Goal: Find specific page/section: Find specific page/section

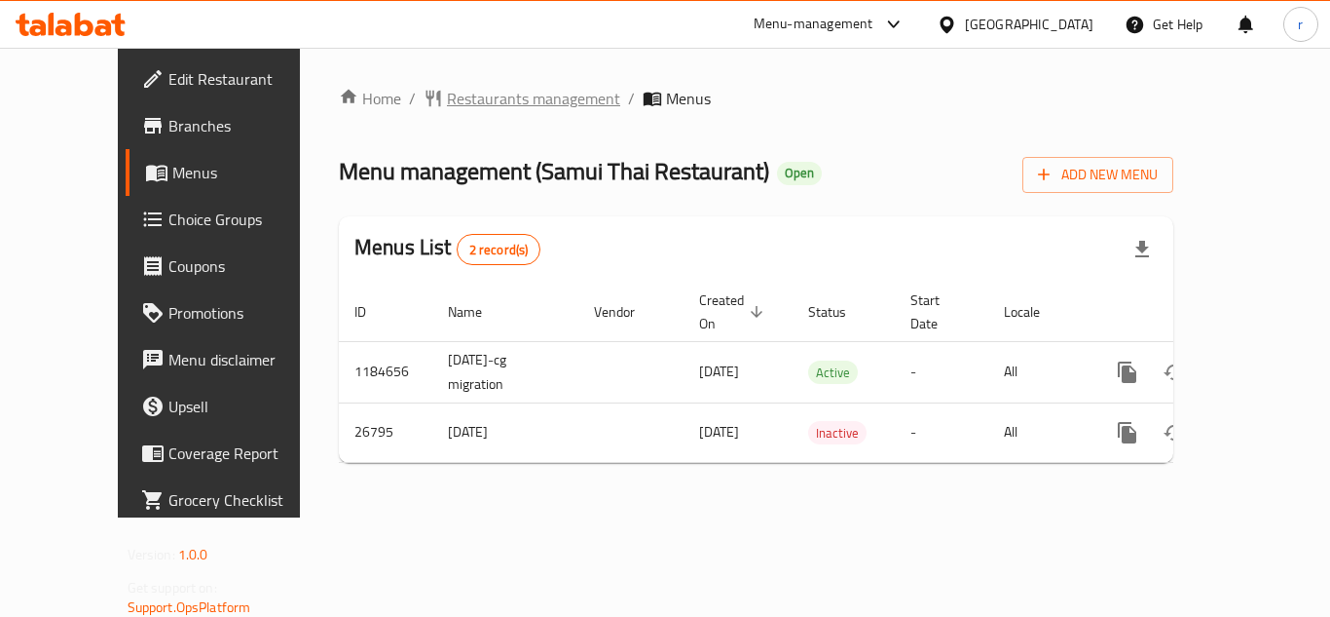
click at [480, 105] on span "Restaurants management" at bounding box center [533, 98] width 173 height 23
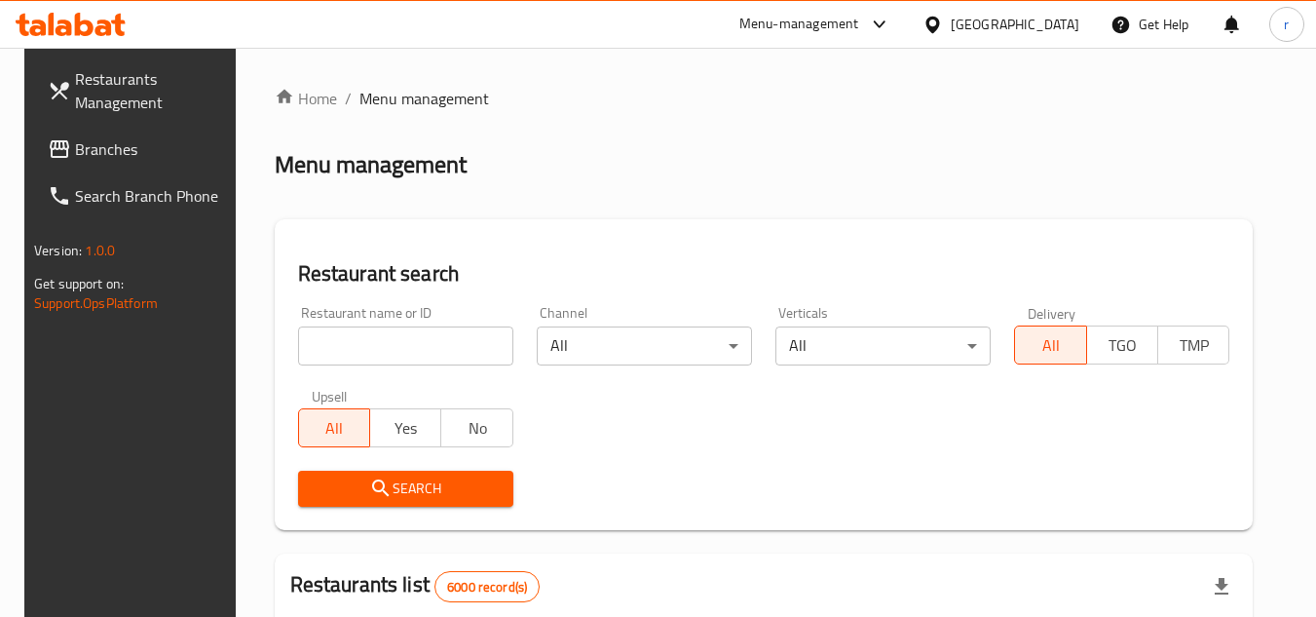
click at [385, 349] on input "search" at bounding box center [405, 345] width 215 height 39
paste input "13983"
type input "13983"
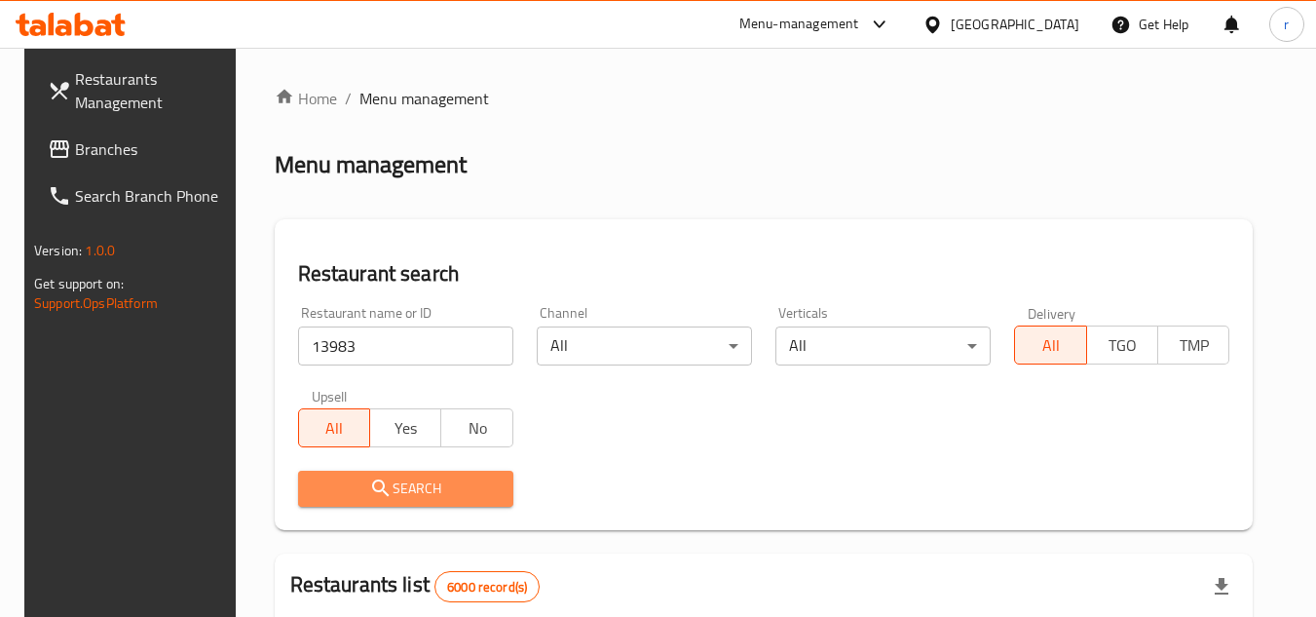
click at [331, 491] on span "Search" at bounding box center [406, 488] width 184 height 24
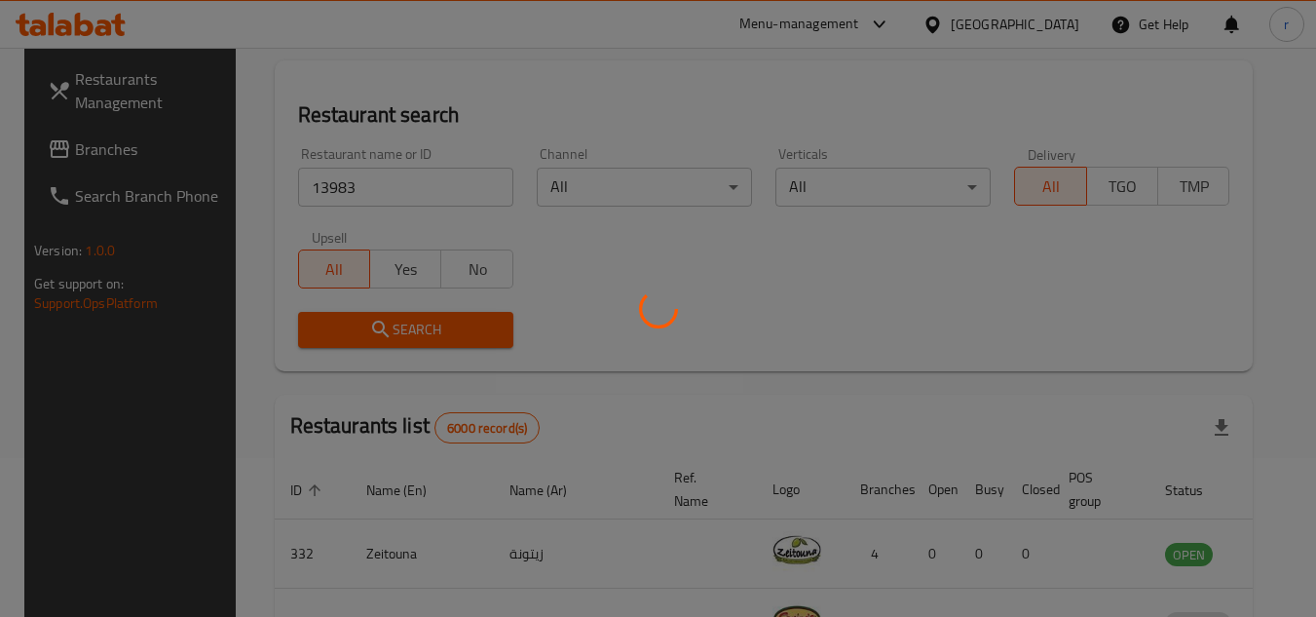
scroll to position [195, 0]
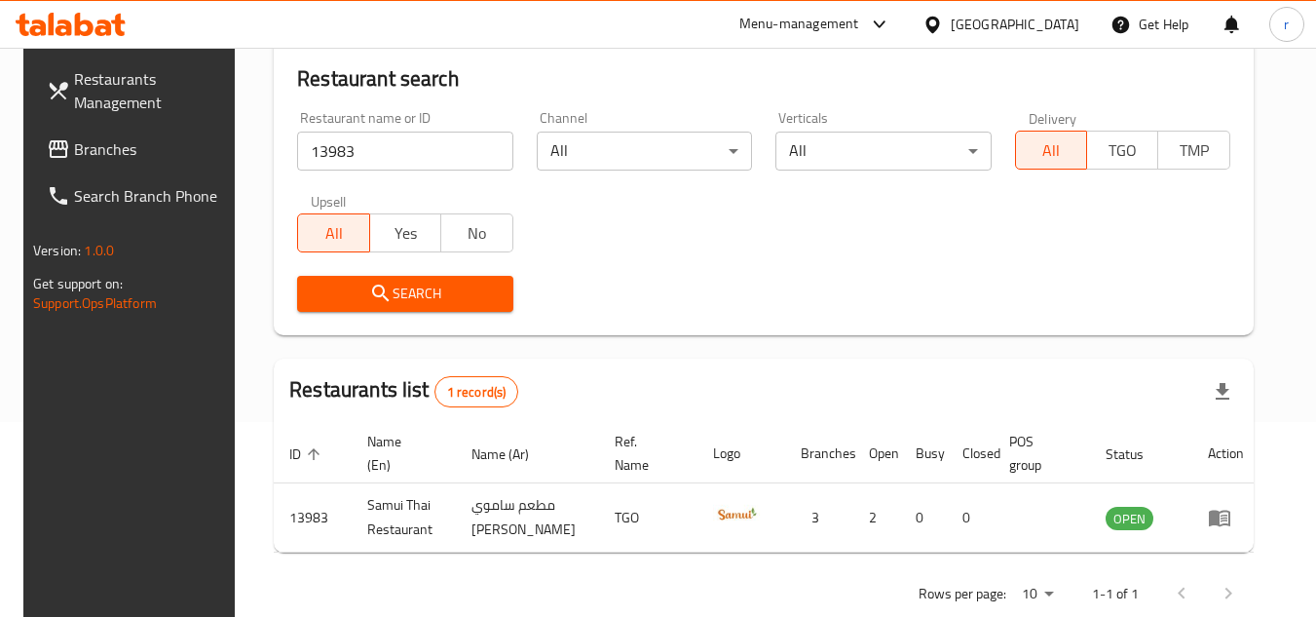
click at [1048, 20] on div "Bahrain" at bounding box center [1015, 24] width 129 height 21
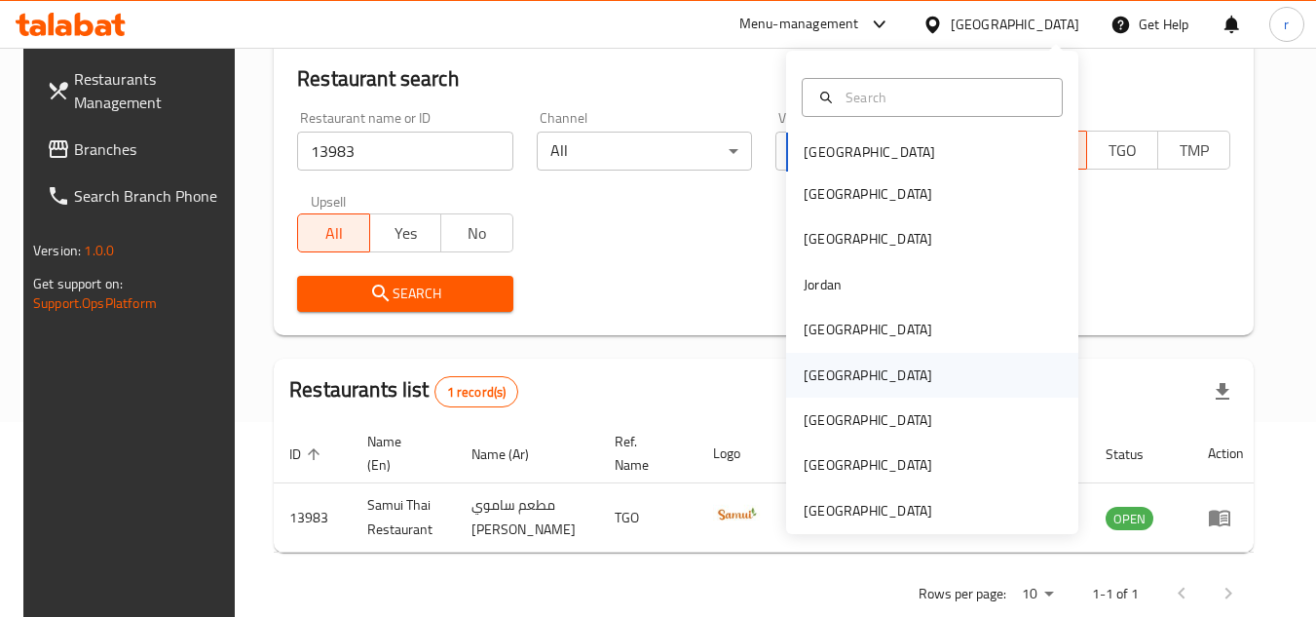
click at [804, 378] on div "Oman" at bounding box center [868, 374] width 129 height 21
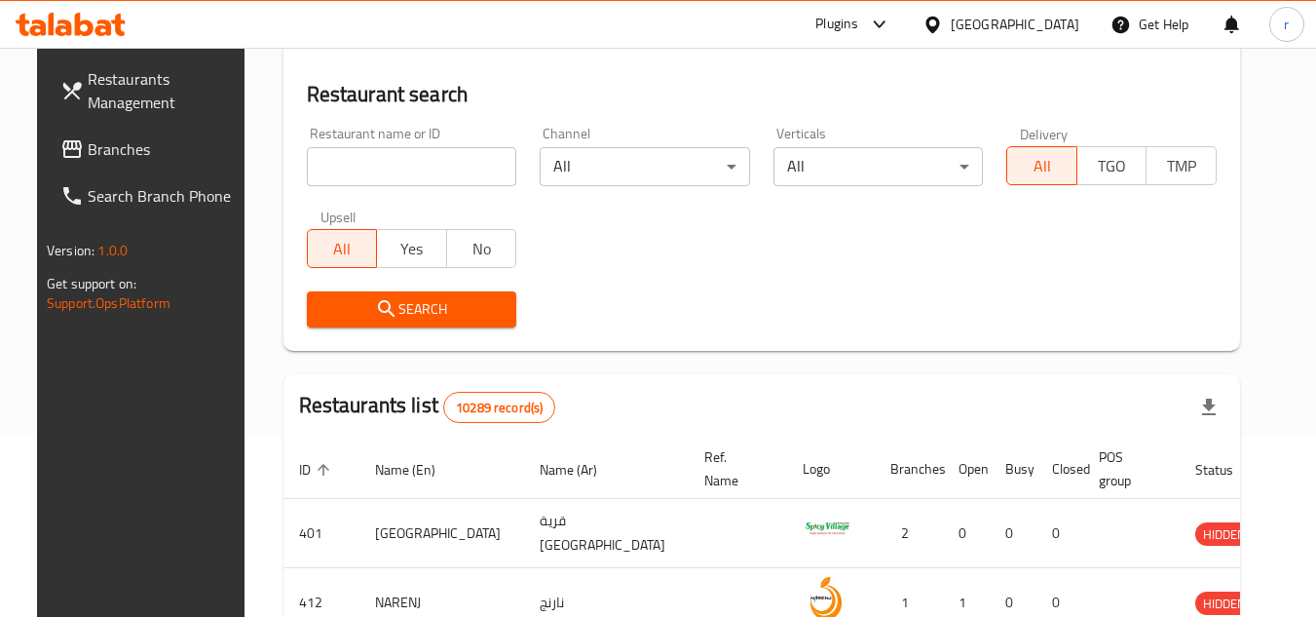
scroll to position [195, 0]
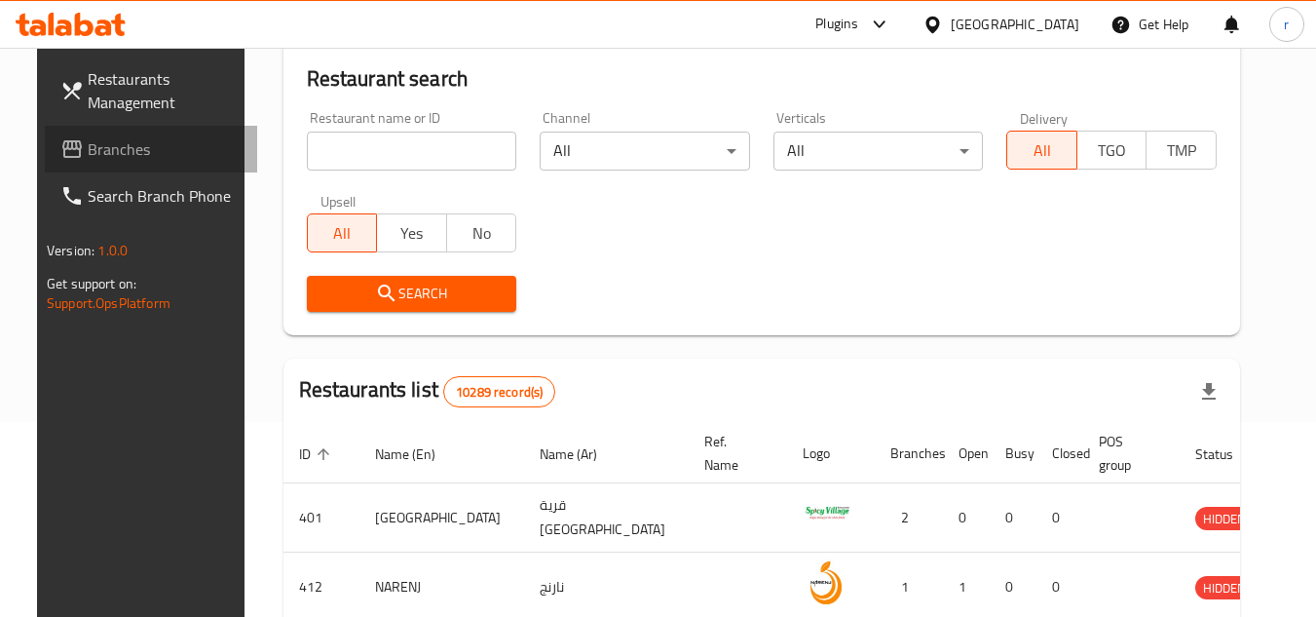
click at [88, 155] on span "Branches" at bounding box center [165, 148] width 154 height 23
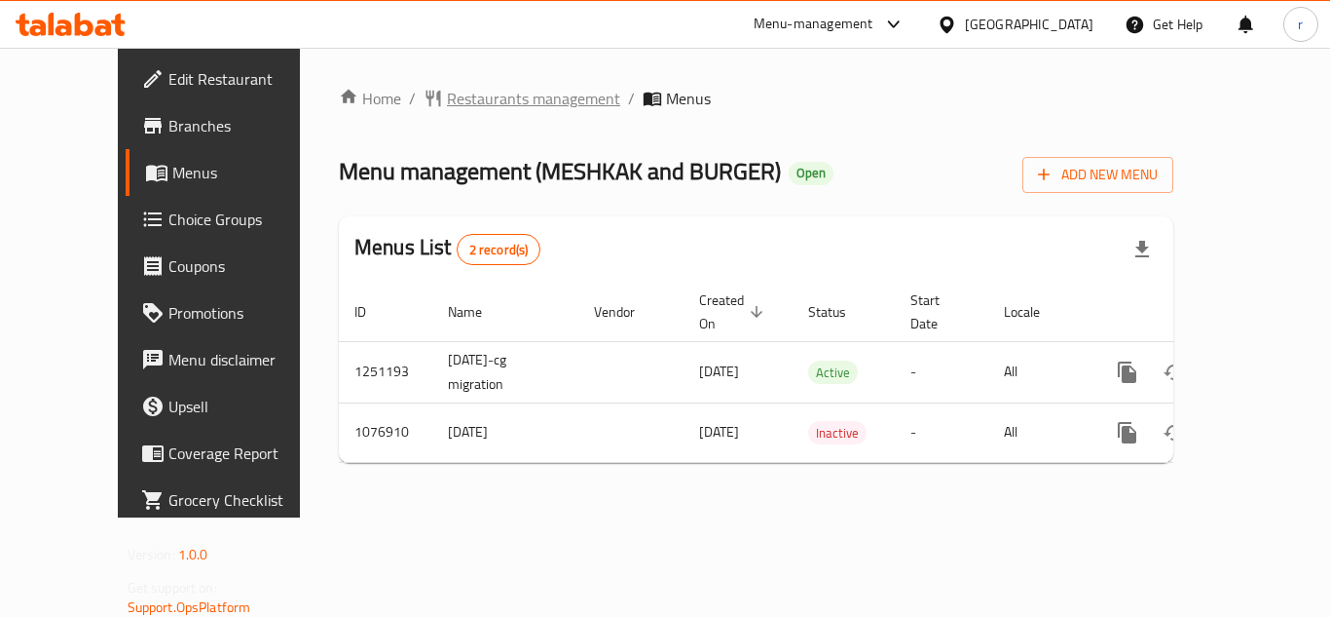
click at [460, 110] on span "Restaurants management" at bounding box center [533, 98] width 173 height 23
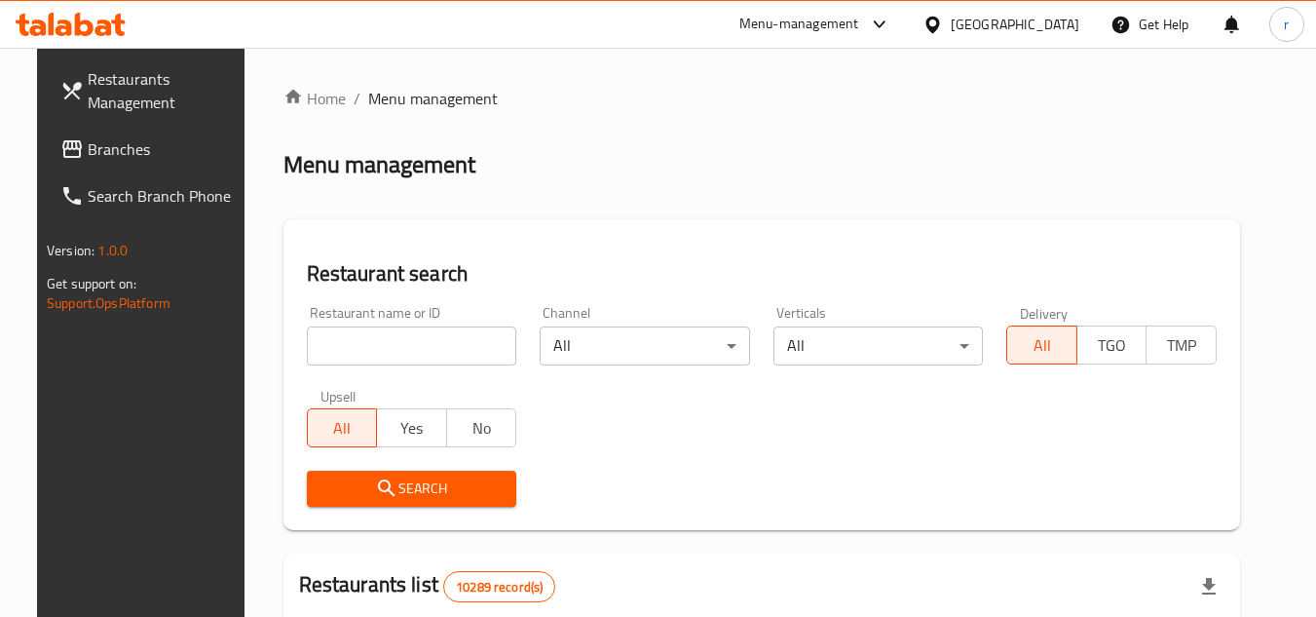
click at [376, 334] on input "search" at bounding box center [412, 345] width 210 height 39
paste input "663986"
type input "663986"
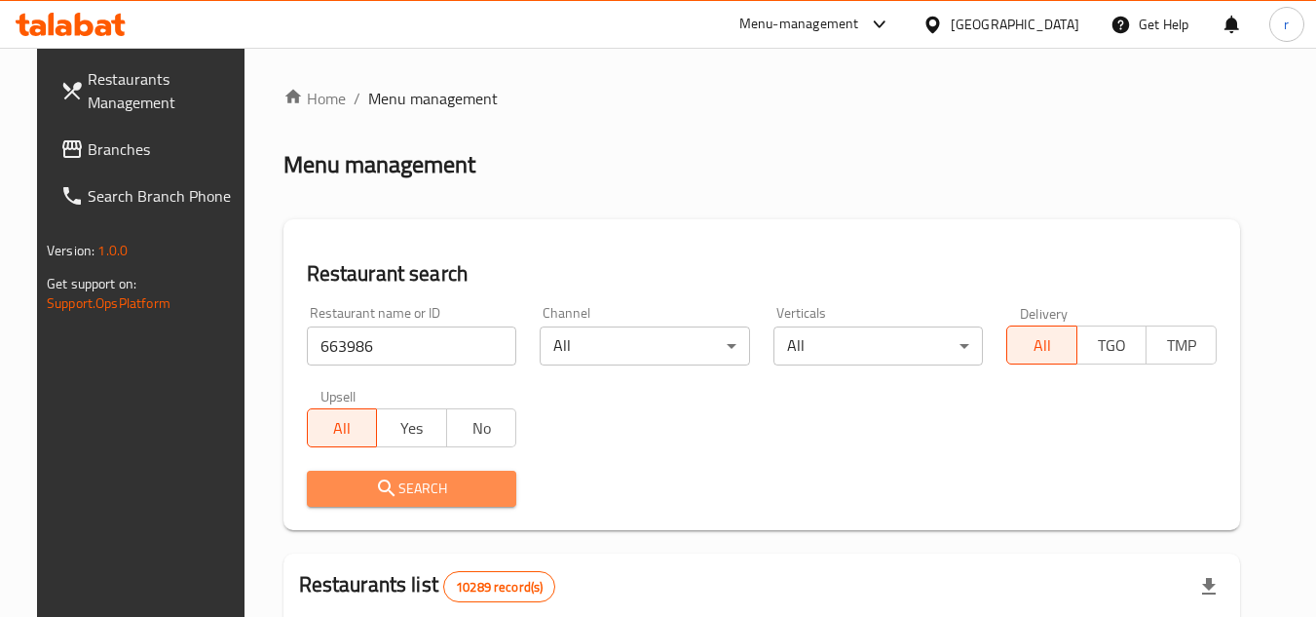
click at [375, 479] on icon "submit" at bounding box center [386, 487] width 23 height 23
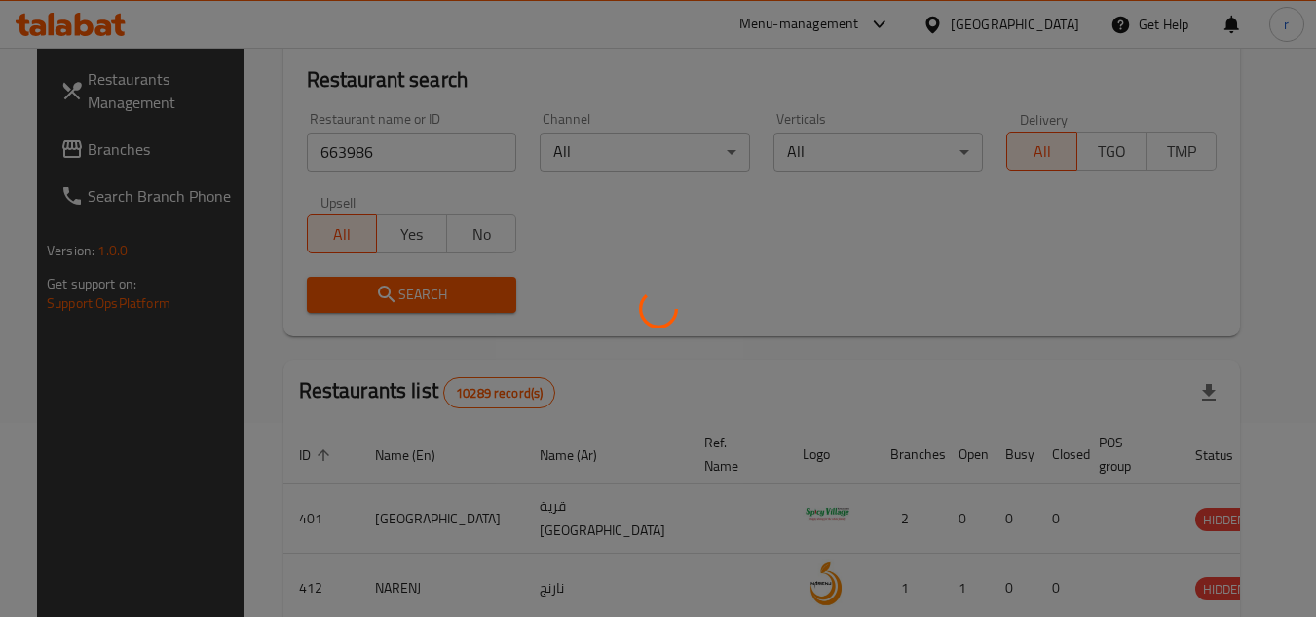
scroll to position [195, 0]
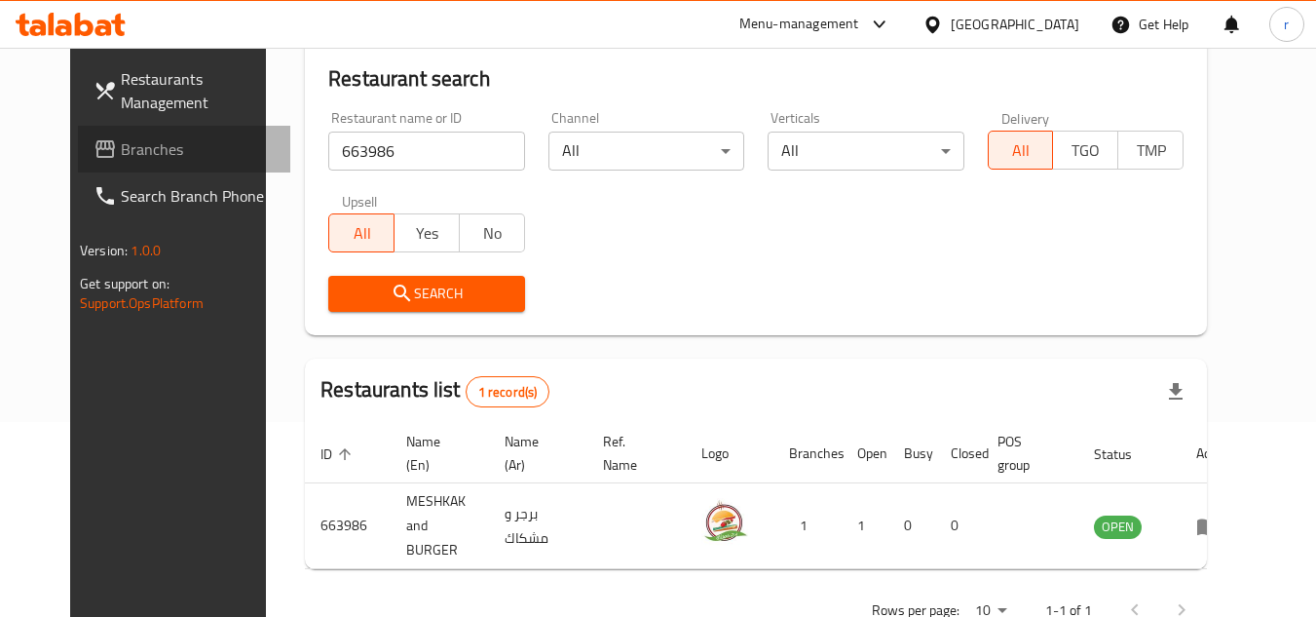
drag, startPoint x: 90, startPoint y: 154, endPoint x: 212, endPoint y: 136, distance: 124.0
click at [121, 154] on span "Branches" at bounding box center [198, 148] width 154 height 23
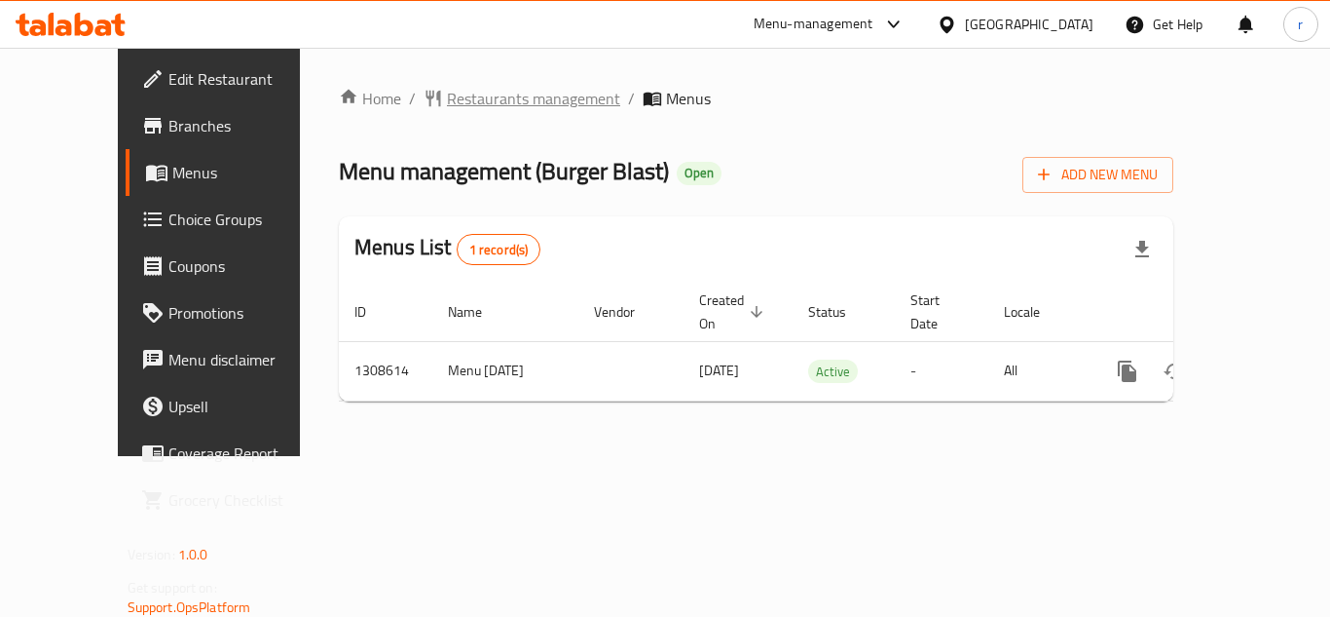
click at [447, 90] on span "Restaurants management" at bounding box center [533, 98] width 173 height 23
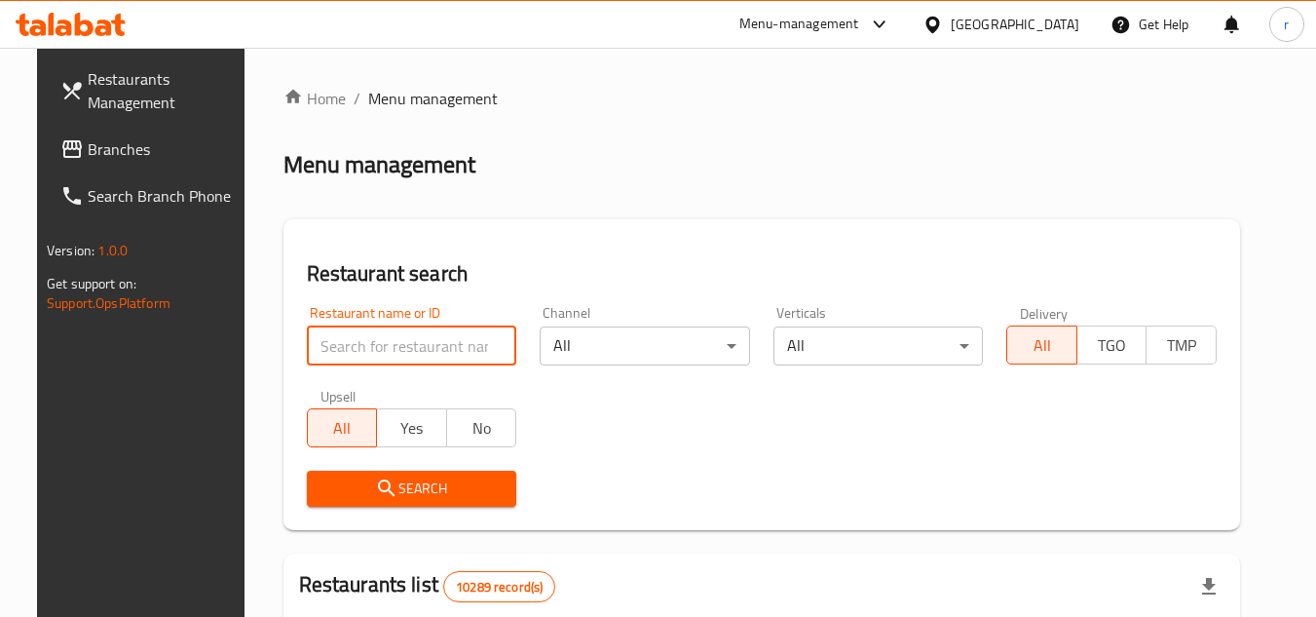
click at [367, 347] on input "search" at bounding box center [412, 345] width 210 height 39
paste input "704957"
type input "704957"
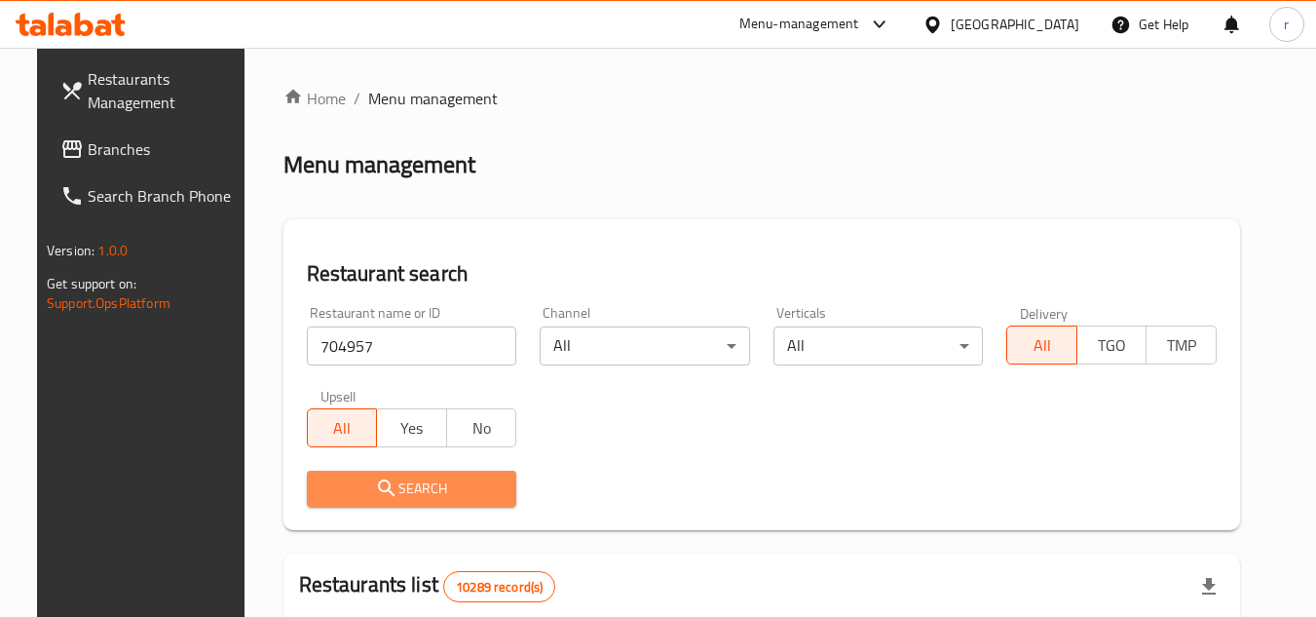
click at [378, 484] on icon "submit" at bounding box center [386, 487] width 17 height 17
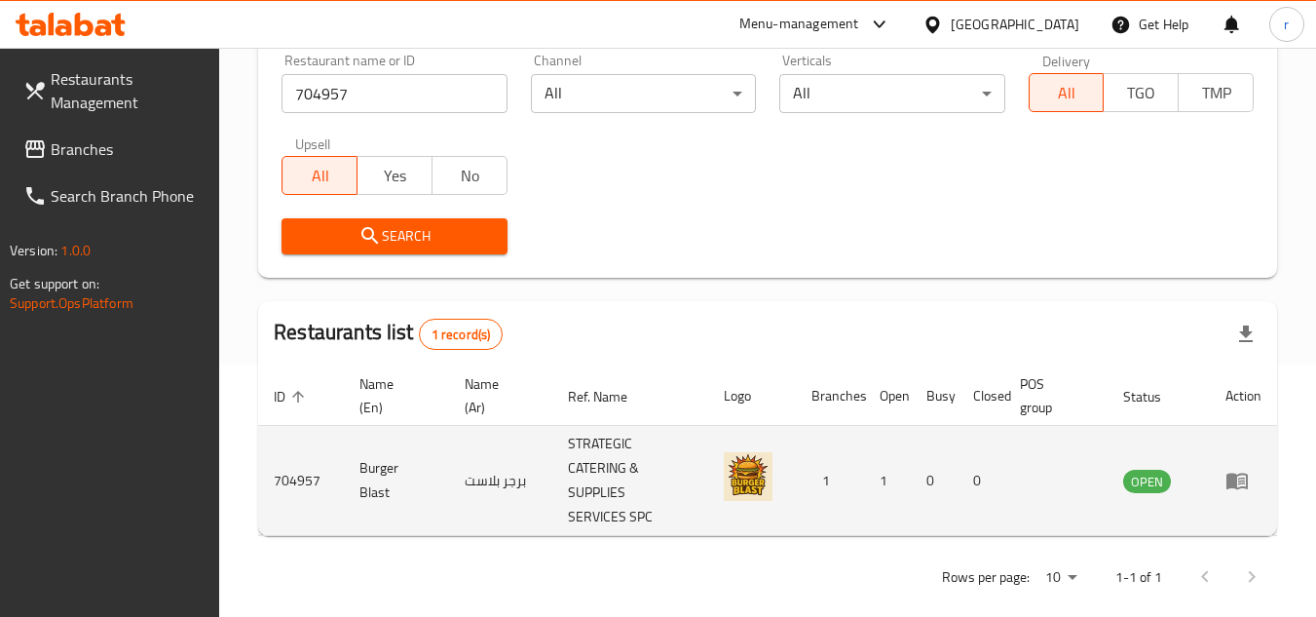
scroll to position [277, 0]
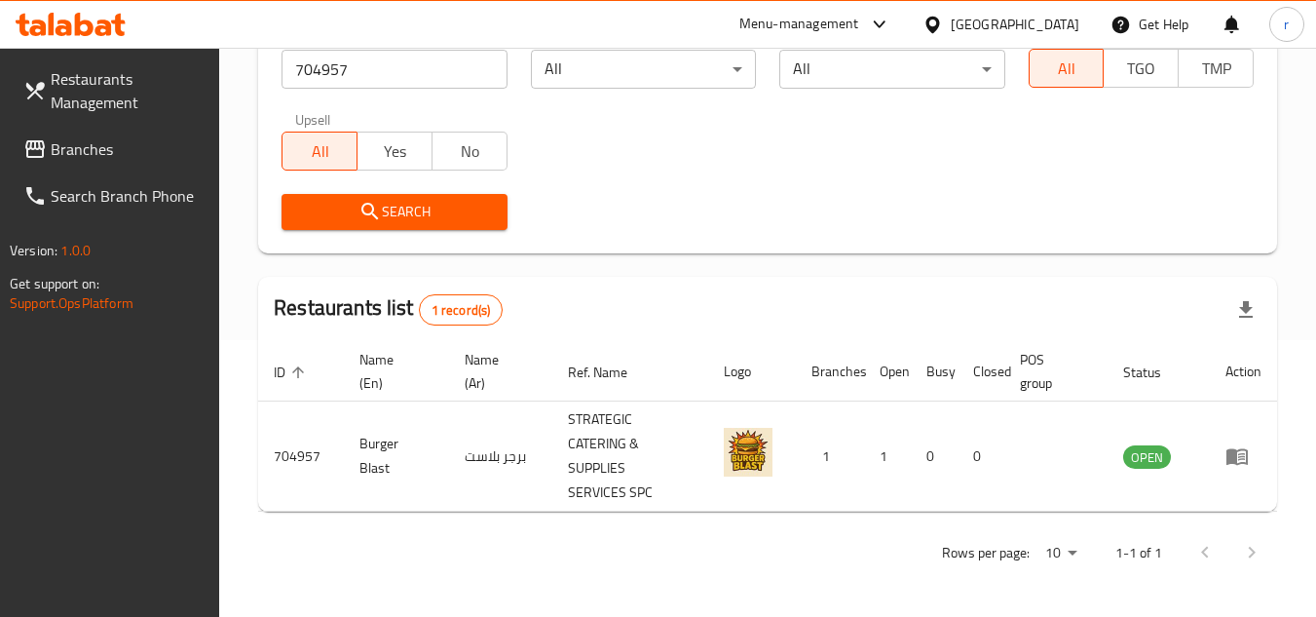
click at [94, 137] on span "Branches" at bounding box center [128, 148] width 154 height 23
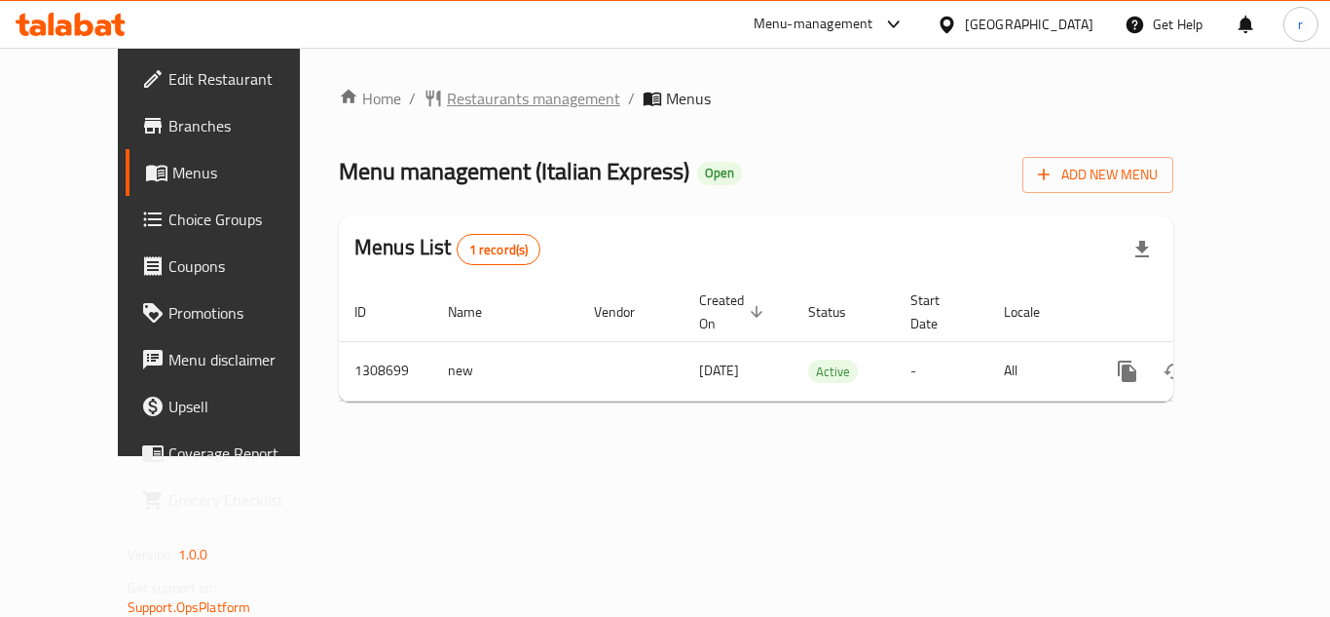
click at [451, 98] on span "Restaurants management" at bounding box center [533, 98] width 173 height 23
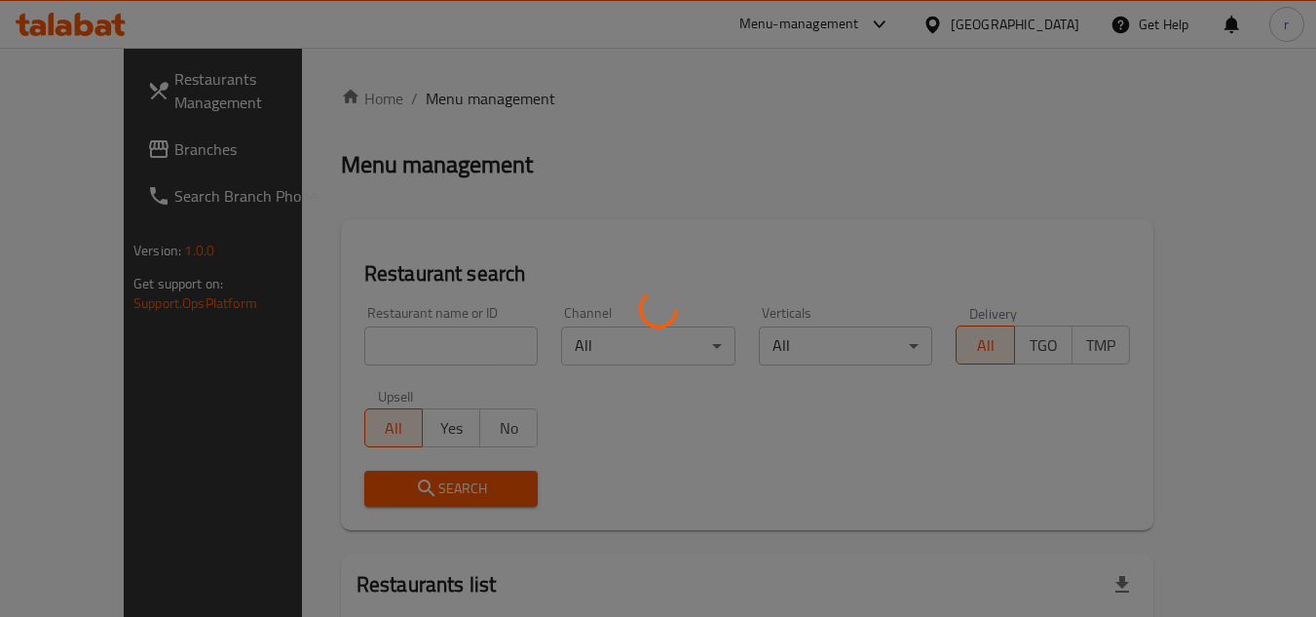
click at [356, 340] on div at bounding box center [658, 308] width 1316 height 617
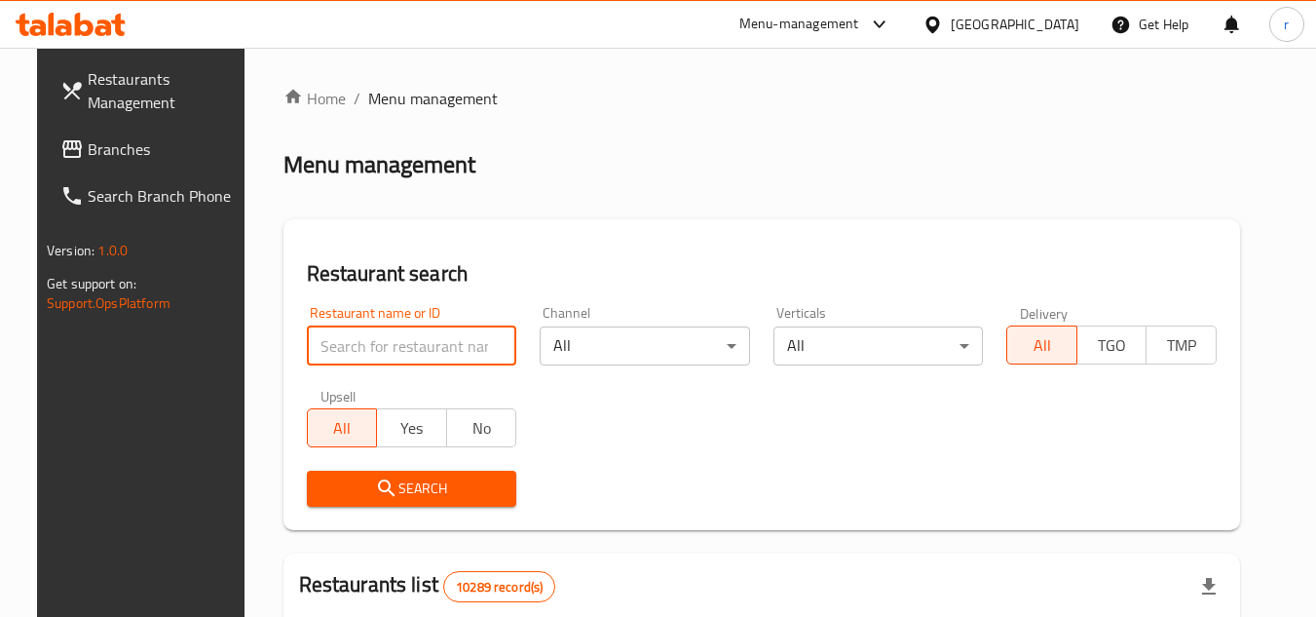
click at [356, 340] on input "search" at bounding box center [412, 345] width 210 height 39
paste input "704990"
type input "704990"
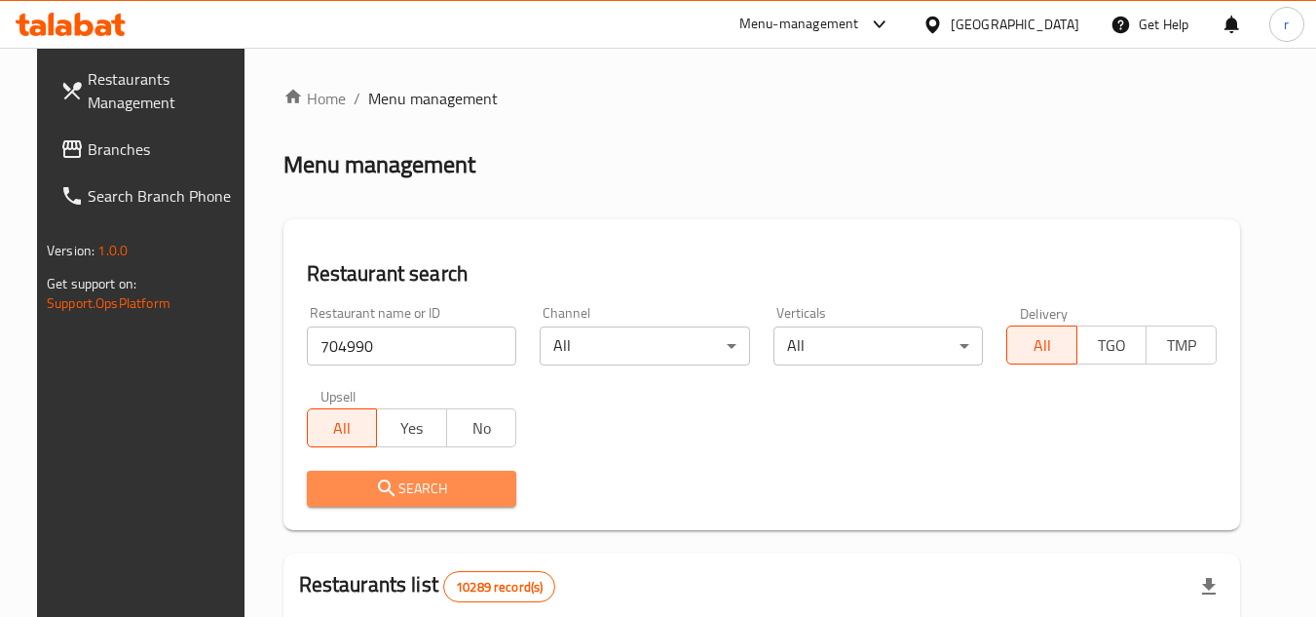
click at [347, 483] on span "Search" at bounding box center [411, 488] width 179 height 24
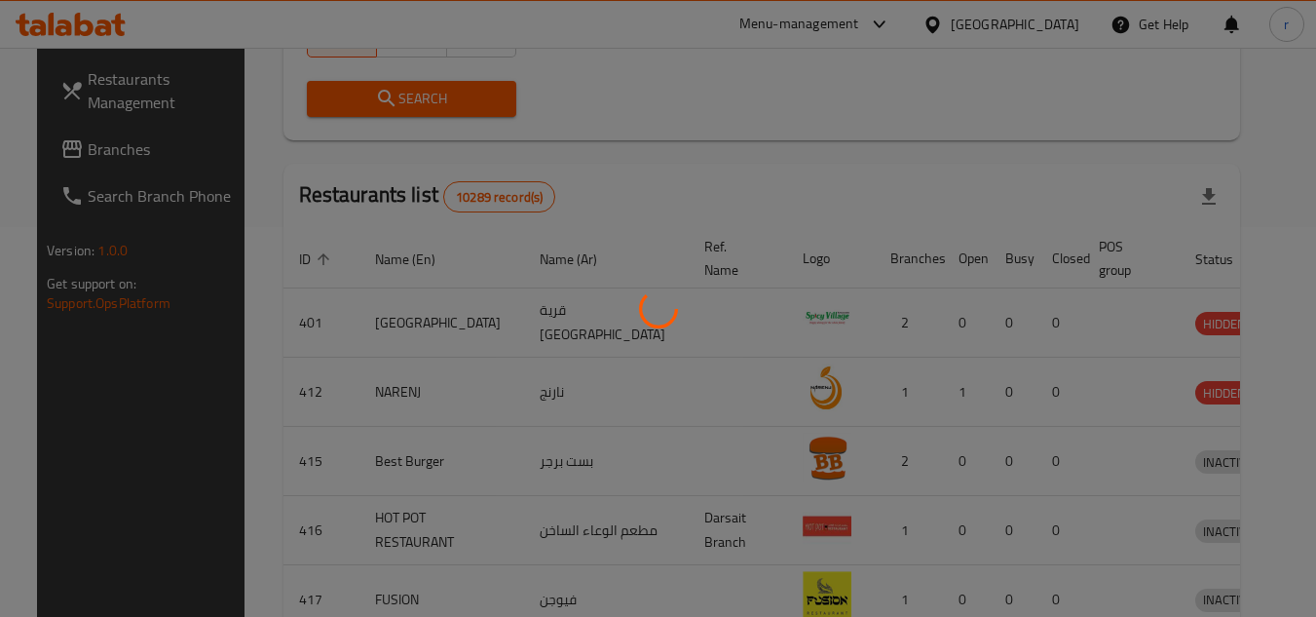
scroll to position [277, 0]
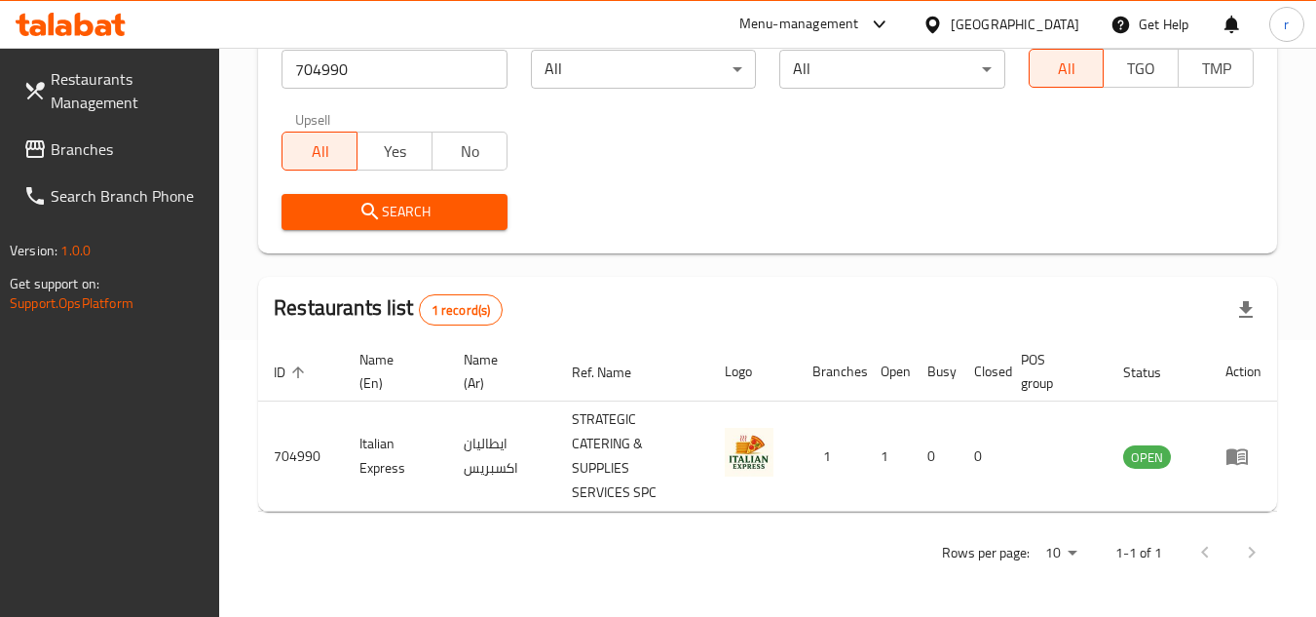
click at [1061, 24] on div "[GEOGRAPHIC_DATA]" at bounding box center [1015, 24] width 129 height 21
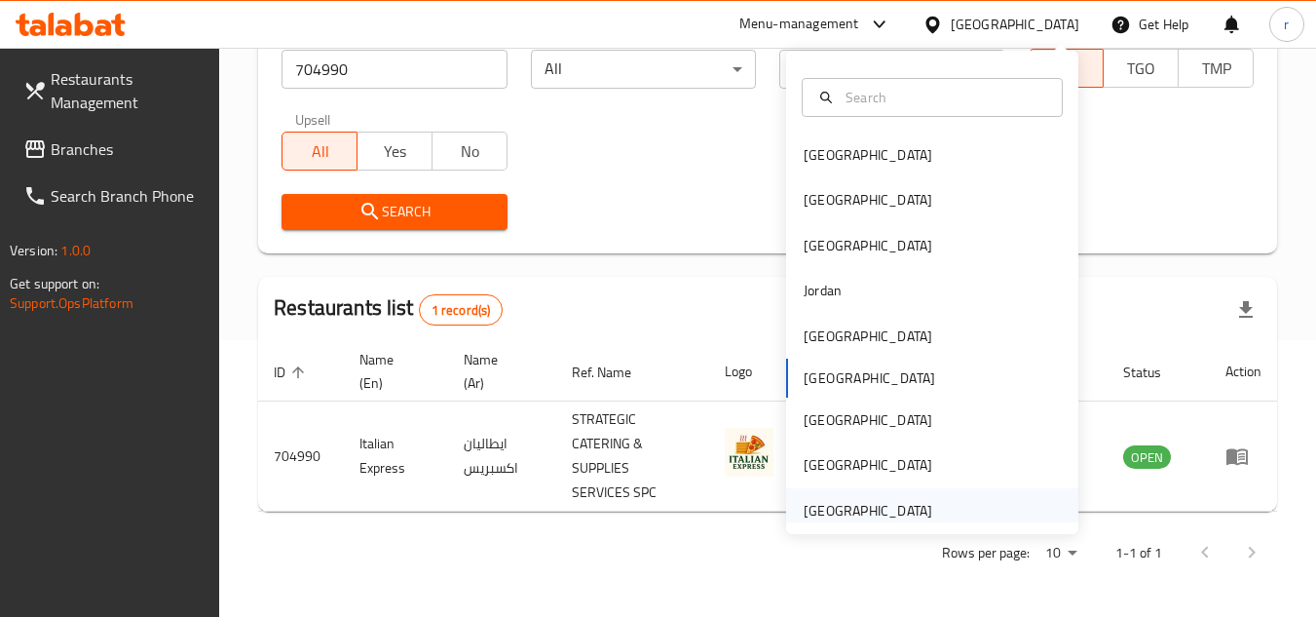
click at [866, 509] on div "United Arab Emirates" at bounding box center [868, 510] width 129 height 21
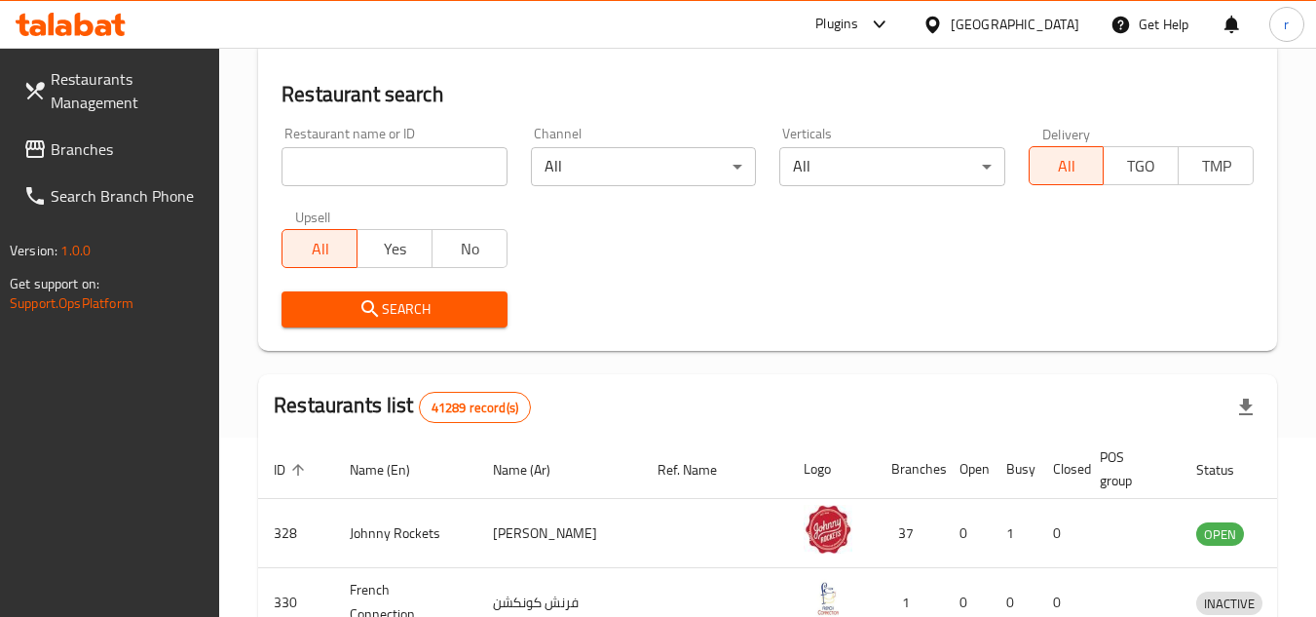
scroll to position [277, 0]
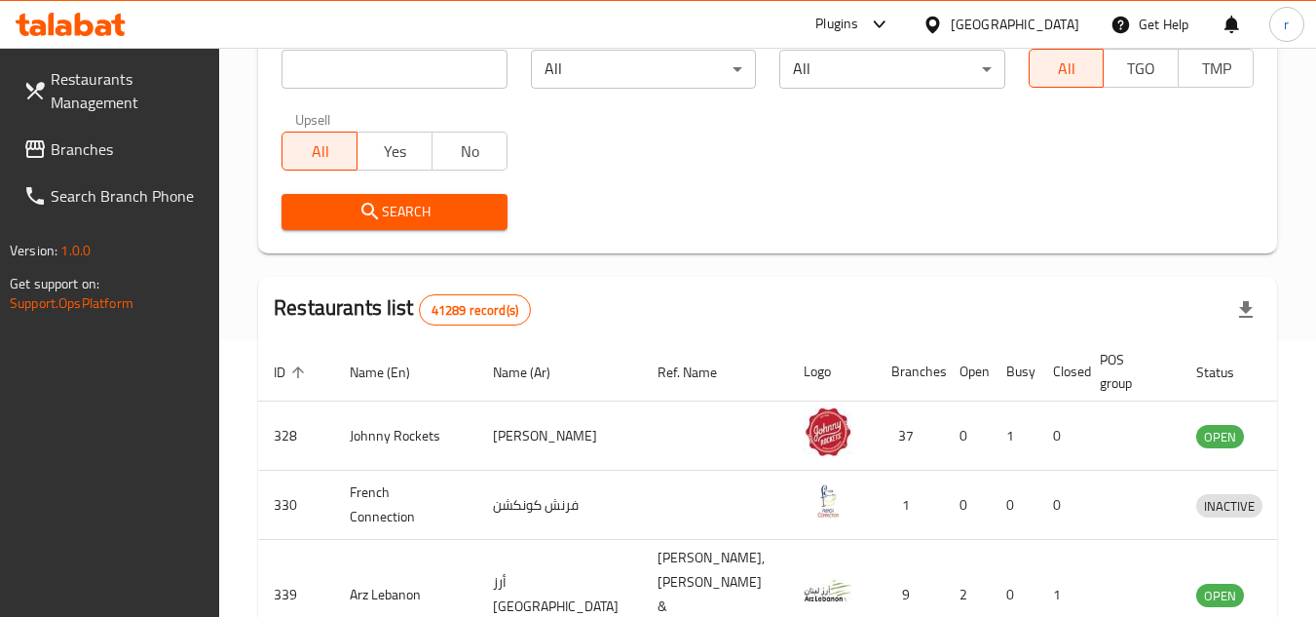
click at [79, 159] on span "Branches" at bounding box center [128, 148] width 154 height 23
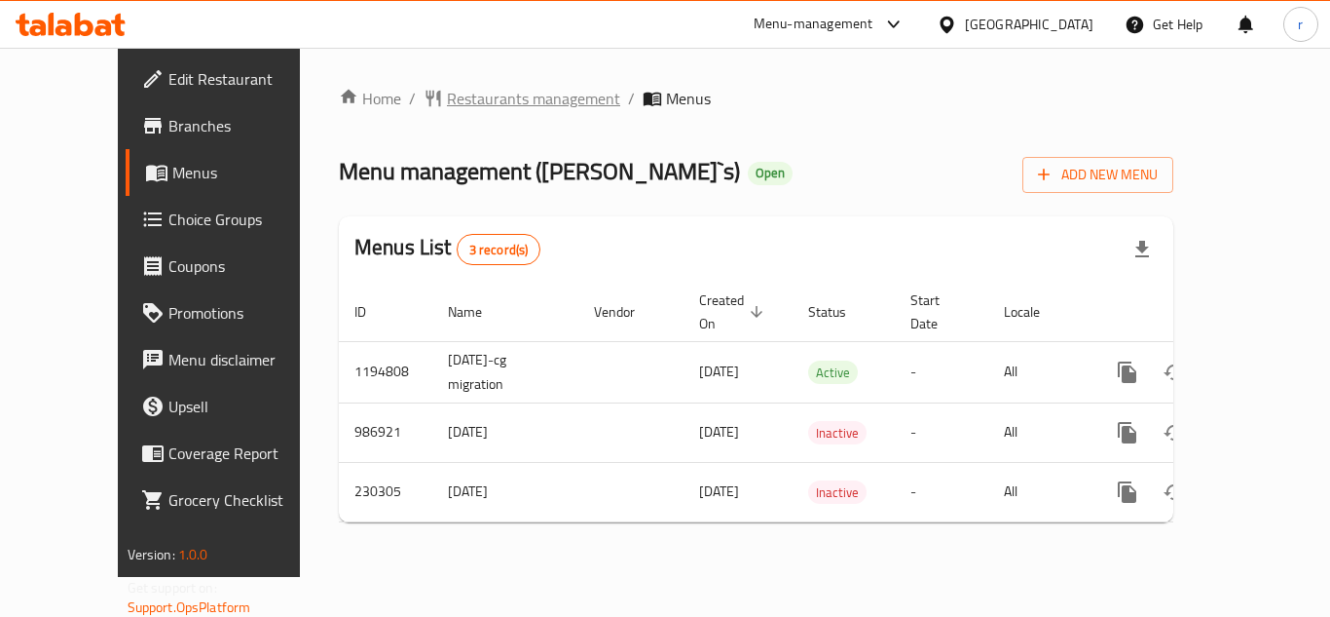
click at [463, 95] on span "Restaurants management" at bounding box center [533, 98] width 173 height 23
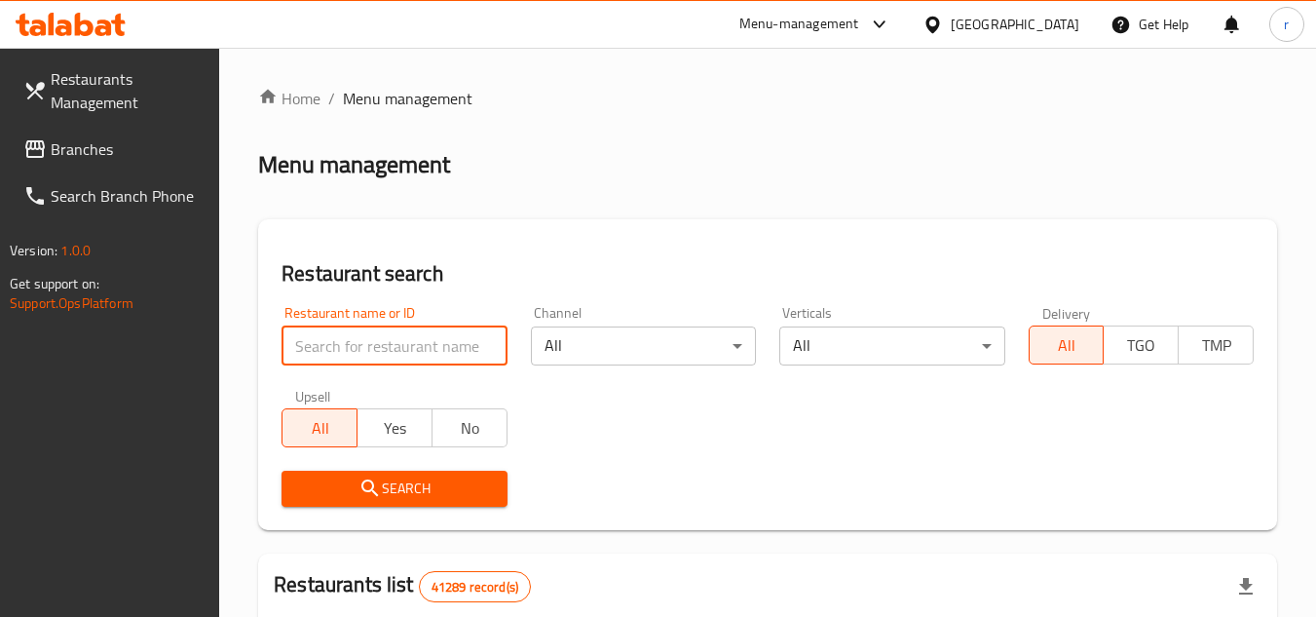
click at [356, 345] on input "search" at bounding box center [393, 345] width 225 height 39
paste input "626044"
type input "626044"
drag, startPoint x: 364, startPoint y: 480, endPoint x: 406, endPoint y: 439, distance: 58.5
click at [366, 481] on icon "submit" at bounding box center [369, 487] width 23 height 23
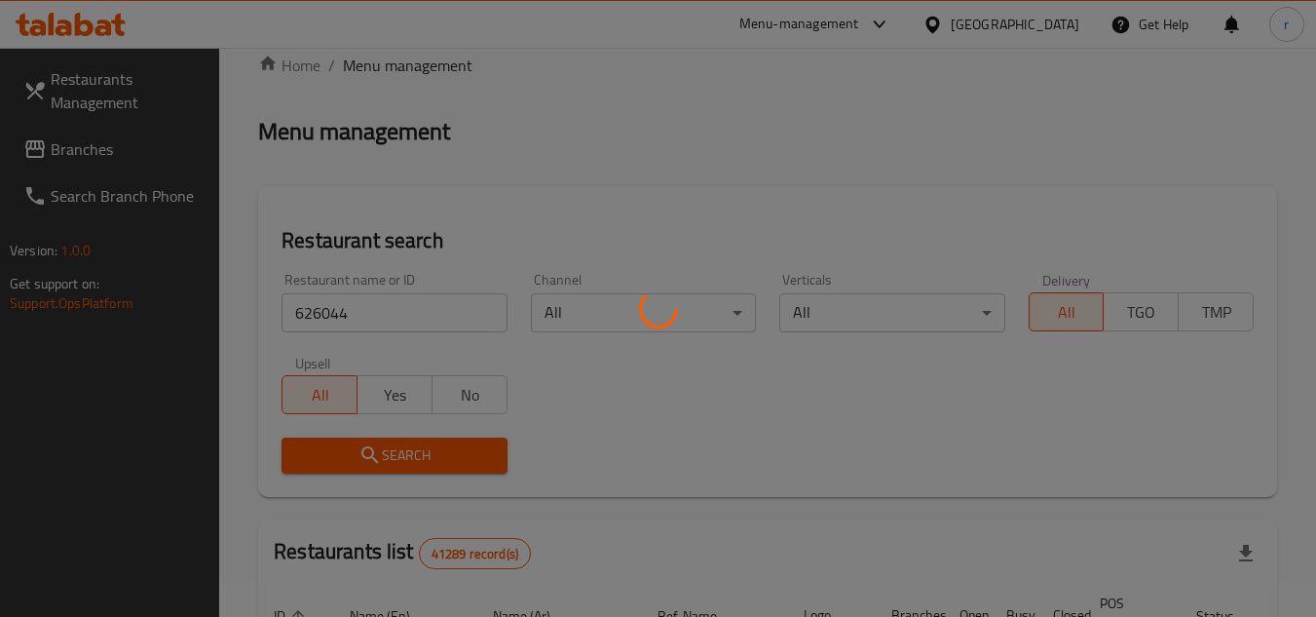
scroll to position [195, 0]
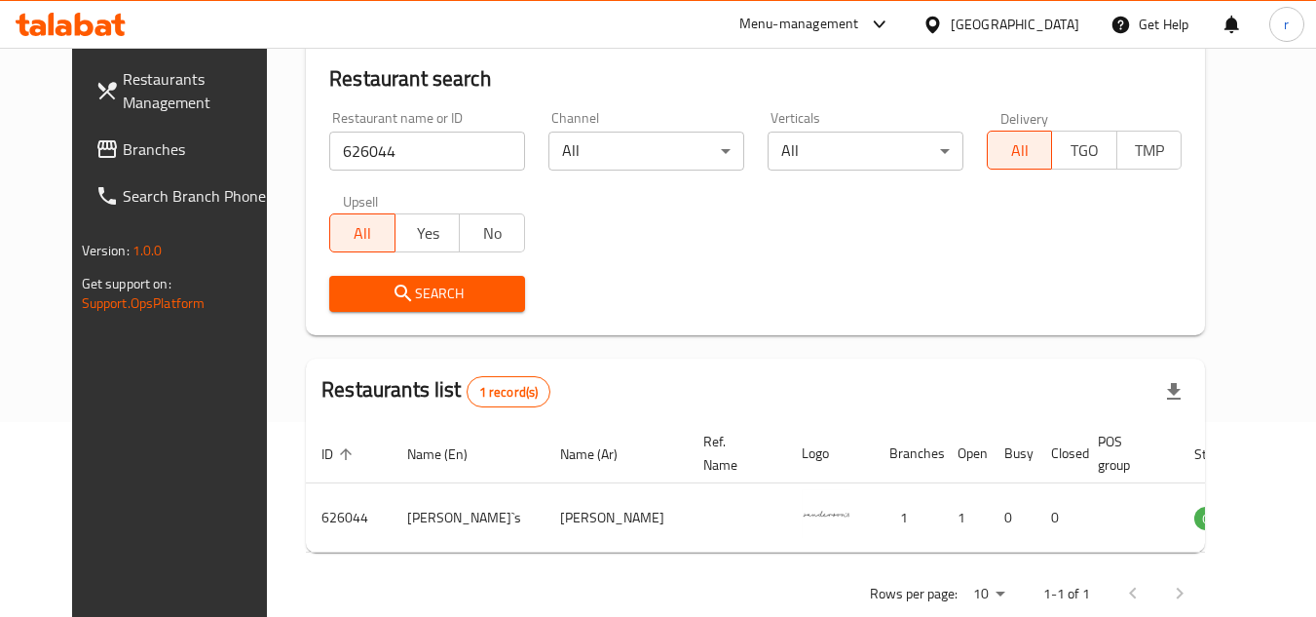
click at [123, 143] on span "Branches" at bounding box center [200, 148] width 154 height 23
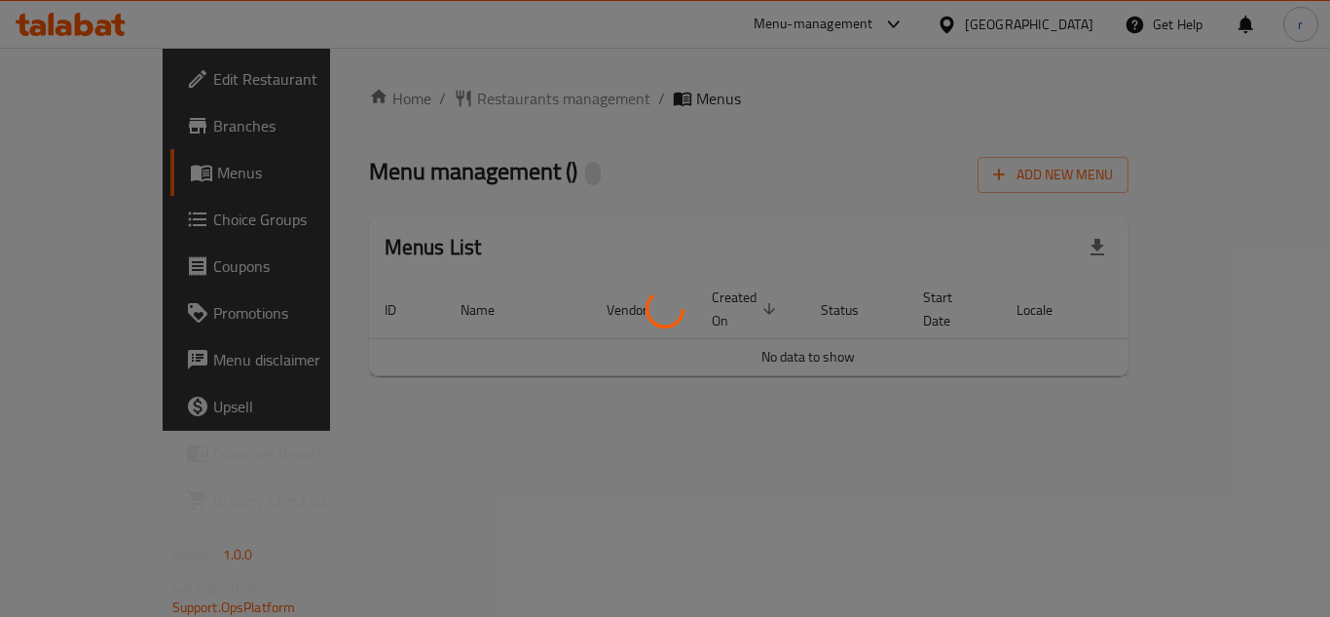
click at [402, 94] on div at bounding box center [665, 308] width 1330 height 617
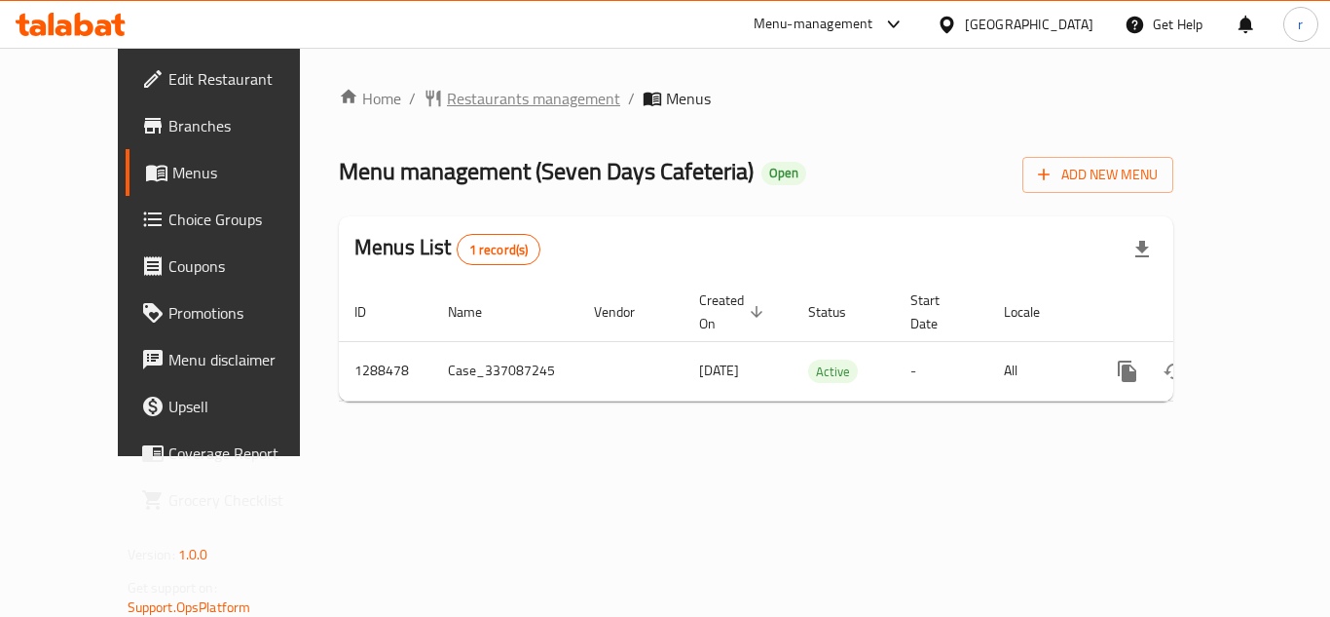
click at [447, 106] on span "Restaurants management" at bounding box center [533, 98] width 173 height 23
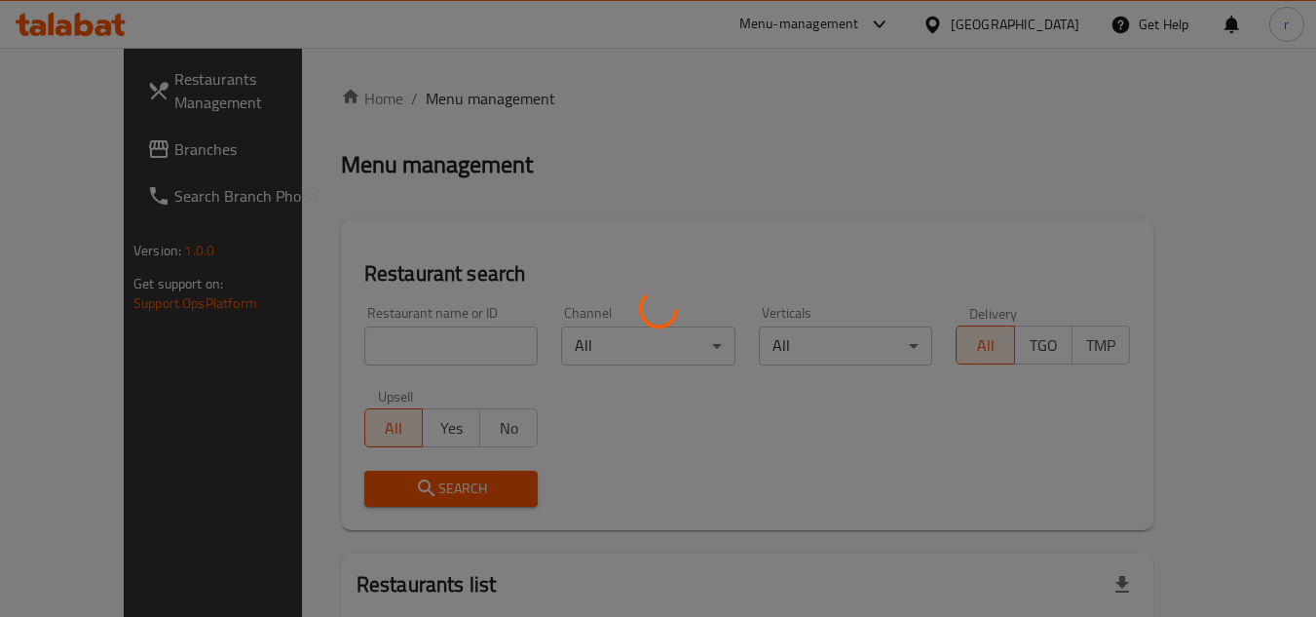
click at [370, 336] on div at bounding box center [658, 308] width 1316 height 617
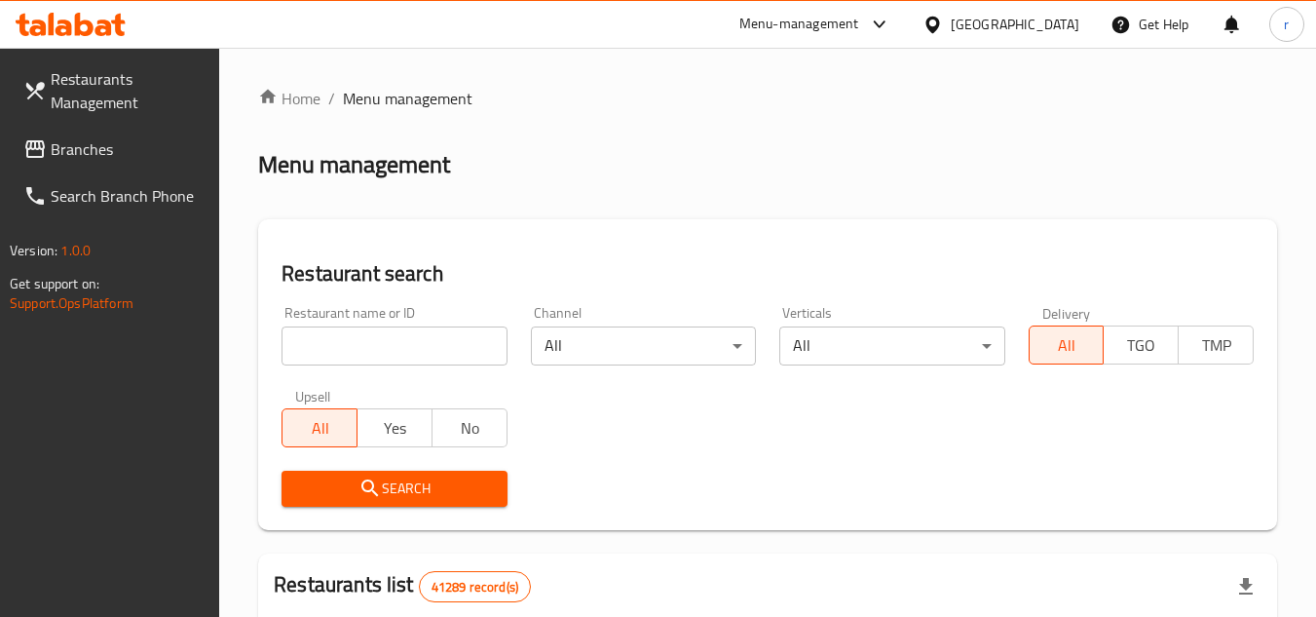
drag, startPoint x: 363, startPoint y: 337, endPoint x: 346, endPoint y: 327, distance: 20.1
click at [363, 337] on input "search" at bounding box center [393, 345] width 225 height 39
paste input "697181"
type input "697181"
click button "Search" at bounding box center [393, 488] width 225 height 36
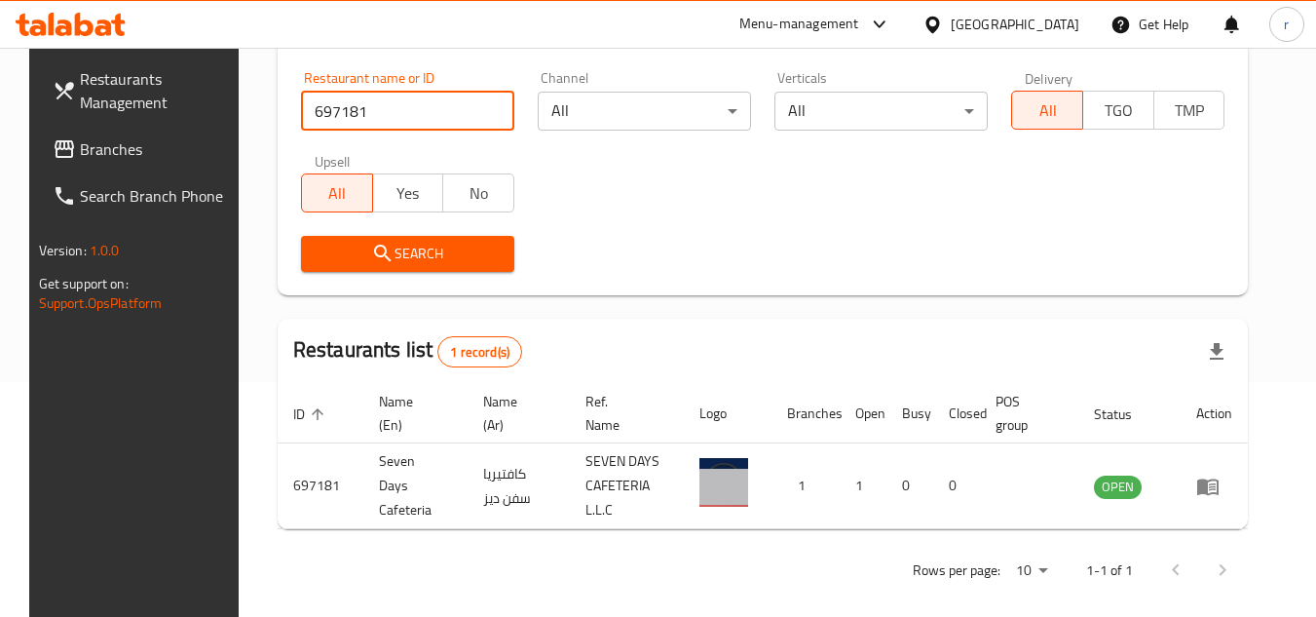
scroll to position [236, 0]
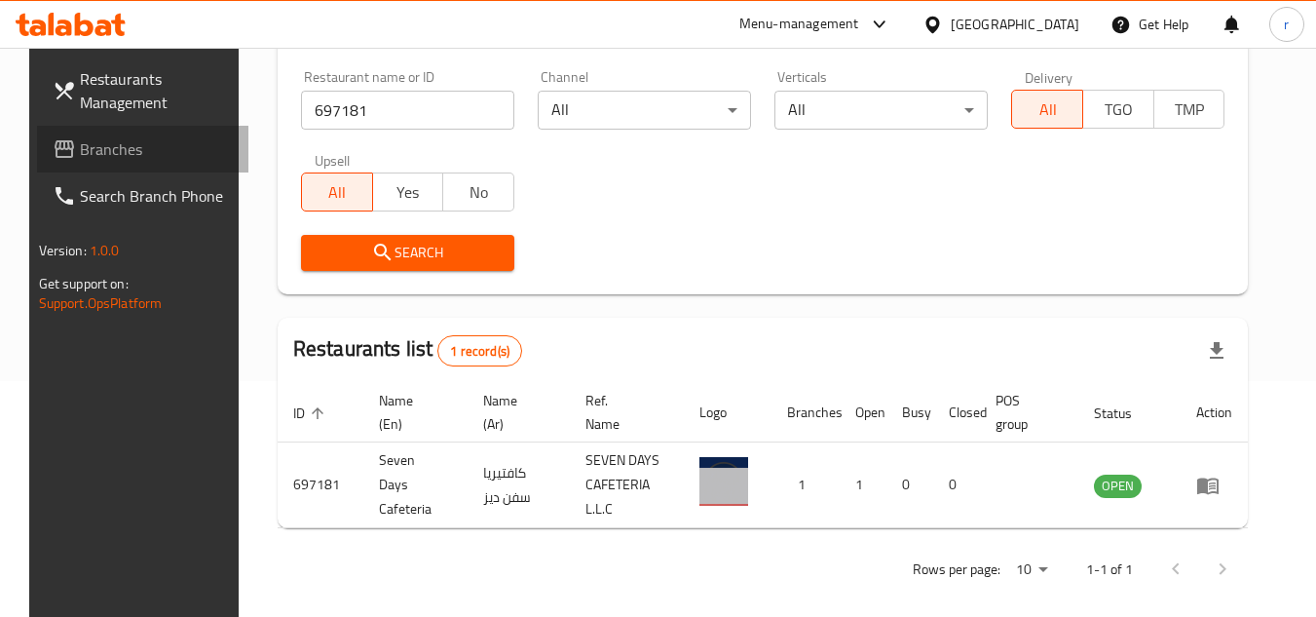
click at [80, 139] on span "Branches" at bounding box center [157, 148] width 154 height 23
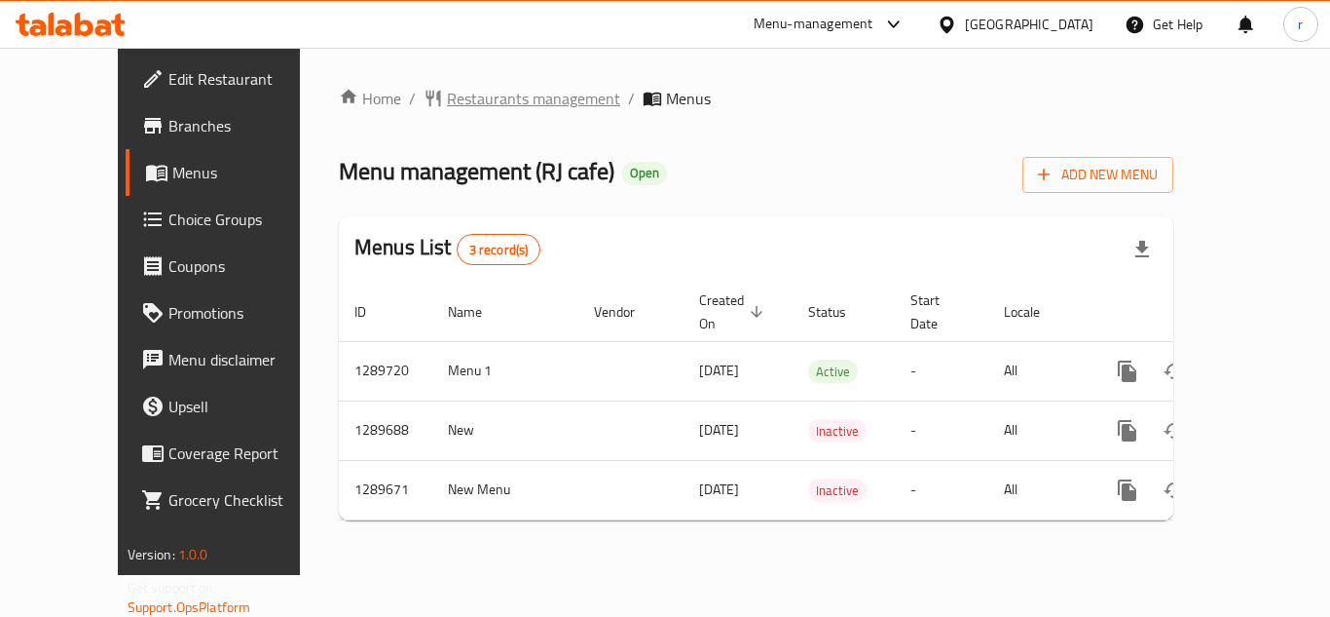
click at [457, 110] on span "Restaurants management" at bounding box center [533, 98] width 173 height 23
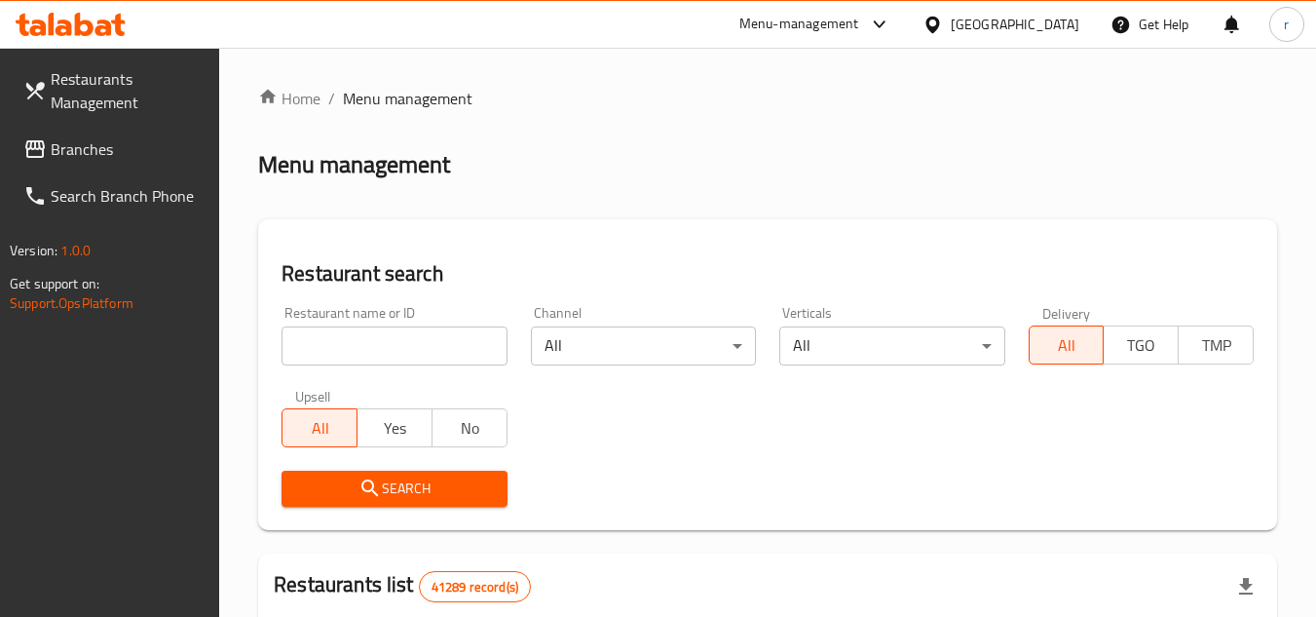
click at [342, 347] on input "search" at bounding box center [393, 345] width 225 height 39
paste input "697804"
type input "697804"
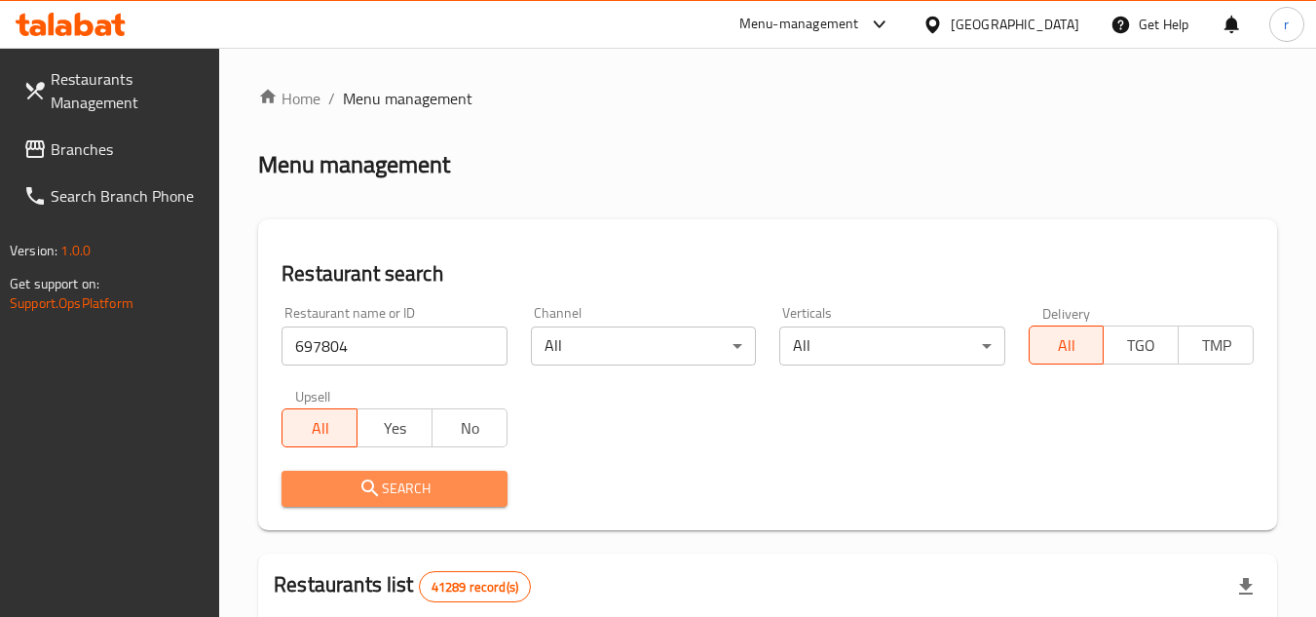
click at [379, 486] on icon "submit" at bounding box center [369, 487] width 23 height 23
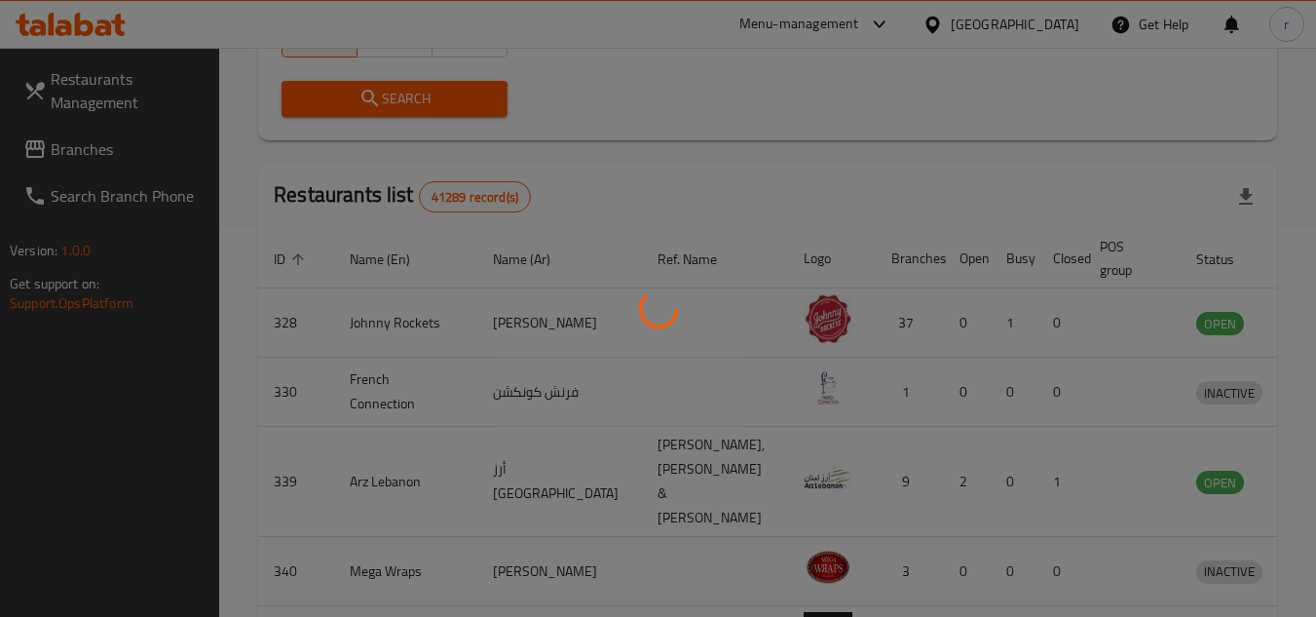
scroll to position [236, 0]
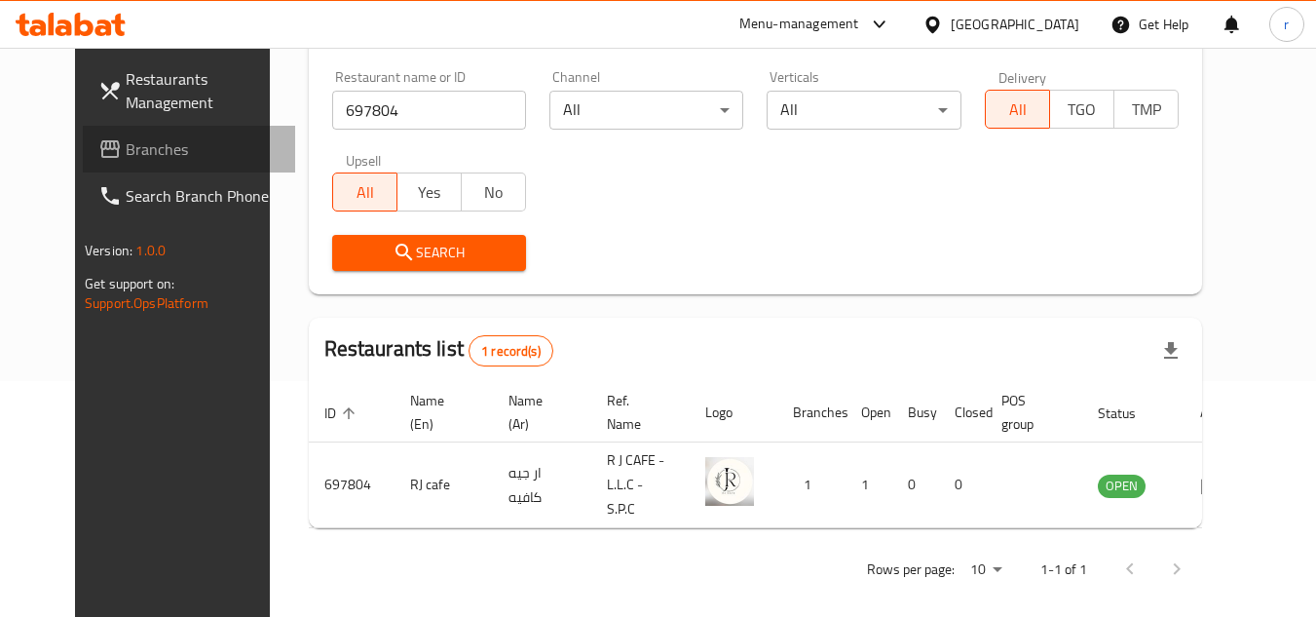
click at [91, 130] on link "Branches" at bounding box center [189, 149] width 212 height 47
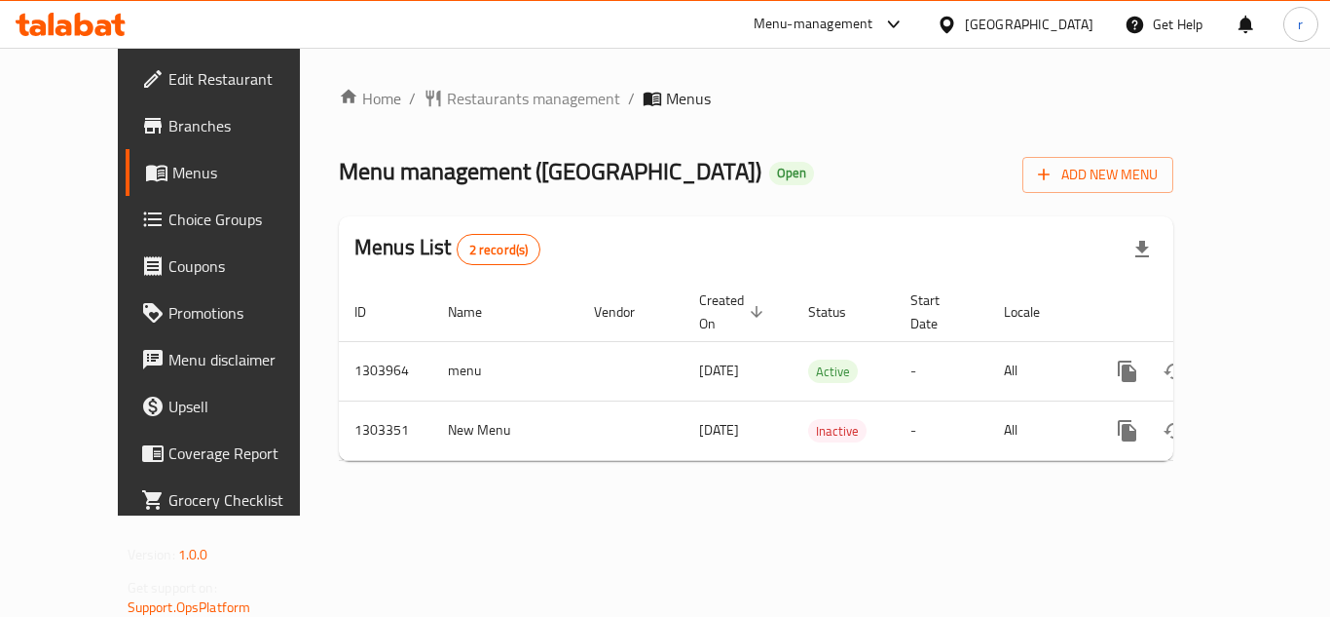
click at [456, 98] on div "Home / Restaurants management / Menus Menu management ( [GEOGRAPHIC_DATA] Resta…" at bounding box center [756, 282] width 835 height 390
click at [456, 98] on span "Restaurants management" at bounding box center [533, 98] width 173 height 23
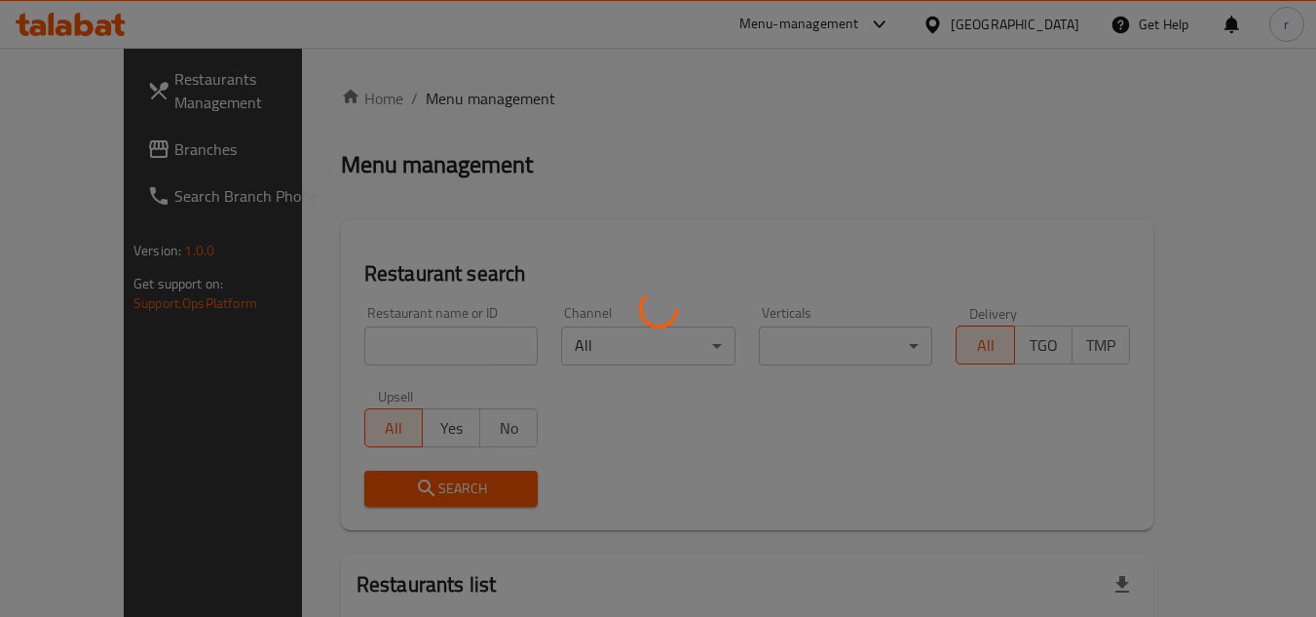
click at [403, 336] on div at bounding box center [658, 308] width 1316 height 617
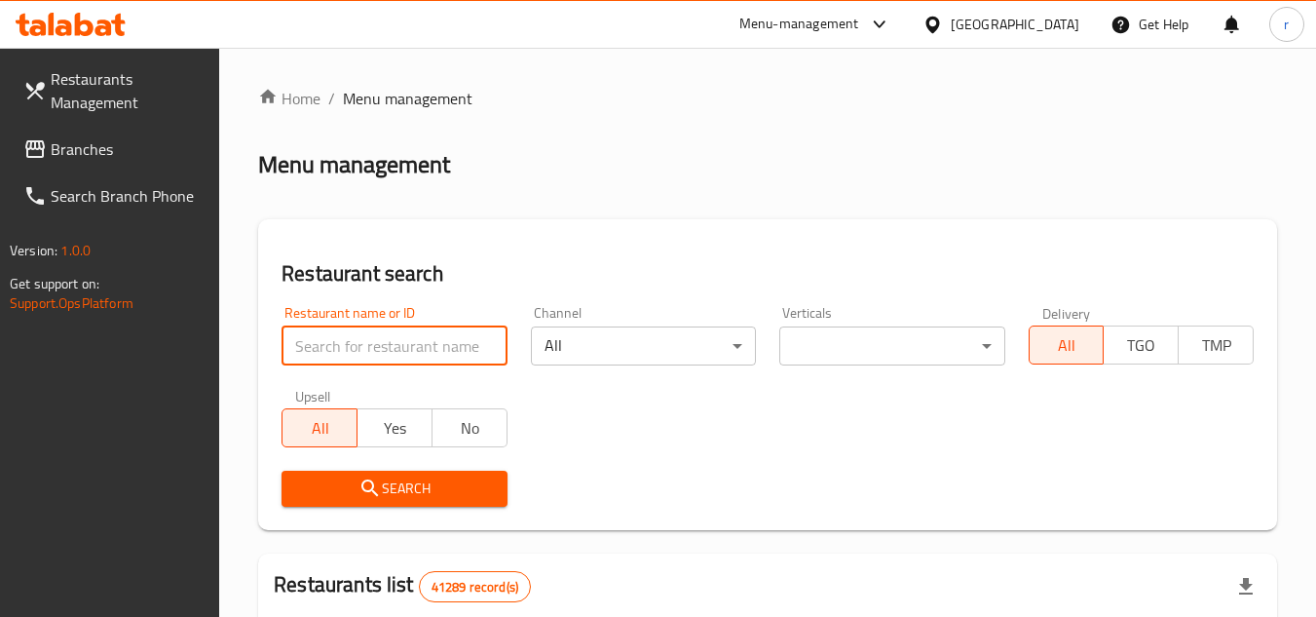
click at [403, 336] on input "search" at bounding box center [393, 345] width 225 height 39
paste input "702274"
type input "702274"
click at [386, 477] on span "Search" at bounding box center [394, 488] width 194 height 24
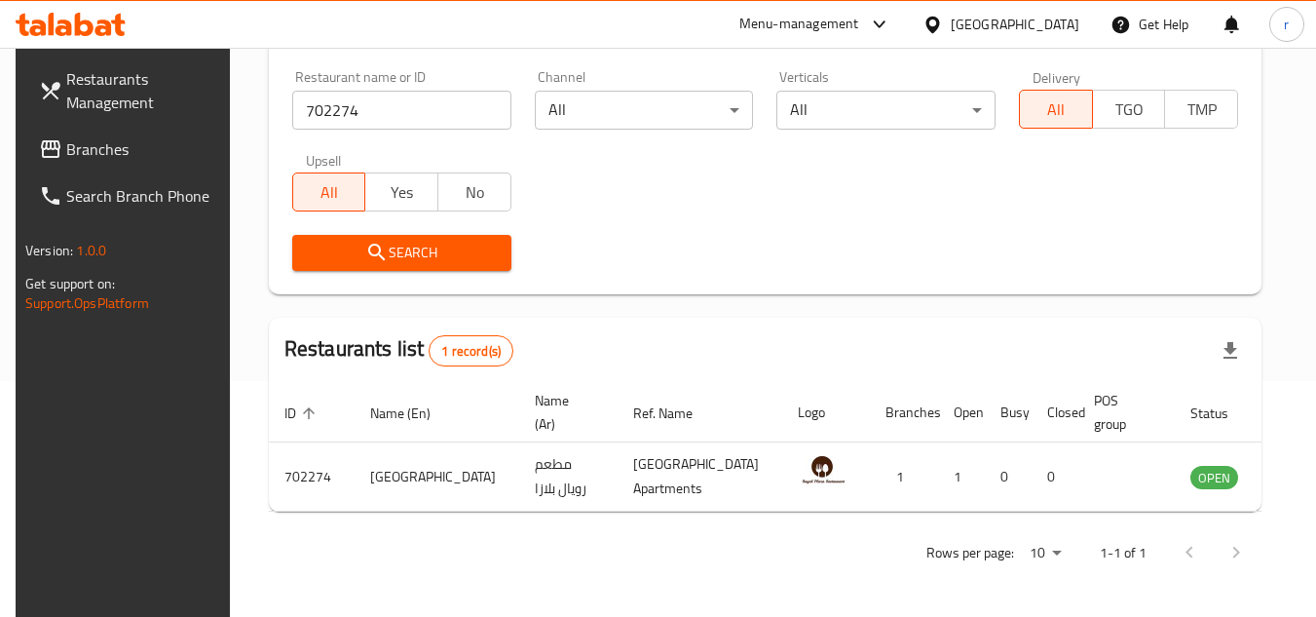
scroll to position [252, 0]
click at [99, 143] on span "Branches" at bounding box center [143, 148] width 154 height 23
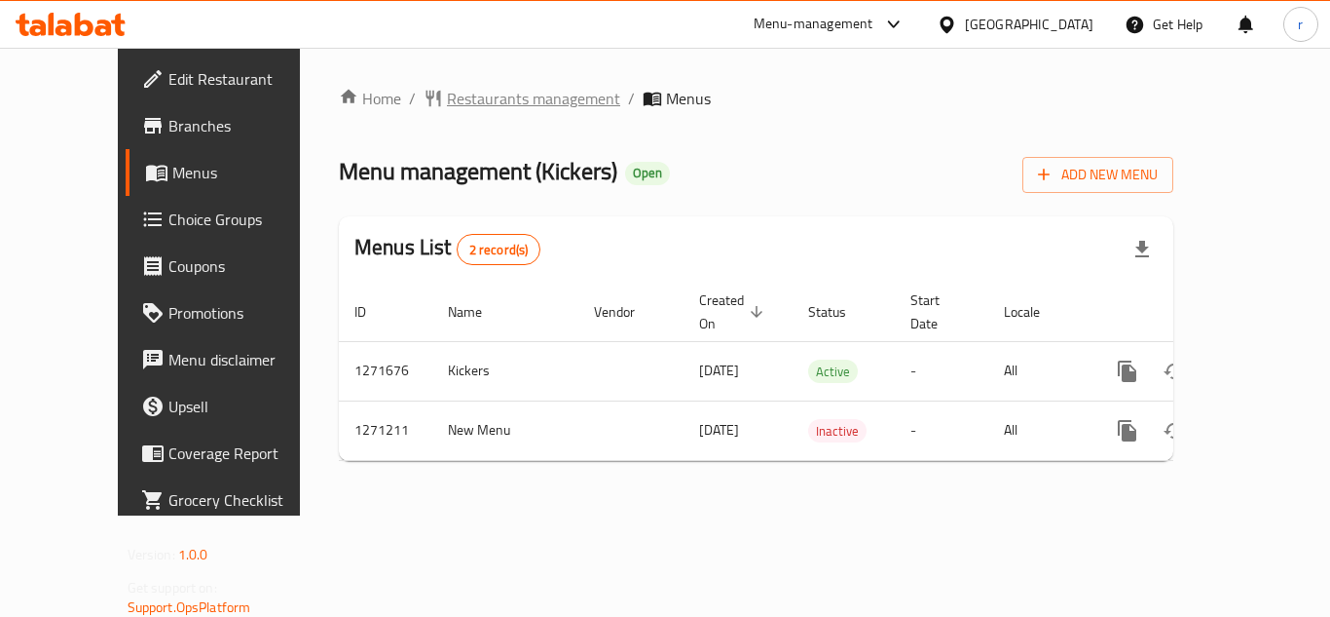
click at [447, 104] on span "Restaurants management" at bounding box center [533, 98] width 173 height 23
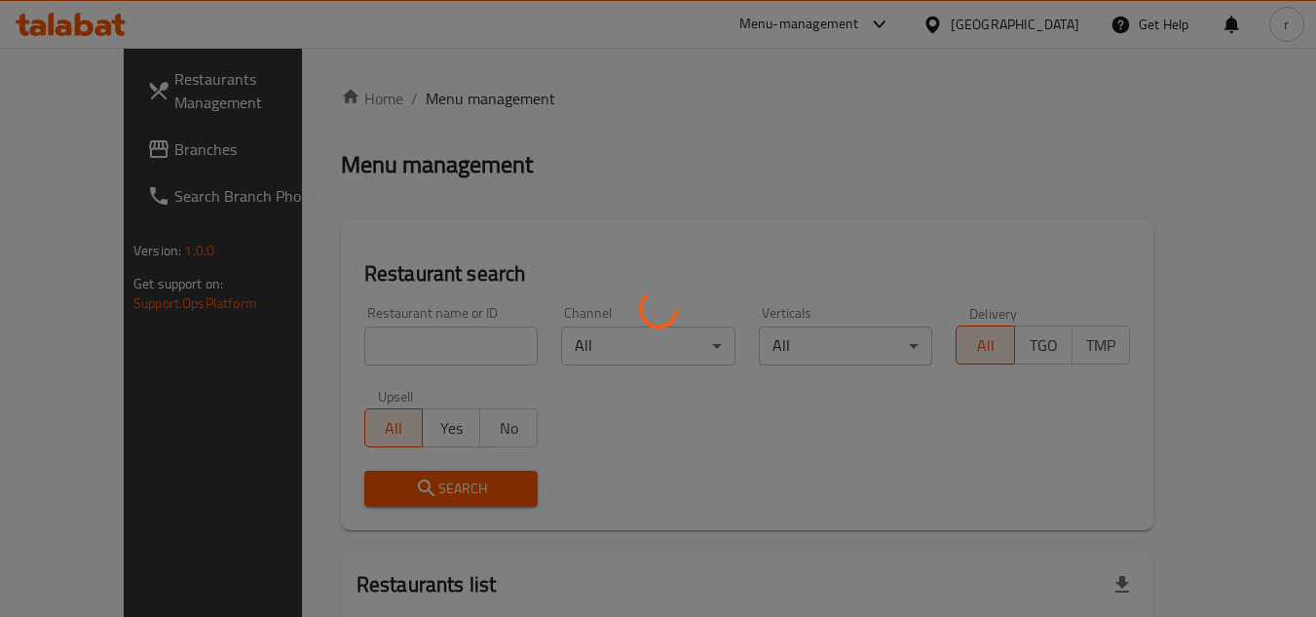
click at [382, 344] on div at bounding box center [658, 308] width 1316 height 617
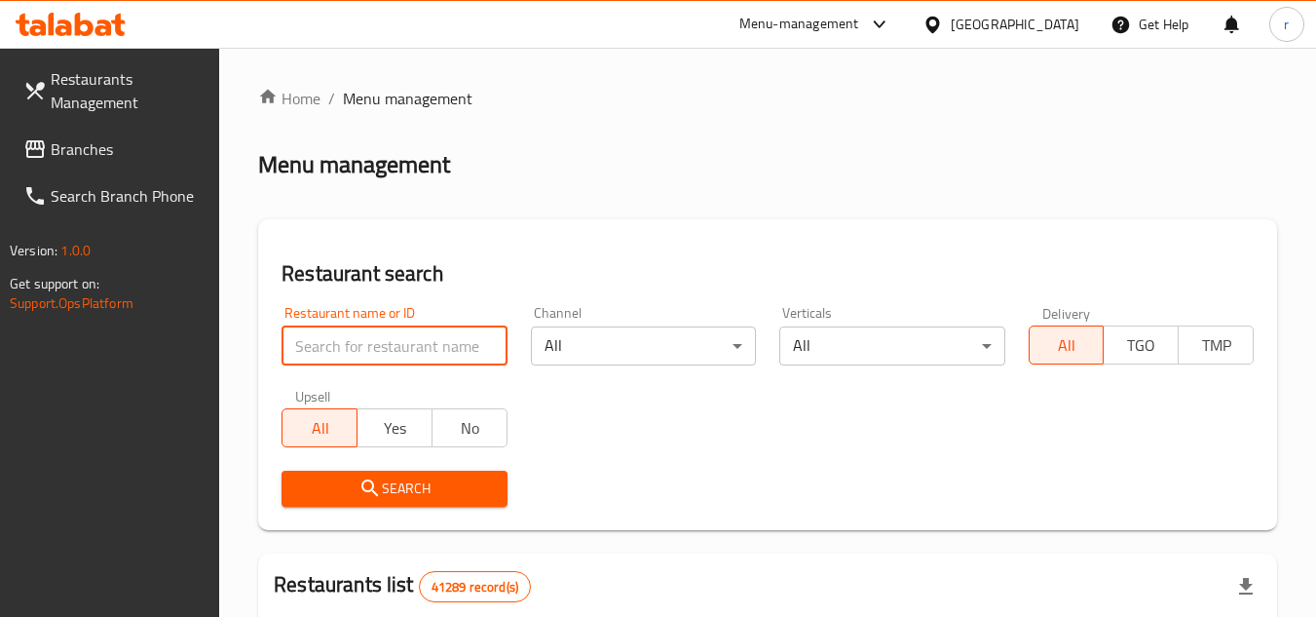
click at [382, 344] on input "search" at bounding box center [393, 345] width 225 height 39
paste input "689603"
type input "689603"
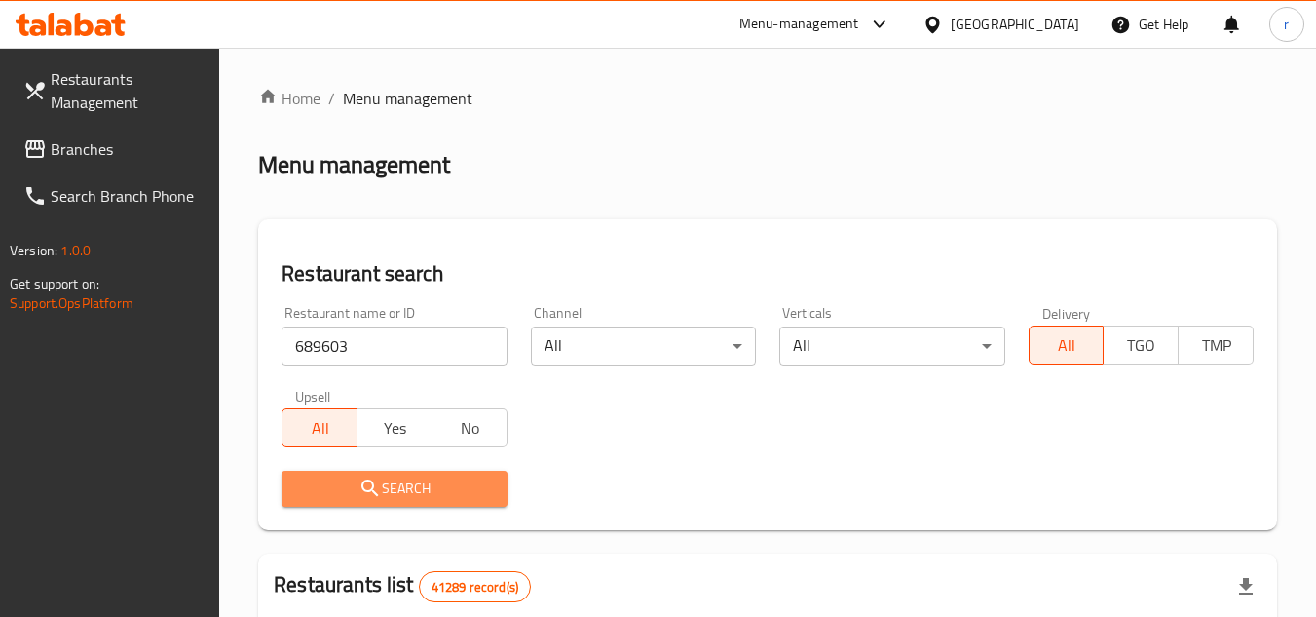
click at [347, 484] on span "Search" at bounding box center [394, 488] width 194 height 24
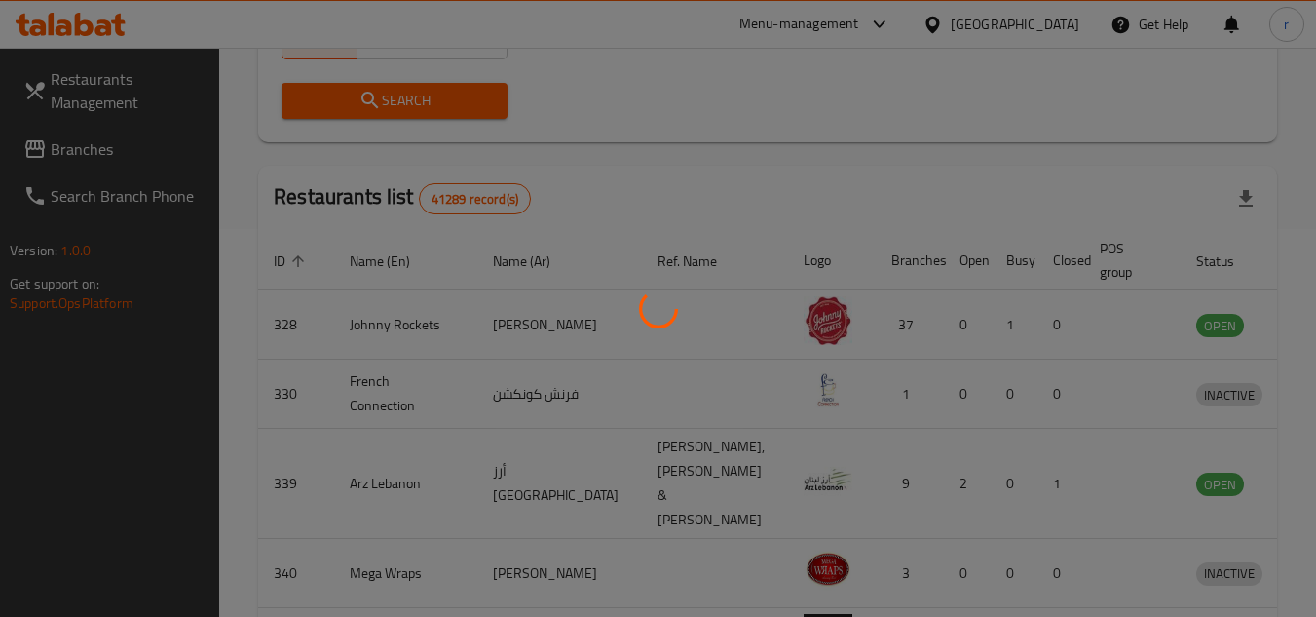
scroll to position [252, 0]
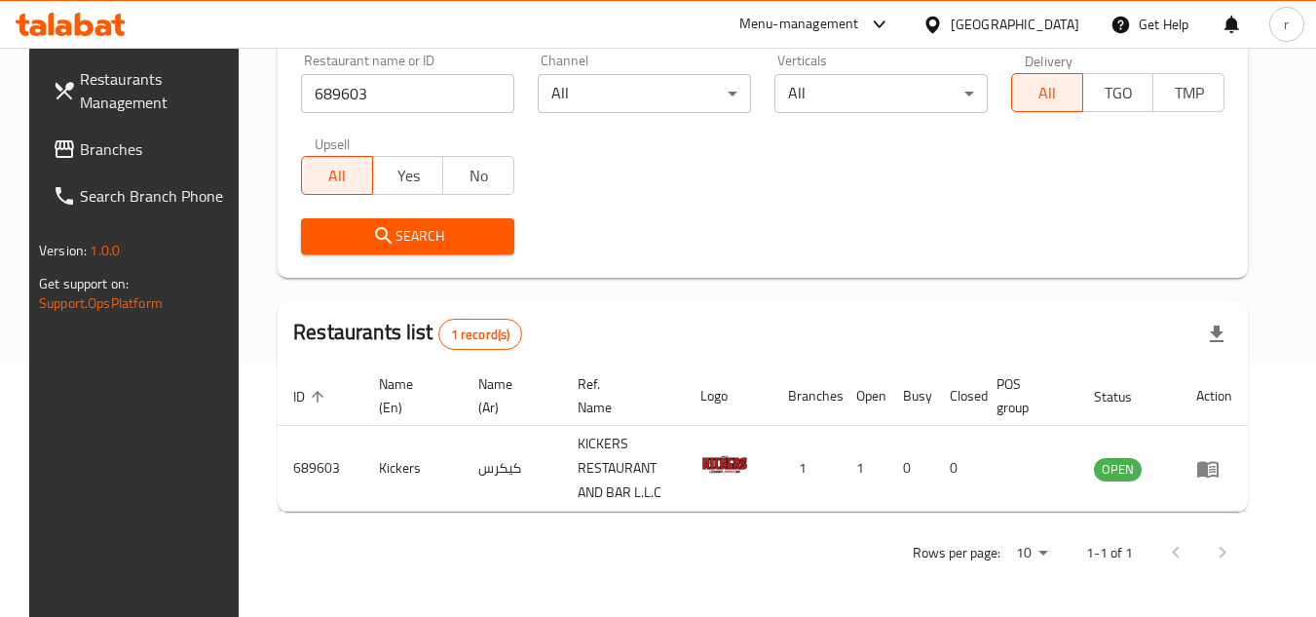
drag, startPoint x: 85, startPoint y: 143, endPoint x: 216, endPoint y: 120, distance: 133.5
click at [85, 143] on span "Branches" at bounding box center [157, 148] width 154 height 23
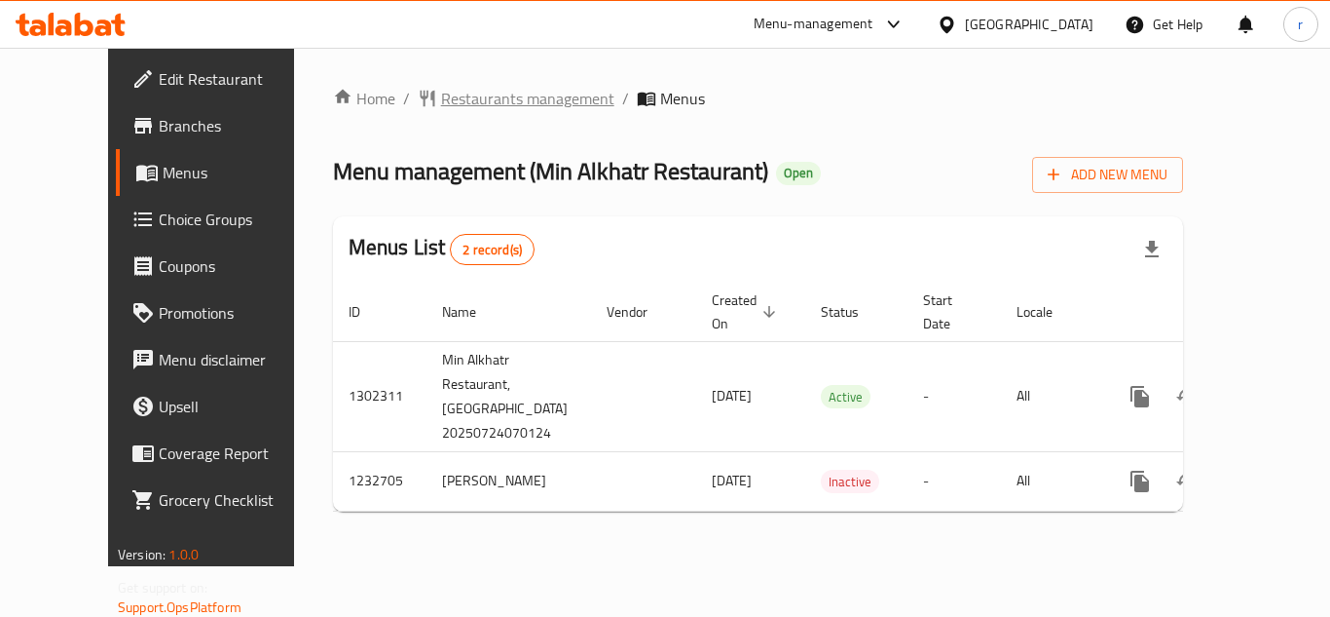
click at [459, 102] on span "Restaurants management" at bounding box center [527, 98] width 173 height 23
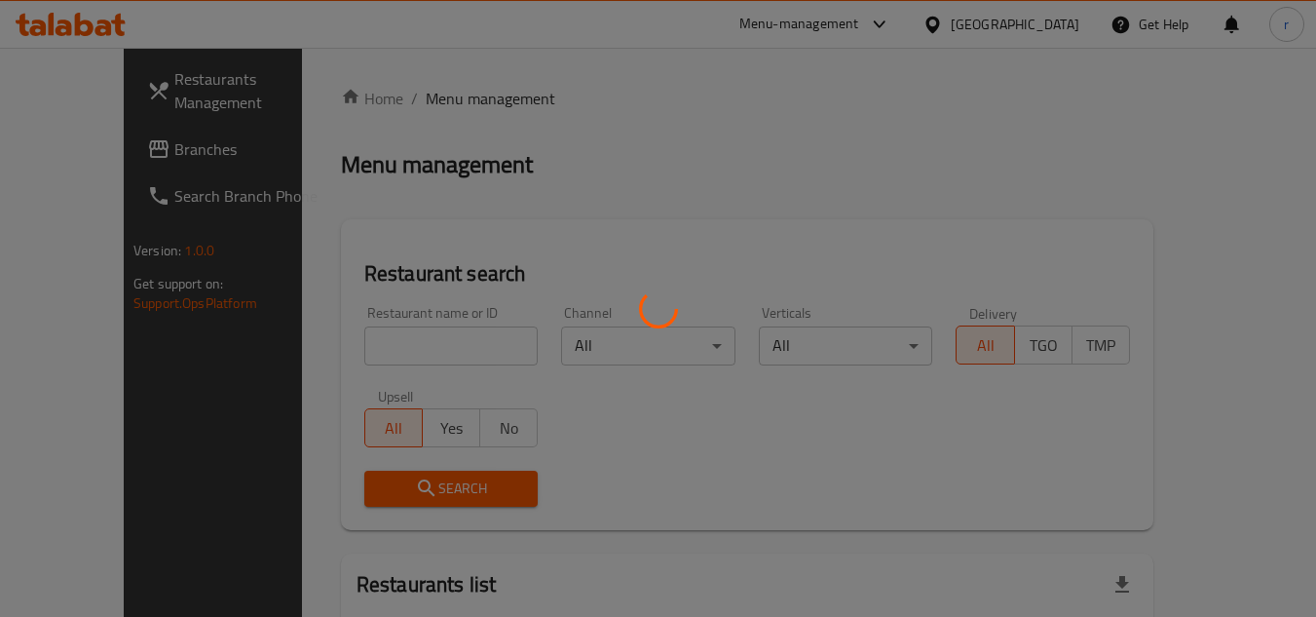
click at [404, 351] on div at bounding box center [658, 308] width 1316 height 617
click at [403, 351] on div at bounding box center [658, 308] width 1316 height 617
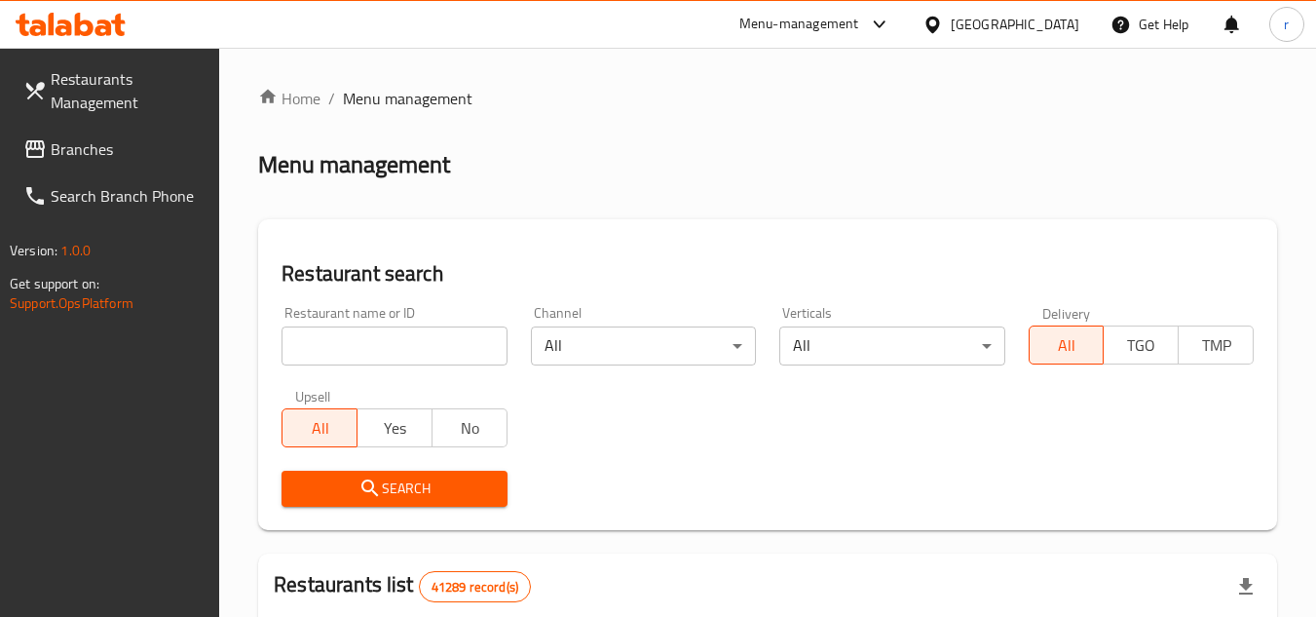
click at [398, 336] on div at bounding box center [658, 308] width 1316 height 617
click at [398, 336] on input "search" at bounding box center [393, 345] width 225 height 39
paste input "677879"
type input "677879"
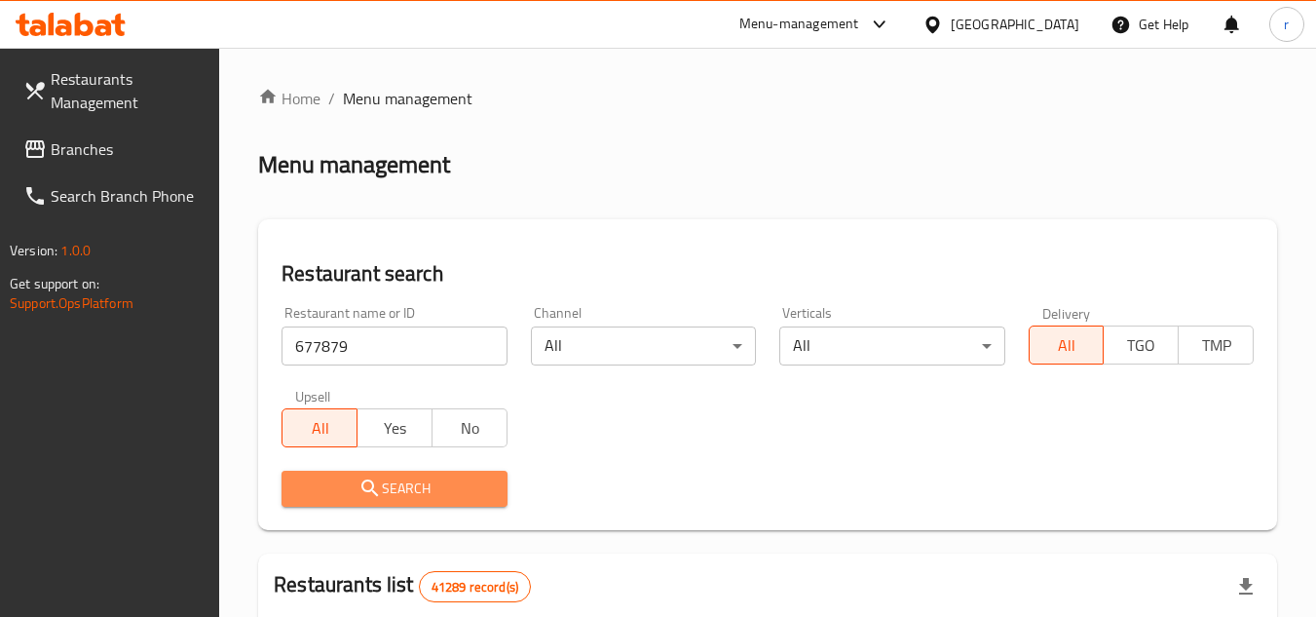
click at [374, 481] on icon "submit" at bounding box center [369, 487] width 23 height 23
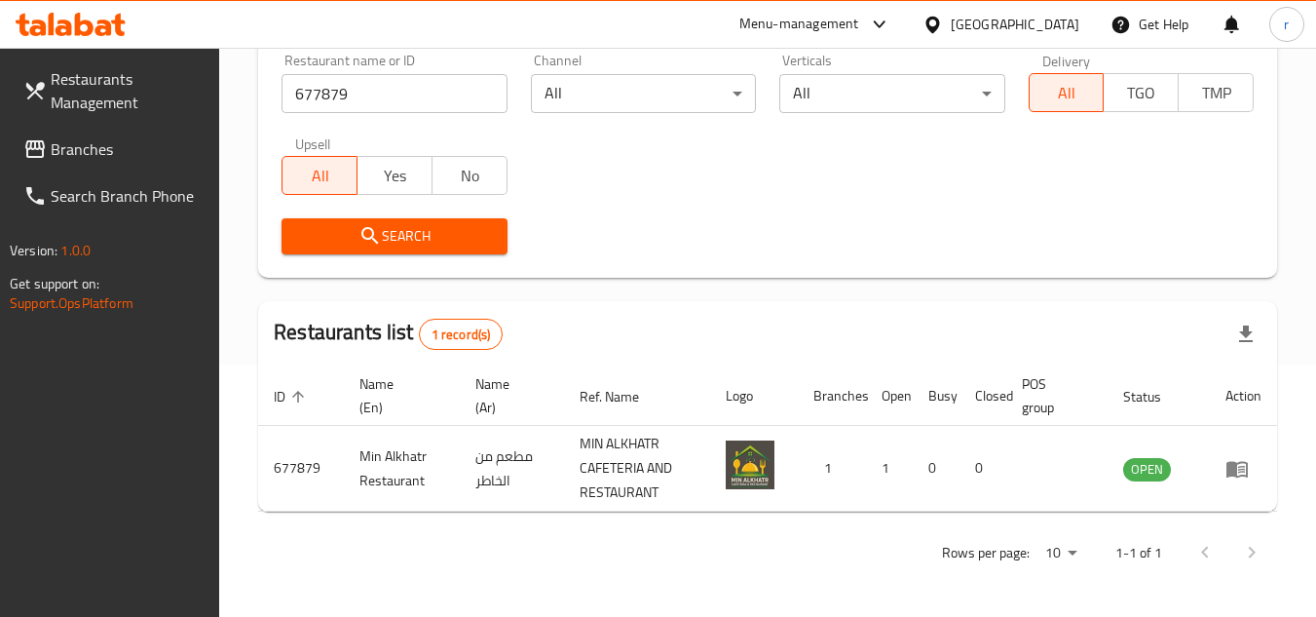
scroll to position [252, 0]
click at [88, 148] on span "Branches" at bounding box center [128, 148] width 154 height 23
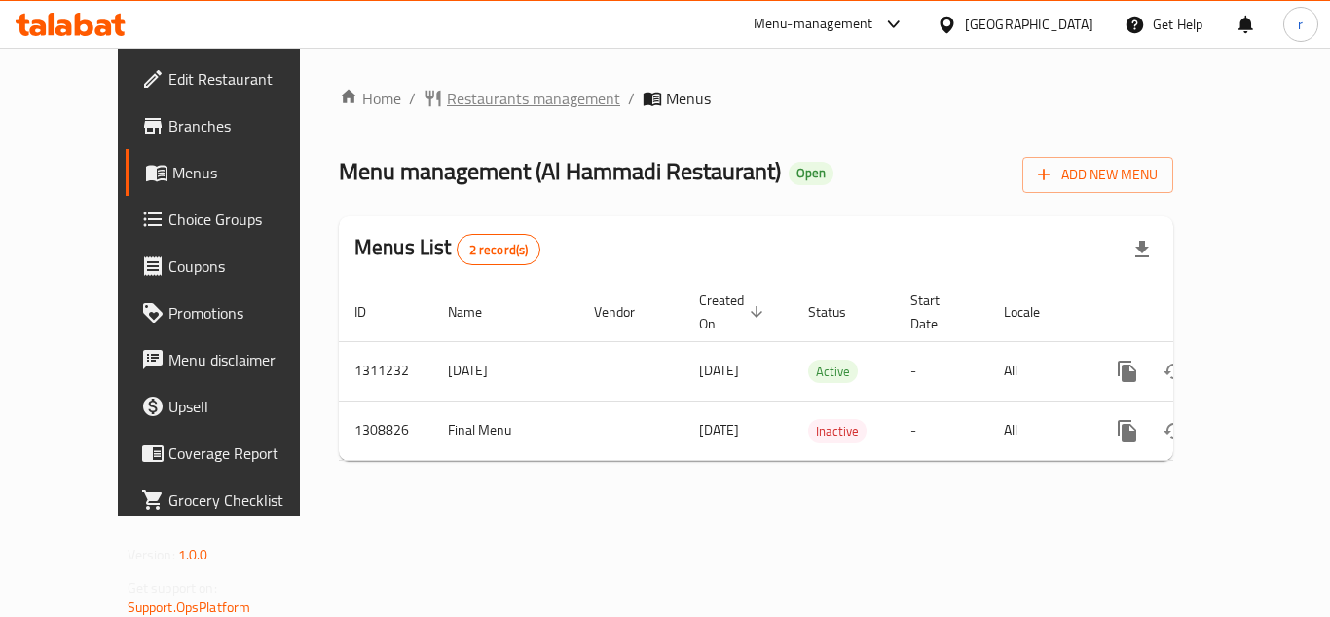
drag, startPoint x: 438, startPoint y: 75, endPoint x: 454, endPoint y: 106, distance: 34.8
click at [438, 75] on div "Home / Restaurants management / Menus Menu management ( Al Hammadi Restaurant )…" at bounding box center [756, 282] width 913 height 468
click at [447, 98] on span "Restaurants management" at bounding box center [533, 98] width 173 height 23
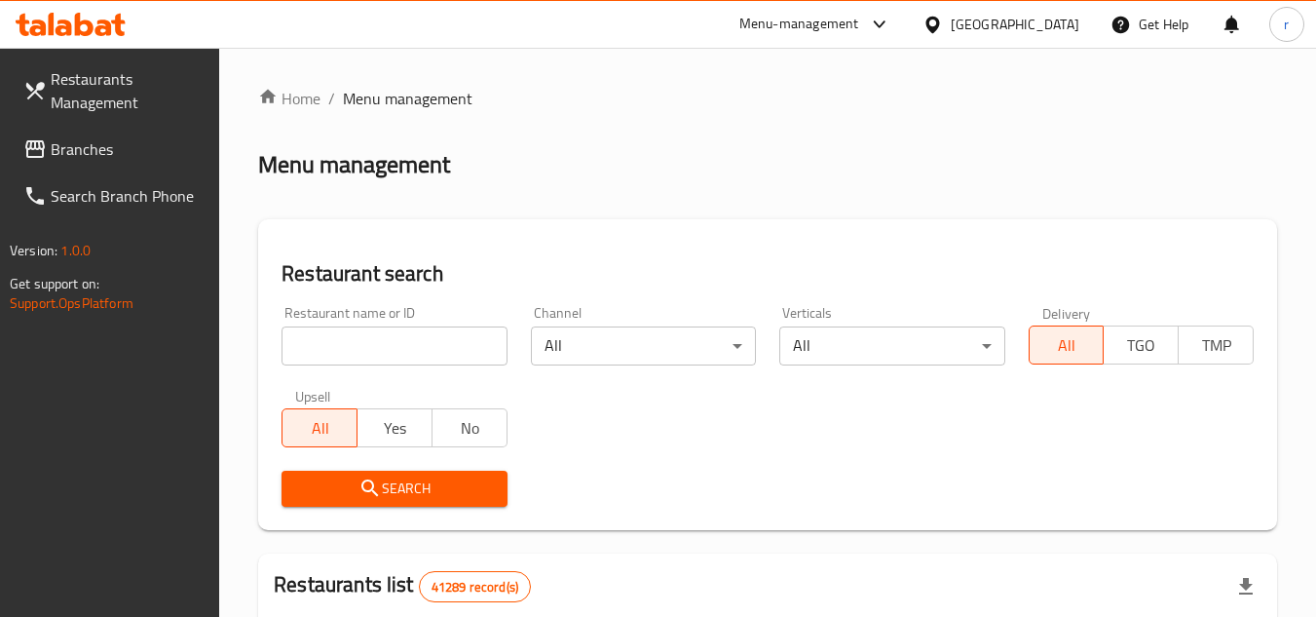
click at [375, 354] on input "search" at bounding box center [393, 345] width 225 height 39
paste input "705063"
type input "705063"
click at [355, 487] on span "Search" at bounding box center [394, 488] width 194 height 24
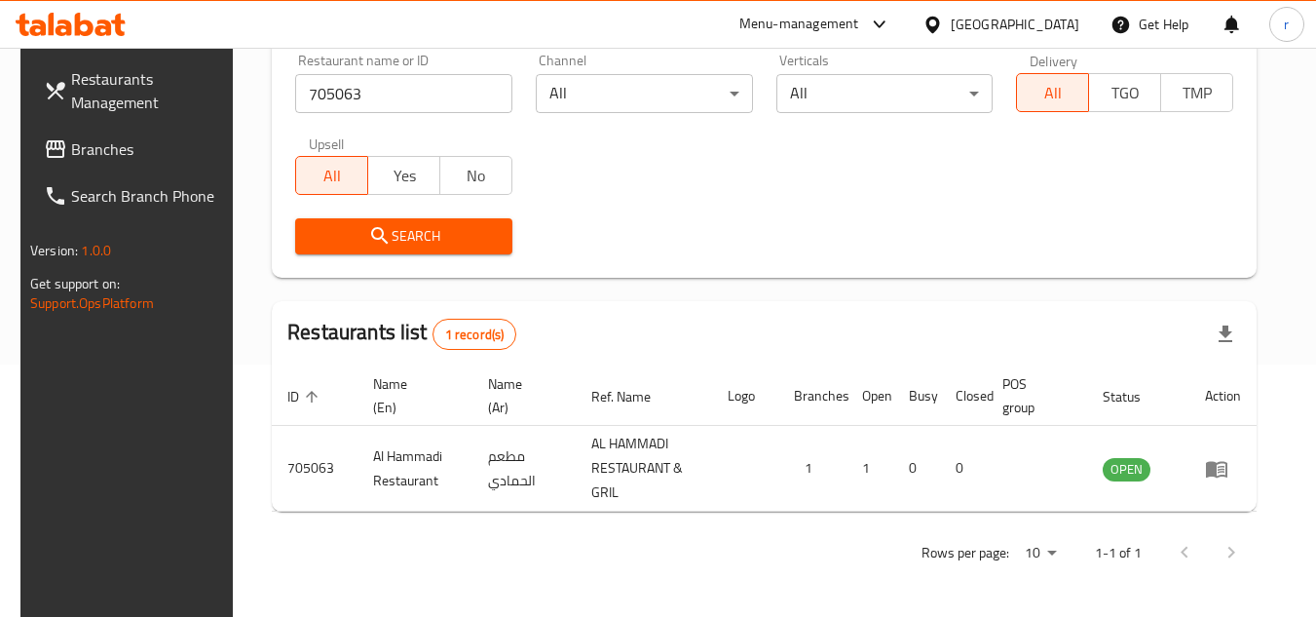
scroll to position [252, 0]
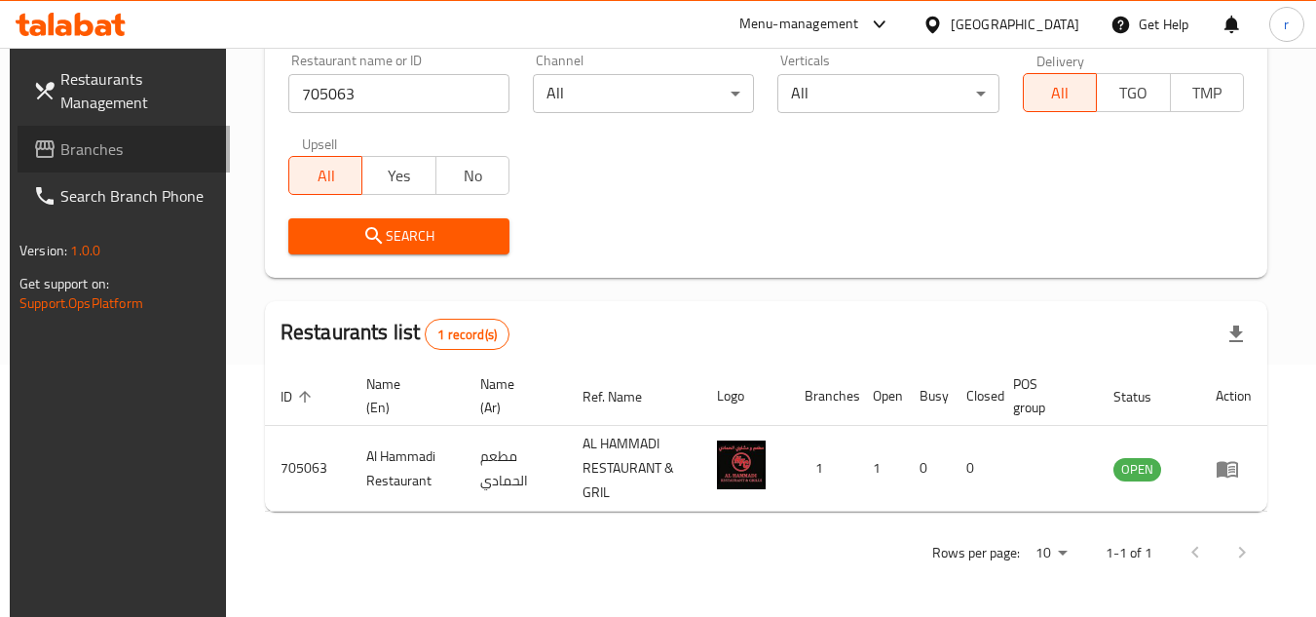
click at [70, 156] on span "Branches" at bounding box center [137, 148] width 154 height 23
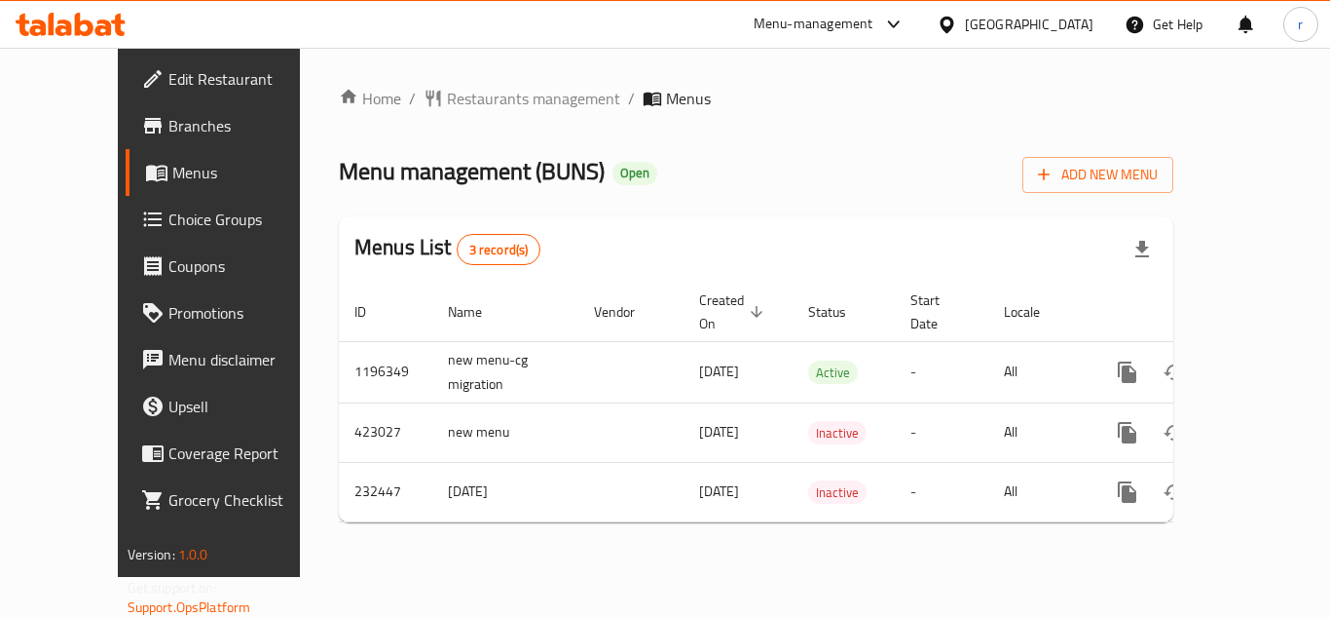
click at [447, 96] on span "Restaurants management" at bounding box center [533, 98] width 173 height 23
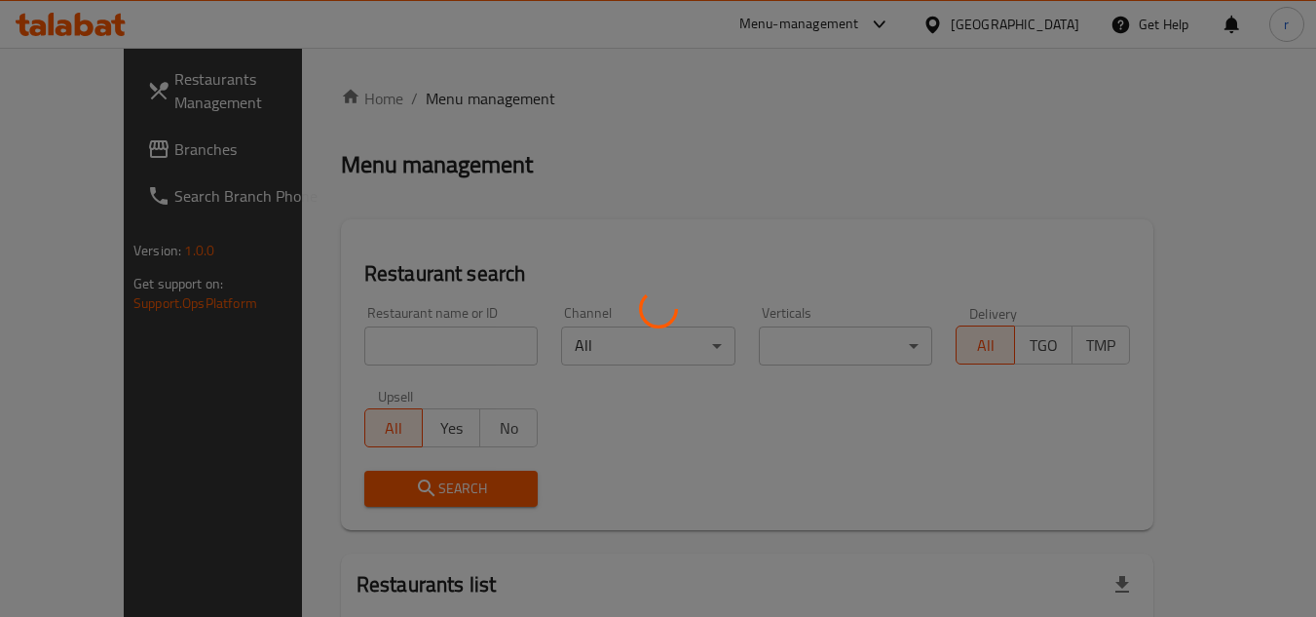
click at [336, 351] on div at bounding box center [658, 308] width 1316 height 617
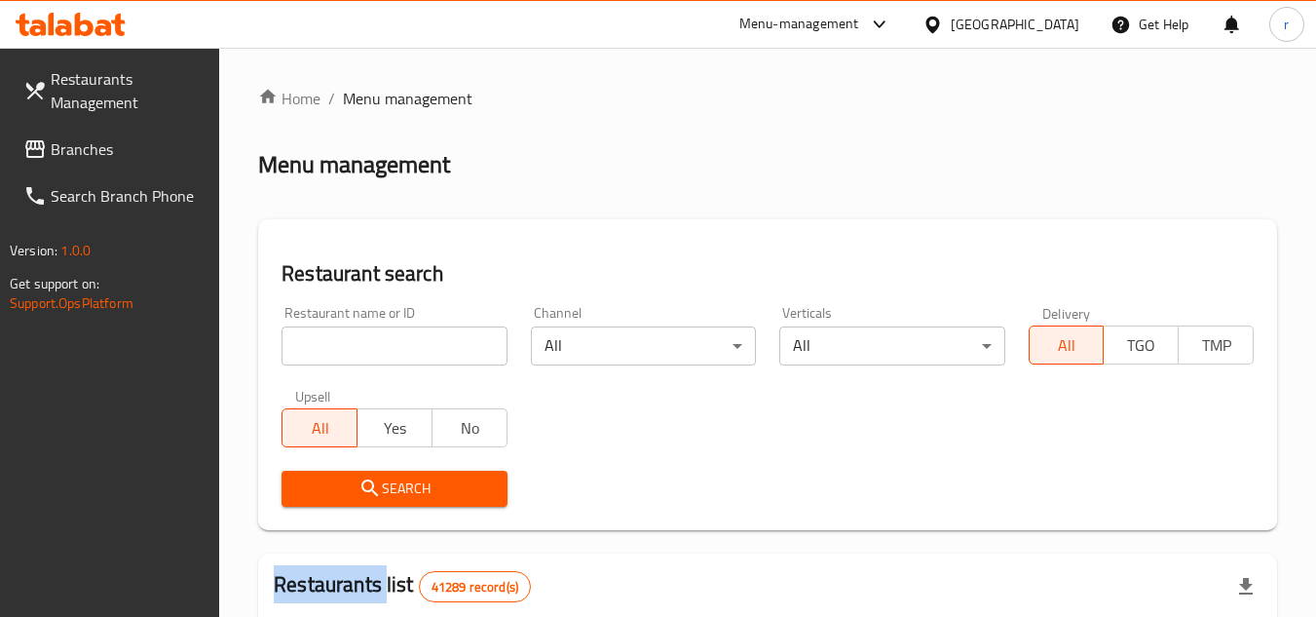
click at [336, 351] on div at bounding box center [658, 308] width 1316 height 617
click at [336, 351] on input "search" at bounding box center [393, 345] width 225 height 39
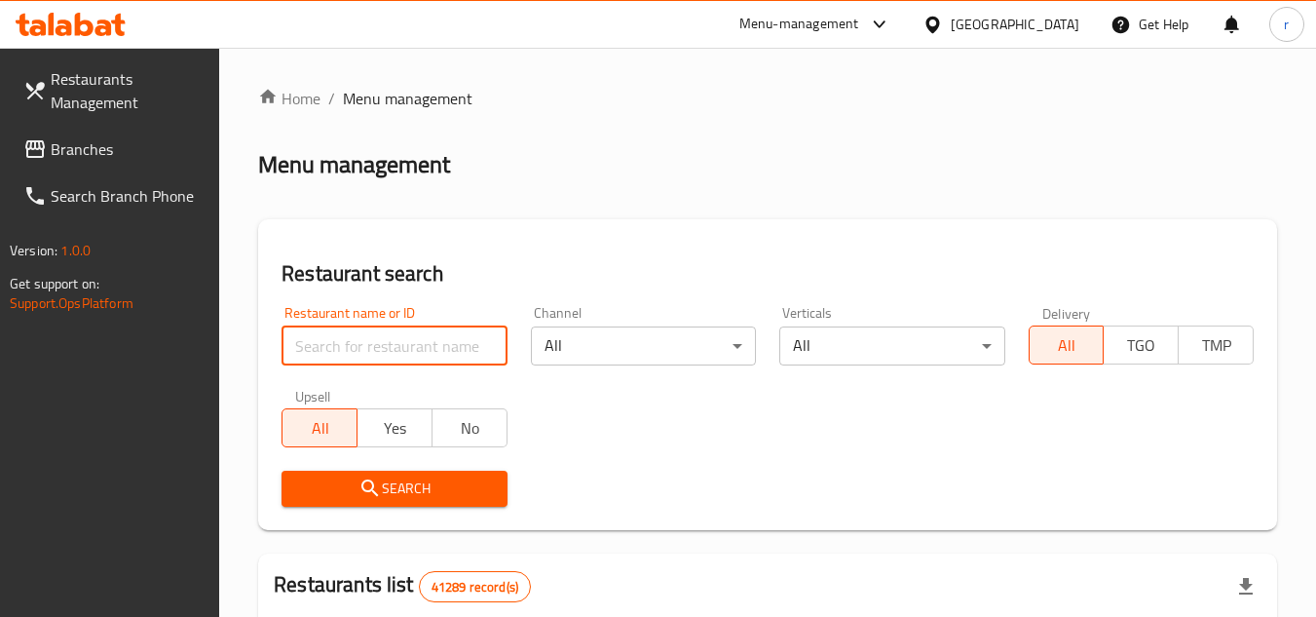
paste input "626230"
type input "626230"
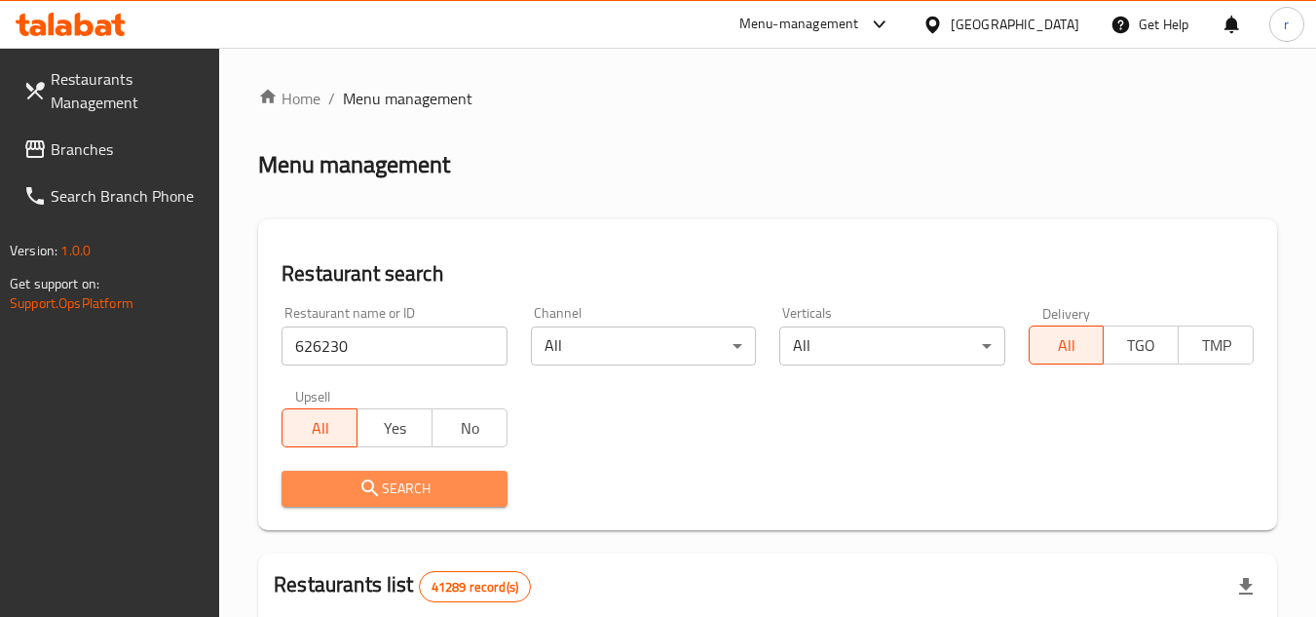
click at [318, 486] on span "Search" at bounding box center [394, 488] width 194 height 24
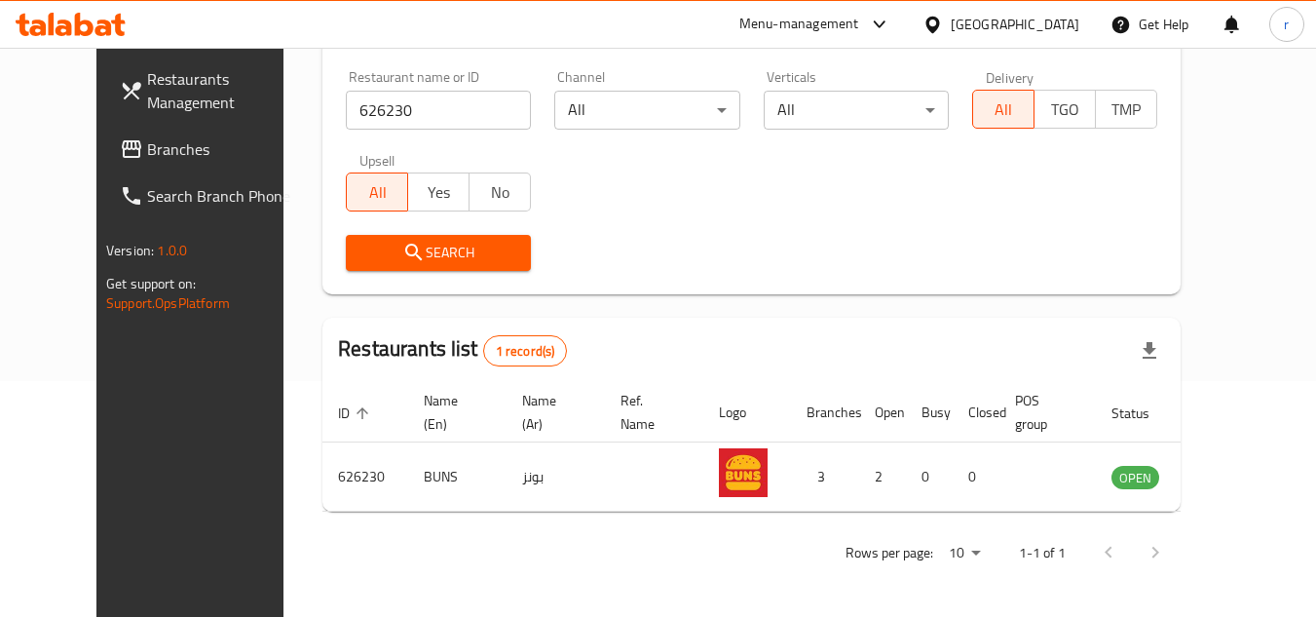
scroll to position [236, 0]
drag, startPoint x: 83, startPoint y: 158, endPoint x: 261, endPoint y: 92, distance: 190.1
click at [147, 158] on span "Branches" at bounding box center [224, 148] width 154 height 23
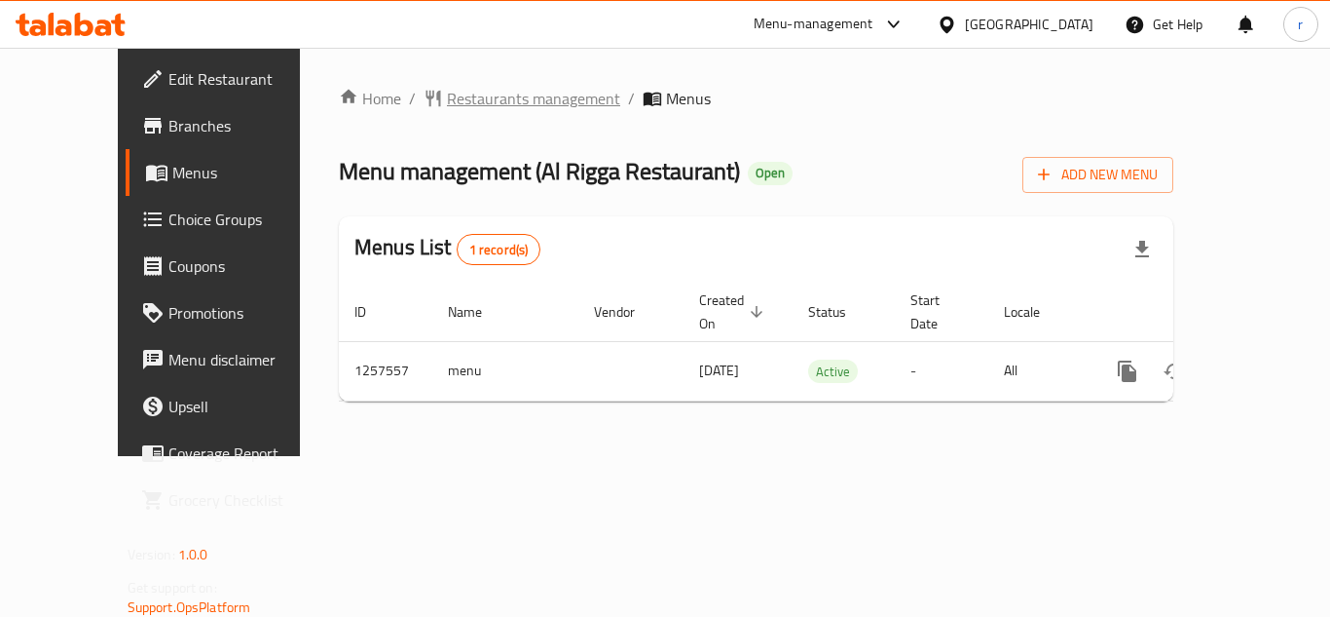
click at [447, 92] on span "Restaurants management" at bounding box center [533, 98] width 173 height 23
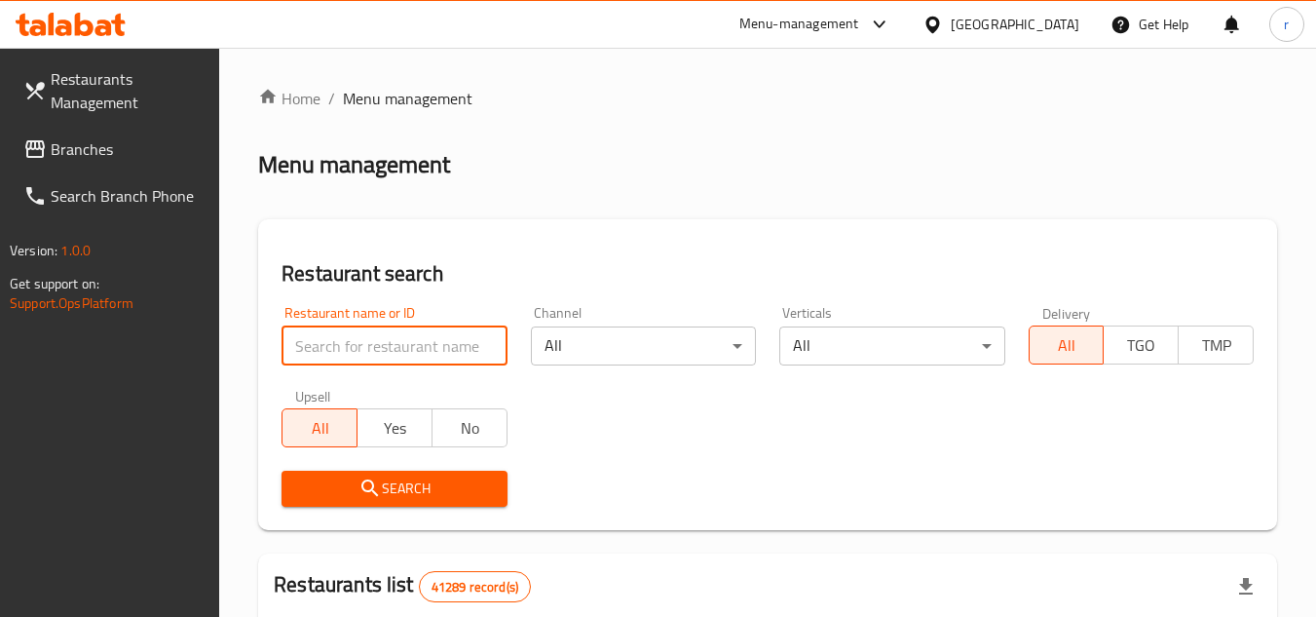
click at [381, 345] on input "search" at bounding box center [393, 345] width 225 height 39
click at [343, 341] on input "search" at bounding box center [393, 345] width 225 height 39
paste input "683524"
type input "683524"
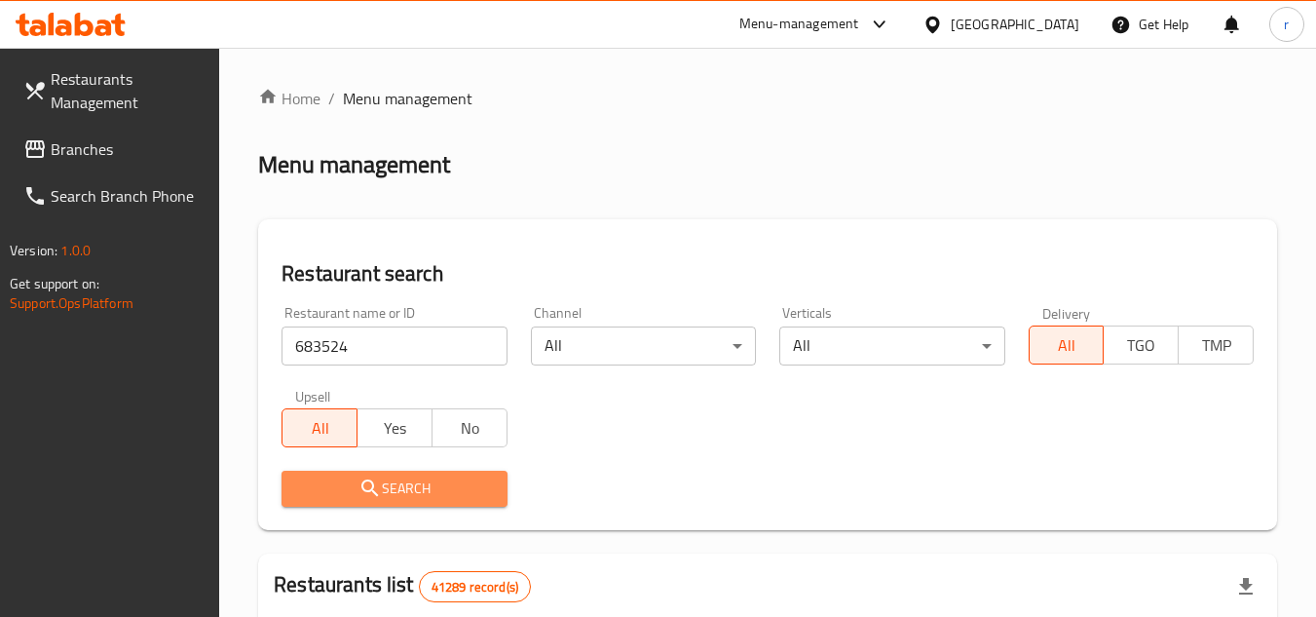
click at [394, 481] on span "Search" at bounding box center [394, 488] width 194 height 24
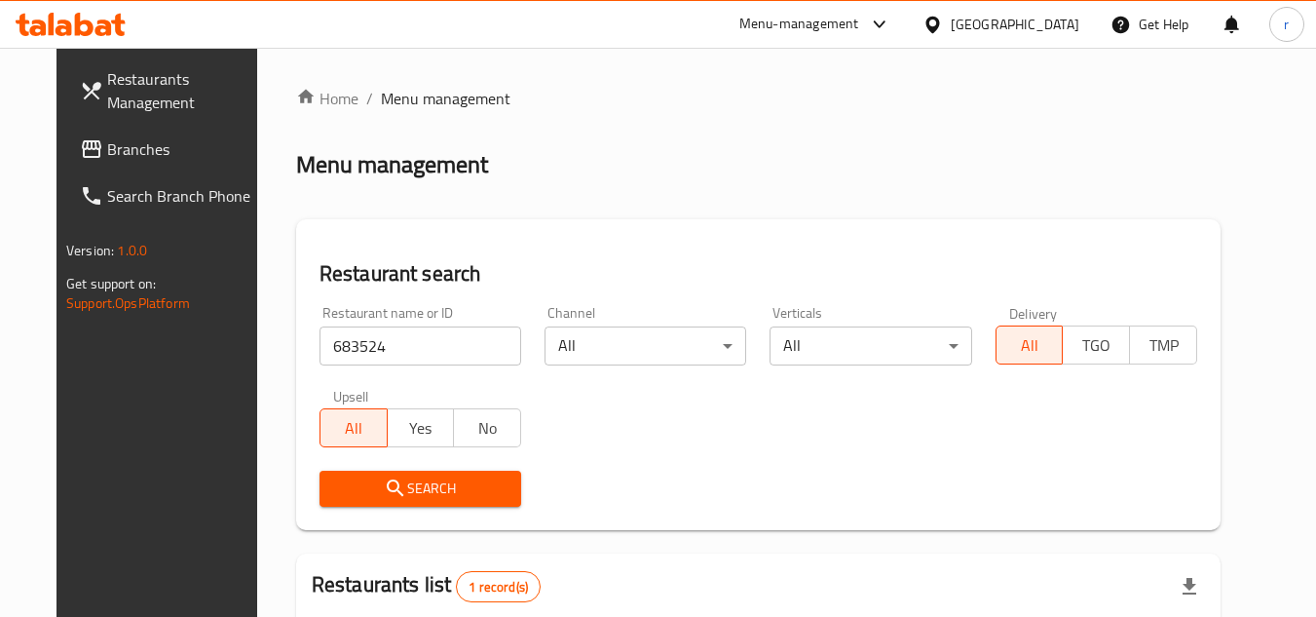
click at [339, 500] on span "Search" at bounding box center [420, 488] width 170 height 24
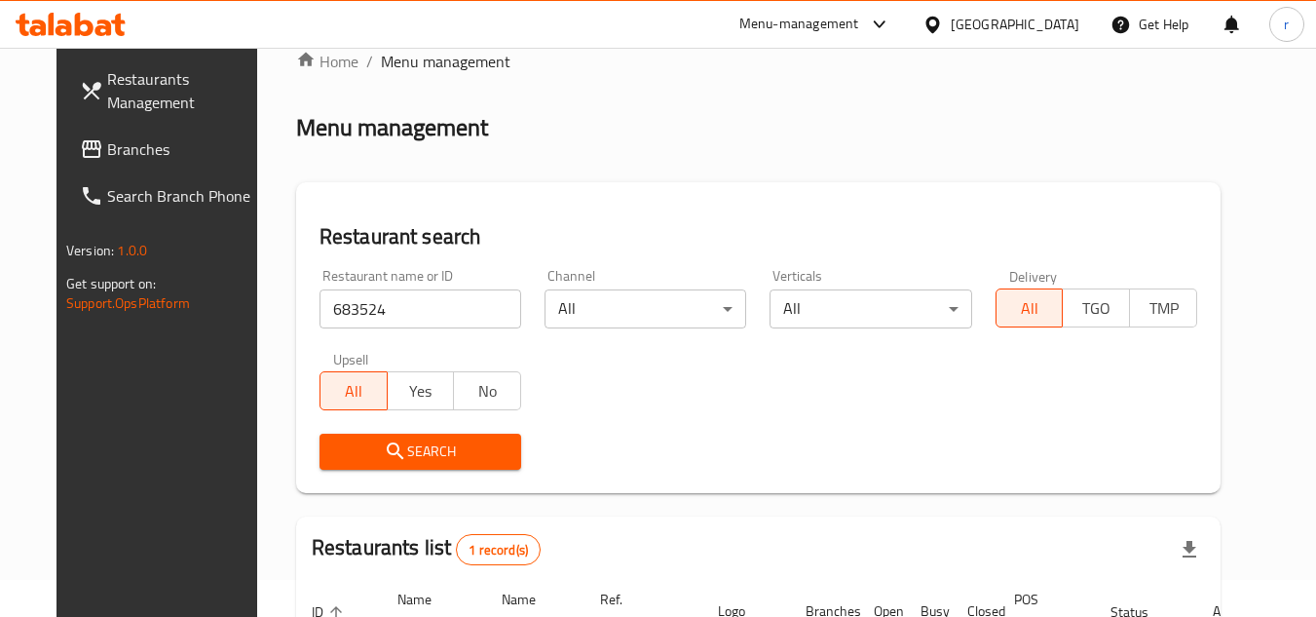
scroll to position [236, 0]
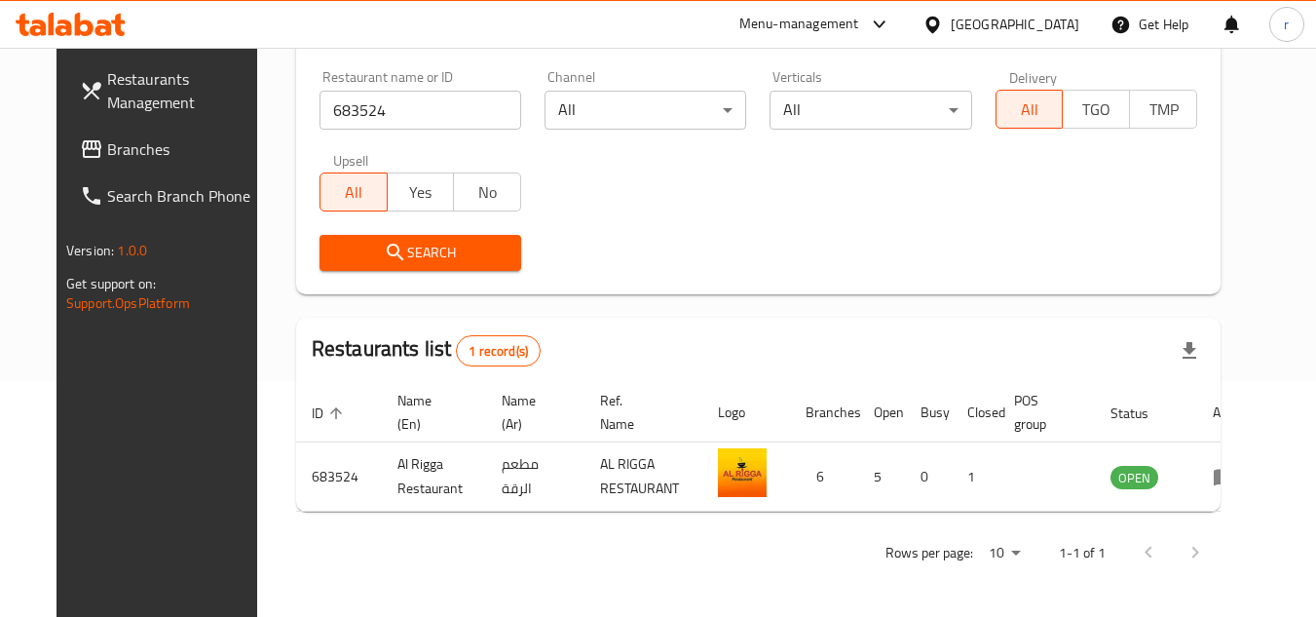
click at [990, 19] on div "[GEOGRAPHIC_DATA]" at bounding box center [1015, 24] width 129 height 21
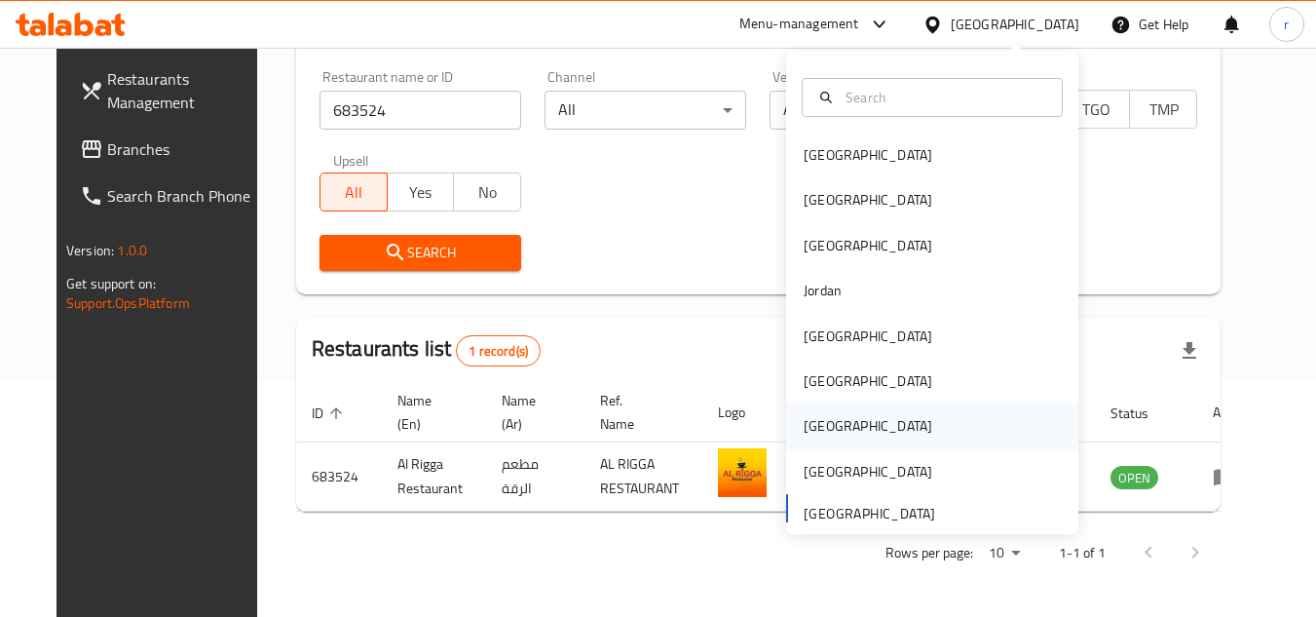
click at [810, 415] on div "Qatar" at bounding box center [868, 425] width 129 height 21
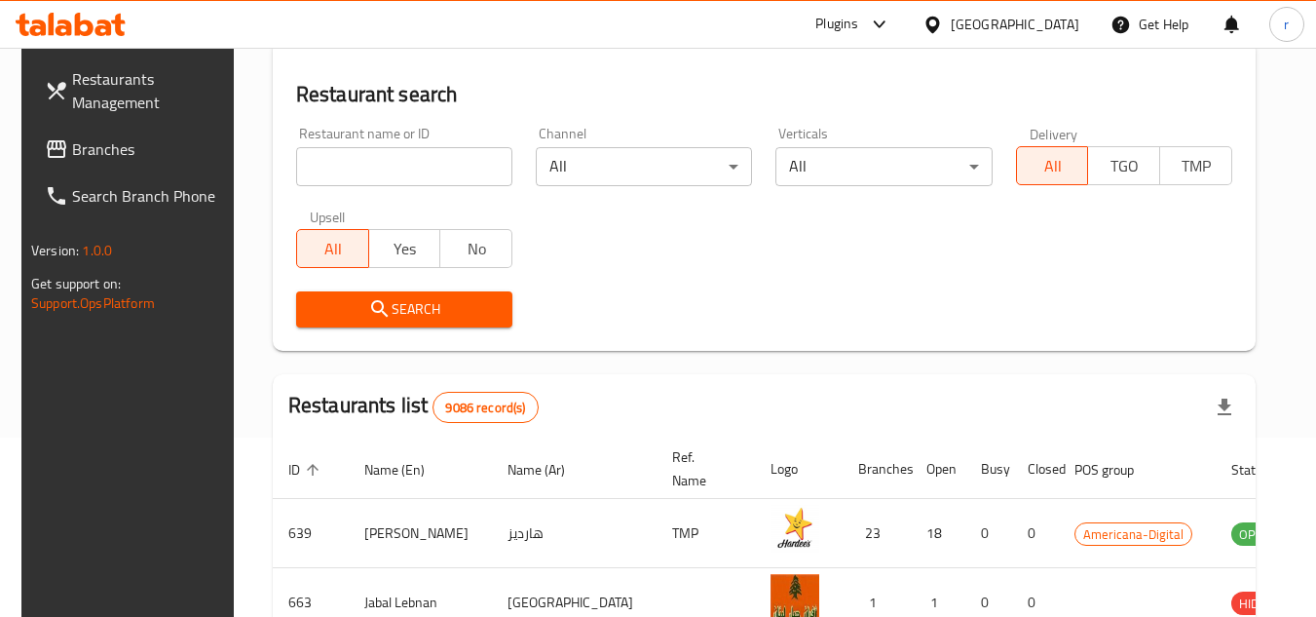
scroll to position [236, 0]
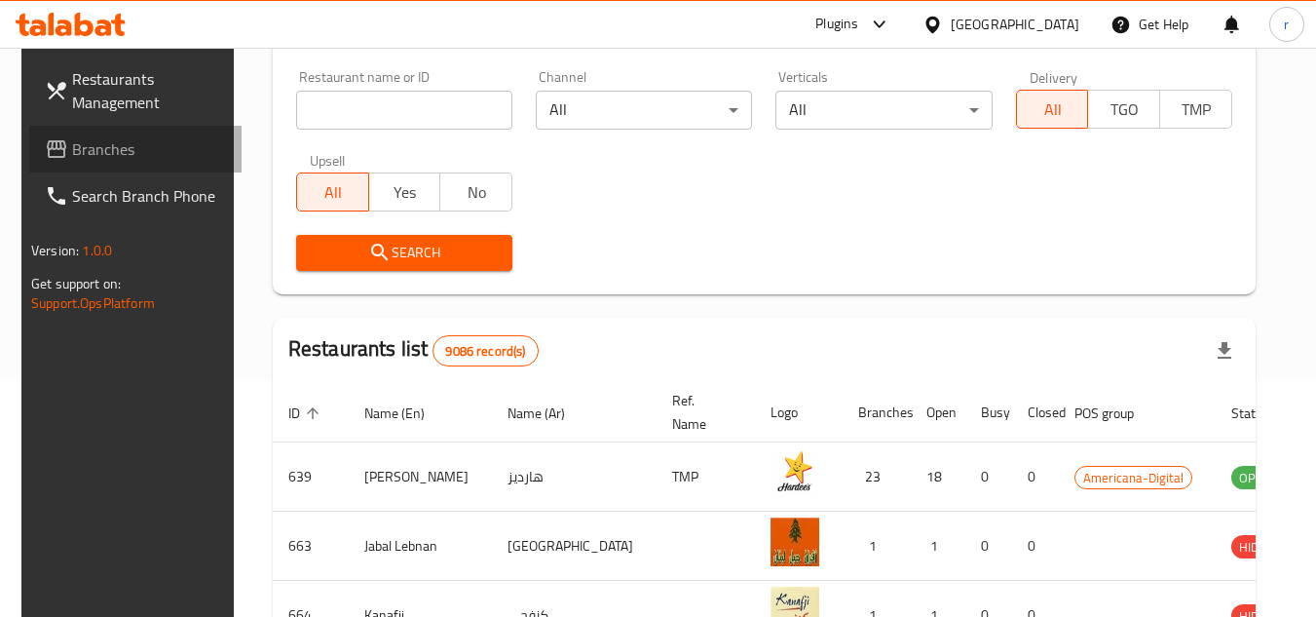
click at [72, 154] on span "Branches" at bounding box center [149, 148] width 154 height 23
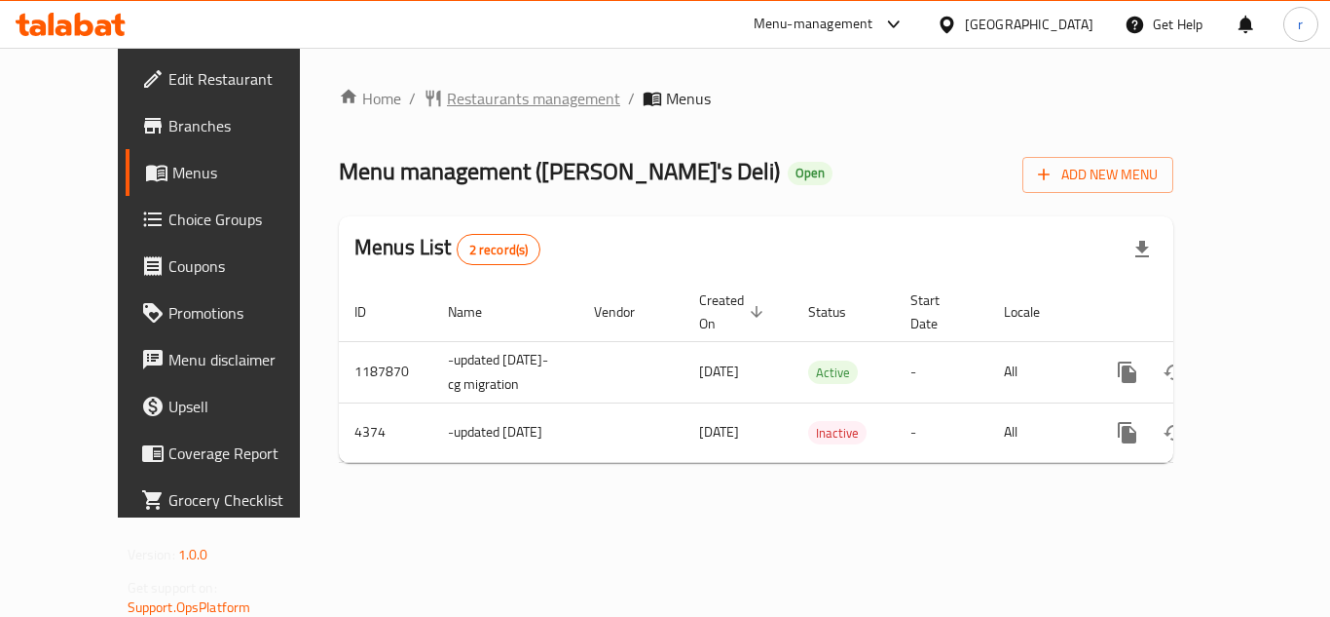
click at [459, 95] on span "Restaurants management" at bounding box center [533, 98] width 173 height 23
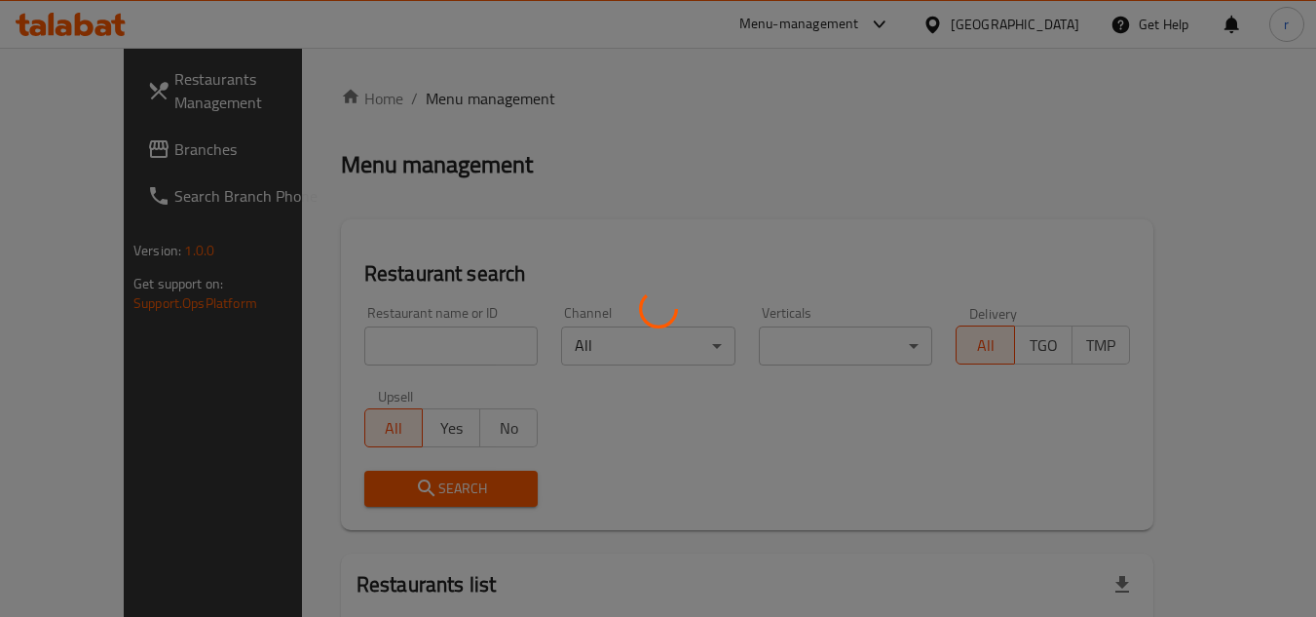
click at [369, 328] on div at bounding box center [658, 308] width 1316 height 617
click at [361, 346] on div at bounding box center [658, 308] width 1316 height 617
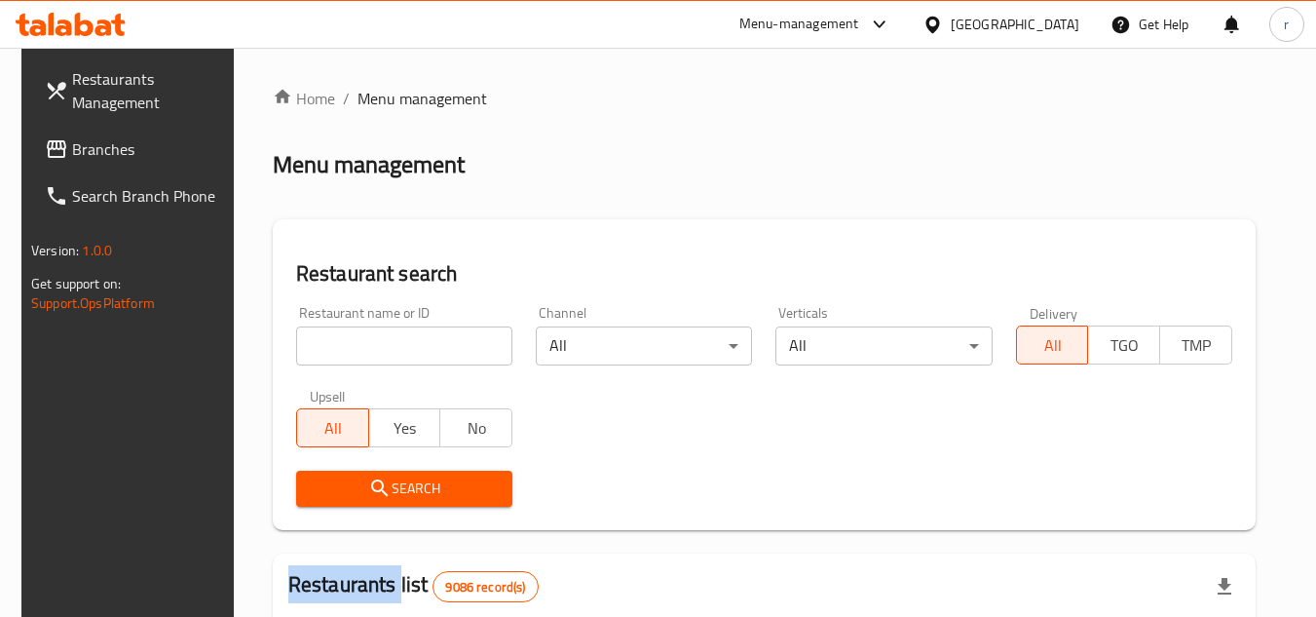
click at [360, 346] on input "search" at bounding box center [404, 345] width 216 height 39
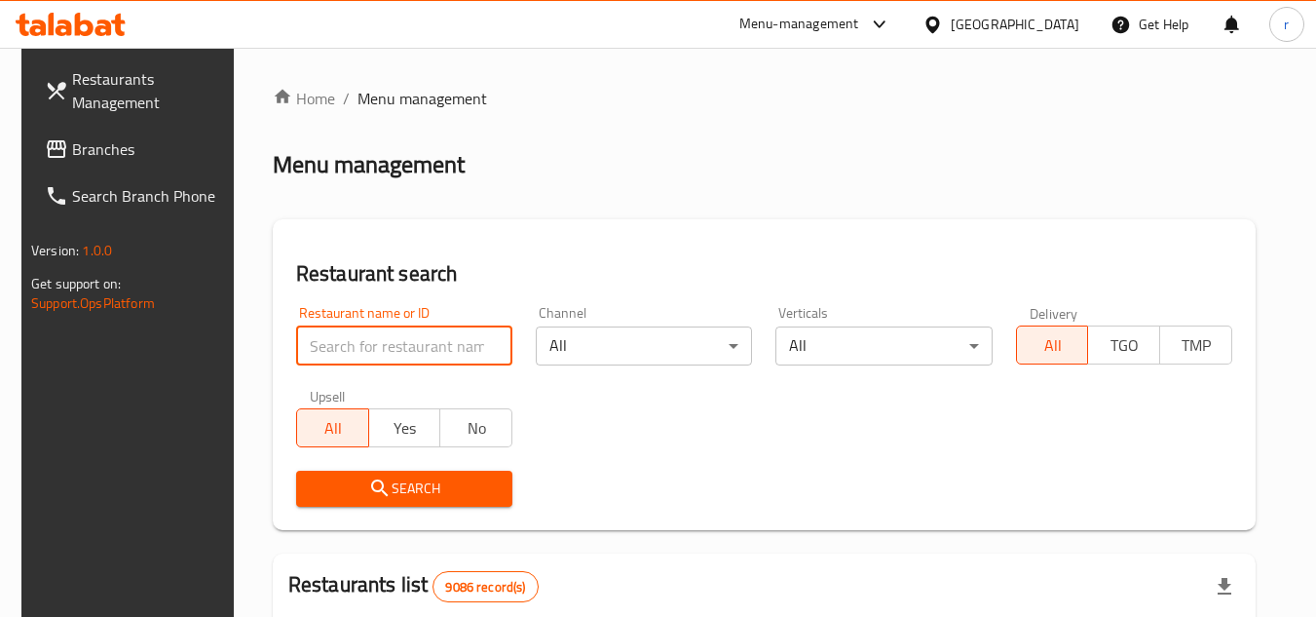
click at [359, 346] on input "search" at bounding box center [404, 345] width 216 height 39
paste input "2780"
type input "2780"
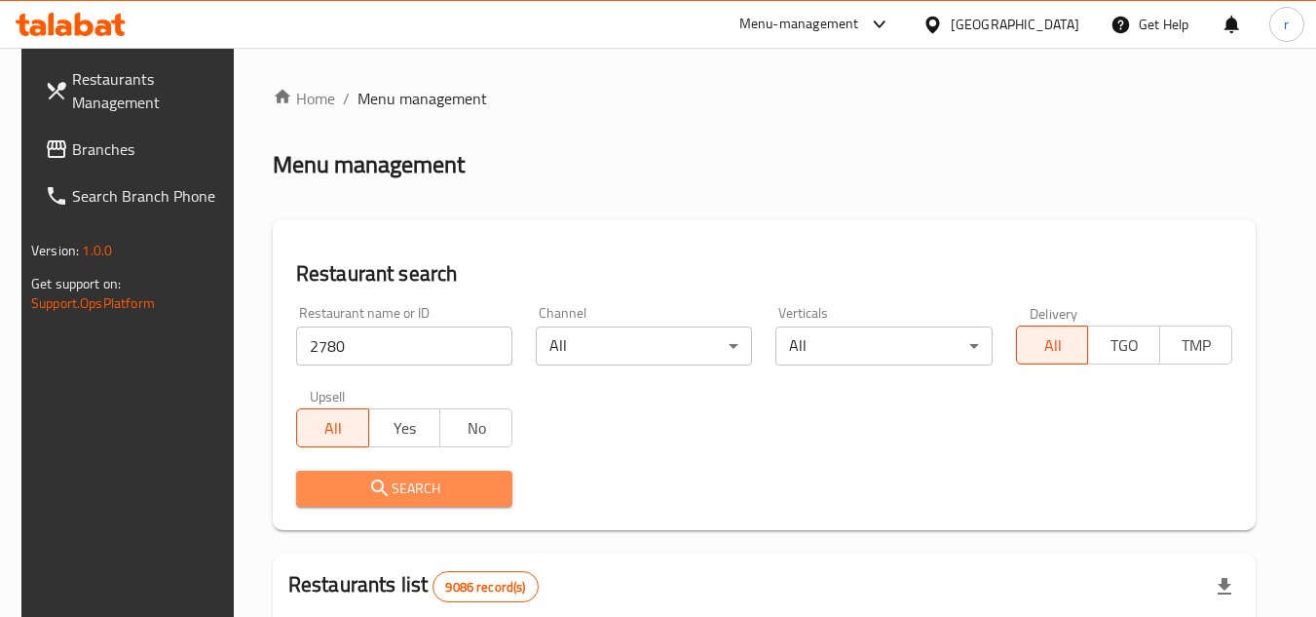
click at [333, 485] on span "Search" at bounding box center [404, 488] width 185 height 24
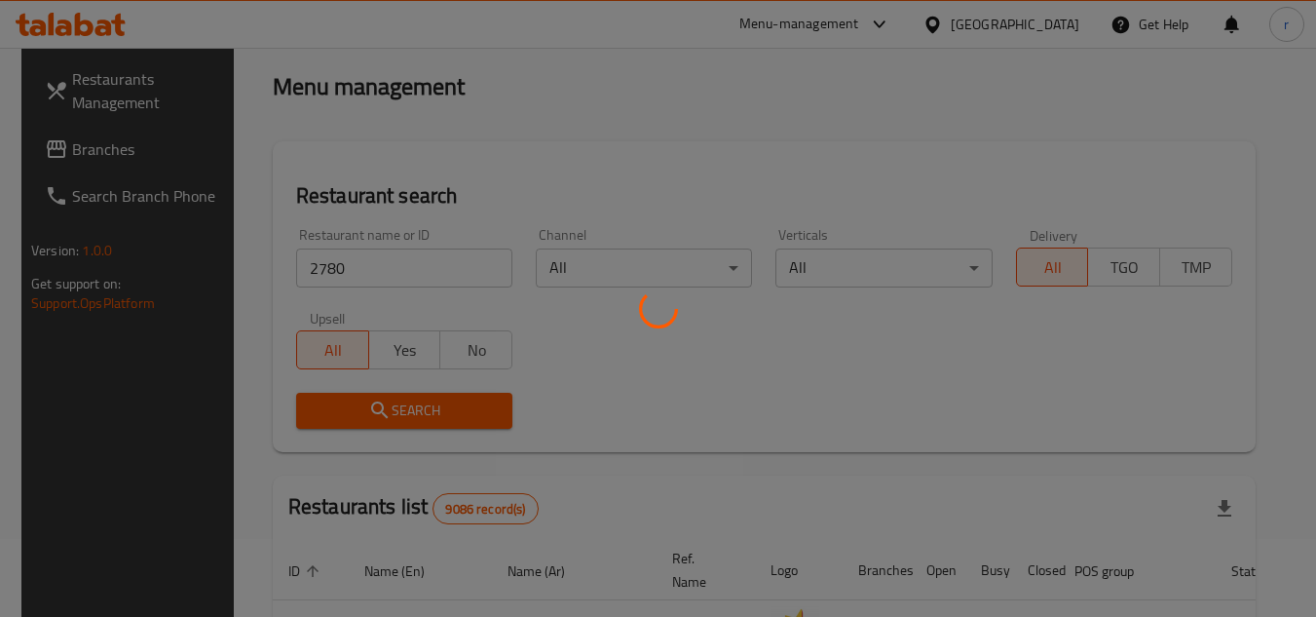
scroll to position [195, 0]
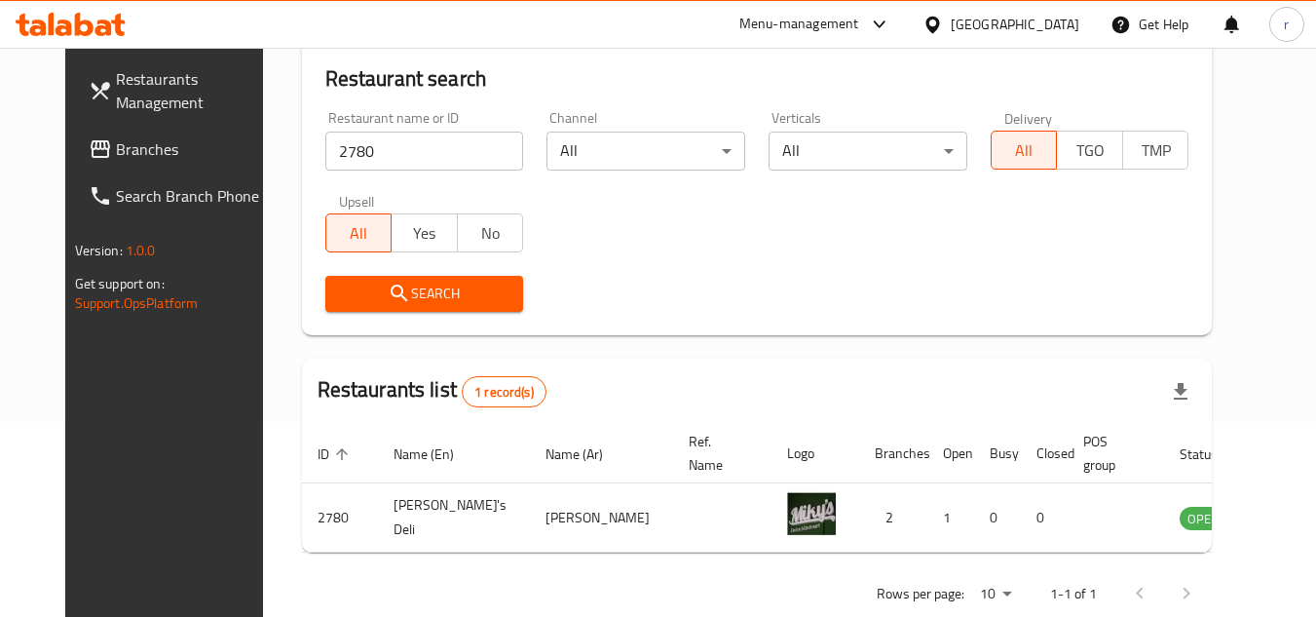
click at [939, 25] on icon at bounding box center [932, 24] width 14 height 17
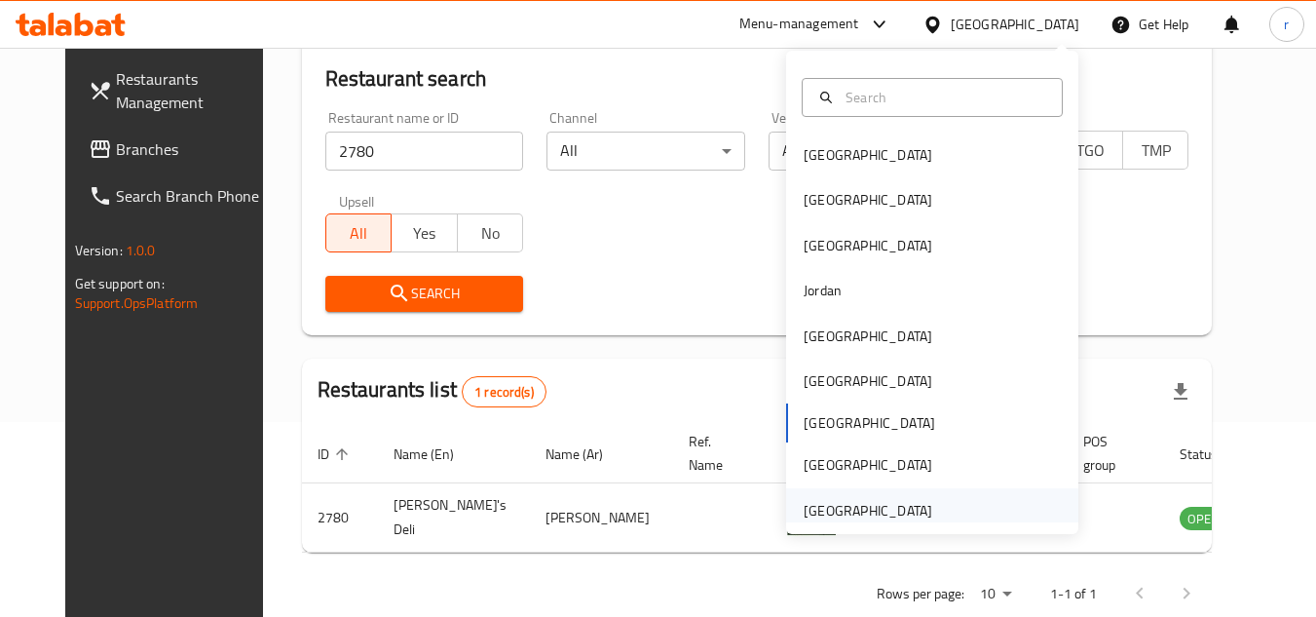
click at [884, 501] on div "[GEOGRAPHIC_DATA]" at bounding box center [868, 510] width 129 height 21
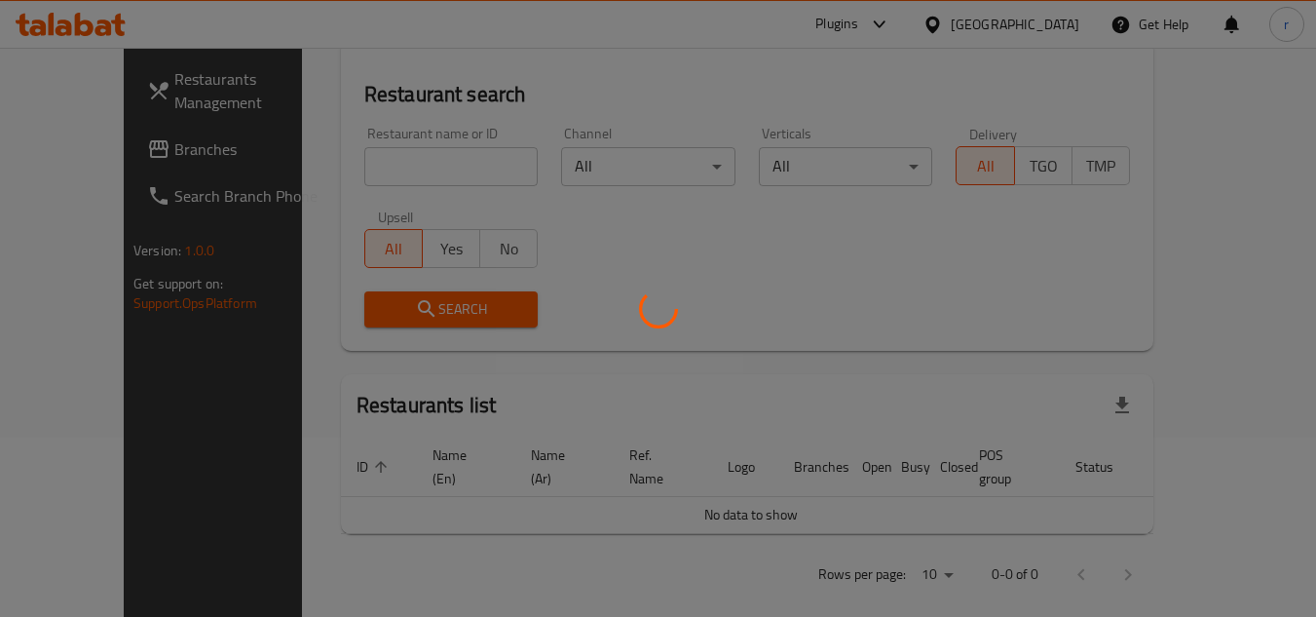
scroll to position [195, 0]
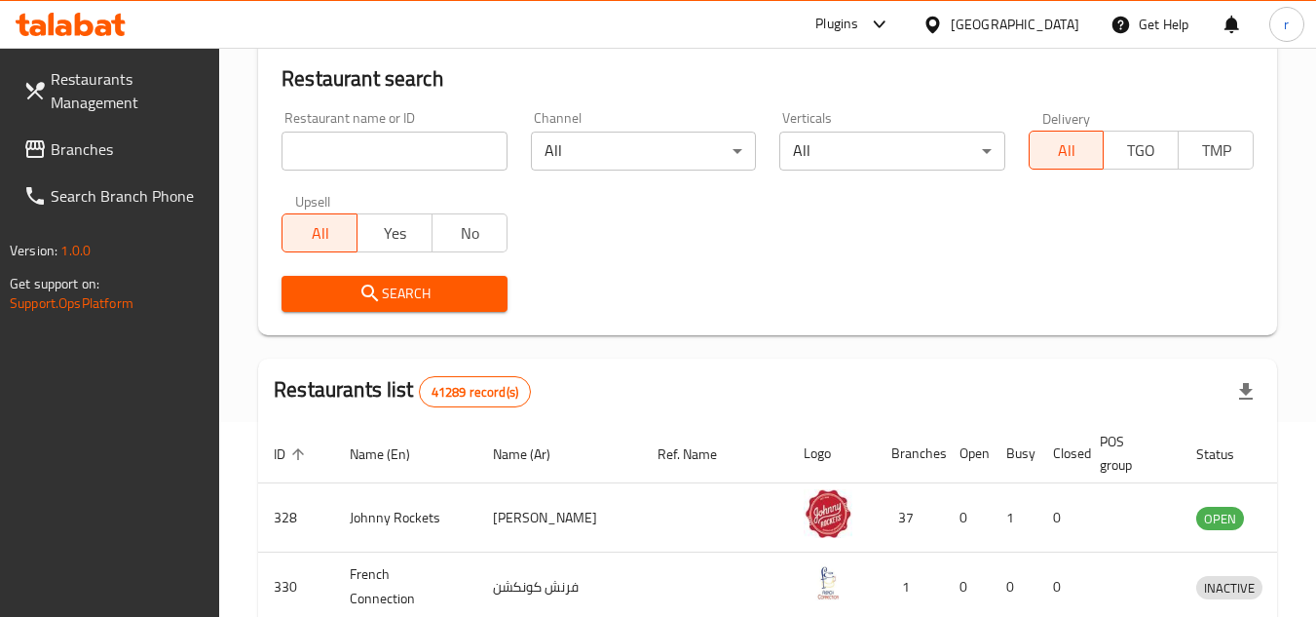
click at [87, 155] on span "Branches" at bounding box center [128, 148] width 154 height 23
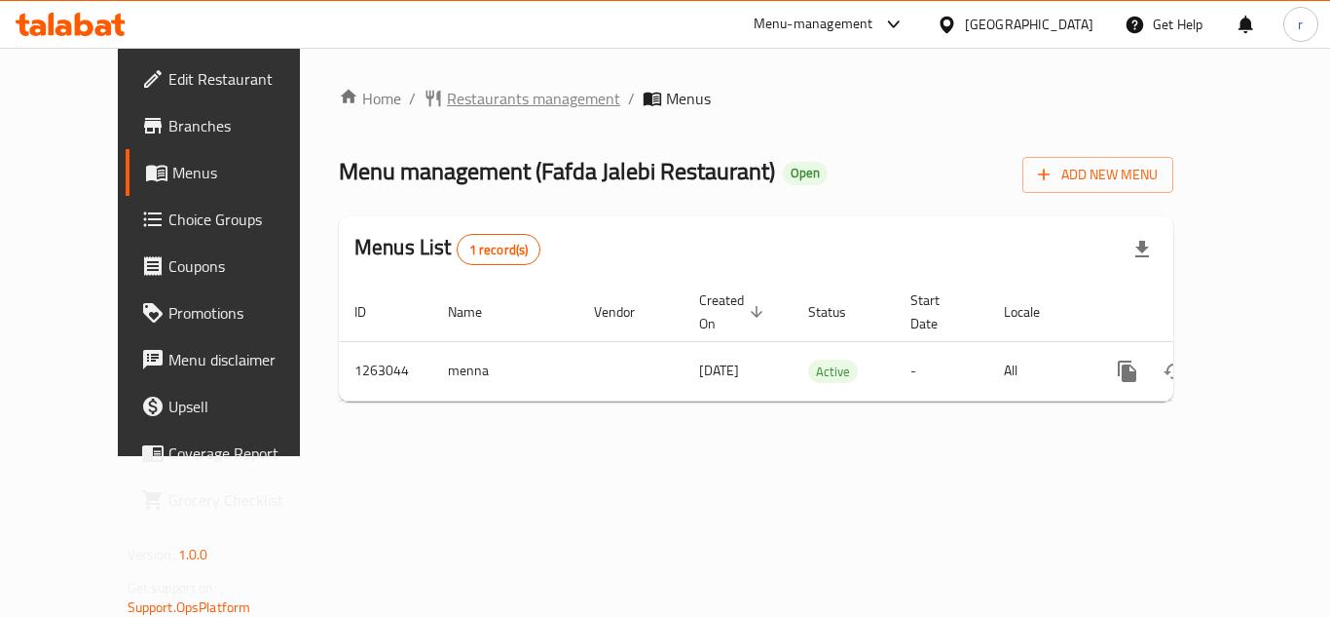
click at [447, 102] on span "Restaurants management" at bounding box center [533, 98] width 173 height 23
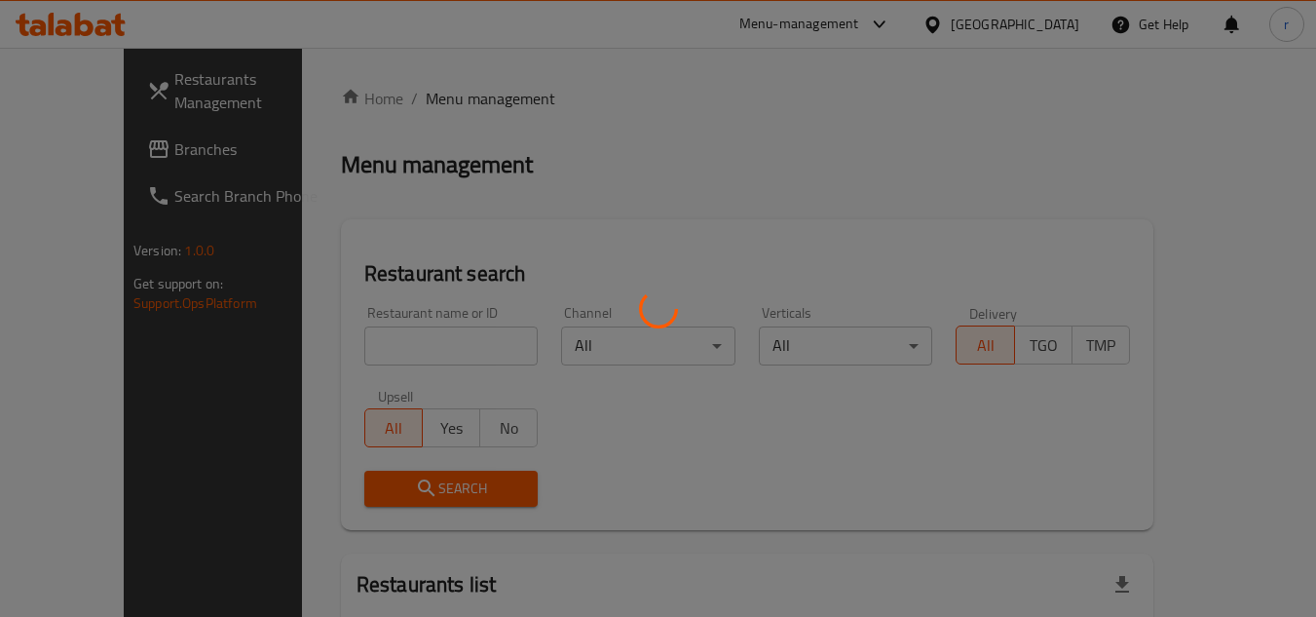
click at [391, 340] on div at bounding box center [658, 308] width 1316 height 617
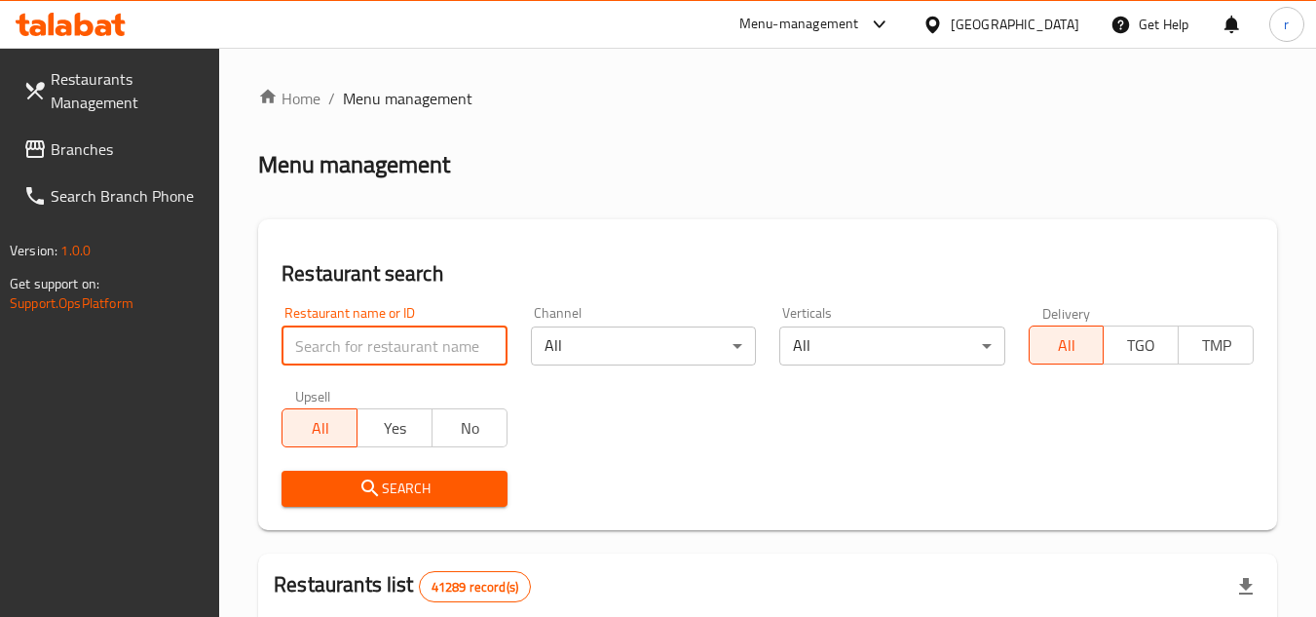
click at [391, 340] on input "search" at bounding box center [393, 345] width 225 height 39
paste input "685815"
type input "685815"
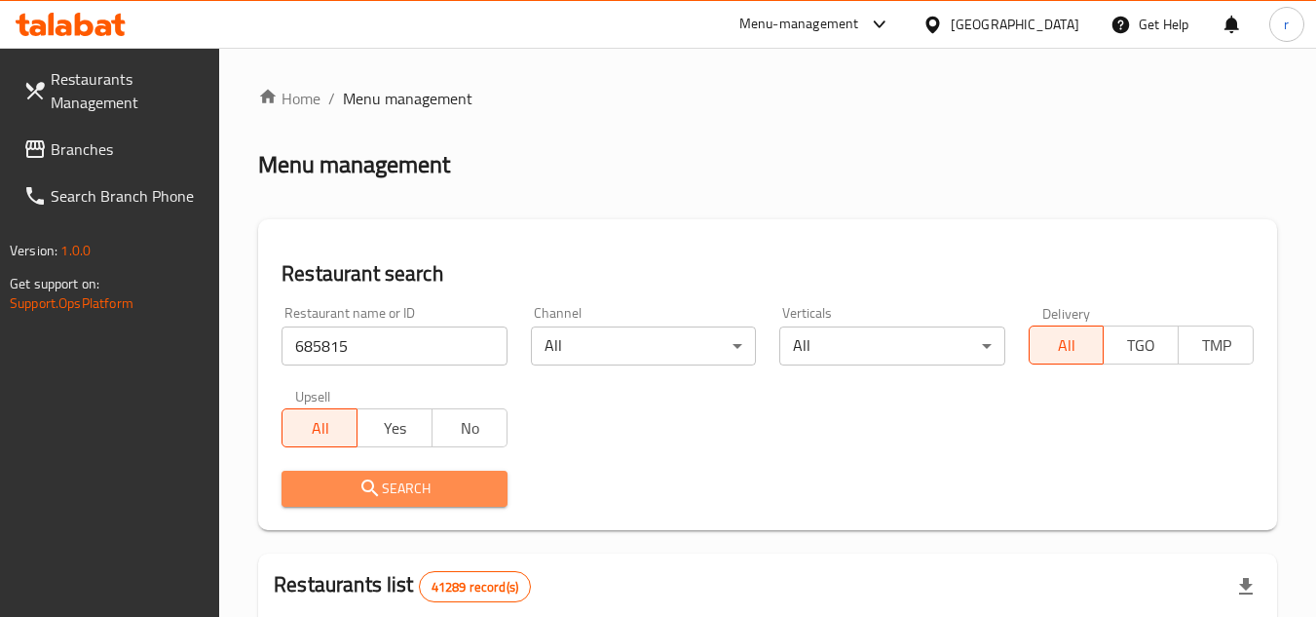
click at [292, 492] on button "Search" at bounding box center [393, 488] width 225 height 36
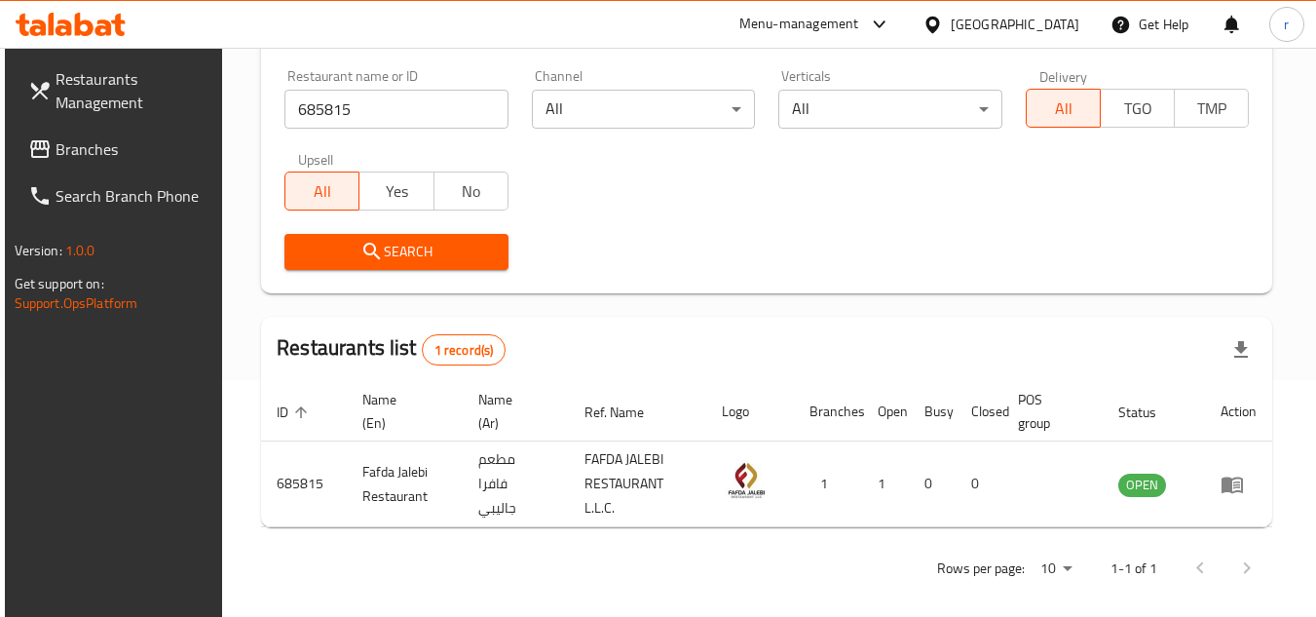
scroll to position [252, 0]
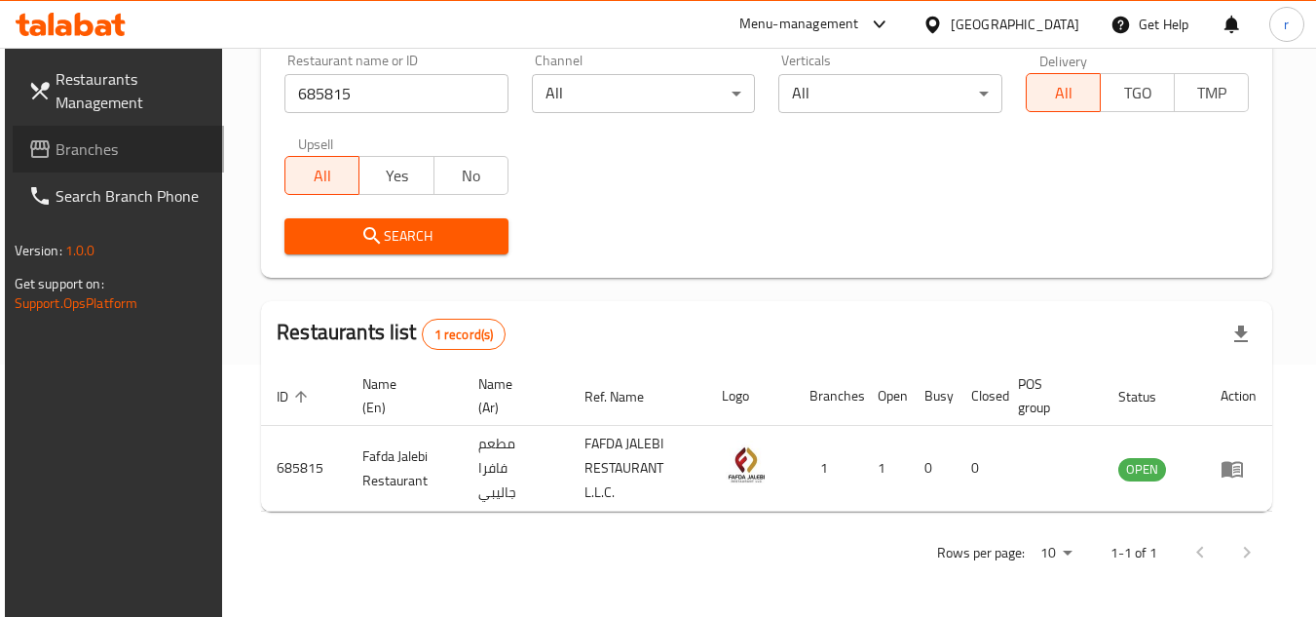
click at [88, 155] on span "Branches" at bounding box center [133, 148] width 154 height 23
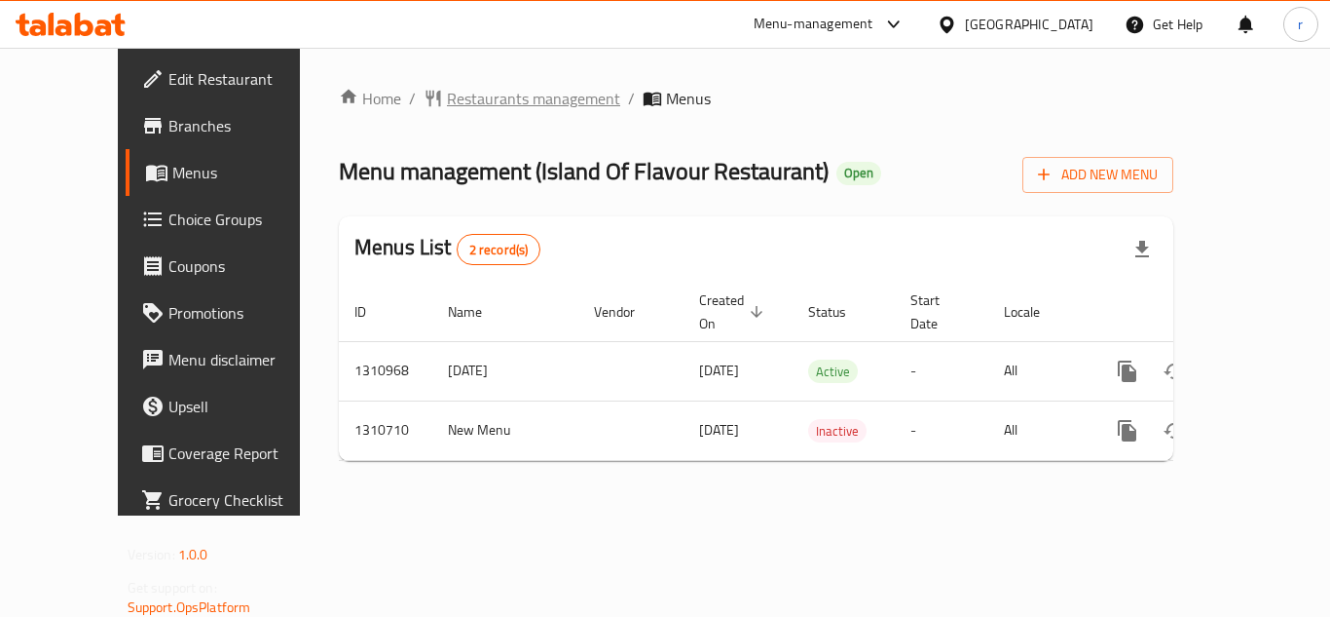
click at [447, 102] on span "Restaurants management" at bounding box center [533, 98] width 173 height 23
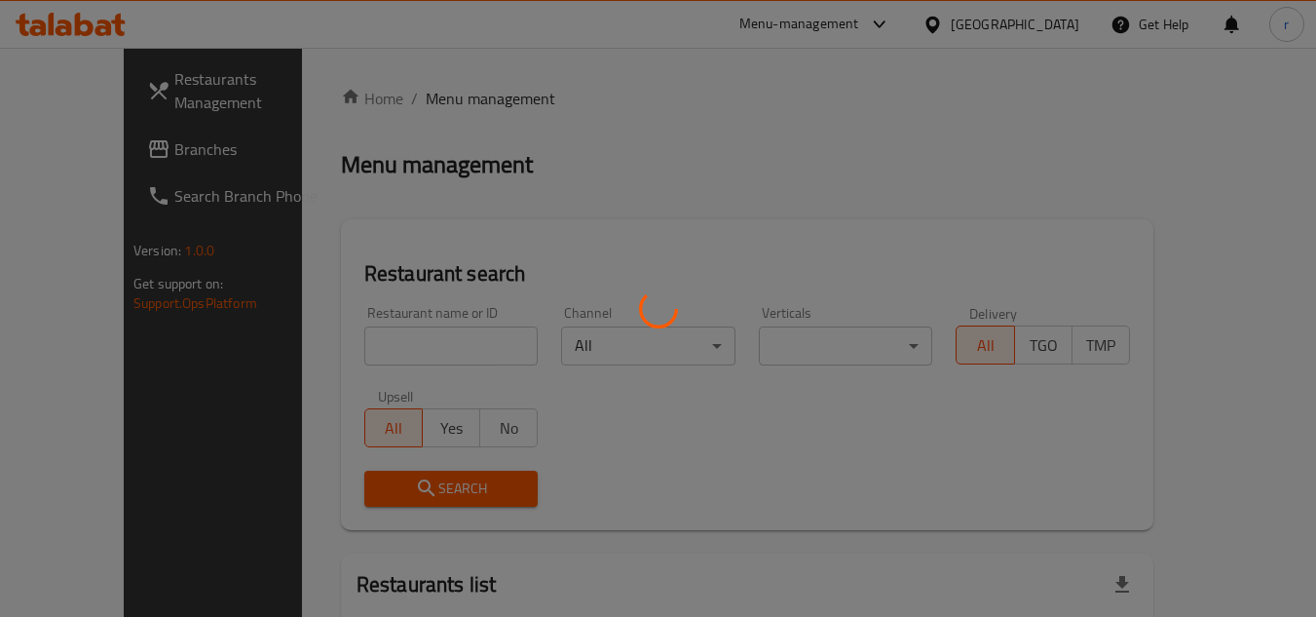
click at [413, 336] on div at bounding box center [658, 308] width 1316 height 617
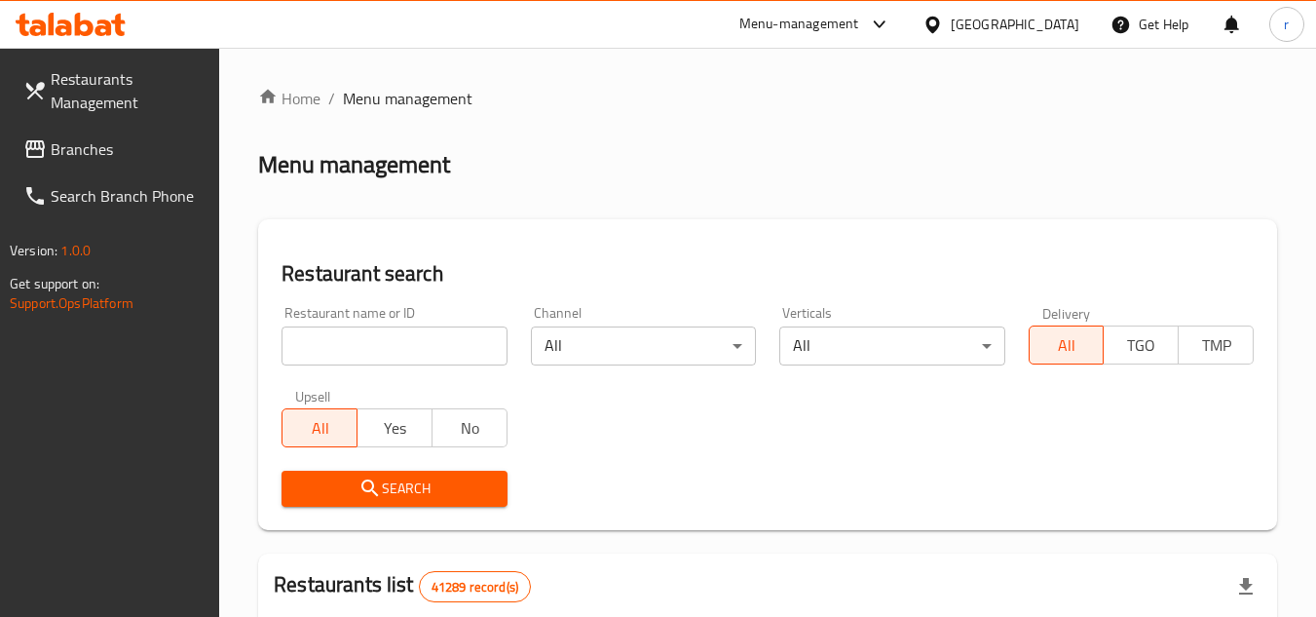
click at [394, 340] on input "search" at bounding box center [393, 345] width 225 height 39
paste input "705584"
type input "705584"
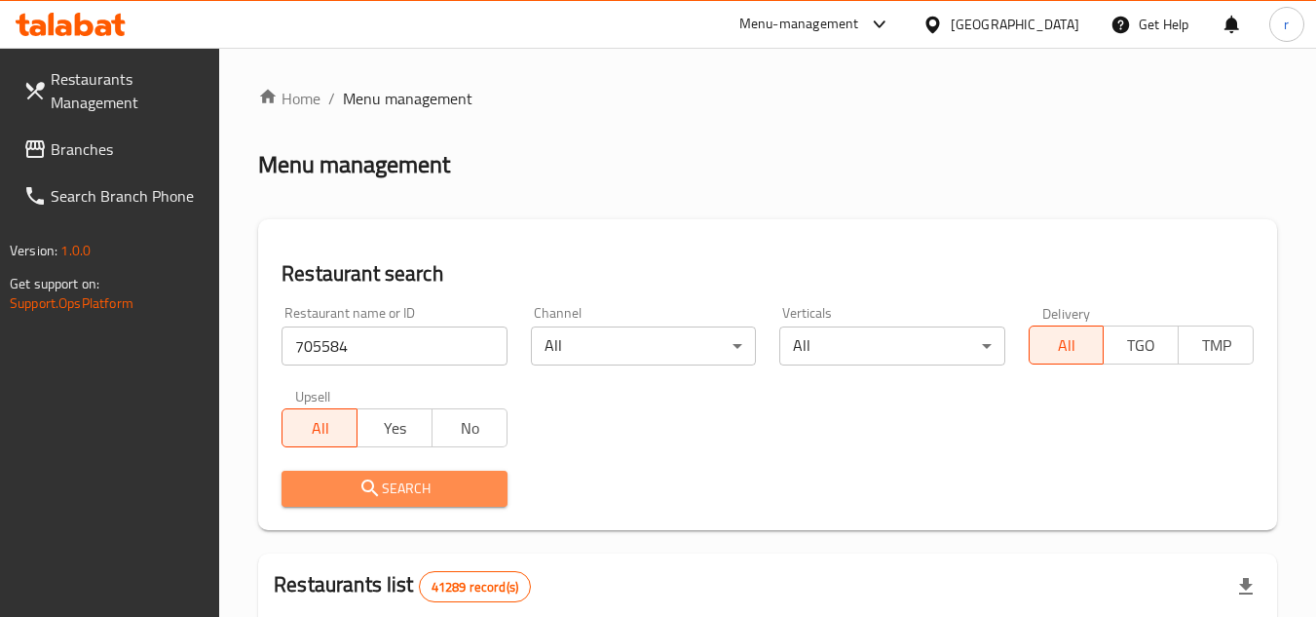
click at [380, 480] on icon "submit" at bounding box center [369, 487] width 23 height 23
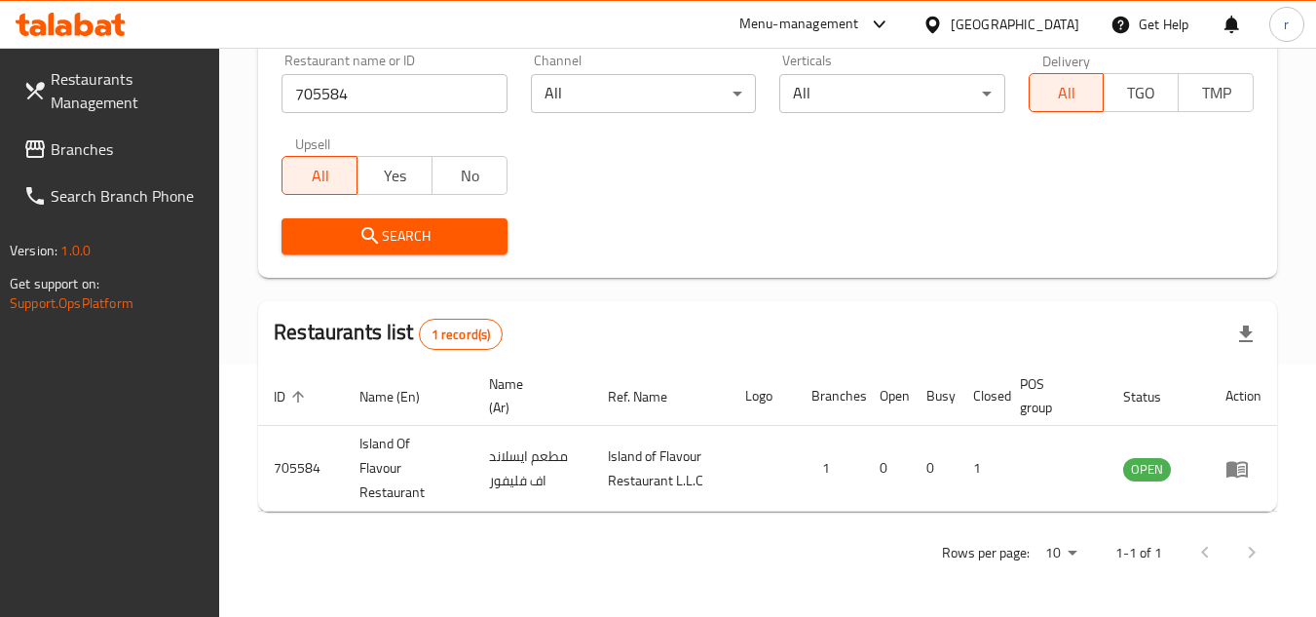
scroll to position [277, 0]
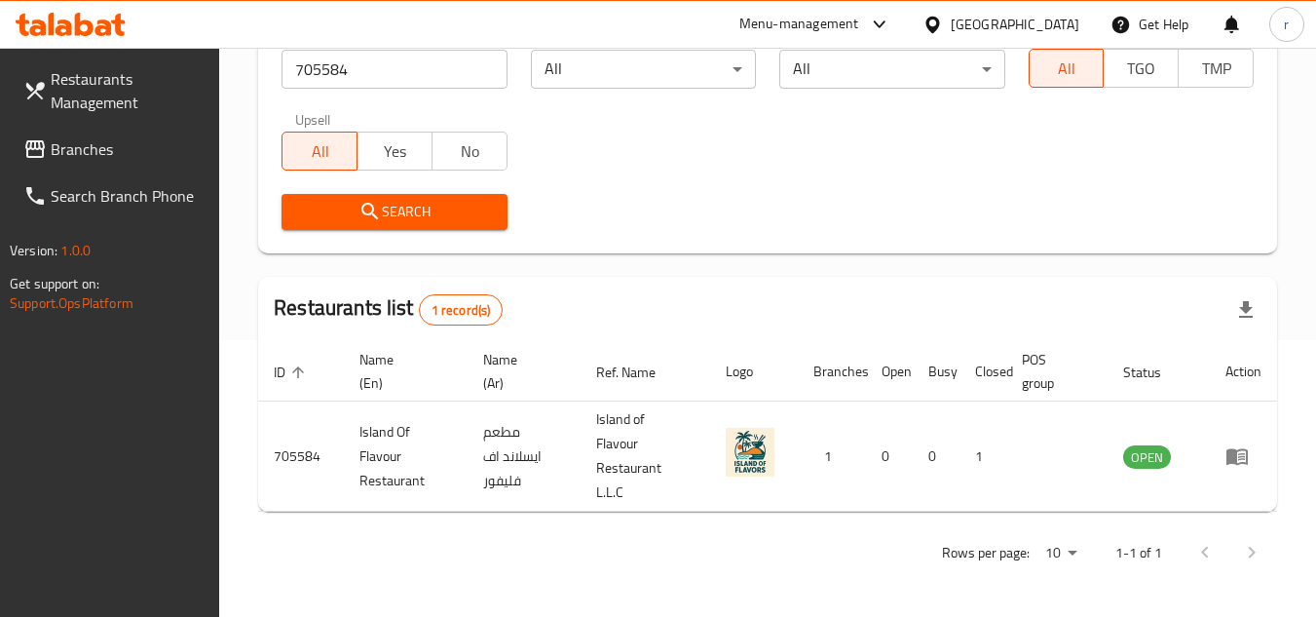
drag, startPoint x: 112, startPoint y: 151, endPoint x: 288, endPoint y: 91, distance: 186.3
click at [112, 151] on span "Branches" at bounding box center [128, 148] width 154 height 23
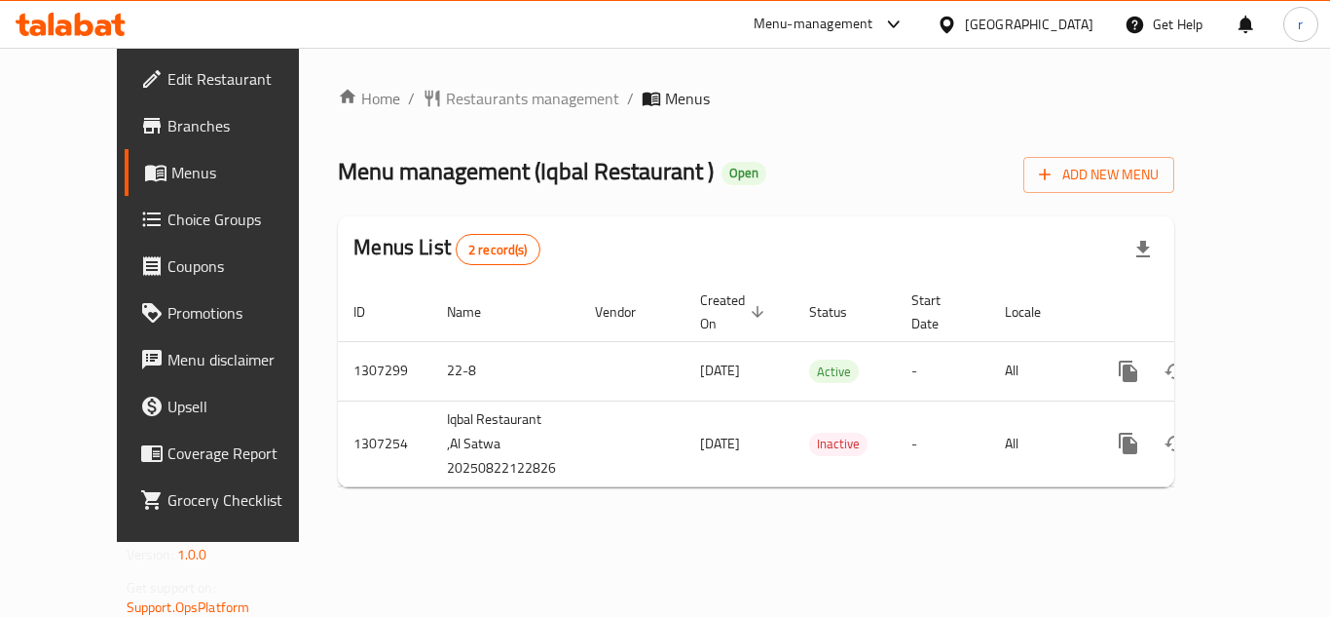
click at [450, 97] on span "Restaurants management" at bounding box center [532, 98] width 173 height 23
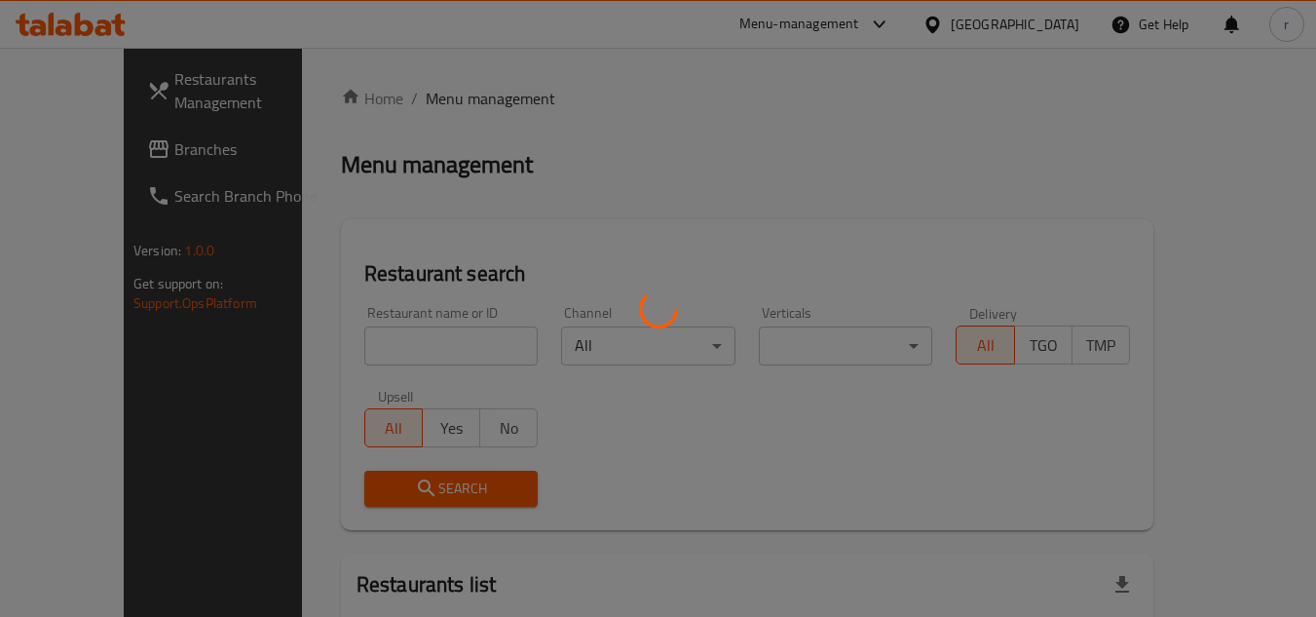
click at [381, 332] on div at bounding box center [658, 308] width 1316 height 617
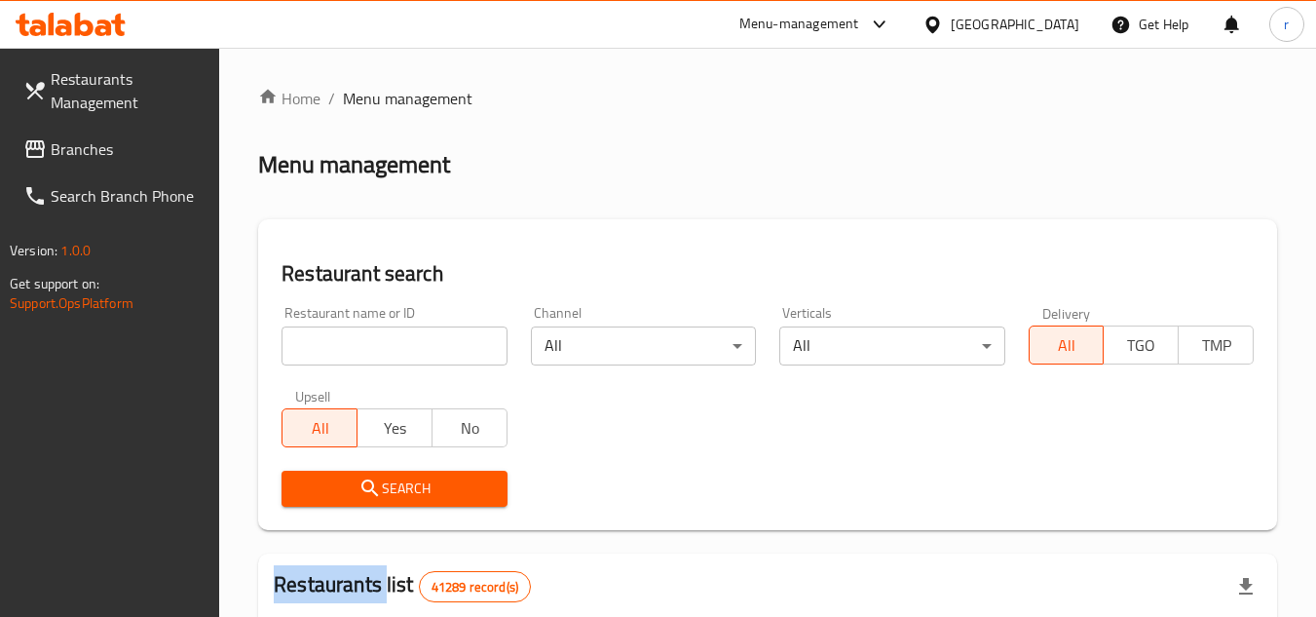
click at [381, 332] on div at bounding box center [658, 308] width 1316 height 617
click at [380, 332] on input "search" at bounding box center [393, 345] width 225 height 39
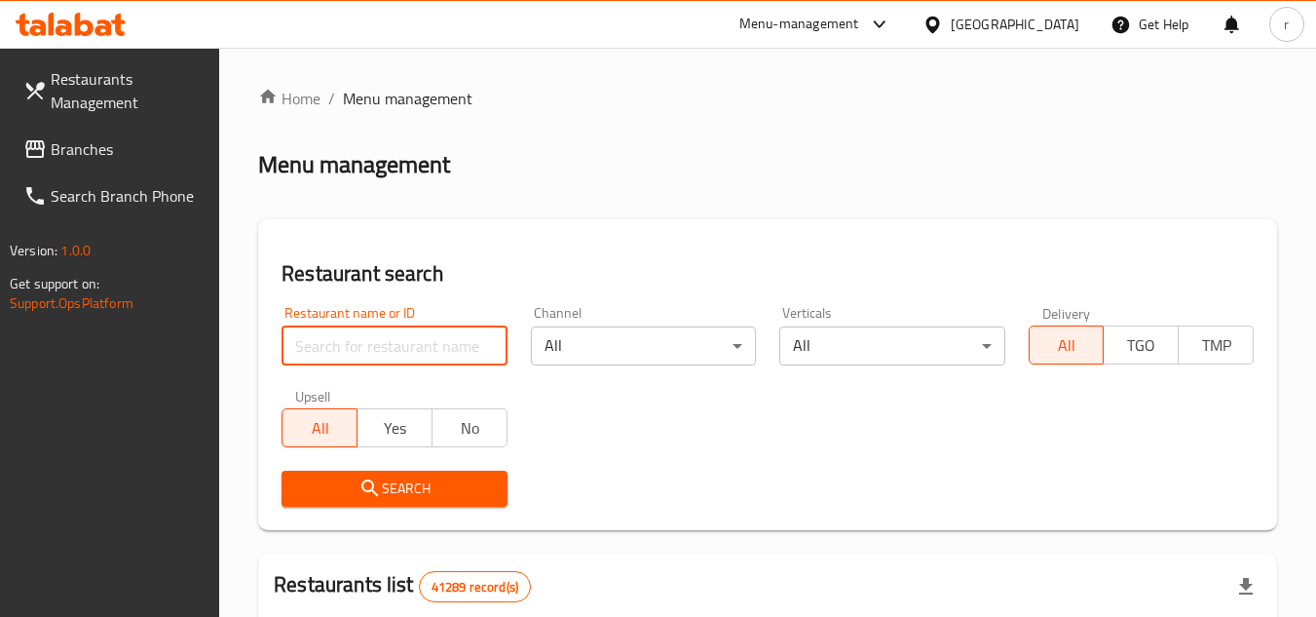
paste input "704385"
type input "704385"
click at [372, 479] on icon "submit" at bounding box center [369, 487] width 23 height 23
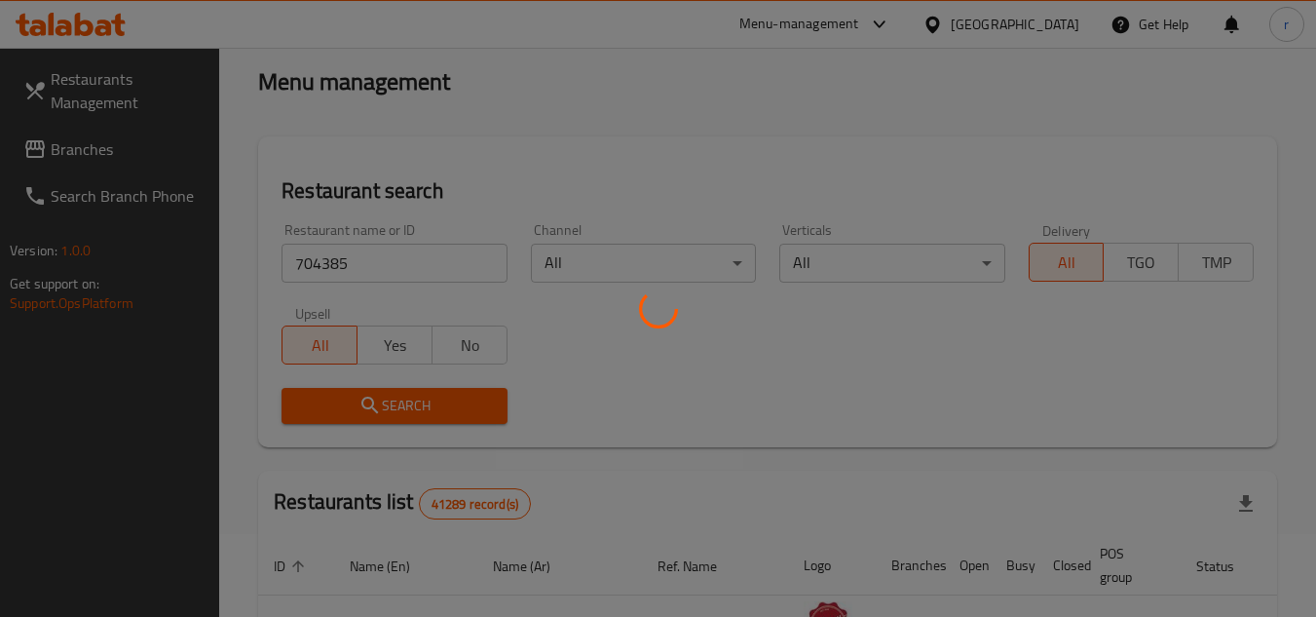
scroll to position [195, 0]
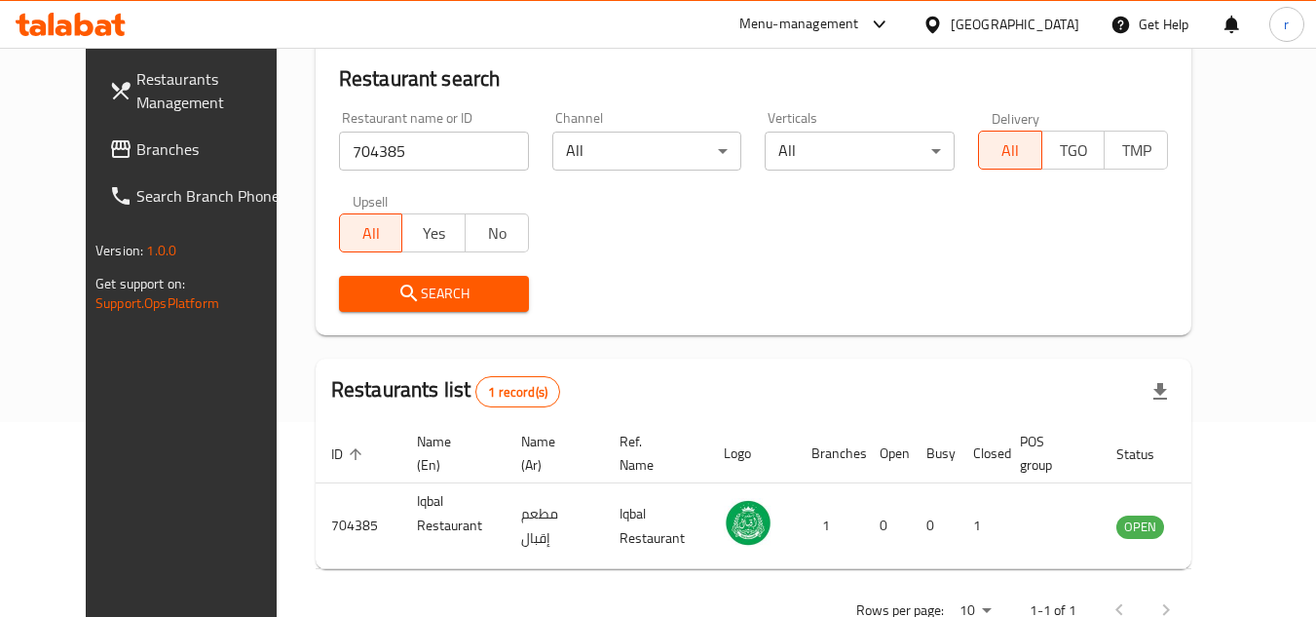
drag, startPoint x: 67, startPoint y: 154, endPoint x: 276, endPoint y: 114, distance: 212.2
click at [136, 154] on span "Branches" at bounding box center [213, 148] width 154 height 23
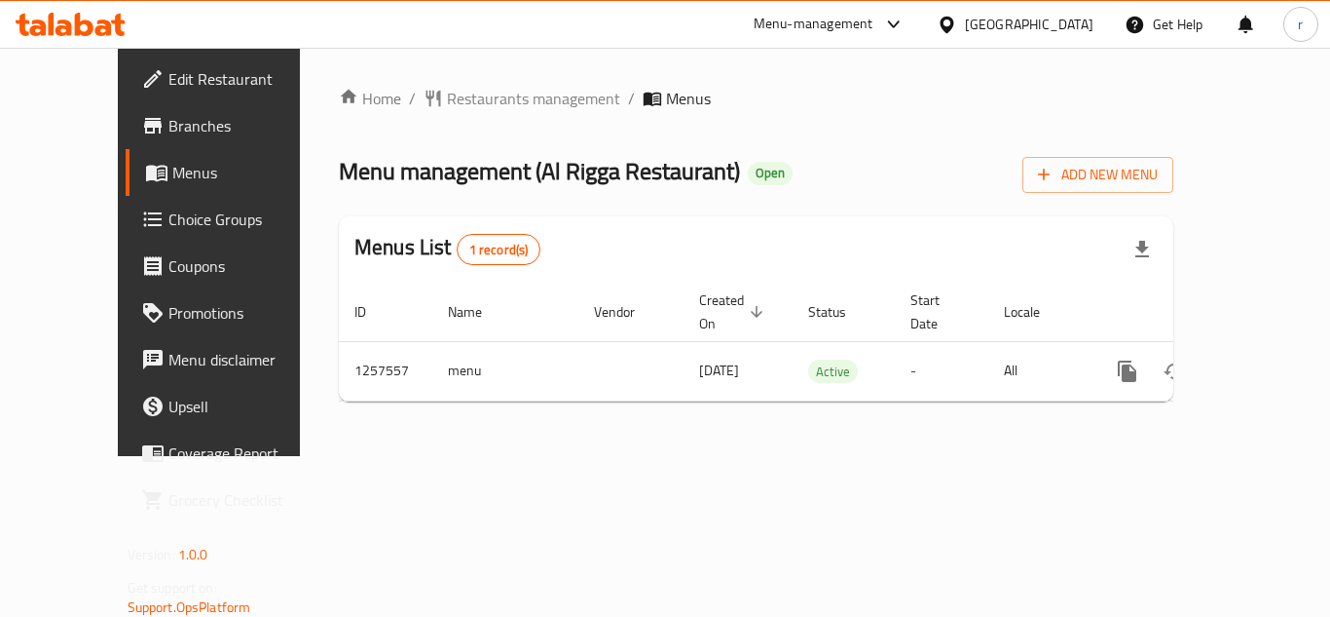
click at [448, 96] on span "Restaurants management" at bounding box center [533, 98] width 173 height 23
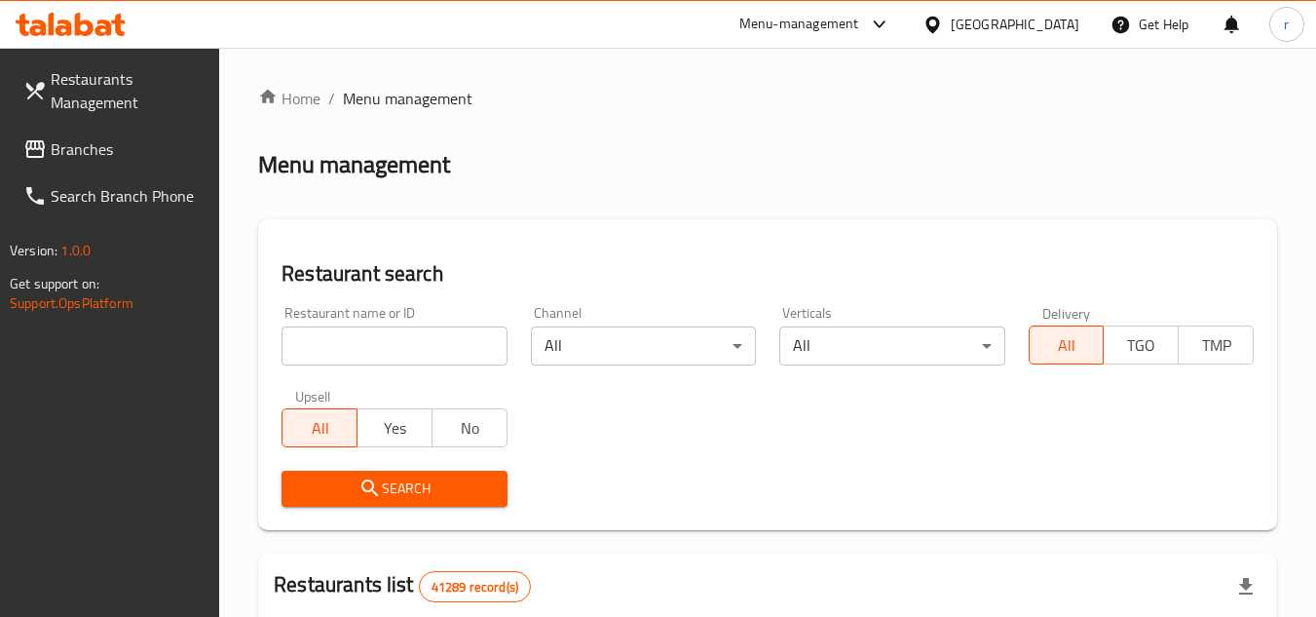
click at [379, 331] on input "search" at bounding box center [393, 345] width 225 height 39
paste input "683524"
type input "683524"
click at [365, 488] on icon "submit" at bounding box center [369, 487] width 23 height 23
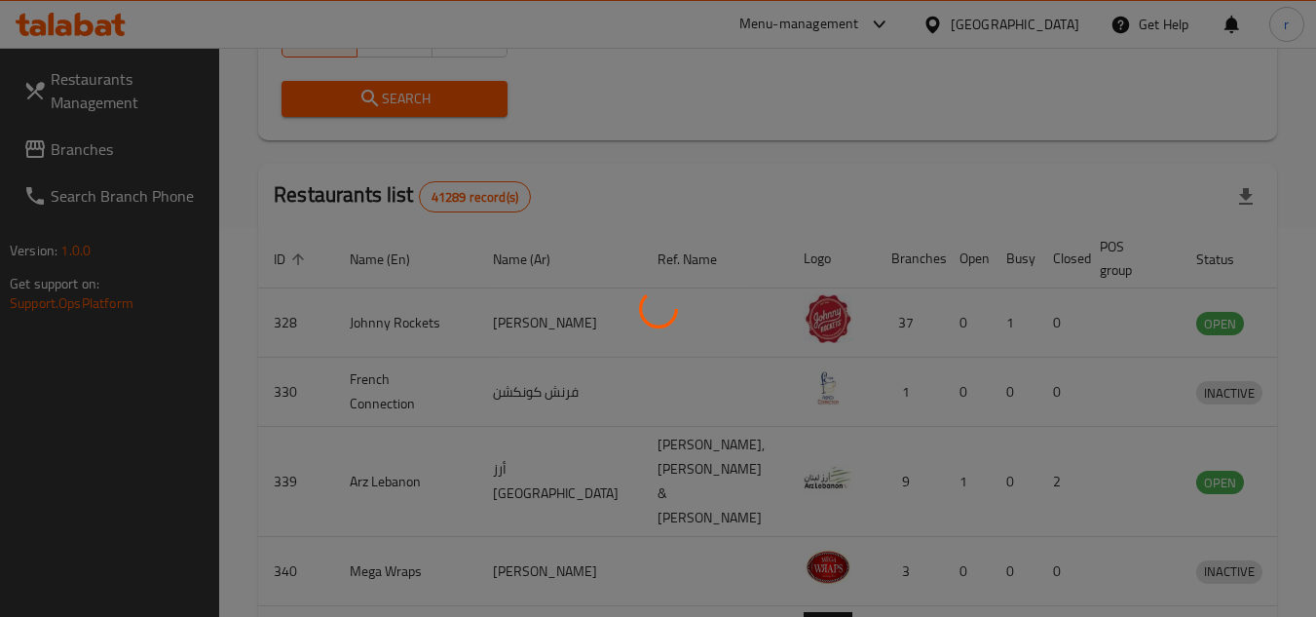
scroll to position [236, 0]
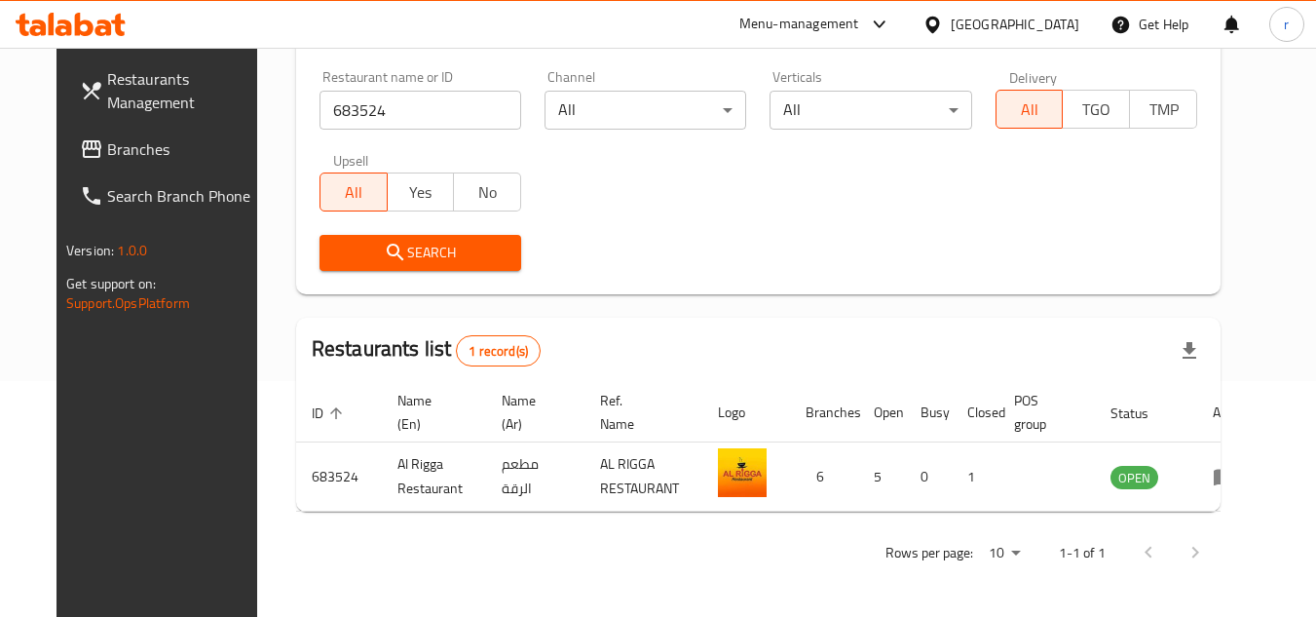
click at [1048, 19] on div "[GEOGRAPHIC_DATA]" at bounding box center [1015, 24] width 129 height 21
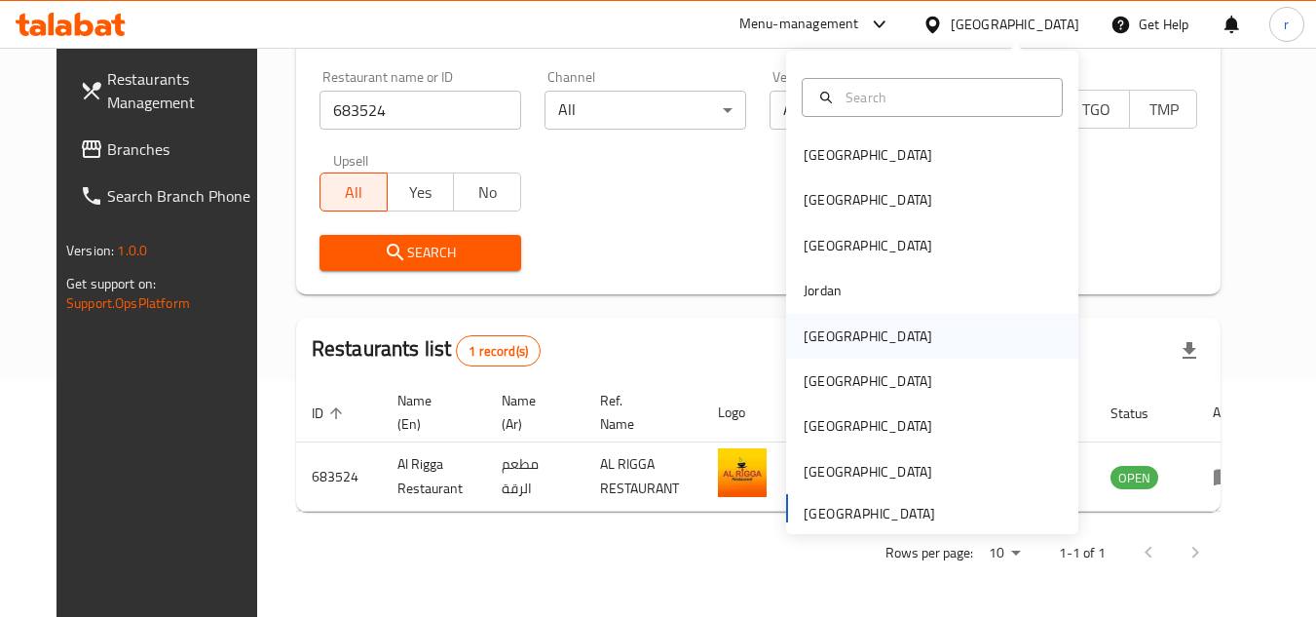
click at [812, 322] on div "[GEOGRAPHIC_DATA]" at bounding box center [868, 336] width 160 height 45
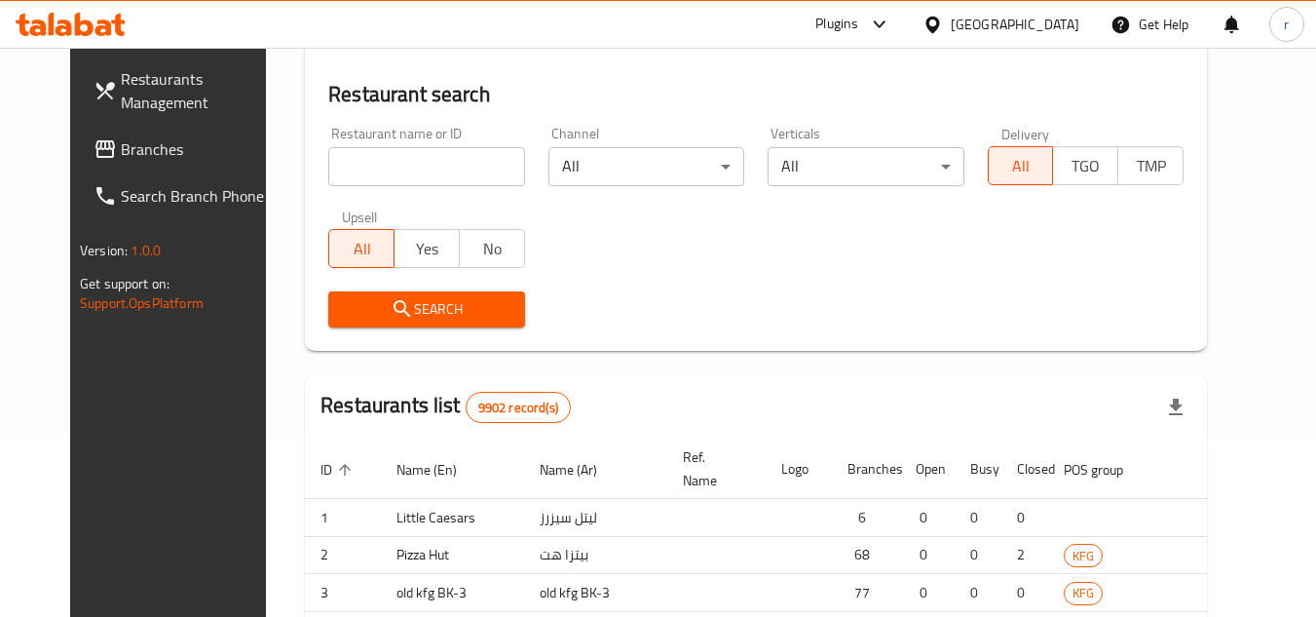
scroll to position [236, 0]
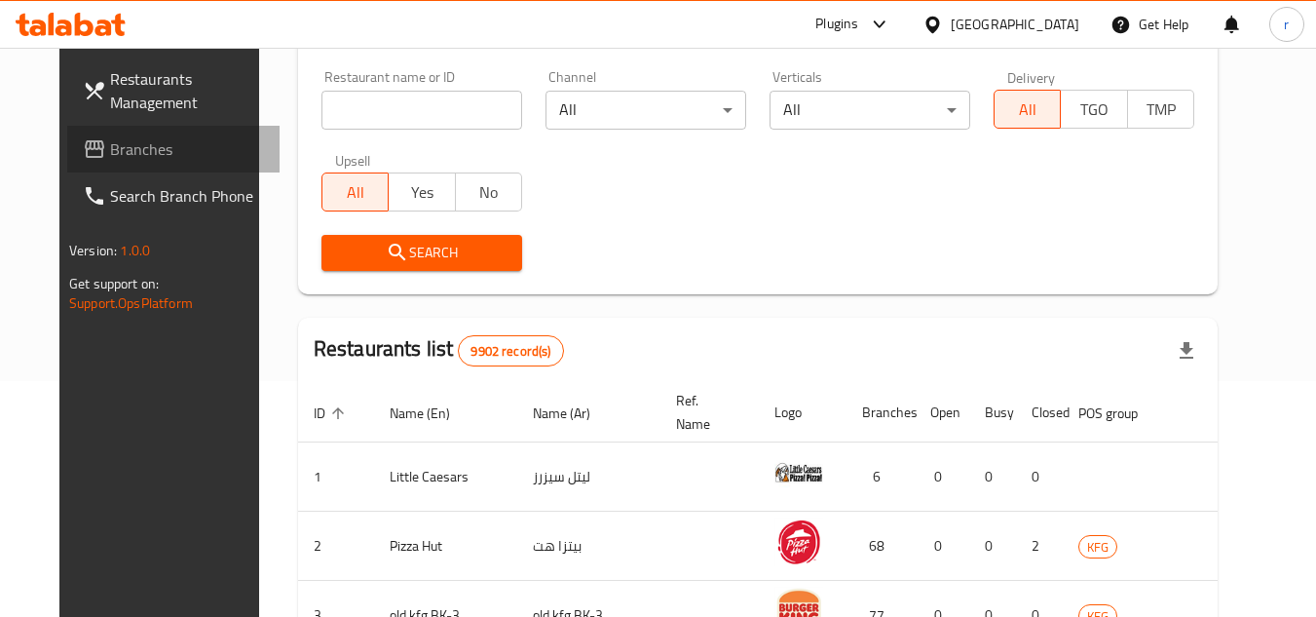
click at [120, 154] on span "Branches" at bounding box center [187, 148] width 154 height 23
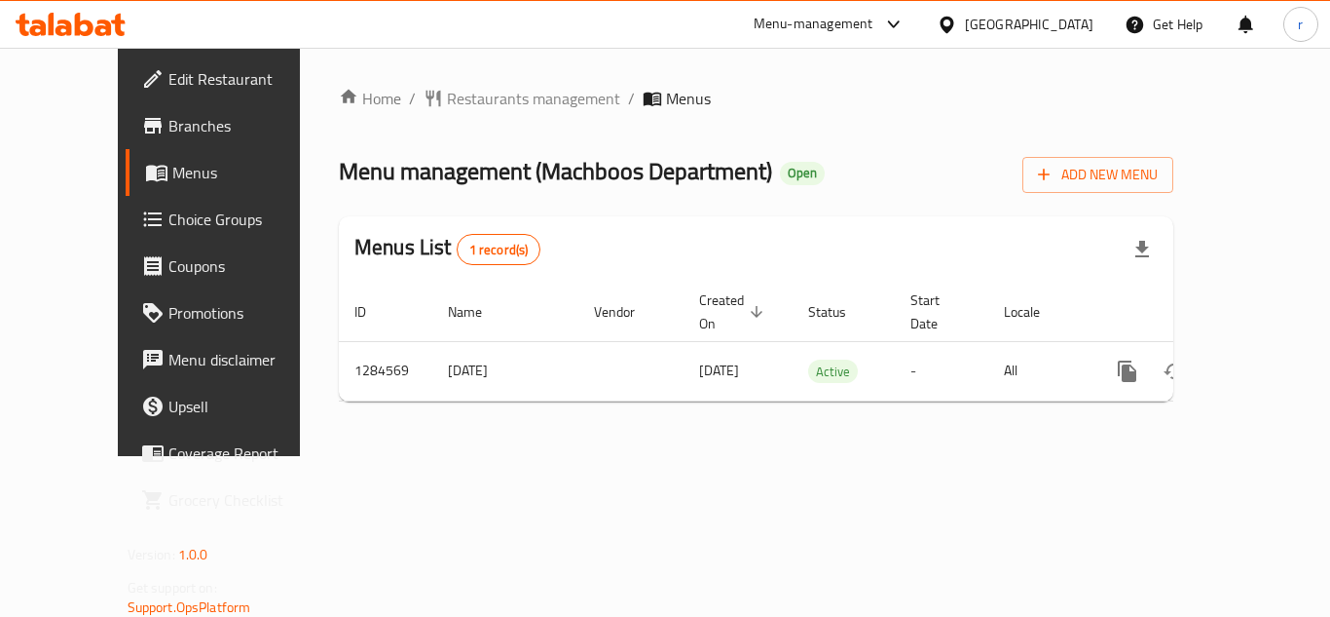
click at [447, 98] on span "Restaurants management" at bounding box center [533, 98] width 173 height 23
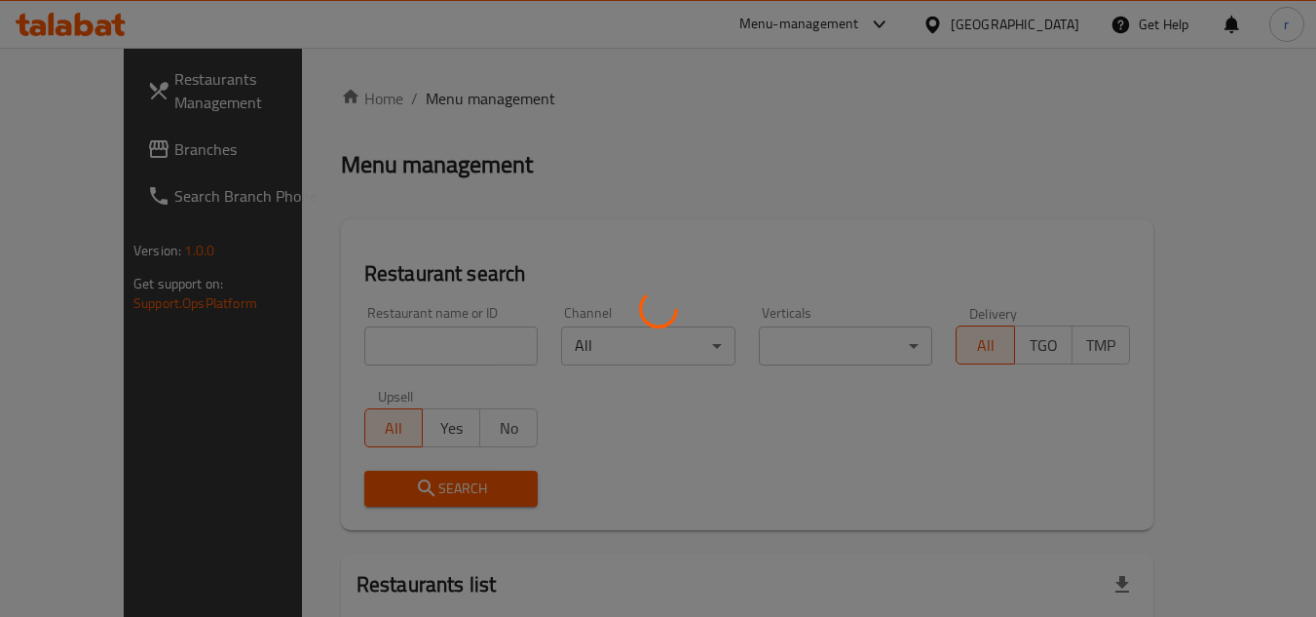
click at [393, 340] on div at bounding box center [658, 308] width 1316 height 617
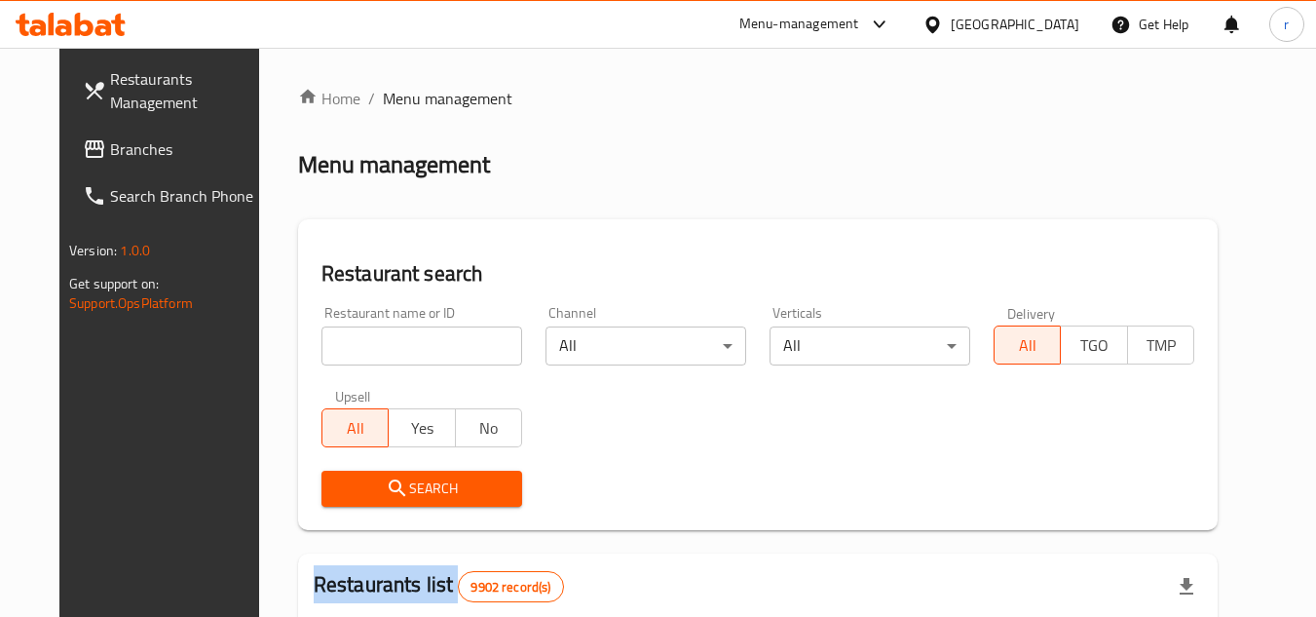
click at [392, 338] on div "Home / Menu management Menu management Restaurant search Restaurant name or ID …" at bounding box center [757, 619] width 919 height 1065
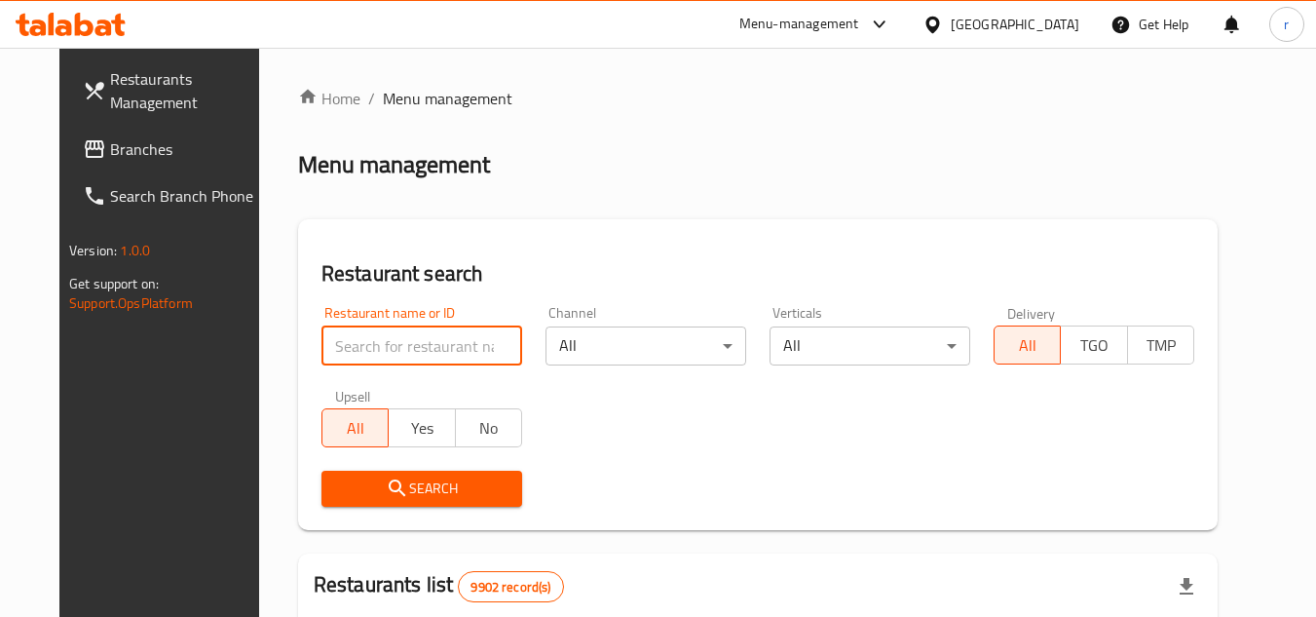
click at [392, 338] on input "search" at bounding box center [421, 345] width 201 height 39
paste input "695720"
type input "695720"
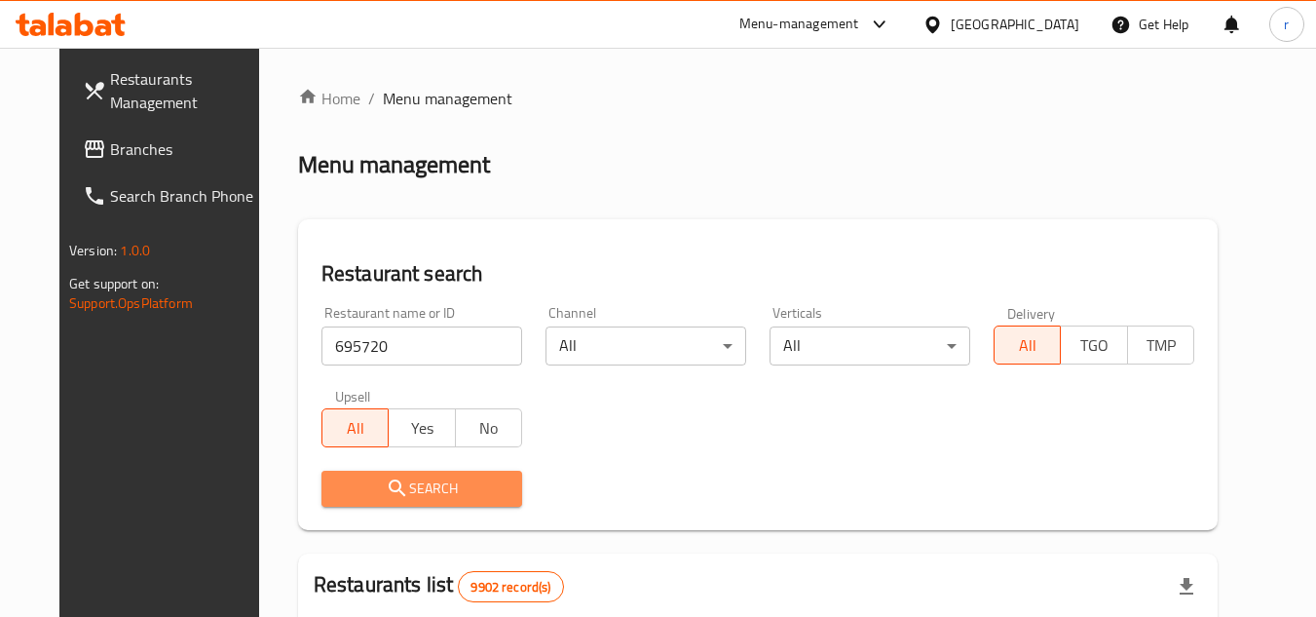
click at [383, 474] on button "Search" at bounding box center [421, 488] width 201 height 36
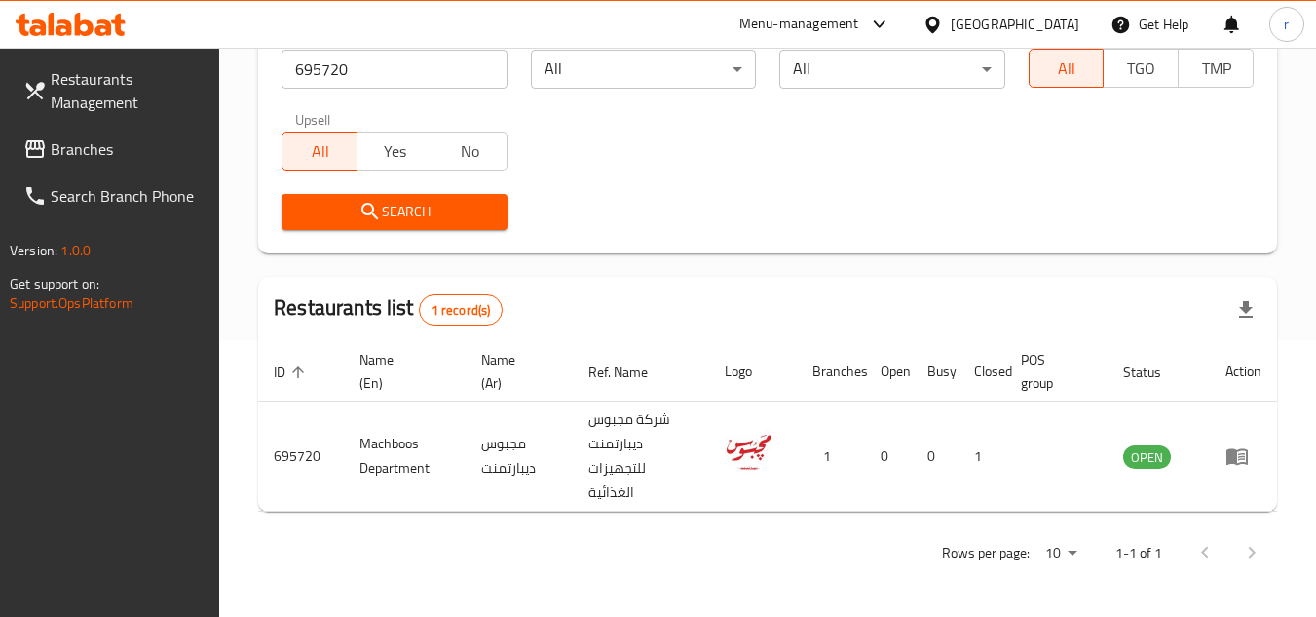
scroll to position [277, 0]
click at [1046, 33] on div "[GEOGRAPHIC_DATA]" at bounding box center [1015, 24] width 129 height 21
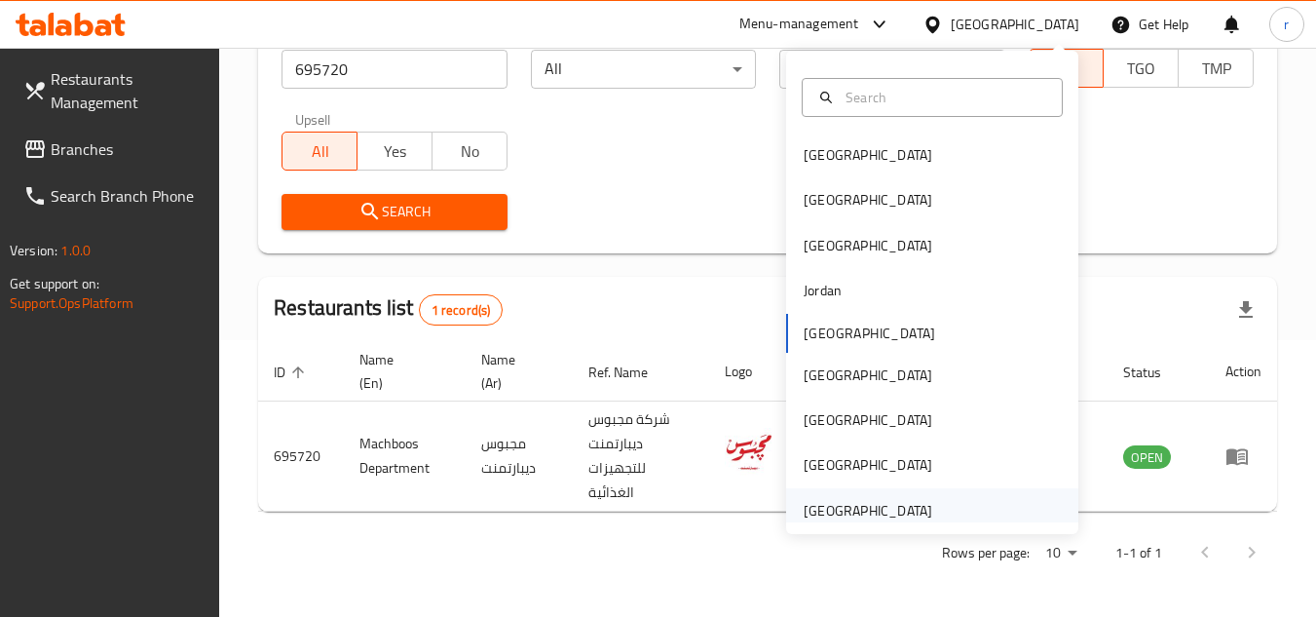
click at [880, 516] on div "[GEOGRAPHIC_DATA]" at bounding box center [868, 510] width 129 height 21
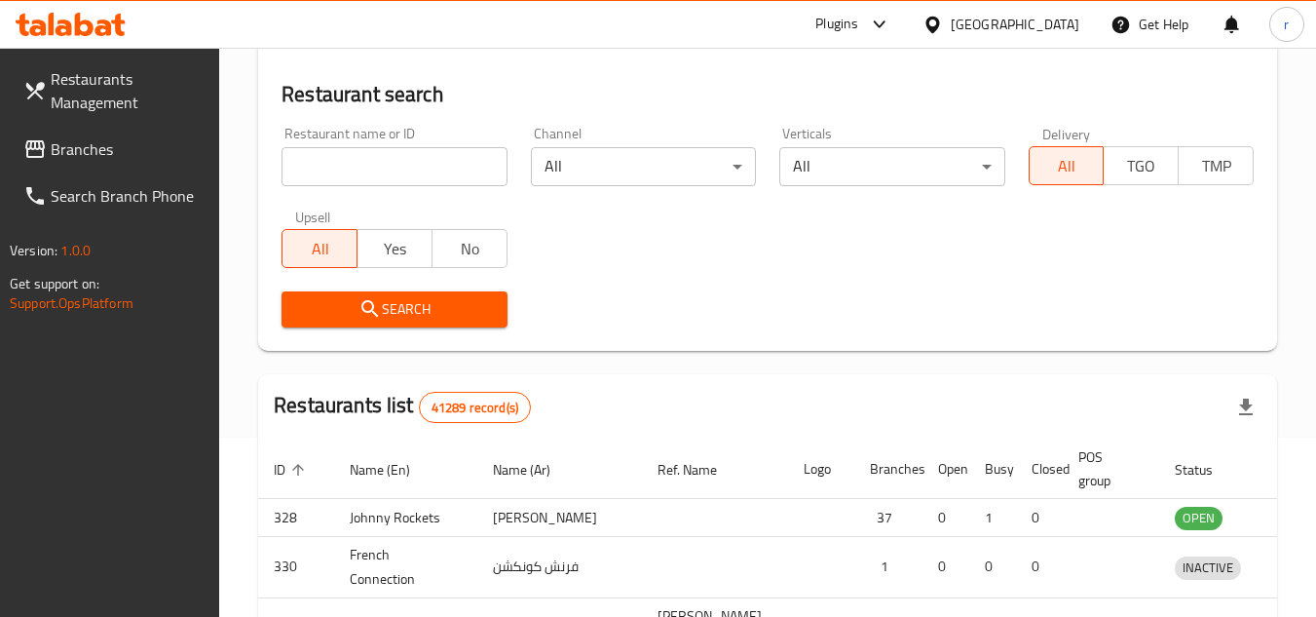
scroll to position [277, 0]
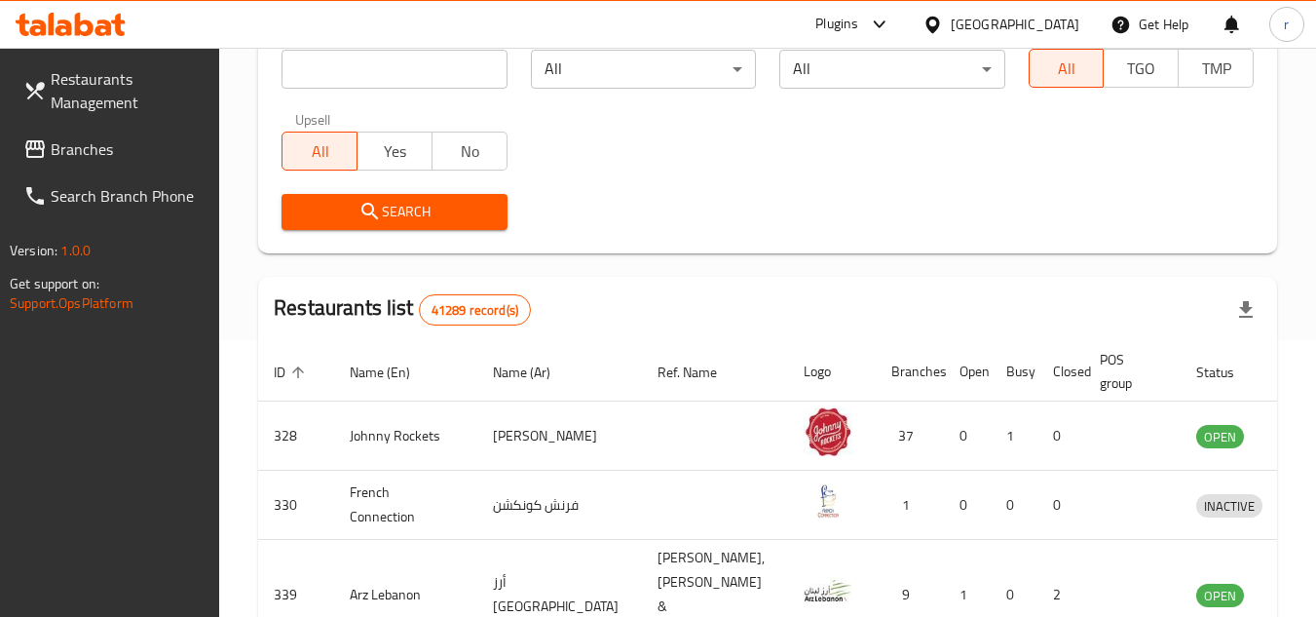
click at [73, 137] on span "Branches" at bounding box center [128, 148] width 154 height 23
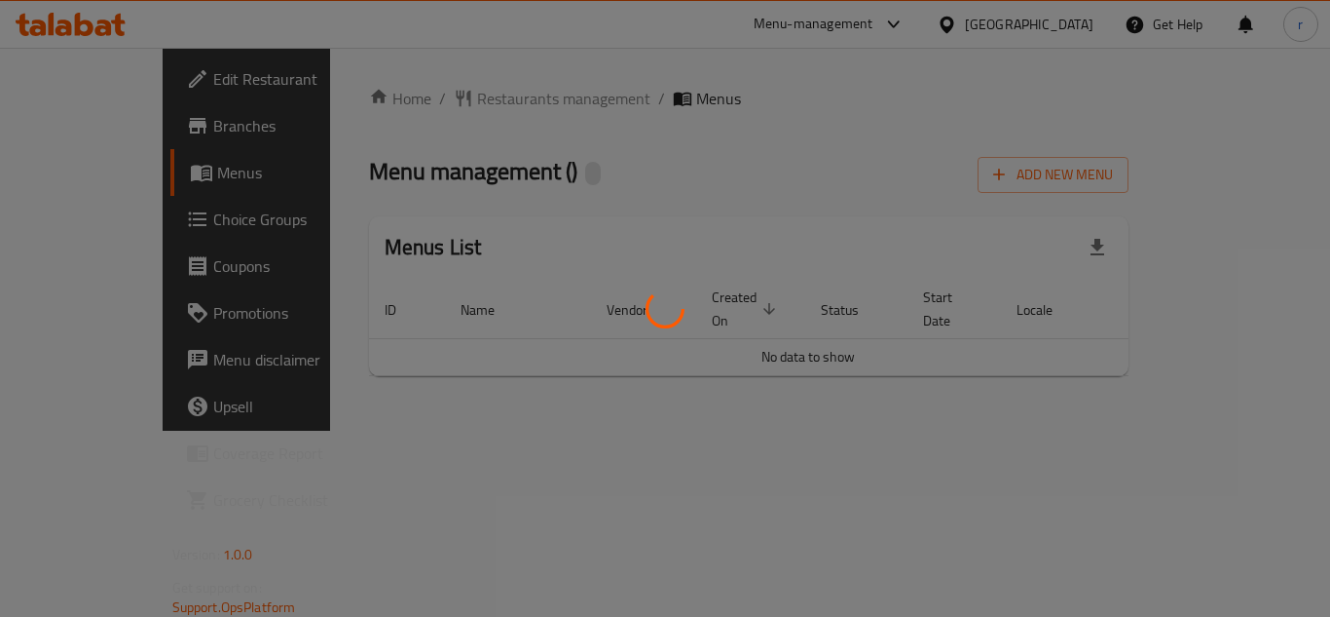
click at [458, 96] on div at bounding box center [665, 308] width 1330 height 617
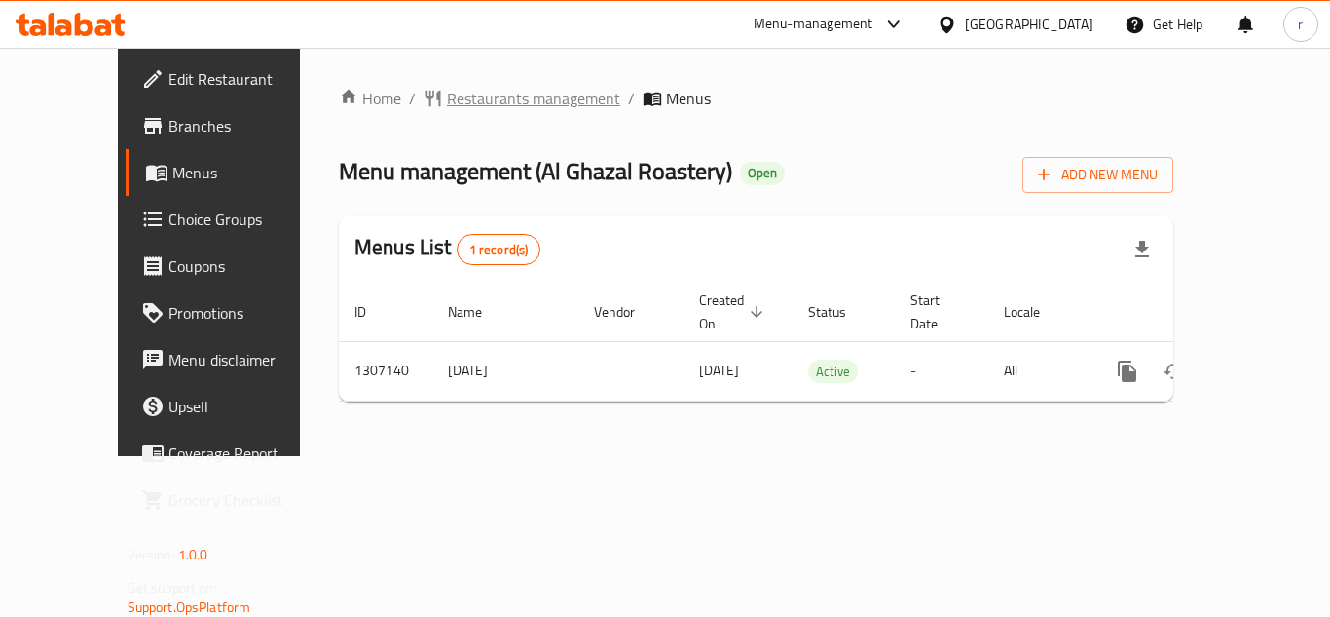
click at [459, 93] on span "Restaurants management" at bounding box center [533, 98] width 173 height 23
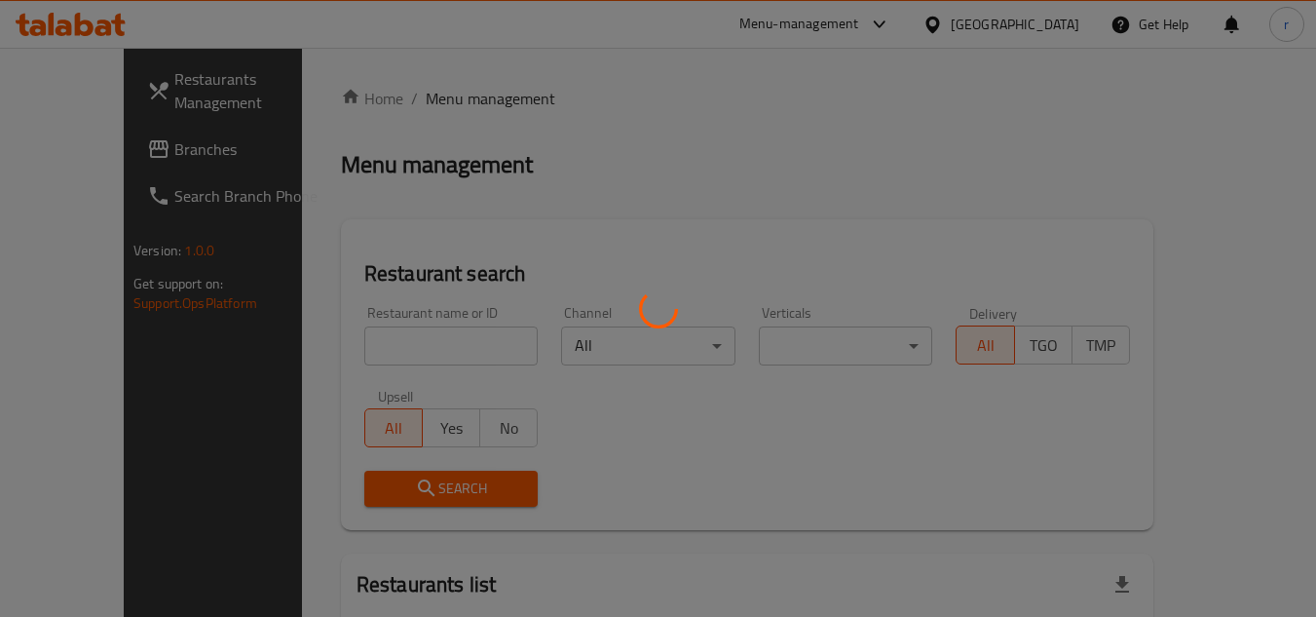
click at [380, 345] on div at bounding box center [658, 308] width 1316 height 617
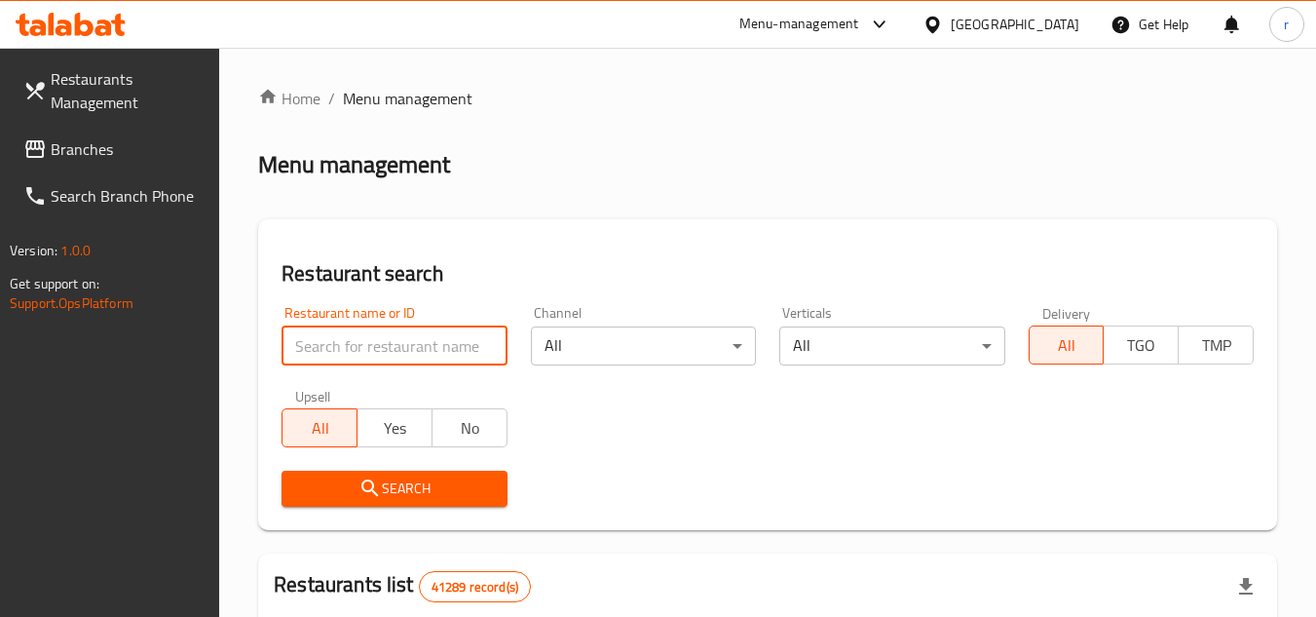
click at [380, 345] on input "search" at bounding box center [393, 345] width 225 height 39
paste input "704156"
type input "704156"
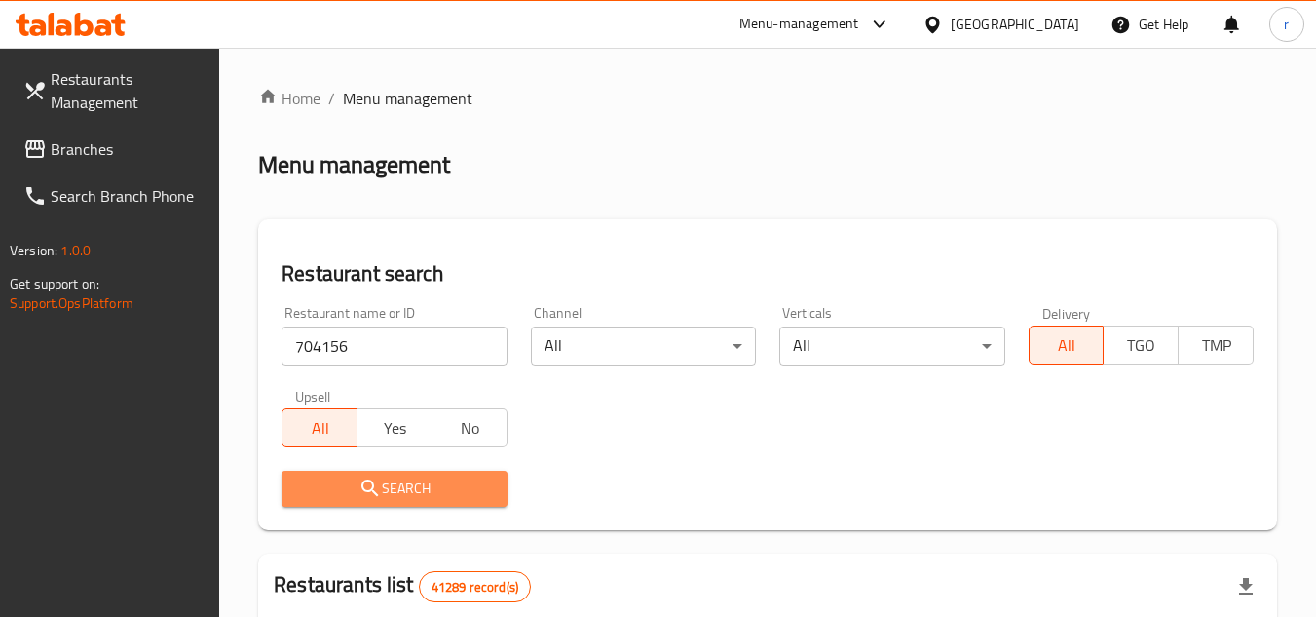
click at [328, 501] on button "Search" at bounding box center [393, 488] width 225 height 36
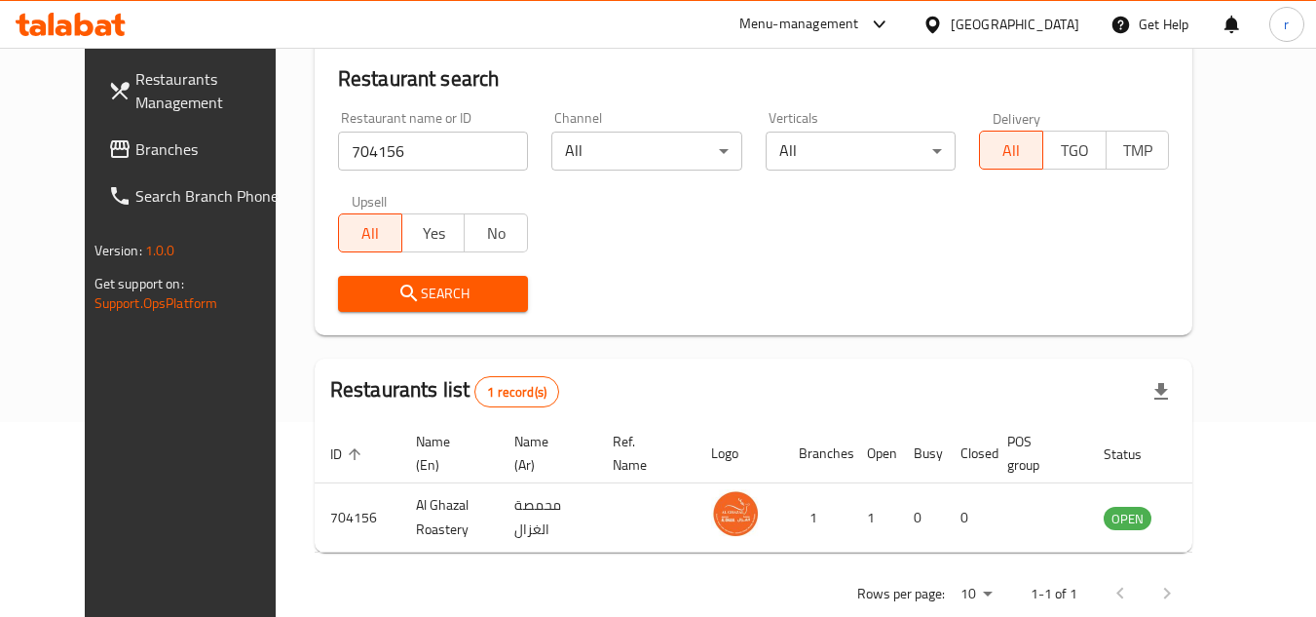
scroll to position [236, 0]
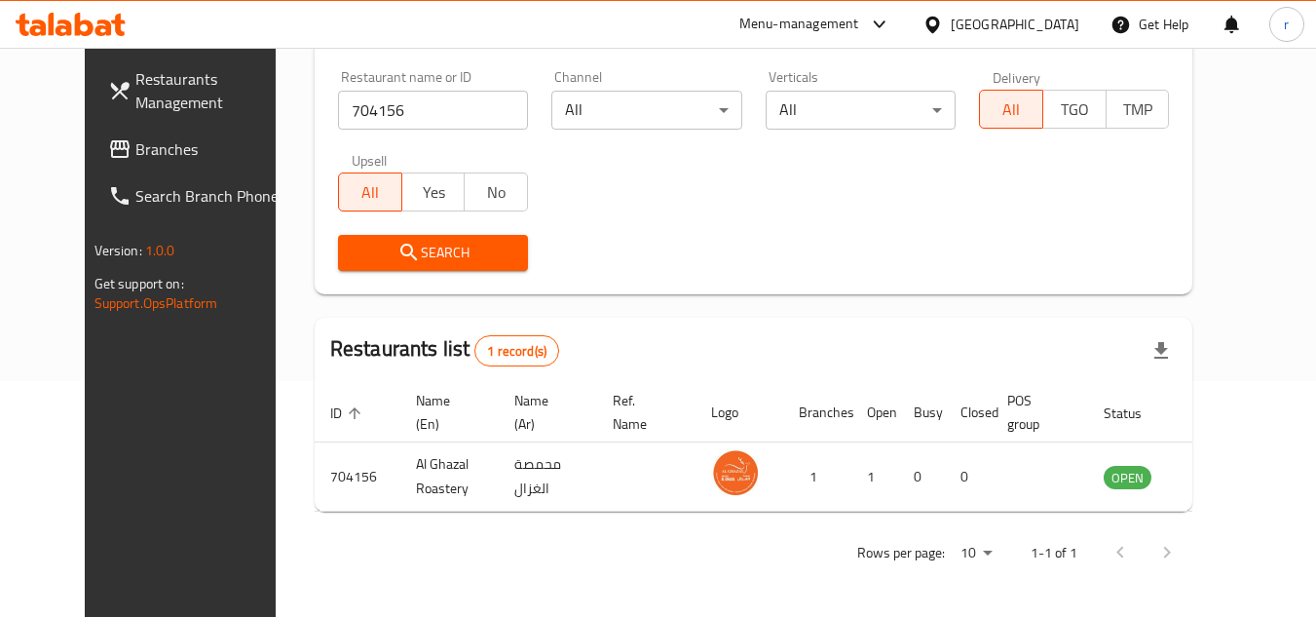
click at [1003, 5] on div "[GEOGRAPHIC_DATA]" at bounding box center [1001, 24] width 188 height 47
click at [956, 29] on div "[GEOGRAPHIC_DATA]" at bounding box center [1015, 24] width 129 height 21
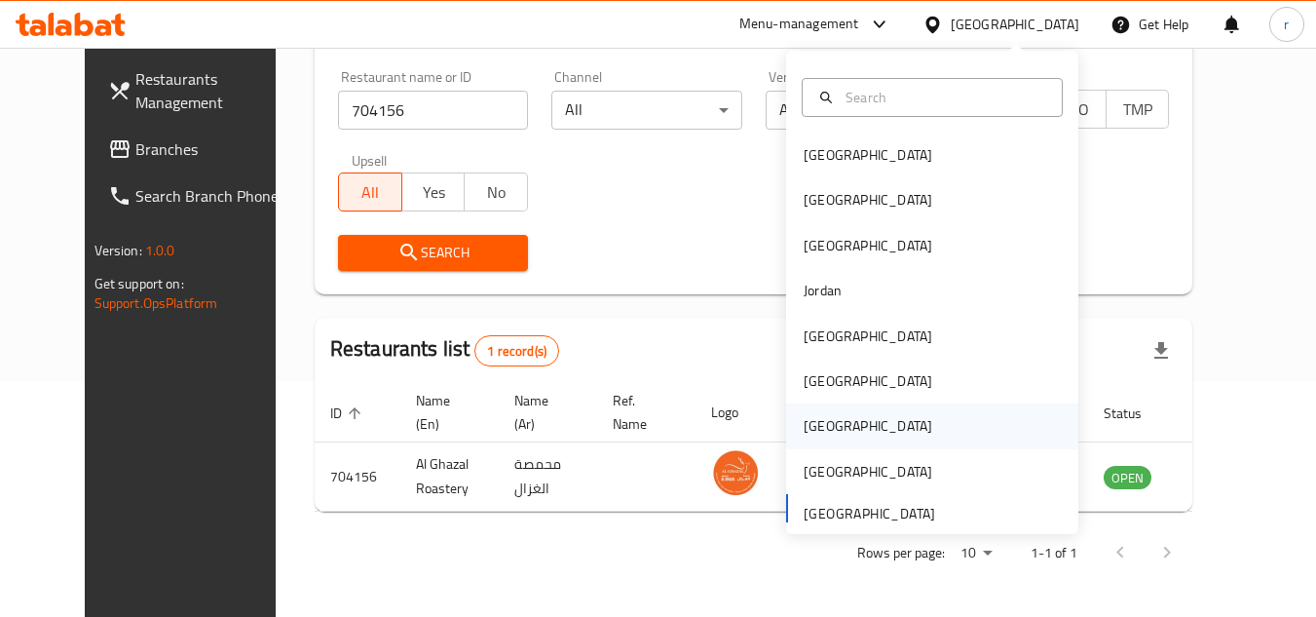
click at [830, 433] on div "[GEOGRAPHIC_DATA]" at bounding box center [868, 425] width 160 height 45
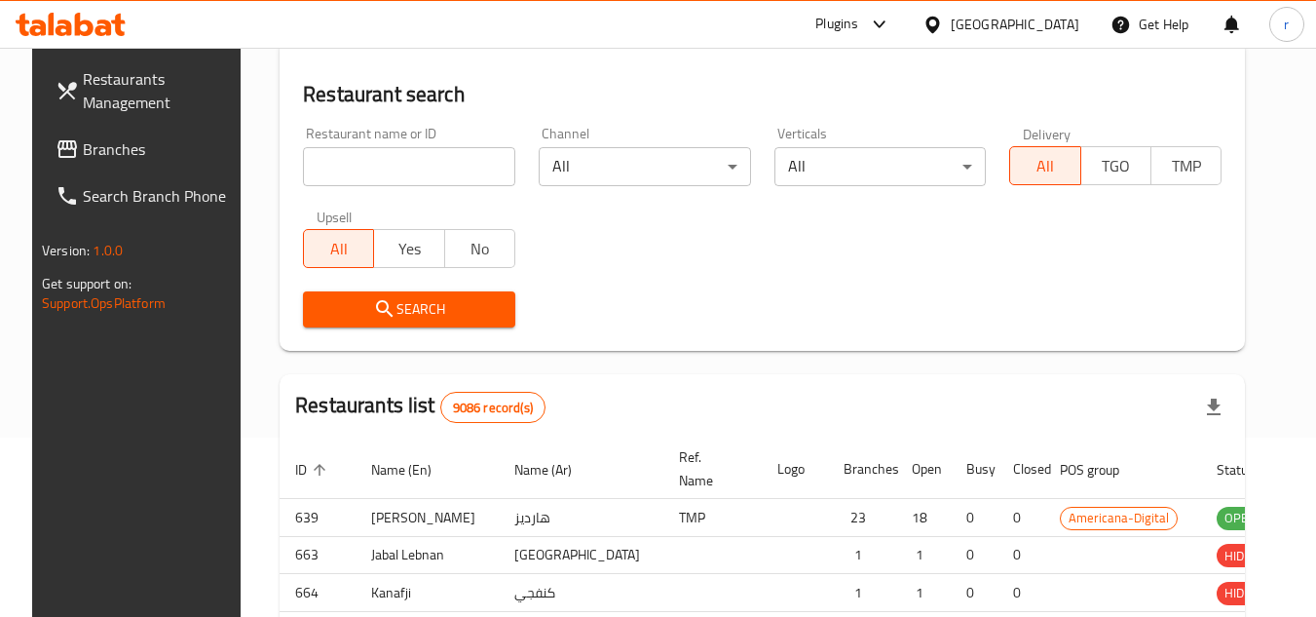
scroll to position [236, 0]
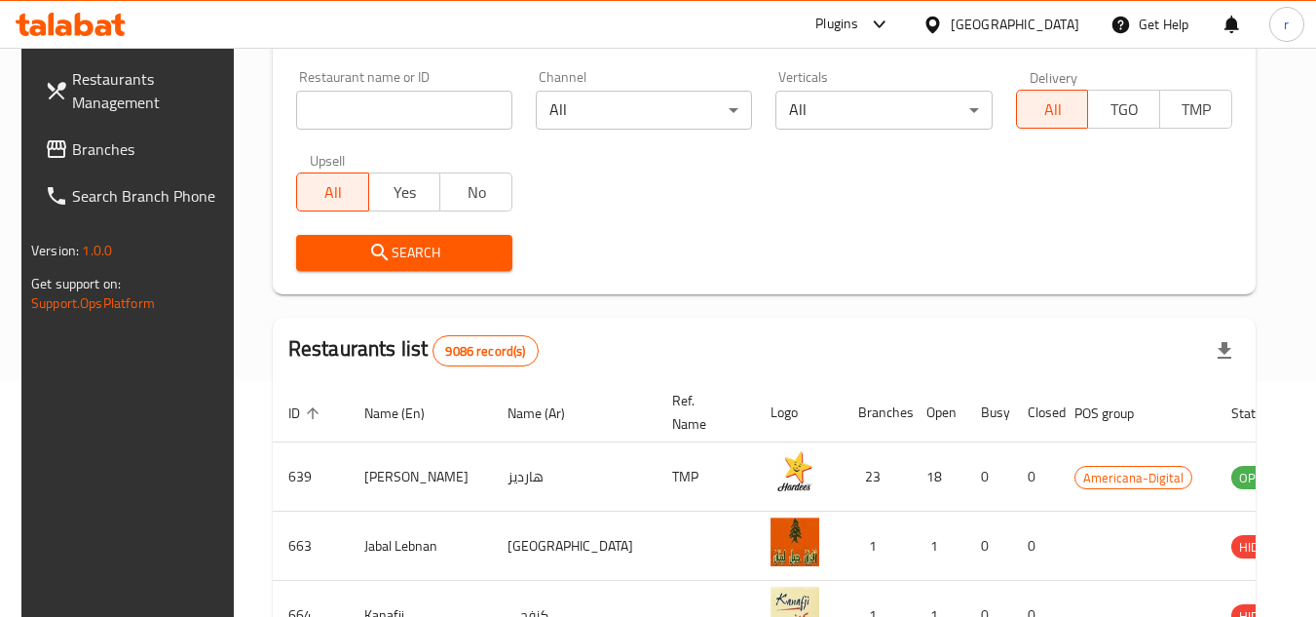
click at [94, 142] on span "Branches" at bounding box center [149, 148] width 154 height 23
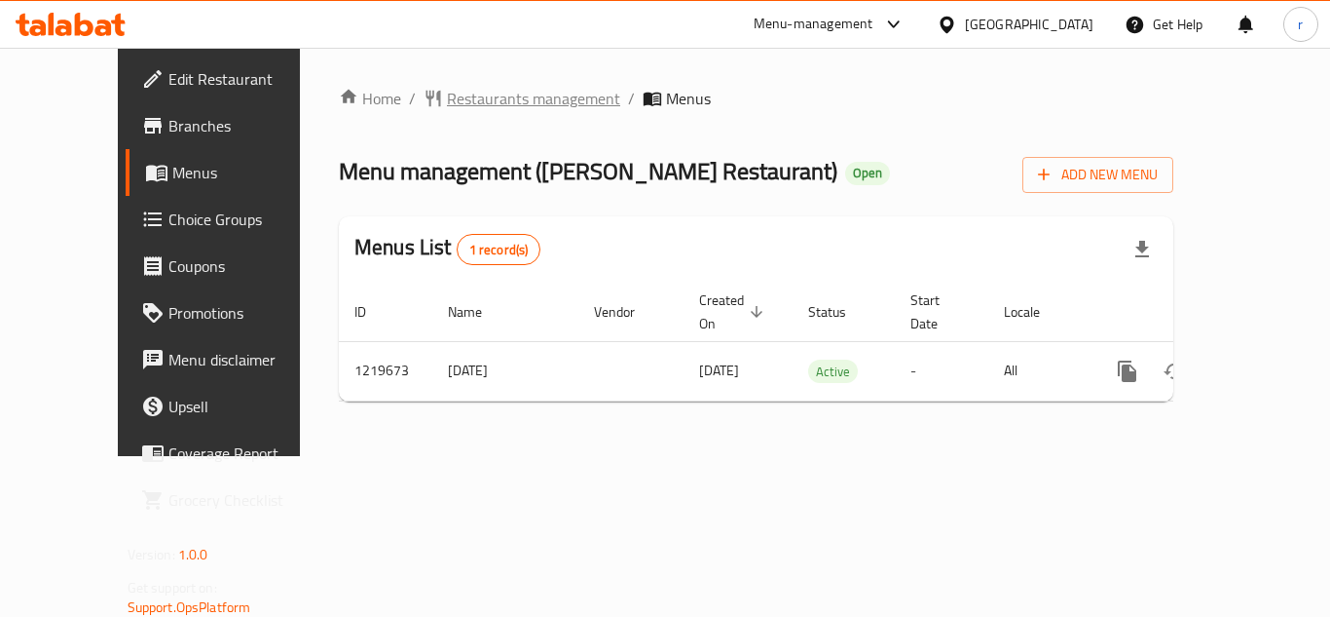
click at [469, 91] on span "Restaurants management" at bounding box center [533, 98] width 173 height 23
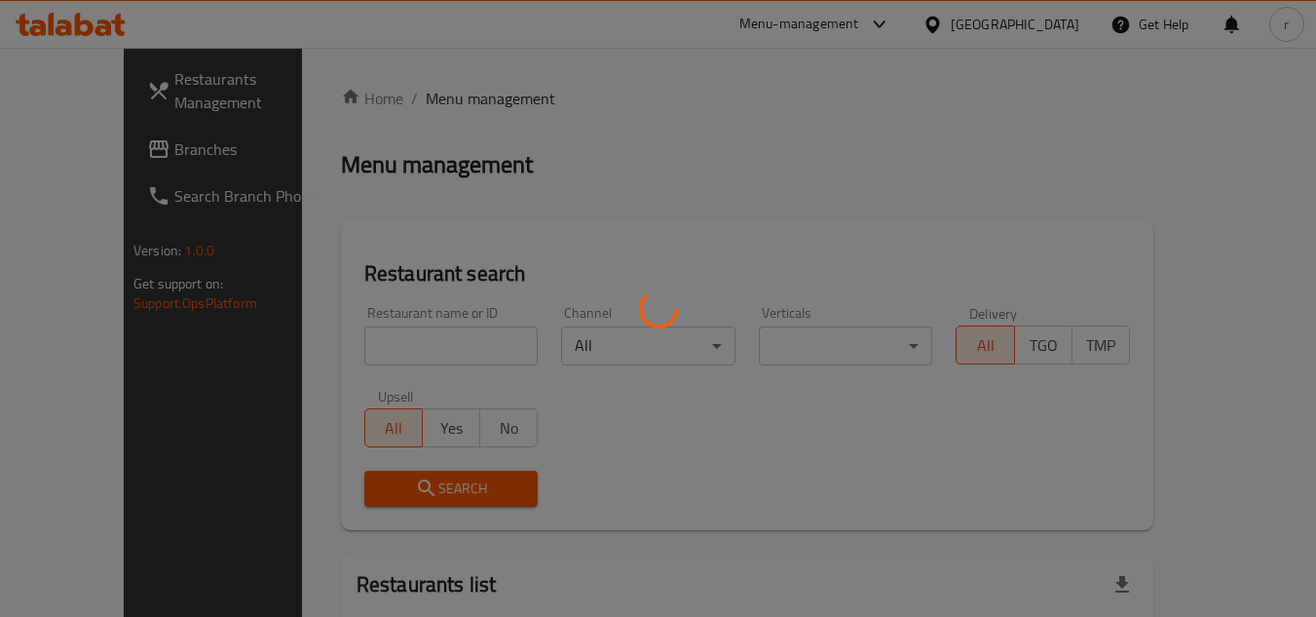
click at [362, 355] on div at bounding box center [658, 308] width 1316 height 617
click at [361, 349] on div at bounding box center [658, 308] width 1316 height 617
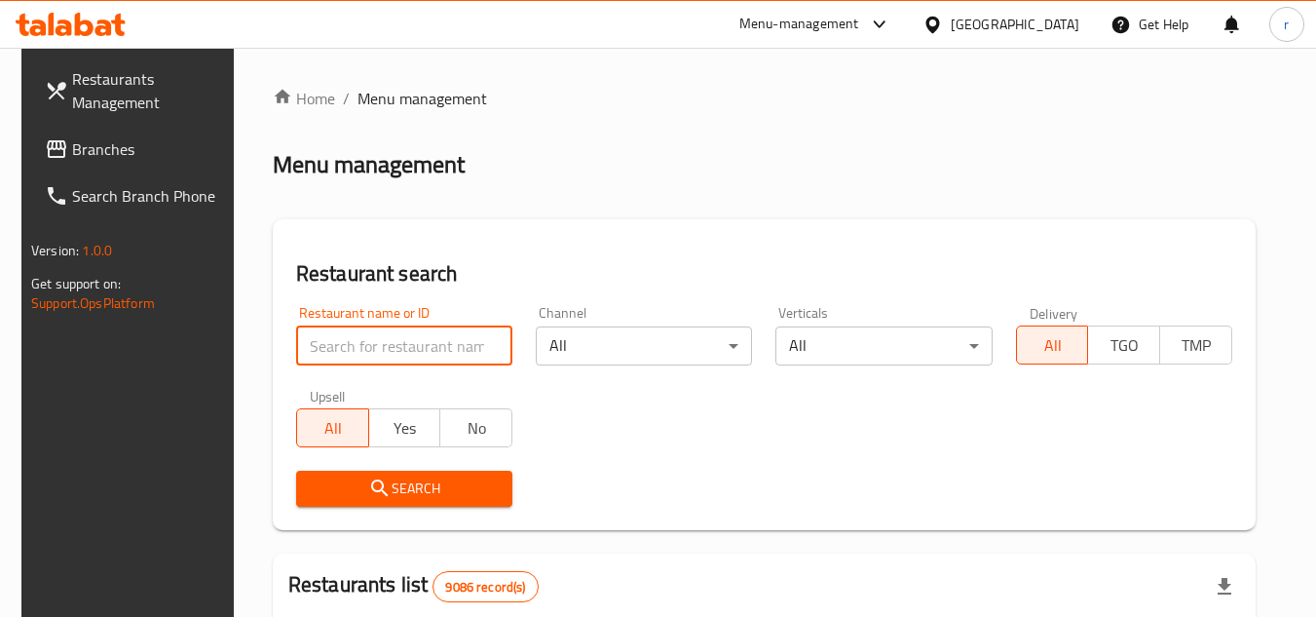
click at [361, 349] on input "search" at bounding box center [404, 345] width 216 height 39
click at [360, 346] on input "search" at bounding box center [404, 345] width 216 height 39
paste input "673038"
type input "673038"
click at [325, 479] on span "Search" at bounding box center [404, 488] width 185 height 24
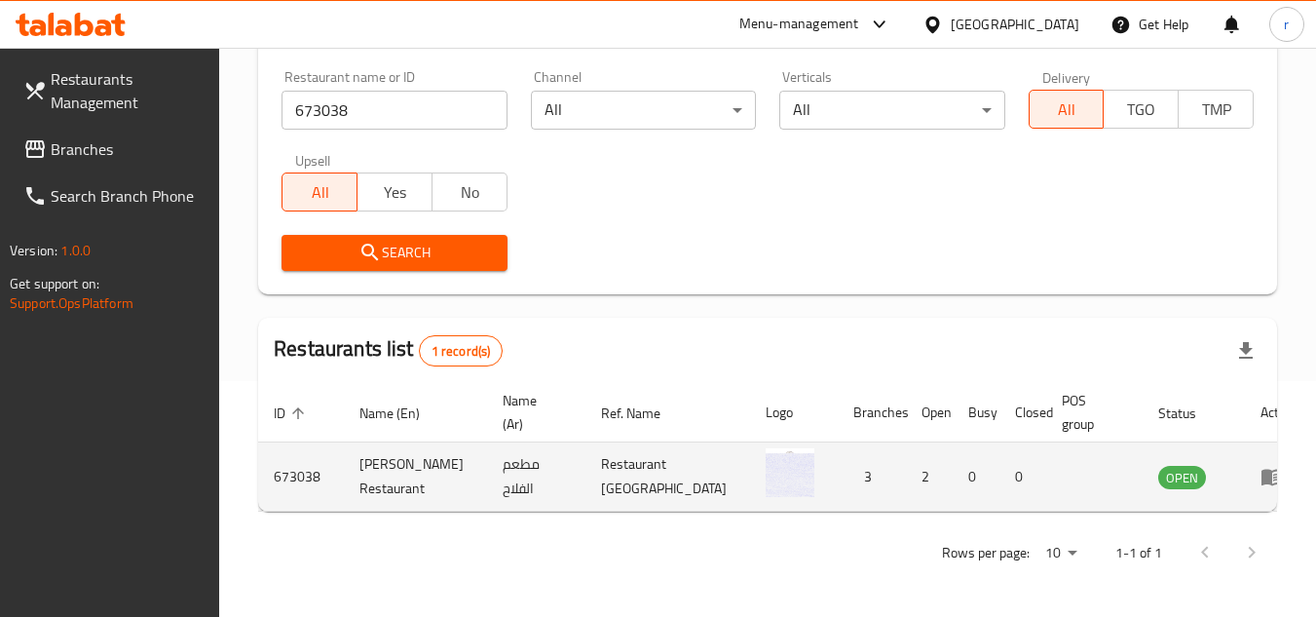
scroll to position [236, 0]
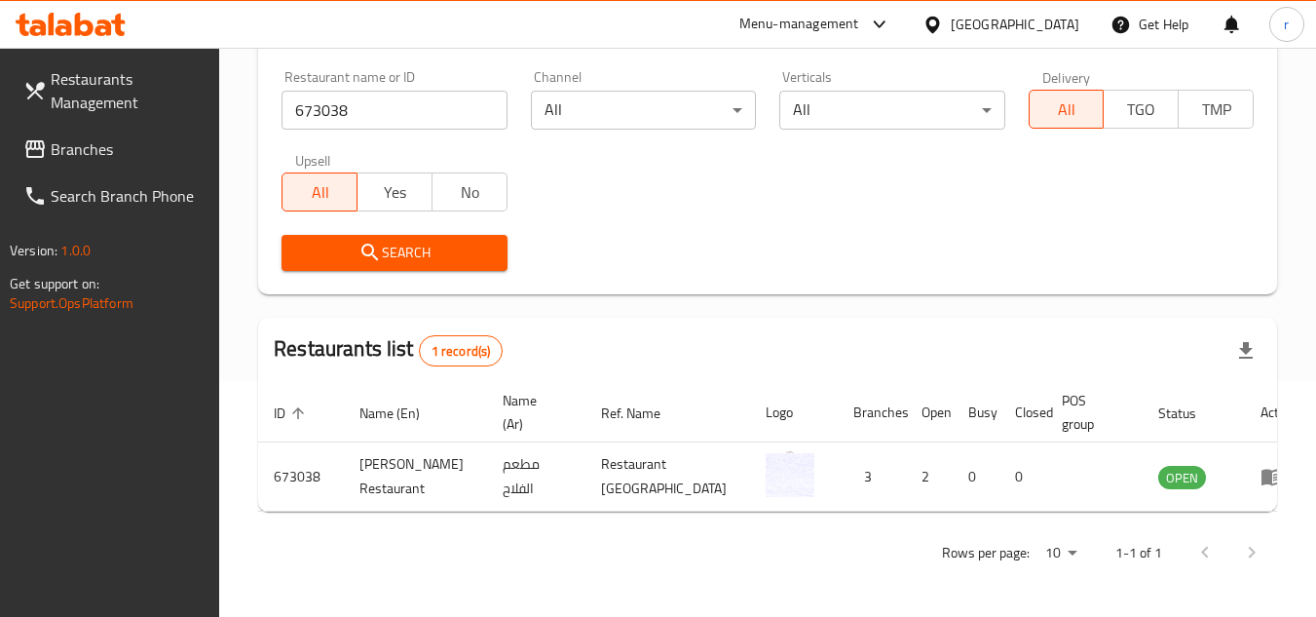
click at [1050, 21] on div "[GEOGRAPHIC_DATA]" at bounding box center [1015, 24] width 129 height 21
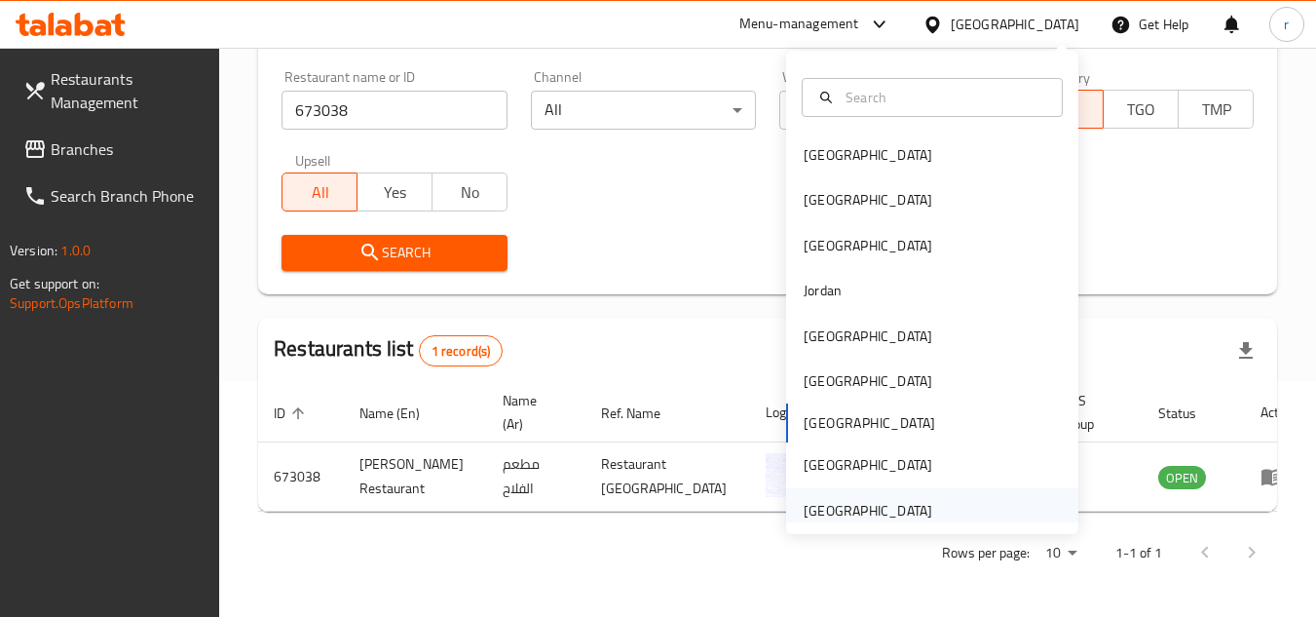
click at [897, 508] on div "[GEOGRAPHIC_DATA]" at bounding box center [868, 510] width 129 height 21
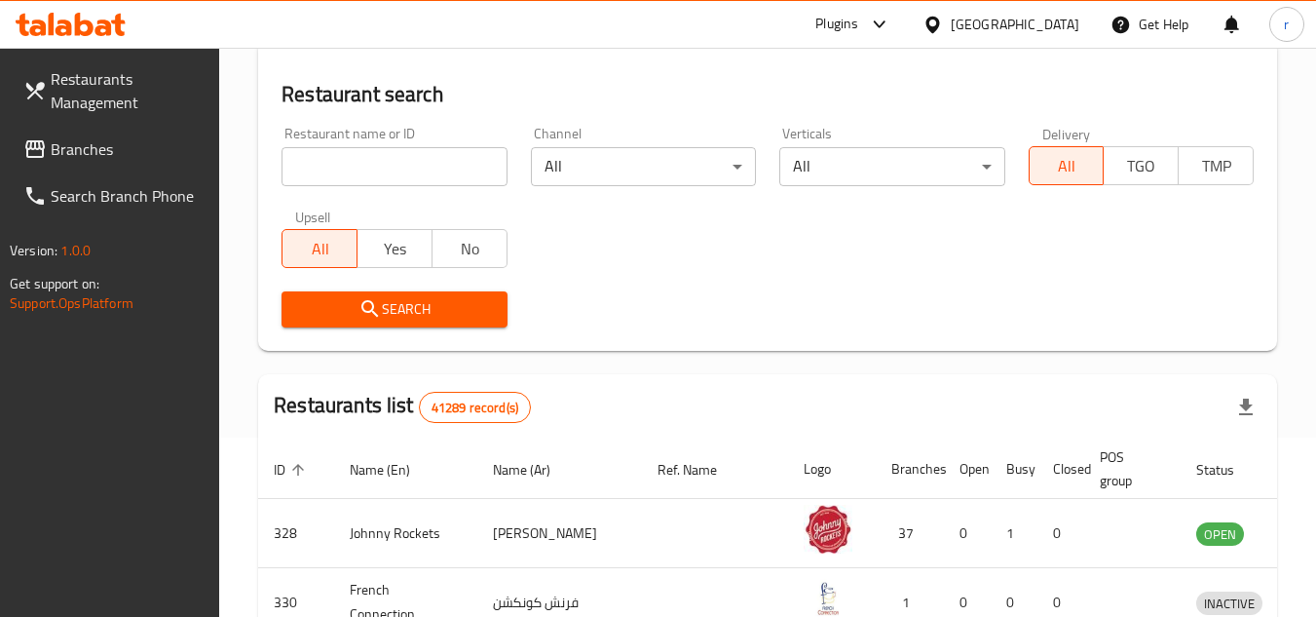
scroll to position [236, 0]
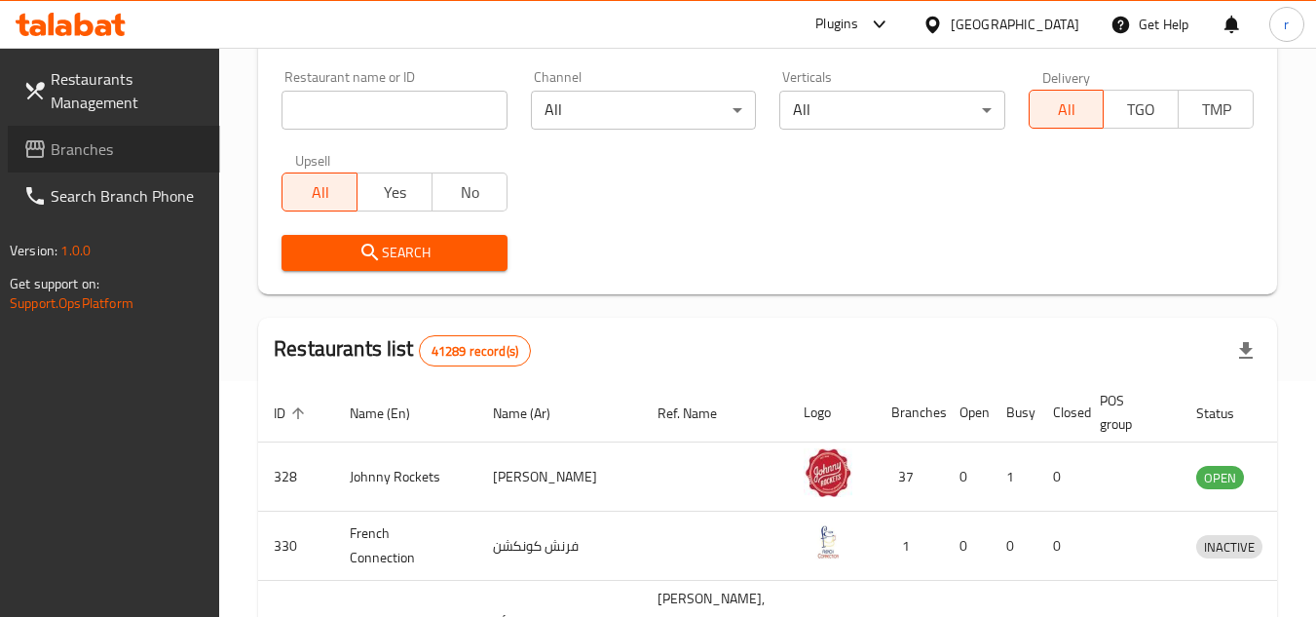
click at [87, 155] on span "Branches" at bounding box center [128, 148] width 154 height 23
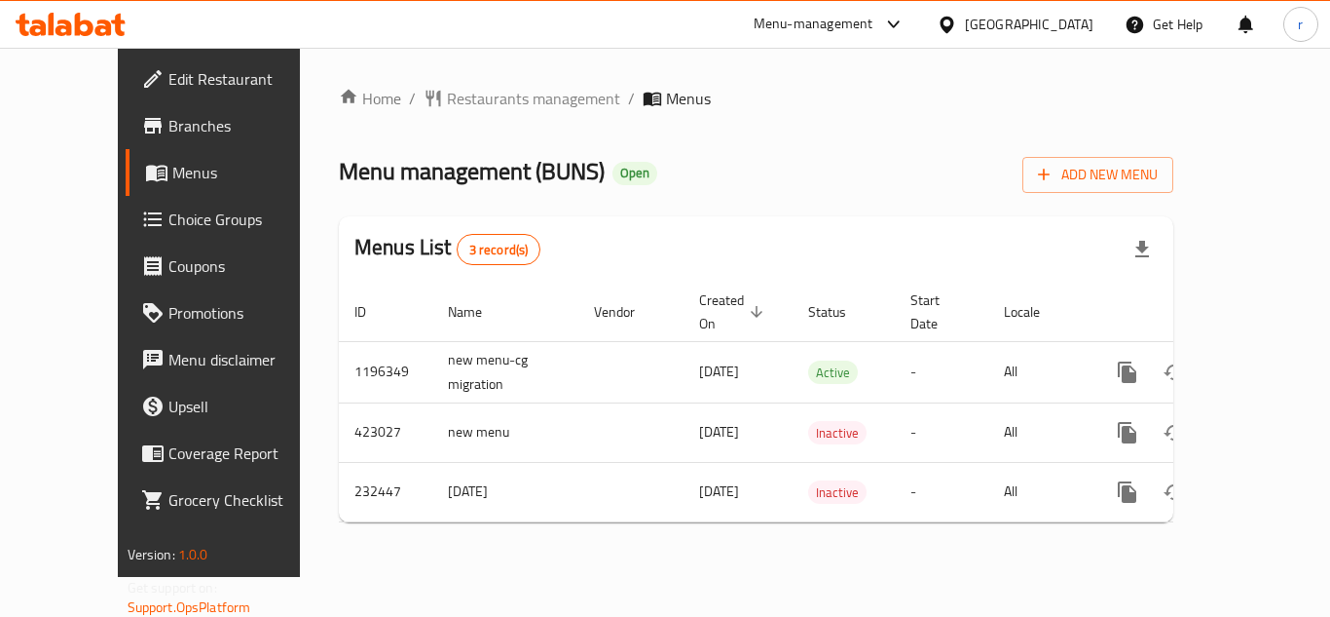
click at [450, 99] on span "Restaurants management" at bounding box center [533, 98] width 173 height 23
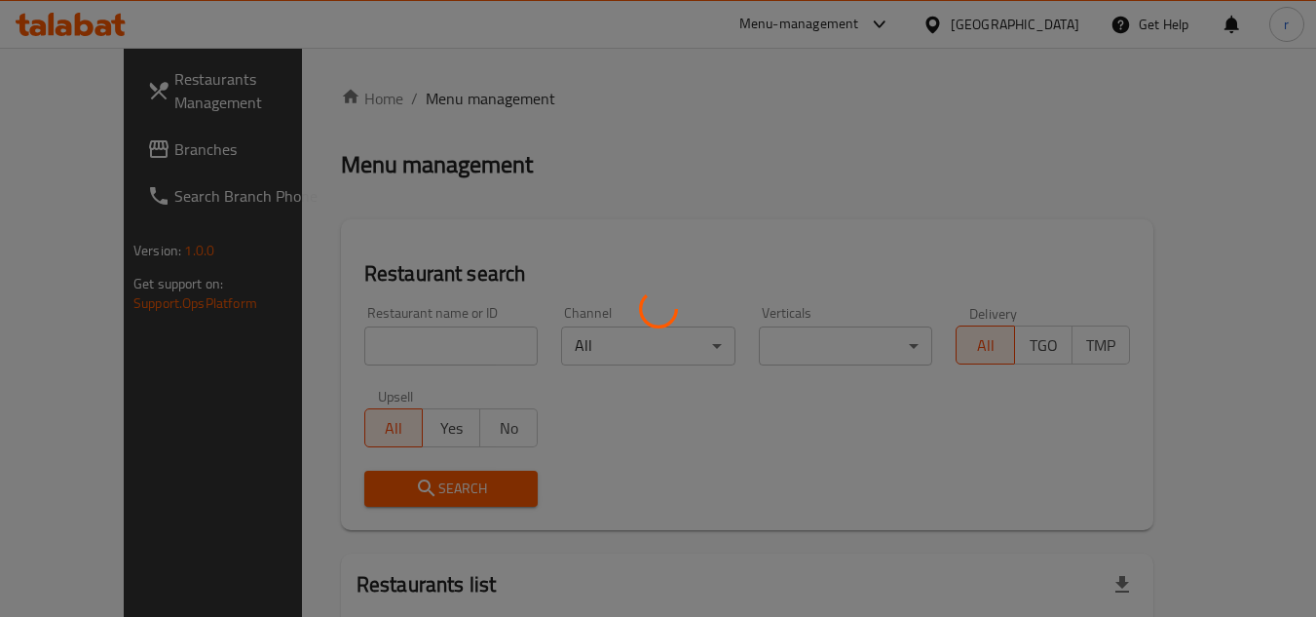
click at [364, 335] on div at bounding box center [658, 308] width 1316 height 617
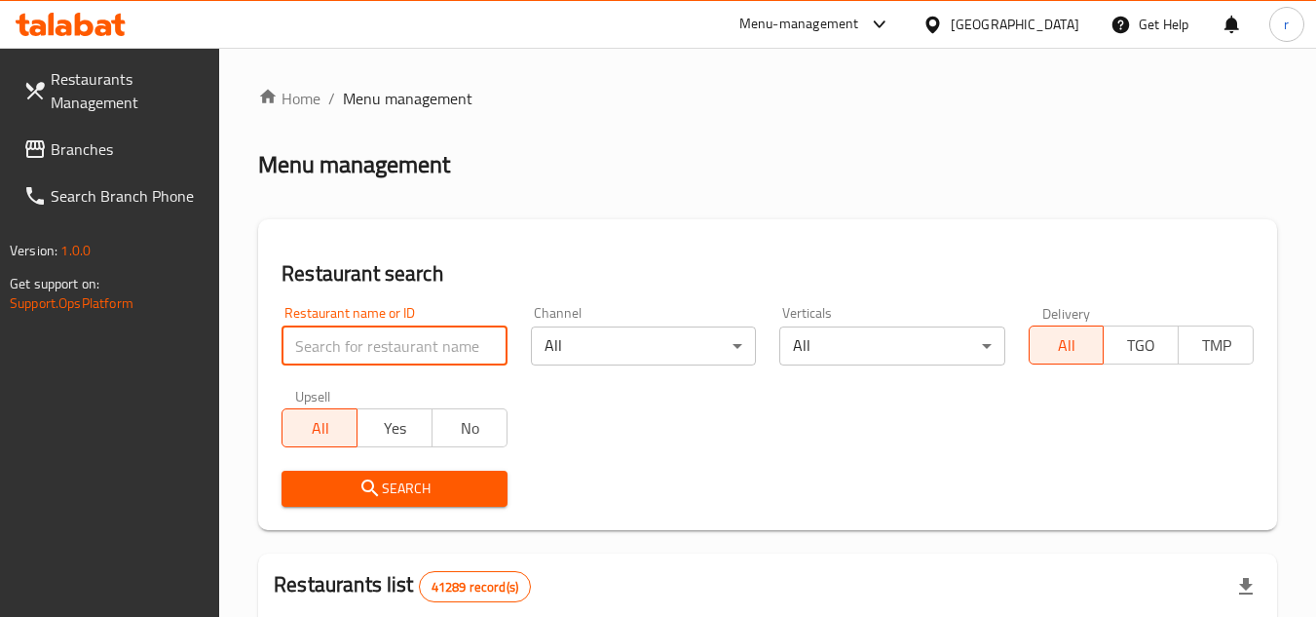
click at [364, 335] on input "search" at bounding box center [393, 345] width 225 height 39
paste input "626230"
type input "626230"
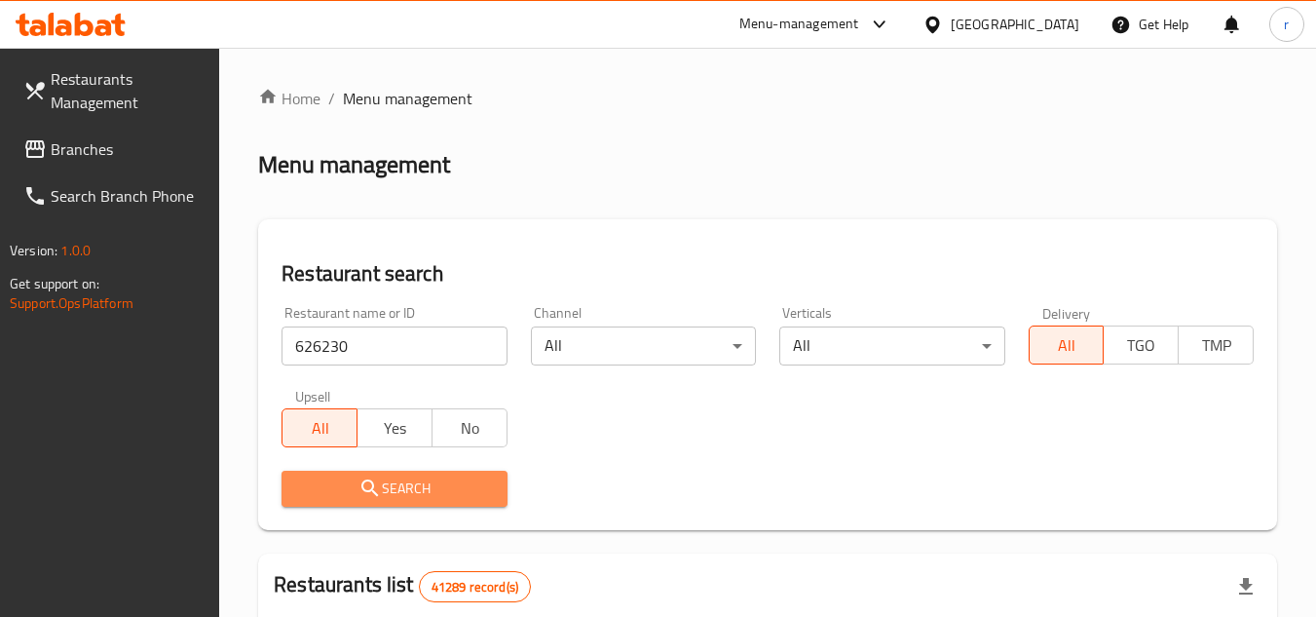
click at [354, 478] on span "Search" at bounding box center [394, 488] width 194 height 24
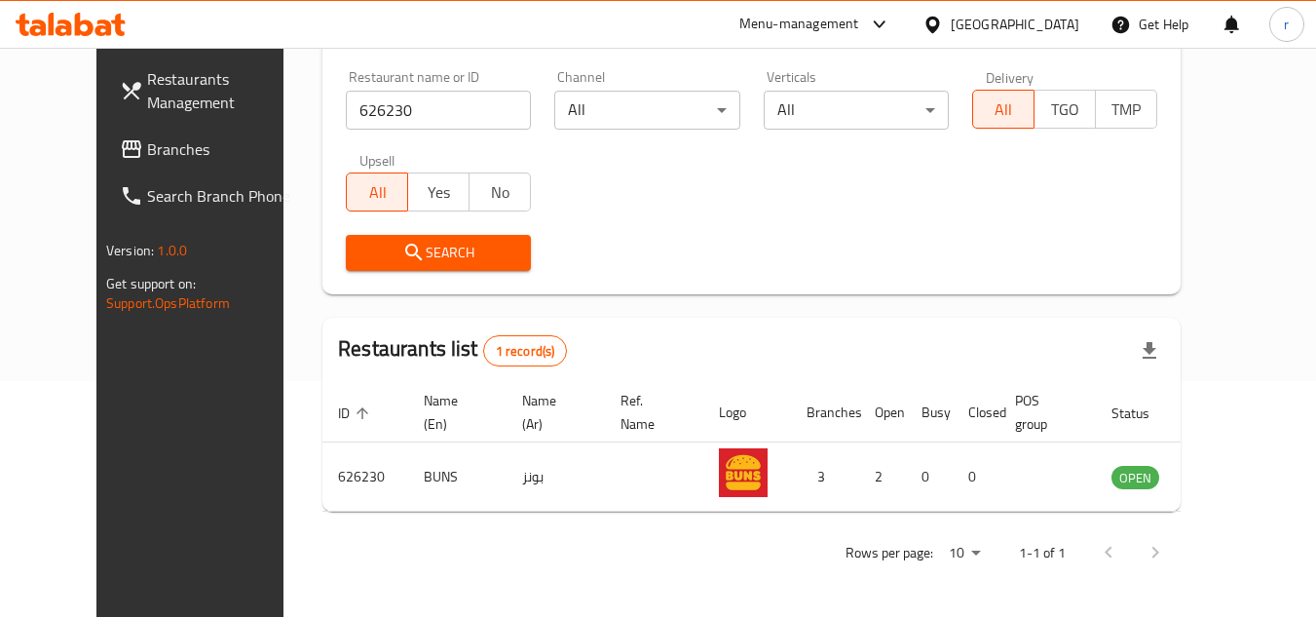
scroll to position [236, 0]
drag, startPoint x: 85, startPoint y: 147, endPoint x: 726, endPoint y: 89, distance: 643.5
click at [147, 147] on span "Branches" at bounding box center [224, 148] width 154 height 23
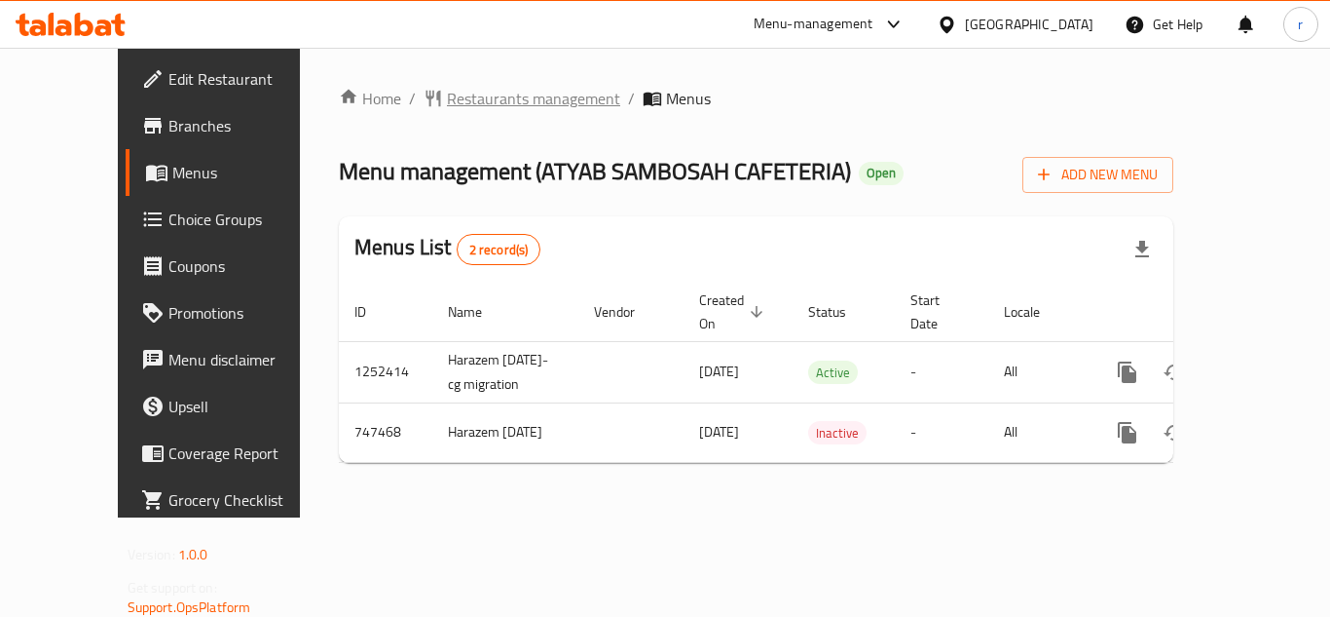
click at [458, 95] on span "Restaurants management" at bounding box center [533, 98] width 173 height 23
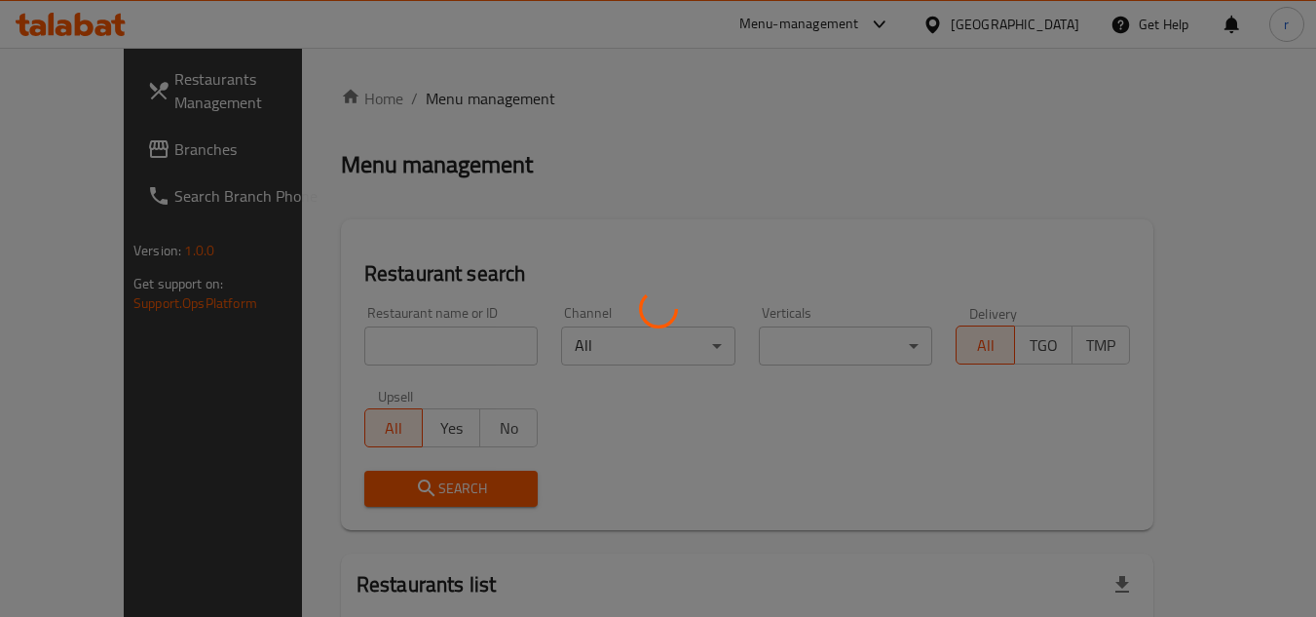
click at [379, 335] on div at bounding box center [658, 308] width 1316 height 617
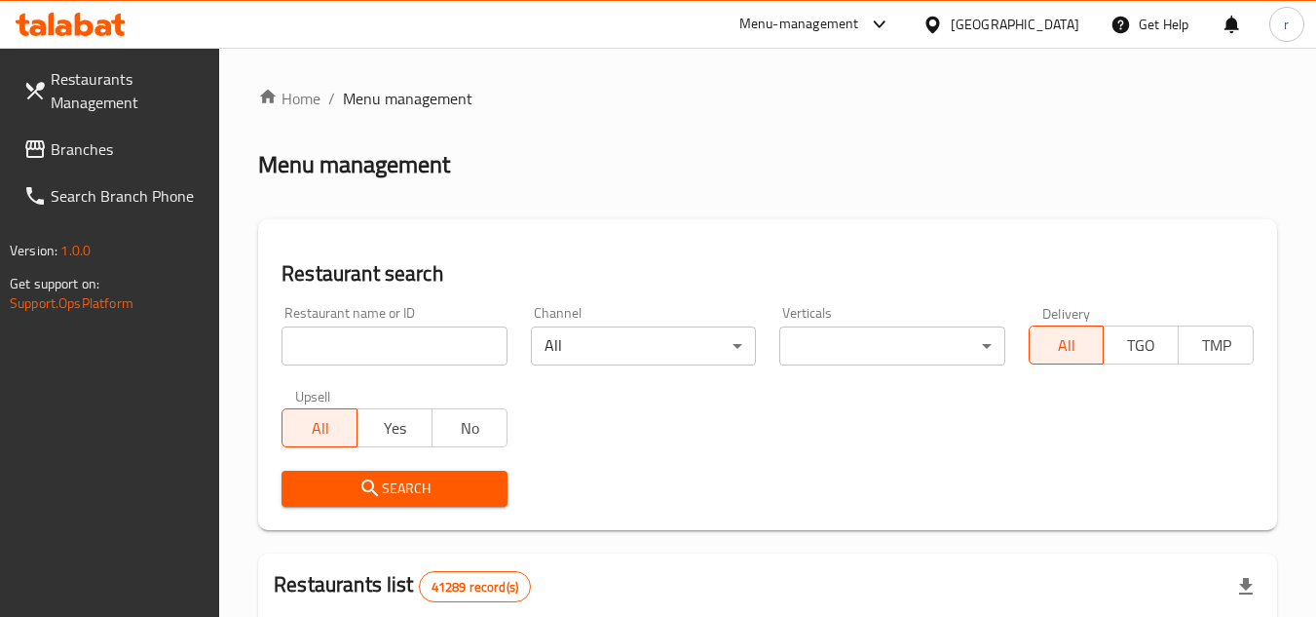
click at [379, 335] on input "search" at bounding box center [393, 345] width 225 height 39
paste input "648653"
type input "648653"
click at [392, 481] on span "Search" at bounding box center [394, 488] width 194 height 24
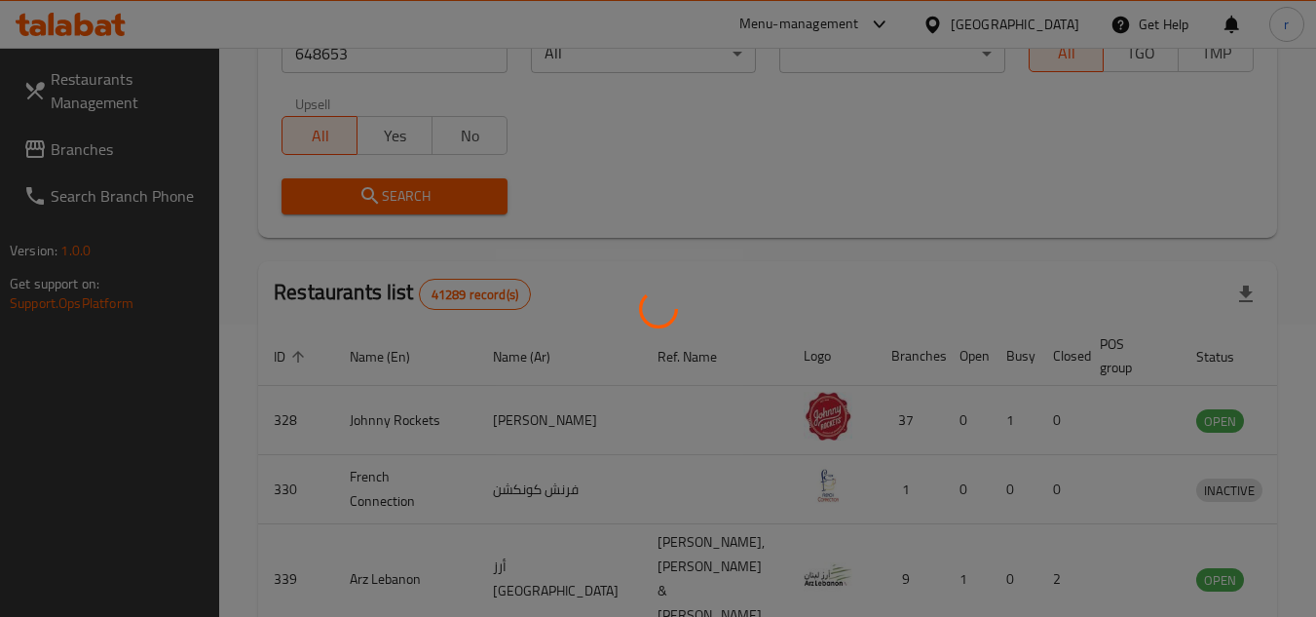
scroll to position [252, 0]
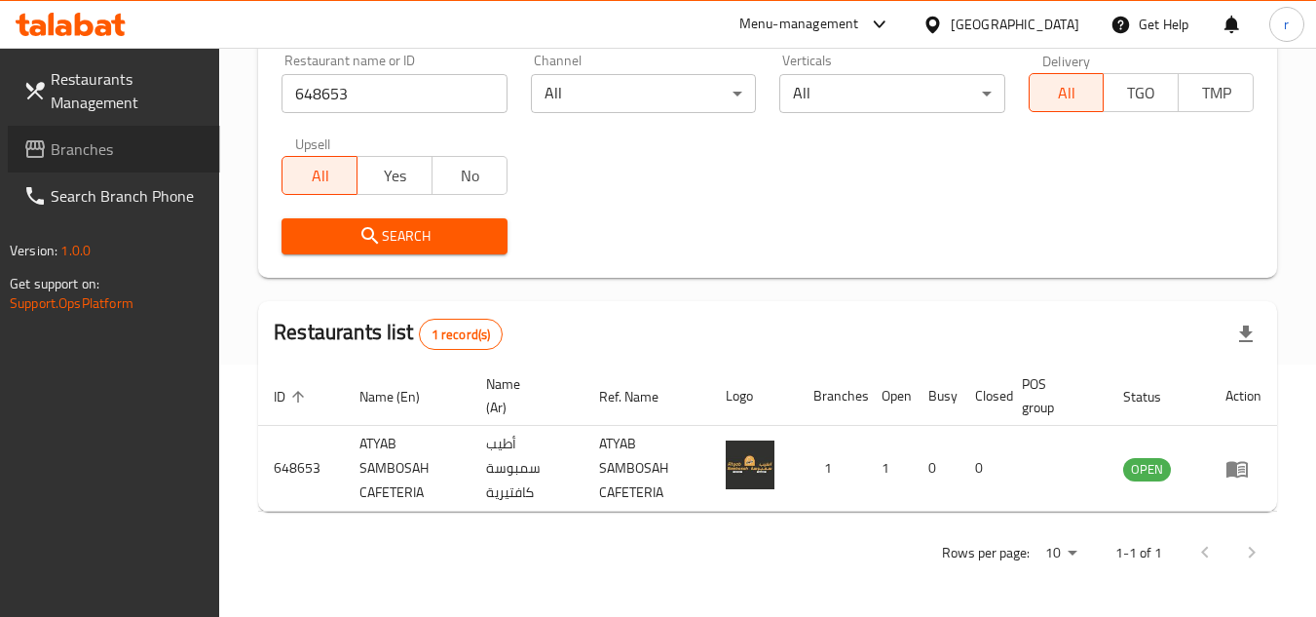
click at [93, 144] on span "Branches" at bounding box center [128, 148] width 154 height 23
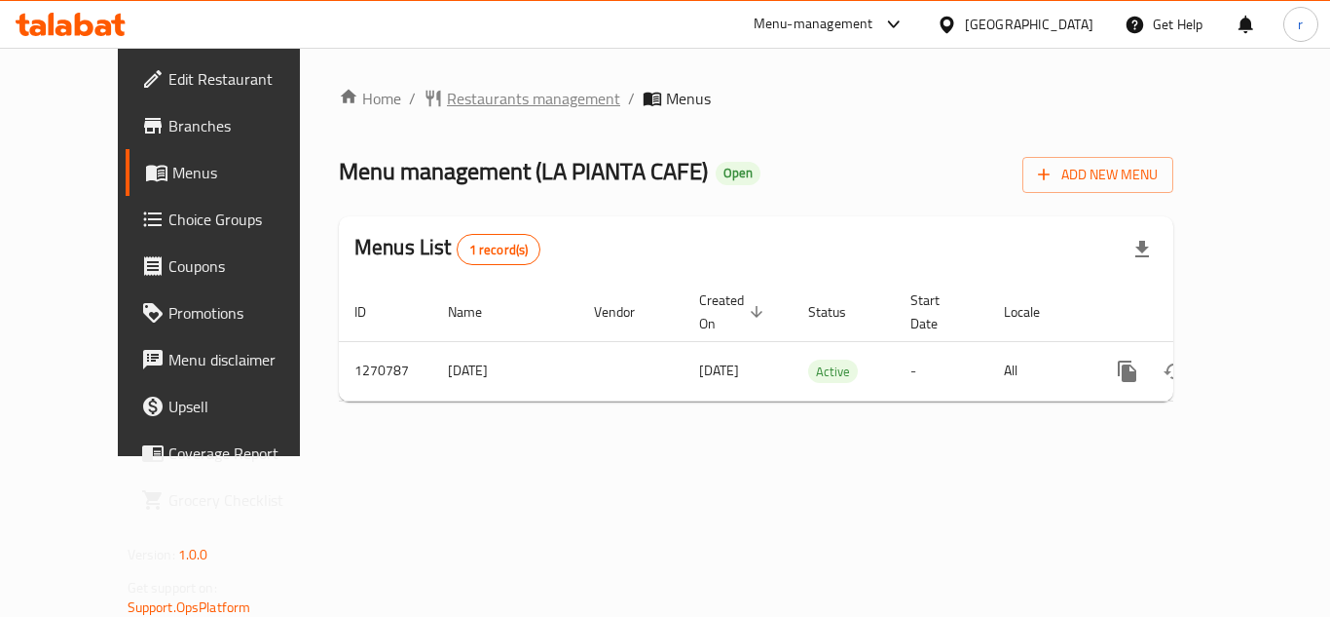
click at [481, 92] on span "Restaurants management" at bounding box center [533, 98] width 173 height 23
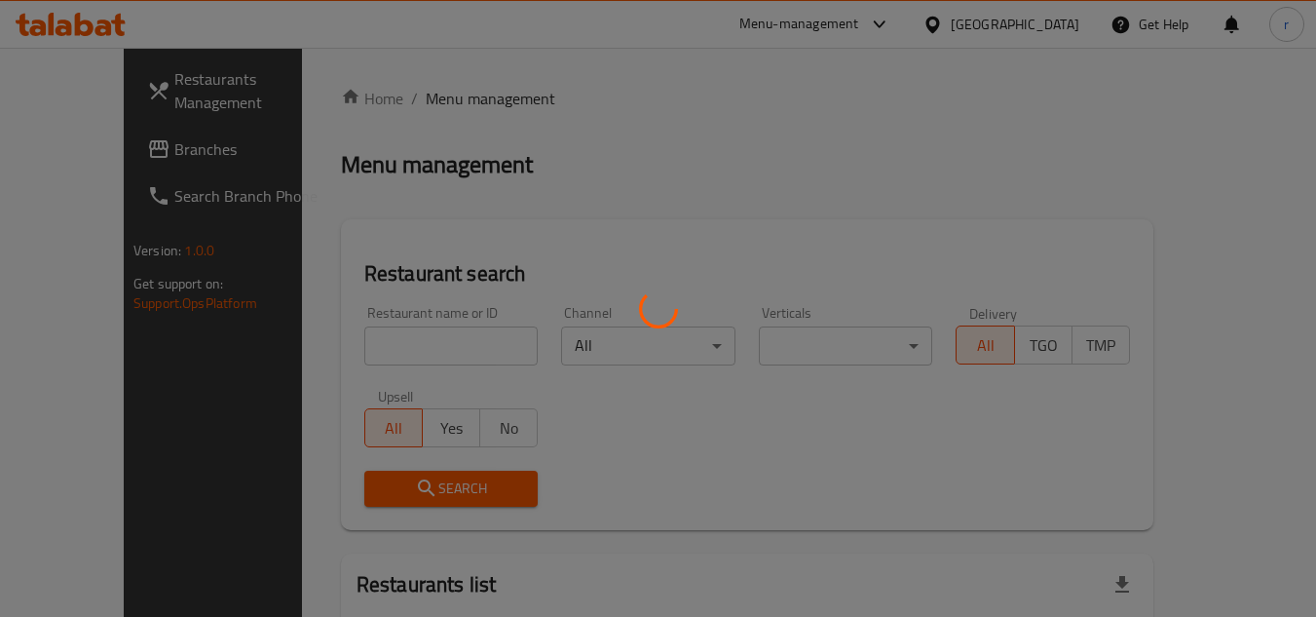
click at [413, 345] on div at bounding box center [658, 308] width 1316 height 617
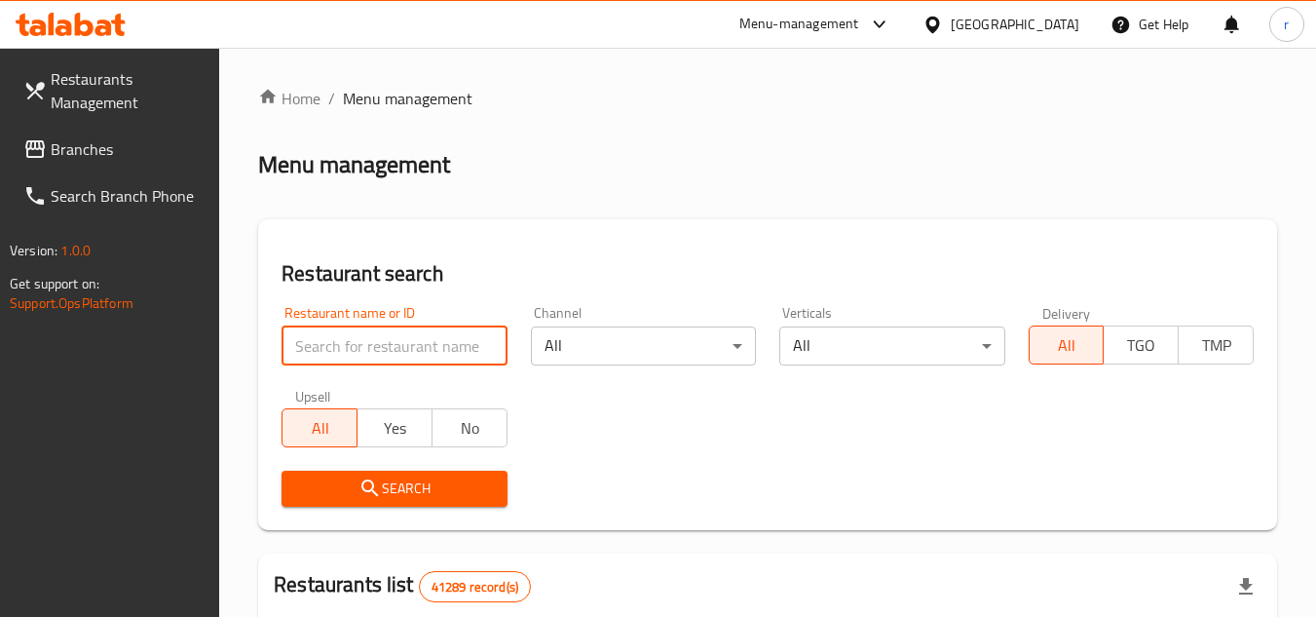
click at [425, 336] on input "search" at bounding box center [393, 345] width 225 height 39
paste input "689357"
type input "689357"
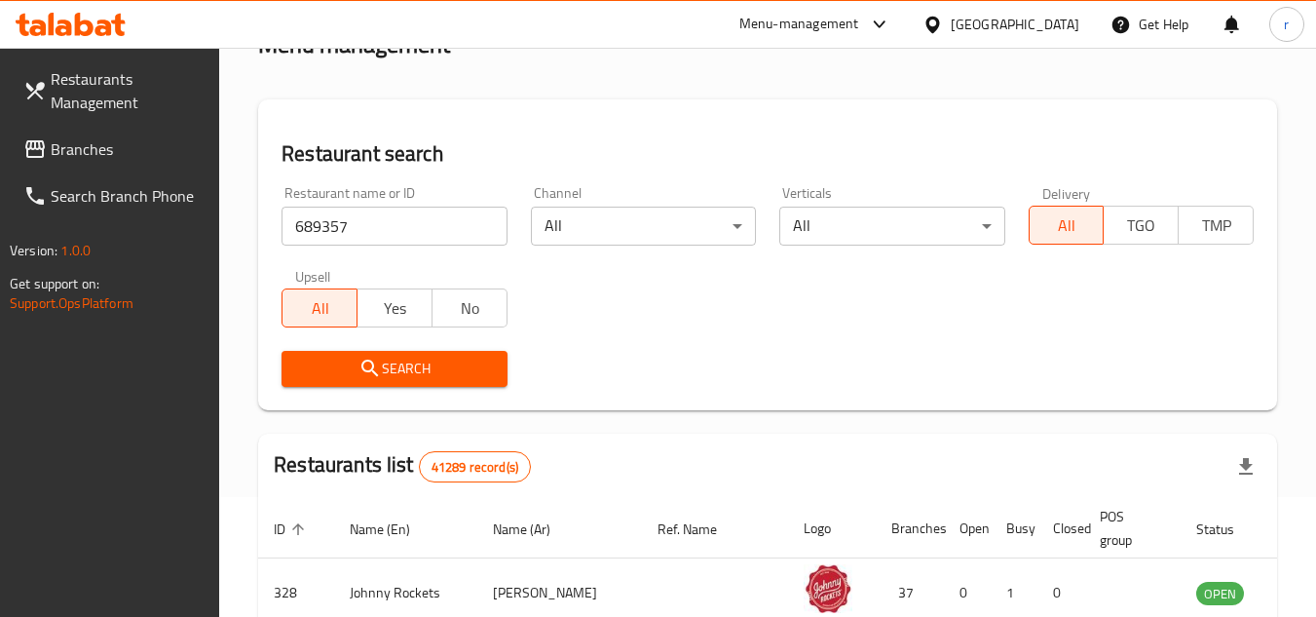
scroll to position [292, 0]
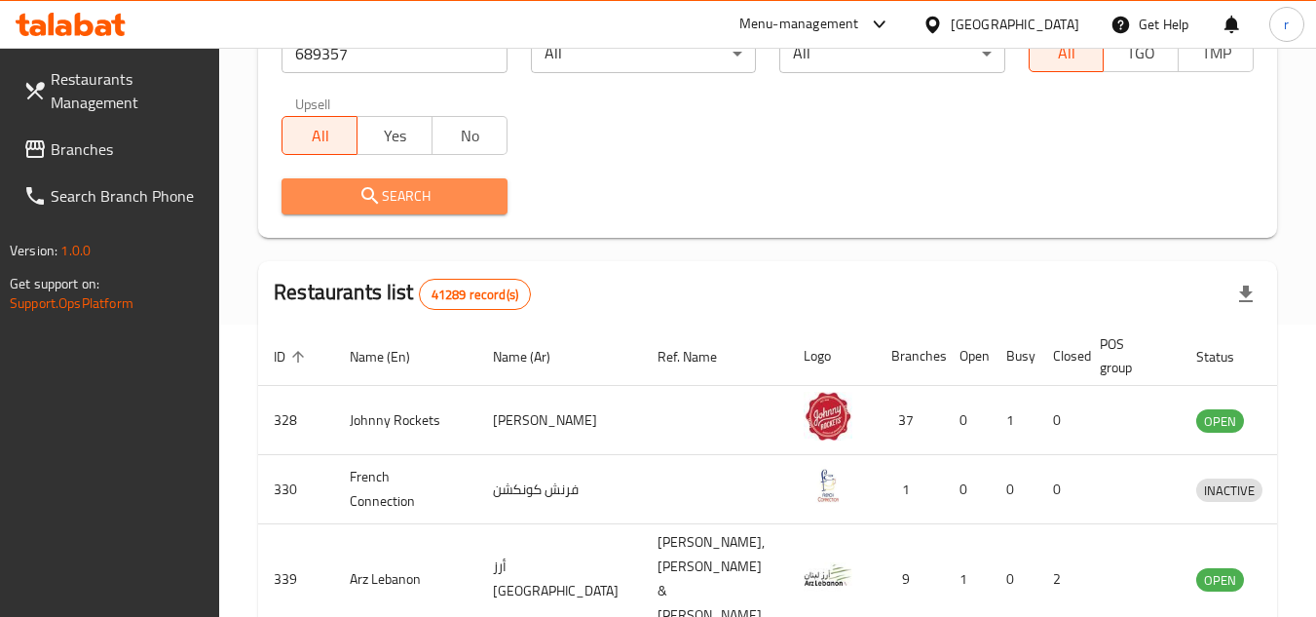
click at [440, 198] on span "Search" at bounding box center [394, 196] width 194 height 24
click at [440, 198] on div at bounding box center [658, 308] width 1316 height 617
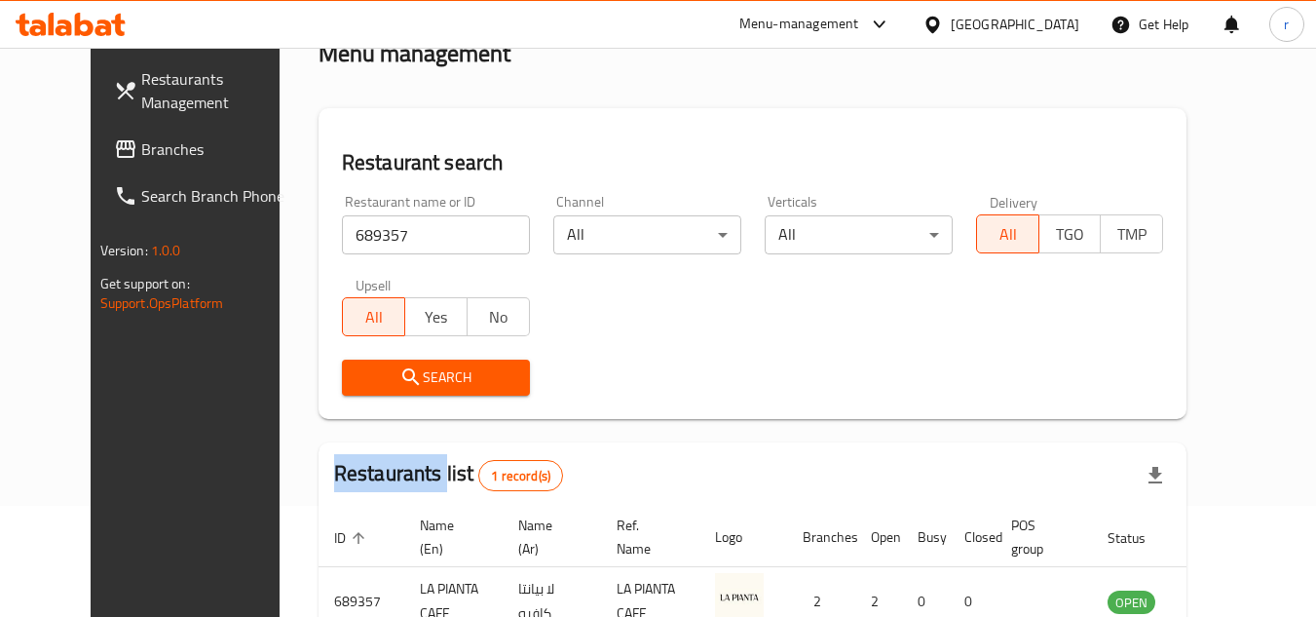
scroll to position [236, 0]
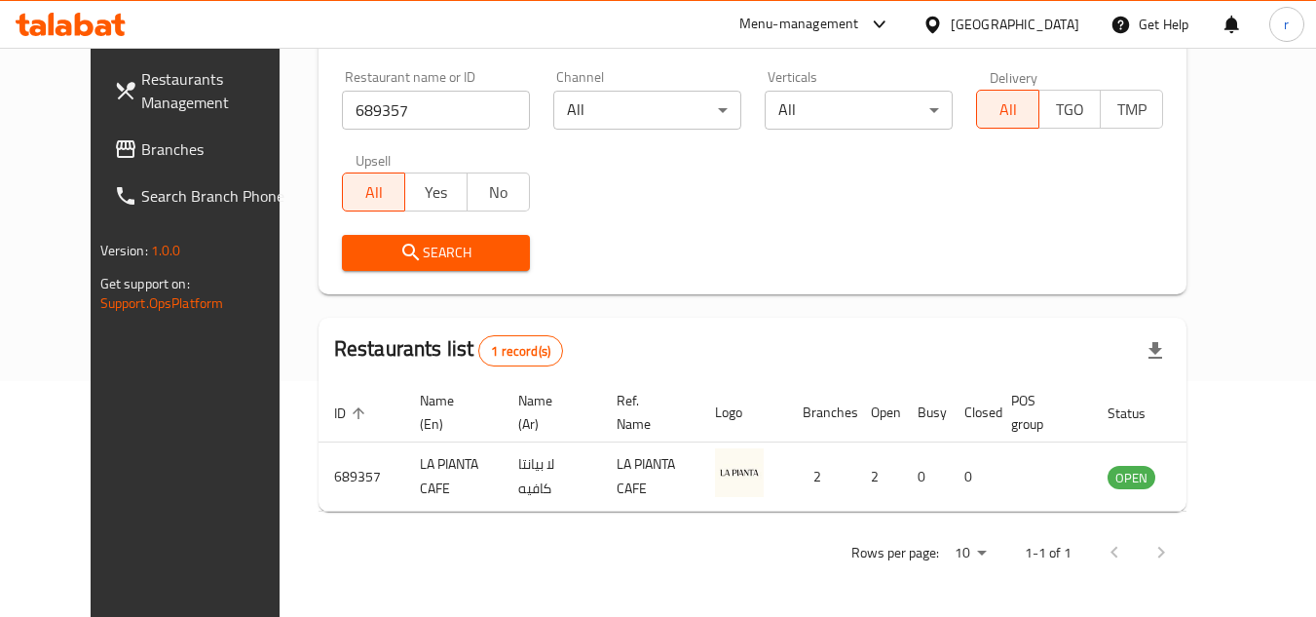
click at [953, 19] on div "[GEOGRAPHIC_DATA]" at bounding box center [1015, 24] width 129 height 21
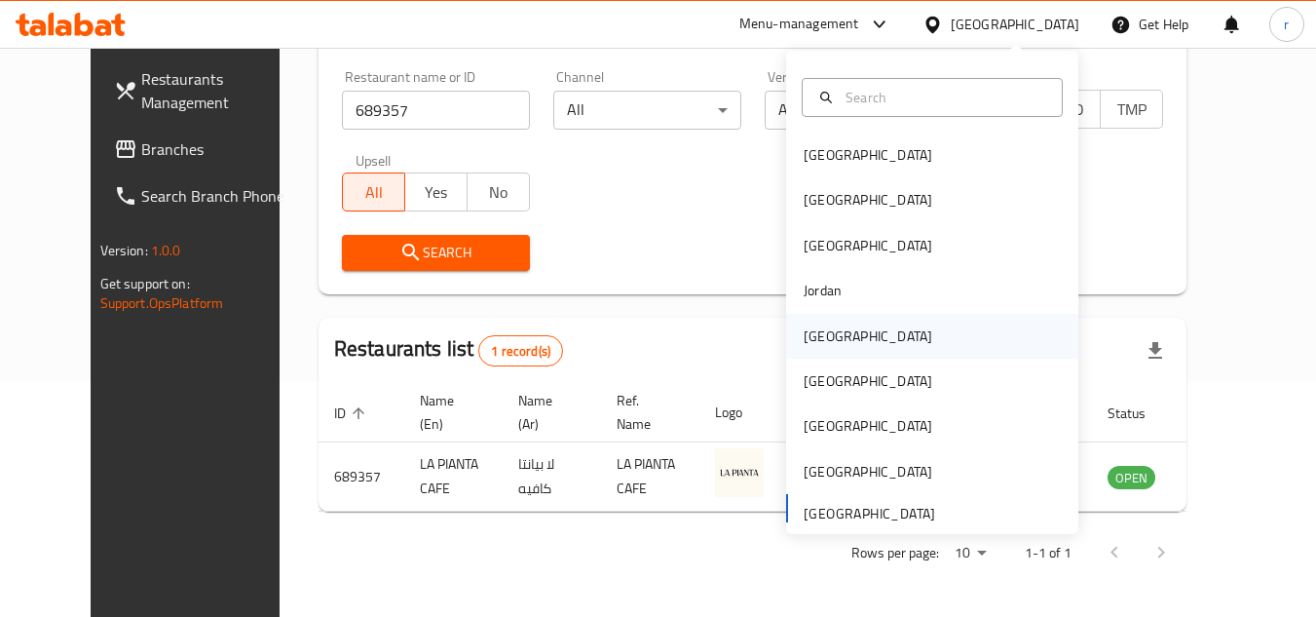
click at [809, 330] on div "[GEOGRAPHIC_DATA]" at bounding box center [868, 335] width 129 height 21
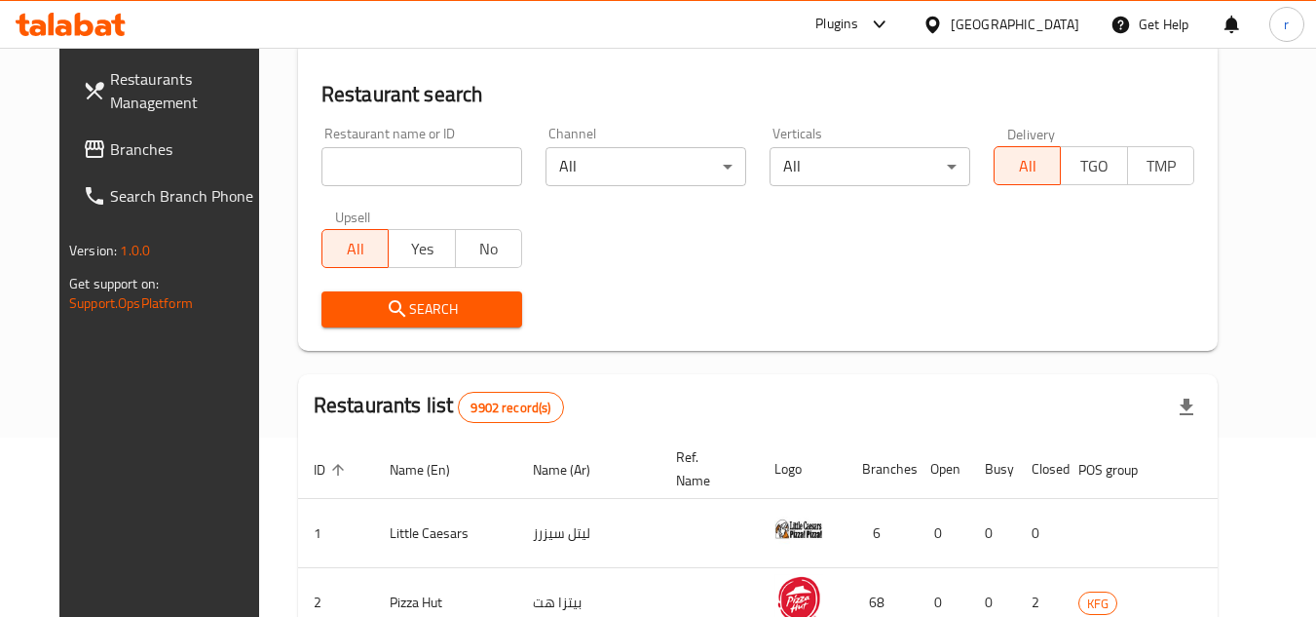
scroll to position [236, 0]
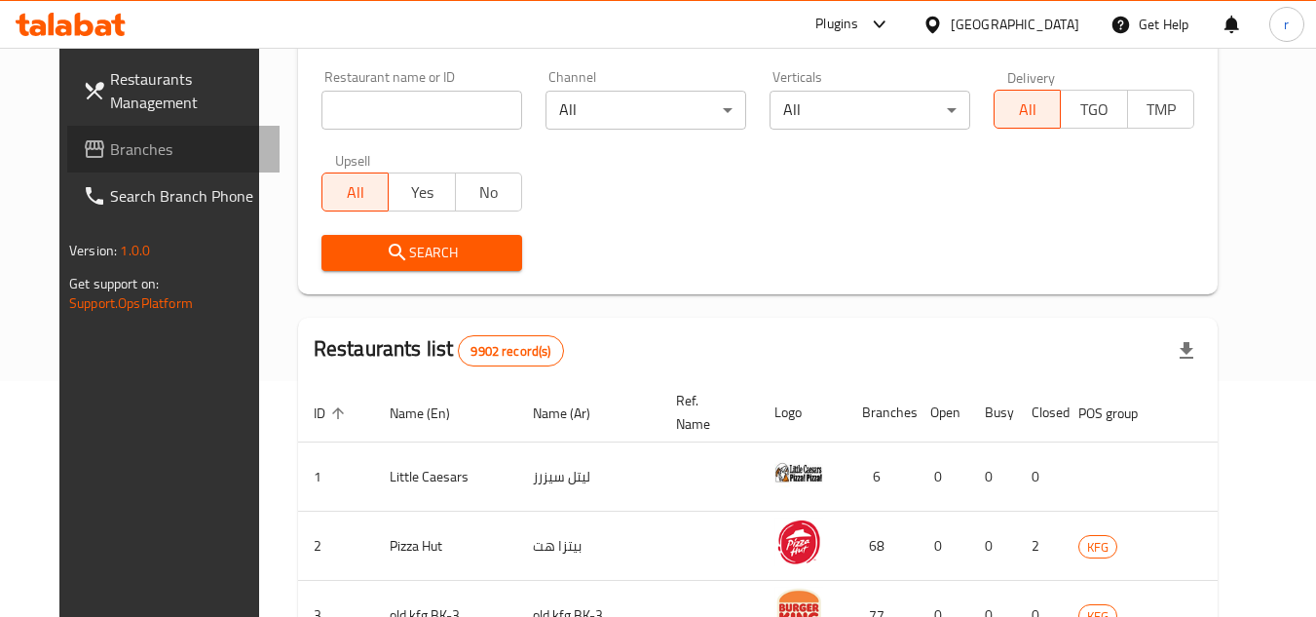
click at [110, 150] on span "Branches" at bounding box center [187, 148] width 154 height 23
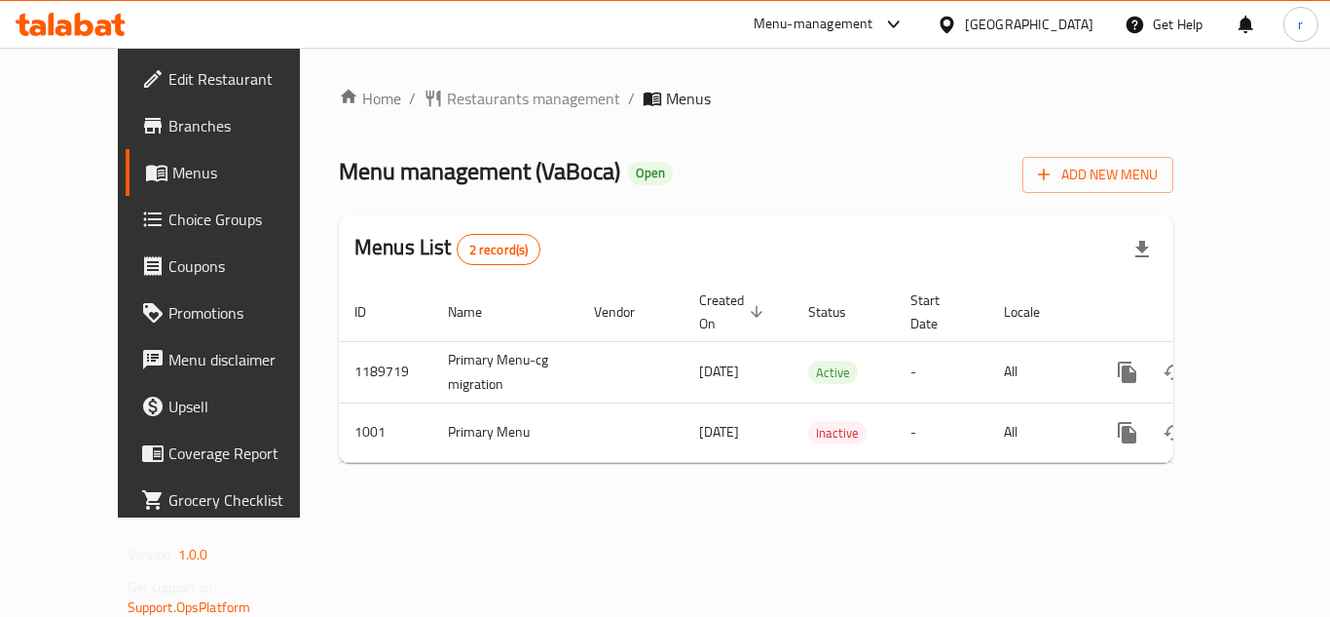
click at [459, 100] on span "Restaurants management" at bounding box center [533, 98] width 173 height 23
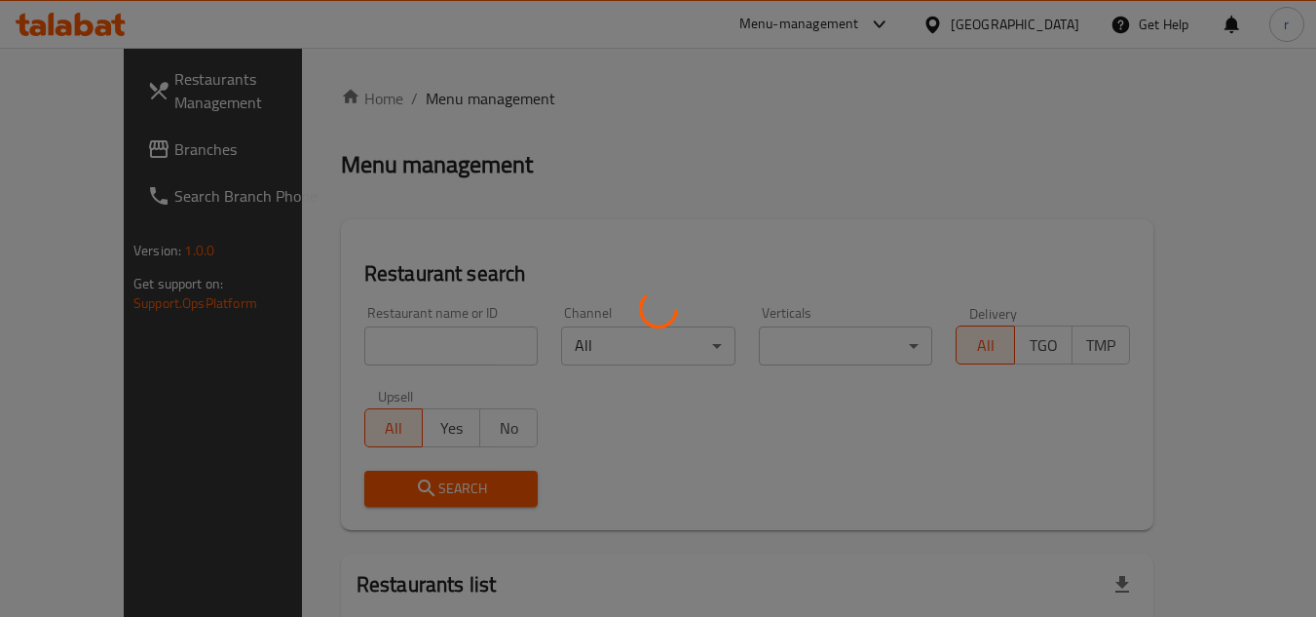
click at [400, 330] on div at bounding box center [658, 308] width 1316 height 617
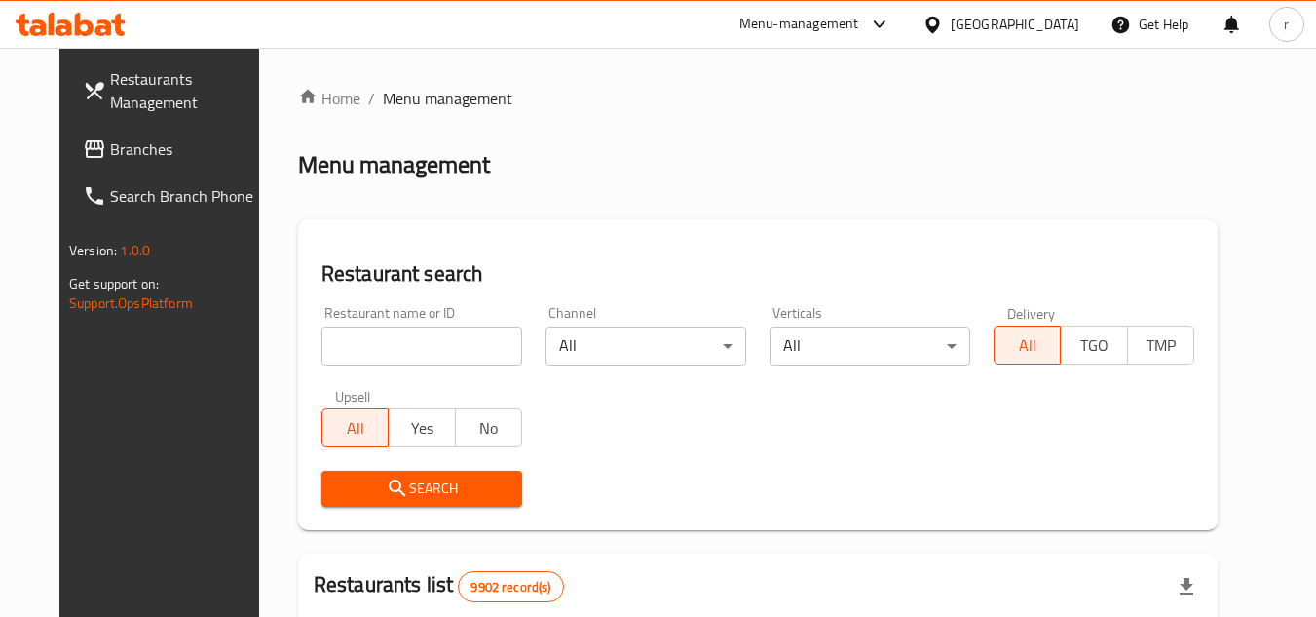
click at [393, 348] on div "Home / Menu management Menu management Restaurant search Restaurant name or ID …" at bounding box center [757, 619] width 919 height 1065
click at [393, 348] on input "search" at bounding box center [421, 345] width 201 height 39
paste input "688"
type input "688"
drag, startPoint x: 339, startPoint y: 484, endPoint x: 398, endPoint y: 441, distance: 73.3
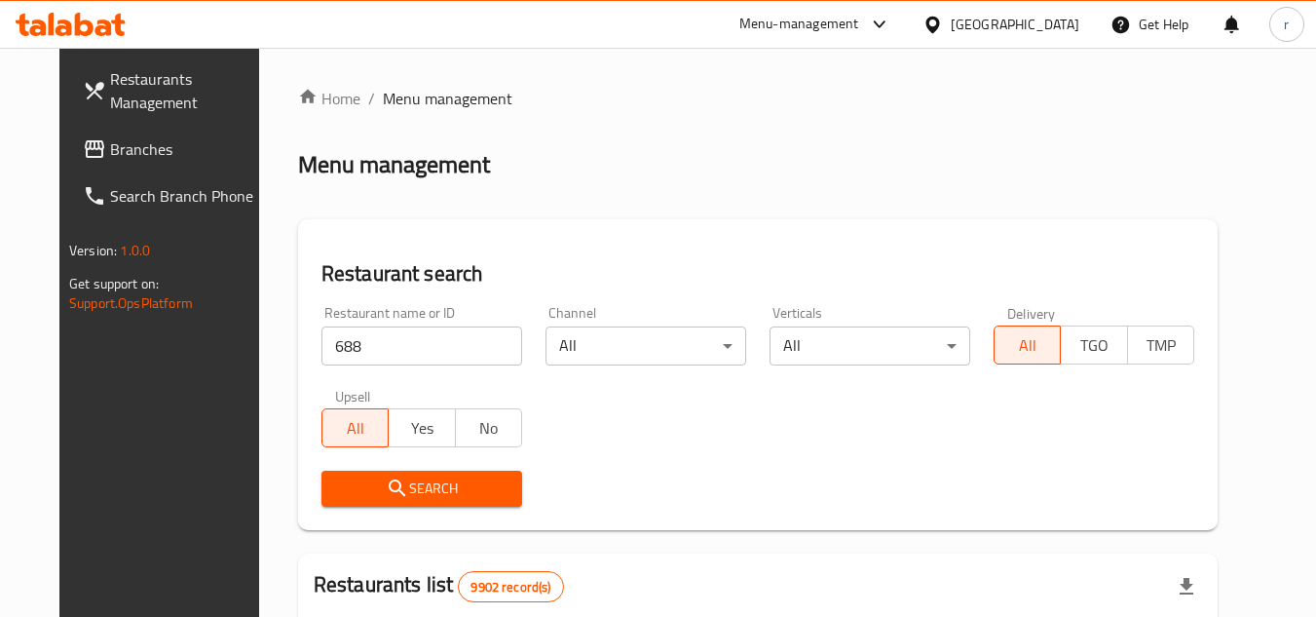
click at [339, 484] on span "Search" at bounding box center [421, 488] width 169 height 24
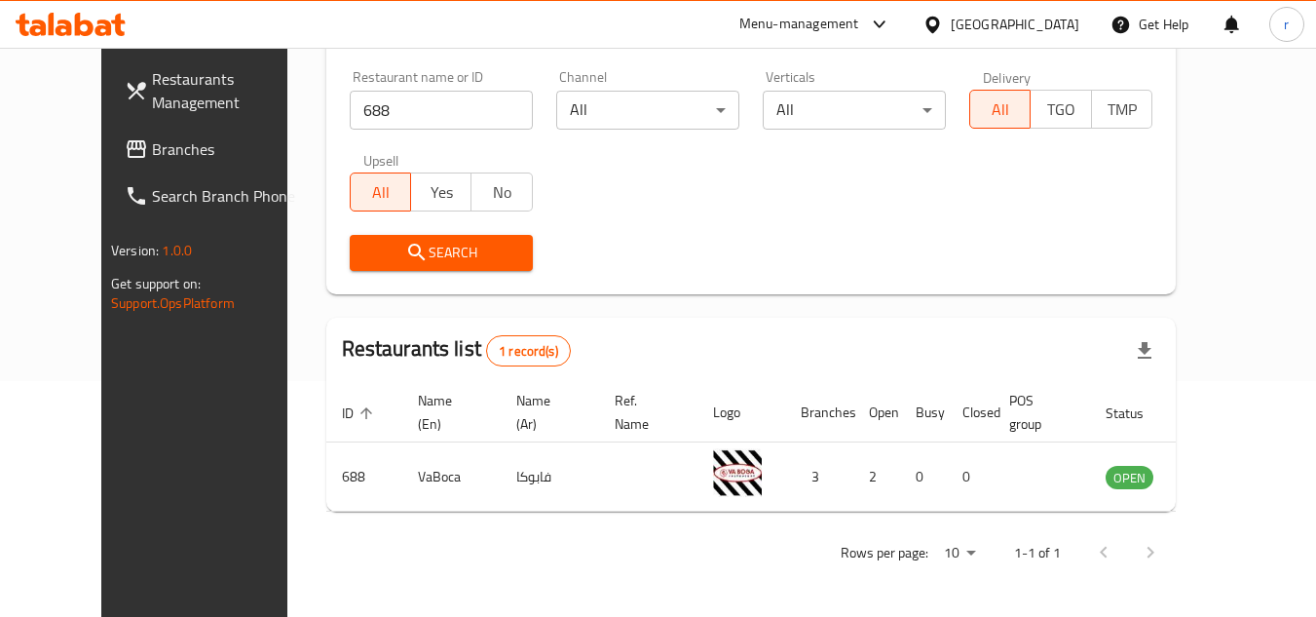
scroll to position [236, 0]
click at [951, 28] on div at bounding box center [936, 24] width 28 height 21
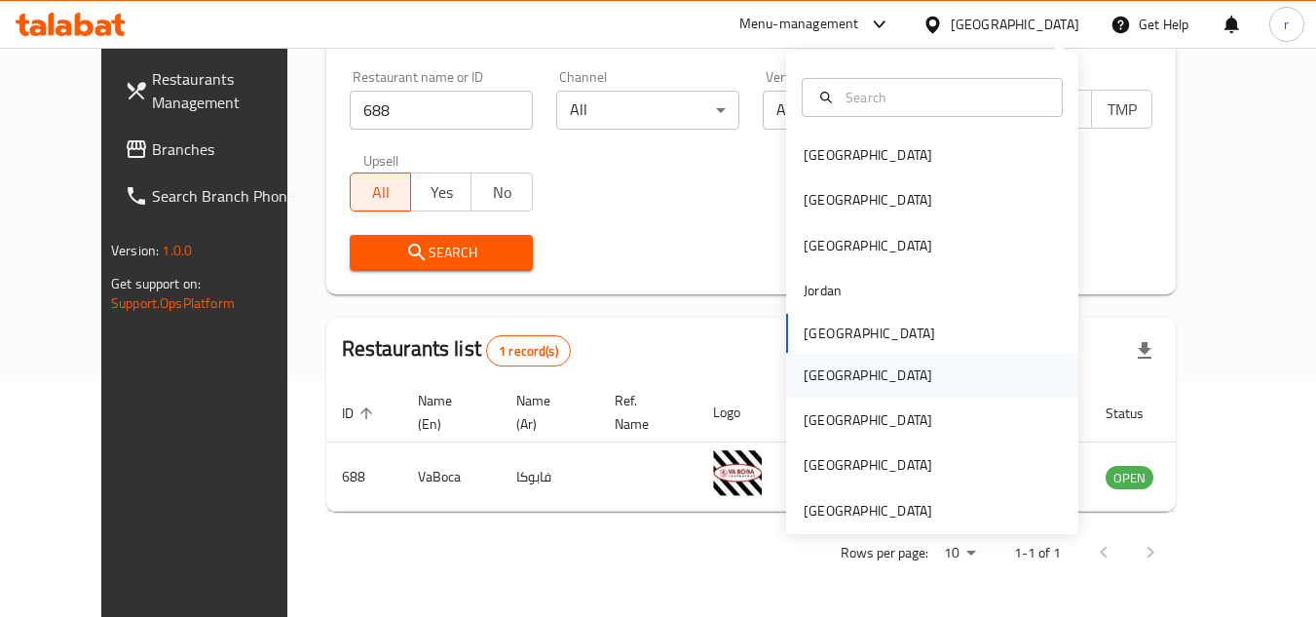
click at [817, 385] on div "[GEOGRAPHIC_DATA]" at bounding box center [868, 374] width 129 height 21
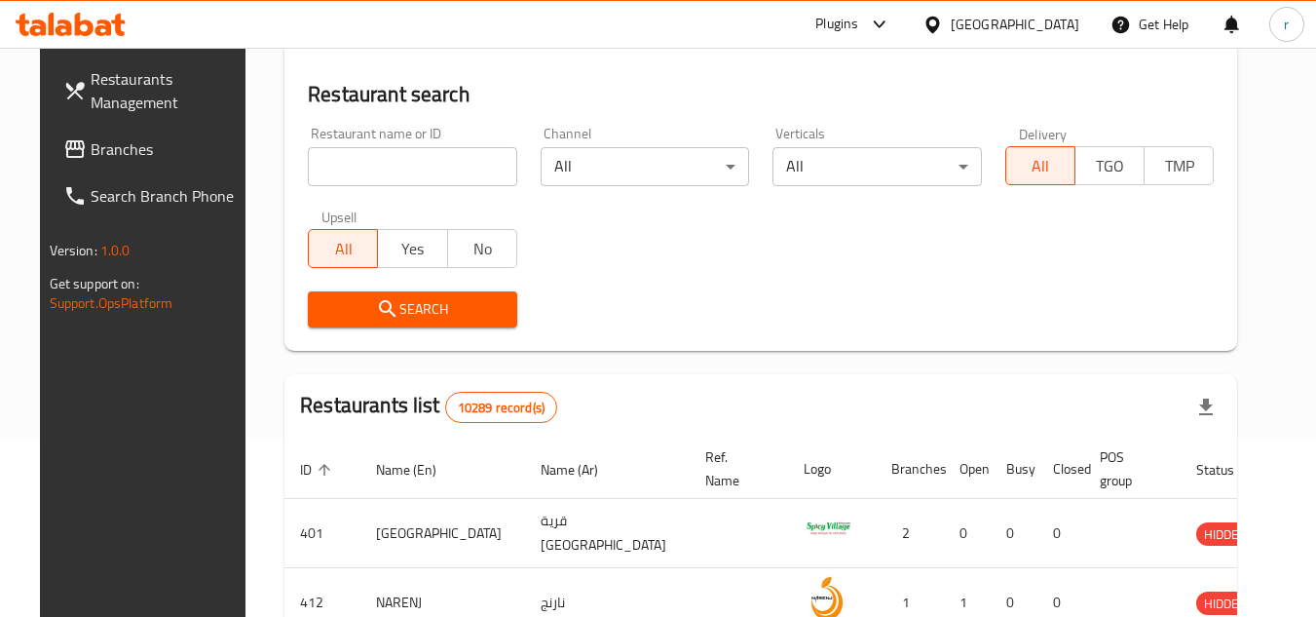
scroll to position [236, 0]
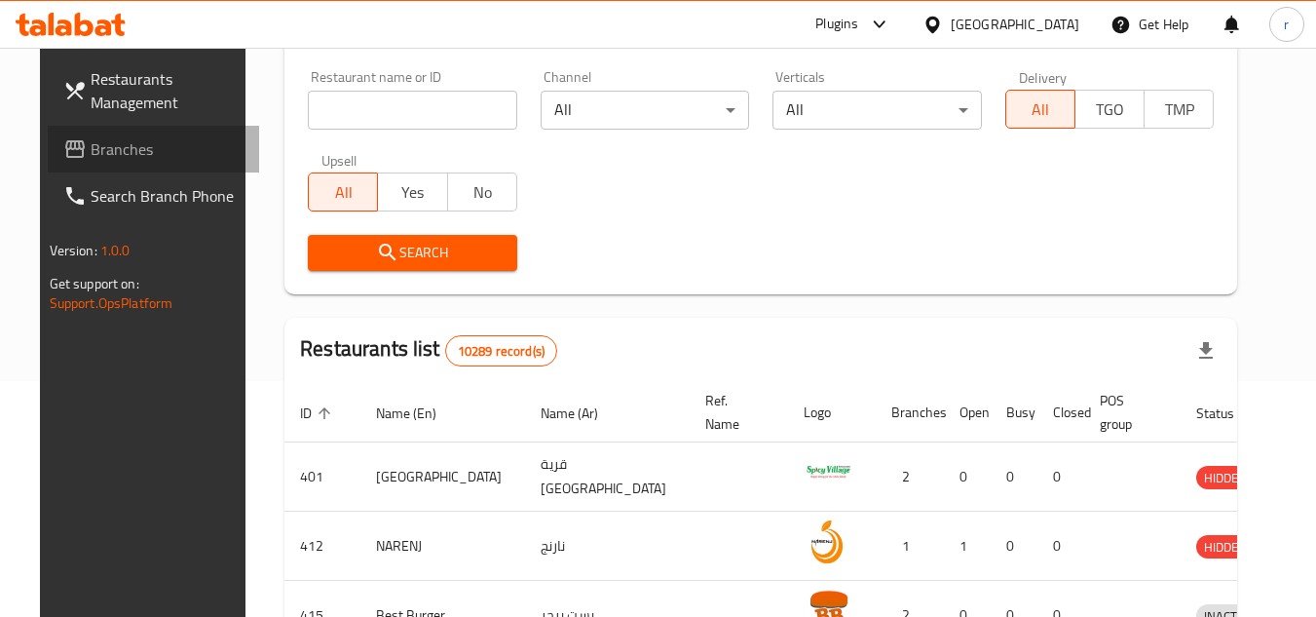
click at [91, 137] on span "Branches" at bounding box center [168, 148] width 154 height 23
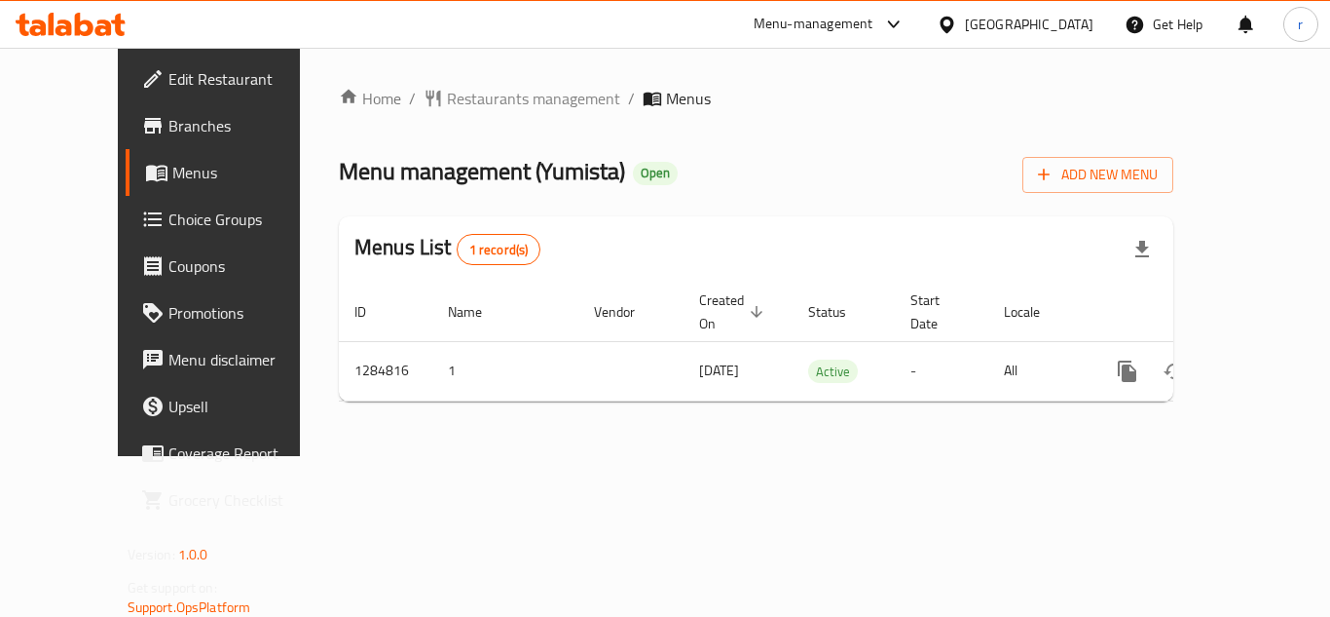
click at [456, 102] on span "Restaurants management" at bounding box center [533, 98] width 173 height 23
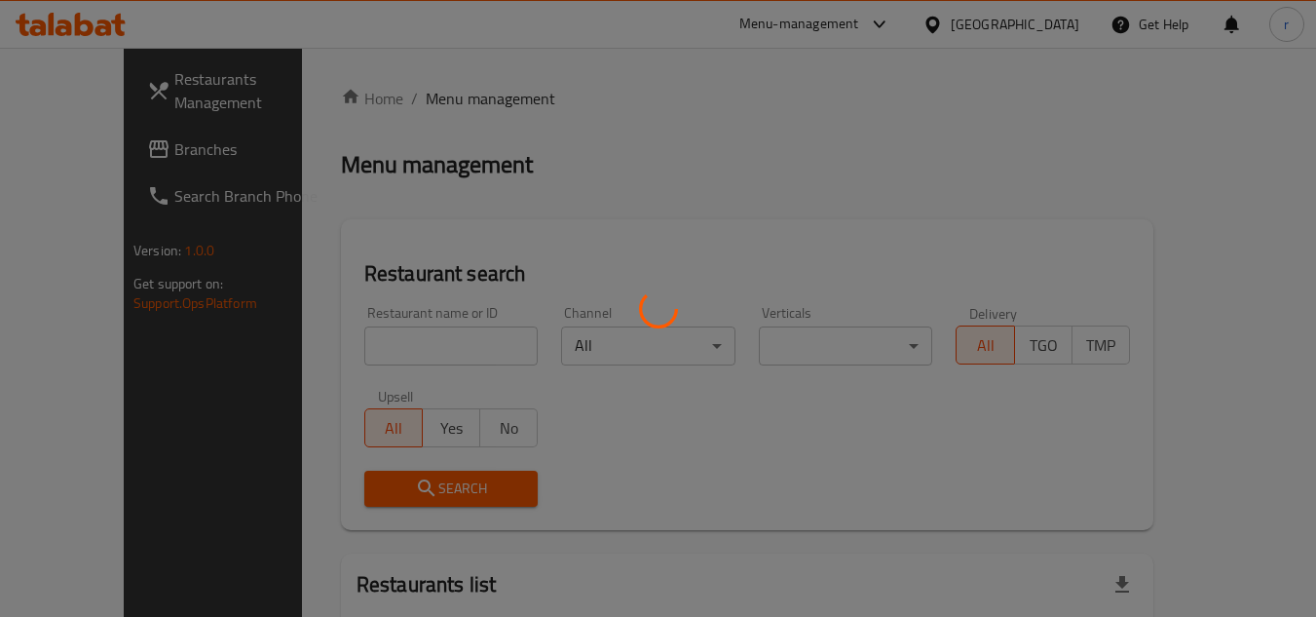
click at [375, 349] on div at bounding box center [658, 308] width 1316 height 617
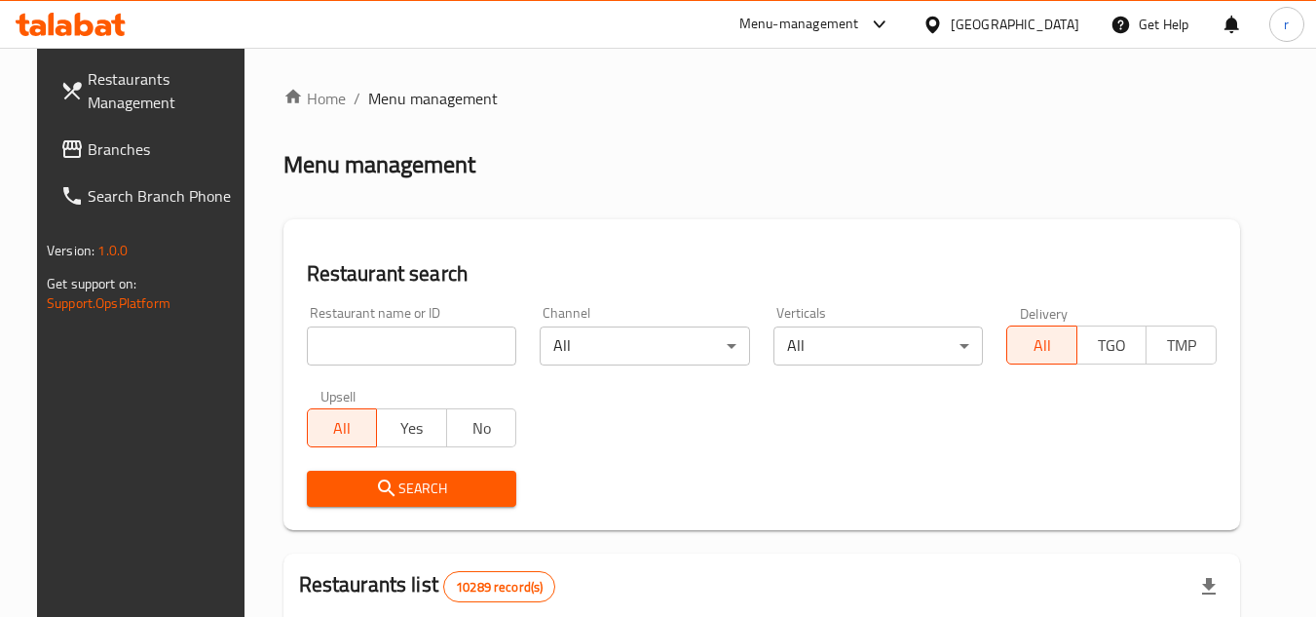
click at [377, 343] on input "search" at bounding box center [412, 345] width 210 height 39
paste input "695836"
type input "695836"
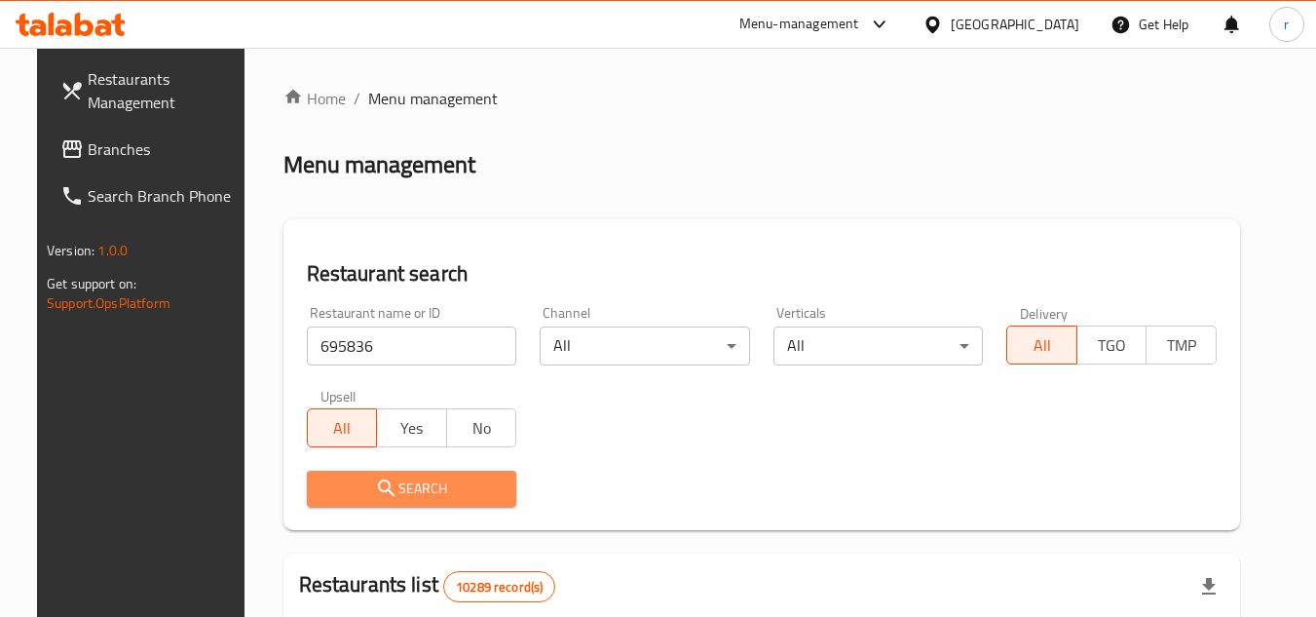
click at [375, 478] on icon "submit" at bounding box center [386, 487] width 23 height 23
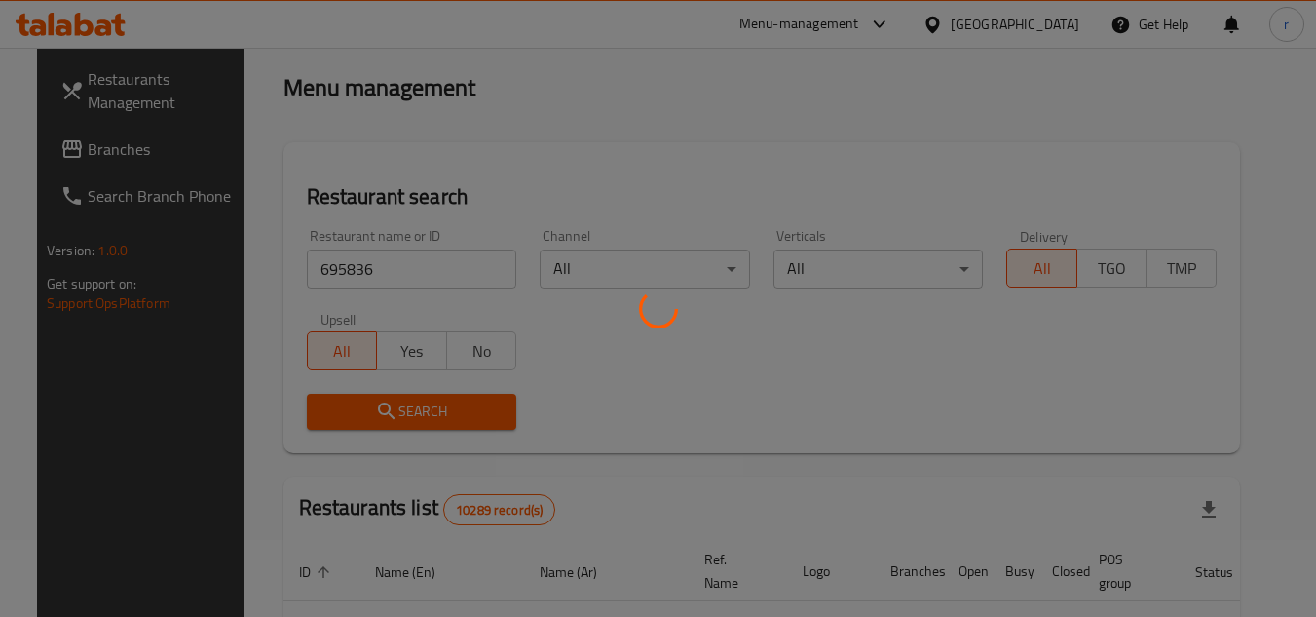
scroll to position [195, 0]
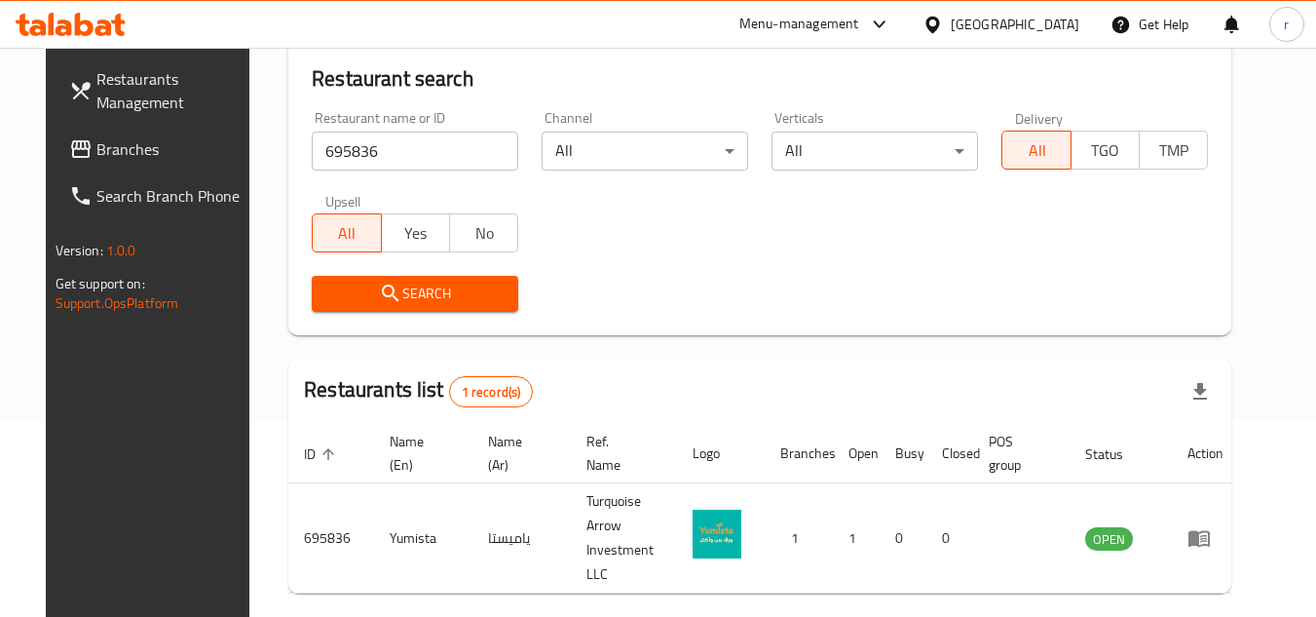
click at [1063, 37] on div "[GEOGRAPHIC_DATA]" at bounding box center [1001, 24] width 188 height 47
click at [943, 22] on icon at bounding box center [932, 25] width 20 height 20
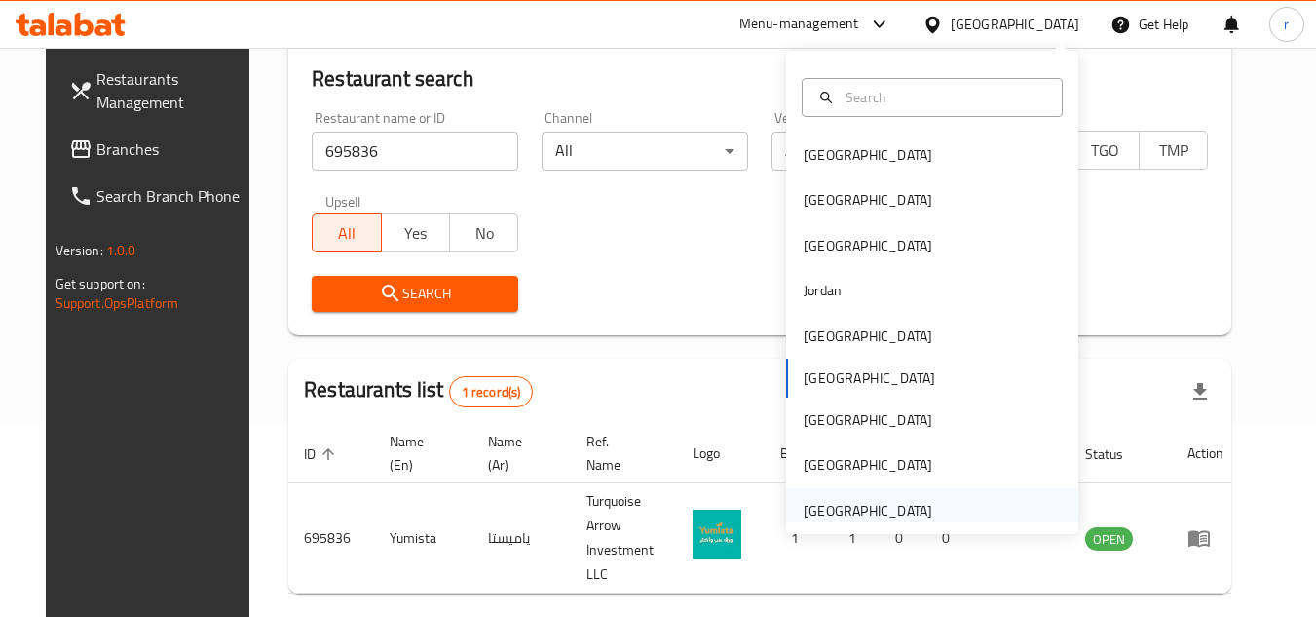
click at [841, 518] on div "United Arab Emirates" at bounding box center [868, 510] width 129 height 21
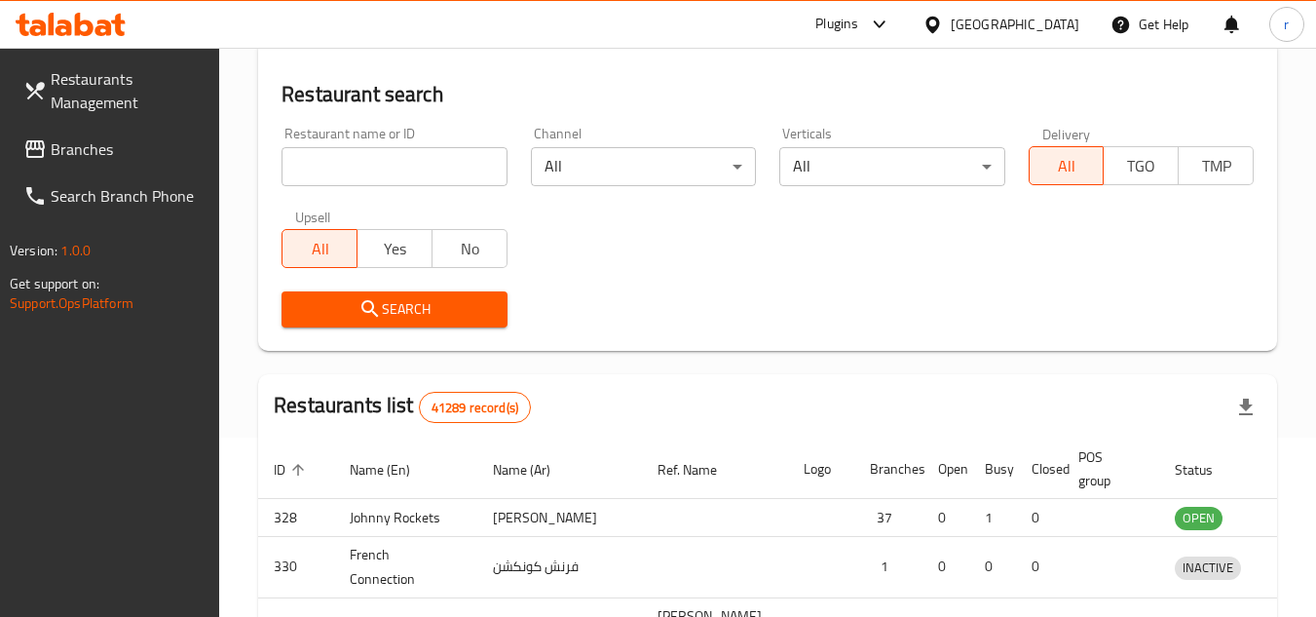
scroll to position [195, 0]
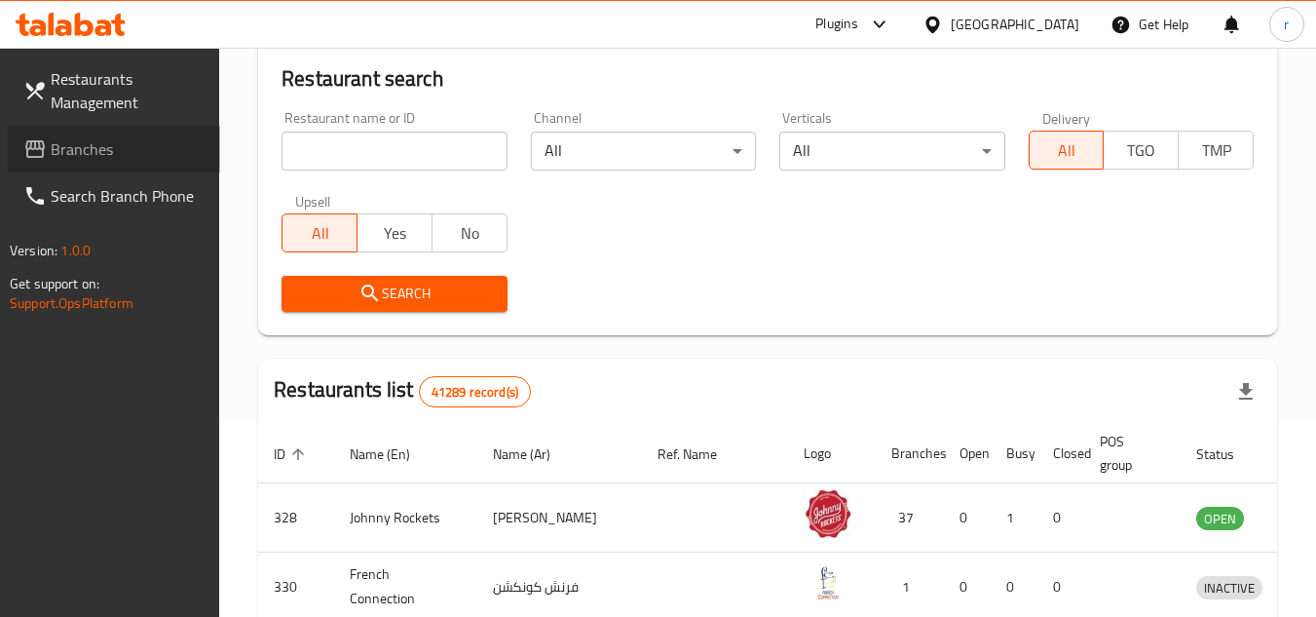
click at [56, 145] on span "Branches" at bounding box center [128, 148] width 154 height 23
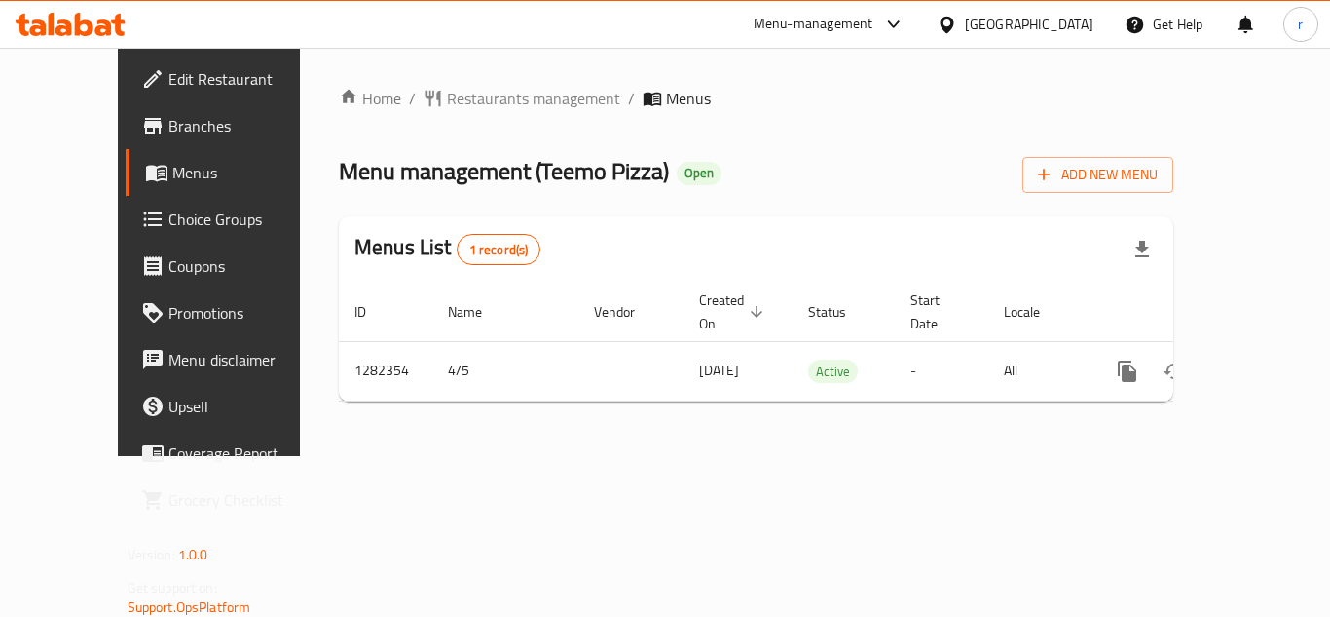
click at [447, 103] on span "Restaurants management" at bounding box center [533, 98] width 173 height 23
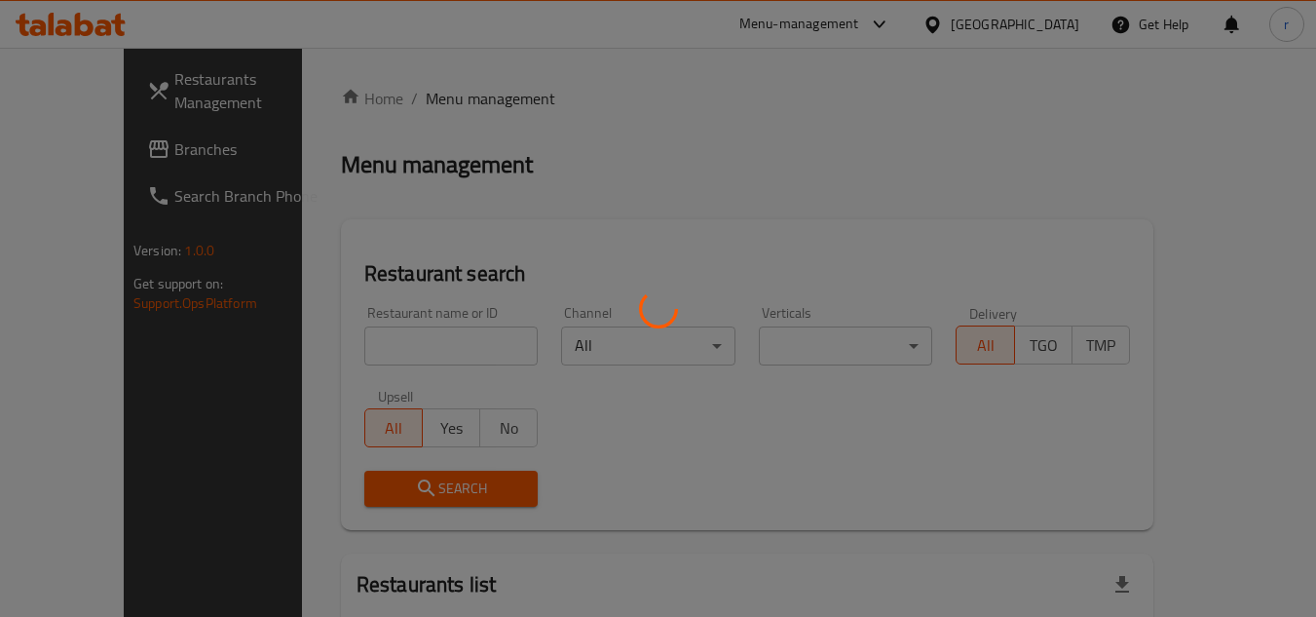
click at [397, 353] on div at bounding box center [658, 308] width 1316 height 617
click at [398, 343] on div at bounding box center [658, 308] width 1316 height 617
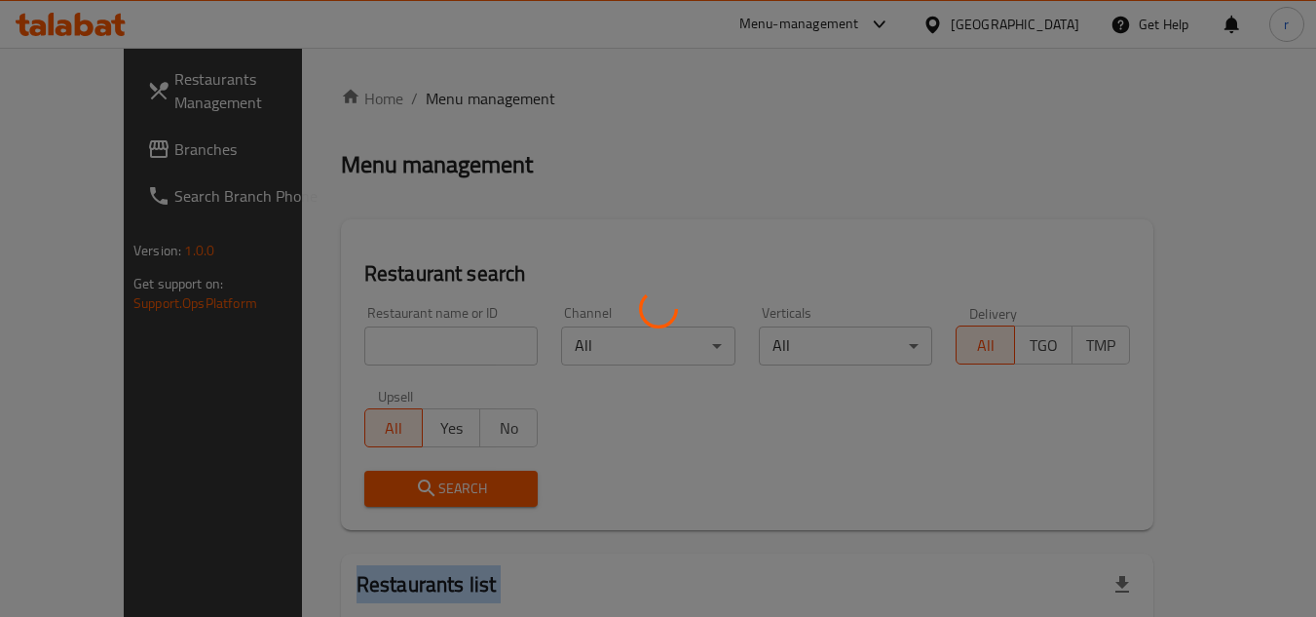
click at [398, 343] on div at bounding box center [658, 308] width 1316 height 617
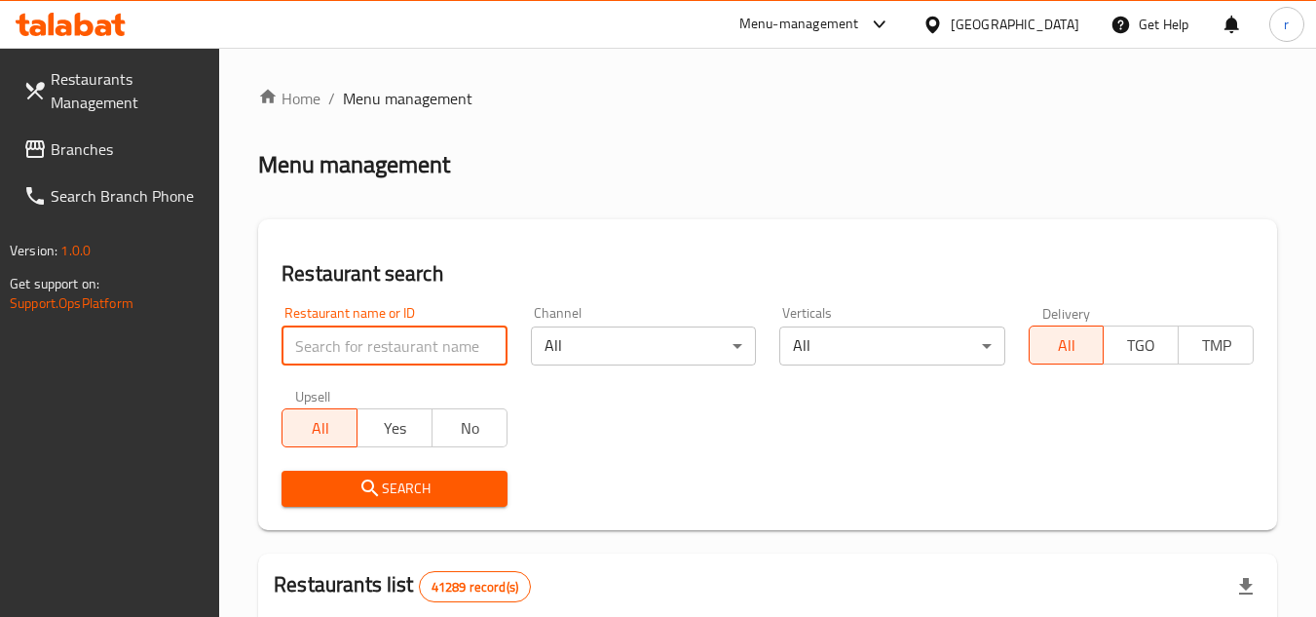
click at [371, 345] on input "search" at bounding box center [393, 345] width 225 height 39
paste input "694765"
type input "694765"
click at [409, 484] on span "Search" at bounding box center [394, 488] width 194 height 24
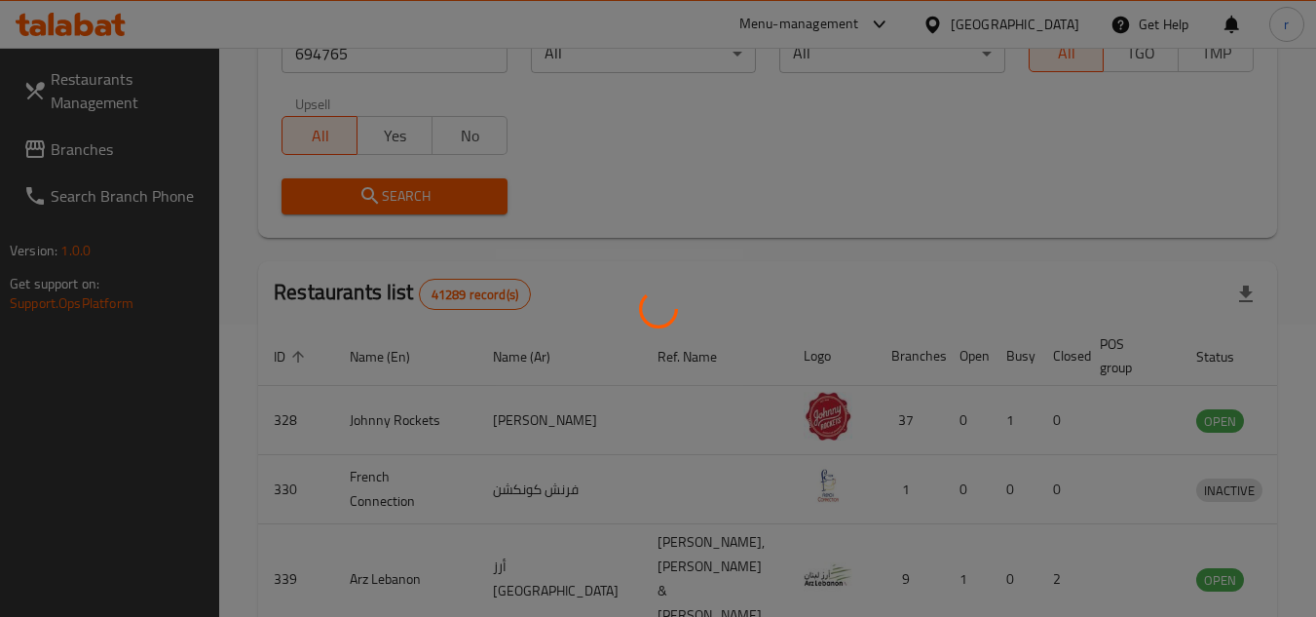
scroll to position [236, 0]
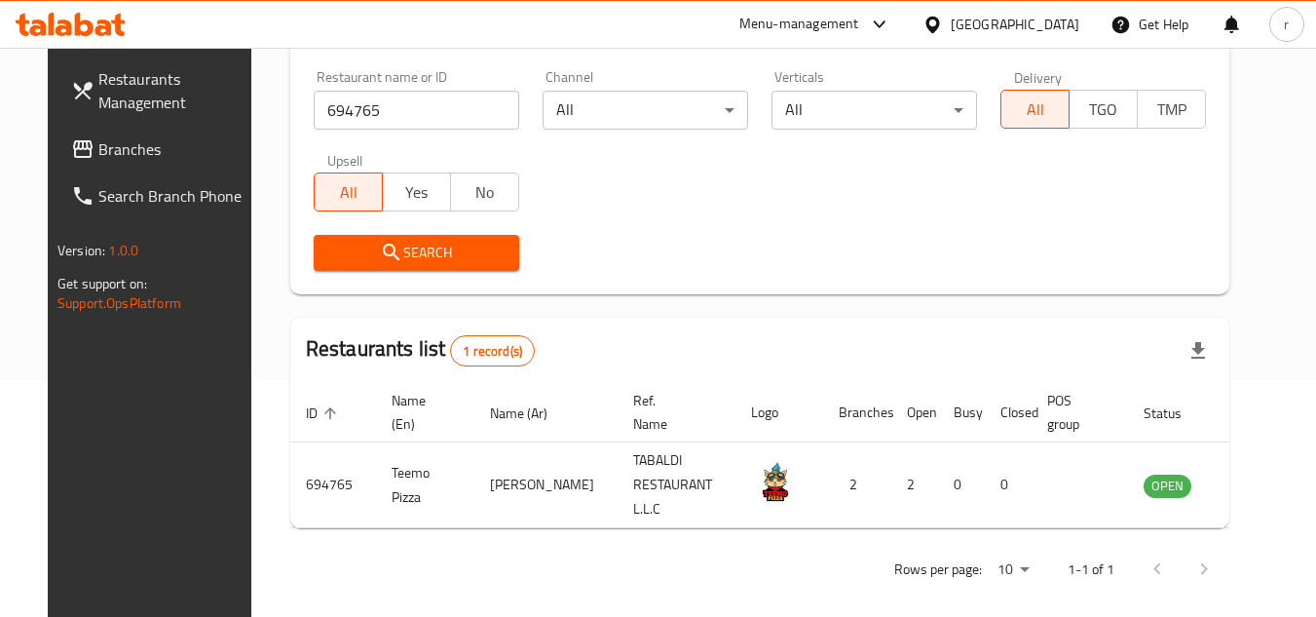
click at [1005, 15] on div "[GEOGRAPHIC_DATA]" at bounding box center [1015, 24] width 129 height 21
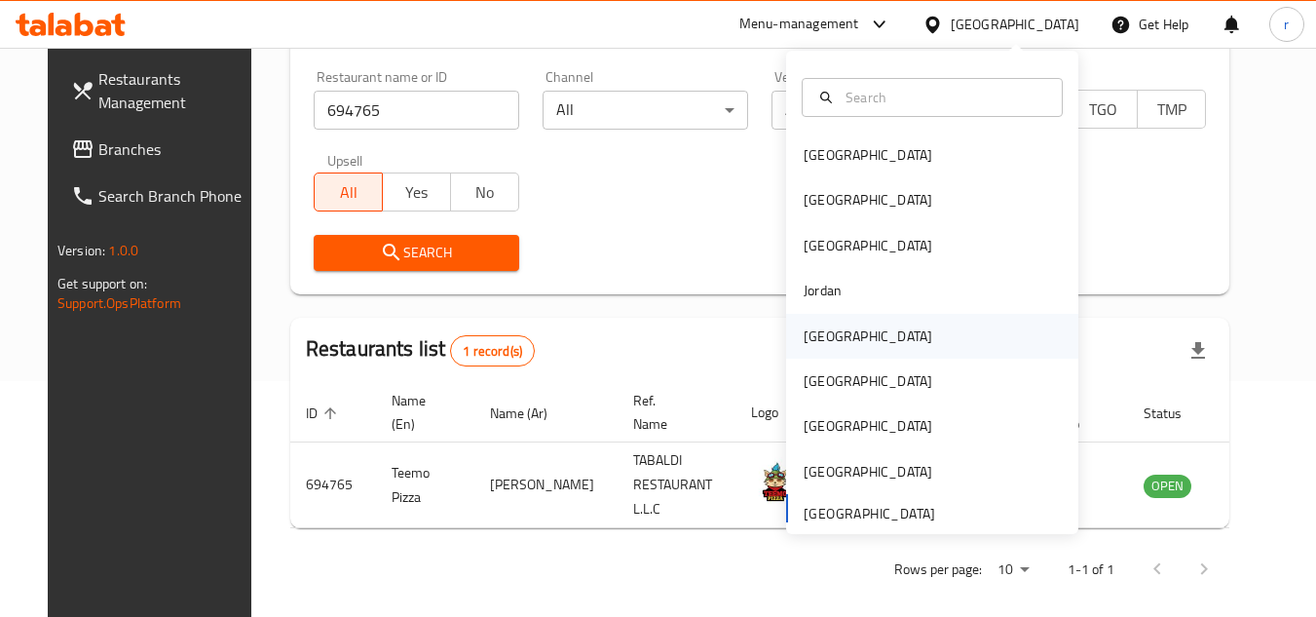
click at [818, 341] on div "Kuwait" at bounding box center [868, 335] width 129 height 21
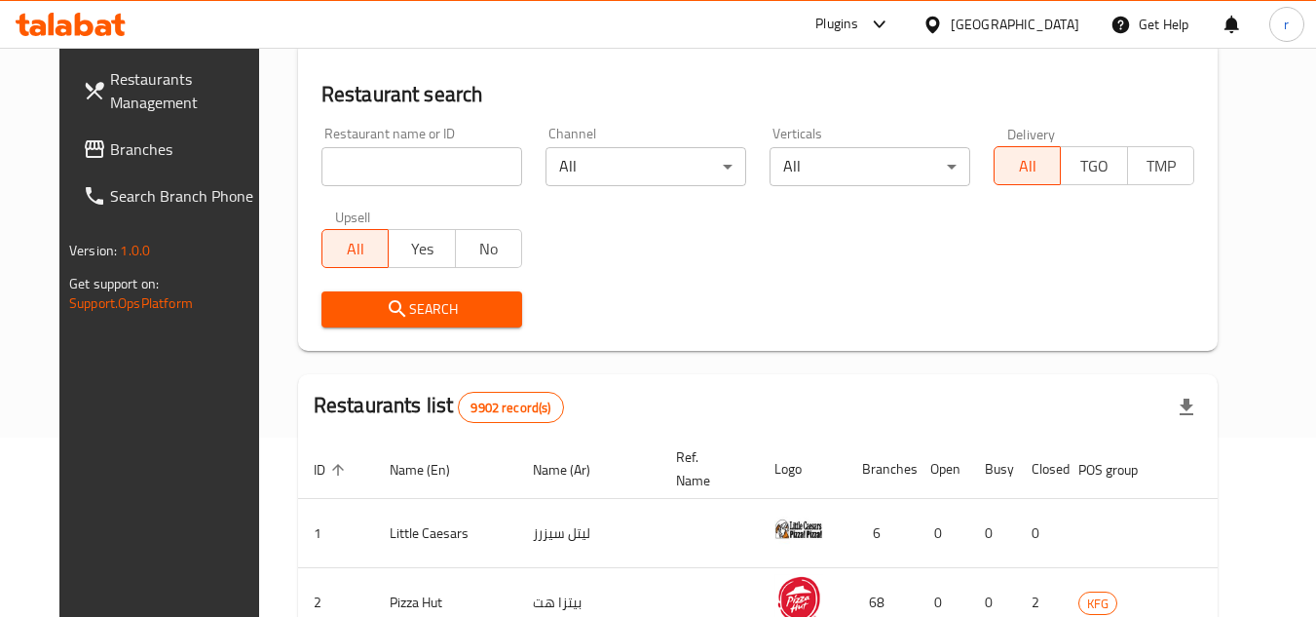
scroll to position [236, 0]
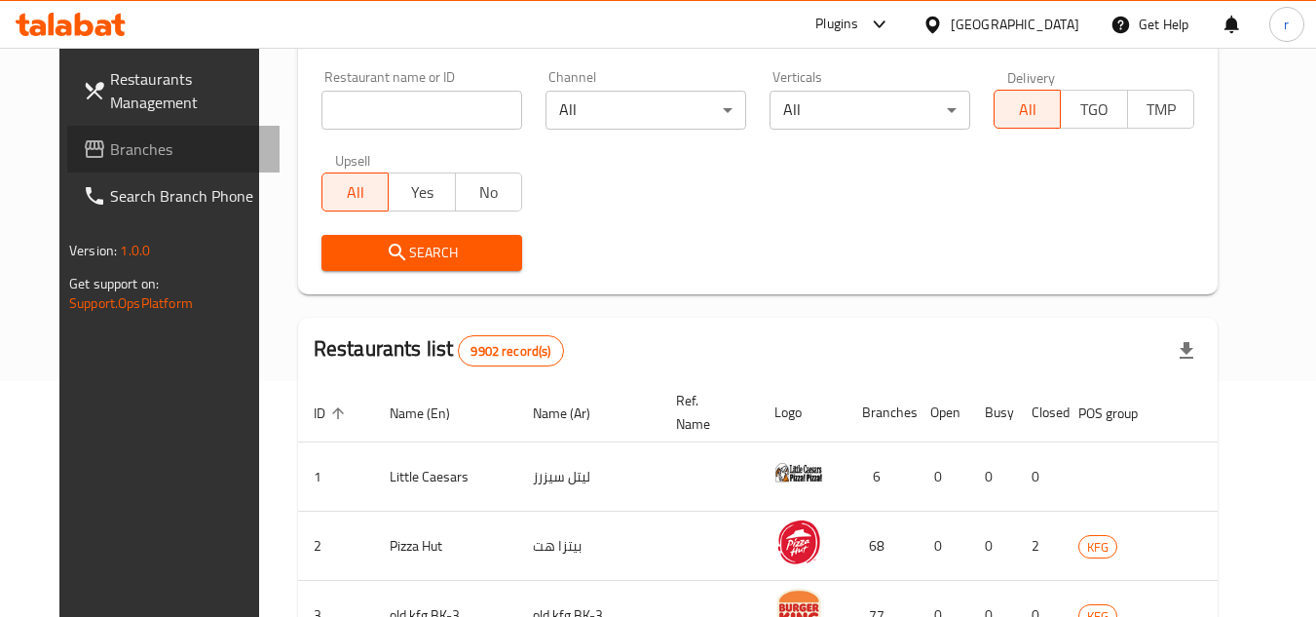
click at [110, 155] on span "Branches" at bounding box center [187, 148] width 154 height 23
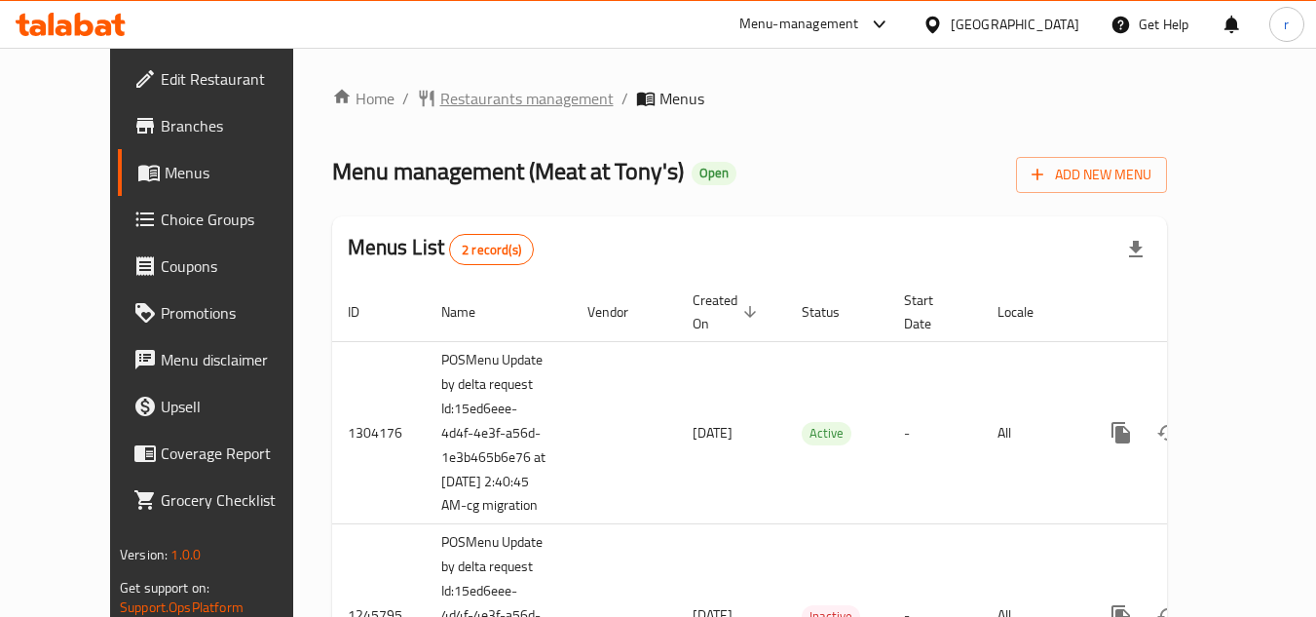
click at [450, 93] on span "Restaurants management" at bounding box center [526, 98] width 173 height 23
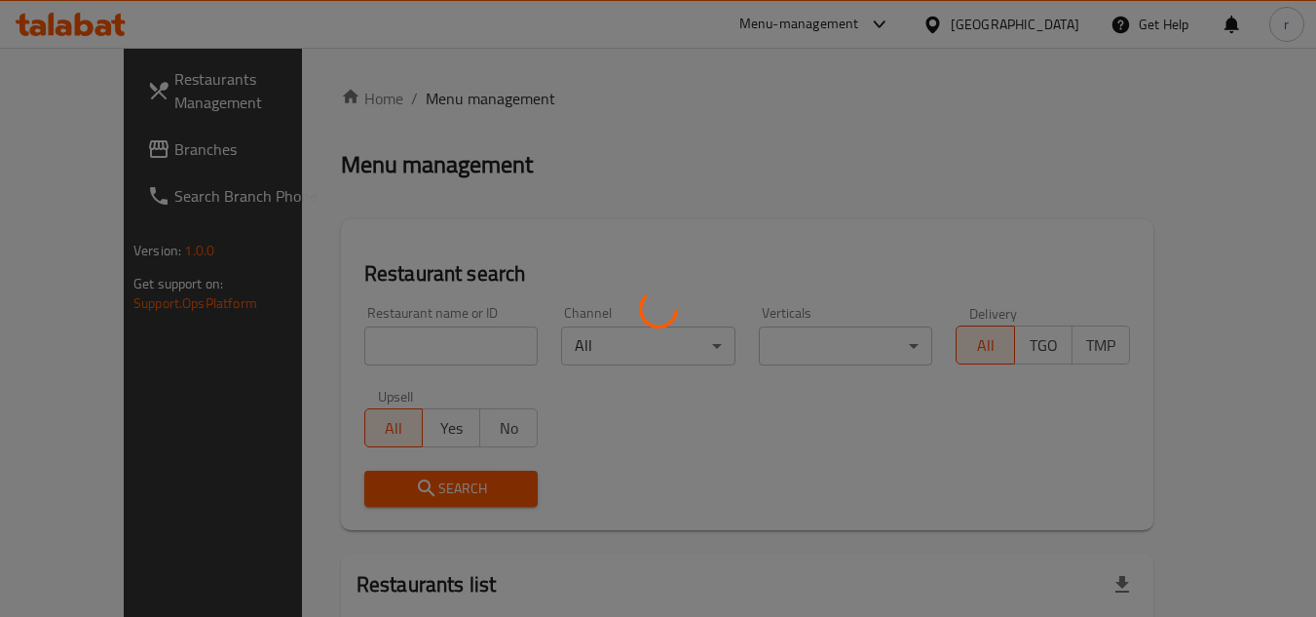
click at [436, 338] on div at bounding box center [658, 308] width 1316 height 617
click at [390, 346] on div at bounding box center [658, 308] width 1316 height 617
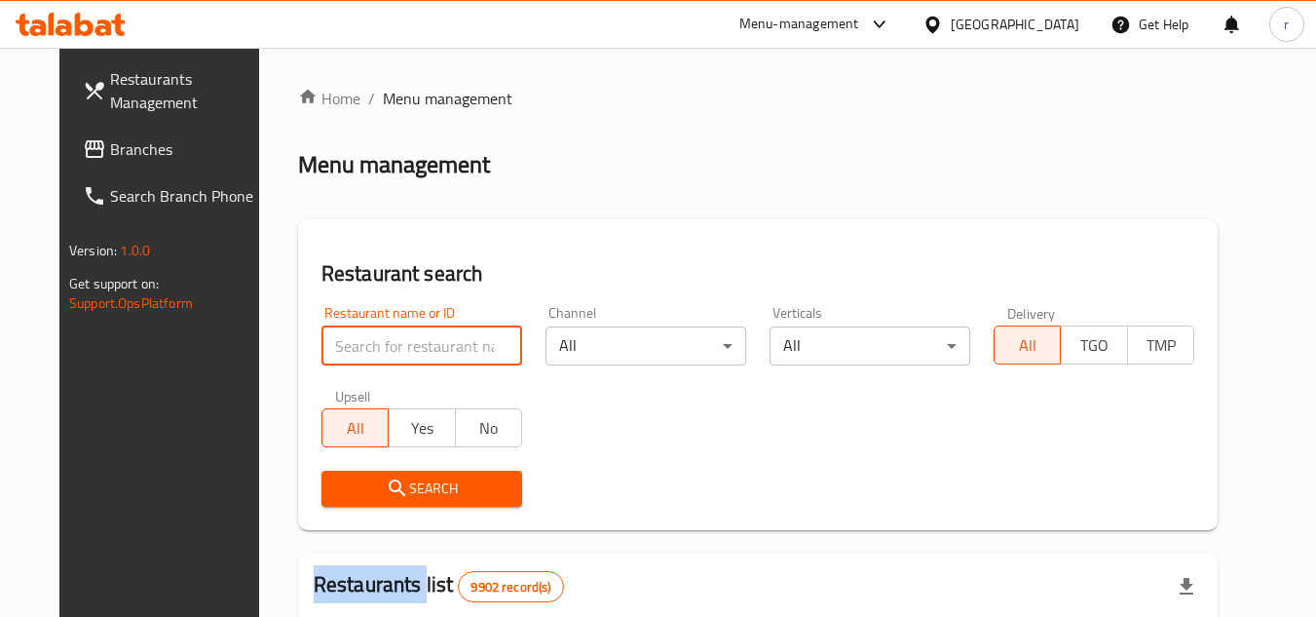
click at [390, 346] on input "search" at bounding box center [421, 345] width 201 height 39
paste input "682765"
type input "682765"
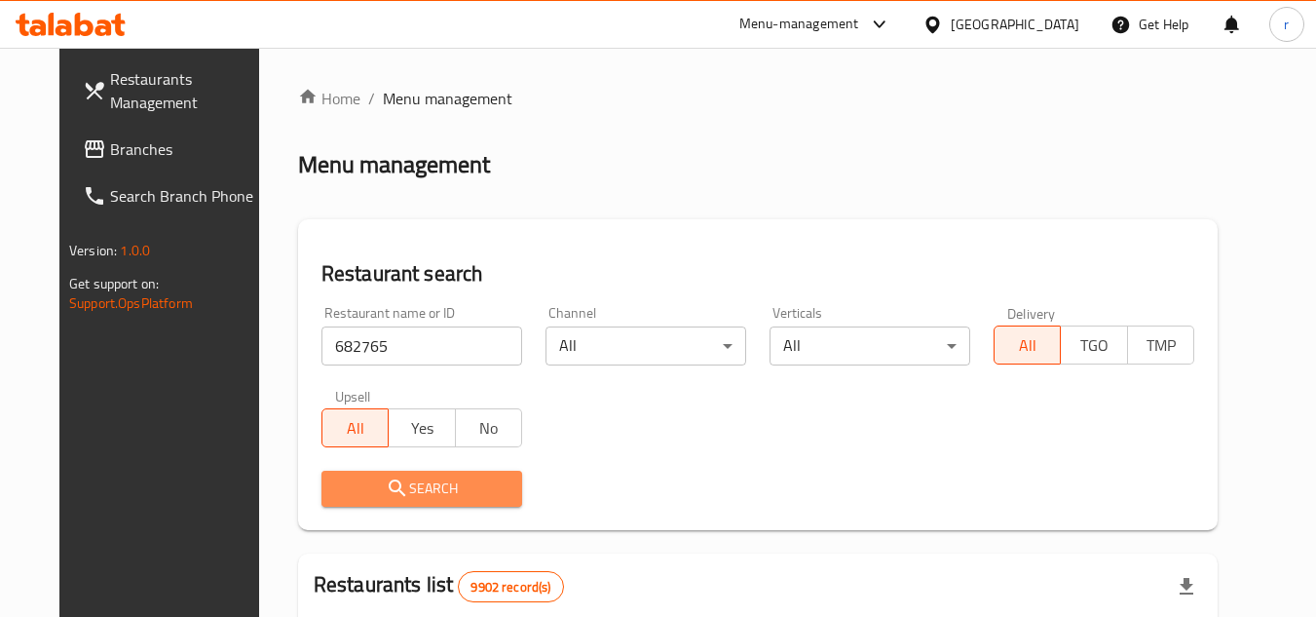
click at [389, 487] on icon "submit" at bounding box center [397, 487] width 17 height 17
click at [363, 487] on div at bounding box center [658, 308] width 1316 height 617
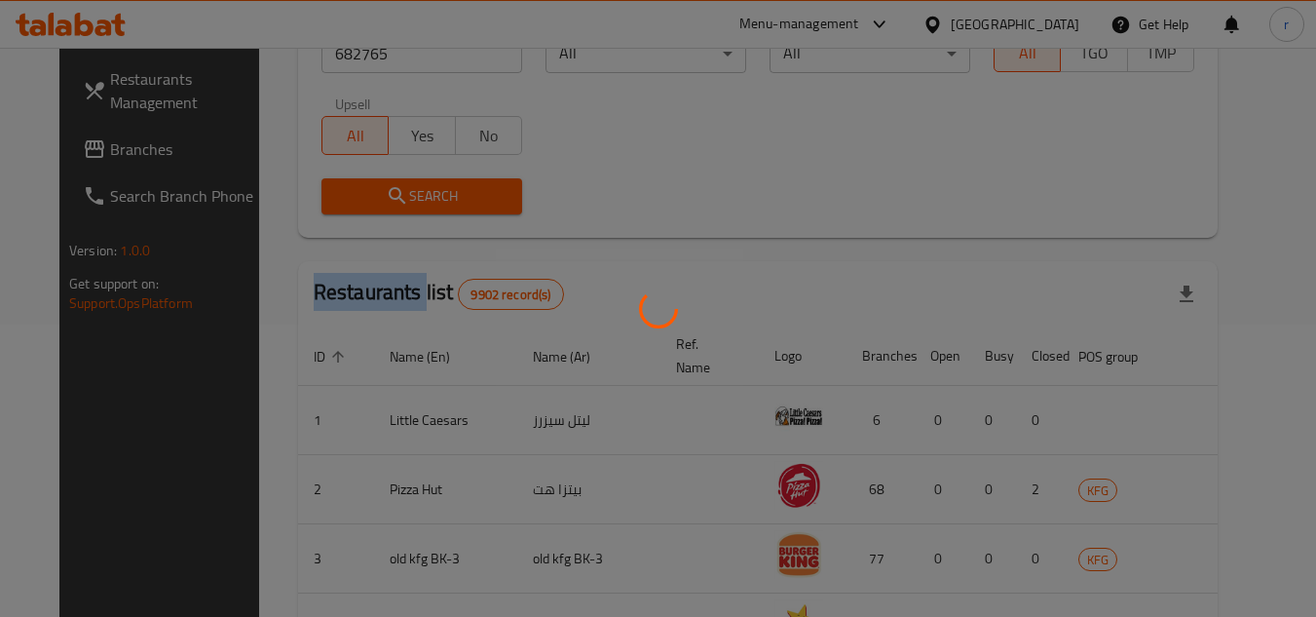
scroll to position [252, 0]
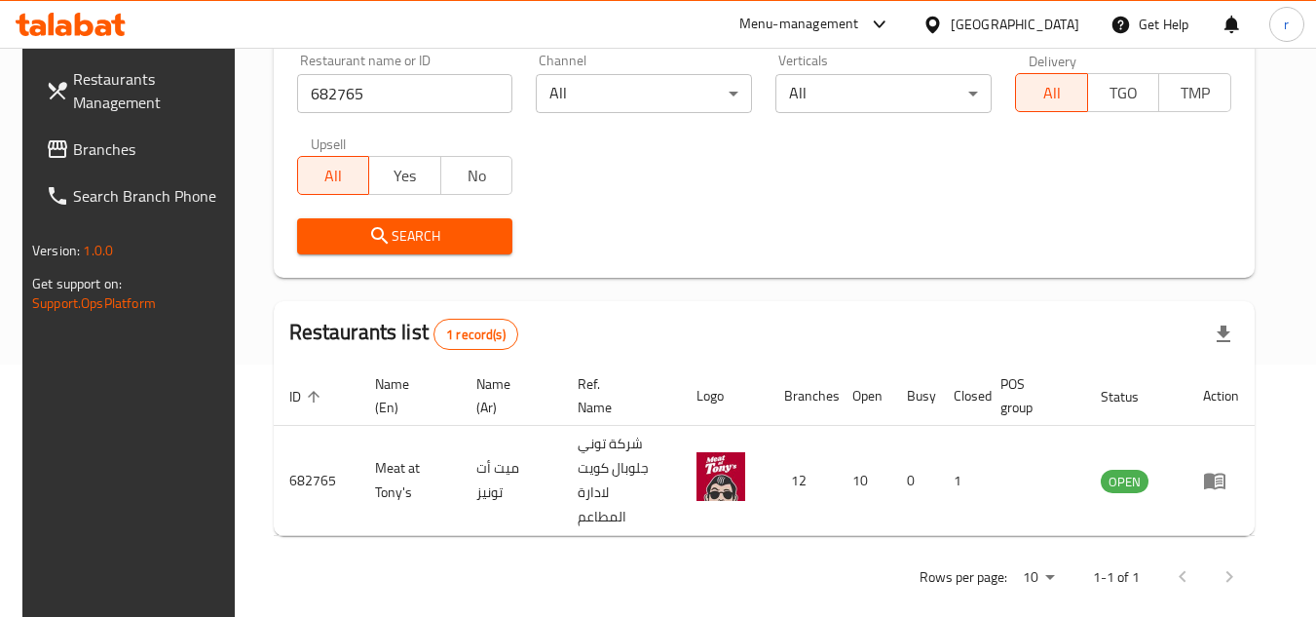
click at [1076, 33] on div "[GEOGRAPHIC_DATA]" at bounding box center [1015, 24] width 129 height 21
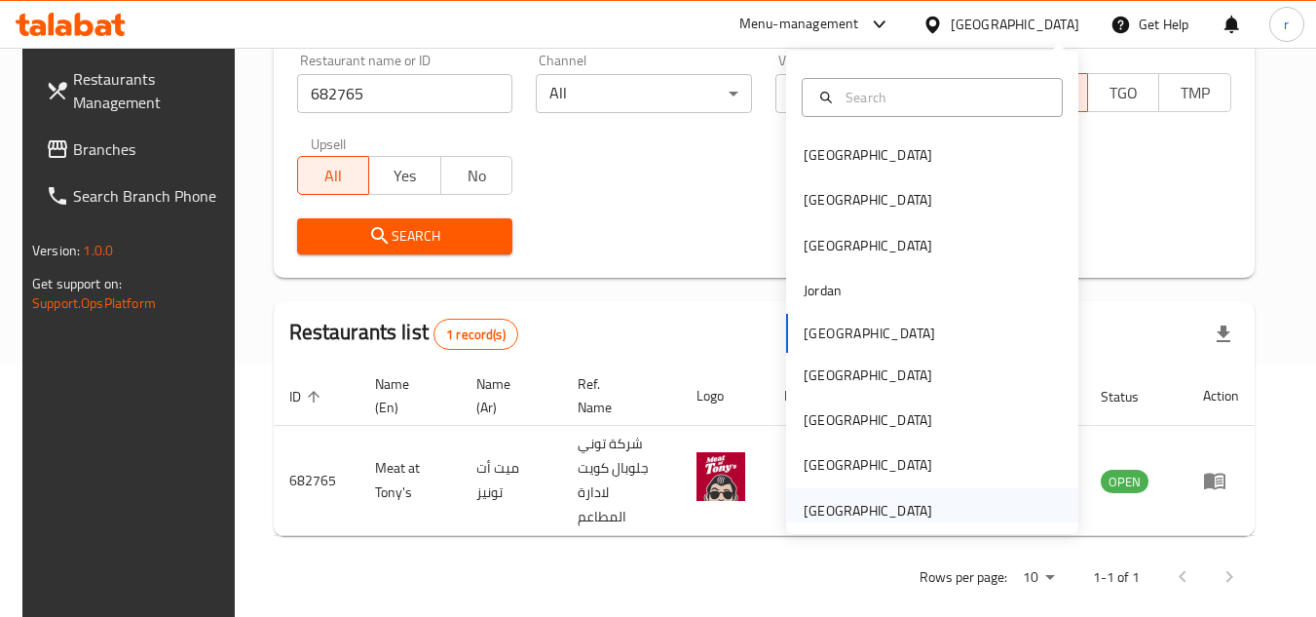
click at [880, 505] on div "[GEOGRAPHIC_DATA]" at bounding box center [868, 510] width 129 height 21
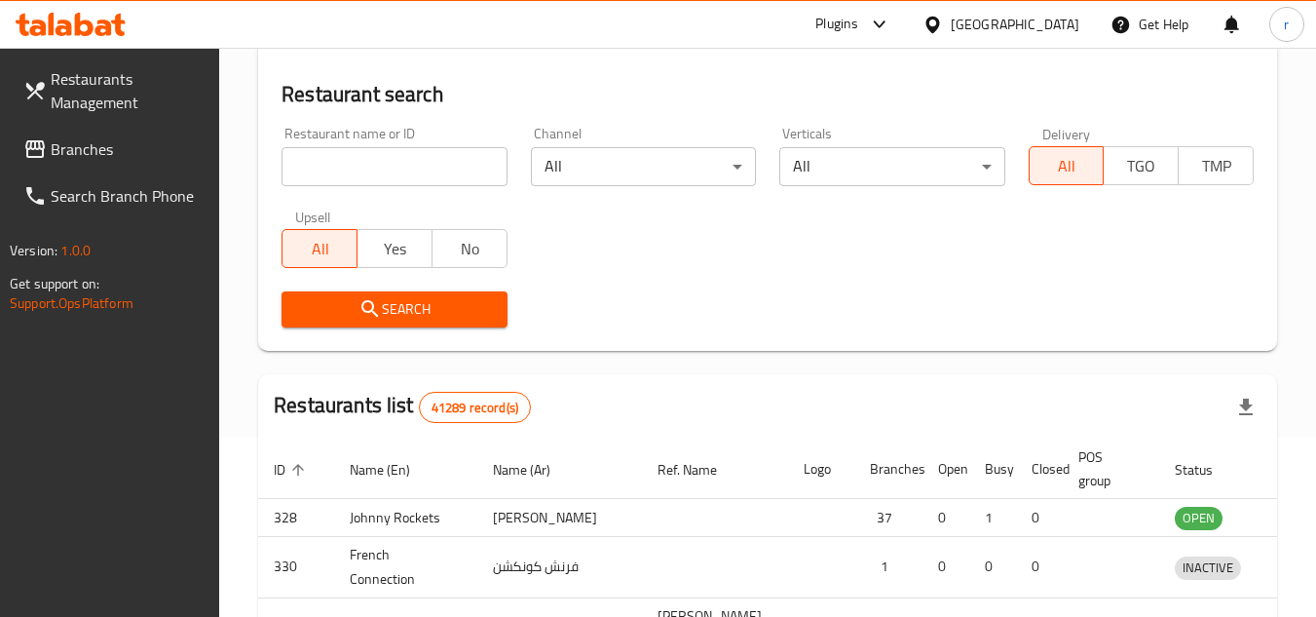
scroll to position [252, 0]
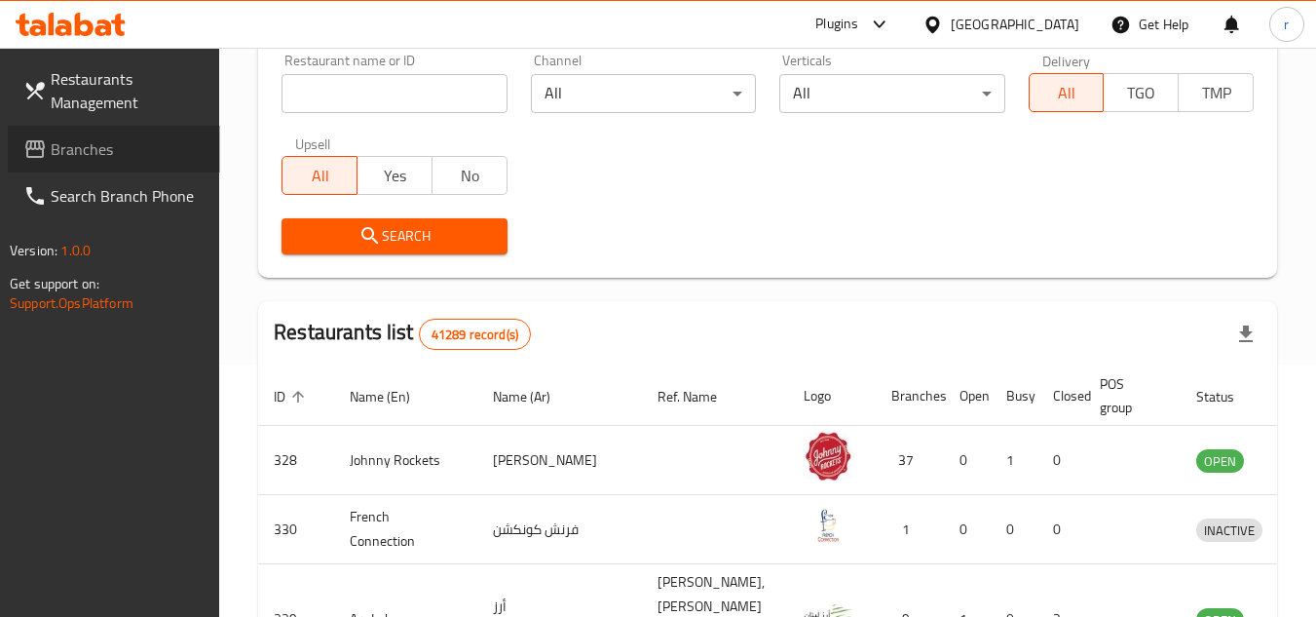
click at [94, 152] on span "Branches" at bounding box center [128, 148] width 154 height 23
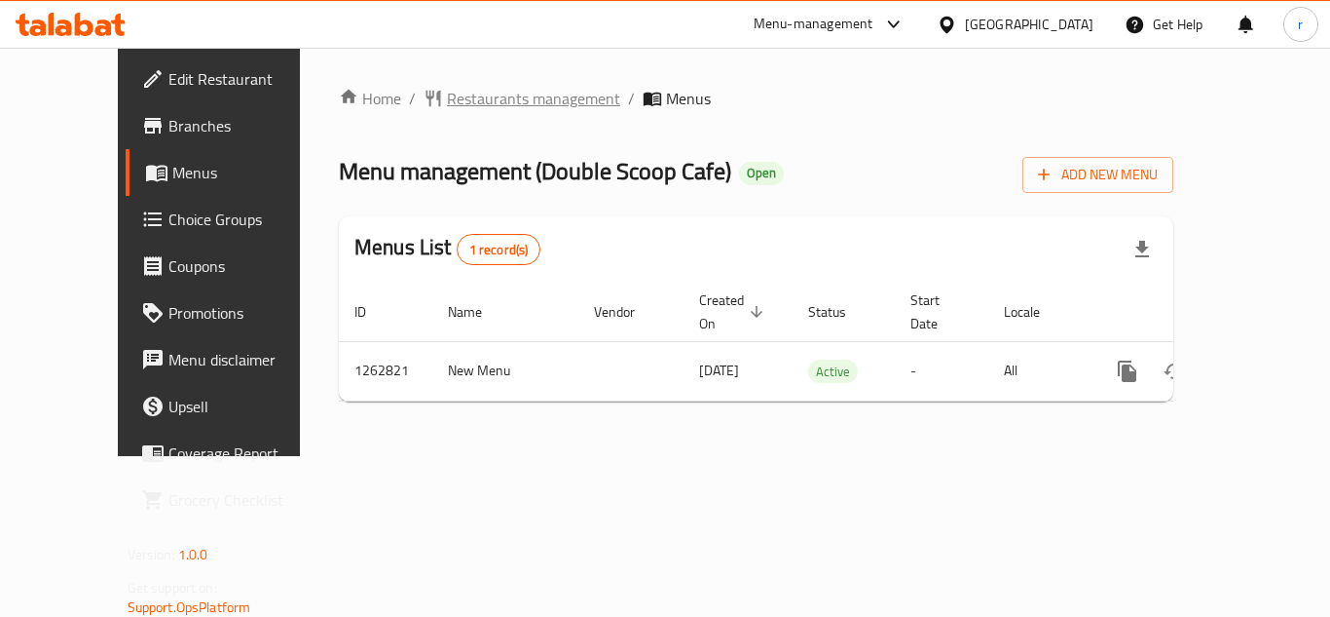
click at [468, 101] on span "Restaurants management" at bounding box center [533, 98] width 173 height 23
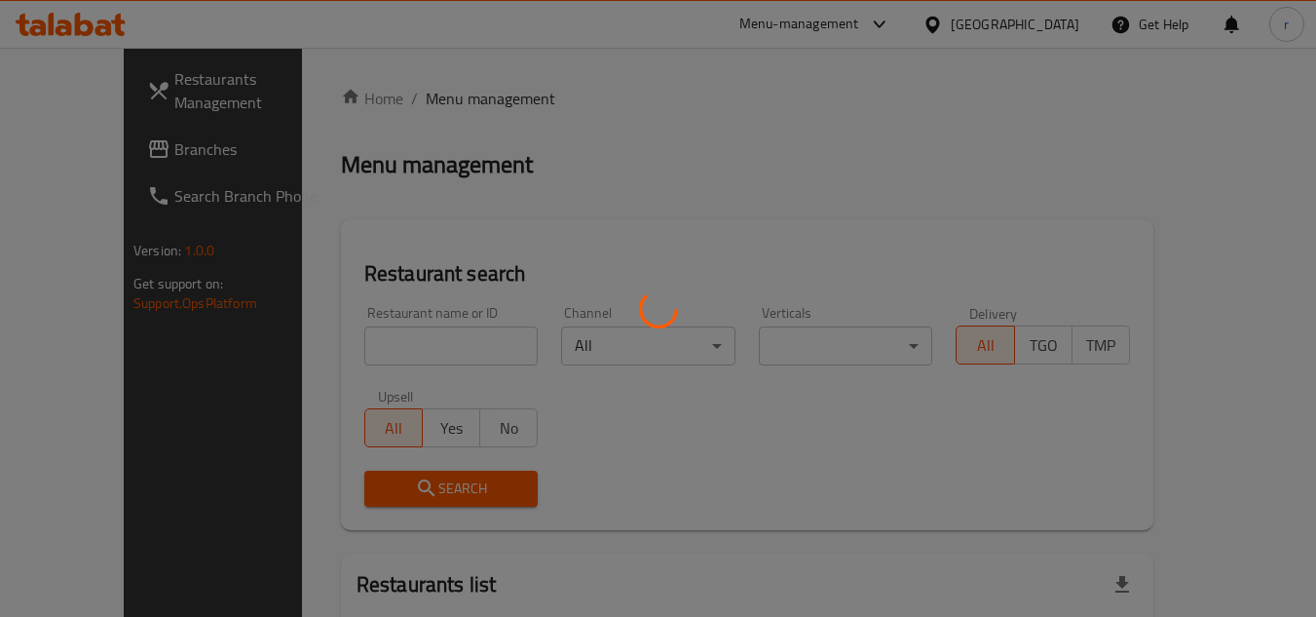
click at [392, 330] on div at bounding box center [658, 308] width 1316 height 617
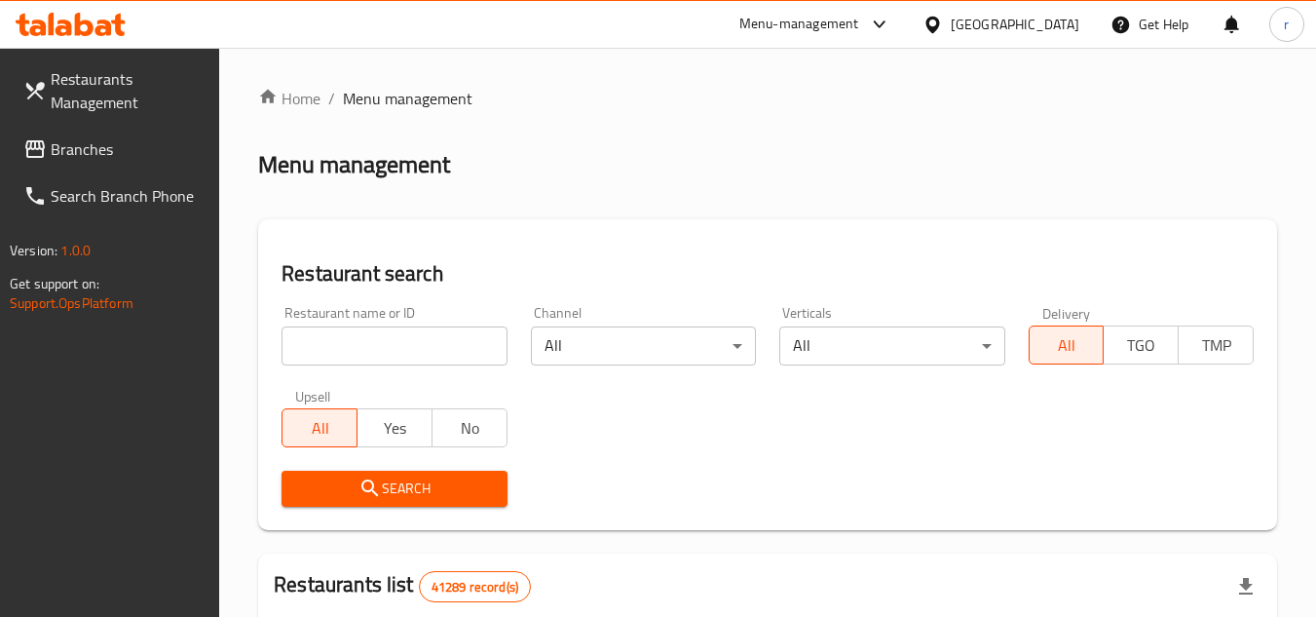
click at [384, 345] on input "search" at bounding box center [393, 345] width 225 height 39
paste input "685190"
type input "685190"
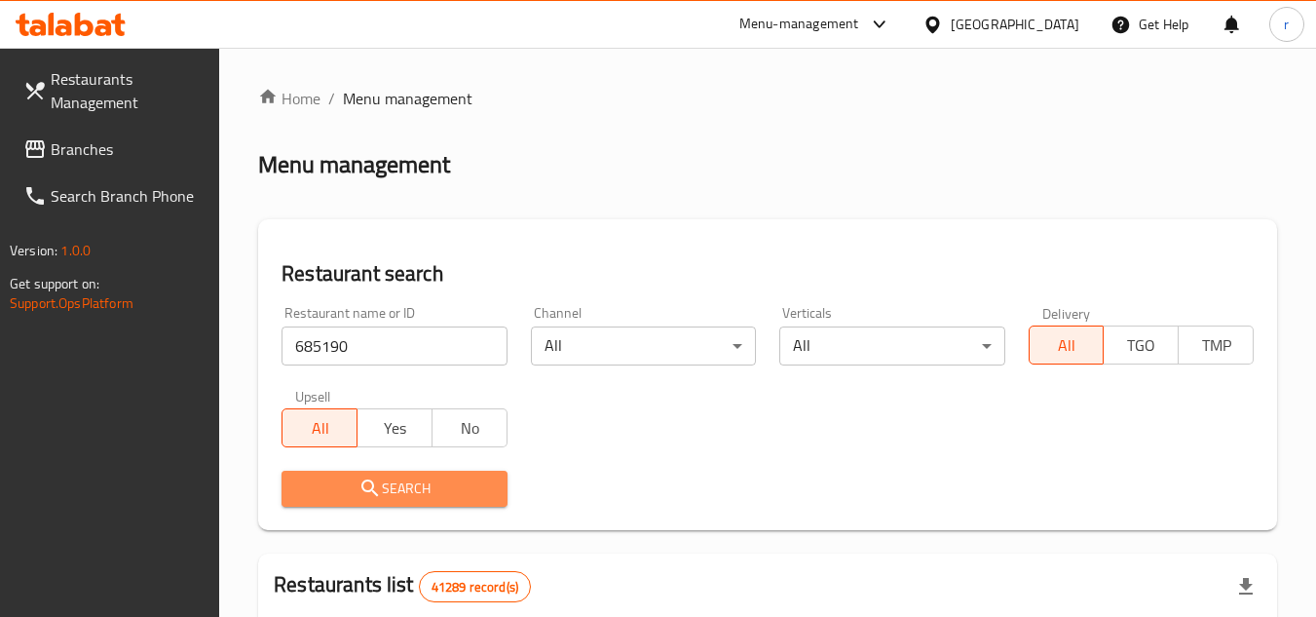
click at [359, 479] on icon "submit" at bounding box center [369, 487] width 23 height 23
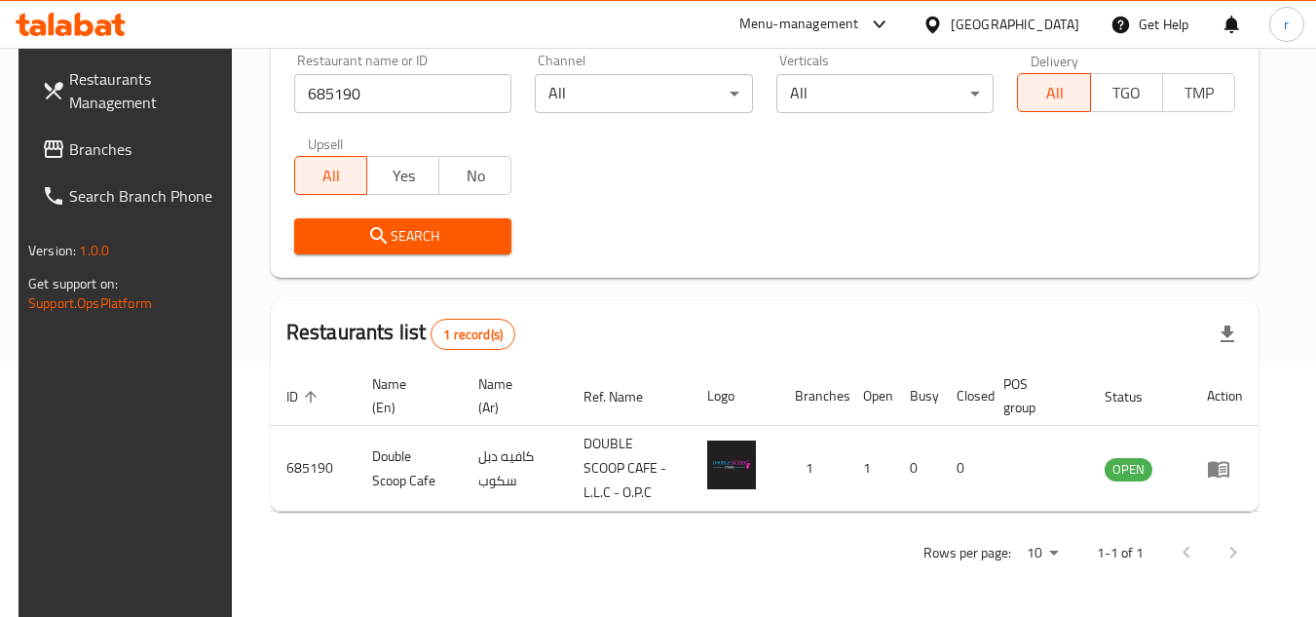
scroll to position [252, 0]
click at [1045, 34] on div "[GEOGRAPHIC_DATA]" at bounding box center [1015, 24] width 129 height 21
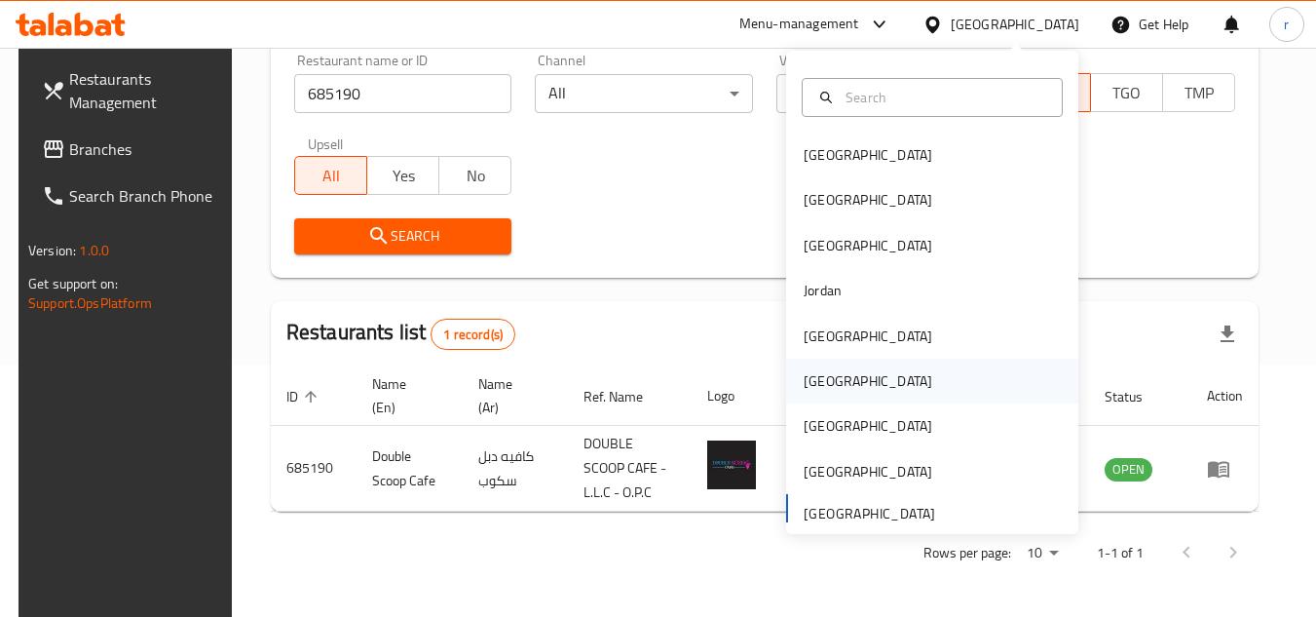
click at [847, 381] on div "[GEOGRAPHIC_DATA]" at bounding box center [932, 380] width 292 height 45
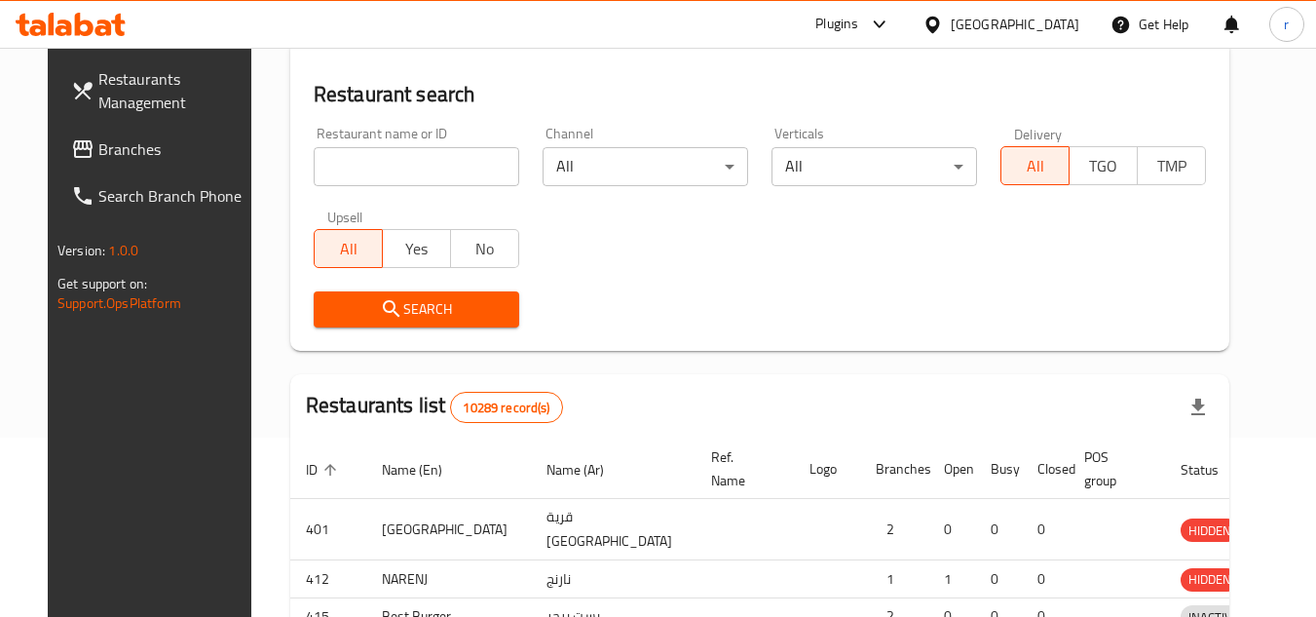
scroll to position [252, 0]
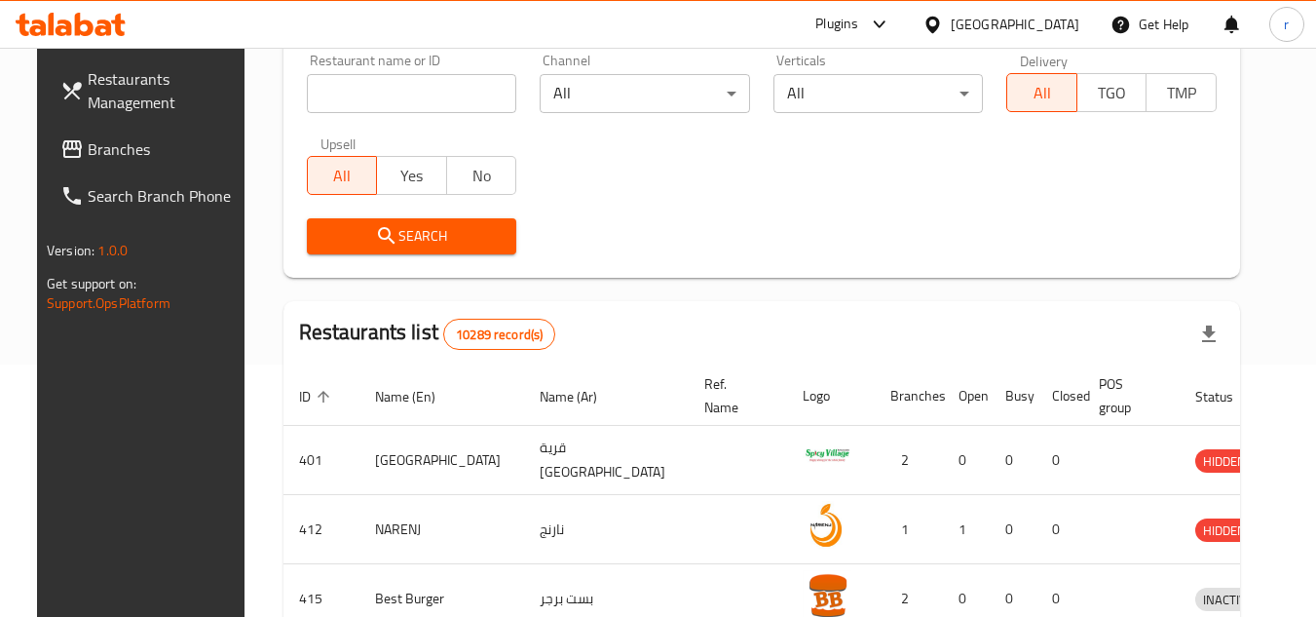
click at [92, 147] on span "Branches" at bounding box center [165, 148] width 154 height 23
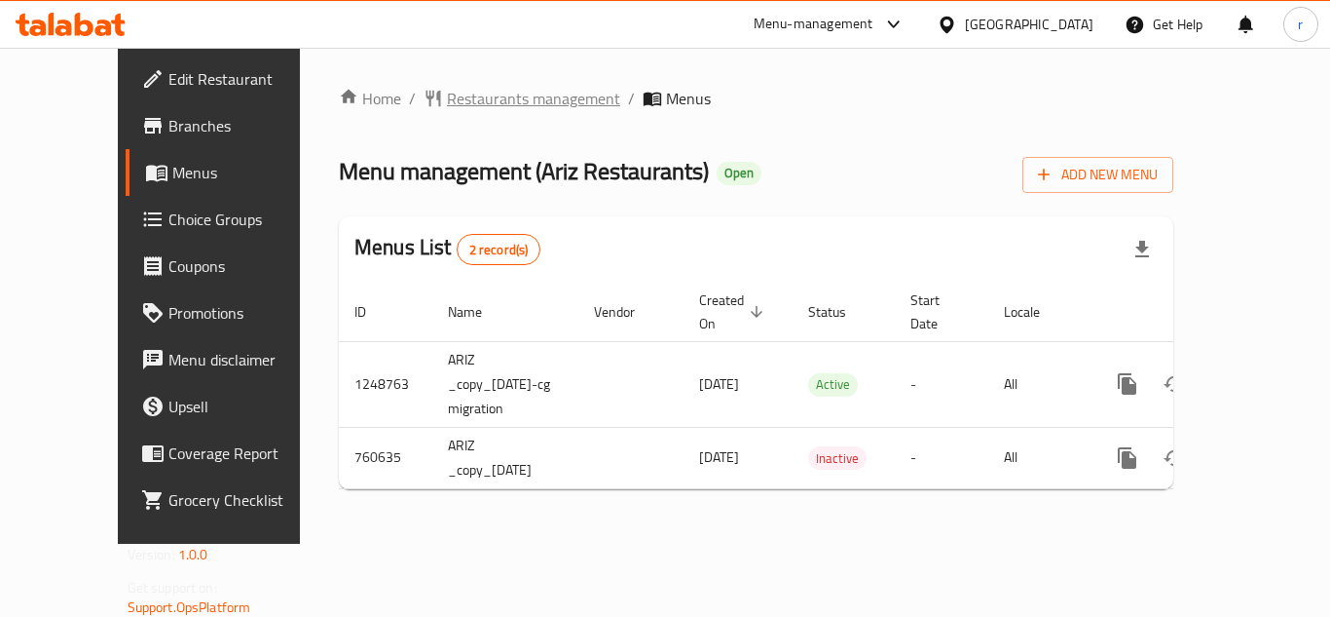
click at [447, 98] on span "Restaurants management" at bounding box center [533, 98] width 173 height 23
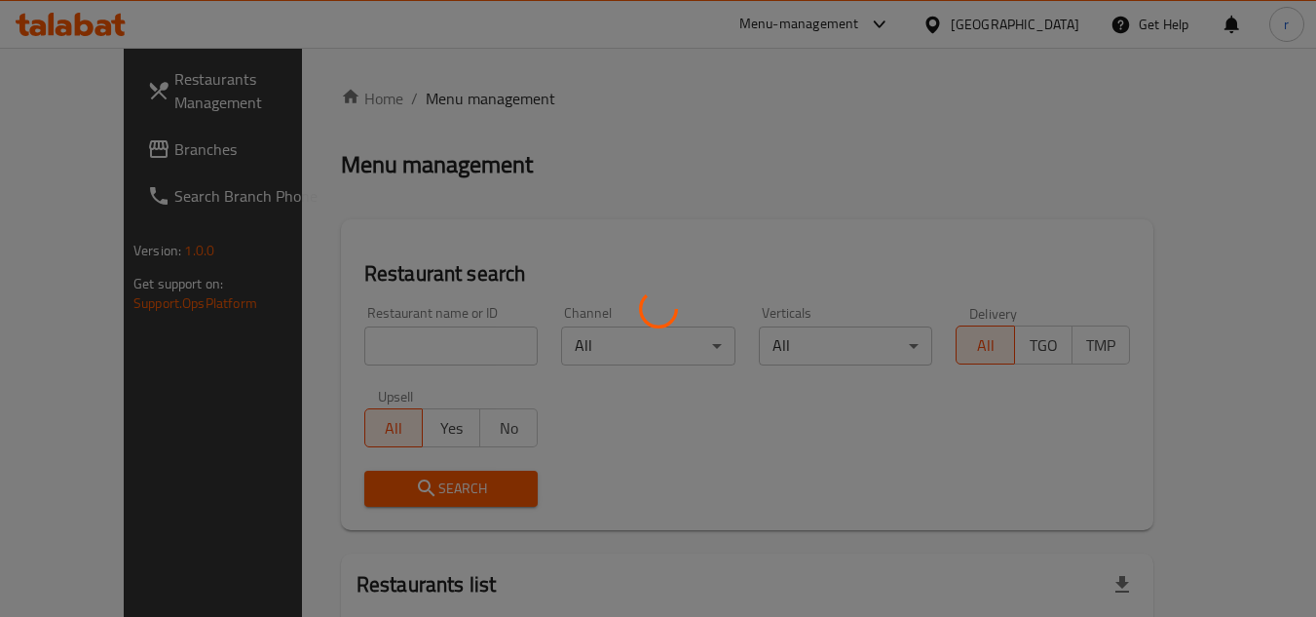
click at [364, 340] on div at bounding box center [658, 308] width 1316 height 617
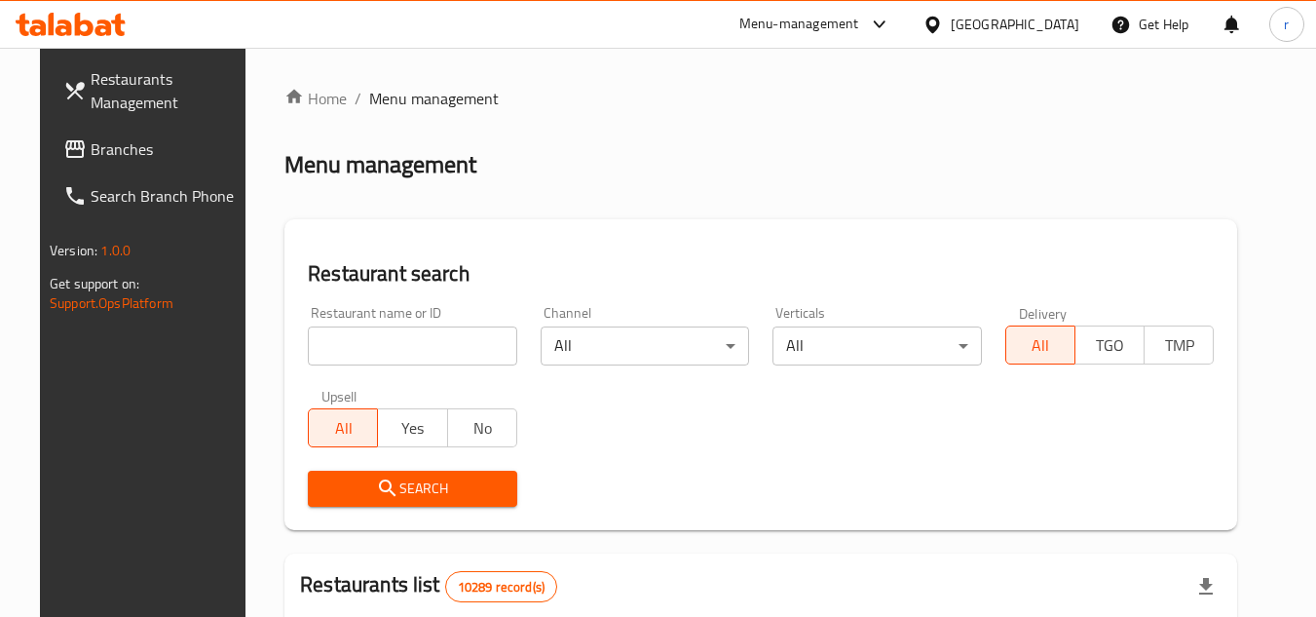
click at [367, 348] on input "search" at bounding box center [412, 345] width 209 height 39
paste input "650196"
type input "650196"
click at [376, 476] on span "Search" at bounding box center [412, 488] width 178 height 24
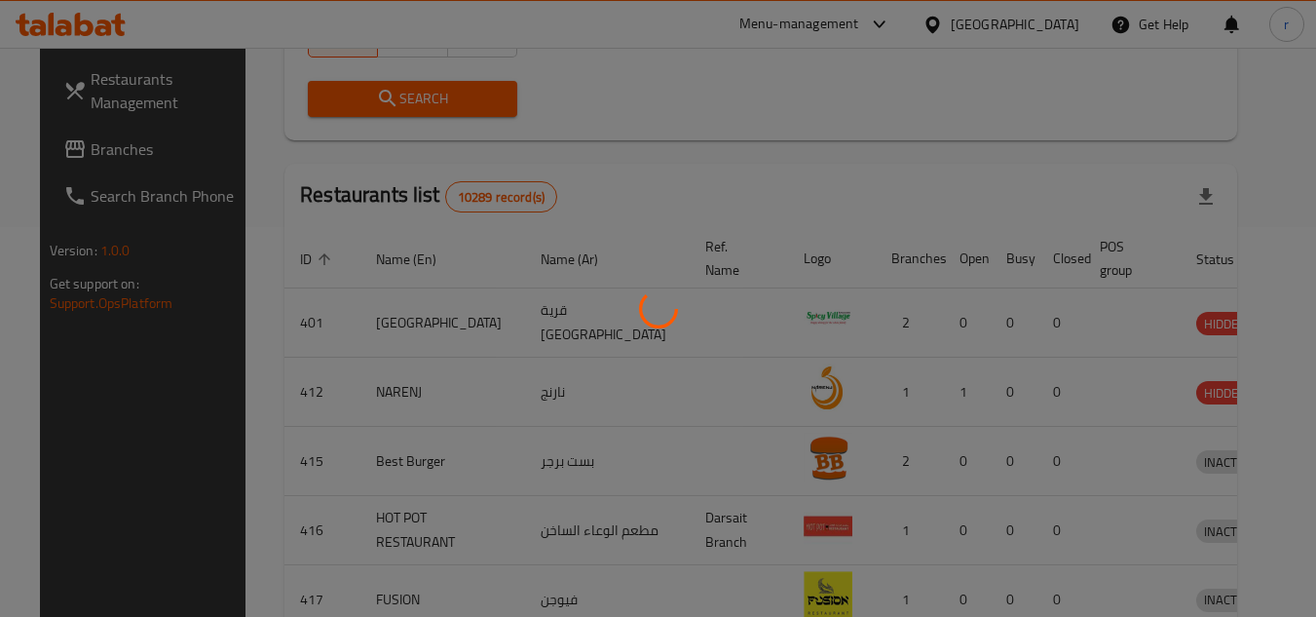
scroll to position [236, 0]
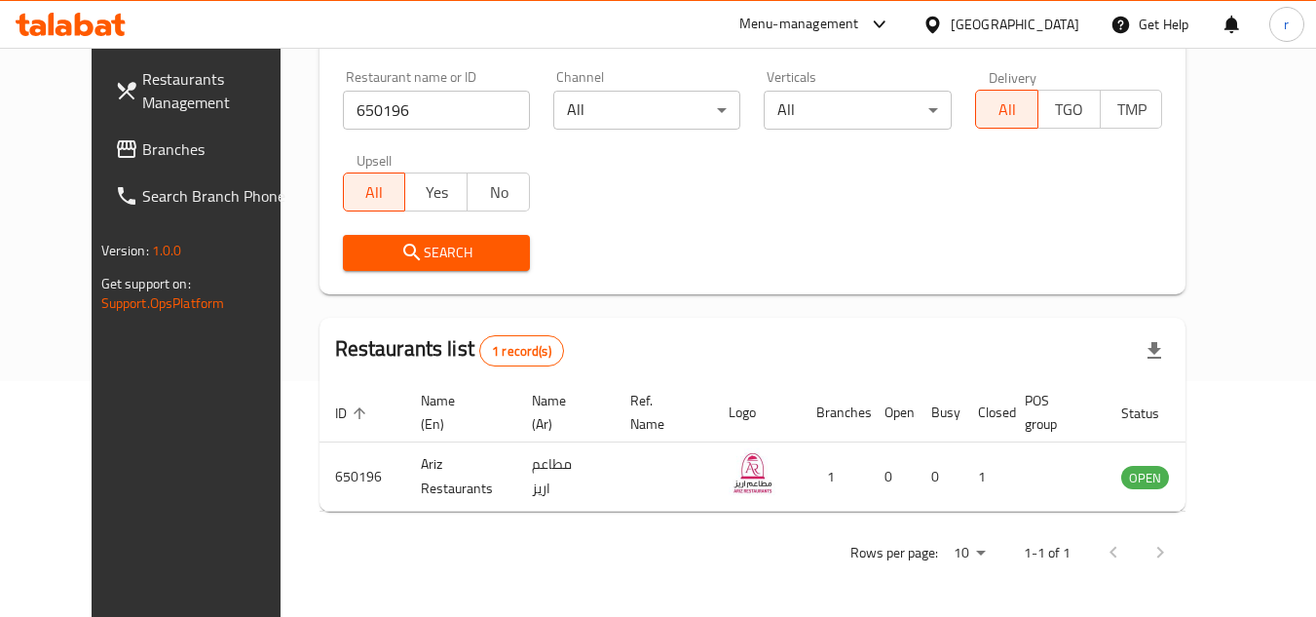
click at [951, 35] on div at bounding box center [936, 24] width 28 height 21
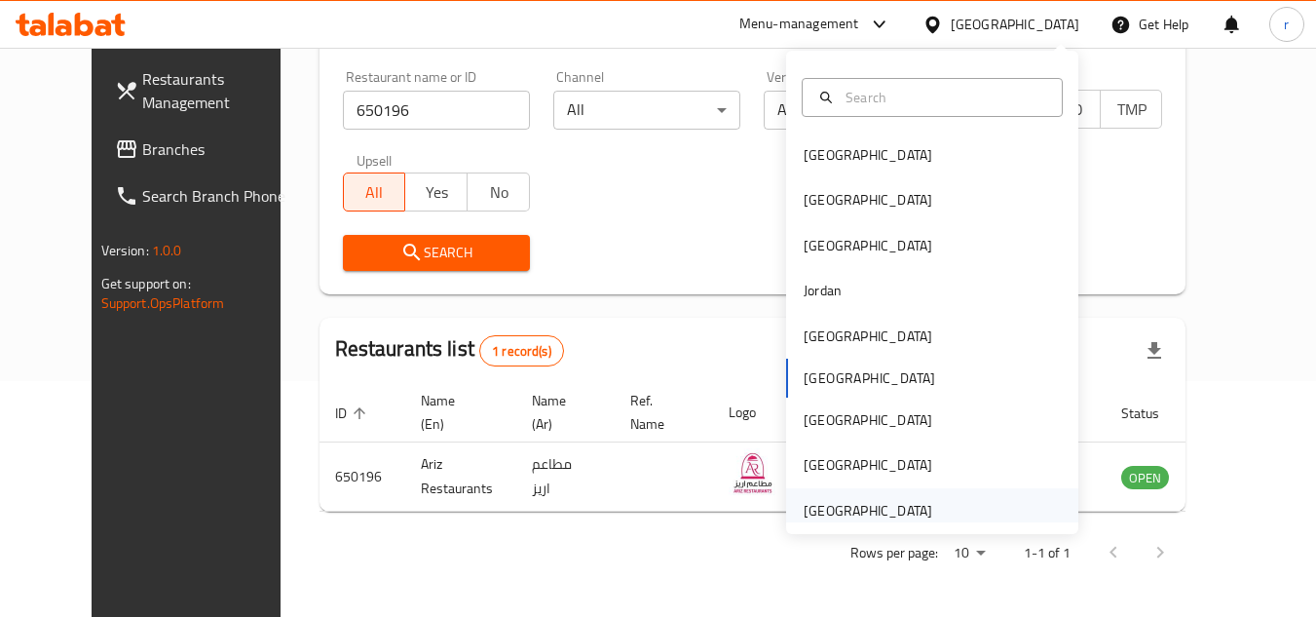
click at [846, 497] on div "[GEOGRAPHIC_DATA]" at bounding box center [868, 510] width 160 height 45
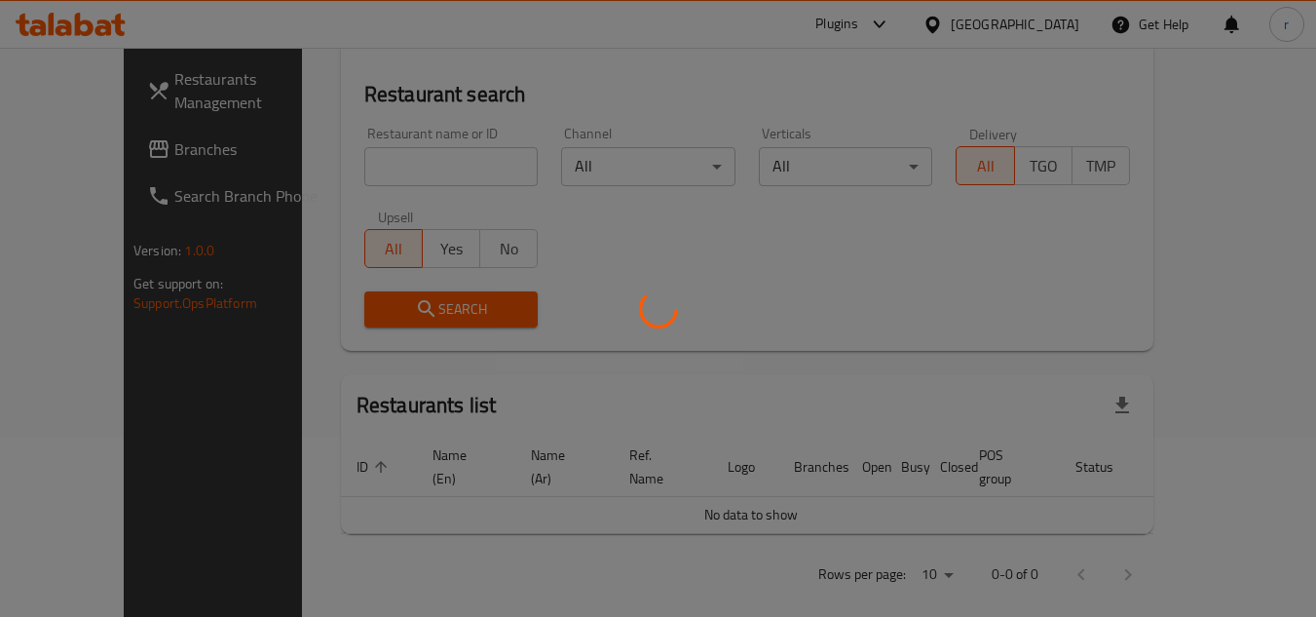
scroll to position [236, 0]
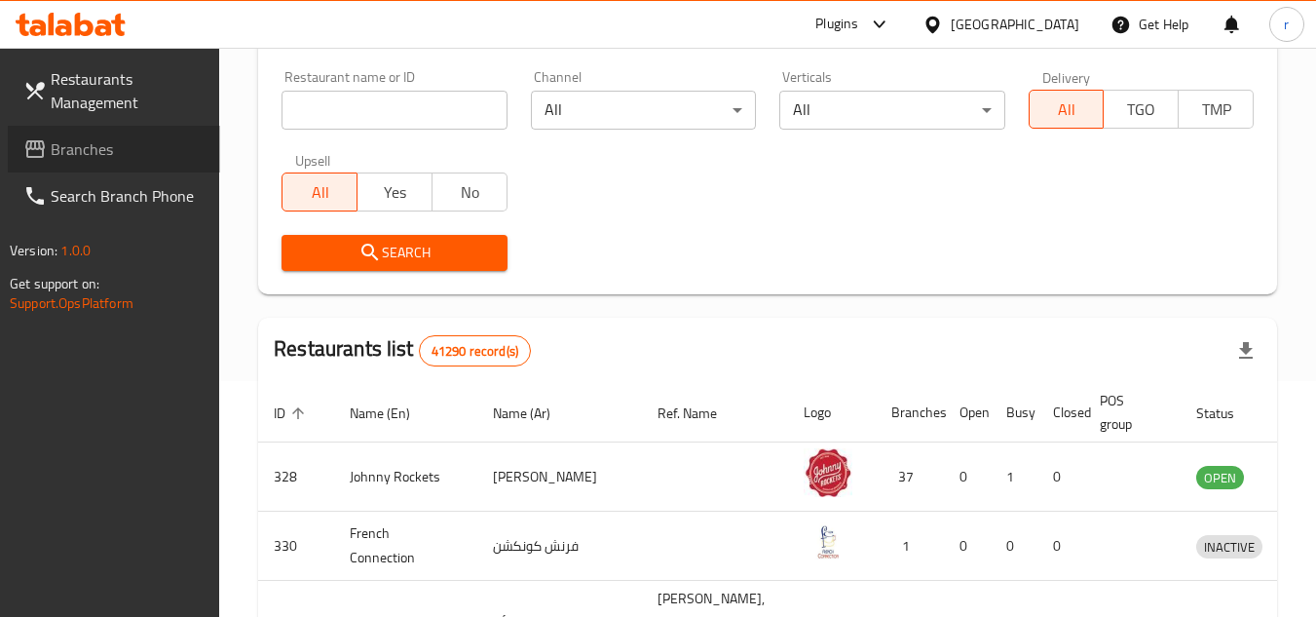
click at [120, 138] on span "Branches" at bounding box center [128, 148] width 154 height 23
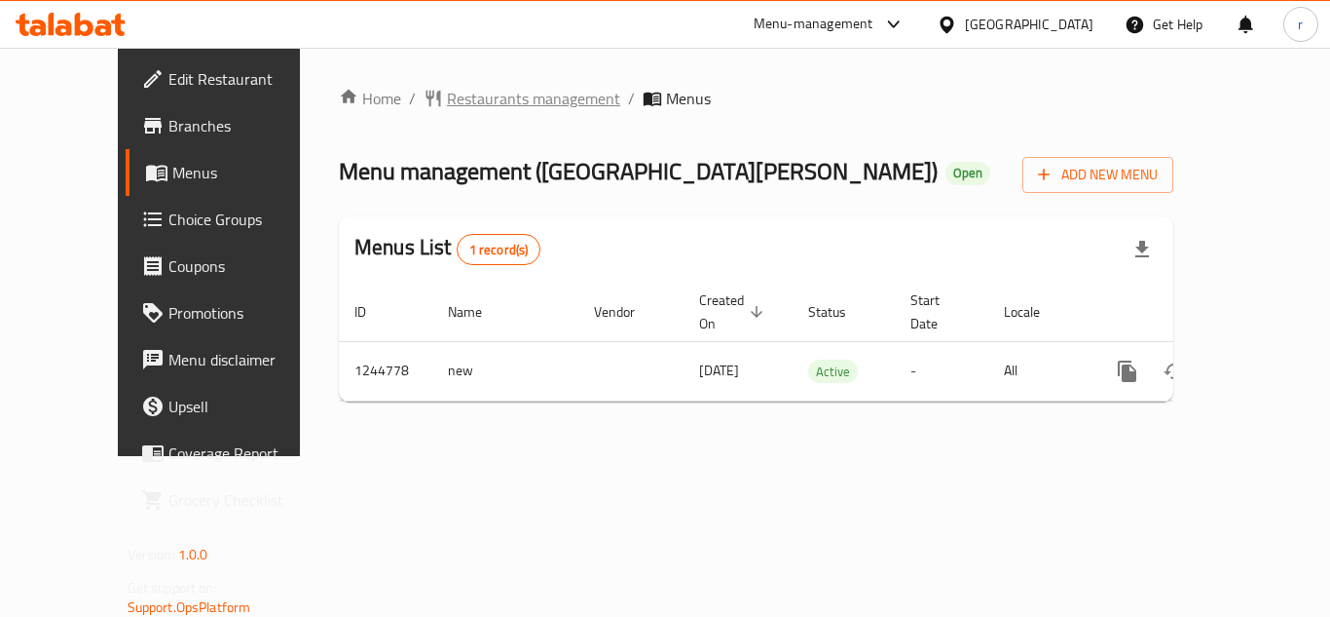
click at [480, 95] on span "Restaurants management" at bounding box center [533, 98] width 173 height 23
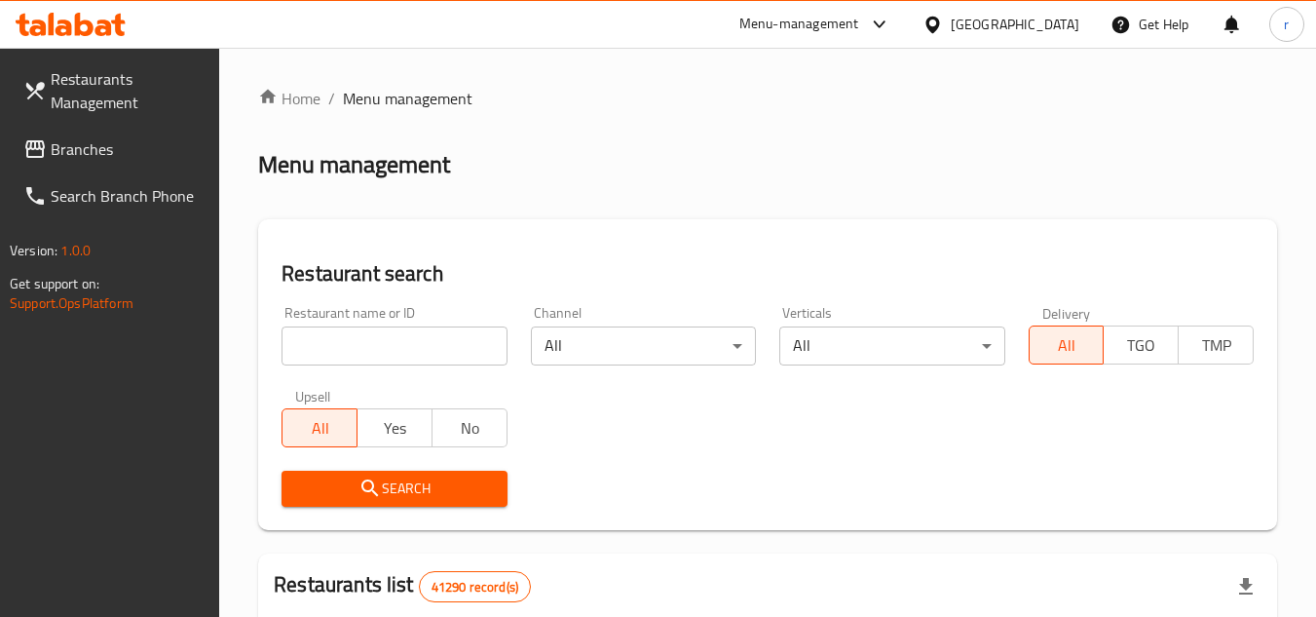
click at [377, 352] on input "search" at bounding box center [393, 345] width 225 height 39
paste input "682197"
type input "682197"
click at [379, 476] on span "Search" at bounding box center [394, 488] width 194 height 24
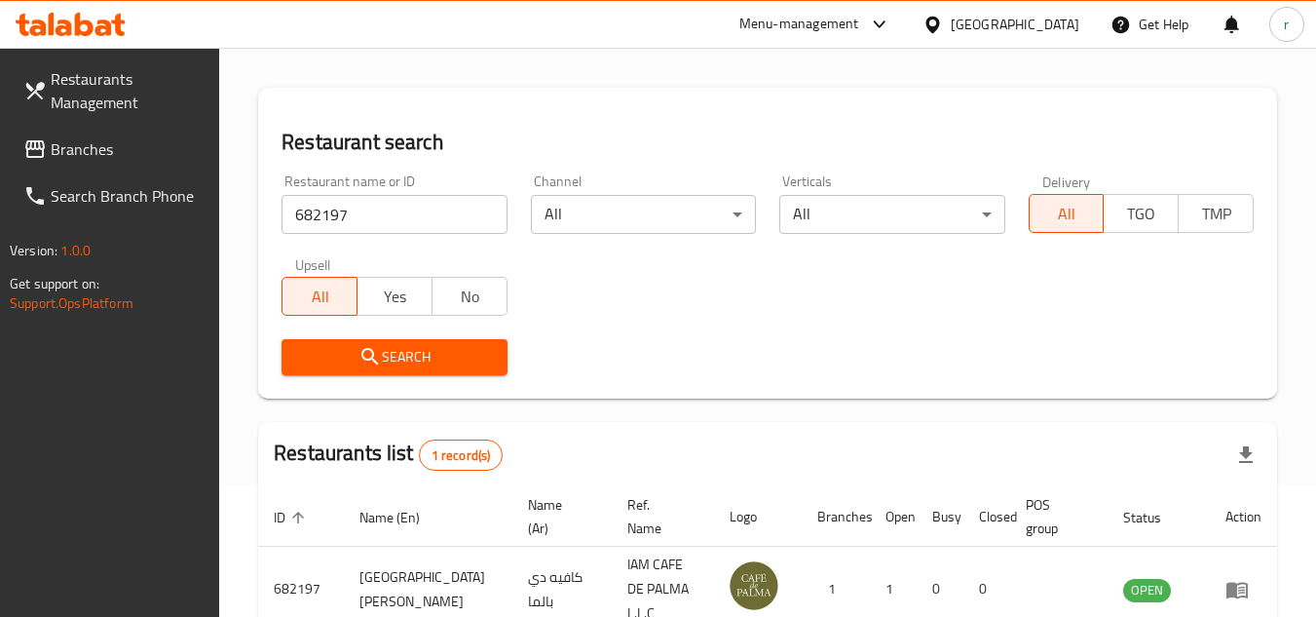
scroll to position [97, 0]
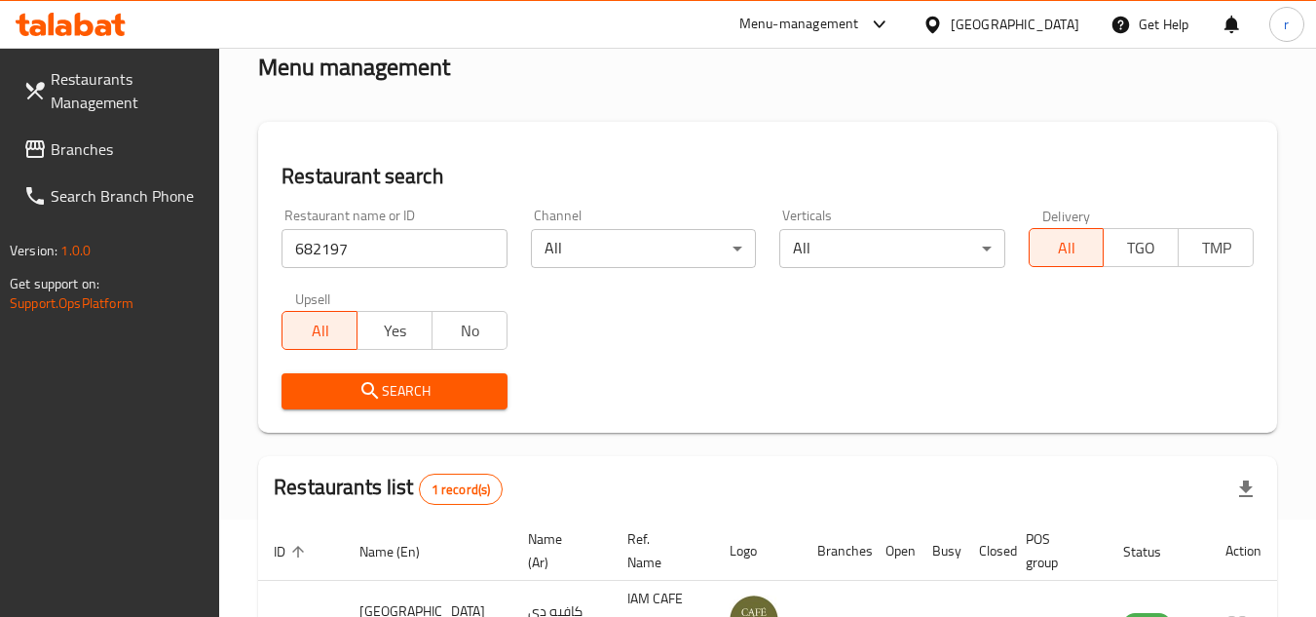
click at [961, 26] on div "[GEOGRAPHIC_DATA]" at bounding box center [1015, 24] width 129 height 21
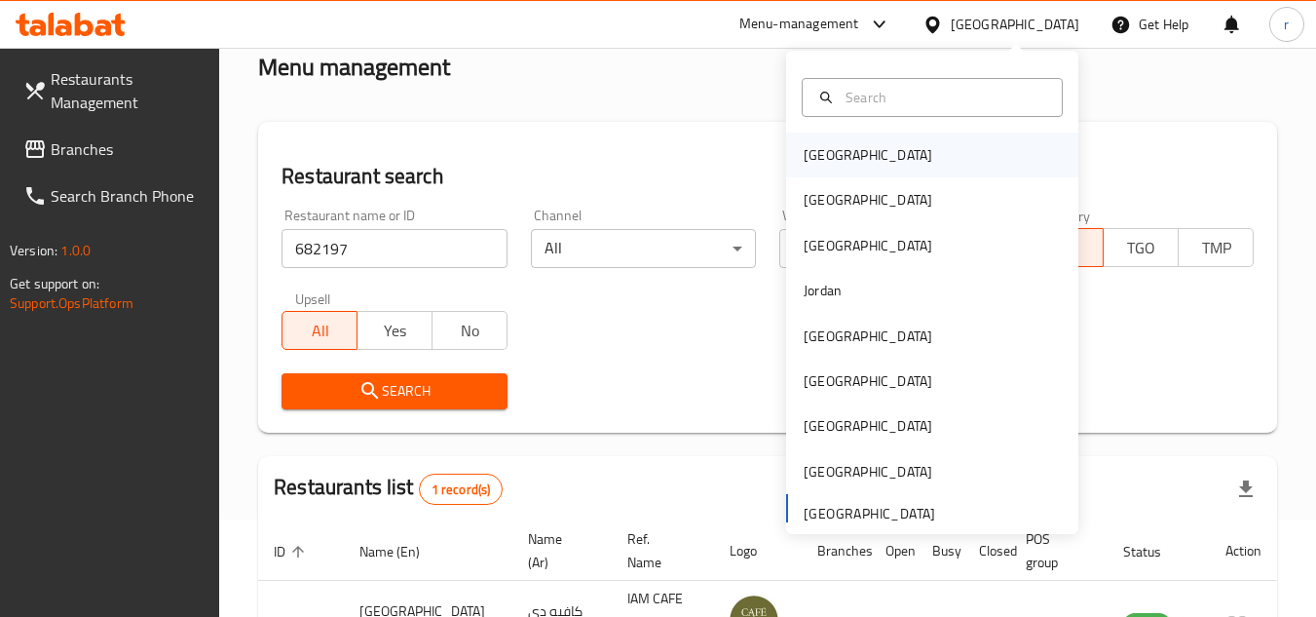
click at [842, 166] on div "[GEOGRAPHIC_DATA]" at bounding box center [868, 154] width 160 height 45
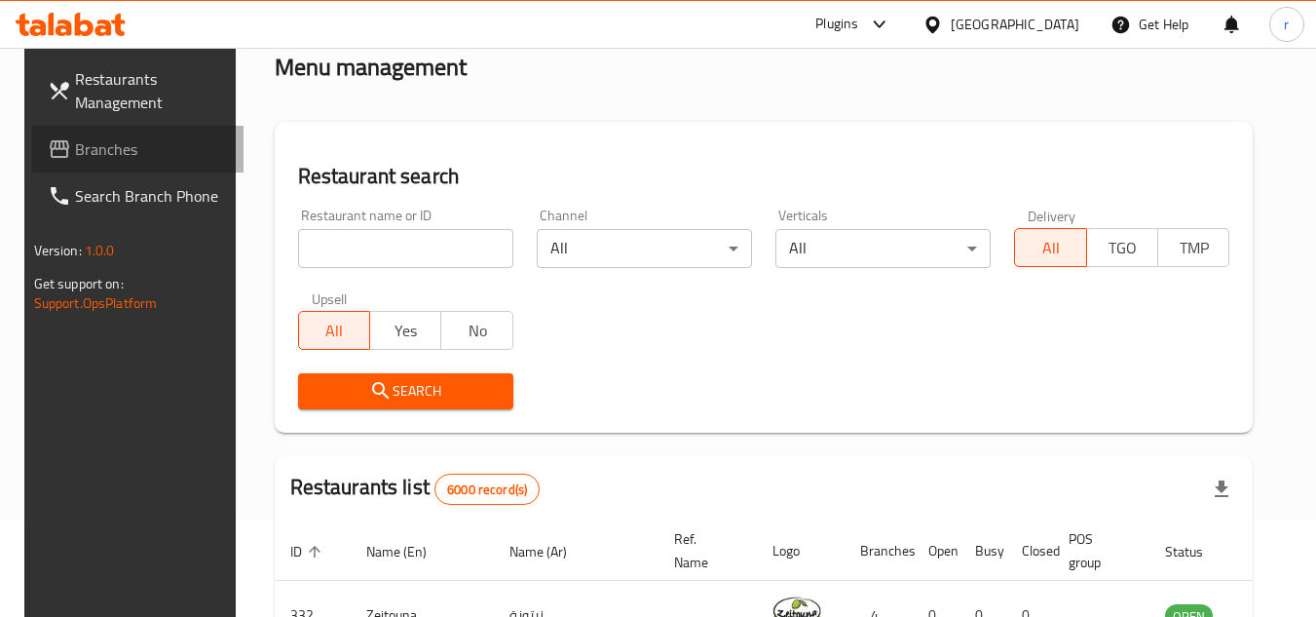
click at [75, 149] on span "Branches" at bounding box center [152, 148] width 154 height 23
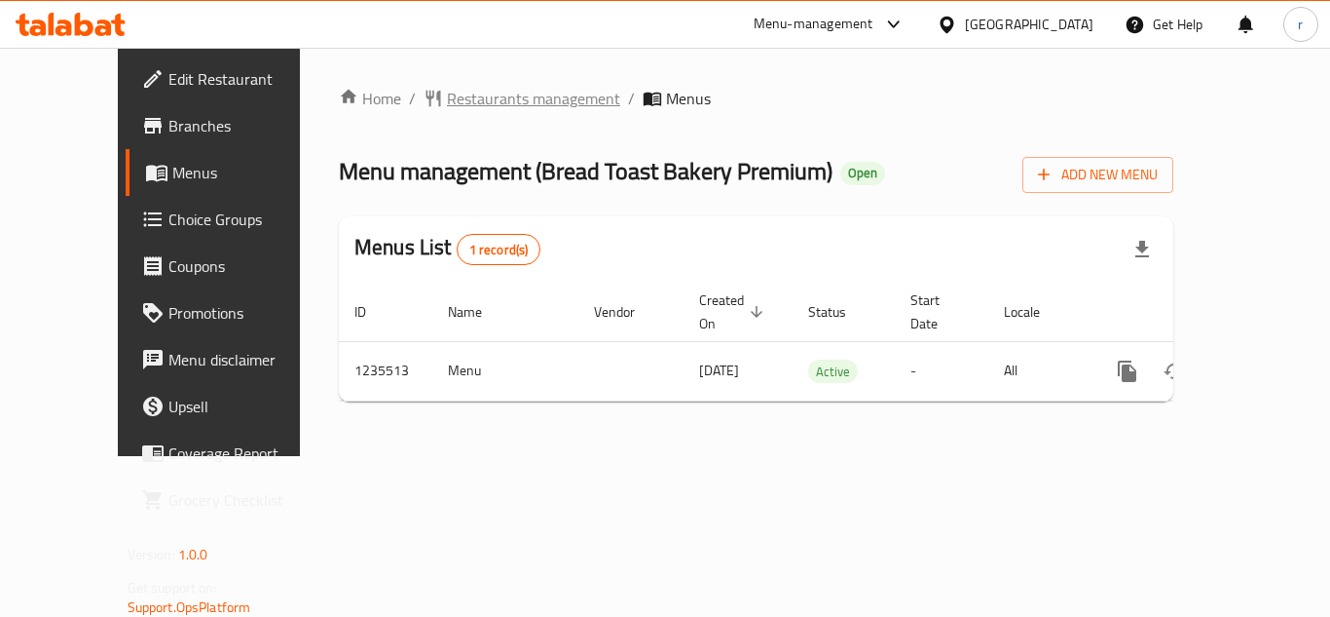
click at [447, 98] on span "Restaurants management" at bounding box center [533, 98] width 173 height 23
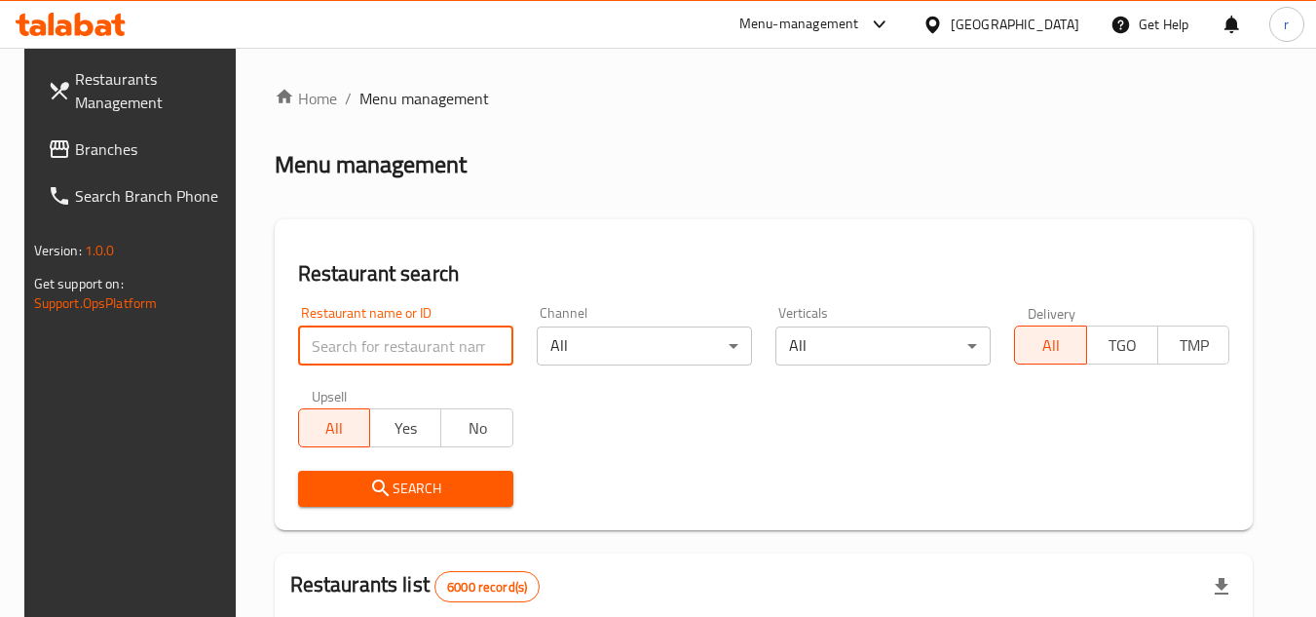
click at [359, 340] on input "search" at bounding box center [405, 345] width 215 height 39
paste input "678744"
type input "678744"
click at [348, 473] on button "Search" at bounding box center [405, 488] width 215 height 36
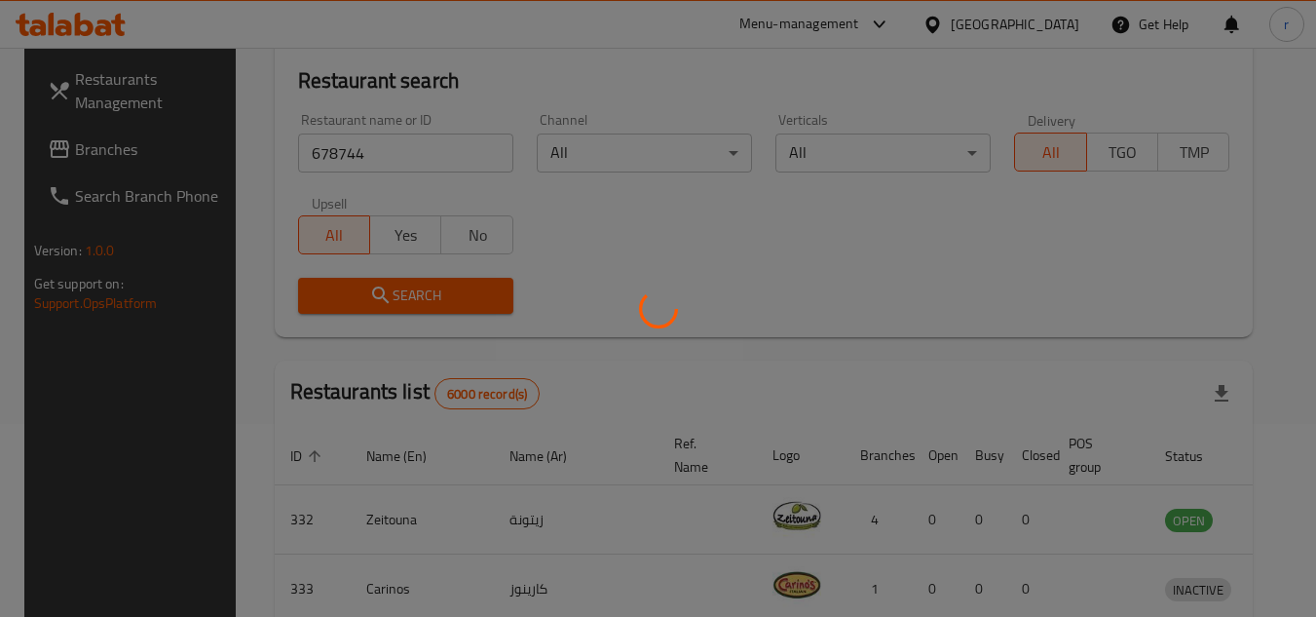
scroll to position [195, 0]
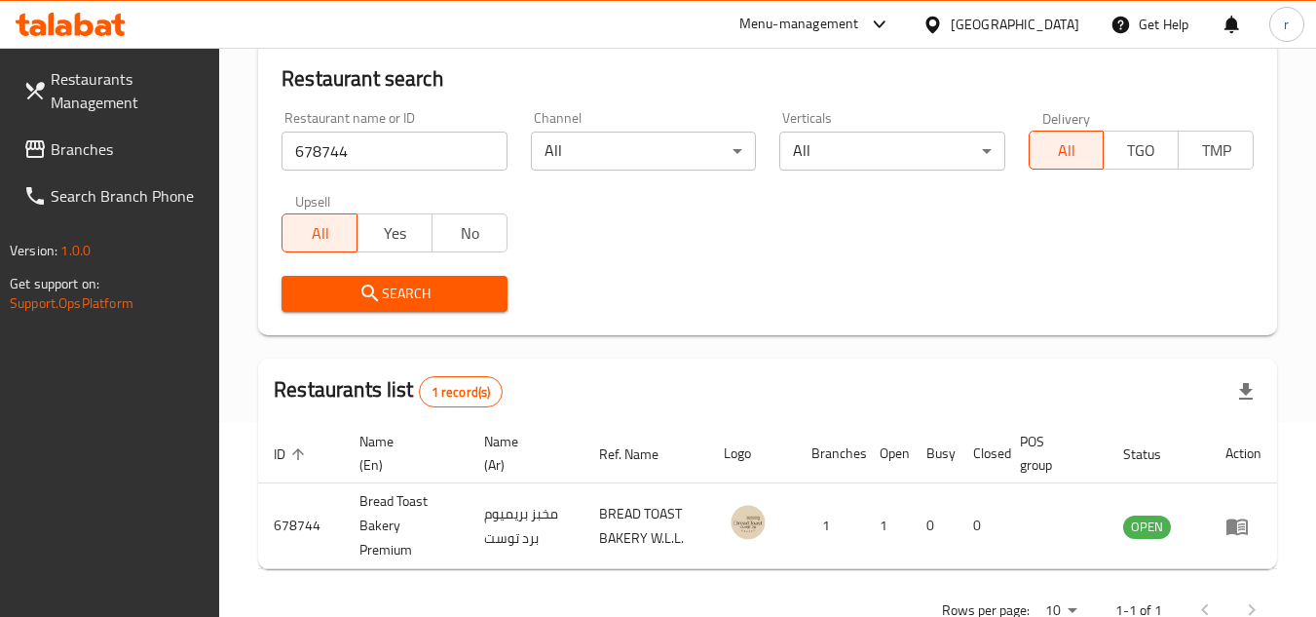
click at [943, 16] on icon at bounding box center [932, 25] width 20 height 20
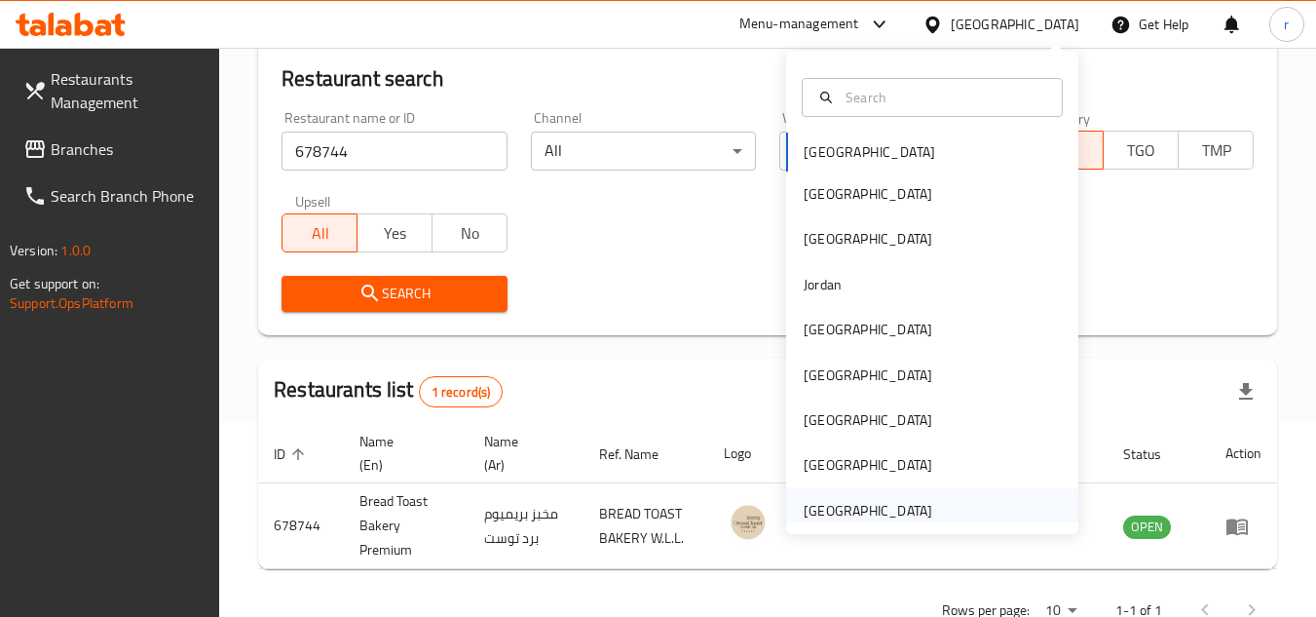
click at [874, 517] on div "United Arab Emirates" at bounding box center [868, 510] width 129 height 21
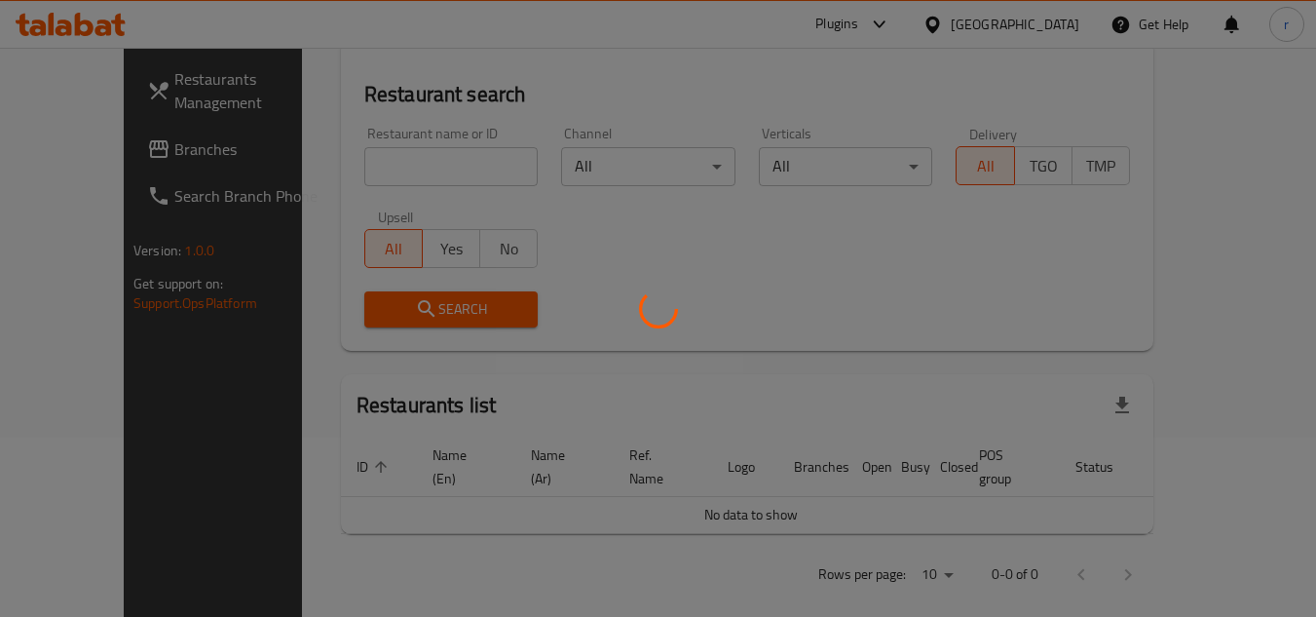
scroll to position [195, 0]
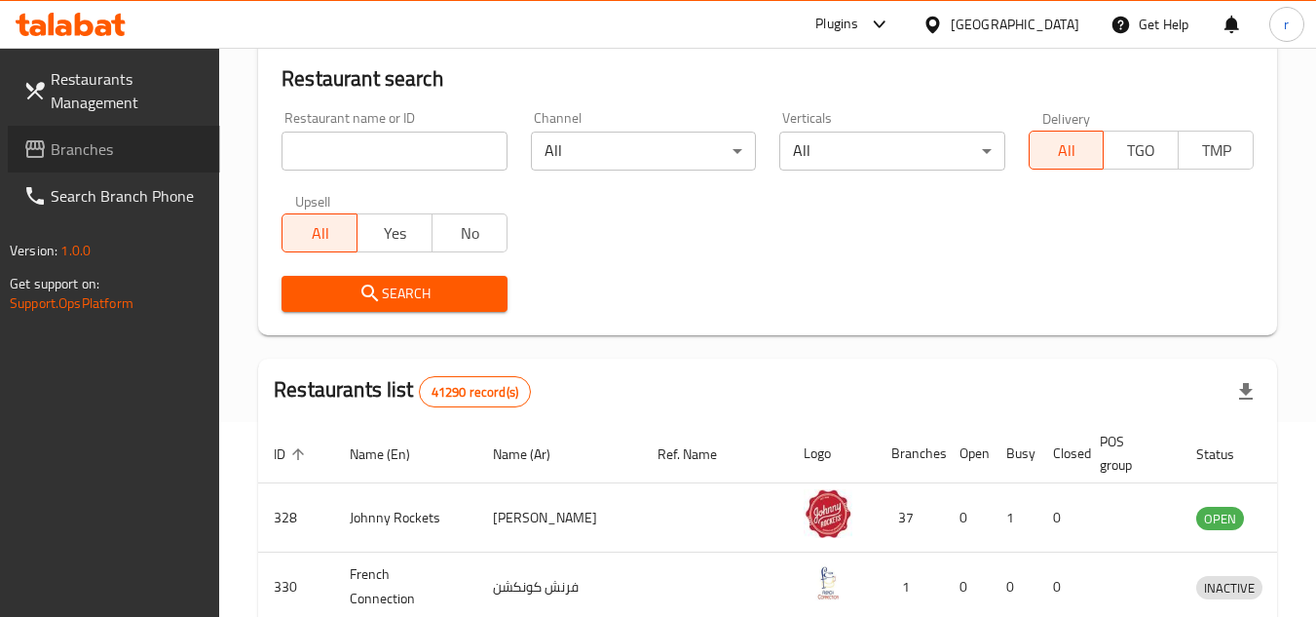
click at [95, 159] on span "Branches" at bounding box center [128, 148] width 154 height 23
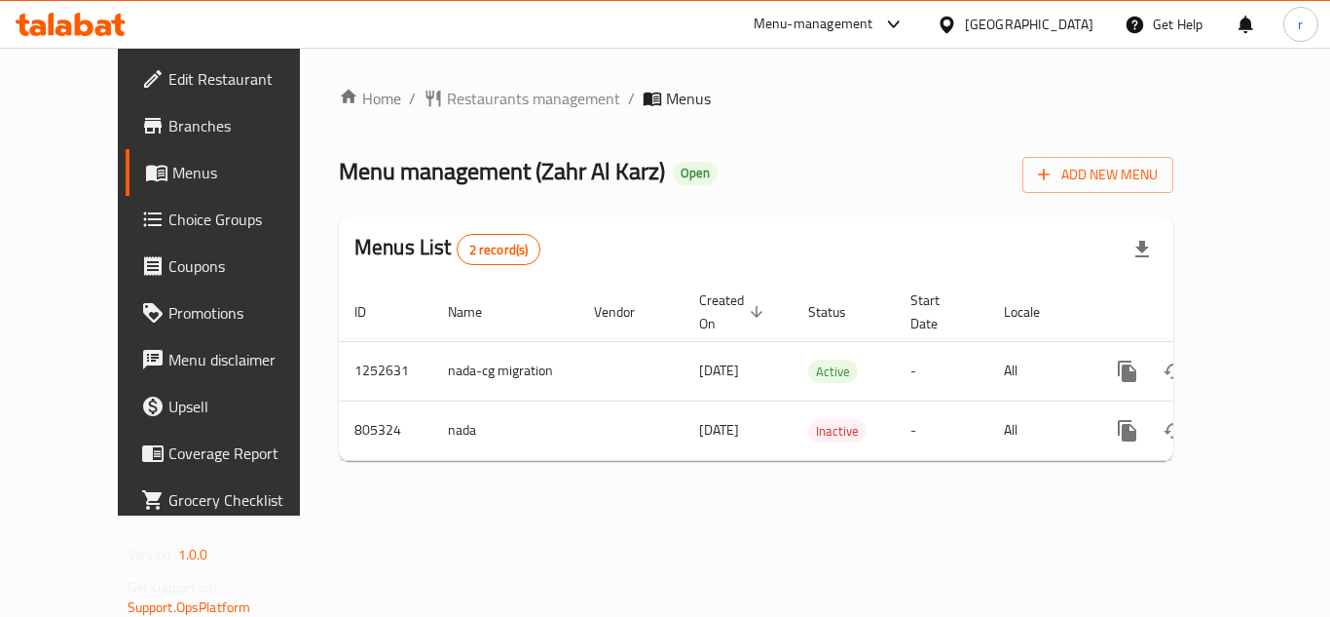
click at [447, 99] on span "Restaurants management" at bounding box center [533, 98] width 173 height 23
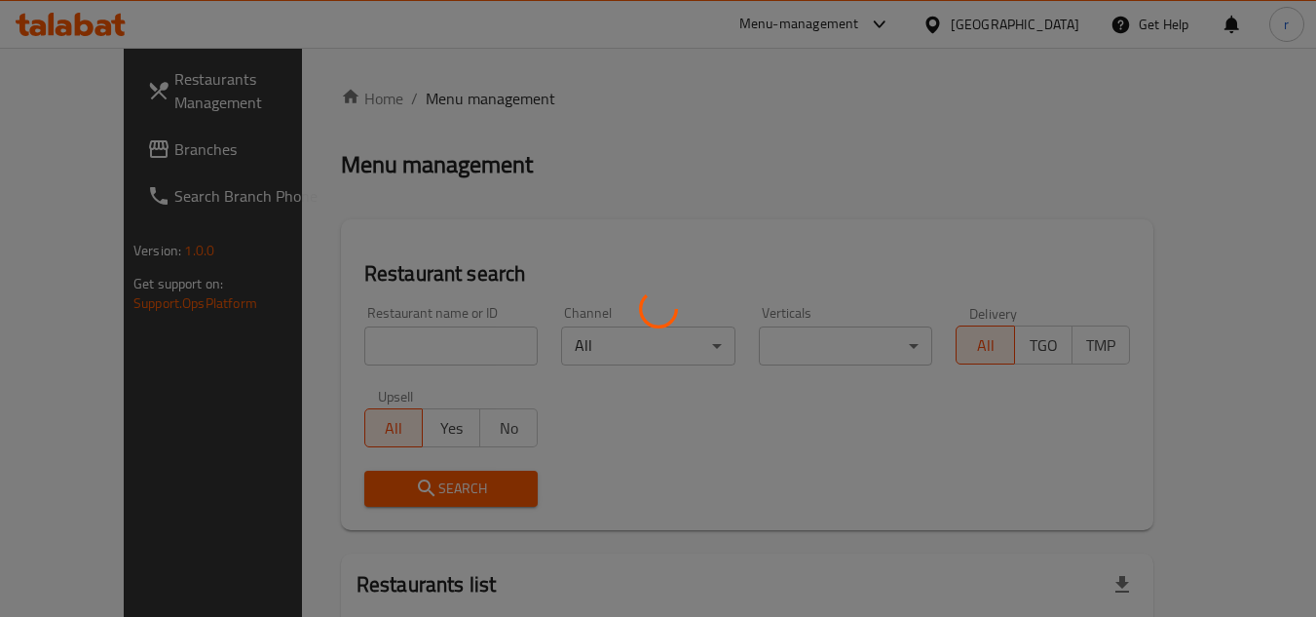
click at [357, 337] on div at bounding box center [658, 308] width 1316 height 617
click at [343, 343] on div at bounding box center [658, 308] width 1316 height 617
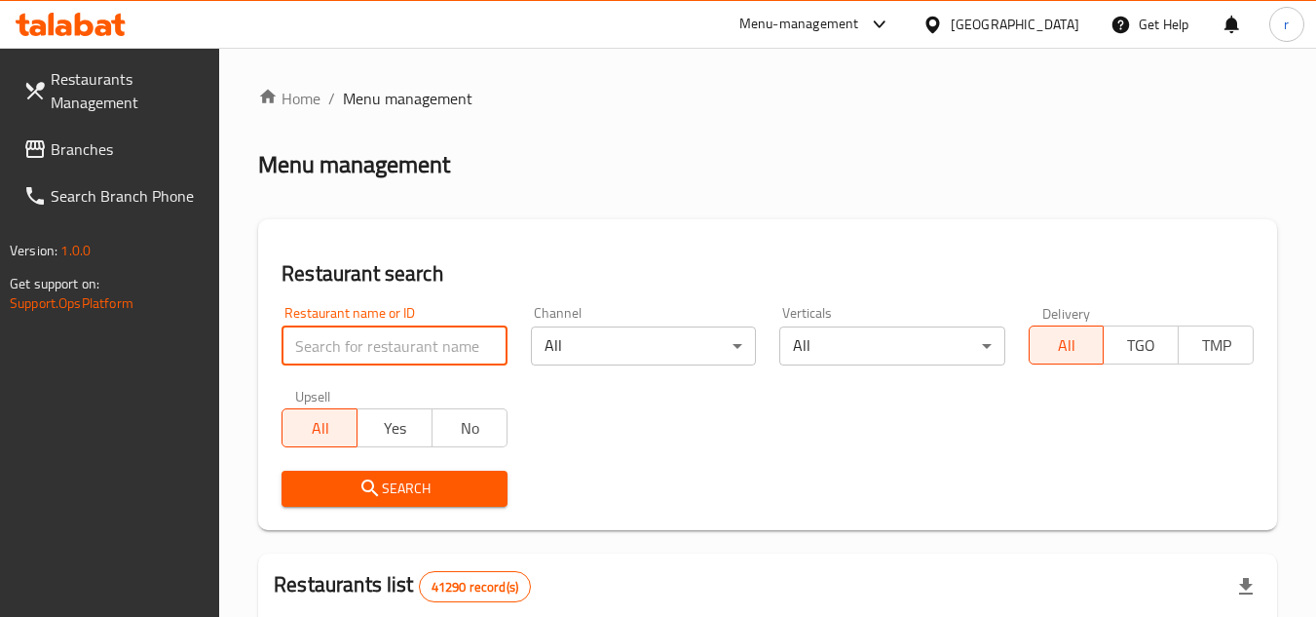
click at [340, 343] on input "search" at bounding box center [393, 345] width 225 height 39
paste input "654114"
type input "654114"
click at [318, 479] on span "Search" at bounding box center [394, 488] width 194 height 24
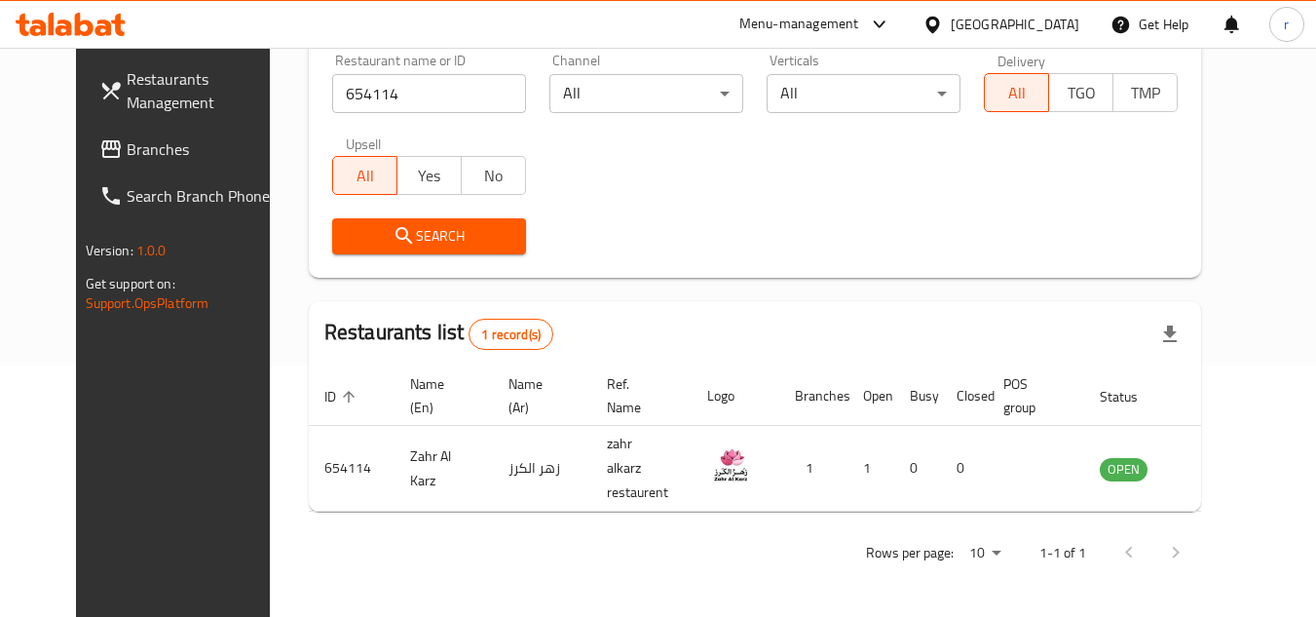
scroll to position [236, 0]
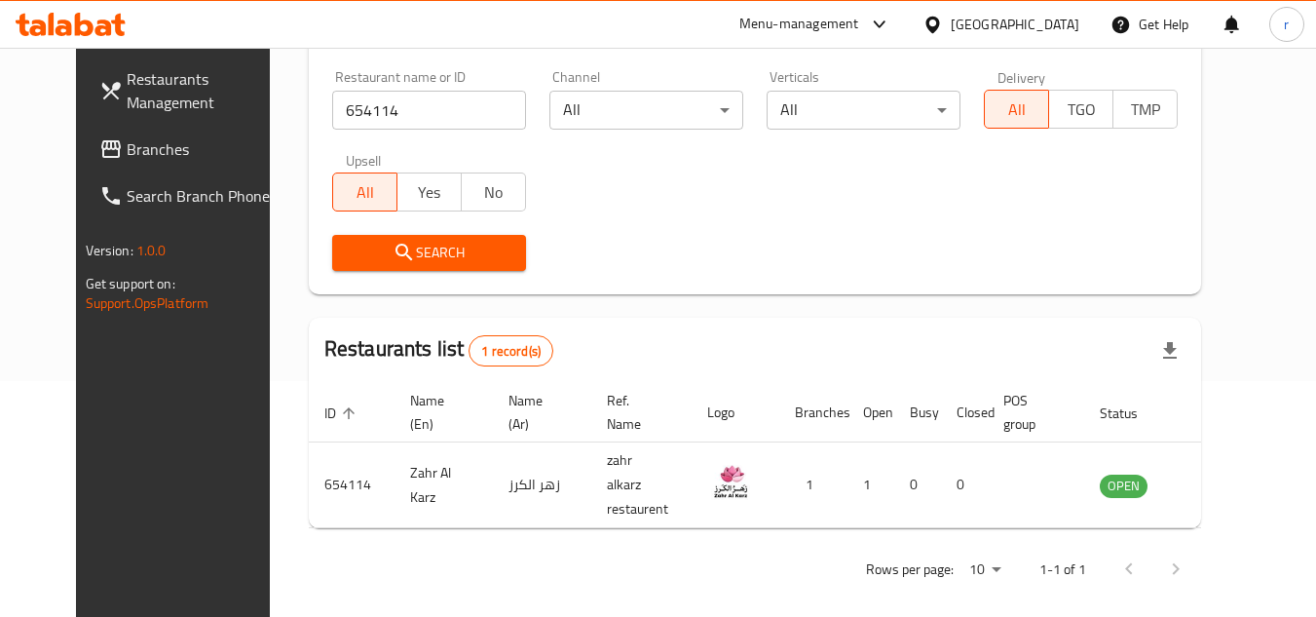
drag, startPoint x: 91, startPoint y: 154, endPoint x: 164, endPoint y: 142, distance: 74.0
click at [127, 154] on span "Branches" at bounding box center [204, 148] width 154 height 23
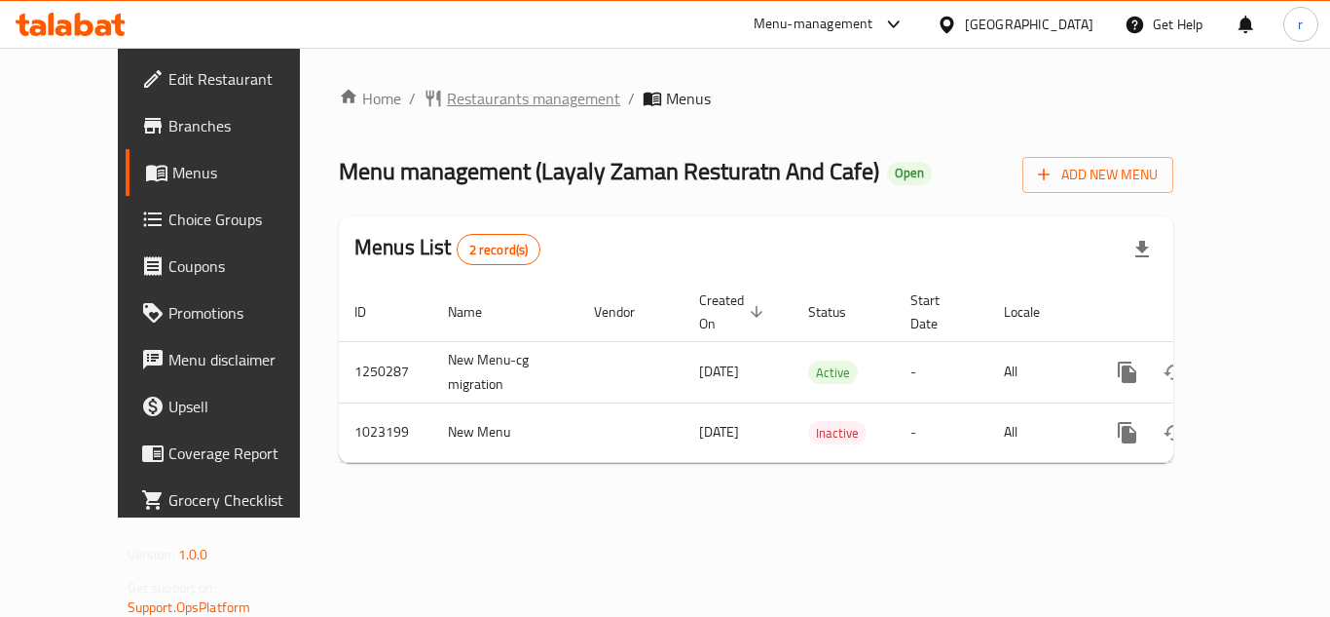
click at [451, 99] on span "Restaurants management" at bounding box center [533, 98] width 173 height 23
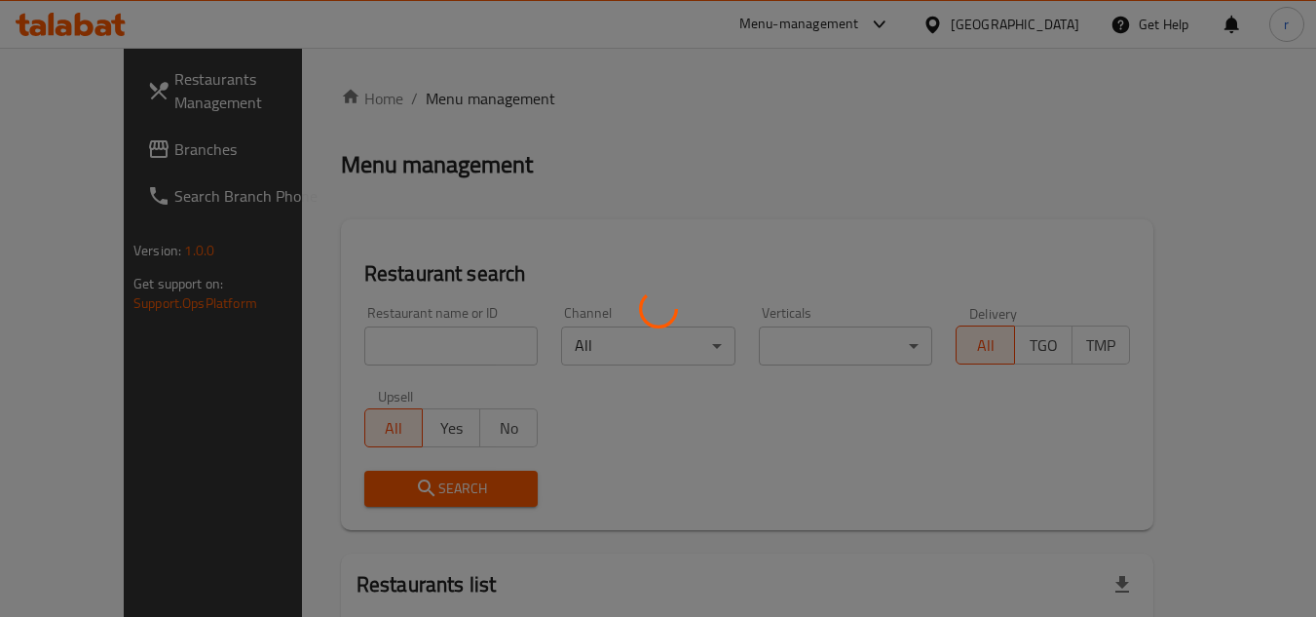
click at [371, 347] on div at bounding box center [658, 308] width 1316 height 617
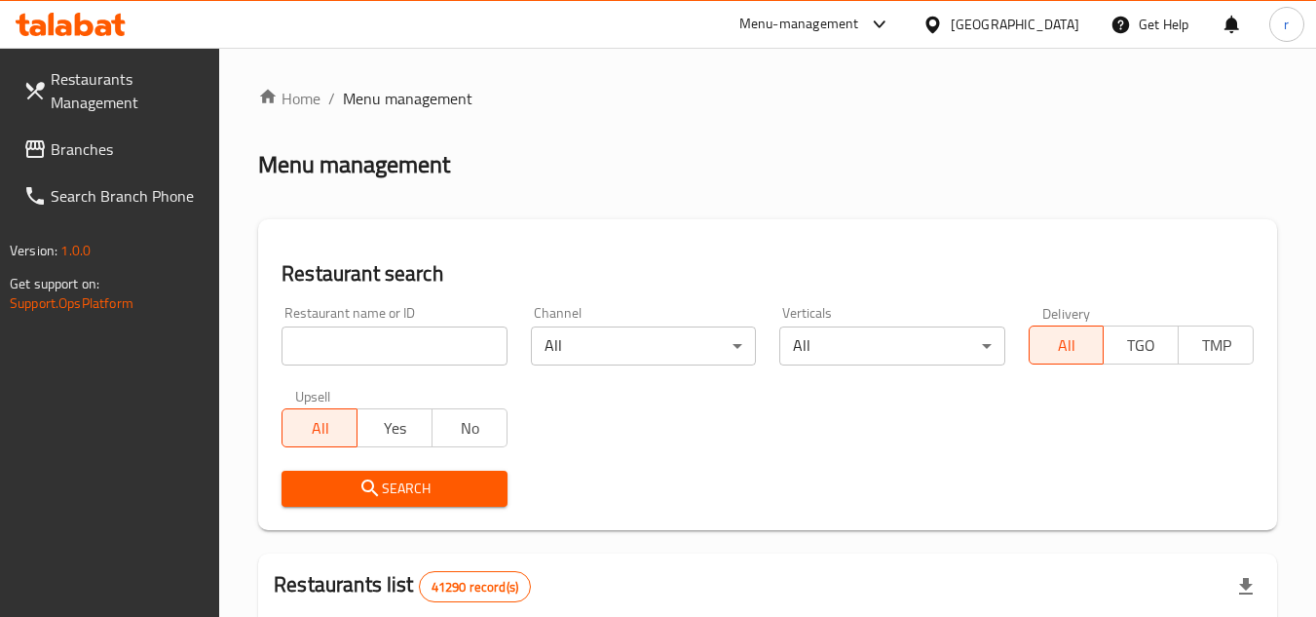
click at [371, 347] on div at bounding box center [658, 308] width 1316 height 617
click at [371, 347] on input "search" at bounding box center [393, 345] width 225 height 39
paste input "660847"
type input "660847"
click at [385, 494] on span "Search" at bounding box center [394, 488] width 194 height 24
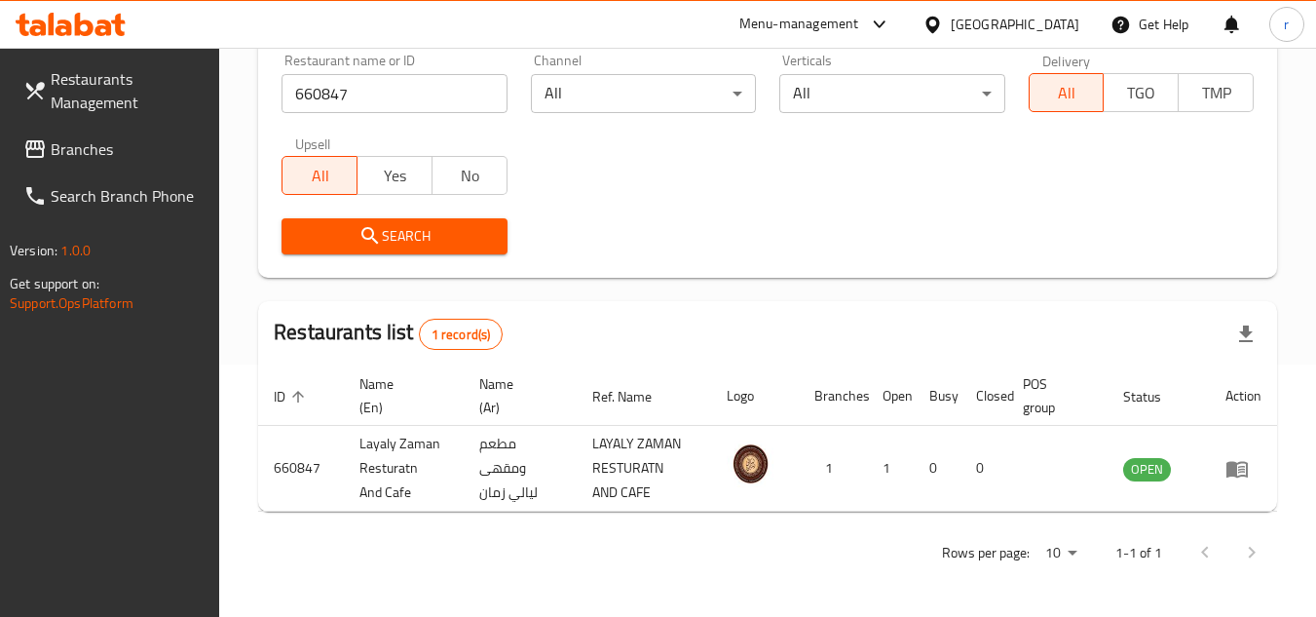
scroll to position [252, 0]
click at [1032, 27] on div "[GEOGRAPHIC_DATA]" at bounding box center [1015, 24] width 129 height 21
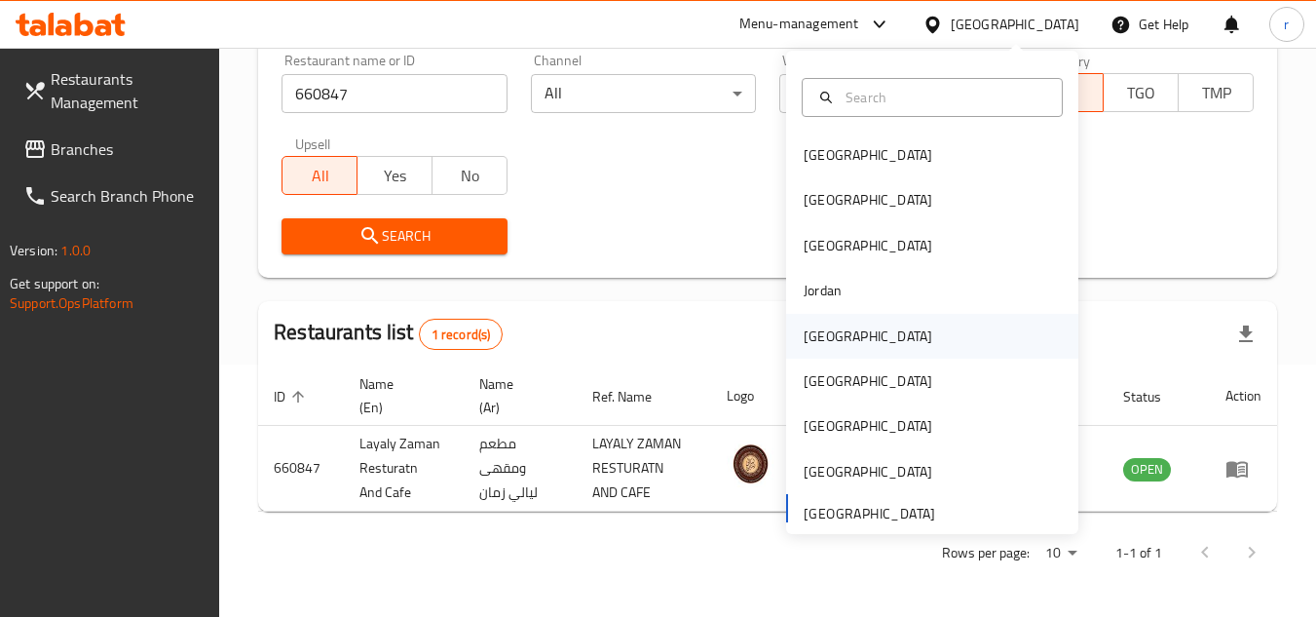
click at [807, 351] on div "[GEOGRAPHIC_DATA]" at bounding box center [868, 336] width 160 height 45
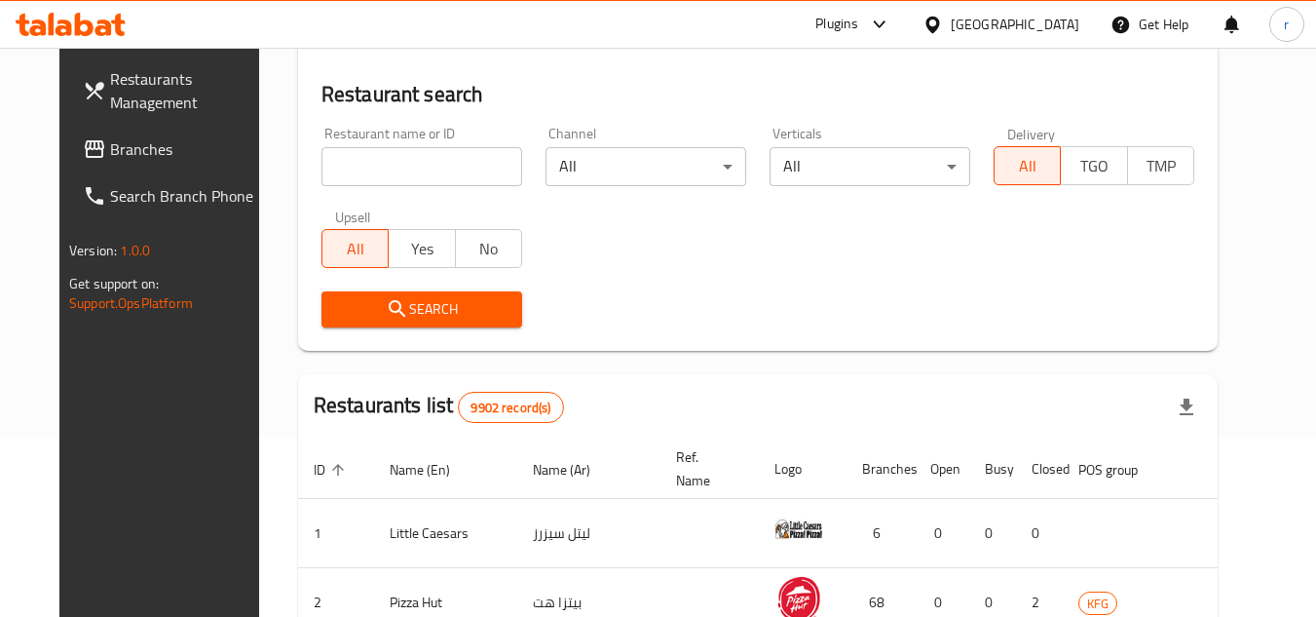
scroll to position [252, 0]
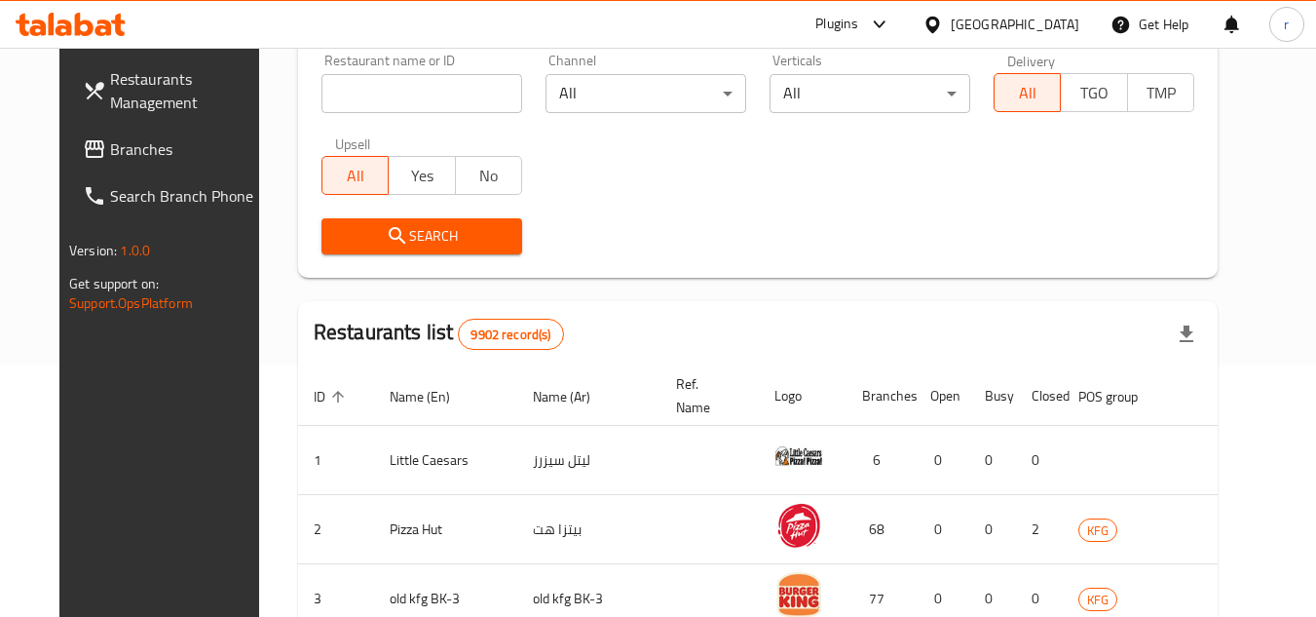
click at [110, 148] on span "Branches" at bounding box center [187, 148] width 154 height 23
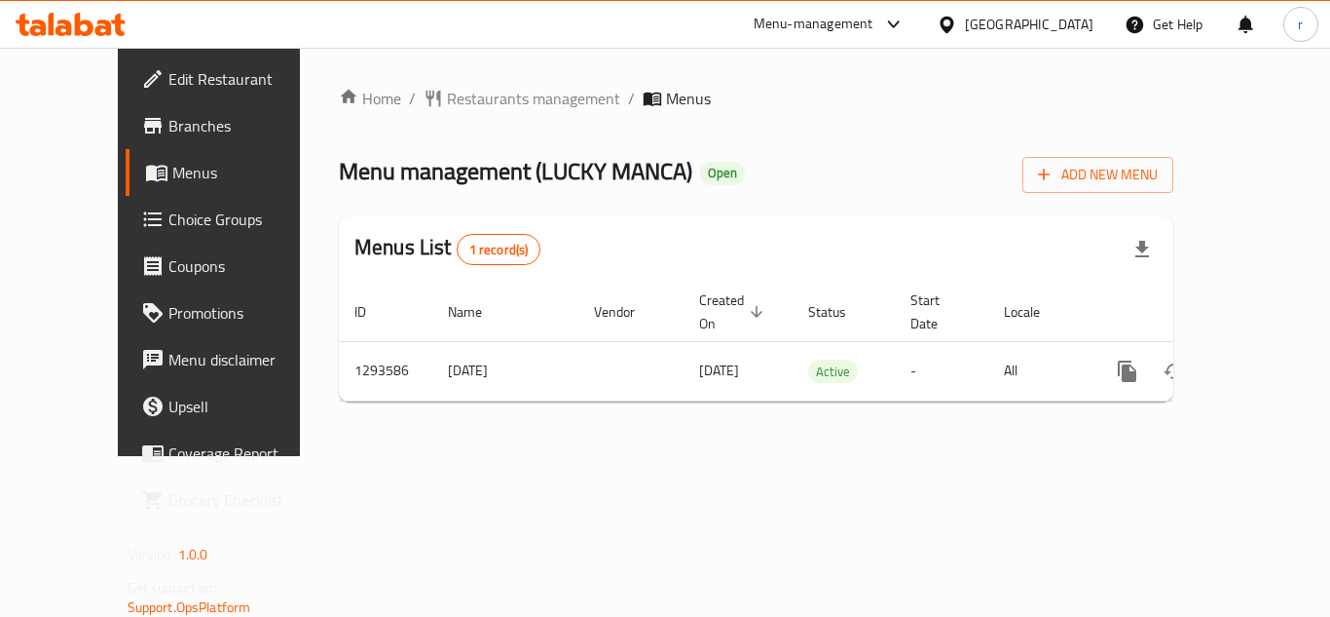
click at [483, 99] on span "Restaurants management" at bounding box center [533, 98] width 173 height 23
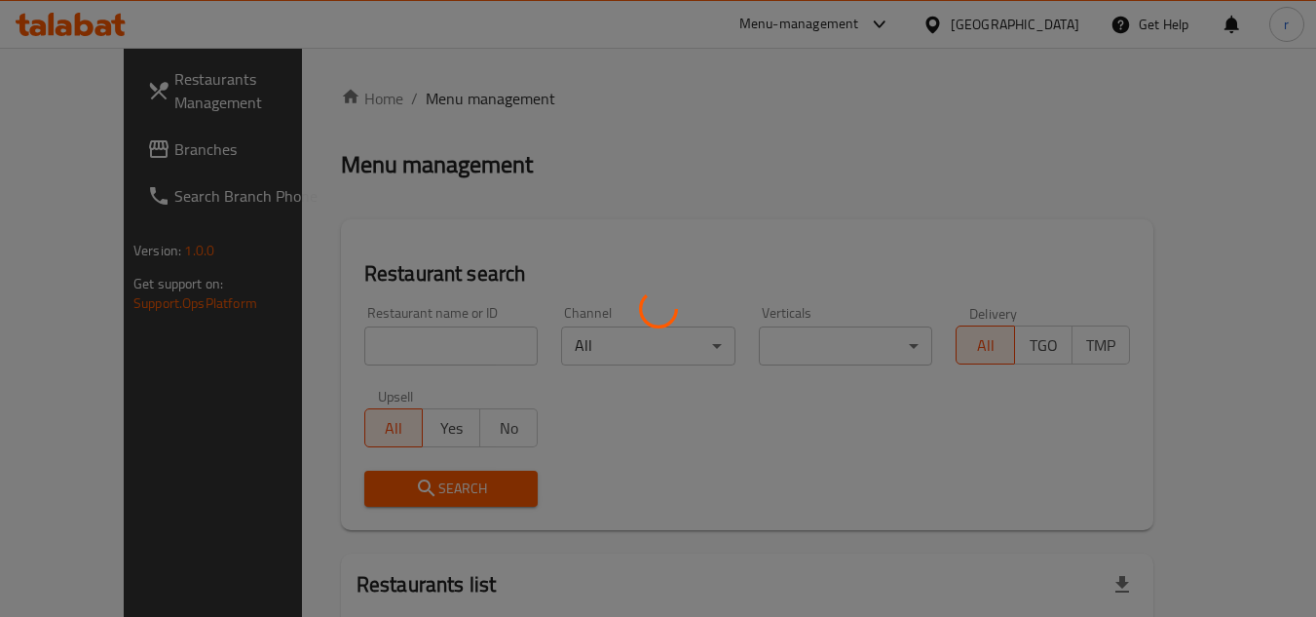
click at [394, 355] on div at bounding box center [658, 308] width 1316 height 617
click at [401, 347] on div at bounding box center [658, 308] width 1316 height 617
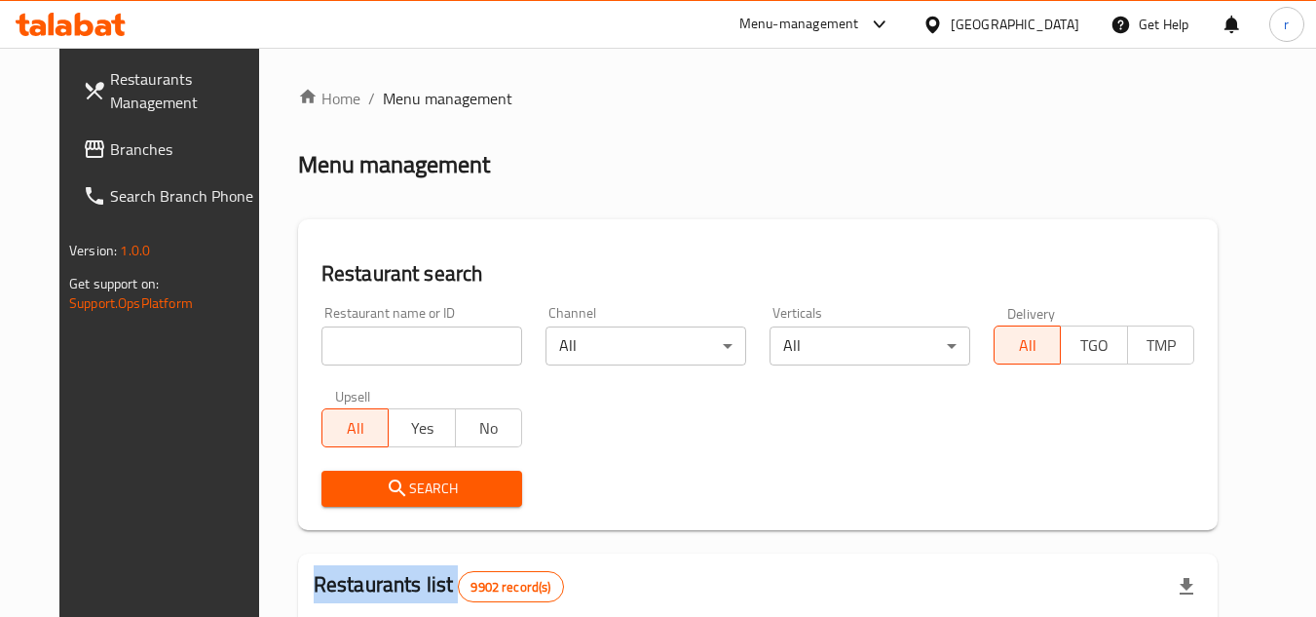
click at [401, 347] on div "Home / Menu management Menu management Restaurant search Restaurant name or ID …" at bounding box center [757, 619] width 919 height 1065
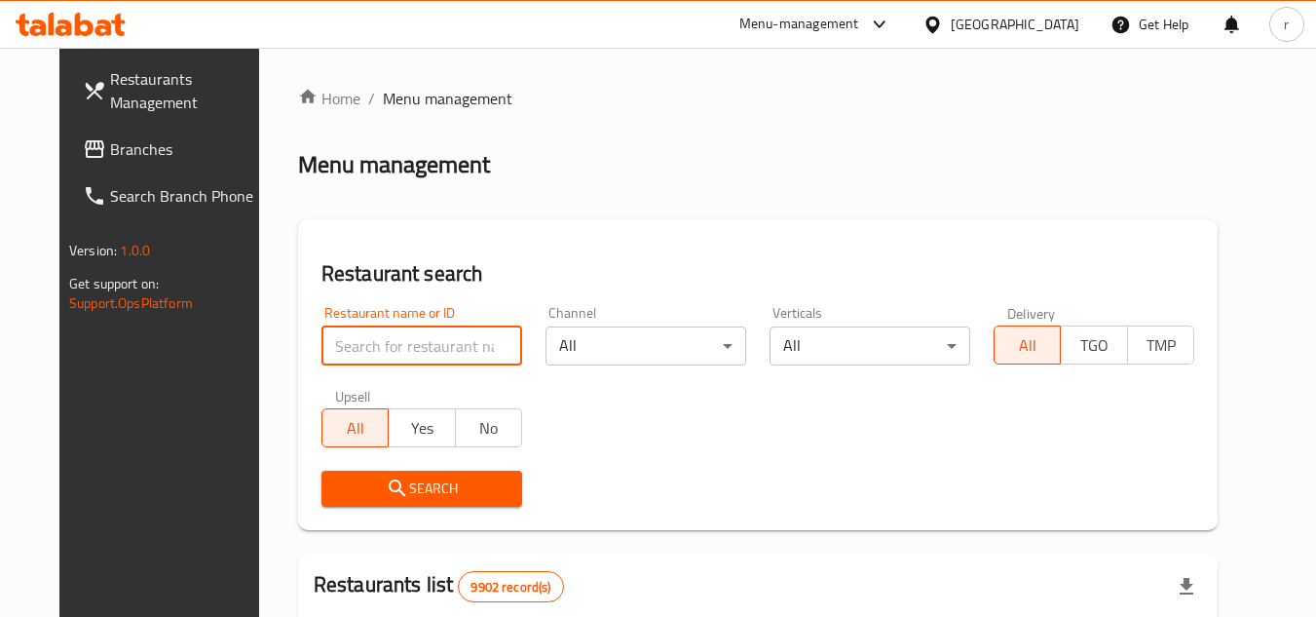
click at [401, 347] on input "search" at bounding box center [421, 345] width 201 height 39
paste input "699618"
type input "699618"
drag, startPoint x: 384, startPoint y: 475, endPoint x: 494, endPoint y: 351, distance: 166.3
click at [384, 476] on span "Search" at bounding box center [421, 488] width 169 height 24
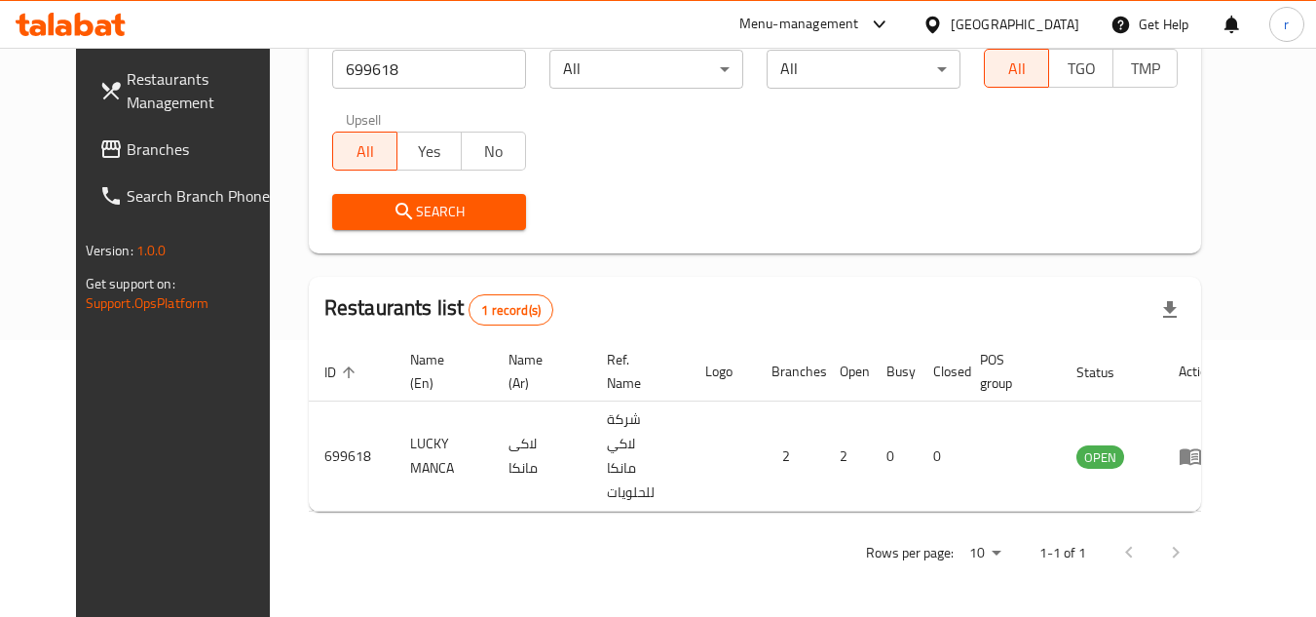
scroll to position [236, 0]
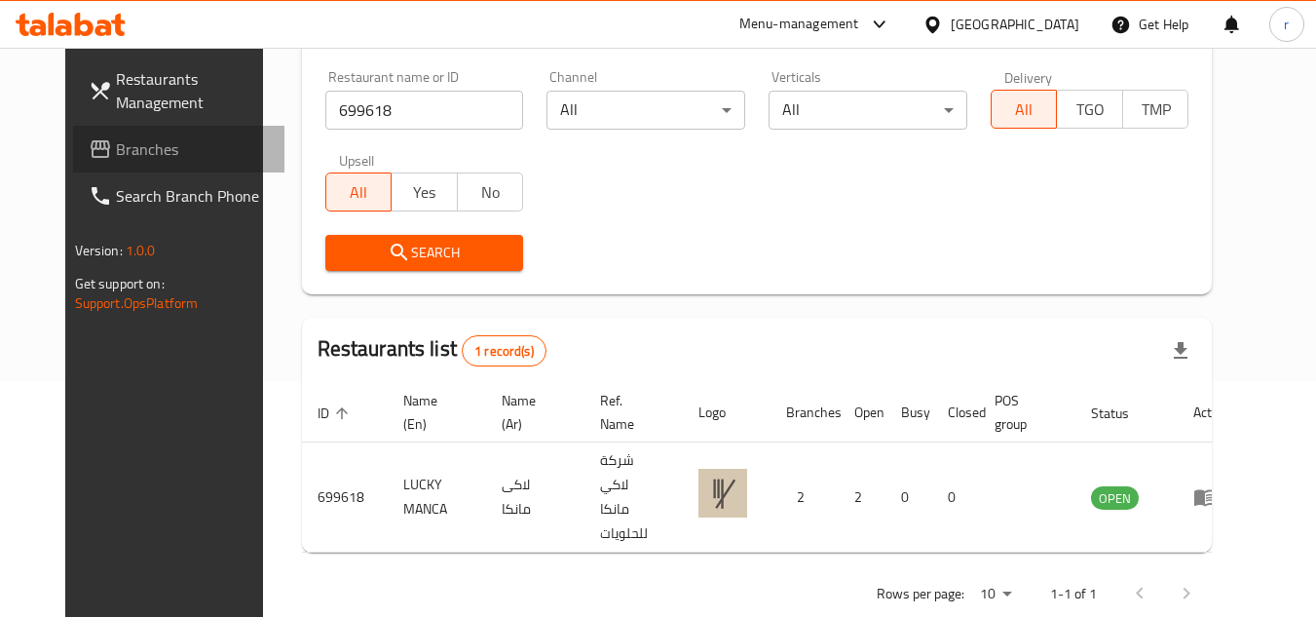
click at [116, 145] on span "Branches" at bounding box center [193, 148] width 154 height 23
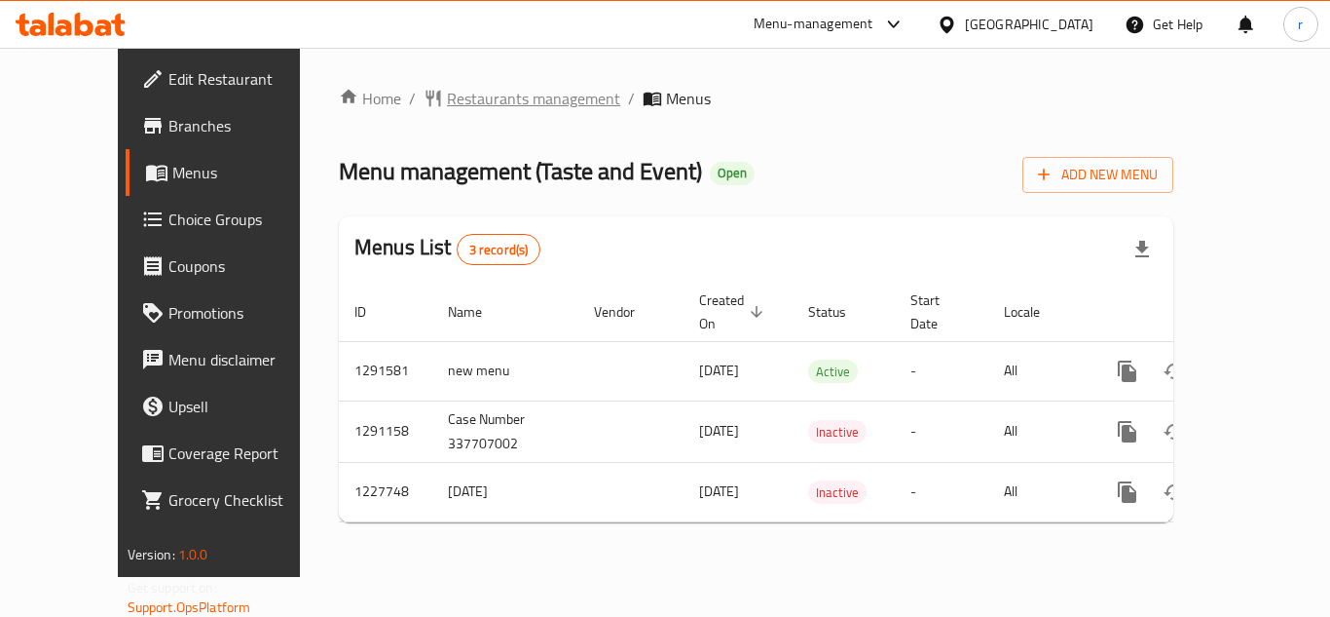
click at [449, 105] on span "Restaurants management" at bounding box center [533, 98] width 173 height 23
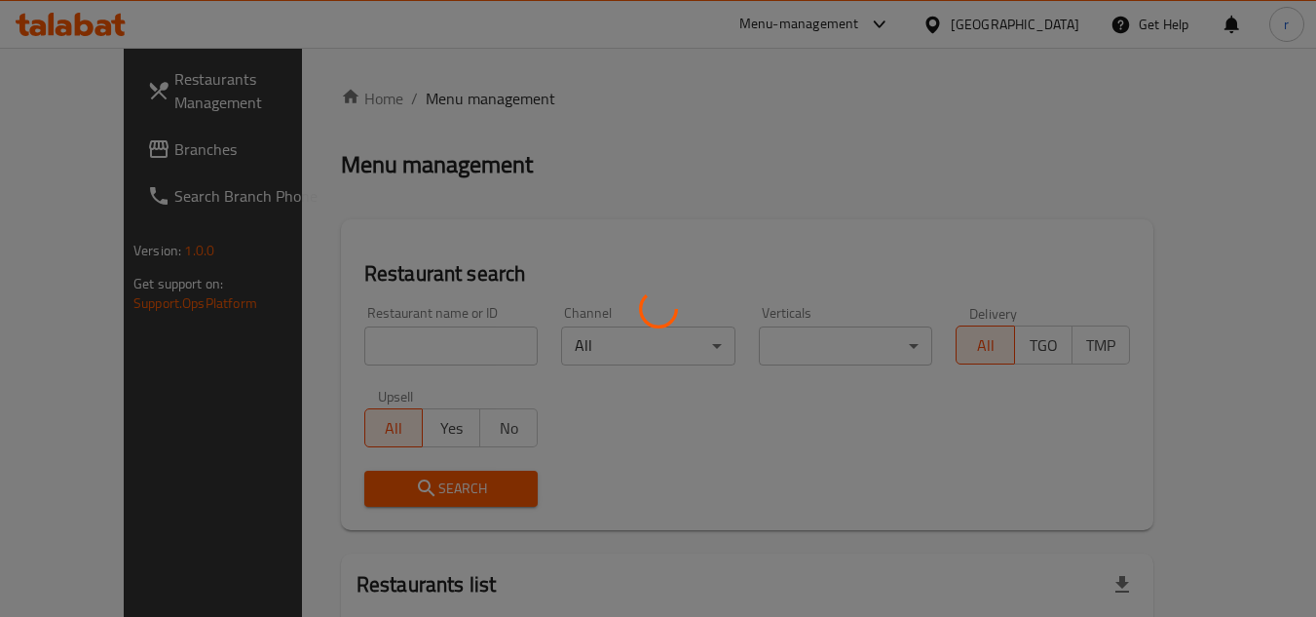
click at [393, 341] on div at bounding box center [658, 308] width 1316 height 617
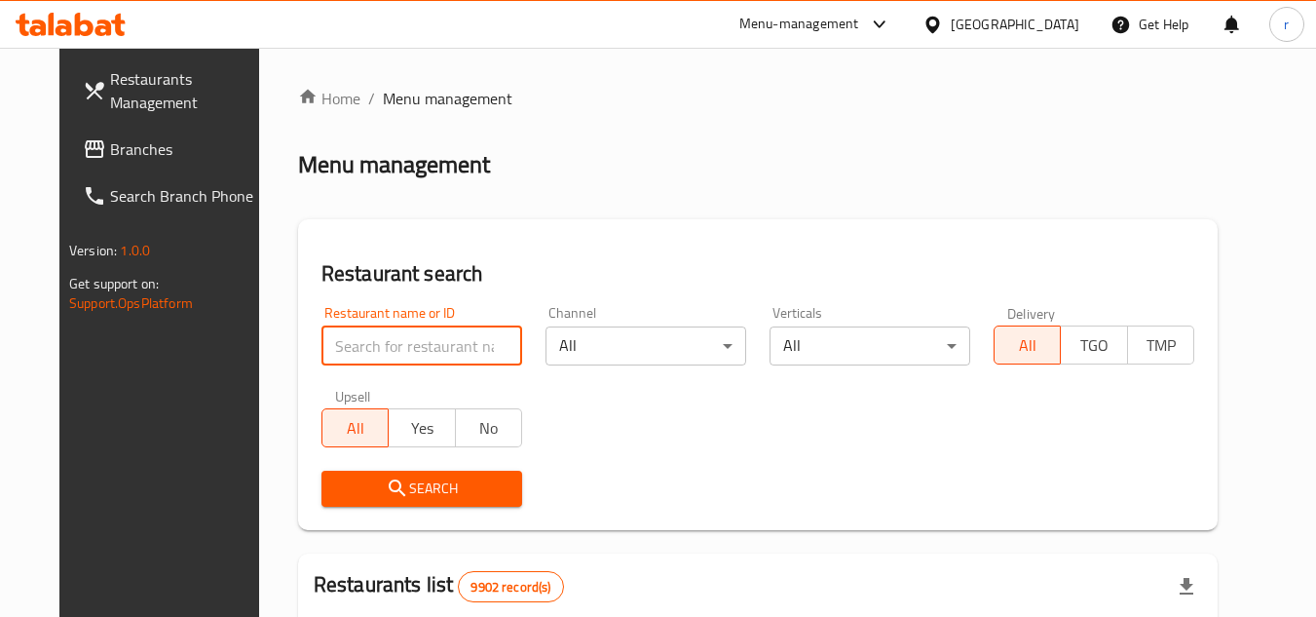
click at [393, 341] on input "search" at bounding box center [421, 345] width 201 height 39
paste input "14888"
type input "14888"
click at [396, 481] on span "Search" at bounding box center [421, 488] width 169 height 24
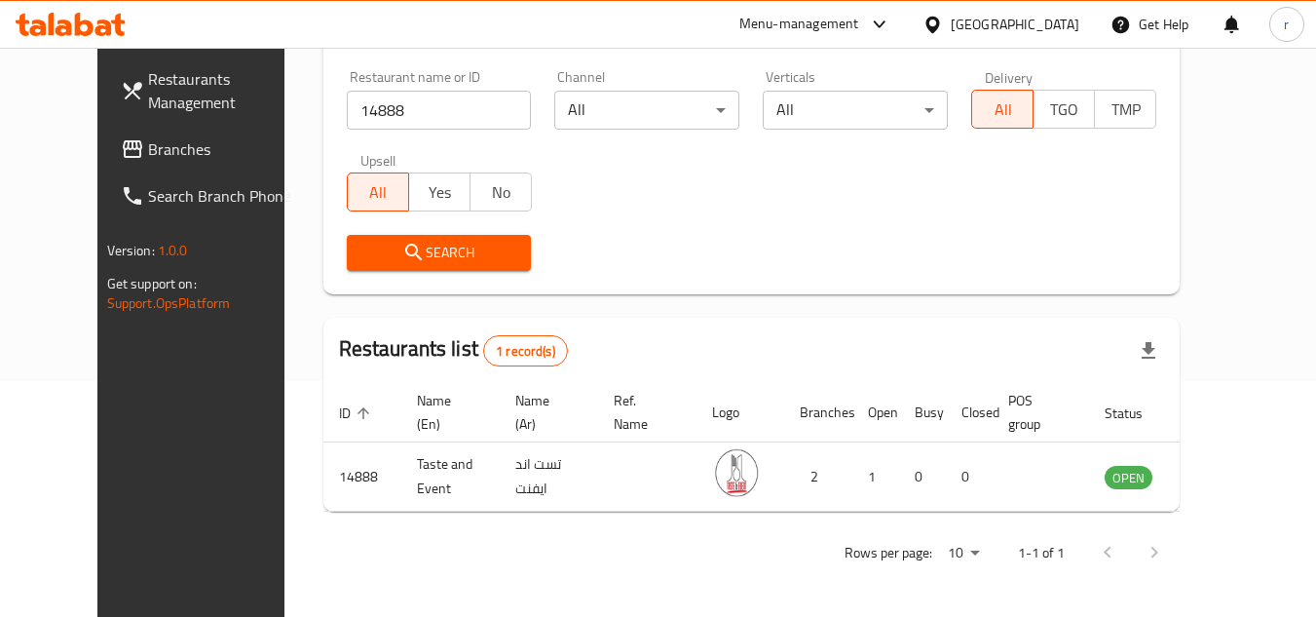
scroll to position [236, 0]
click at [943, 17] on icon at bounding box center [932, 25] width 20 height 20
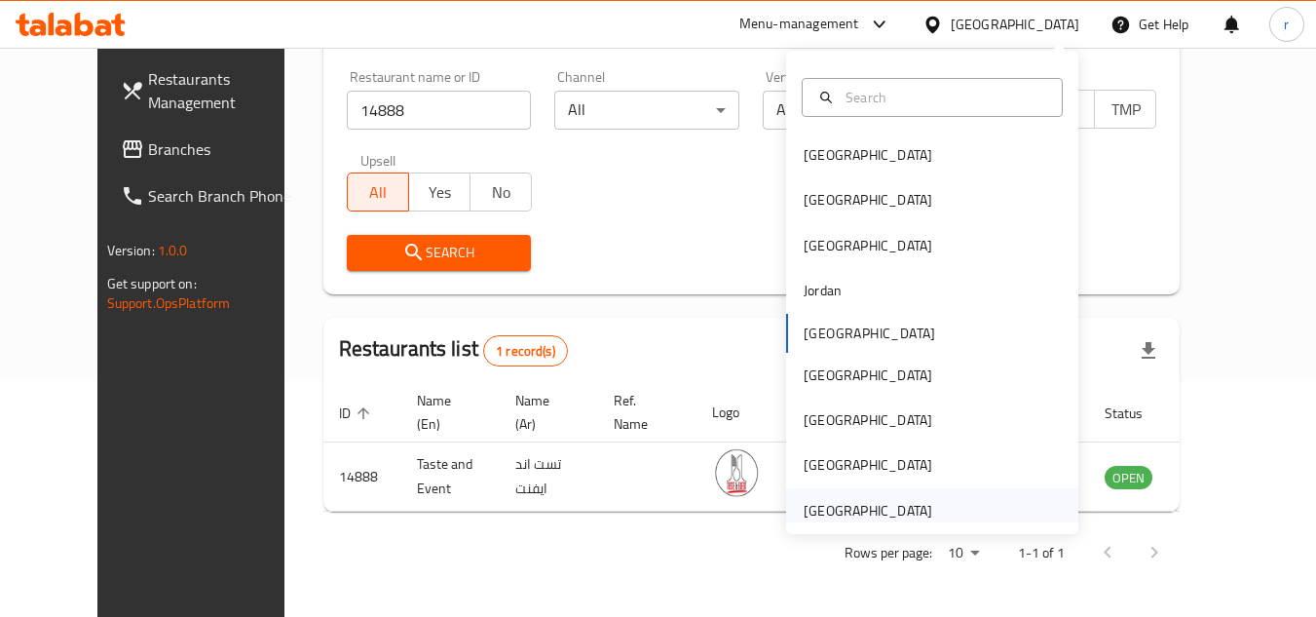
click at [819, 506] on div "[GEOGRAPHIC_DATA]" at bounding box center [868, 510] width 129 height 21
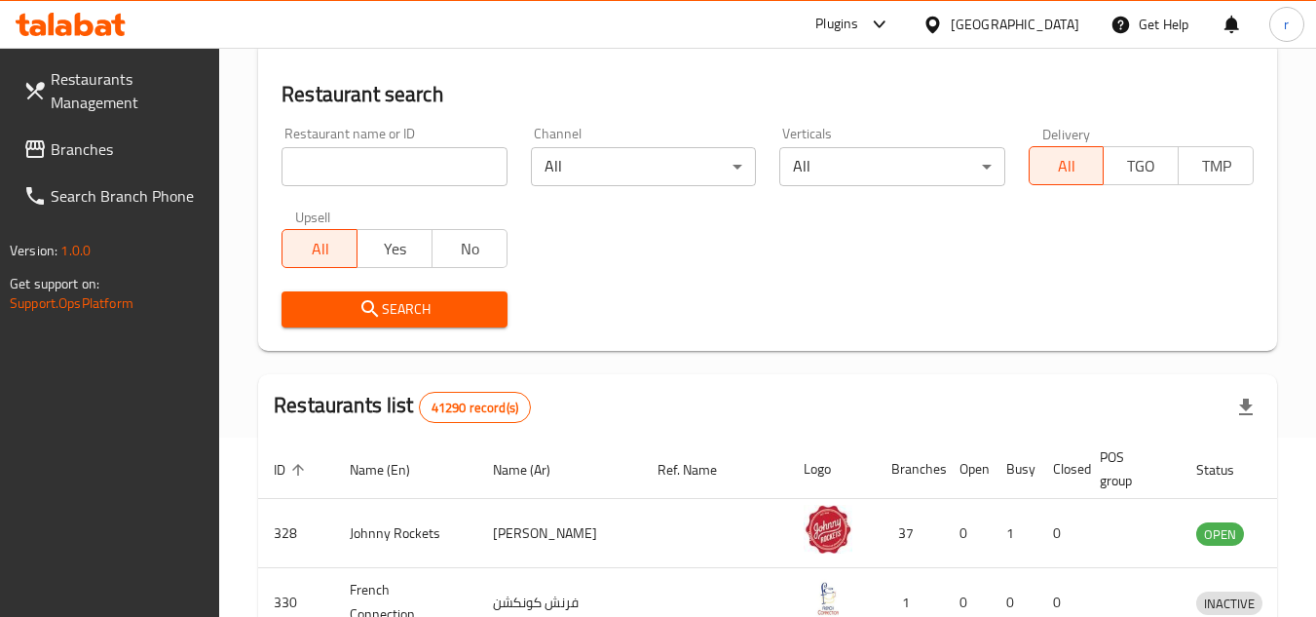
scroll to position [236, 0]
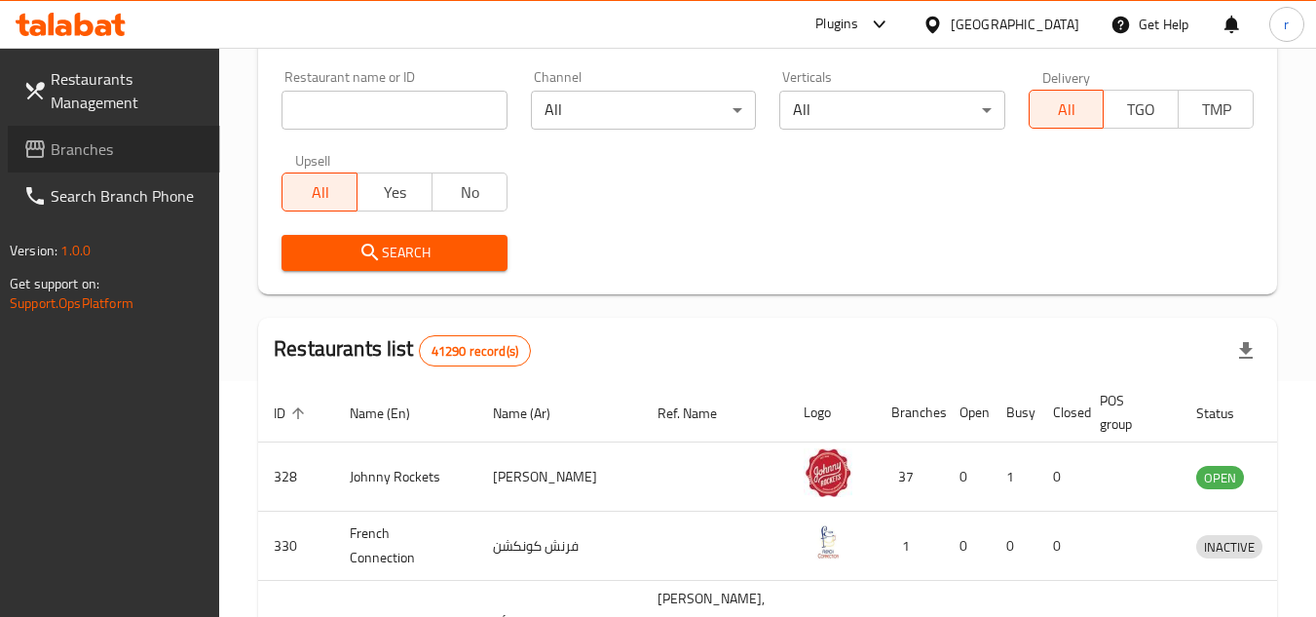
click at [102, 152] on span "Branches" at bounding box center [128, 148] width 154 height 23
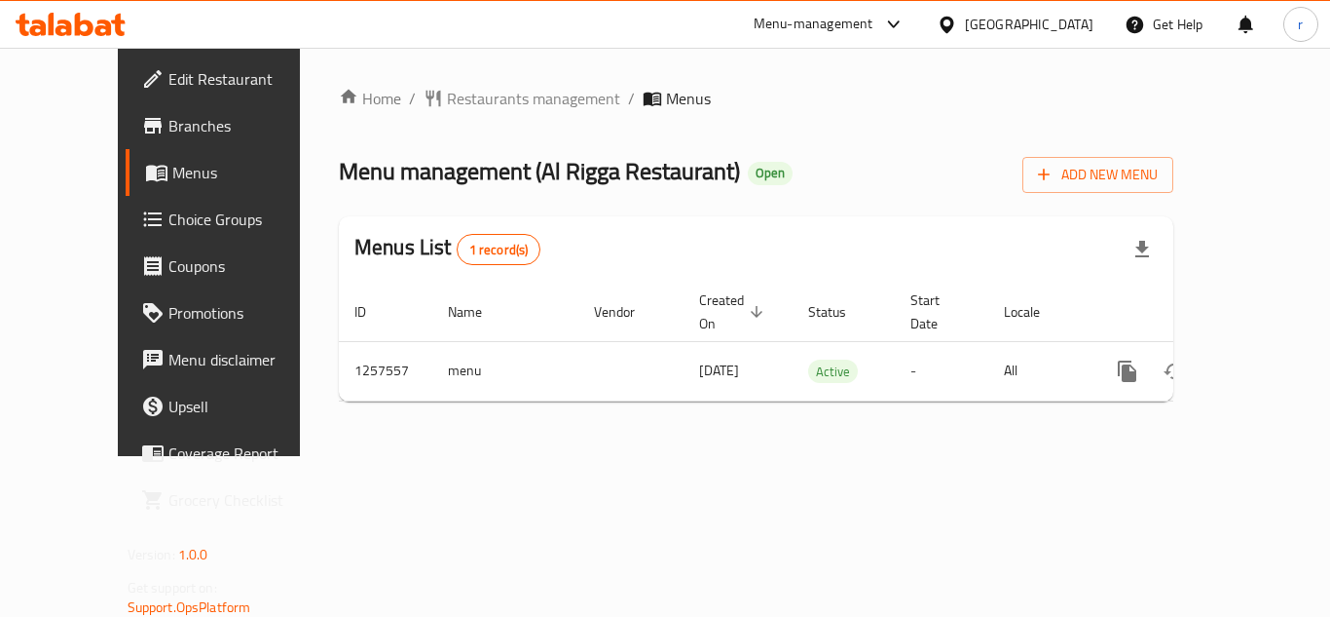
click at [478, 100] on span "Restaurants management" at bounding box center [533, 98] width 173 height 23
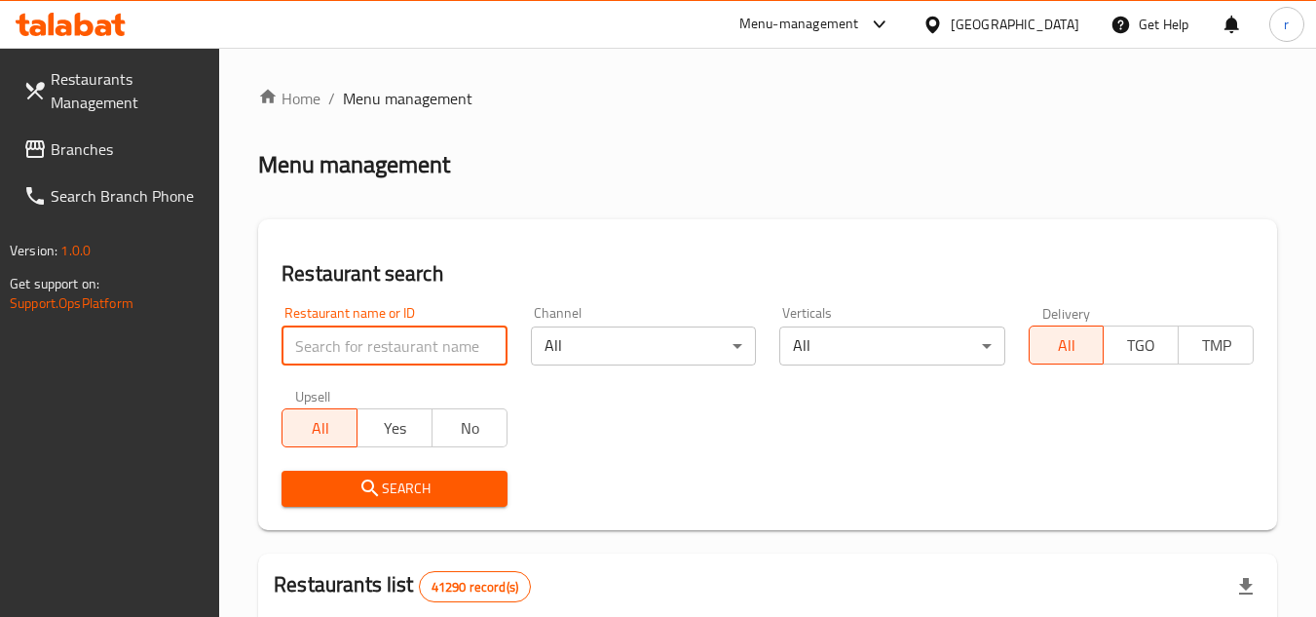
click at [432, 347] on input "search" at bounding box center [393, 345] width 225 height 39
paste input "683524"
type input "683524"
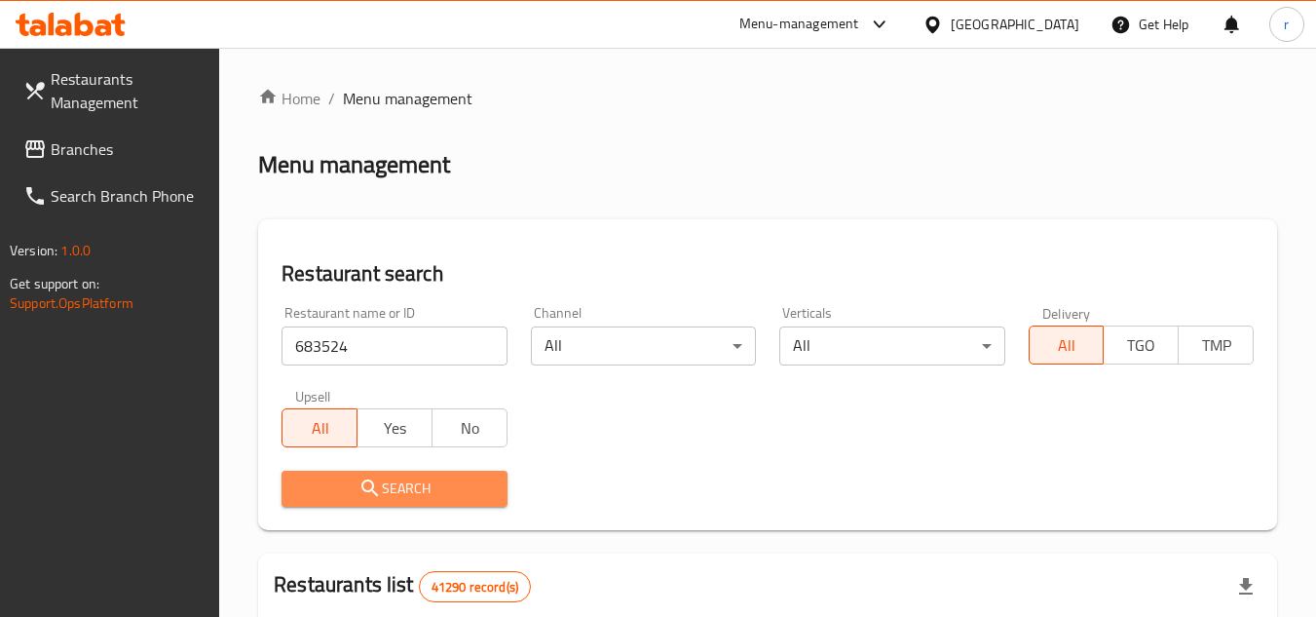
click at [399, 478] on span "Search" at bounding box center [394, 488] width 194 height 24
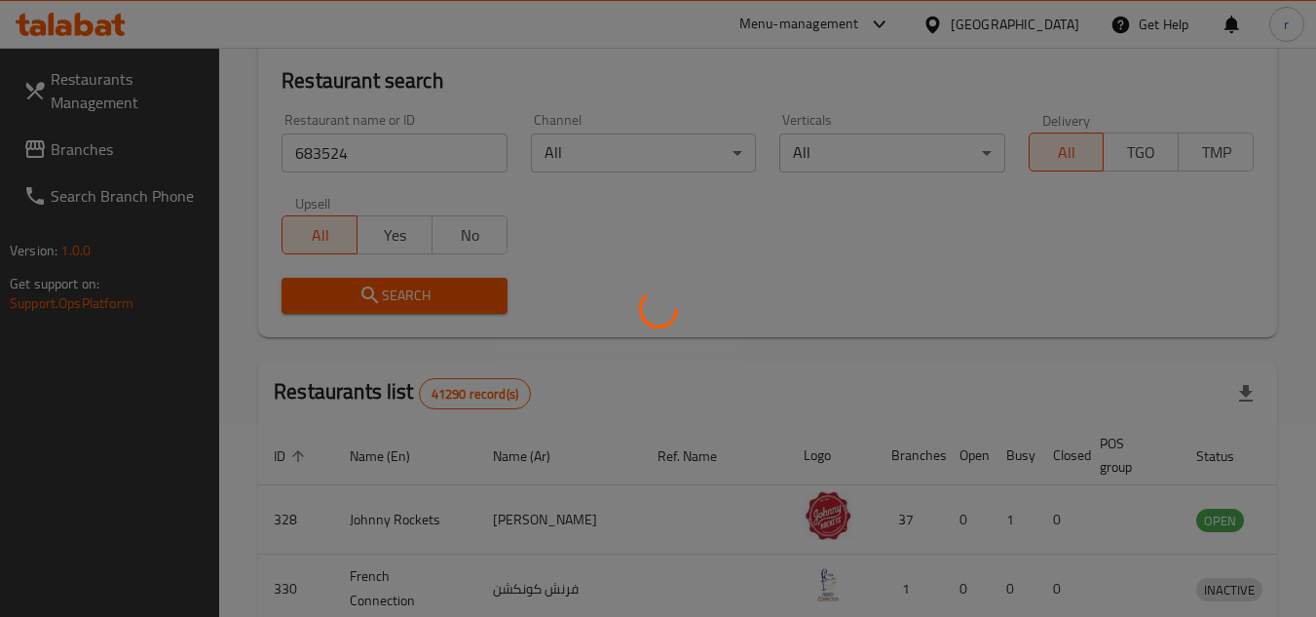
scroll to position [195, 0]
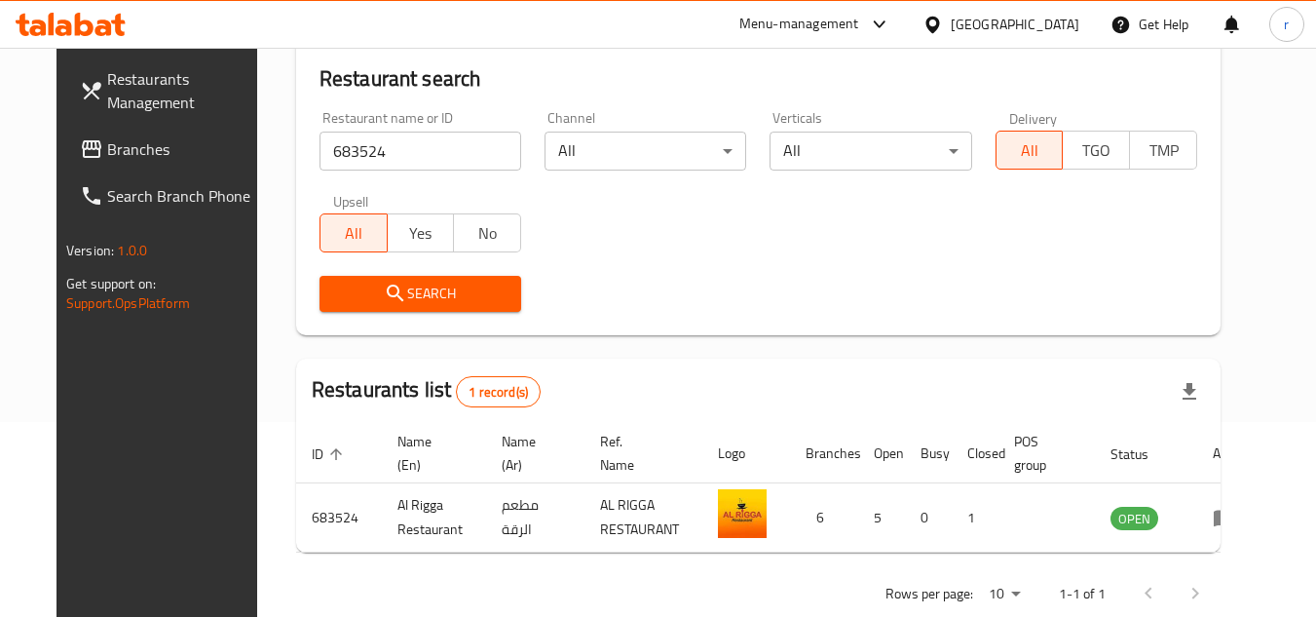
click at [975, 27] on div "[GEOGRAPHIC_DATA]" at bounding box center [1015, 24] width 129 height 21
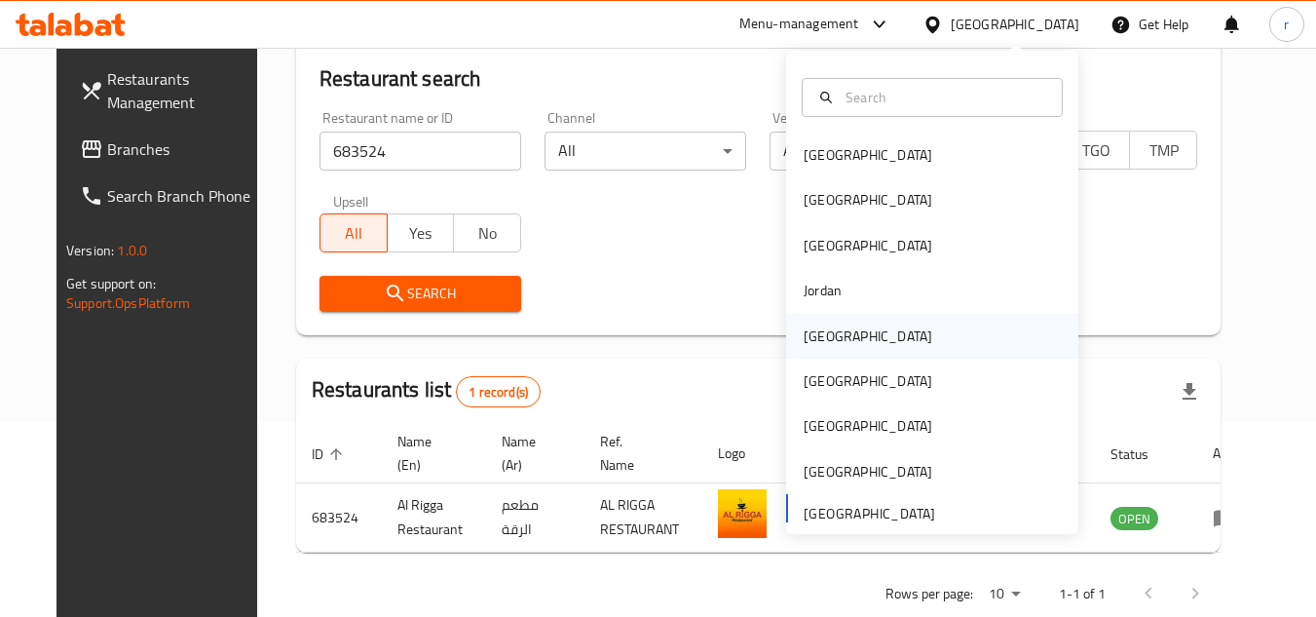
click at [812, 341] on div "[GEOGRAPHIC_DATA]" at bounding box center [868, 335] width 129 height 21
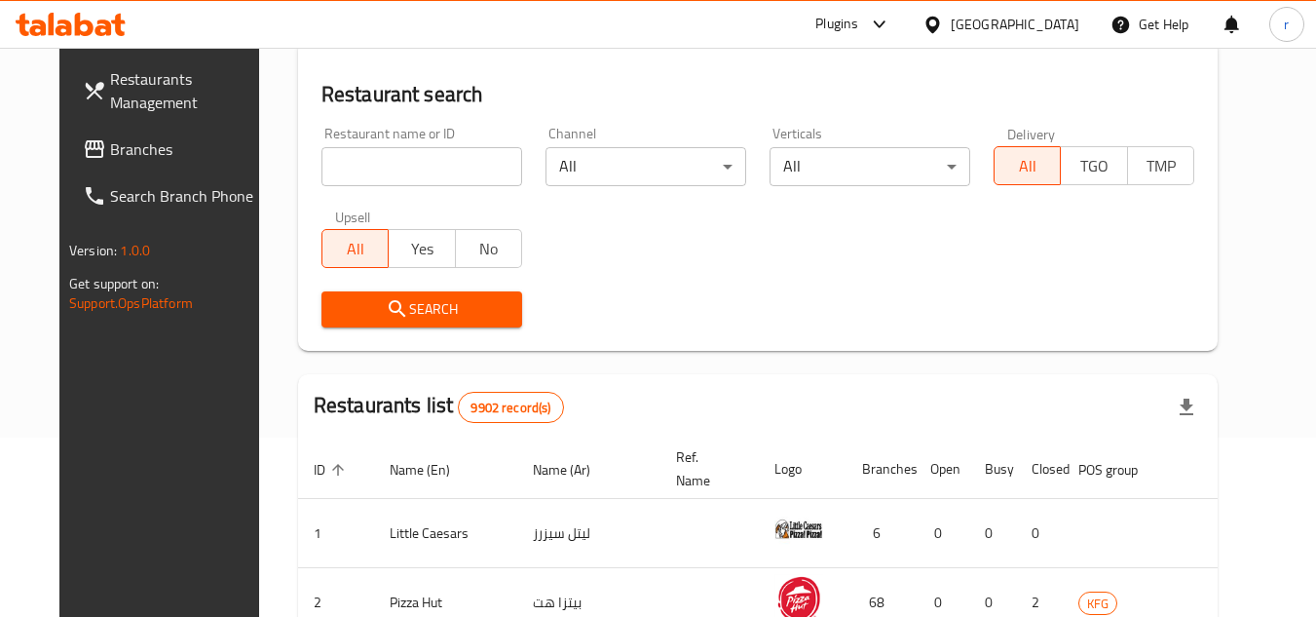
scroll to position [195, 0]
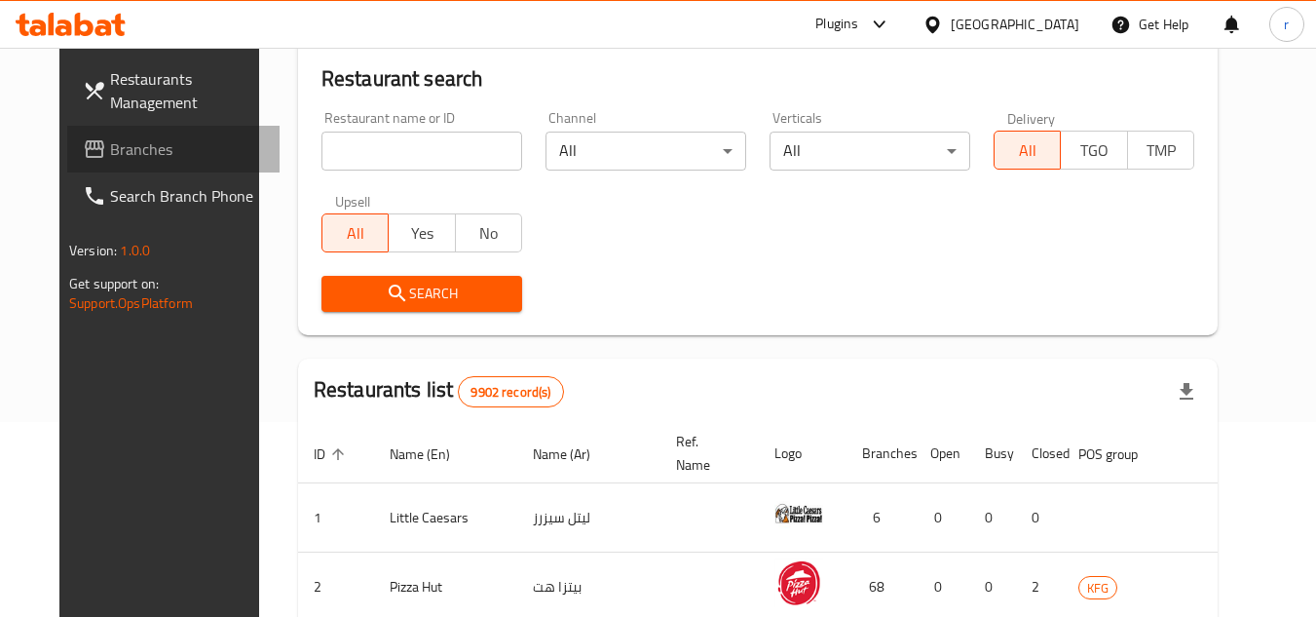
drag, startPoint x: 74, startPoint y: 153, endPoint x: 148, endPoint y: 146, distance: 74.3
click at [110, 153] on span "Branches" at bounding box center [187, 148] width 154 height 23
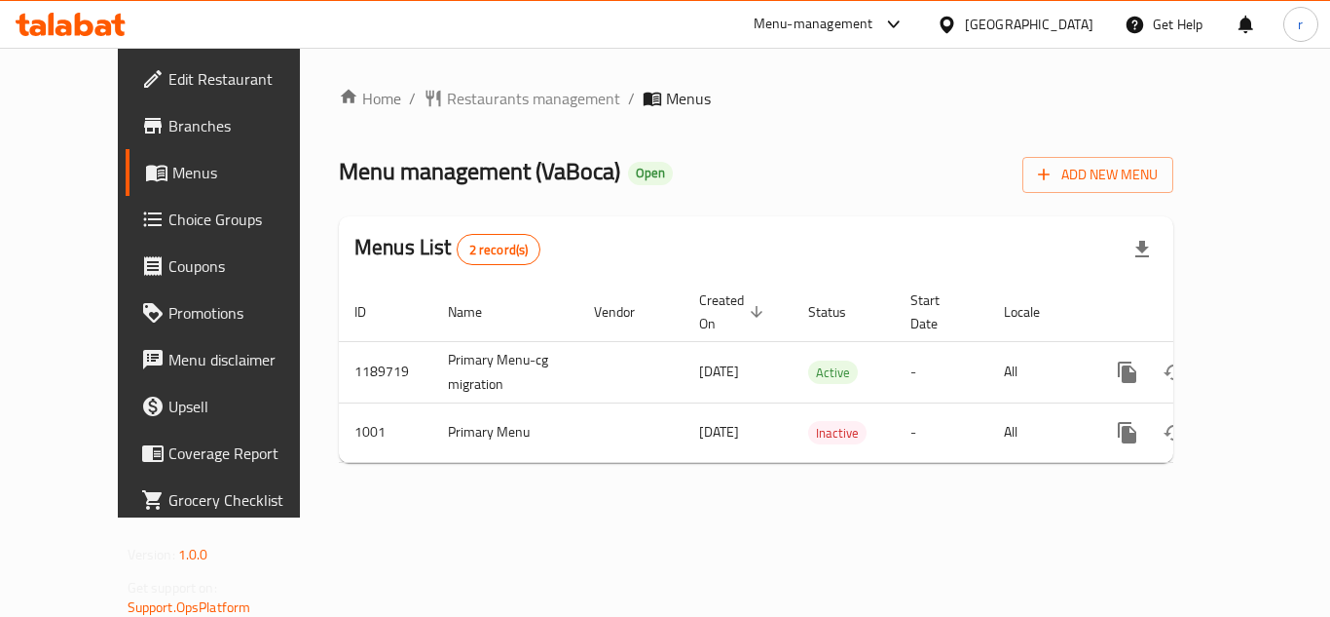
click at [447, 95] on span "Restaurants management" at bounding box center [533, 98] width 173 height 23
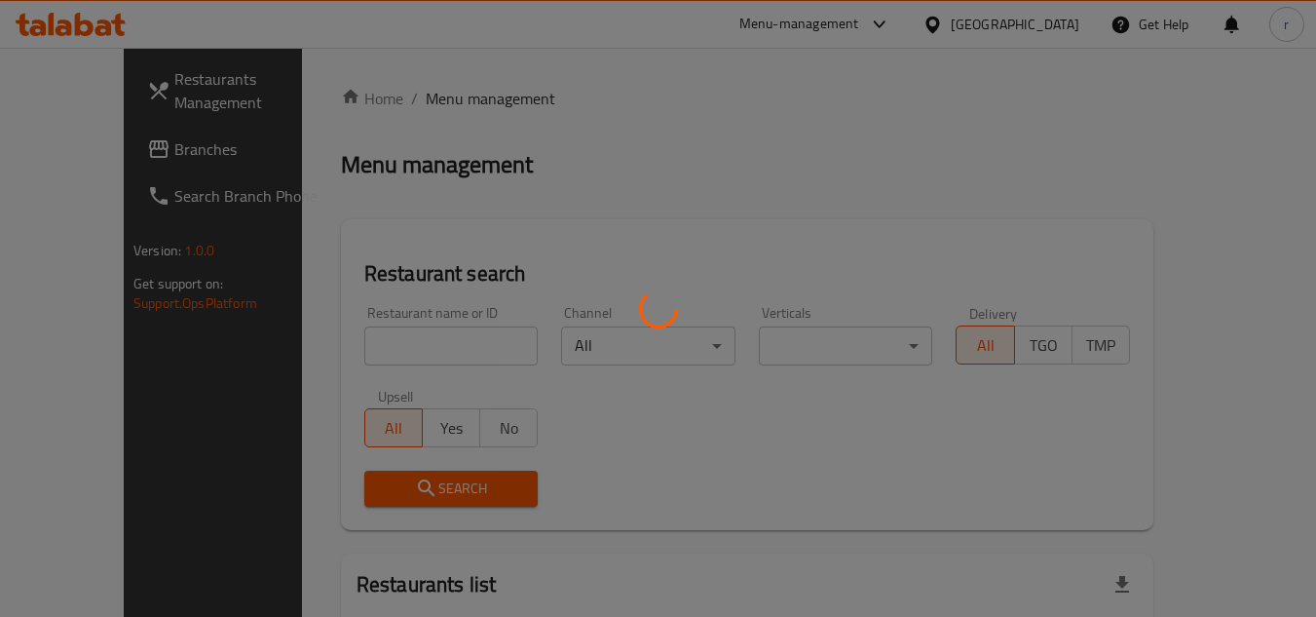
click at [363, 336] on div at bounding box center [658, 308] width 1316 height 617
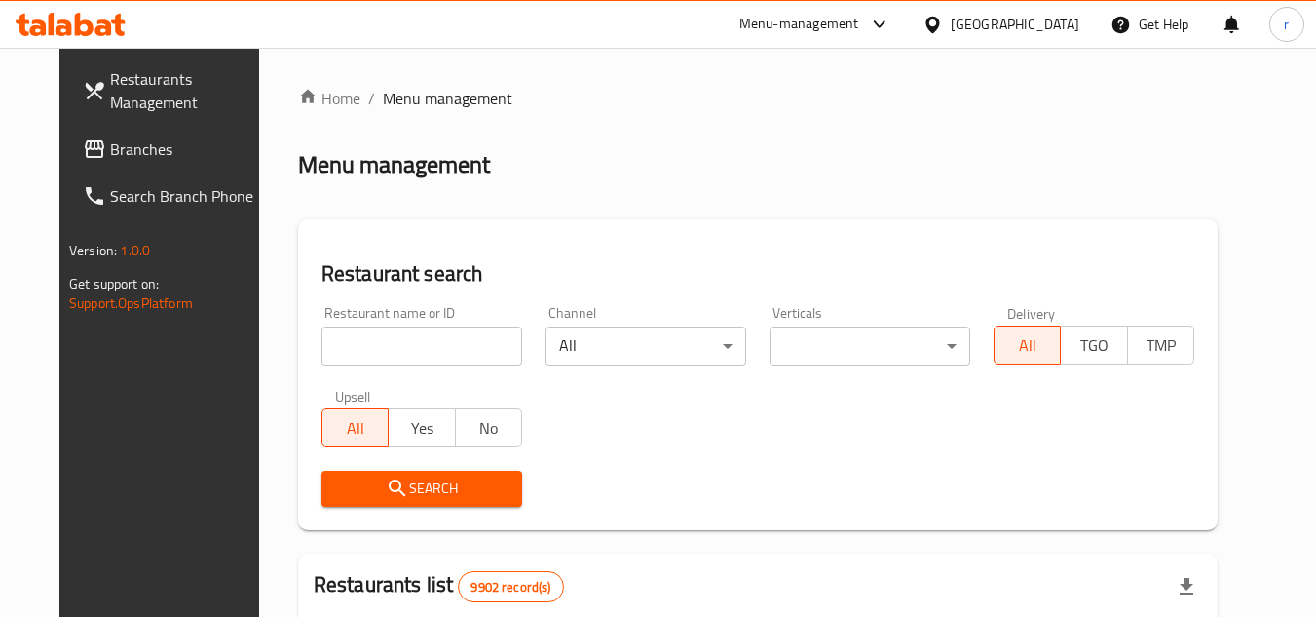
click at [363, 336] on input "search" at bounding box center [421, 345] width 201 height 39
paste input "688"
type input "688"
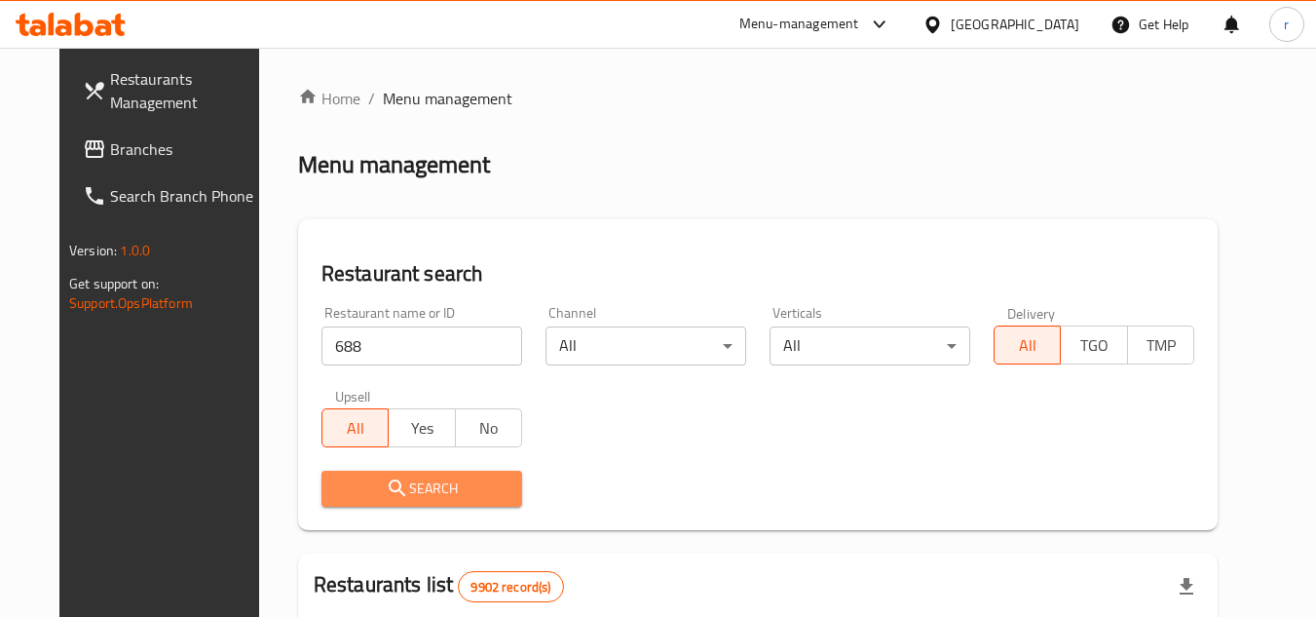
drag, startPoint x: 345, startPoint y: 483, endPoint x: 444, endPoint y: 283, distance: 223.0
click at [346, 476] on span "Search" at bounding box center [421, 488] width 169 height 24
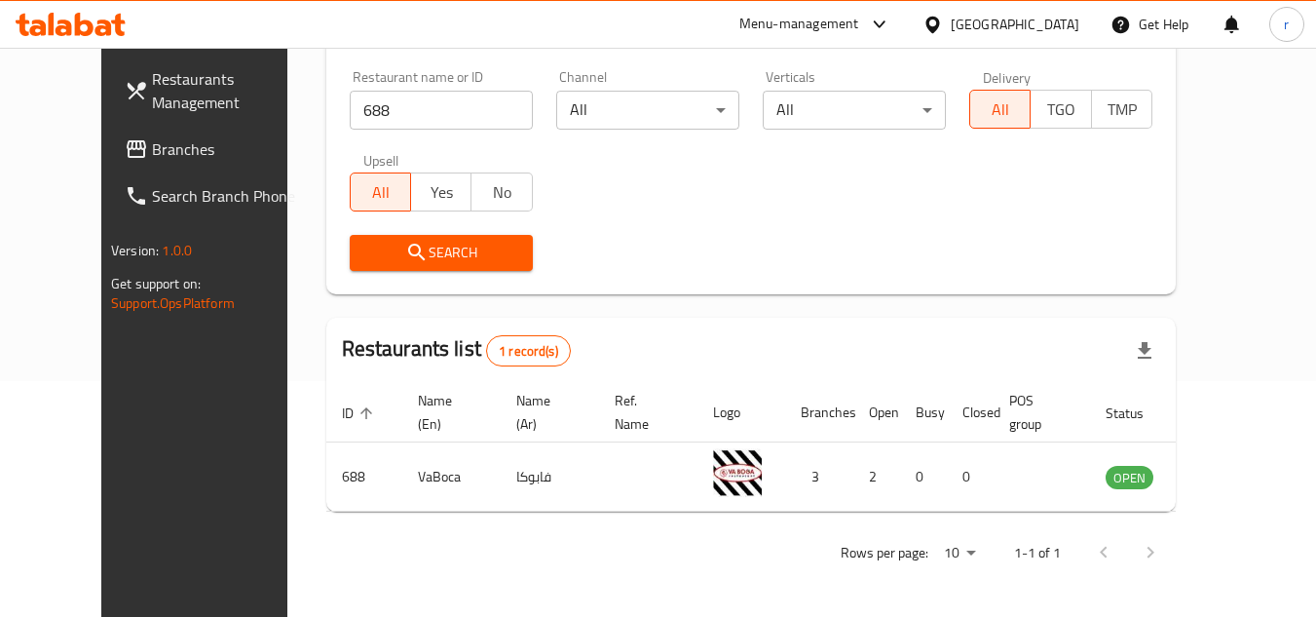
scroll to position [236, 0]
click at [1041, 24] on div "[GEOGRAPHIC_DATA]" at bounding box center [1015, 24] width 129 height 21
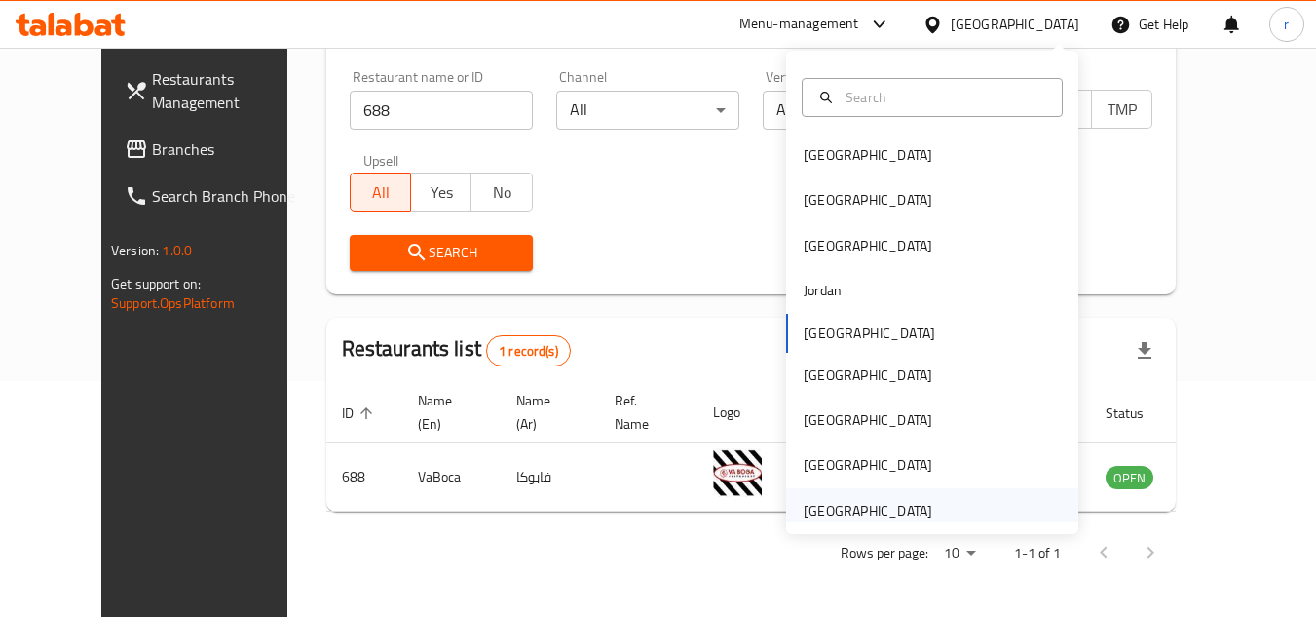
click at [848, 505] on div "[GEOGRAPHIC_DATA]" at bounding box center [868, 510] width 129 height 21
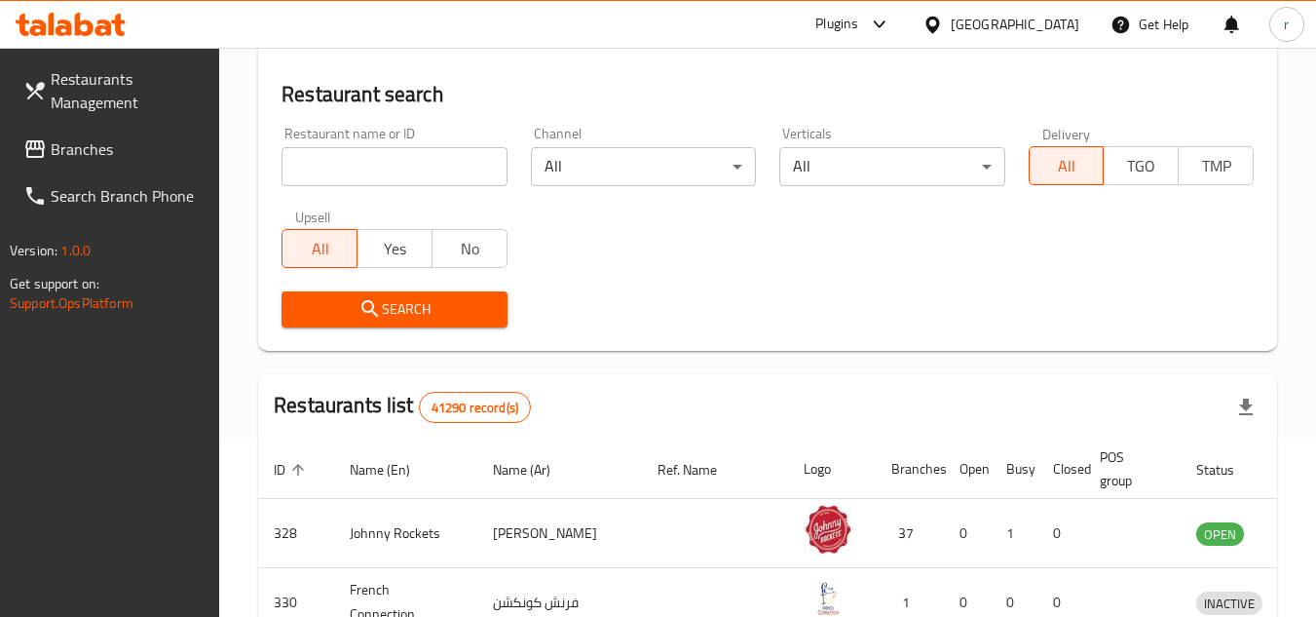
scroll to position [236, 0]
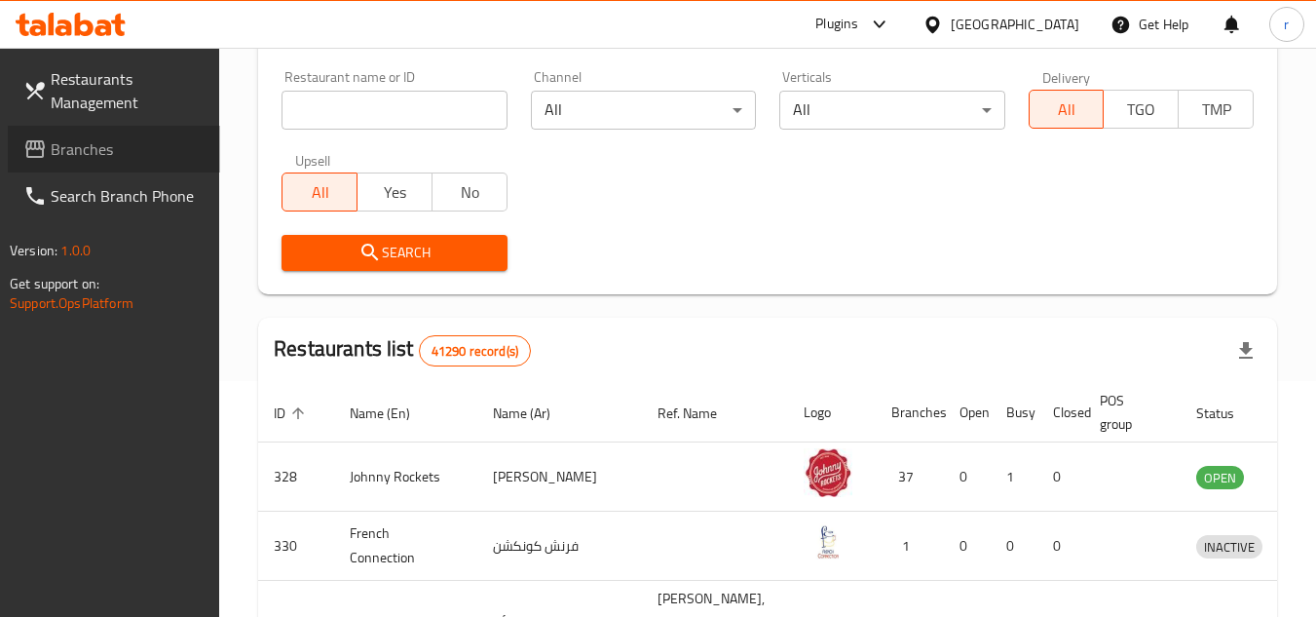
click at [102, 151] on span "Branches" at bounding box center [128, 148] width 154 height 23
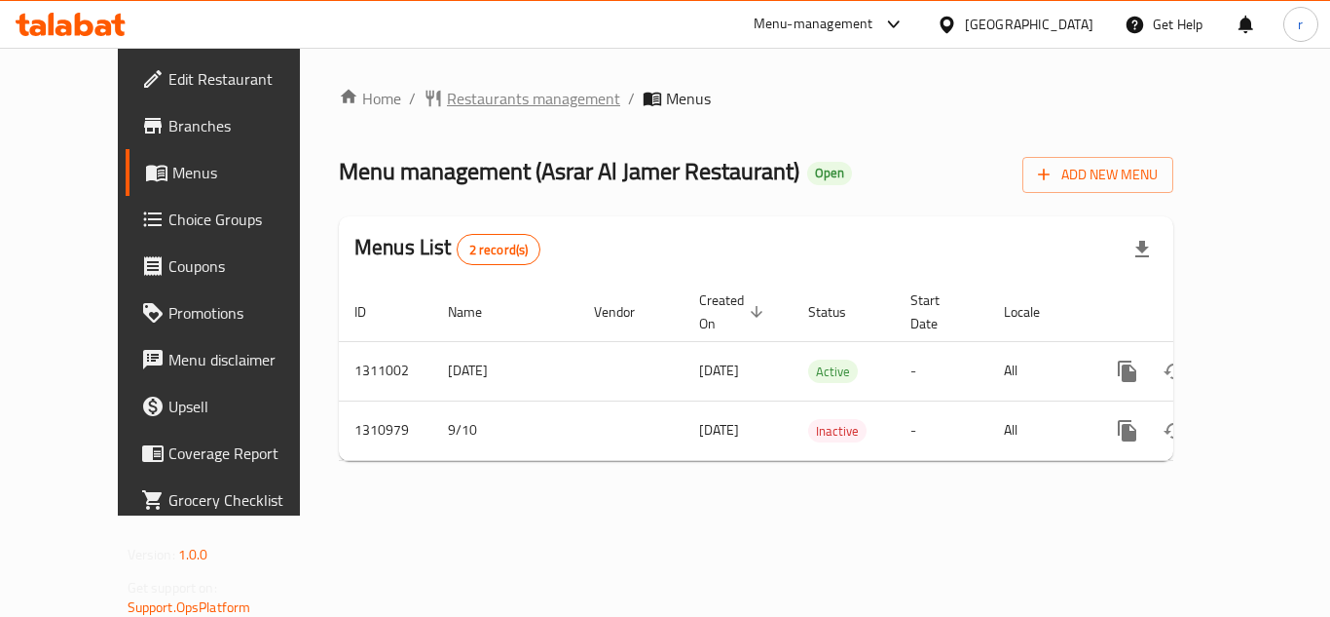
click at [465, 95] on span "Restaurants management" at bounding box center [533, 98] width 173 height 23
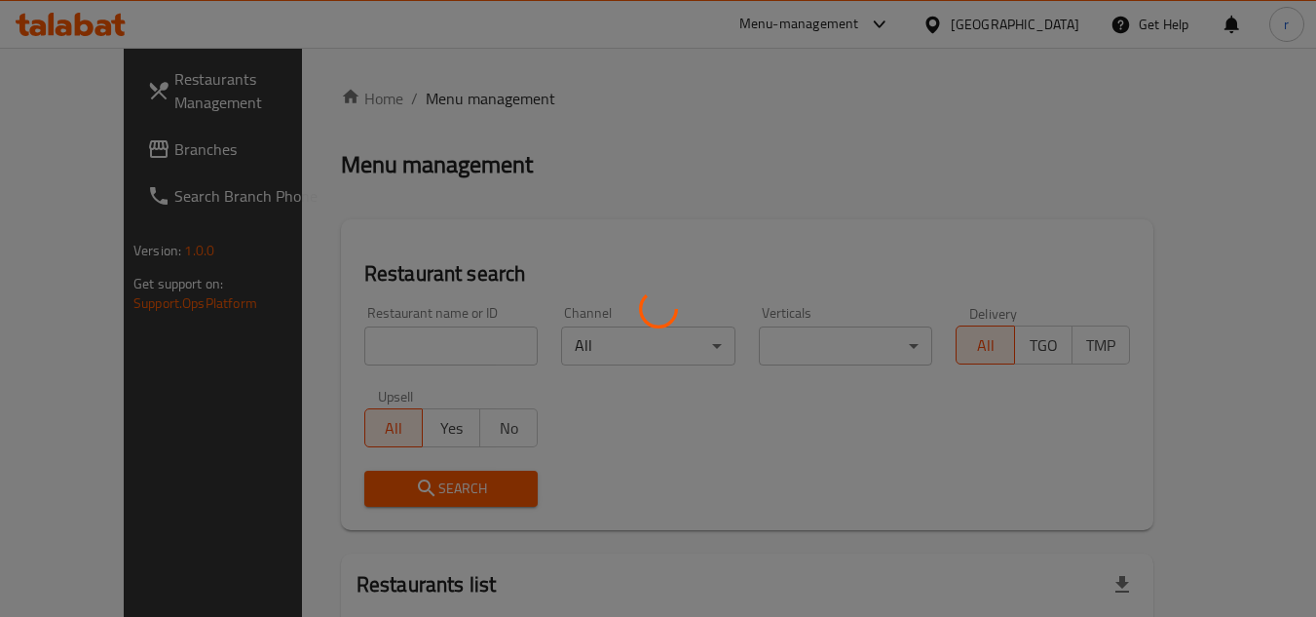
click at [409, 346] on div at bounding box center [658, 308] width 1316 height 617
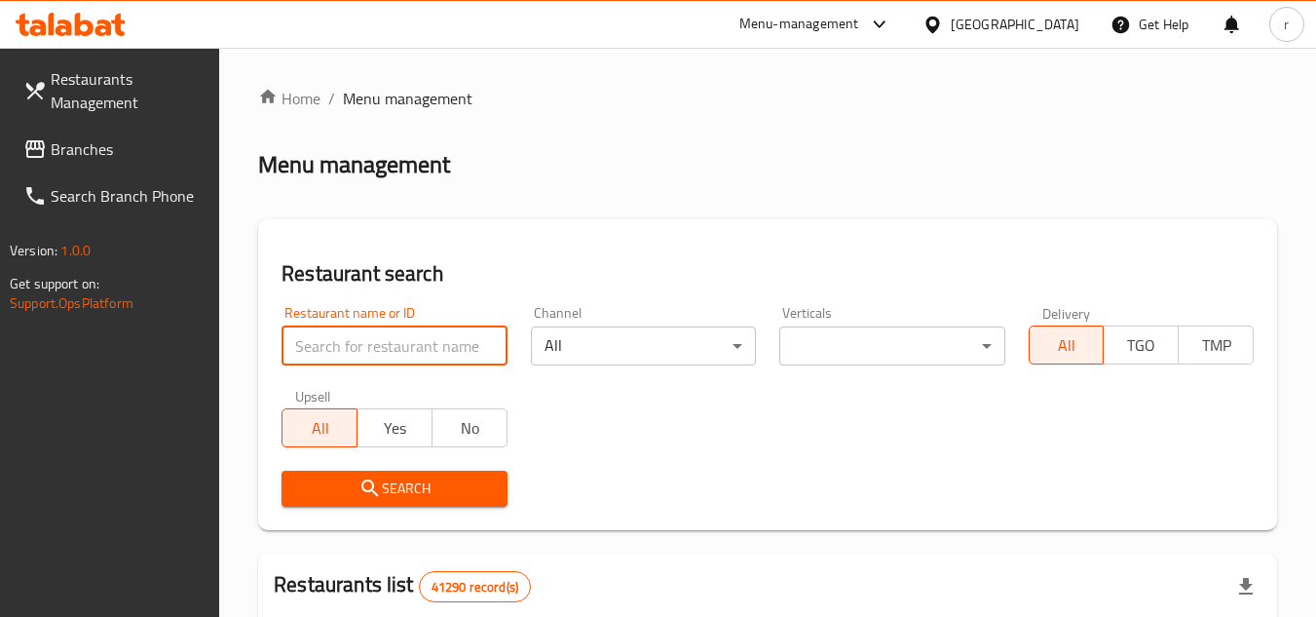
click at [400, 348] on input "search" at bounding box center [393, 345] width 225 height 39
paste input "705680"
type input "705680"
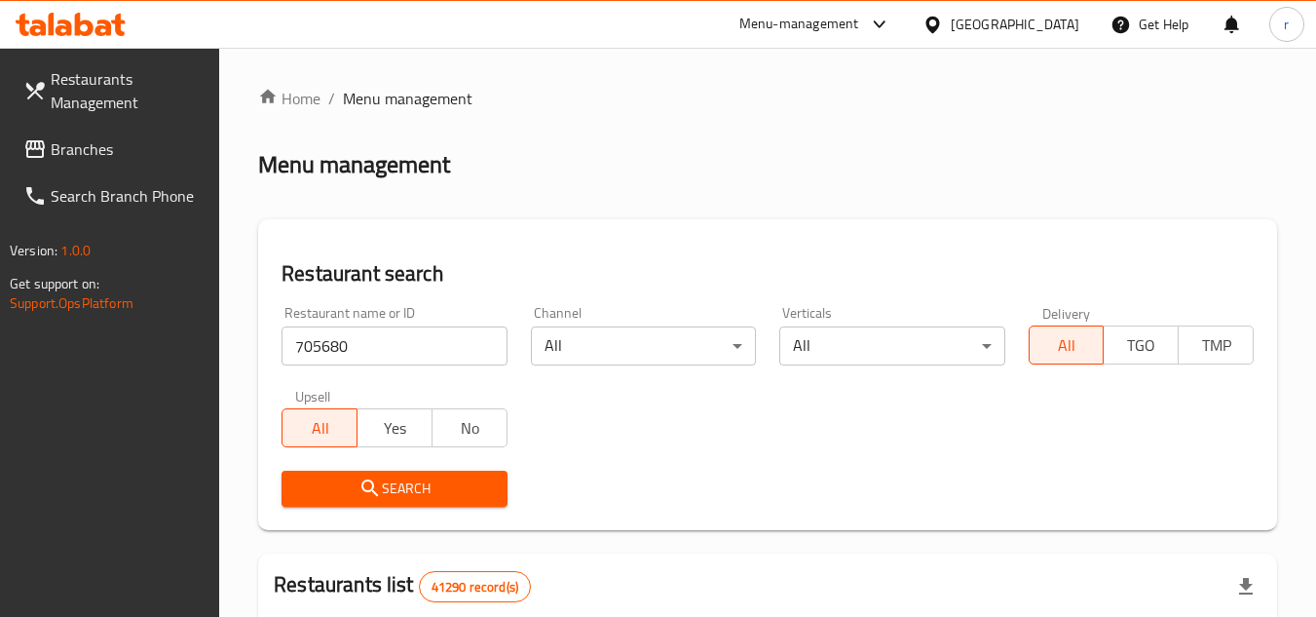
click at [379, 486] on icon "submit" at bounding box center [369, 487] width 23 height 23
click at [35, 154] on icon at bounding box center [34, 148] width 23 height 23
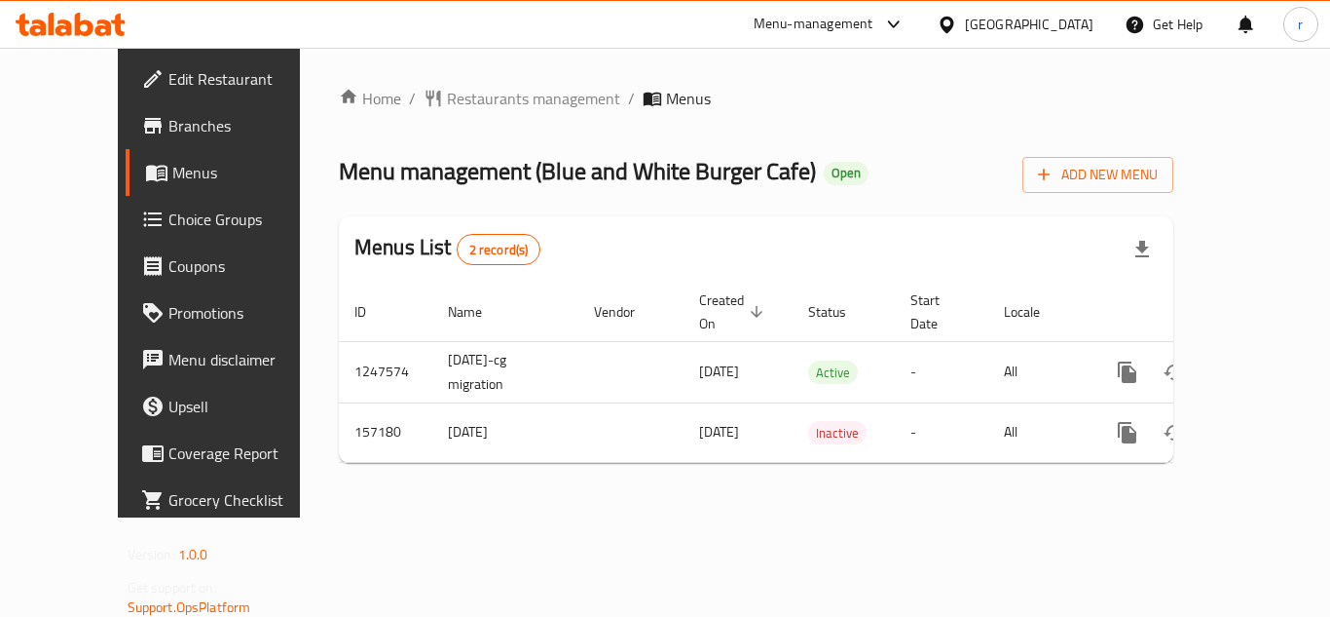
click at [497, 102] on span "Restaurants management" at bounding box center [533, 98] width 173 height 23
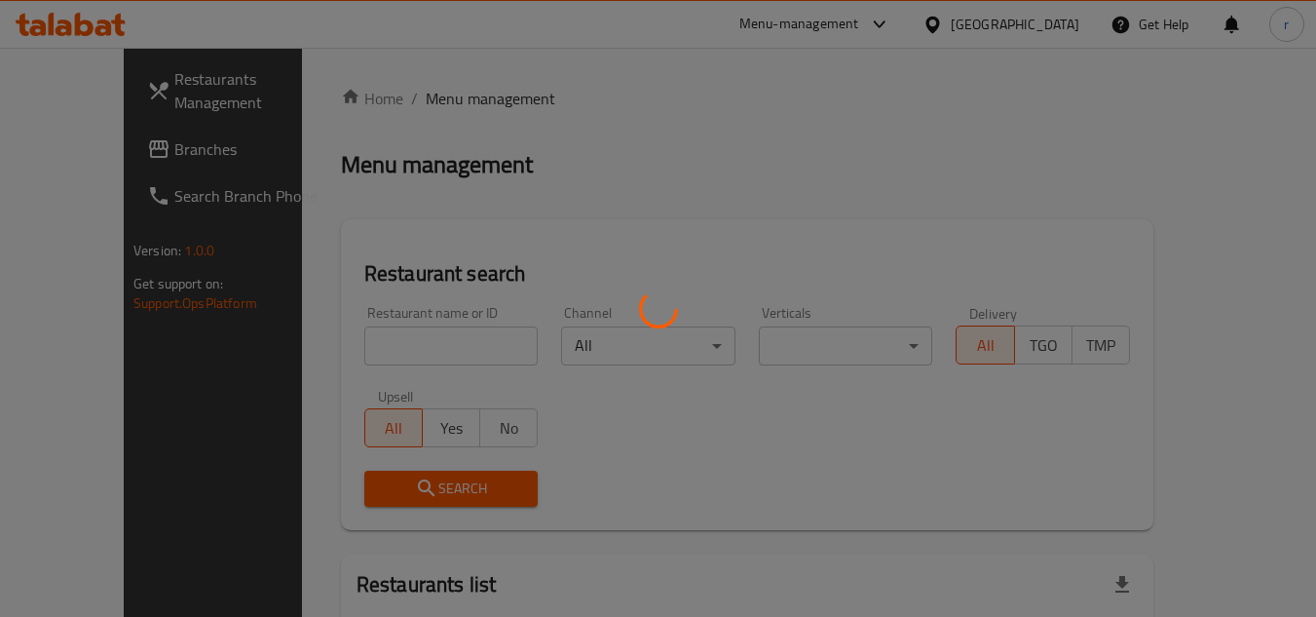
click at [404, 337] on div at bounding box center [658, 308] width 1316 height 617
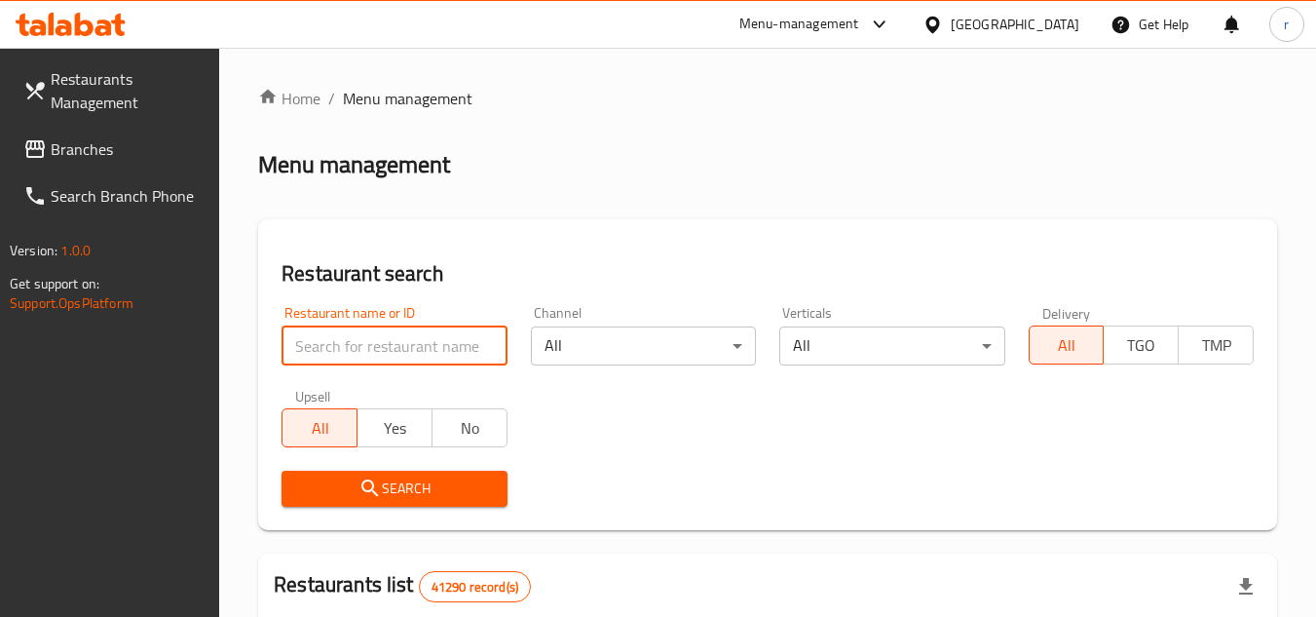
click at [400, 348] on input "search" at bounding box center [393, 345] width 225 height 39
paste input "615294"
type input "615294"
click at [357, 482] on span "Search" at bounding box center [394, 488] width 194 height 24
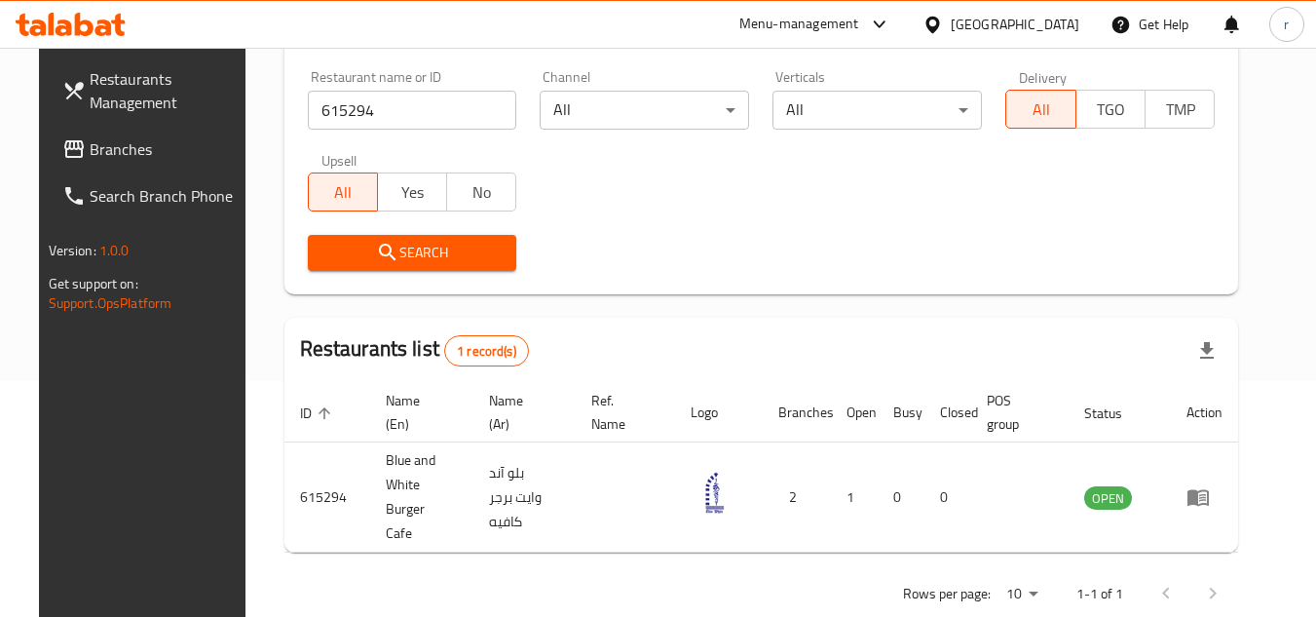
scroll to position [138, 0]
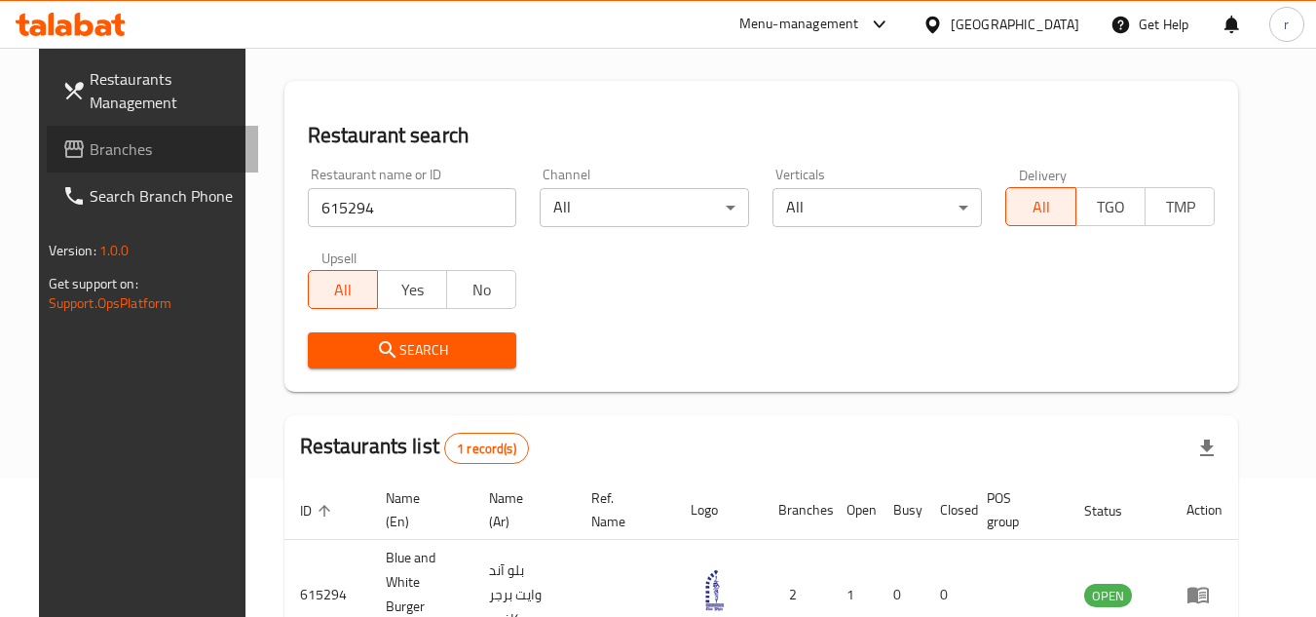
click at [69, 164] on link "Branches" at bounding box center [153, 149] width 212 height 47
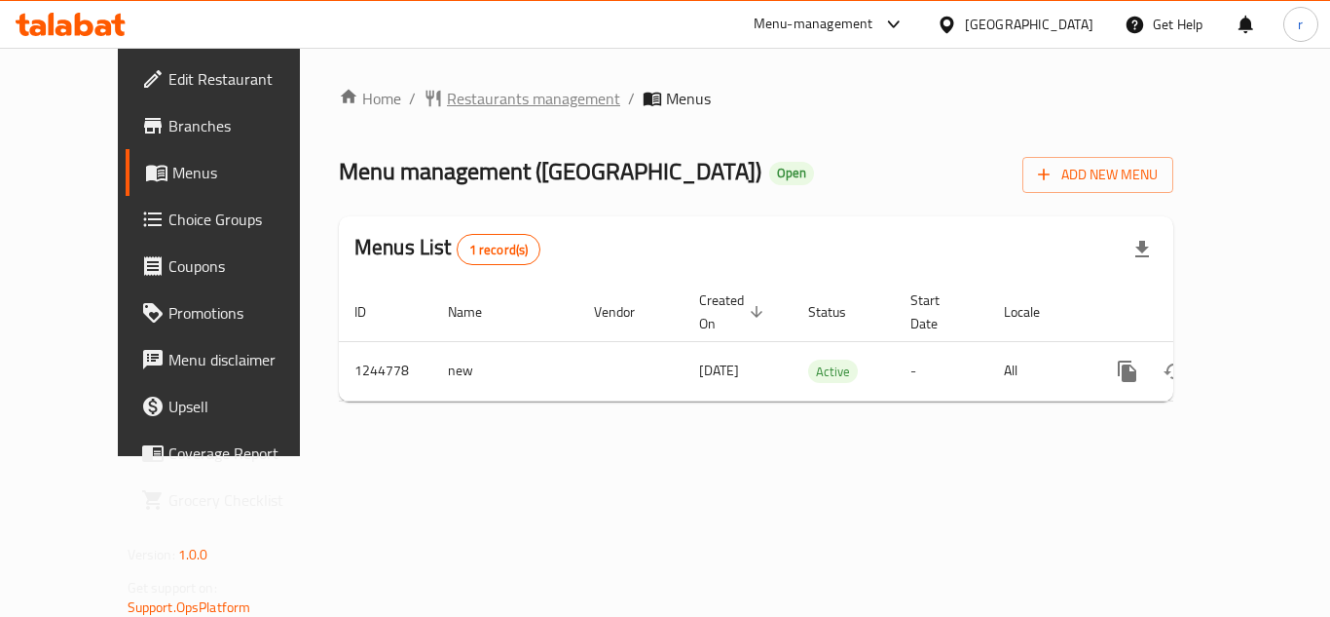
click at [467, 104] on span "Restaurants management" at bounding box center [533, 98] width 173 height 23
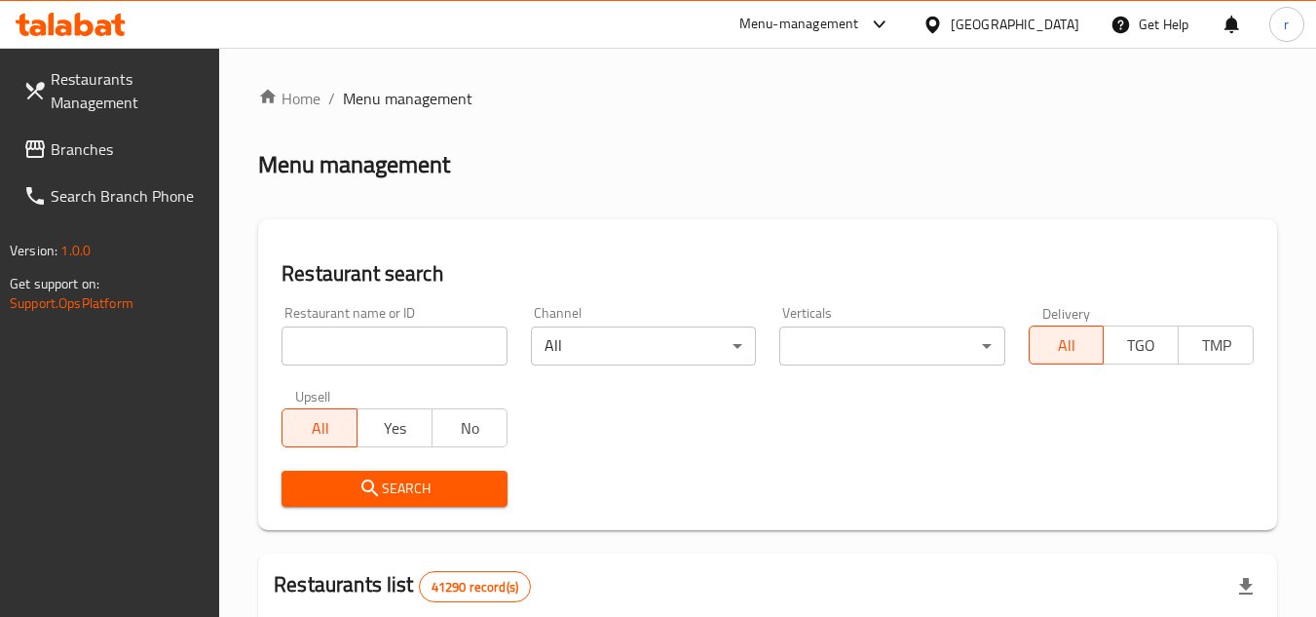
click at [421, 347] on input "search" at bounding box center [393, 345] width 225 height 39
paste input "682197"
type input "682197"
click at [403, 487] on span "Search" at bounding box center [394, 488] width 194 height 24
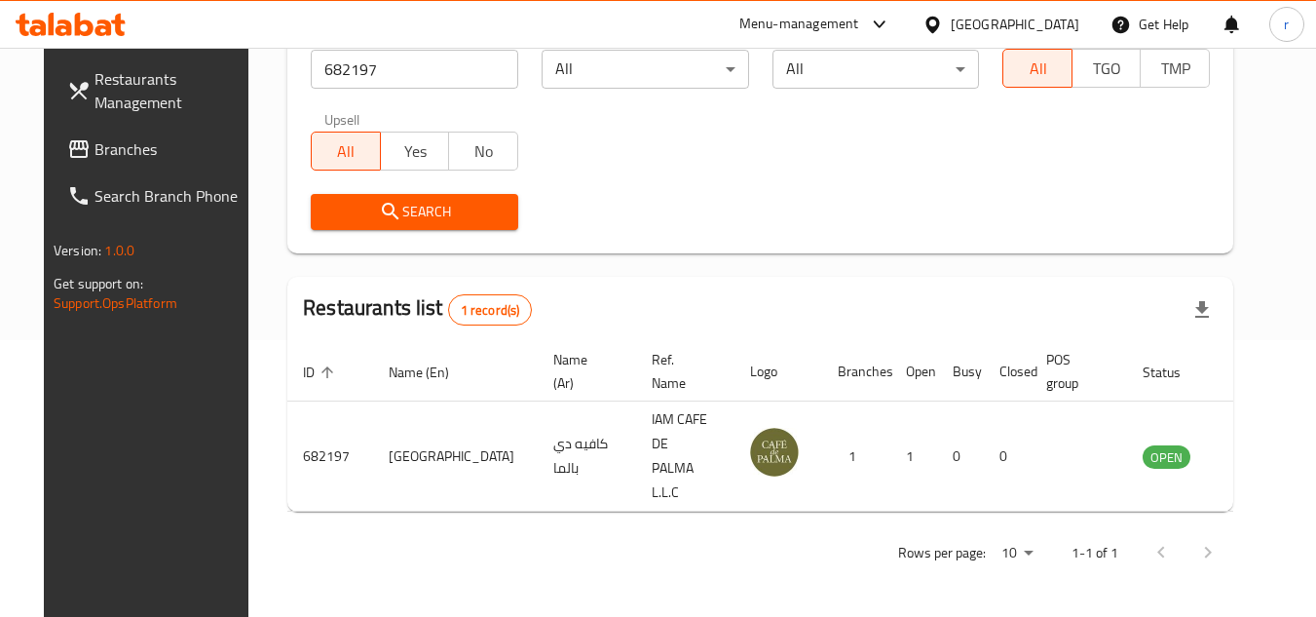
scroll to position [236, 0]
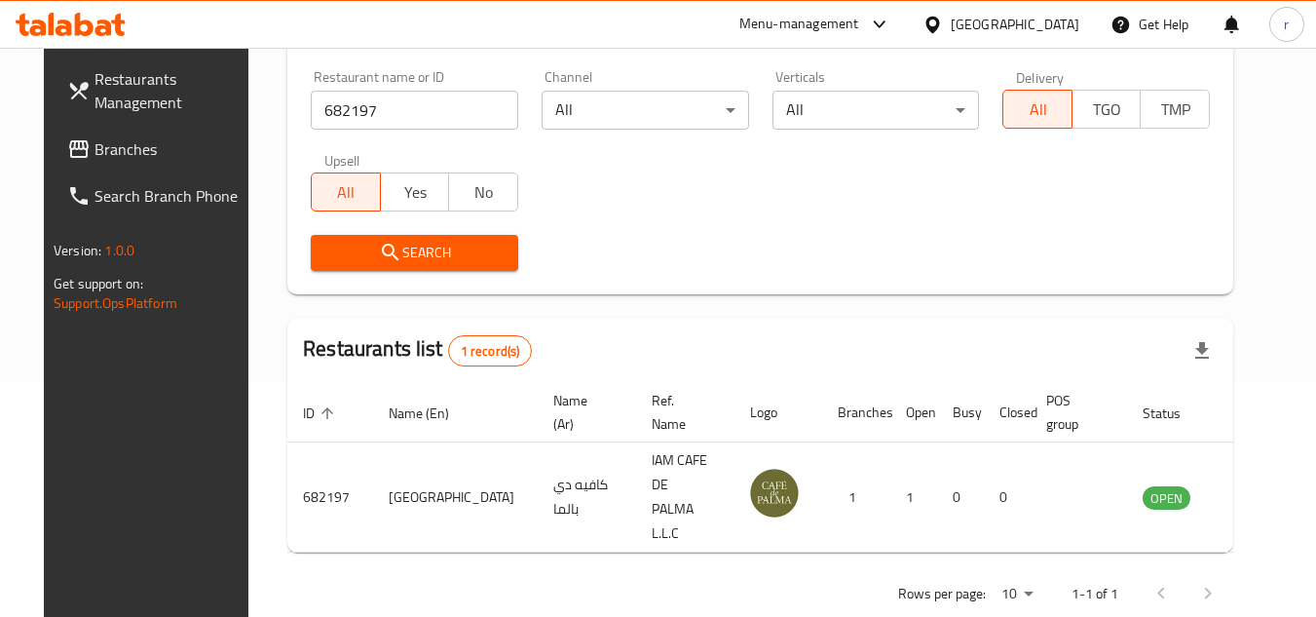
drag, startPoint x: 46, startPoint y: 155, endPoint x: 286, endPoint y: 197, distance: 244.2
click at [67, 155] on icon at bounding box center [78, 148] width 23 height 23
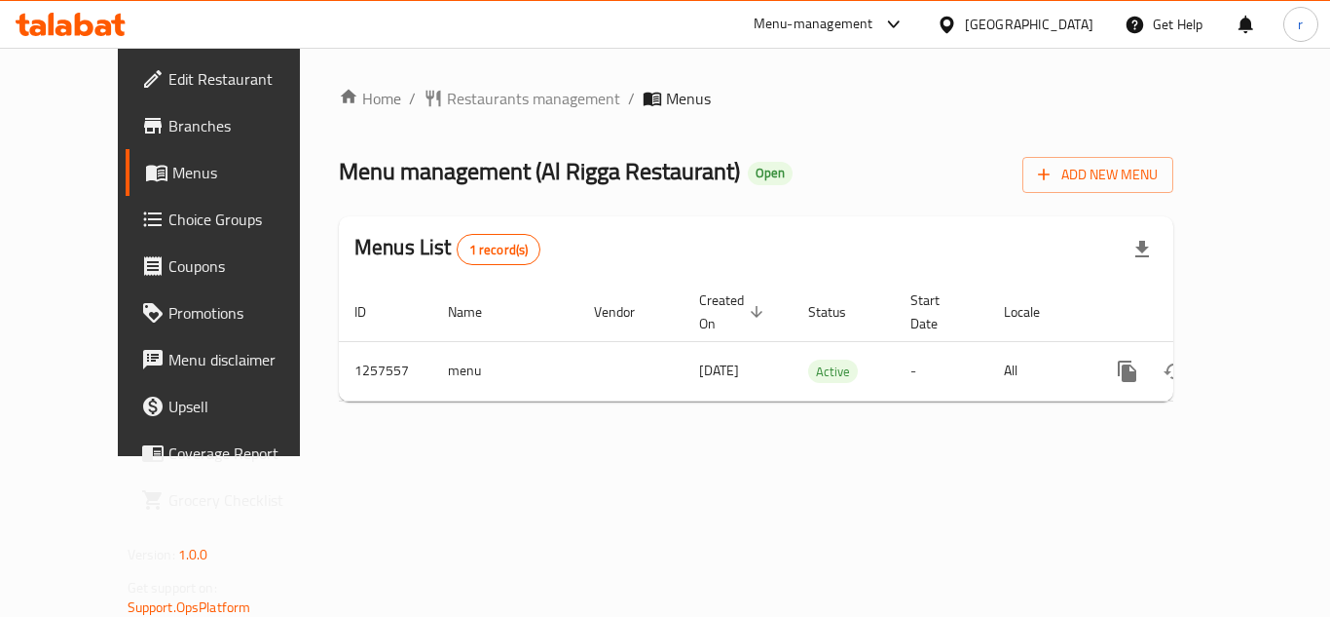
click at [447, 100] on span "Restaurants management" at bounding box center [533, 98] width 173 height 23
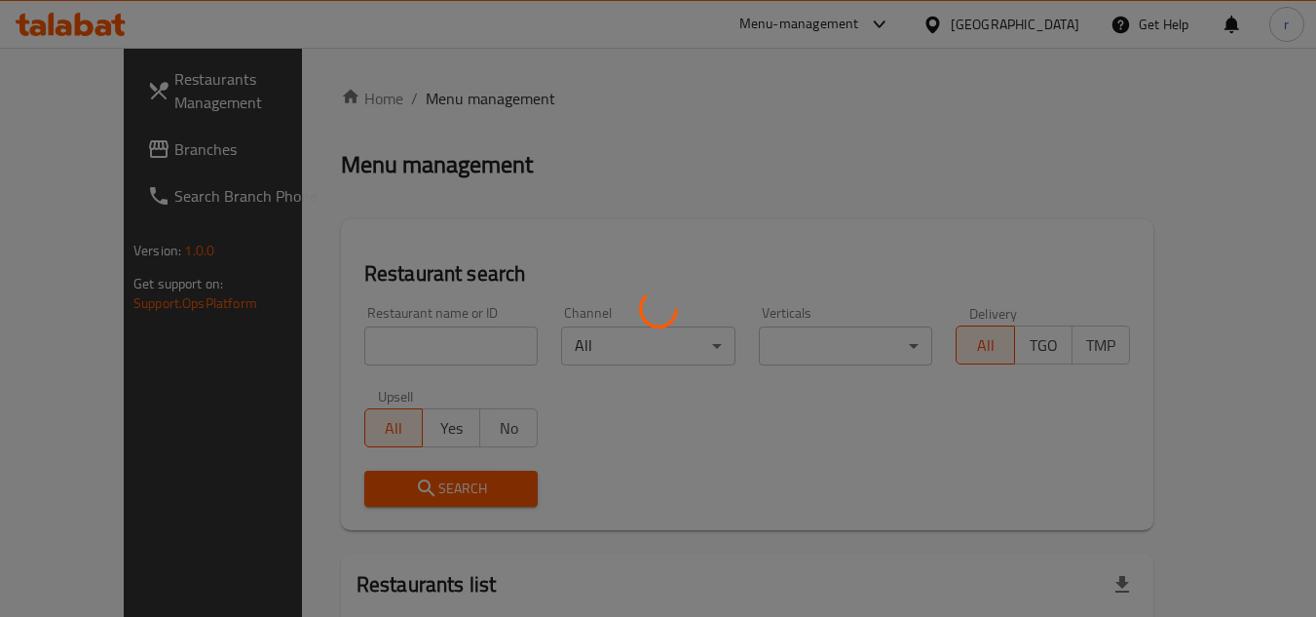
click at [404, 343] on div at bounding box center [658, 308] width 1316 height 617
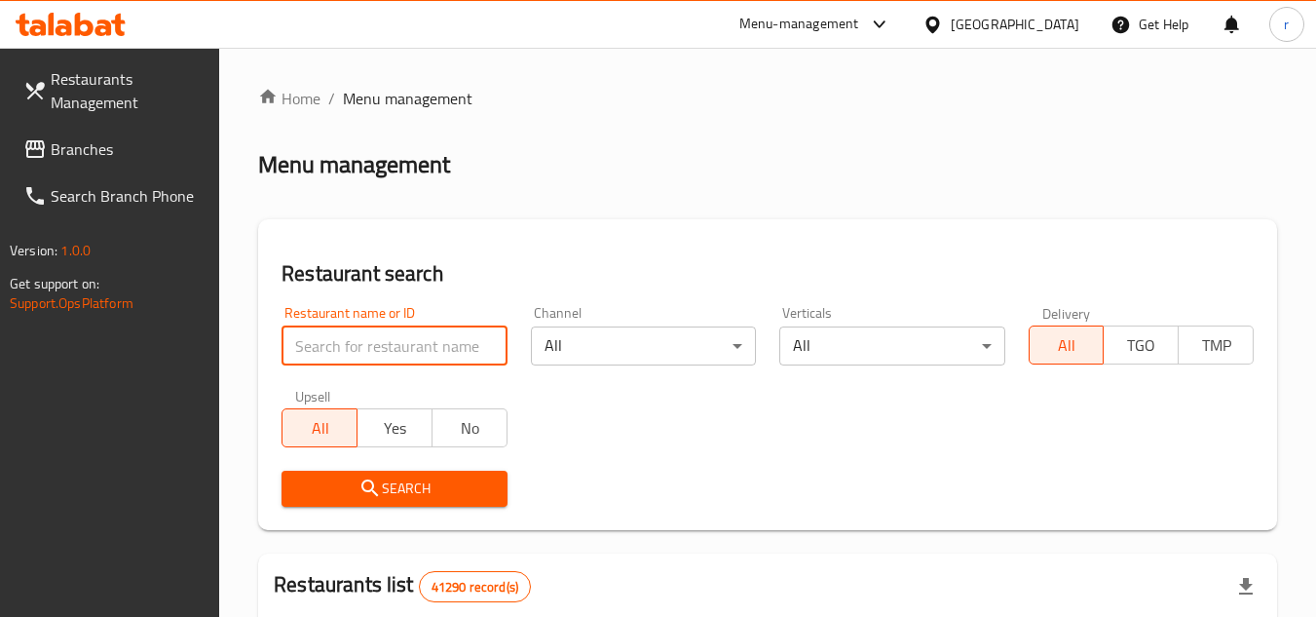
click at [404, 343] on input "search" at bounding box center [393, 345] width 225 height 39
paste input "683524"
type input "683524"
click at [389, 472] on button "Search" at bounding box center [393, 488] width 225 height 36
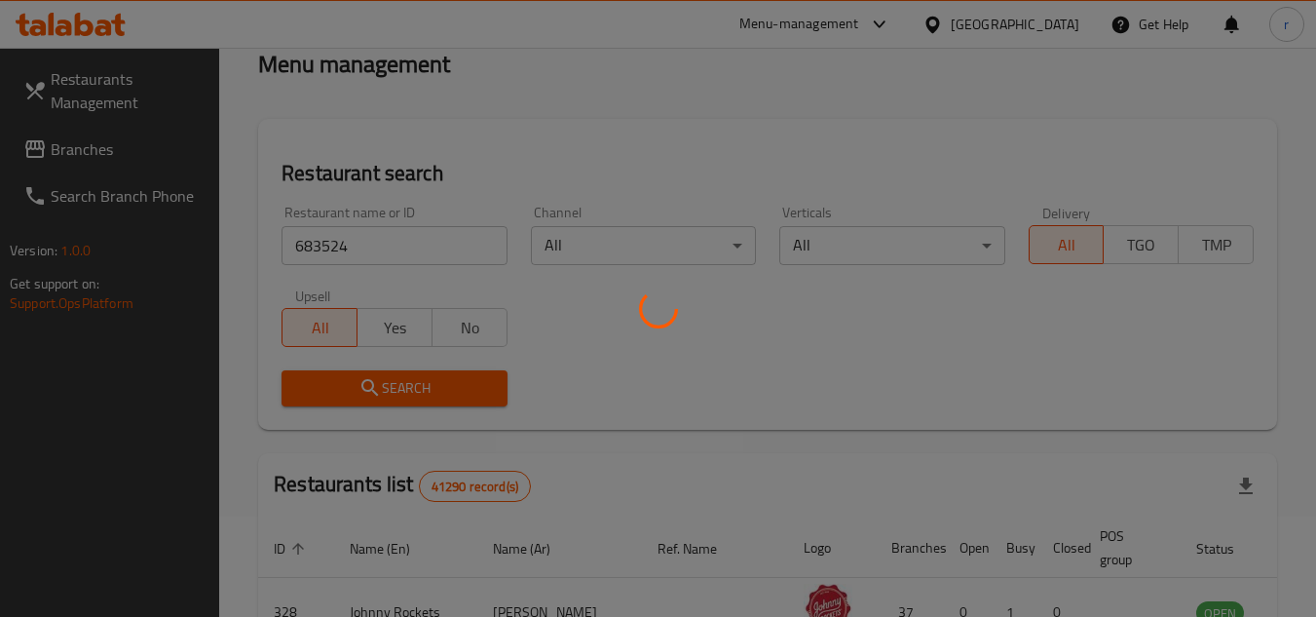
scroll to position [195, 0]
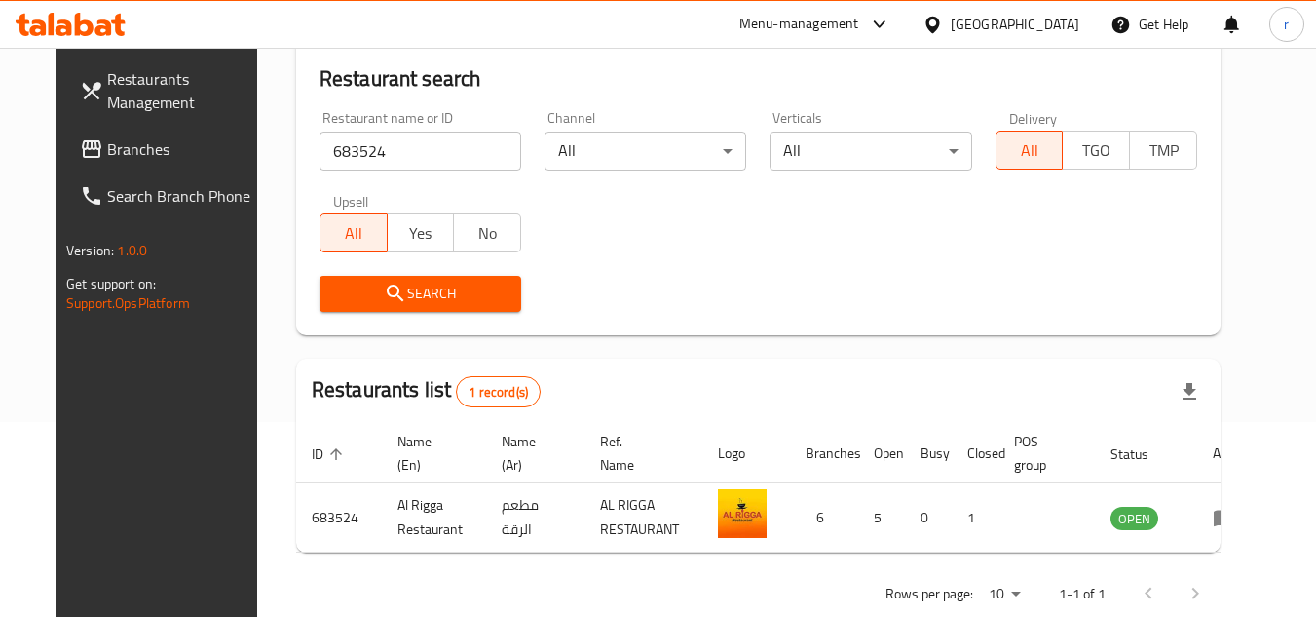
click at [991, 28] on div "[GEOGRAPHIC_DATA]" at bounding box center [1015, 24] width 129 height 21
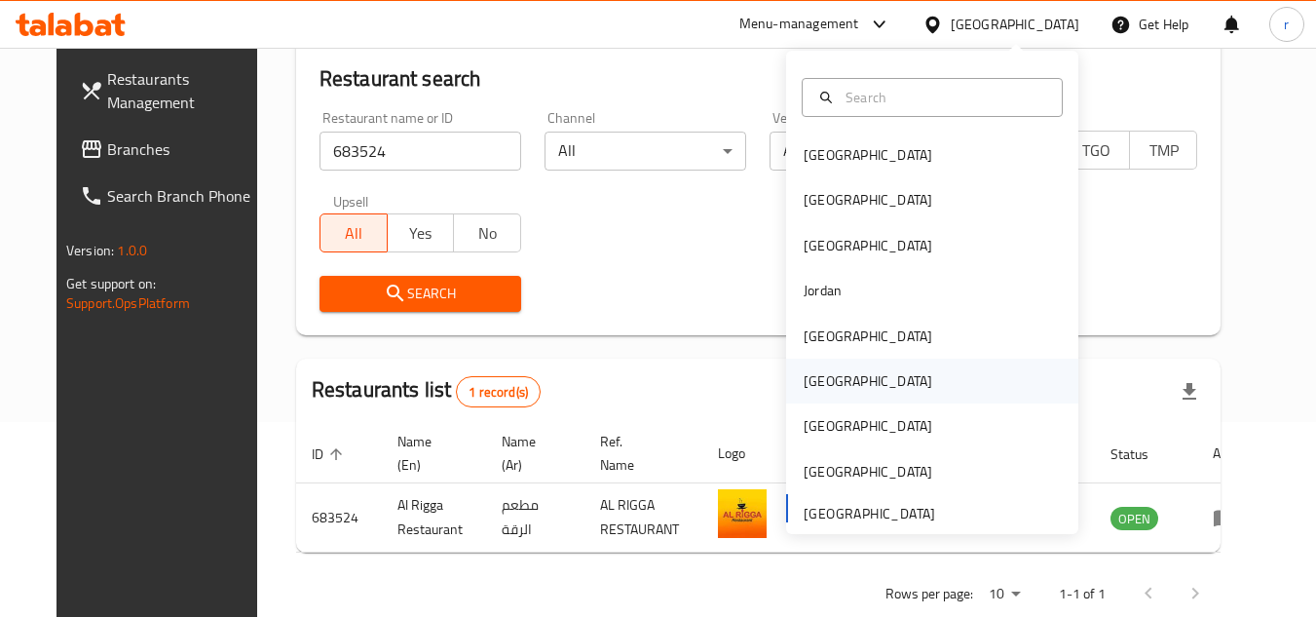
click at [805, 379] on div "[GEOGRAPHIC_DATA]" at bounding box center [868, 380] width 129 height 21
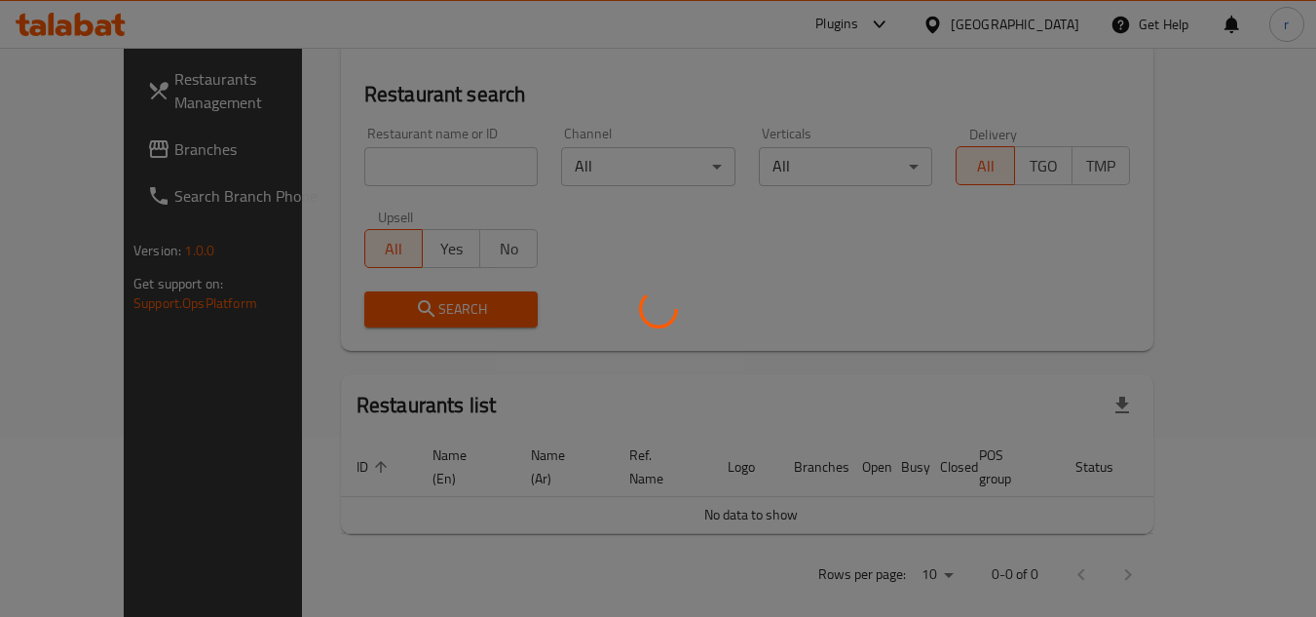
scroll to position [195, 0]
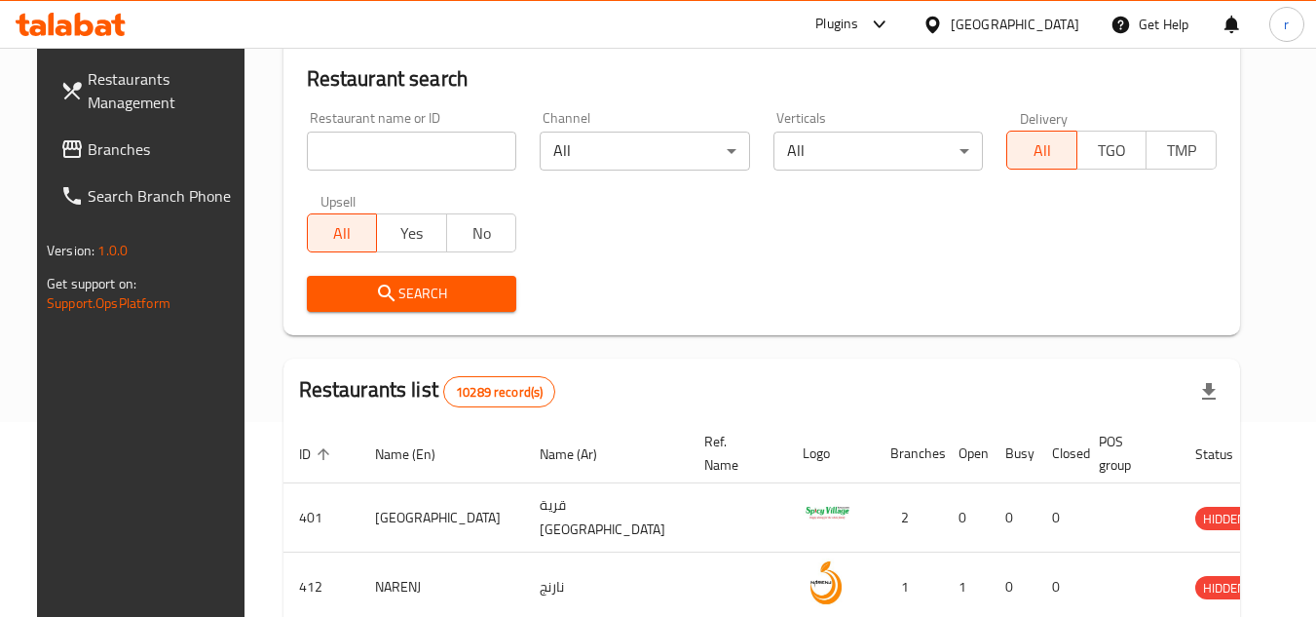
click at [88, 151] on span "Branches" at bounding box center [165, 148] width 154 height 23
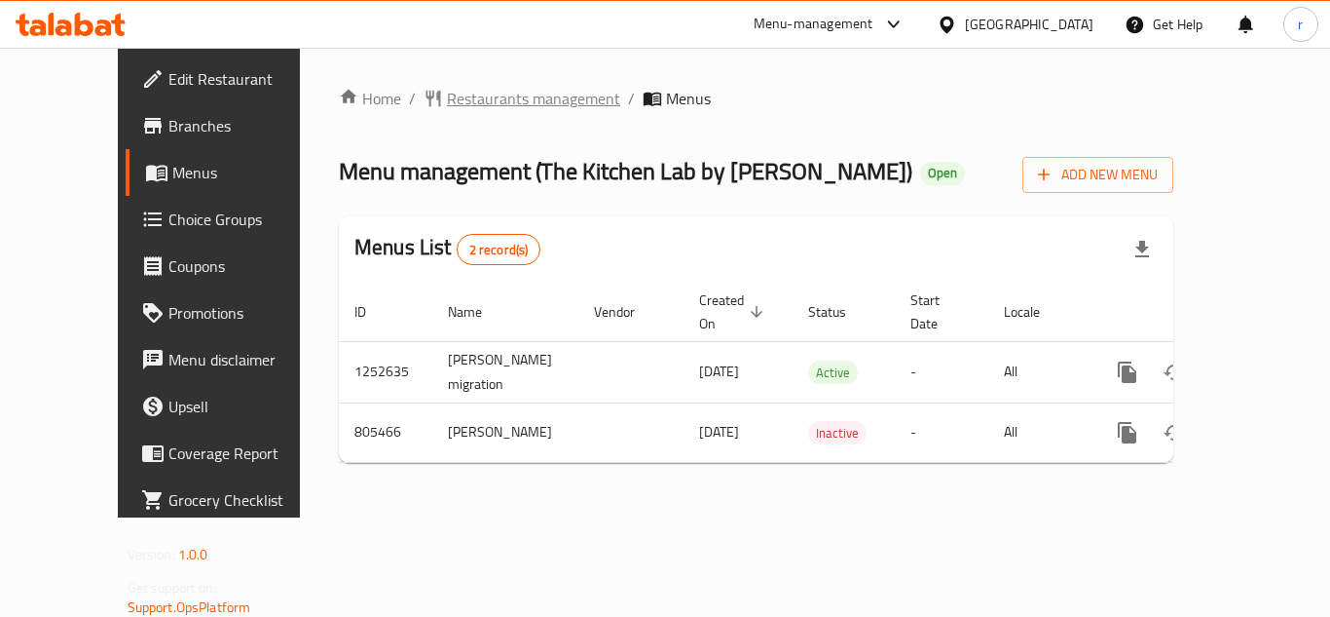
click at [447, 99] on span "Restaurants management" at bounding box center [533, 98] width 173 height 23
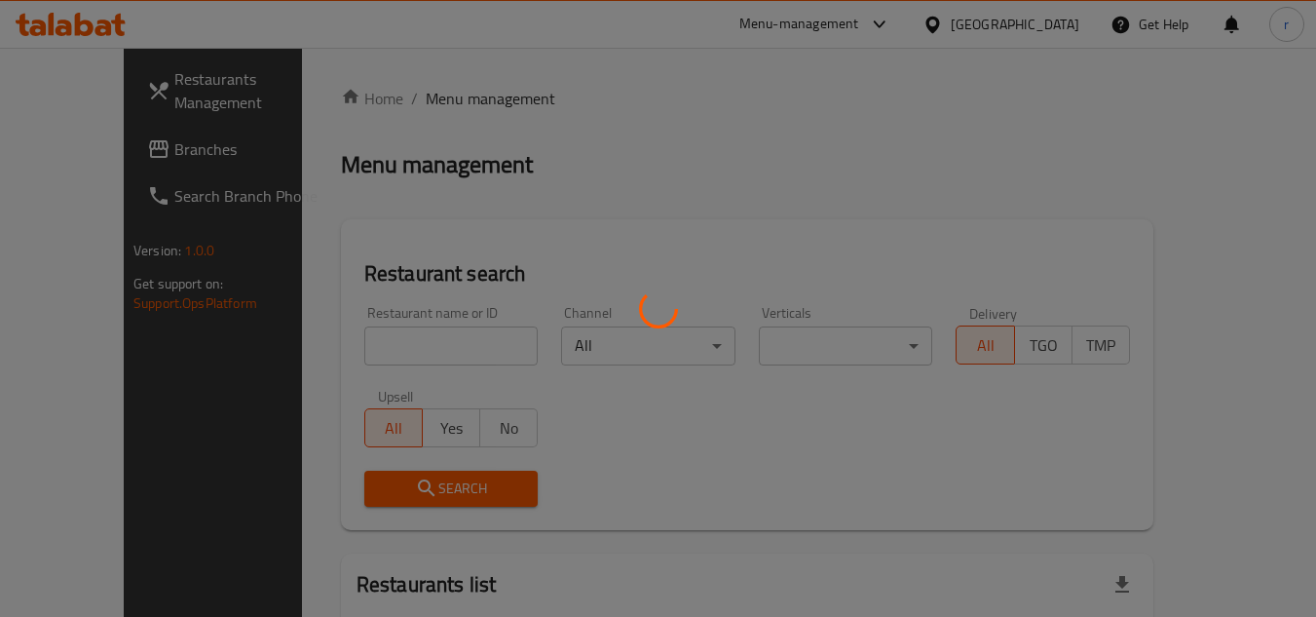
click at [397, 353] on div at bounding box center [658, 308] width 1316 height 617
click at [397, 348] on div at bounding box center [658, 308] width 1316 height 617
click at [396, 344] on div at bounding box center [658, 308] width 1316 height 617
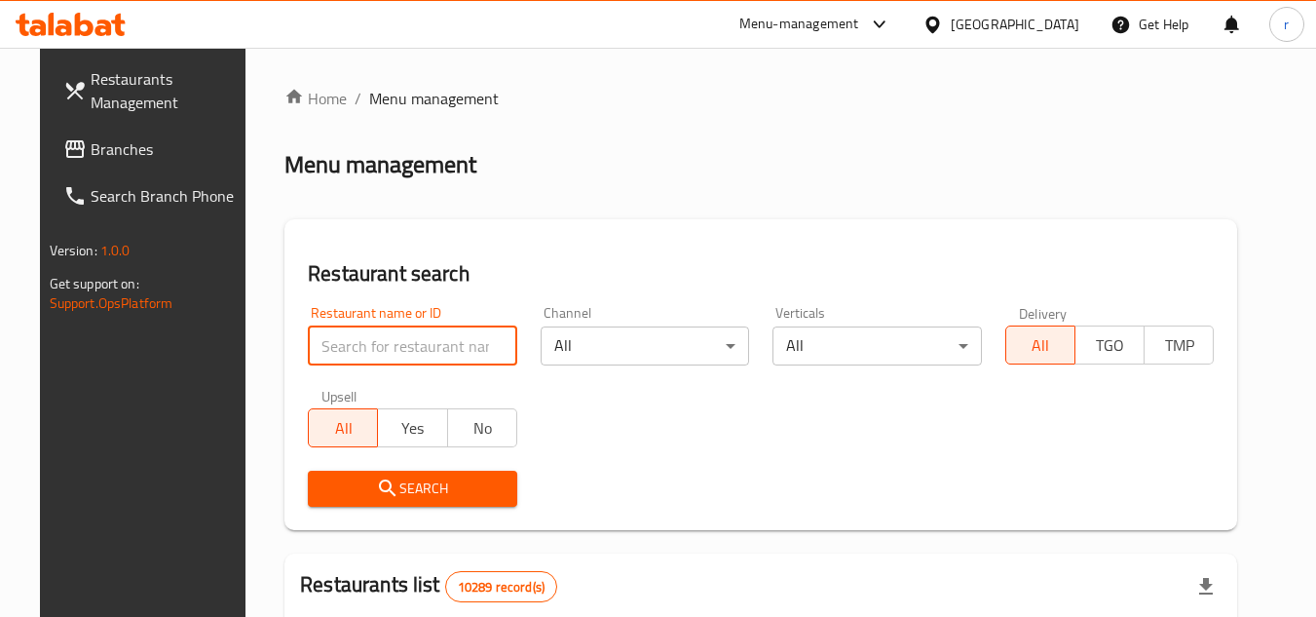
click at [384, 355] on input "search" at bounding box center [412, 345] width 209 height 39
paste input "654140"
type input "654140"
click at [393, 486] on span "Search" at bounding box center [412, 488] width 178 height 24
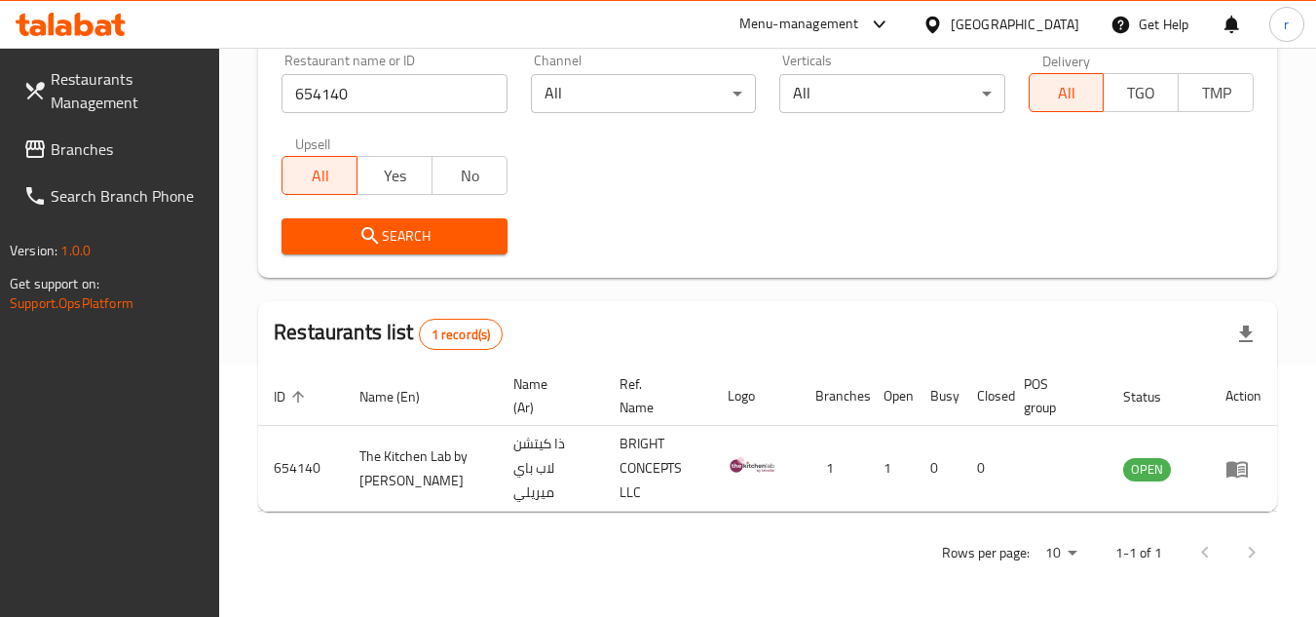
scroll to position [252, 0]
click at [1072, 29] on div "Oman" at bounding box center [1015, 24] width 129 height 21
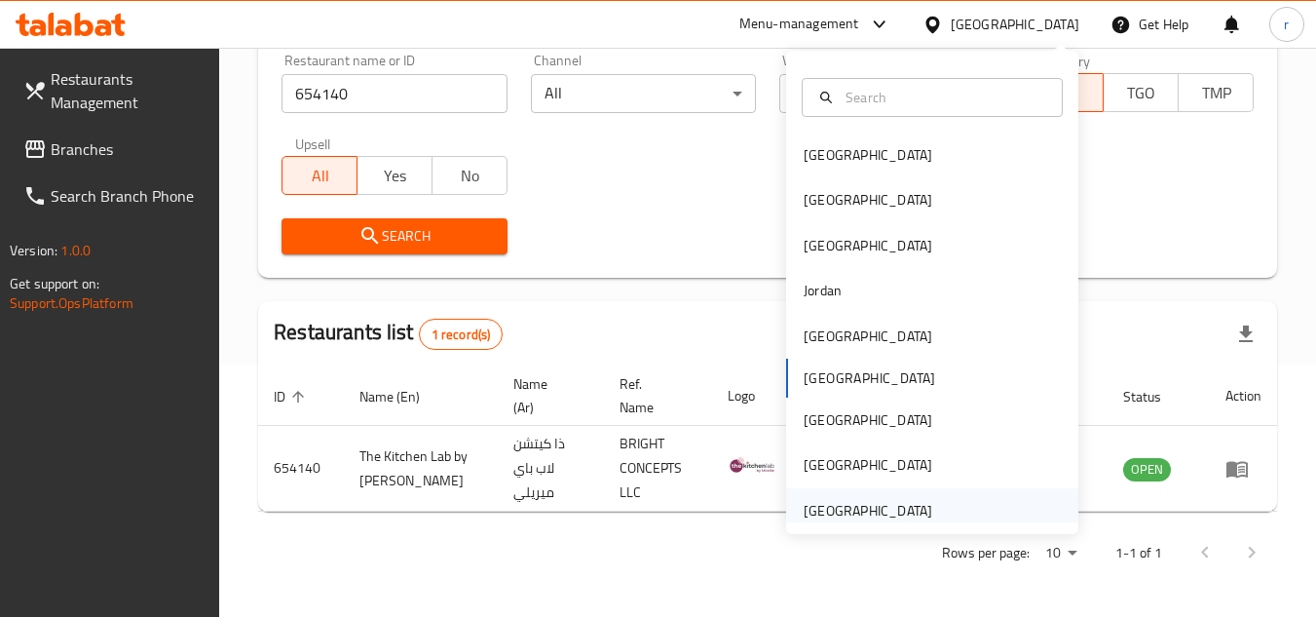
click at [812, 493] on div "[GEOGRAPHIC_DATA]" at bounding box center [868, 510] width 160 height 45
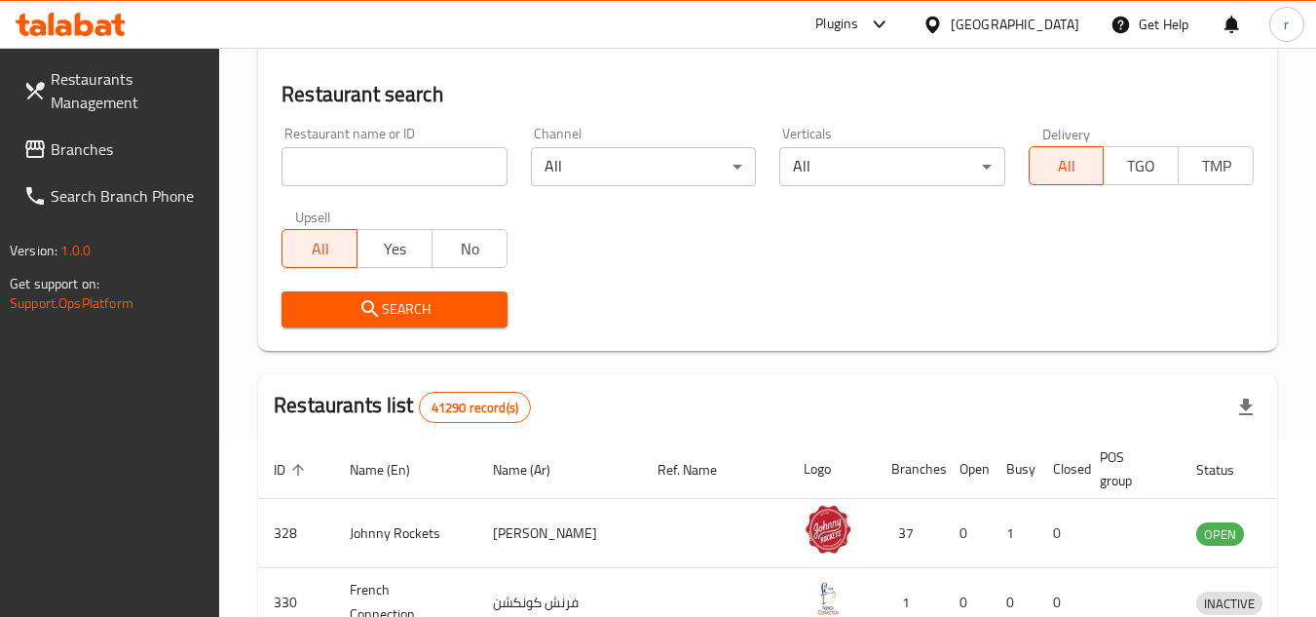
scroll to position [252, 0]
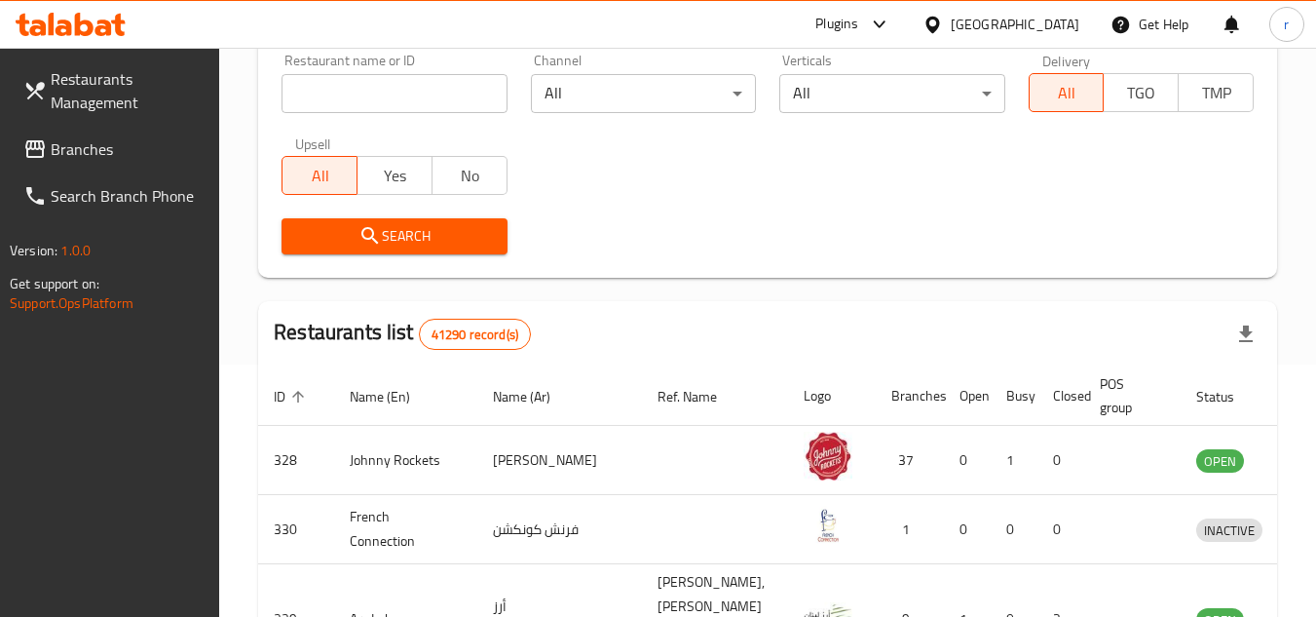
click at [76, 140] on span "Branches" at bounding box center [128, 148] width 154 height 23
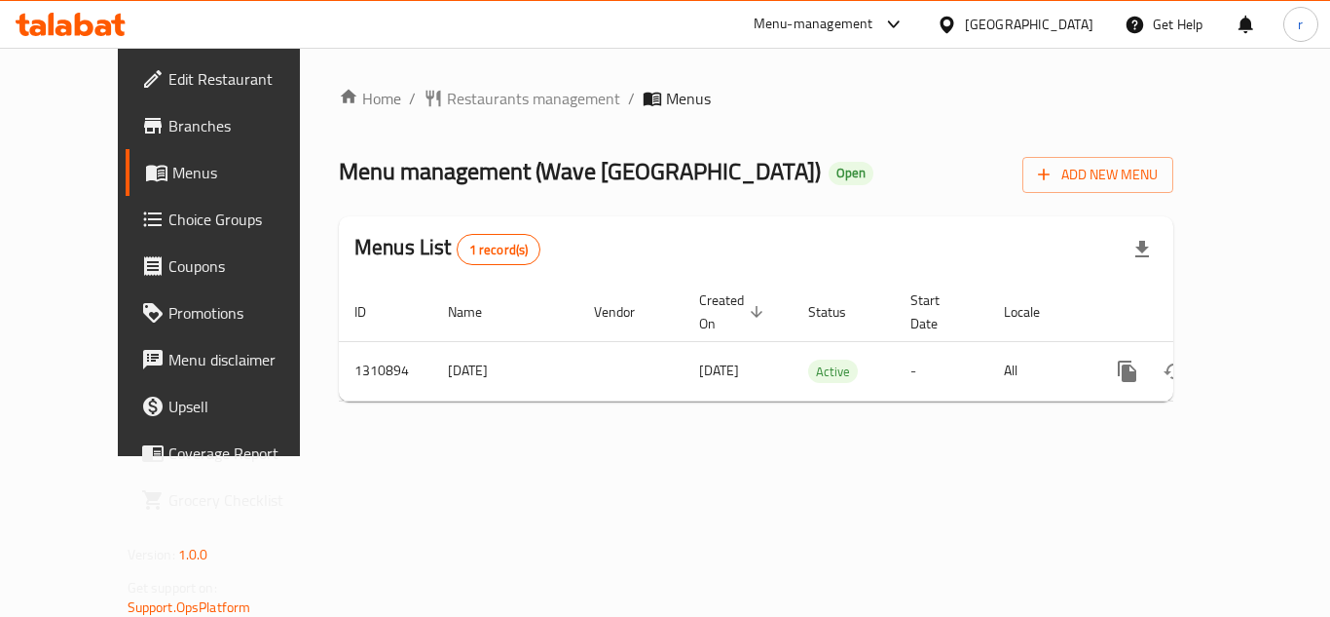
click at [459, 101] on span "Restaurants management" at bounding box center [533, 98] width 173 height 23
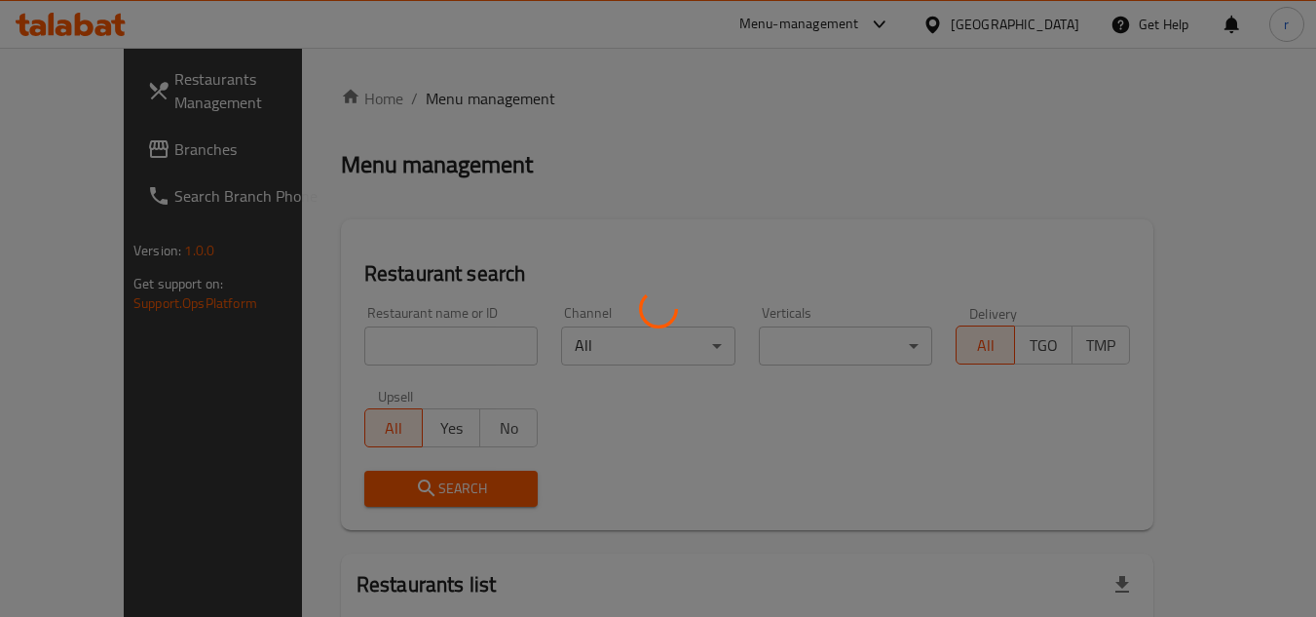
click at [376, 355] on div at bounding box center [658, 308] width 1316 height 617
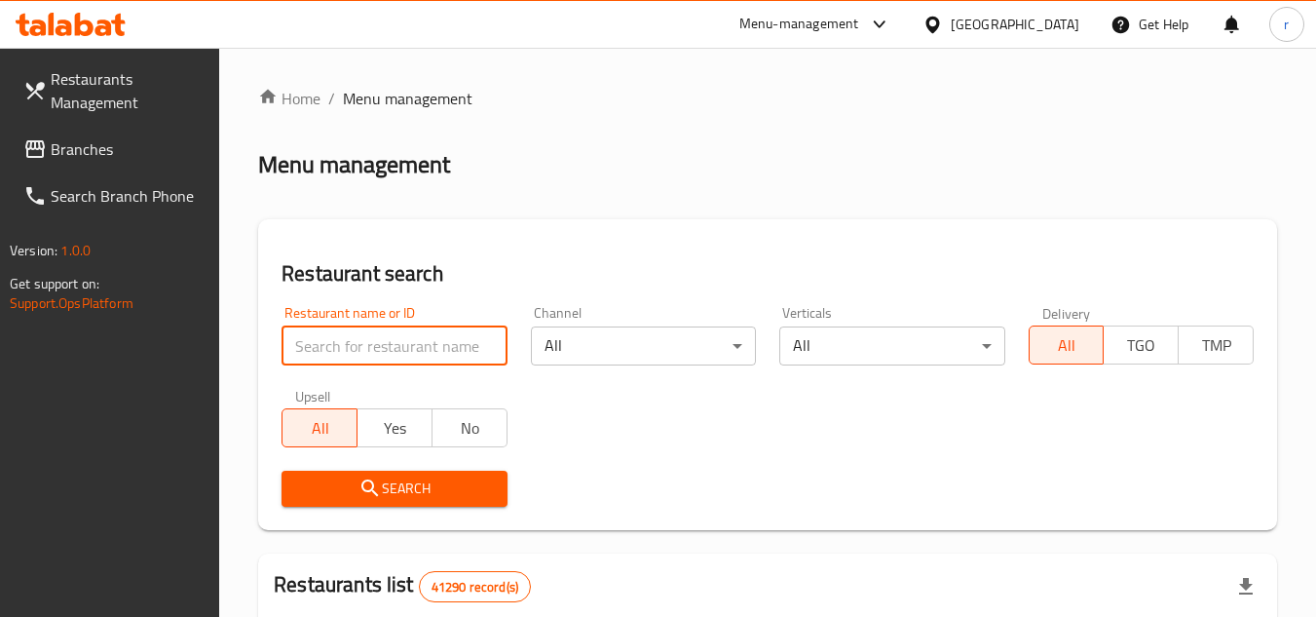
click at [384, 346] on input "search" at bounding box center [393, 345] width 225 height 39
paste input "705614"
type input "705614"
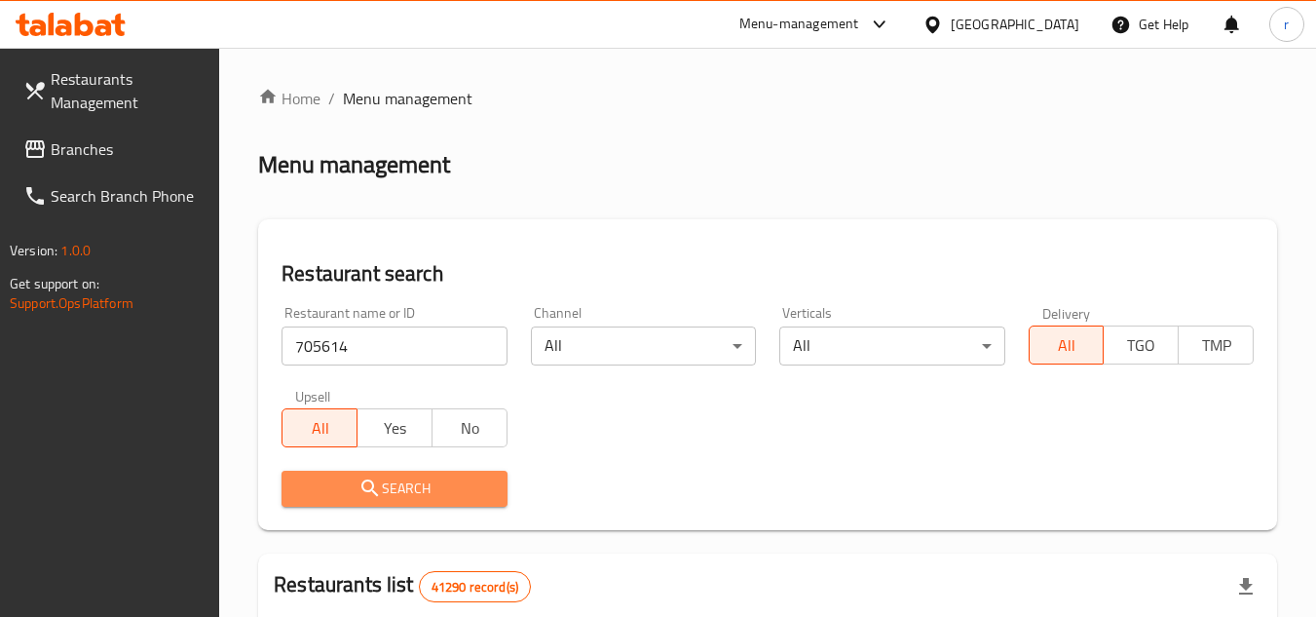
click at [374, 489] on icon "submit" at bounding box center [369, 487] width 23 height 23
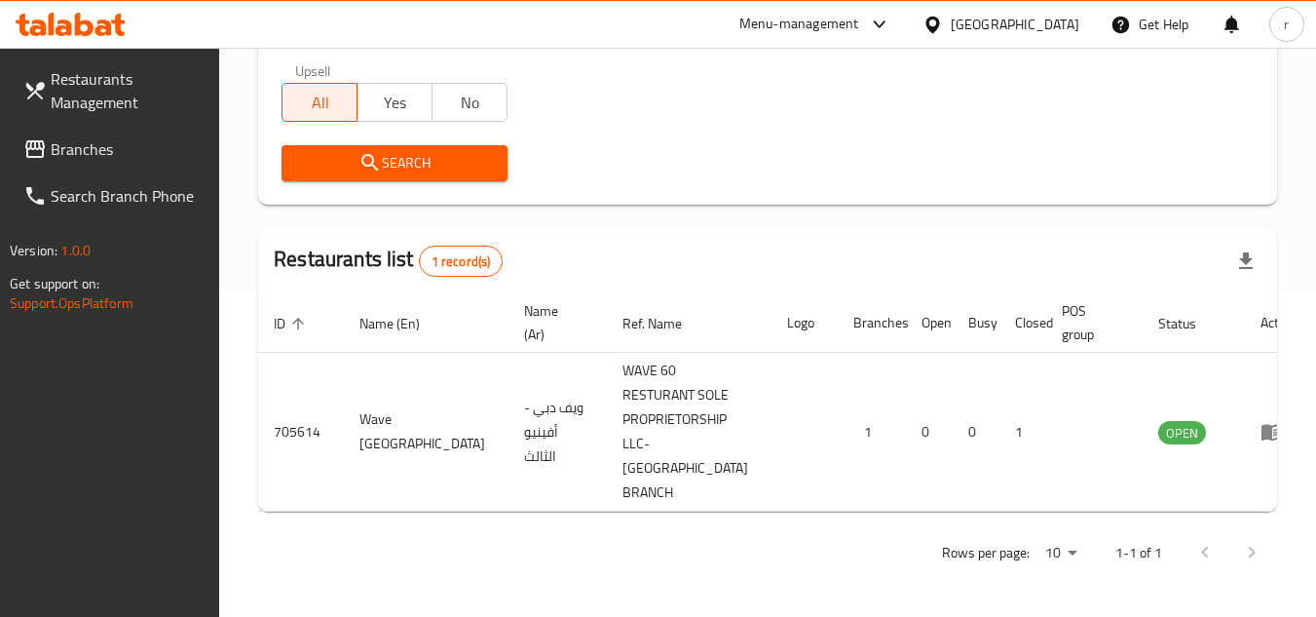
scroll to position [277, 0]
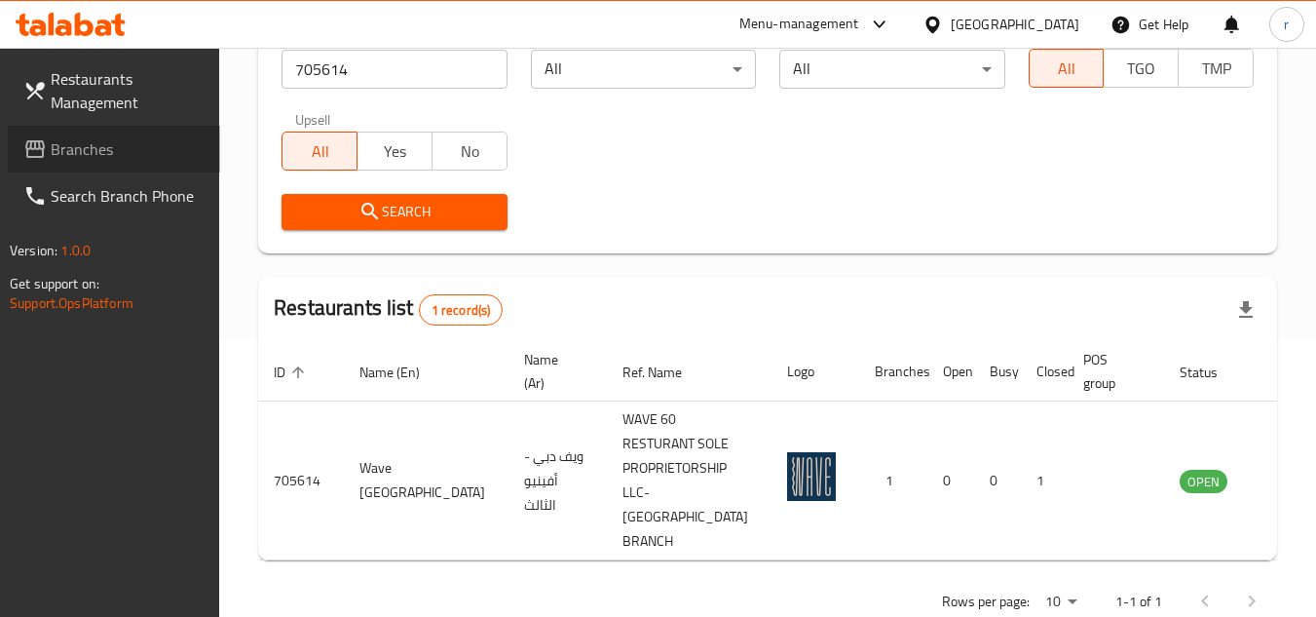
click at [96, 141] on span "Branches" at bounding box center [128, 148] width 154 height 23
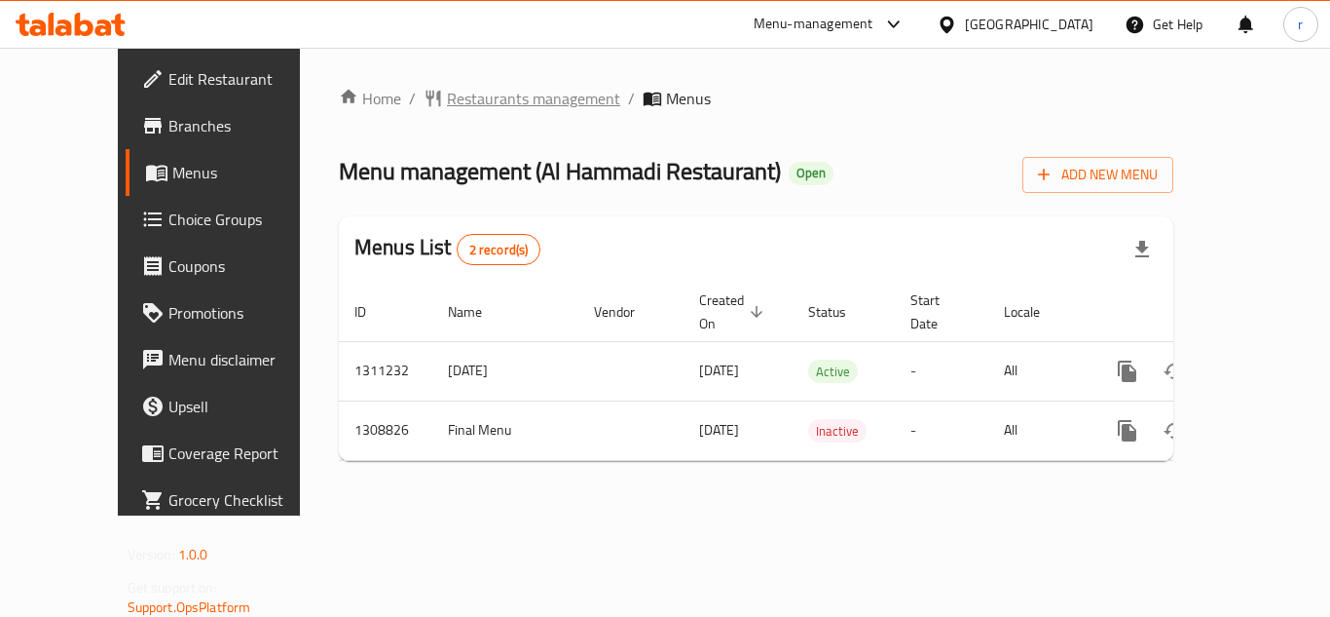
click at [476, 103] on span "Restaurants management" at bounding box center [533, 98] width 173 height 23
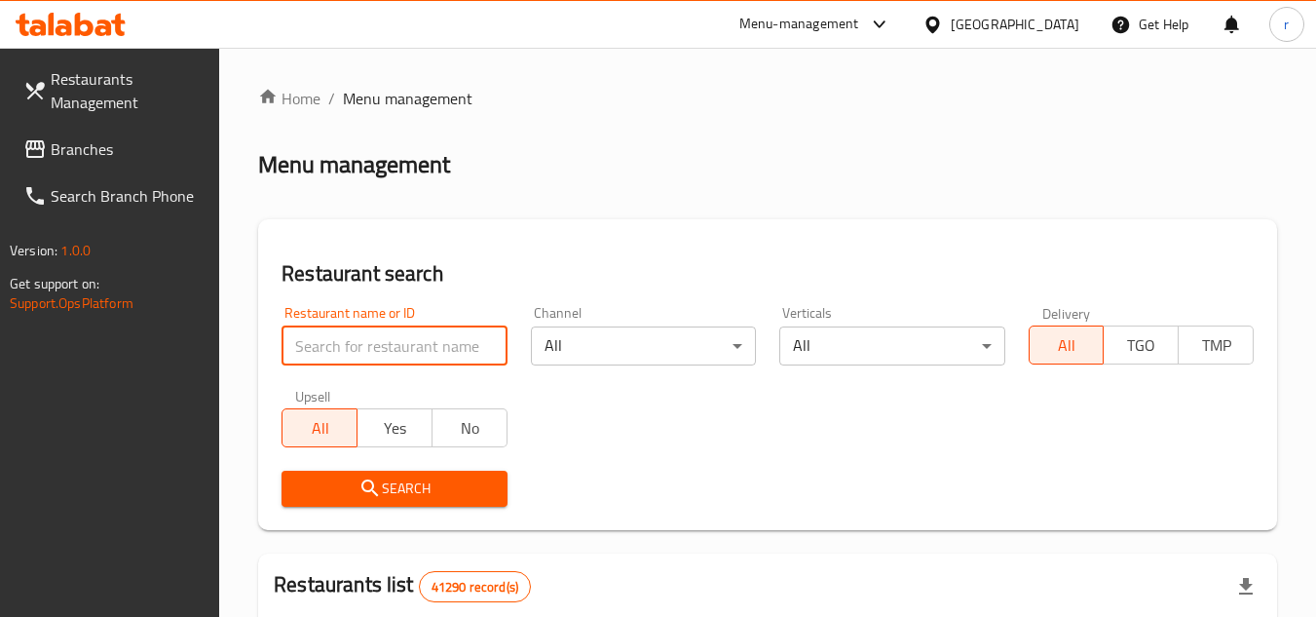
click at [401, 351] on input "search" at bounding box center [393, 345] width 225 height 39
paste input "705063"
type input "705063"
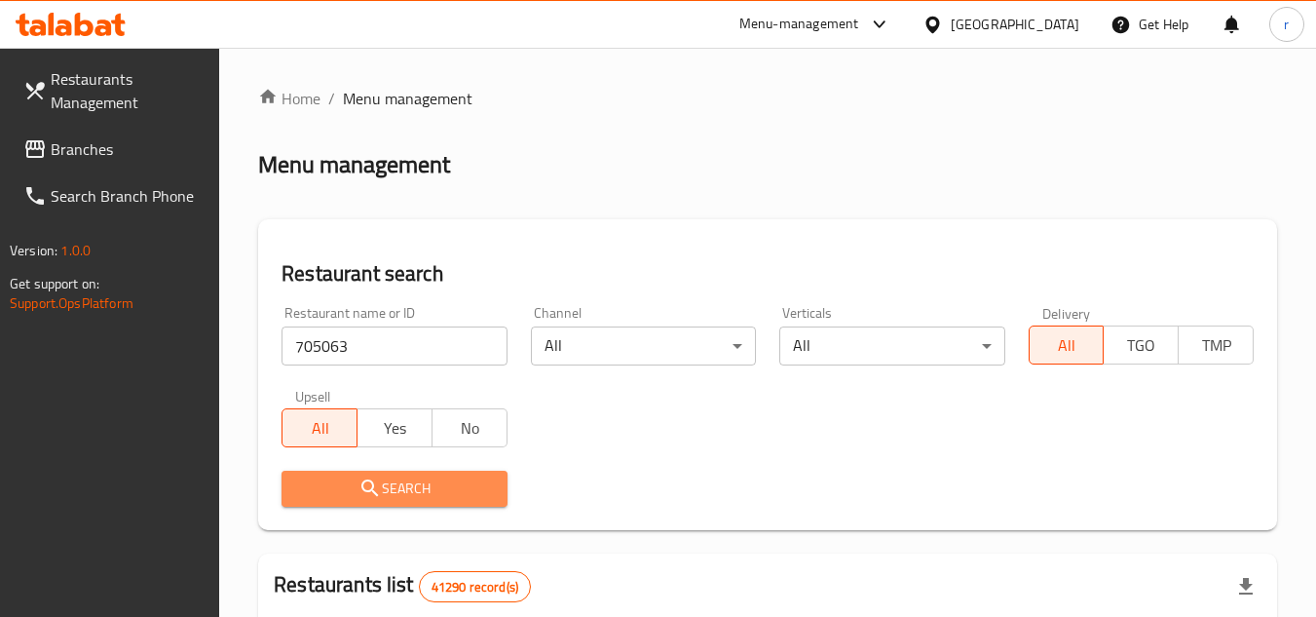
click at [402, 486] on span "Search" at bounding box center [394, 488] width 194 height 24
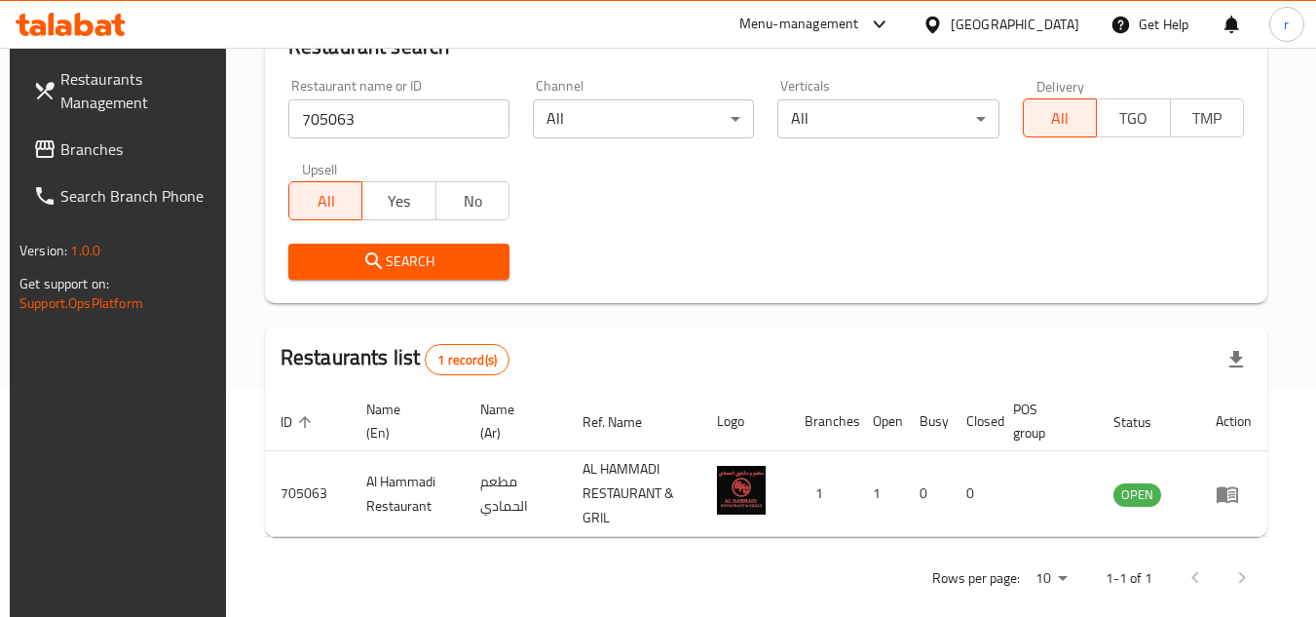
scroll to position [252, 0]
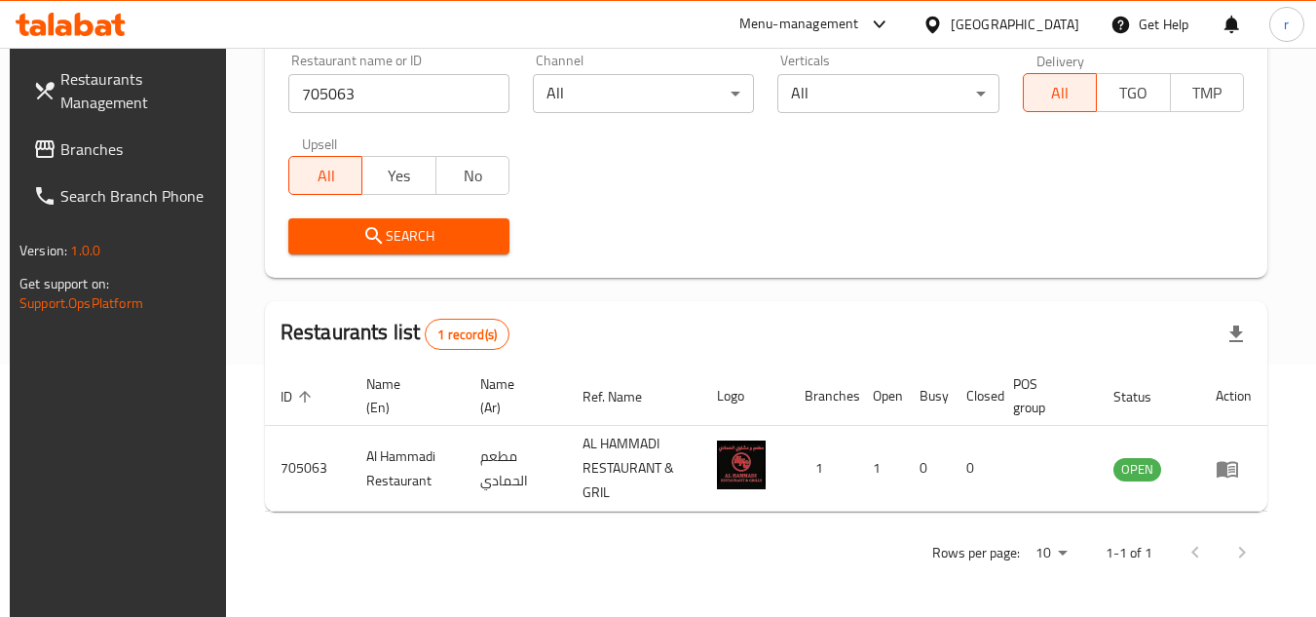
drag, startPoint x: 75, startPoint y: 156, endPoint x: 167, endPoint y: 146, distance: 92.1
click at [75, 156] on span "Branches" at bounding box center [137, 148] width 154 height 23
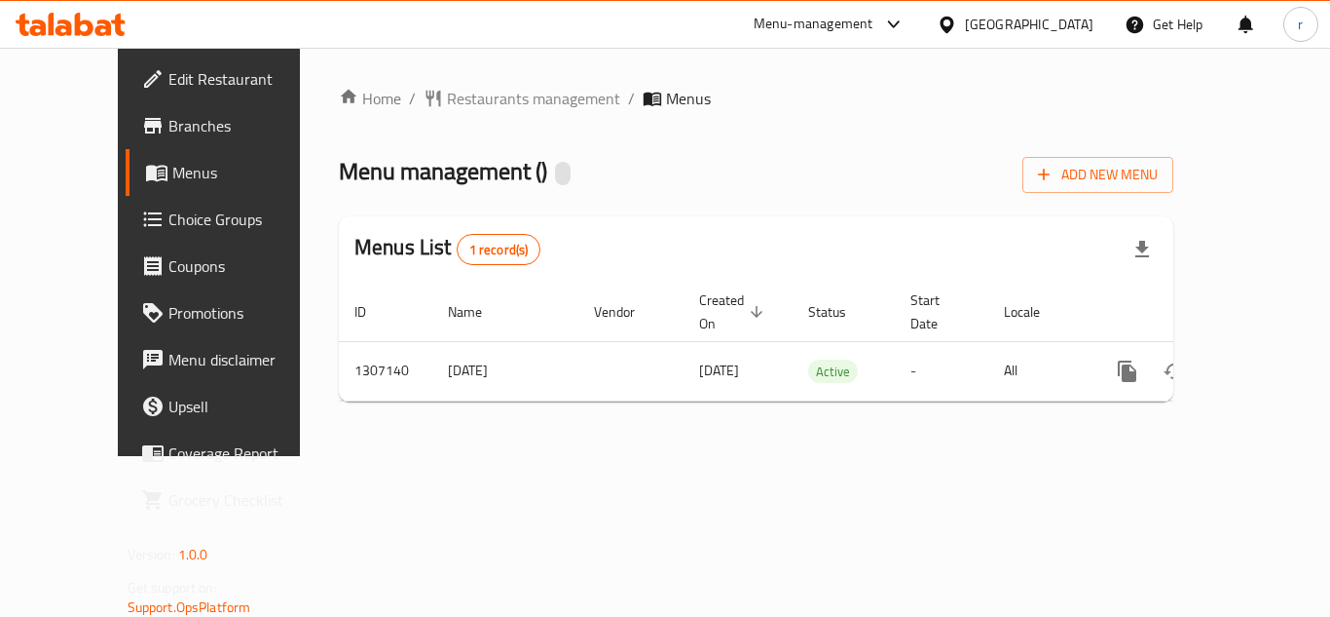
click at [472, 104] on span "Restaurants management" at bounding box center [533, 98] width 173 height 23
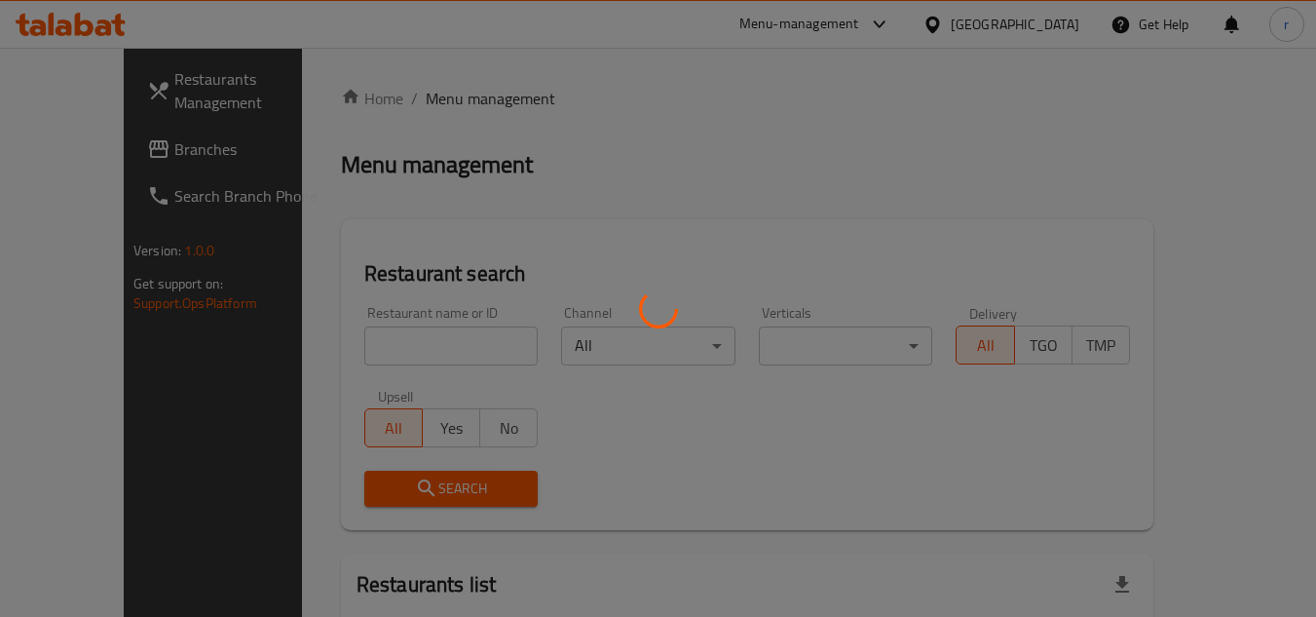
click at [385, 351] on div at bounding box center [658, 308] width 1316 height 617
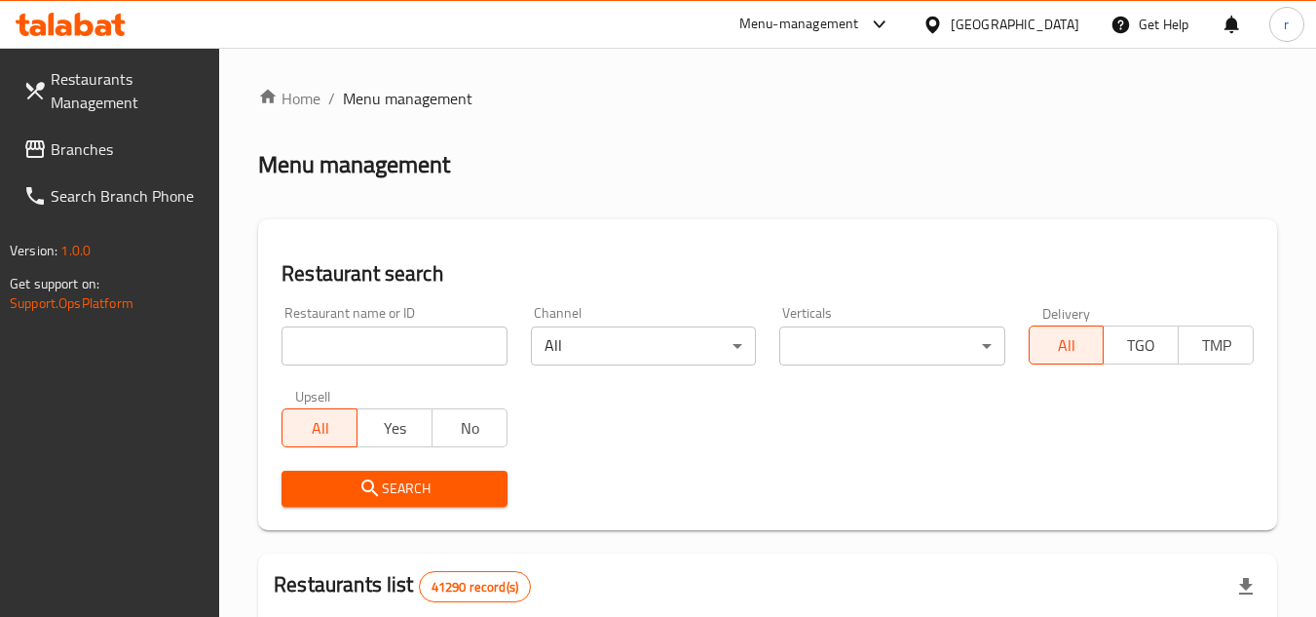
click at [385, 351] on input "search" at bounding box center [393, 345] width 225 height 39
paste input "704156"
type input "704156"
click at [365, 483] on icon "submit" at bounding box center [369, 487] width 23 height 23
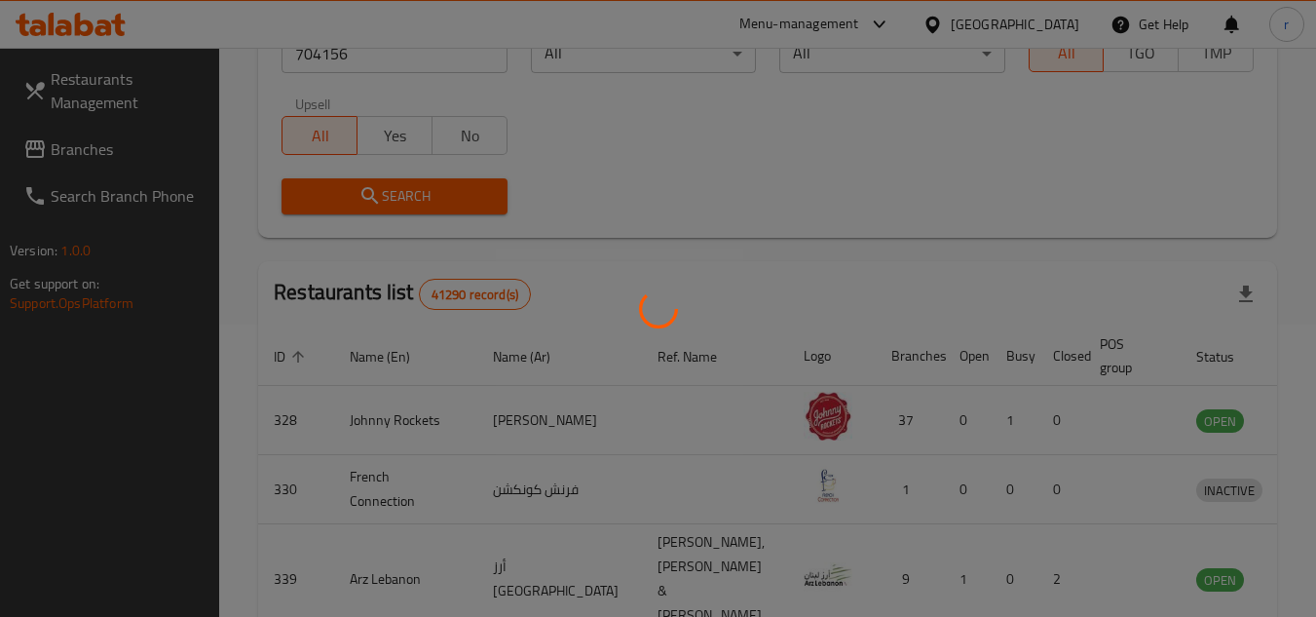
scroll to position [236, 0]
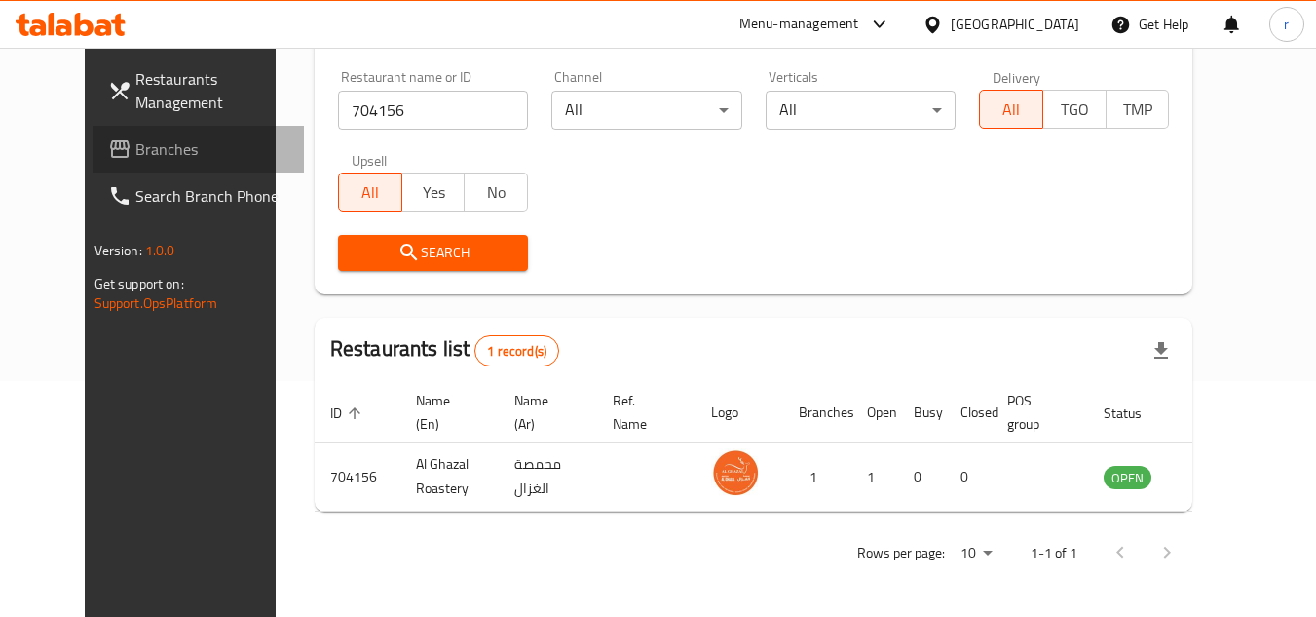
click at [135, 153] on span "Branches" at bounding box center [212, 148] width 154 height 23
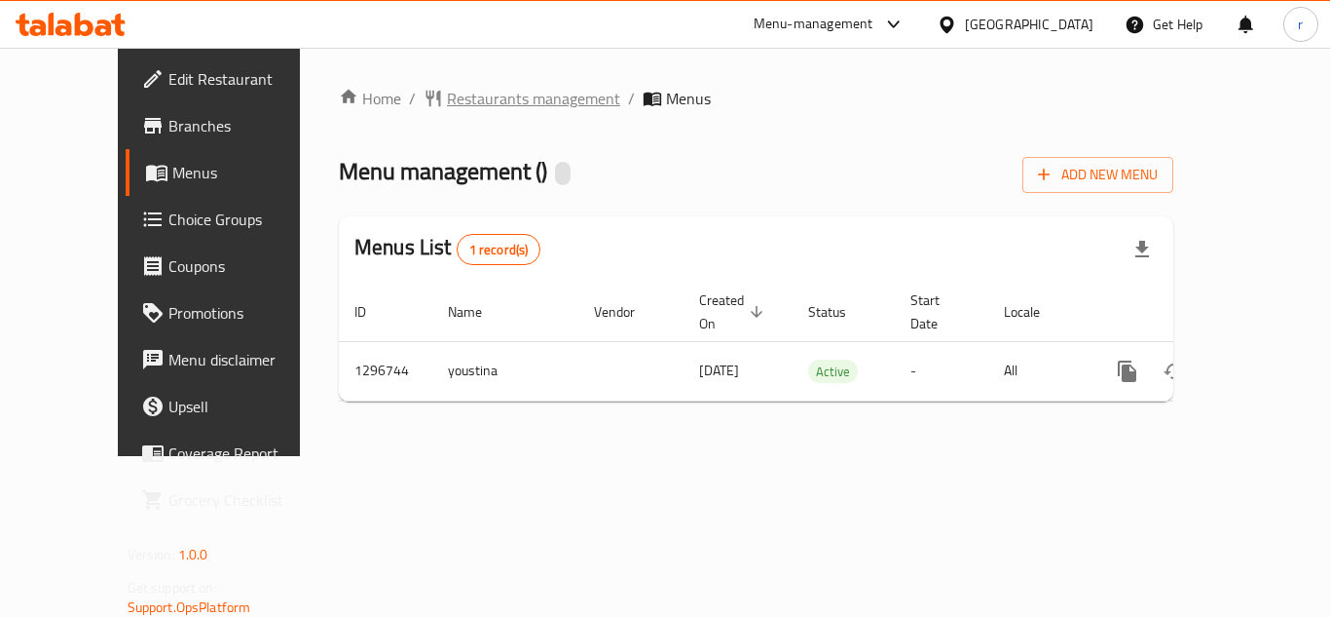
click at [452, 102] on span "Restaurants management" at bounding box center [533, 98] width 173 height 23
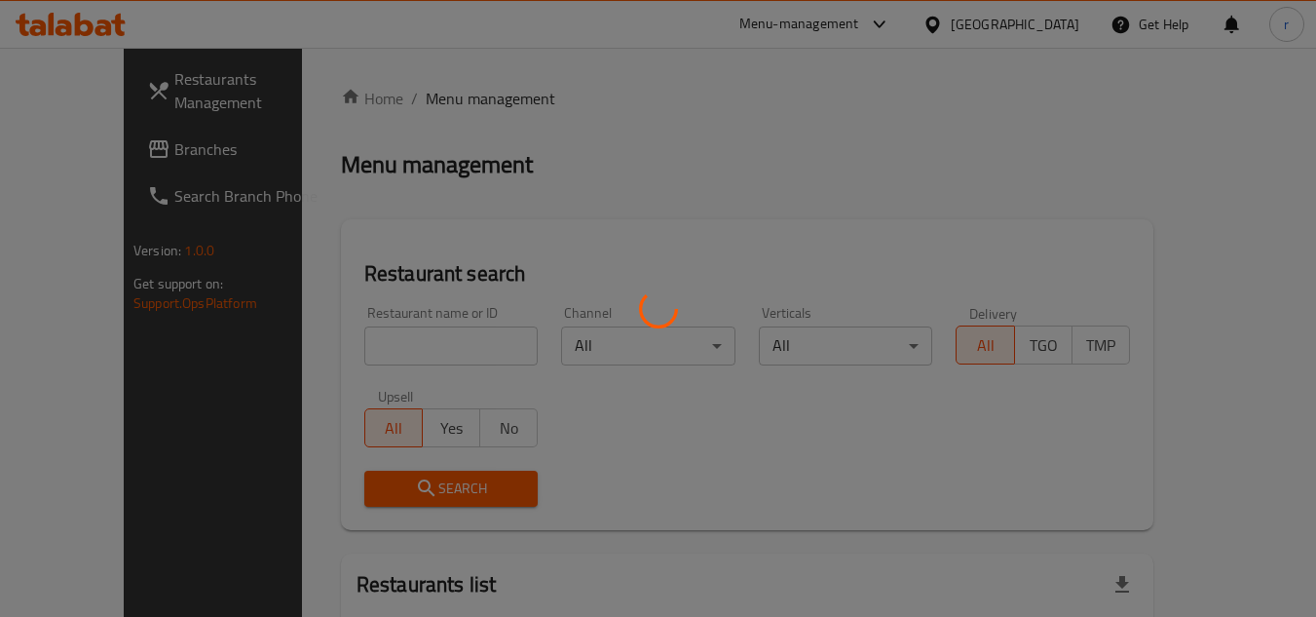
click at [390, 354] on div at bounding box center [658, 308] width 1316 height 617
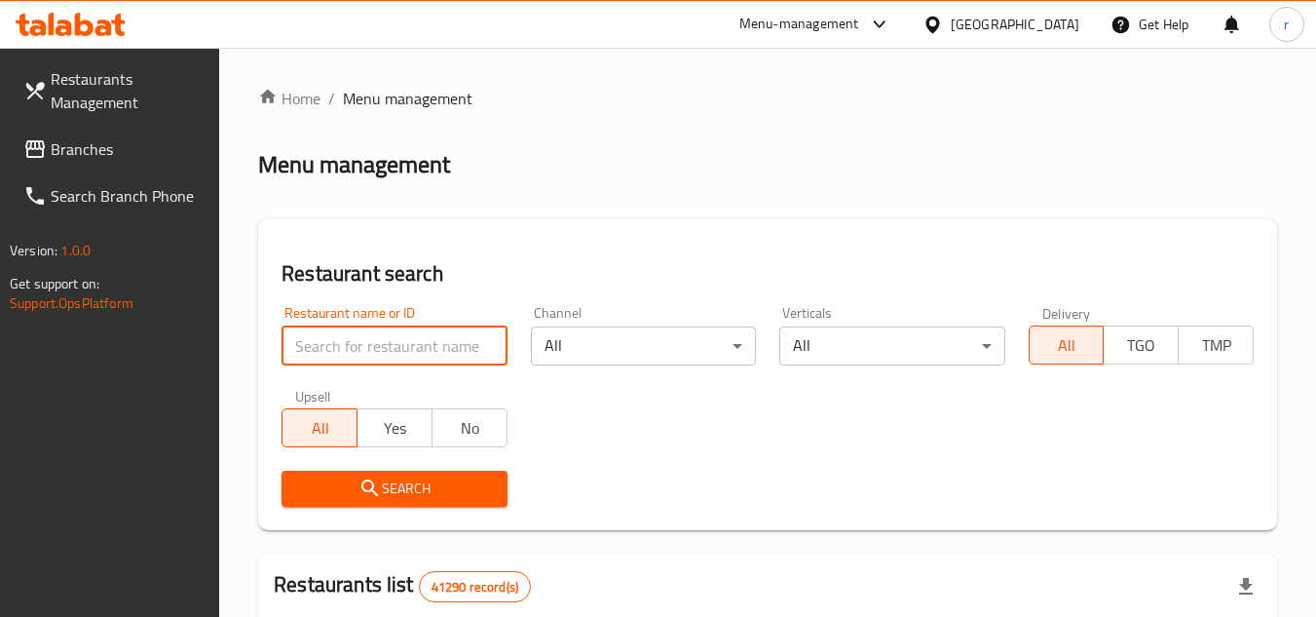
click at [395, 347] on input "search" at bounding box center [393, 345] width 225 height 39
paste input "699899"
type input "699899"
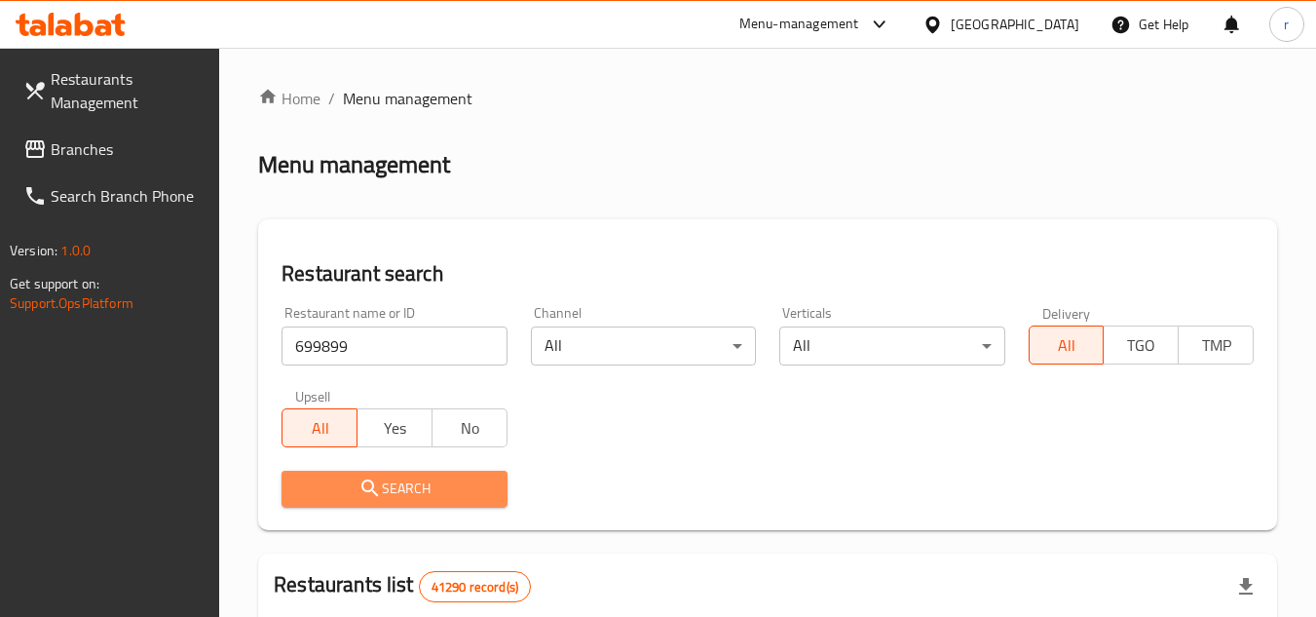
click at [389, 485] on span "Search" at bounding box center [394, 488] width 194 height 24
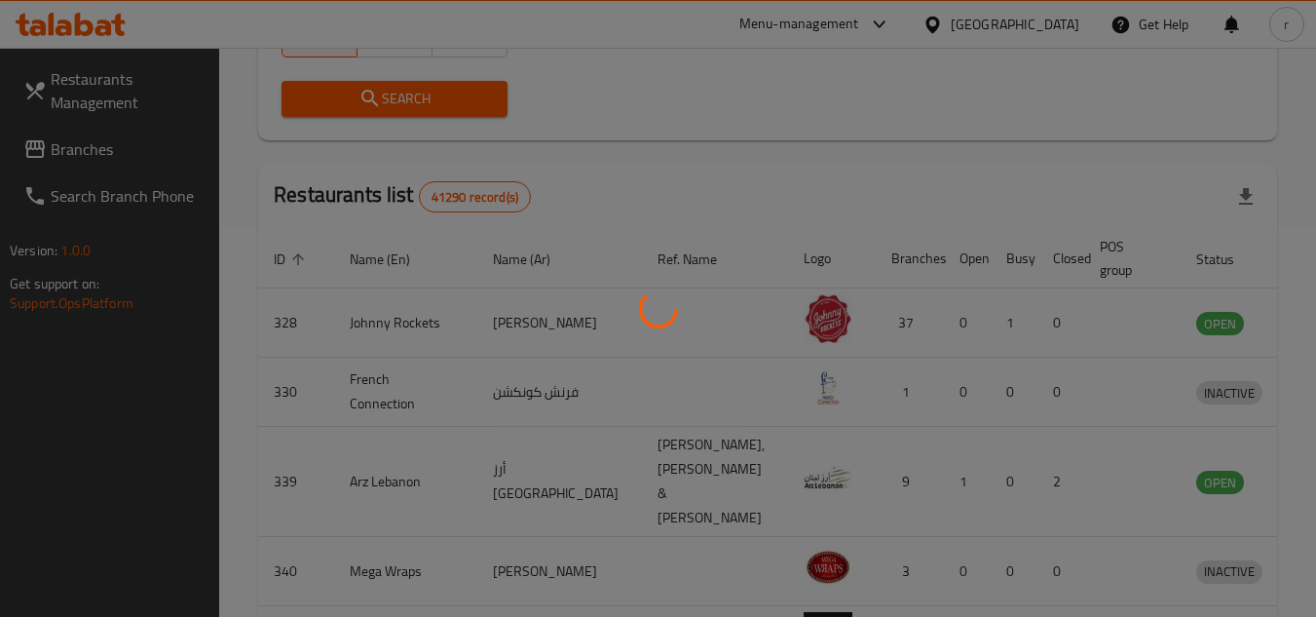
scroll to position [236, 0]
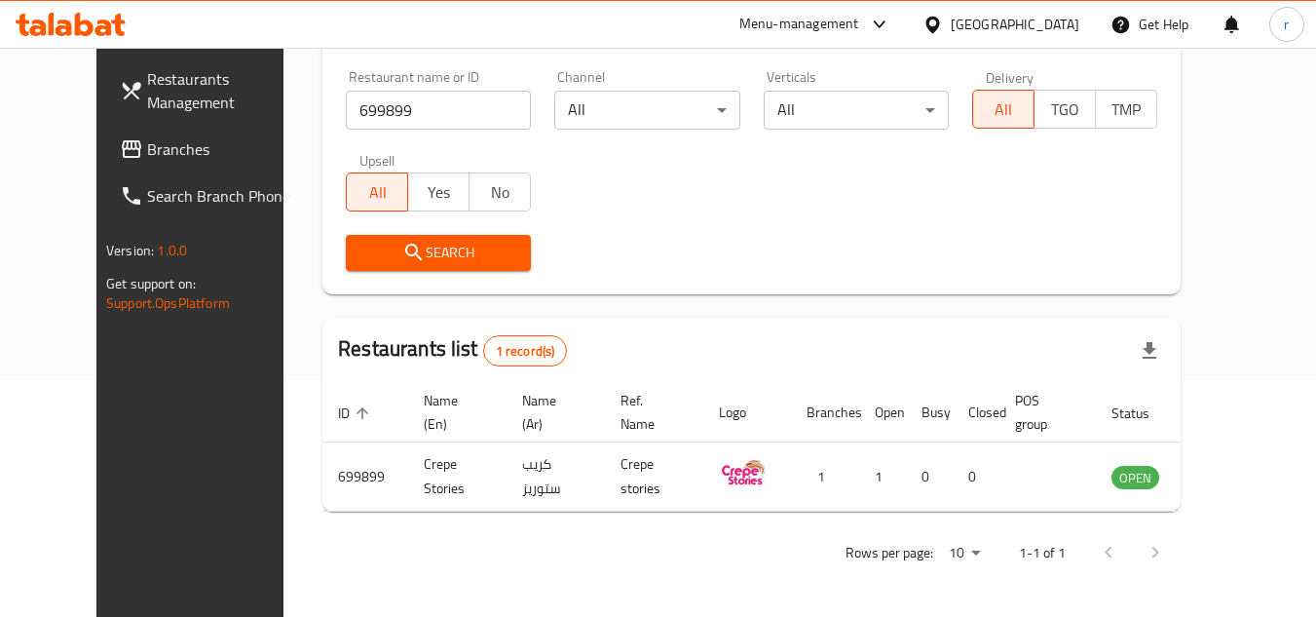
click at [972, 29] on div "[GEOGRAPHIC_DATA]" at bounding box center [1015, 24] width 129 height 21
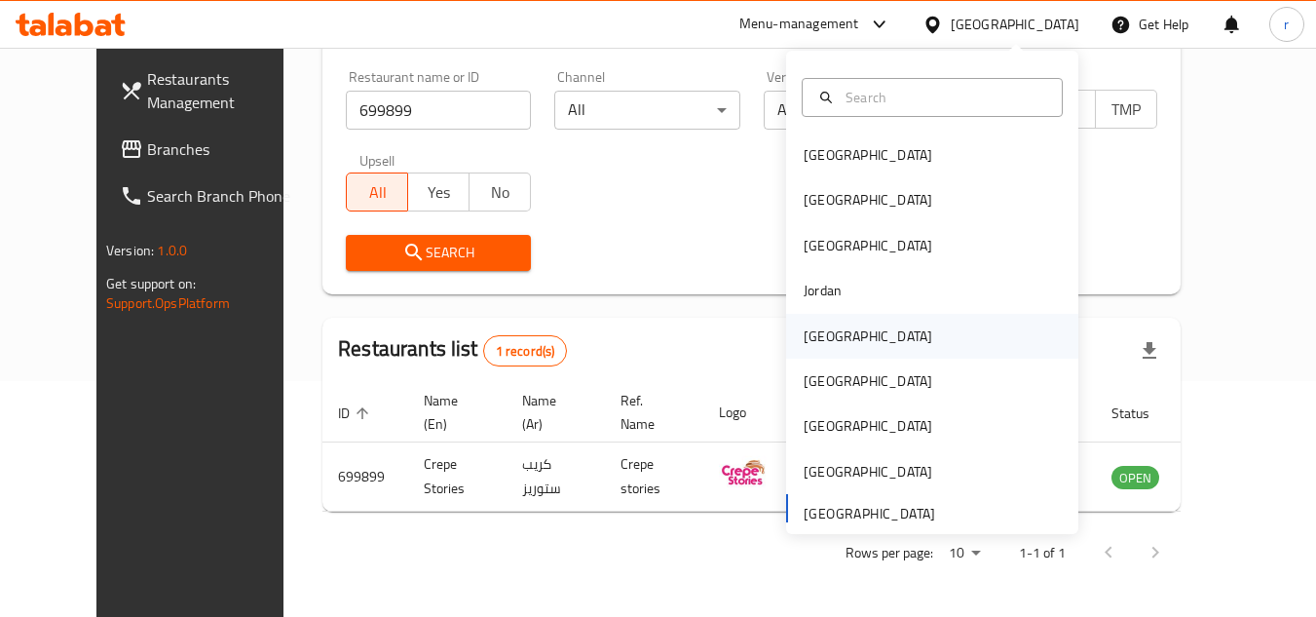
click at [804, 347] on div "[GEOGRAPHIC_DATA]" at bounding box center [868, 335] width 129 height 21
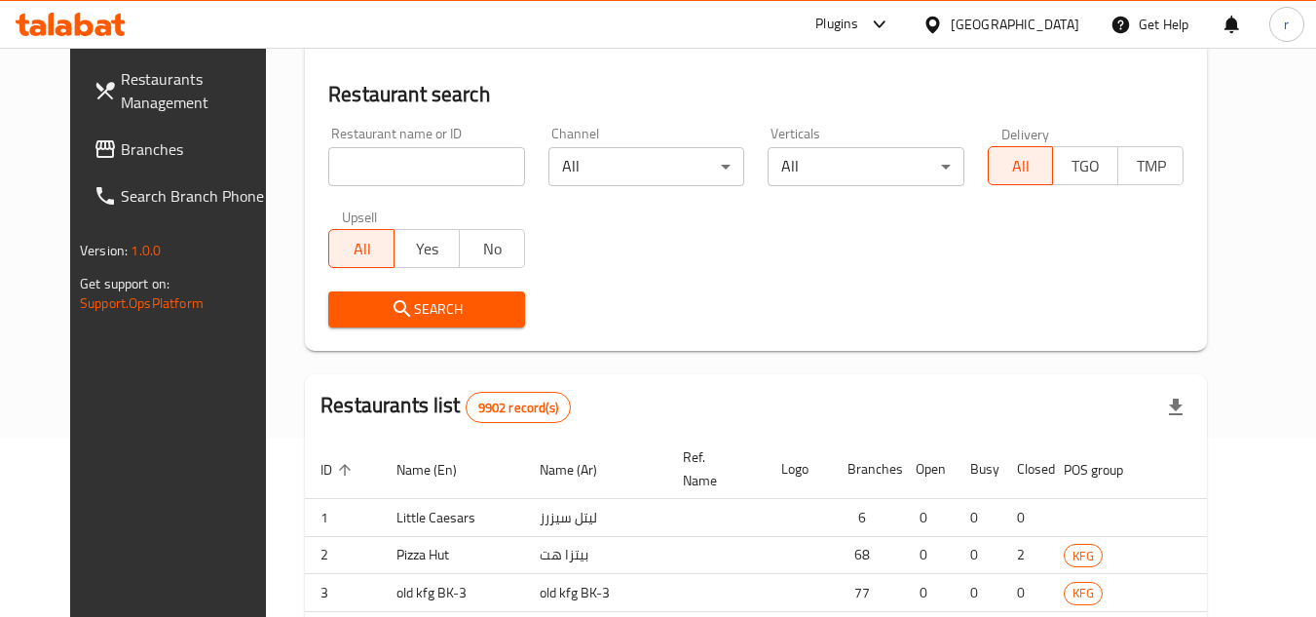
scroll to position [236, 0]
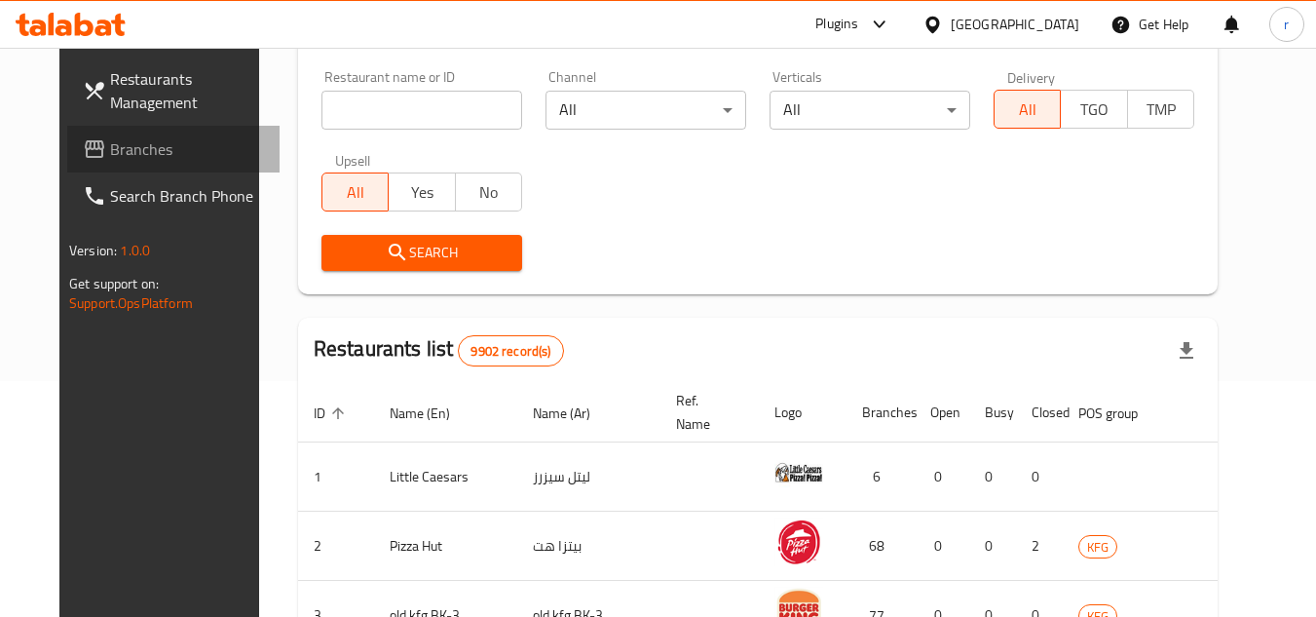
drag, startPoint x: 55, startPoint y: 152, endPoint x: 466, endPoint y: 83, distance: 416.8
click at [110, 151] on span "Branches" at bounding box center [187, 148] width 154 height 23
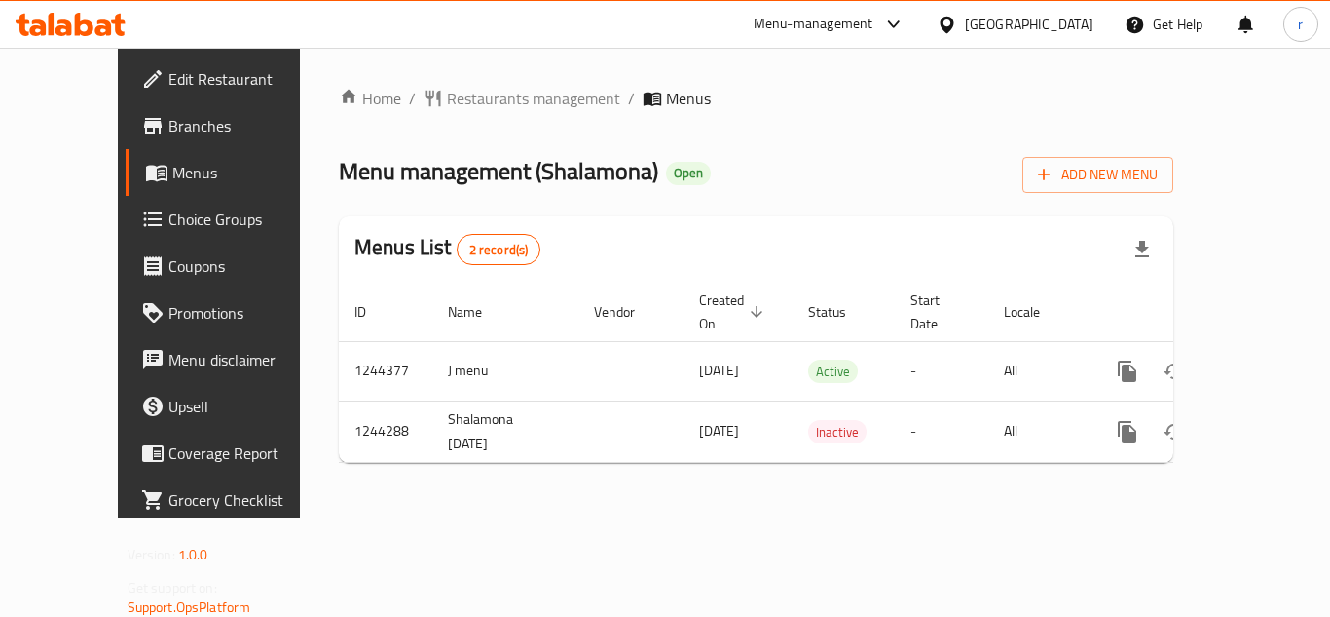
click at [447, 97] on span "Restaurants management" at bounding box center [533, 98] width 173 height 23
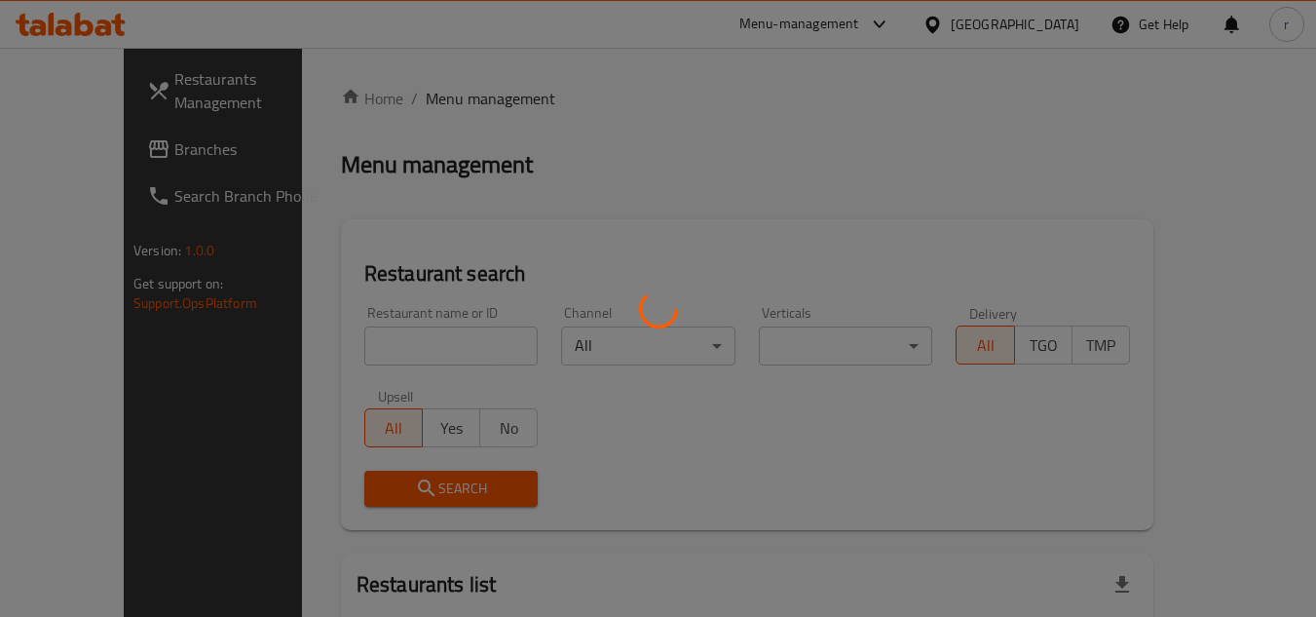
click at [400, 344] on div at bounding box center [658, 308] width 1316 height 617
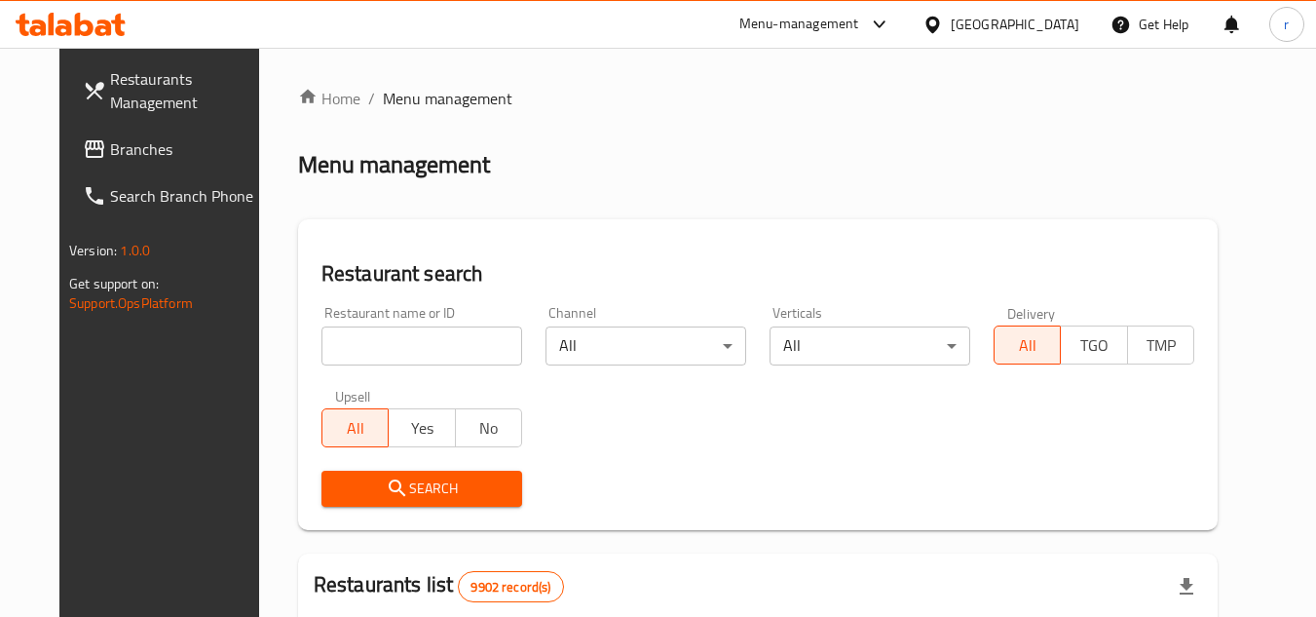
click at [400, 341] on div "Home / Menu management Menu management Restaurant search Restaurant name or ID …" at bounding box center [757, 619] width 919 height 1065
click at [400, 341] on input "search" at bounding box center [421, 345] width 201 height 39
paste input "681966"
type input "681966"
click at [390, 492] on span "Search" at bounding box center [421, 488] width 169 height 24
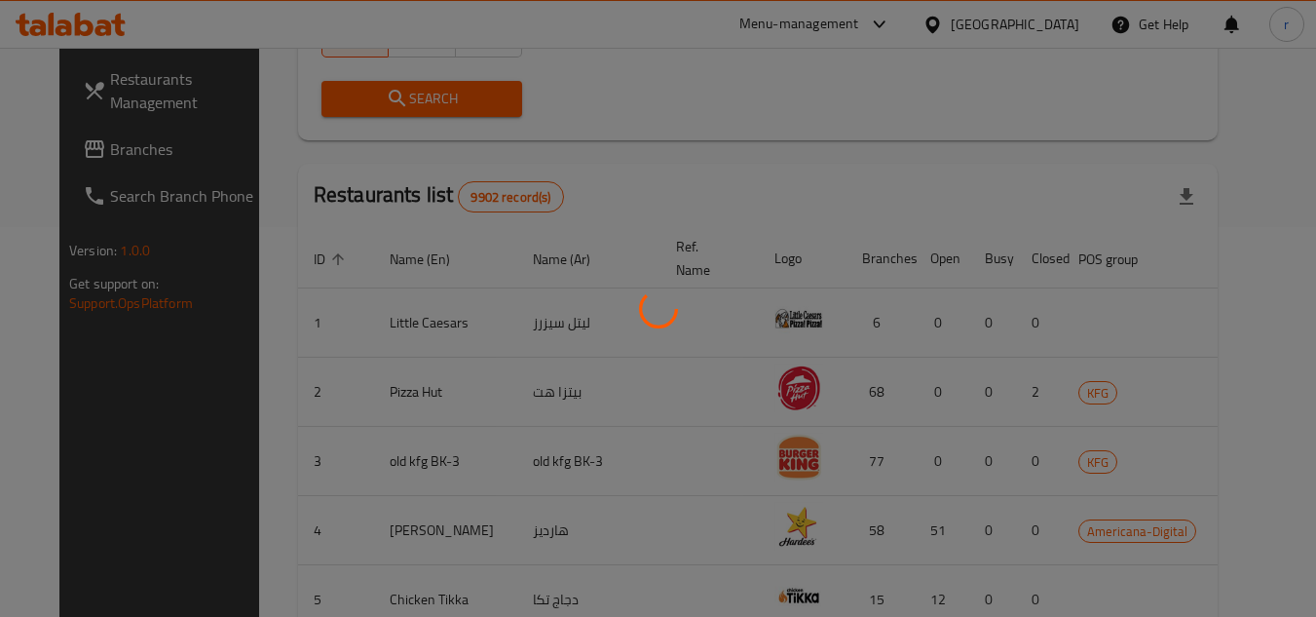
scroll to position [301, 0]
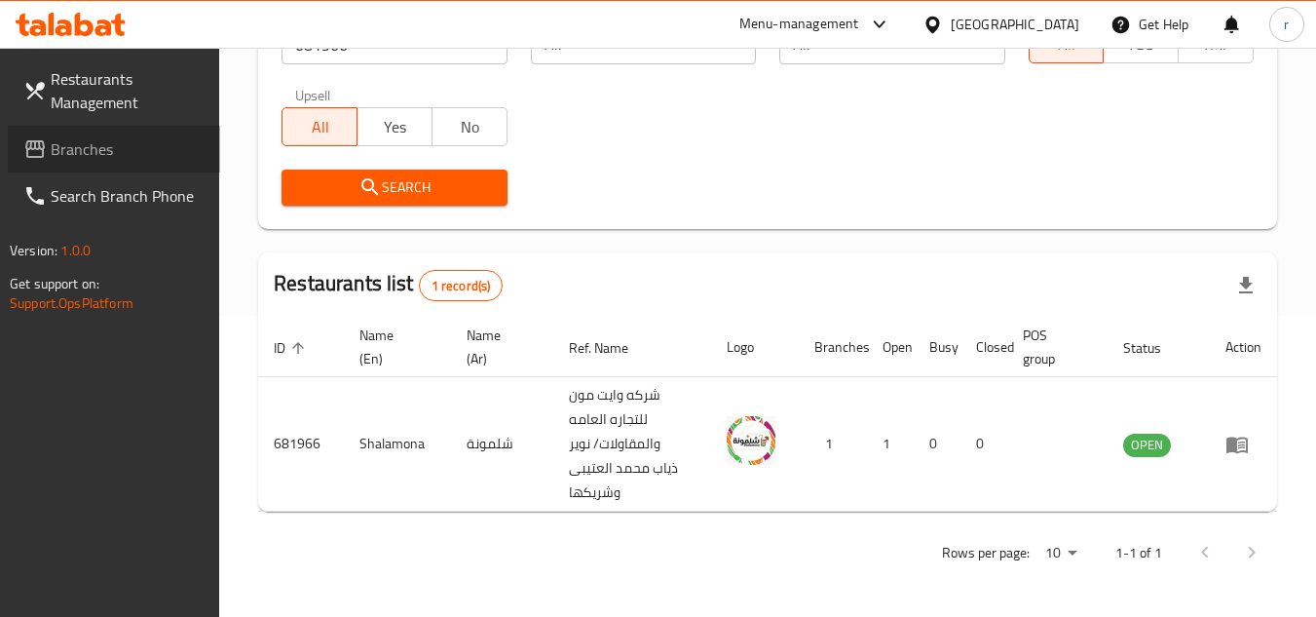
click at [93, 155] on span "Branches" at bounding box center [128, 148] width 154 height 23
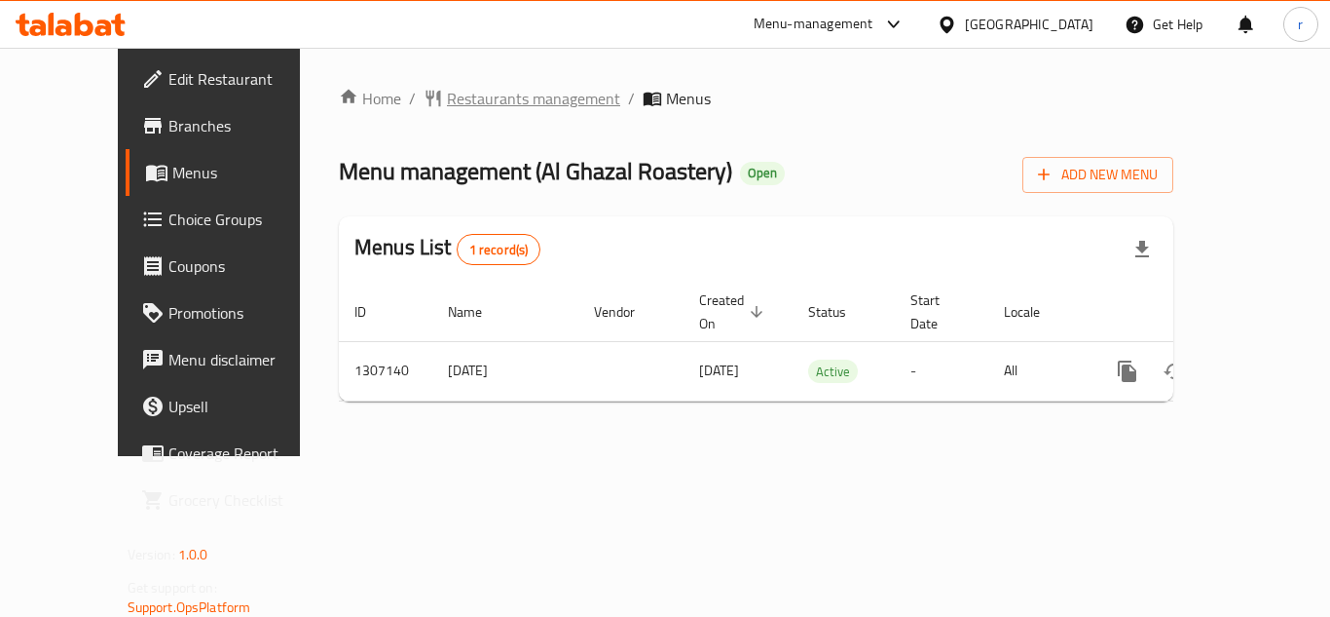
click at [447, 105] on span "Restaurants management" at bounding box center [533, 98] width 173 height 23
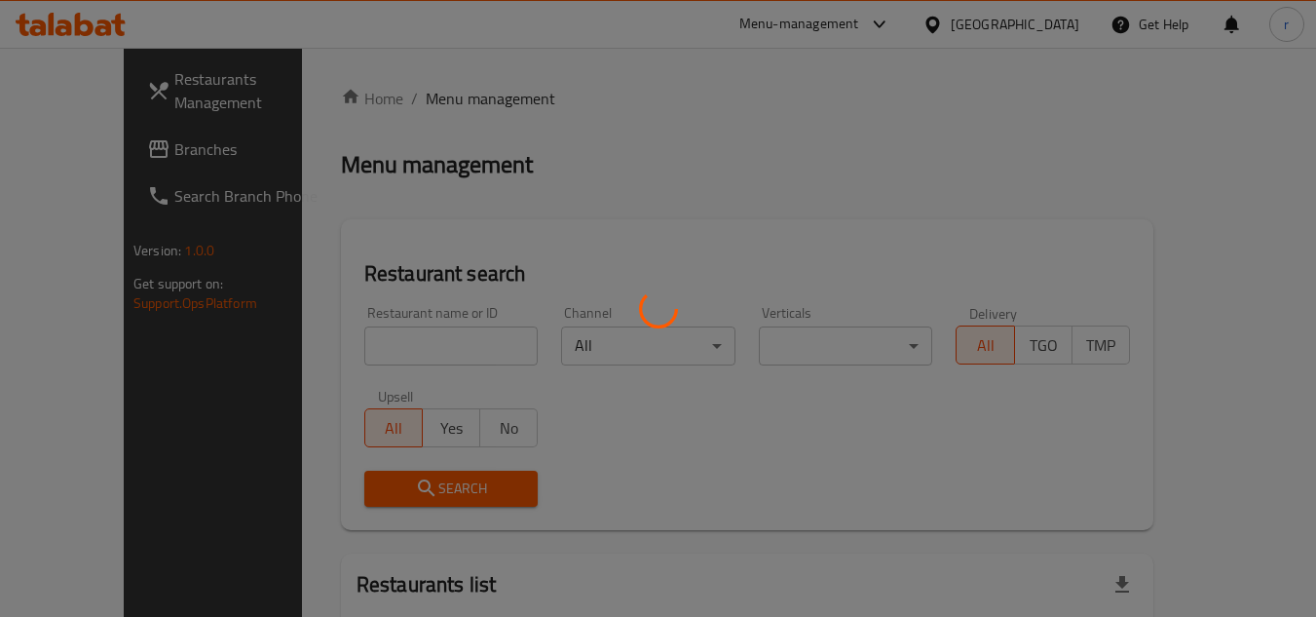
click at [398, 338] on div at bounding box center [658, 308] width 1316 height 617
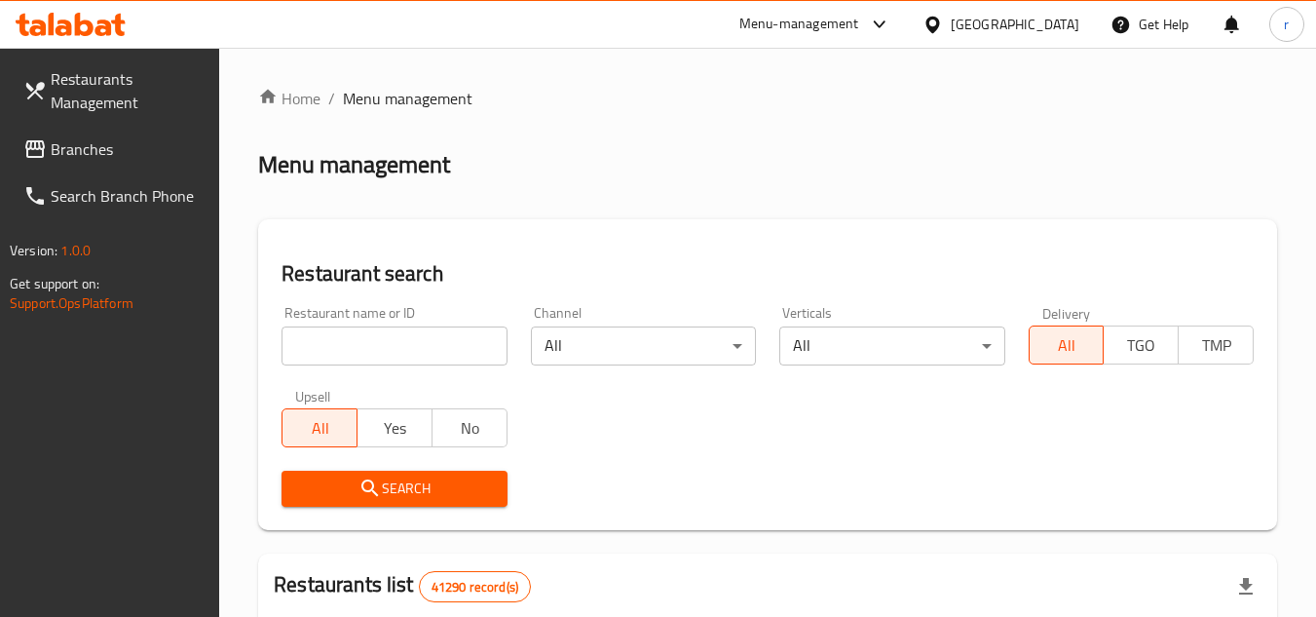
click at [398, 338] on div at bounding box center [658, 308] width 1316 height 617
click at [398, 338] on input "search" at bounding box center [393, 345] width 225 height 39
paste input "704156"
type input "704156"
click at [375, 483] on icon "submit" at bounding box center [369, 487] width 23 height 23
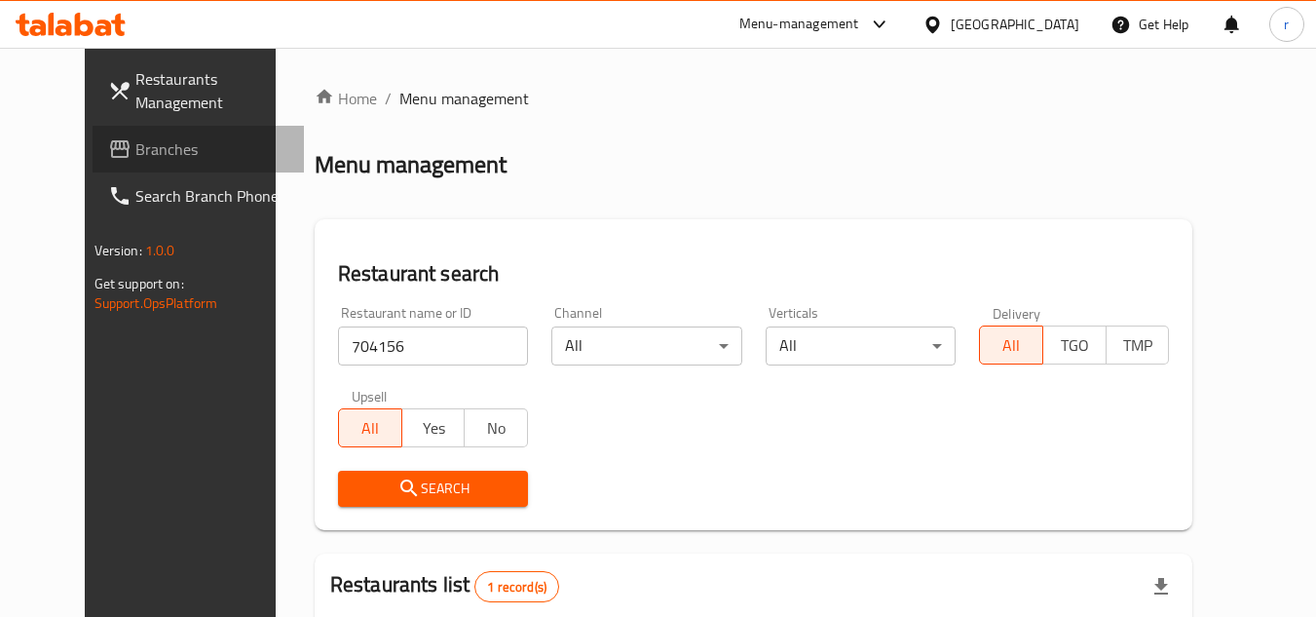
drag, startPoint x: 87, startPoint y: 151, endPoint x: 104, endPoint y: 142, distance: 19.6
click at [135, 151] on span "Branches" at bounding box center [212, 148] width 154 height 23
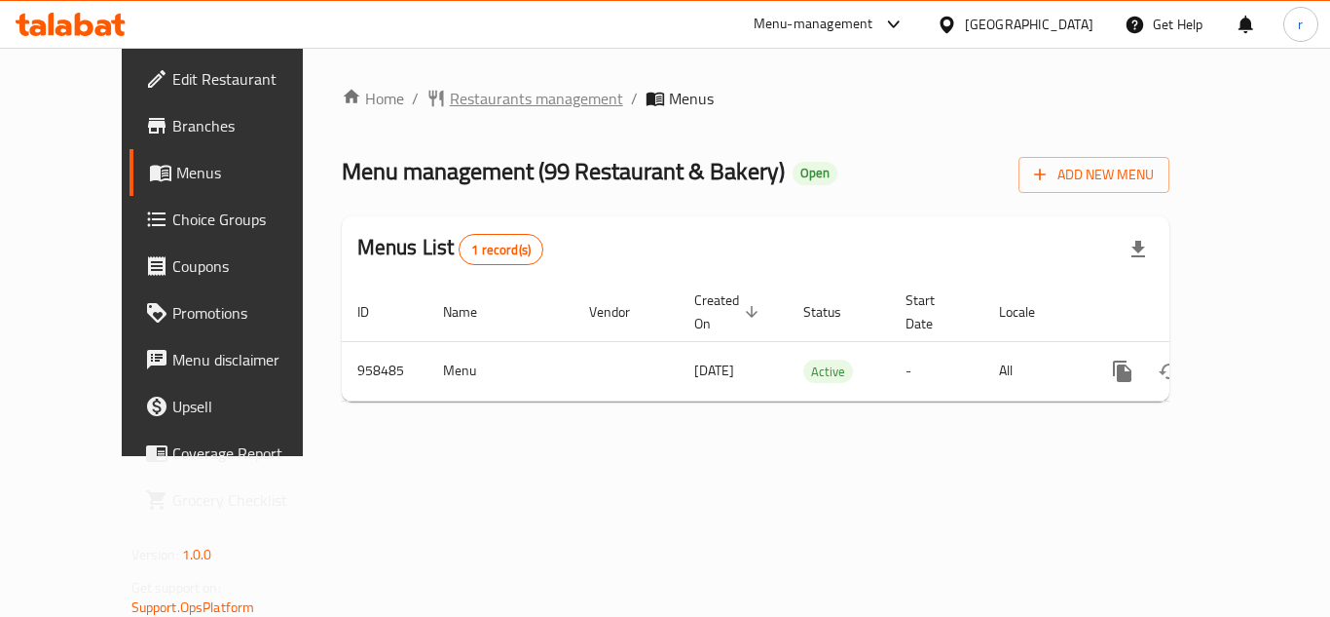
click at [463, 97] on span "Restaurants management" at bounding box center [536, 98] width 173 height 23
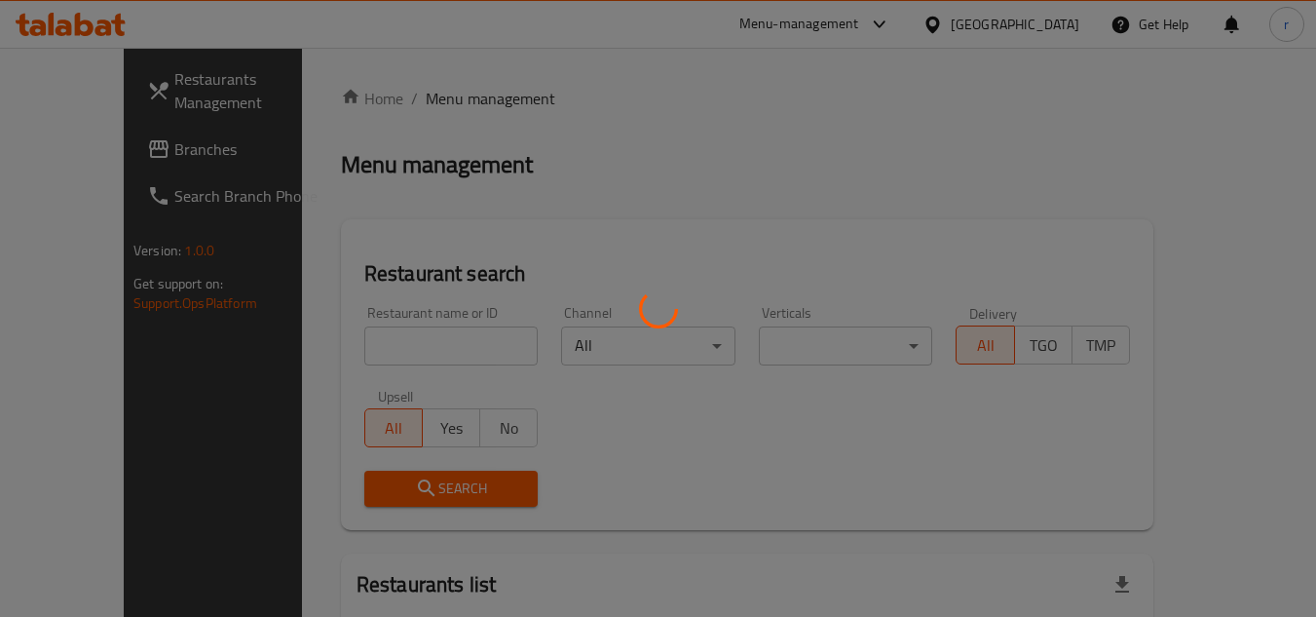
click at [416, 338] on div at bounding box center [658, 308] width 1316 height 617
click at [405, 344] on div at bounding box center [658, 308] width 1316 height 617
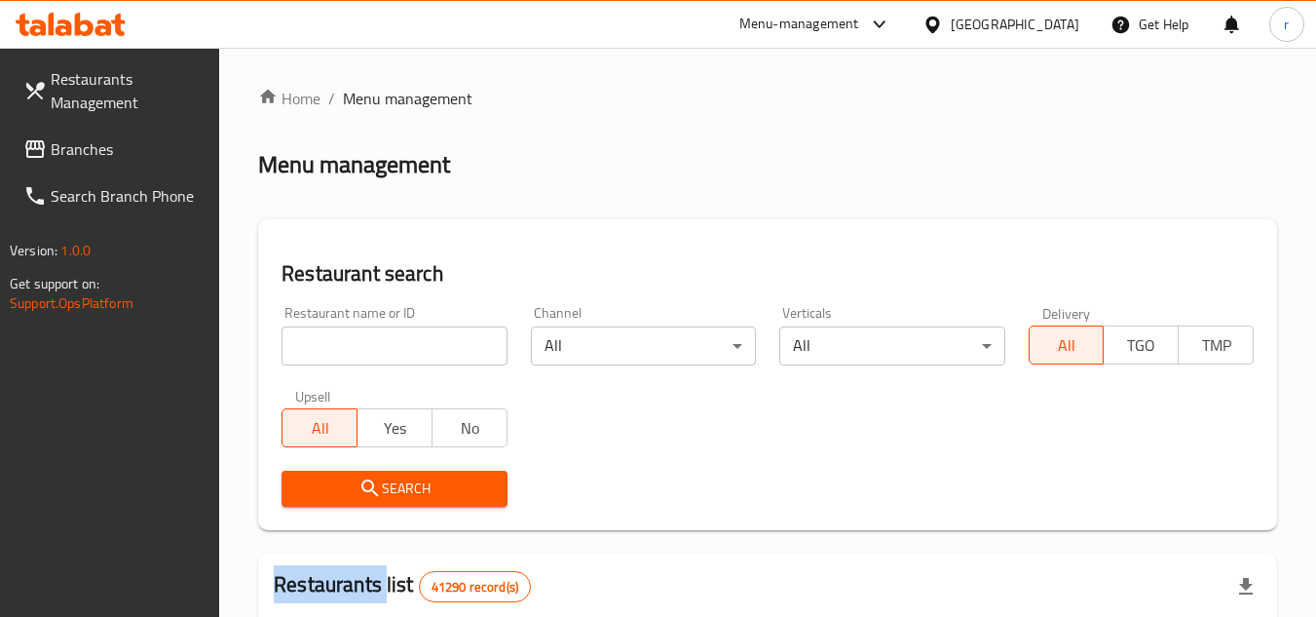
click at [405, 344] on div at bounding box center [658, 308] width 1316 height 617
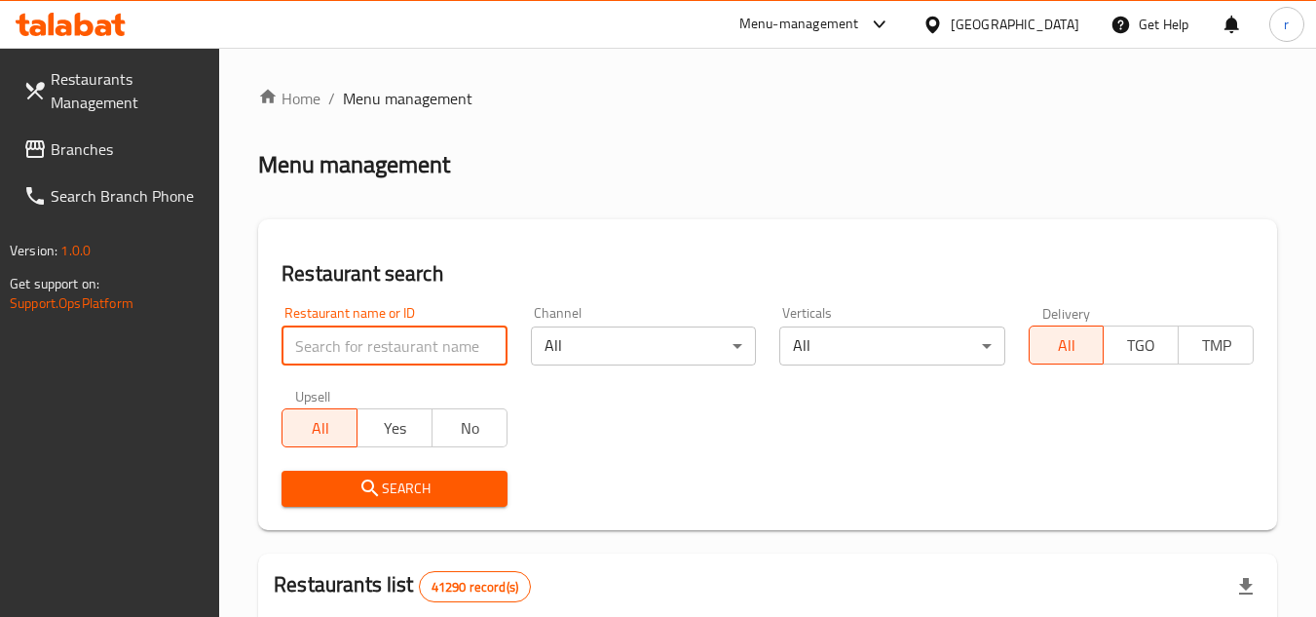
click at [405, 344] on input "search" at bounding box center [393, 345] width 225 height 39
paste input "659638"
type input "659638"
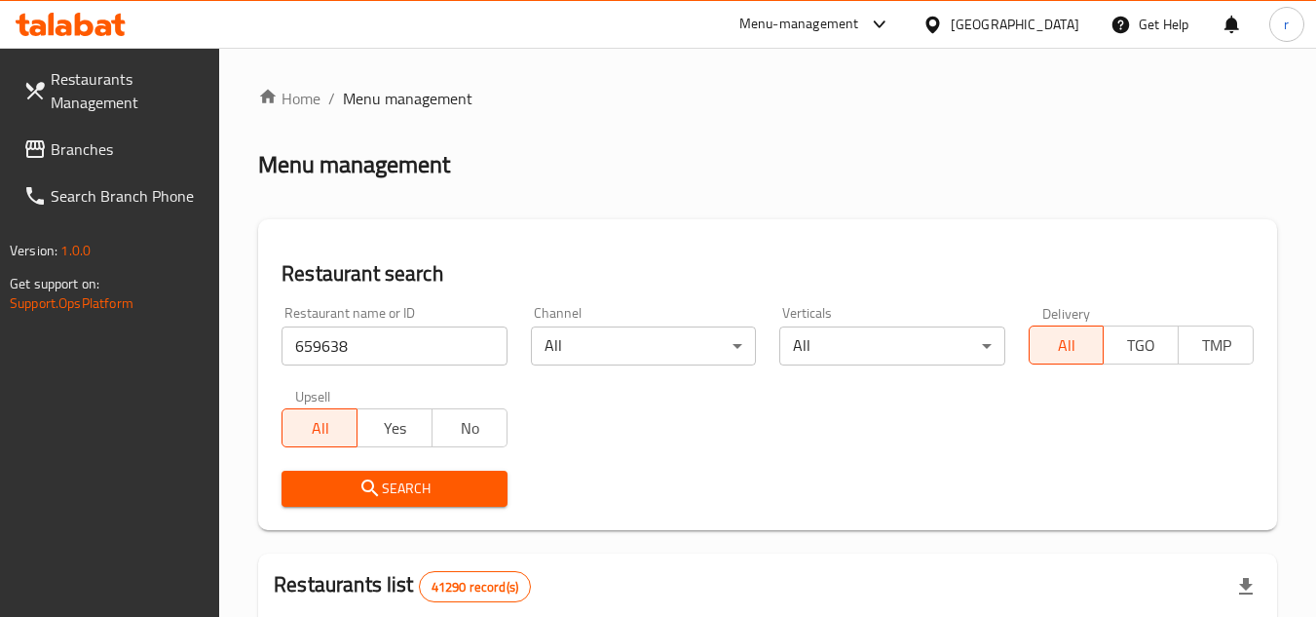
click at [382, 485] on span "Search" at bounding box center [394, 488] width 194 height 24
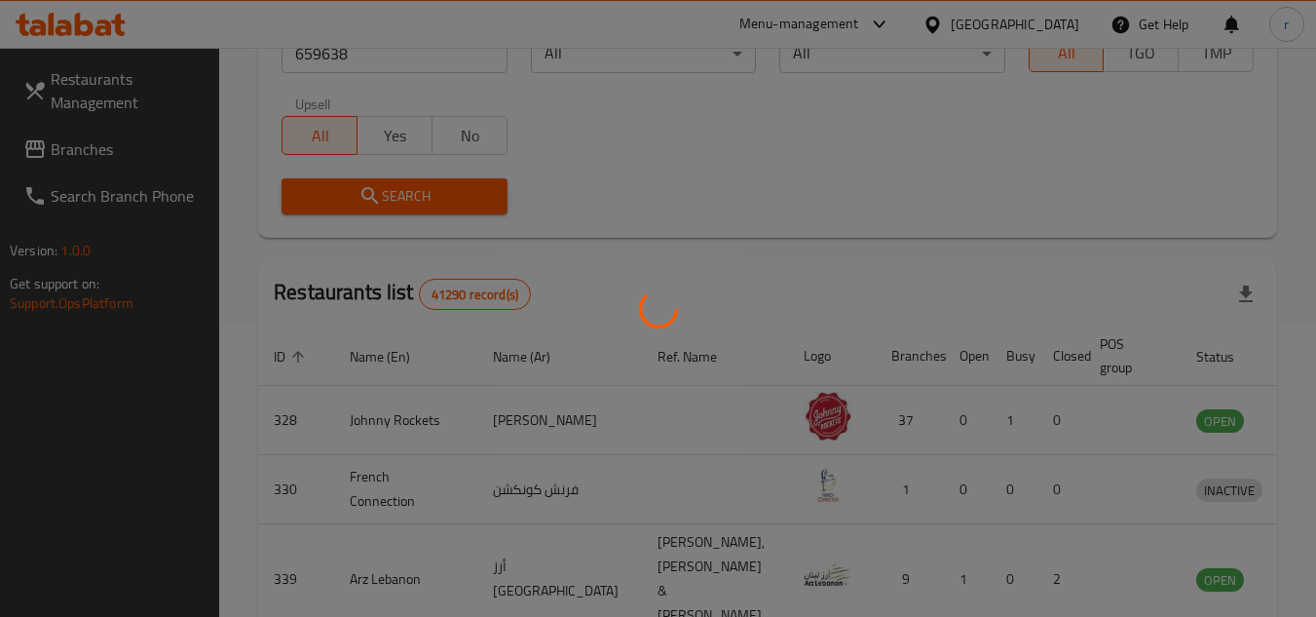
scroll to position [236, 0]
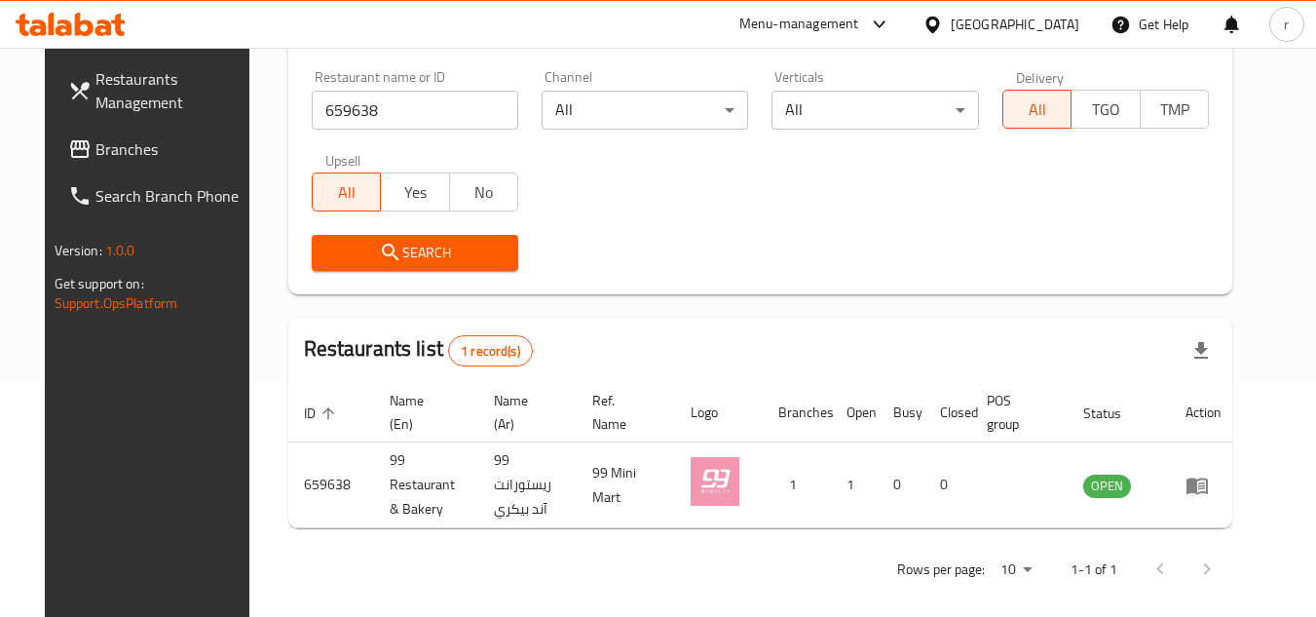
drag, startPoint x: 97, startPoint y: 153, endPoint x: 326, endPoint y: 57, distance: 248.0
click at [97, 153] on span "Branches" at bounding box center [172, 148] width 154 height 23
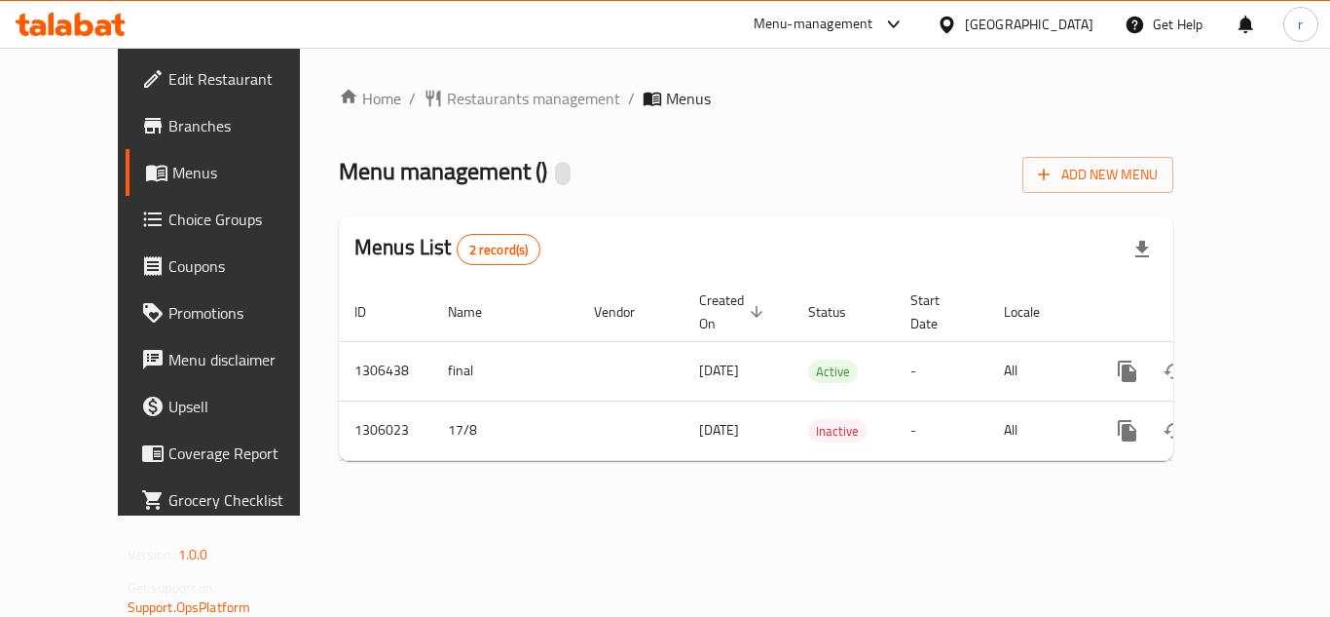
click at [447, 102] on span "Restaurants management" at bounding box center [533, 98] width 173 height 23
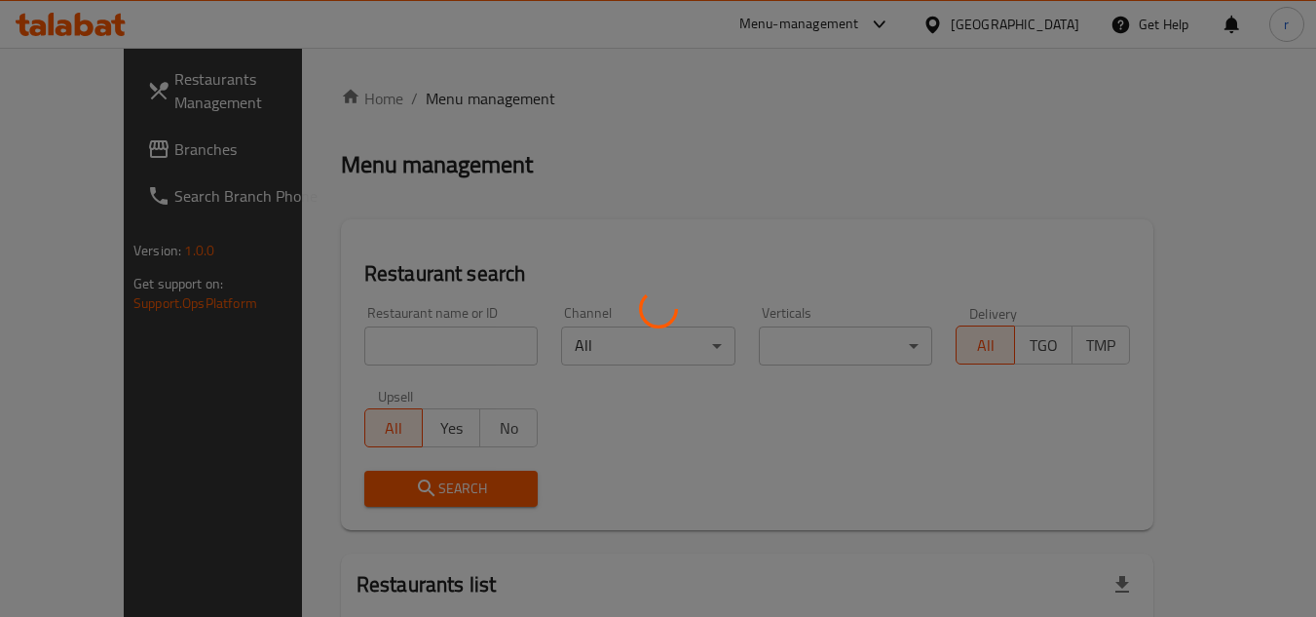
click at [392, 341] on div at bounding box center [658, 308] width 1316 height 617
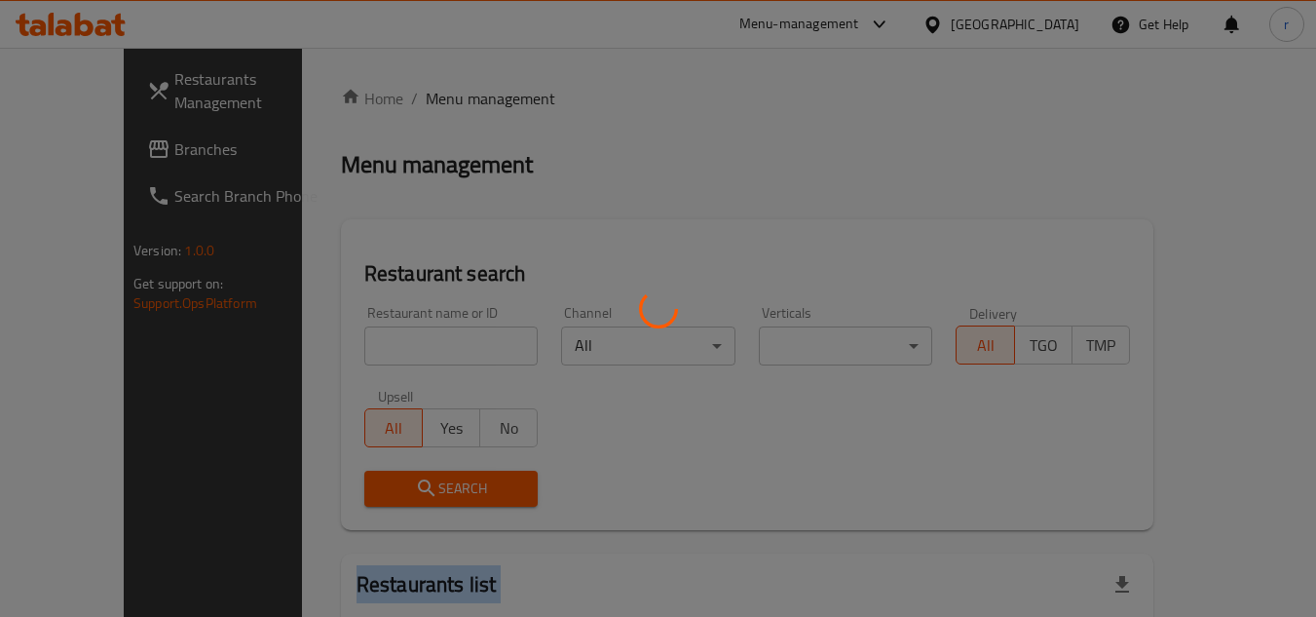
click at [392, 341] on div at bounding box center [658, 308] width 1316 height 617
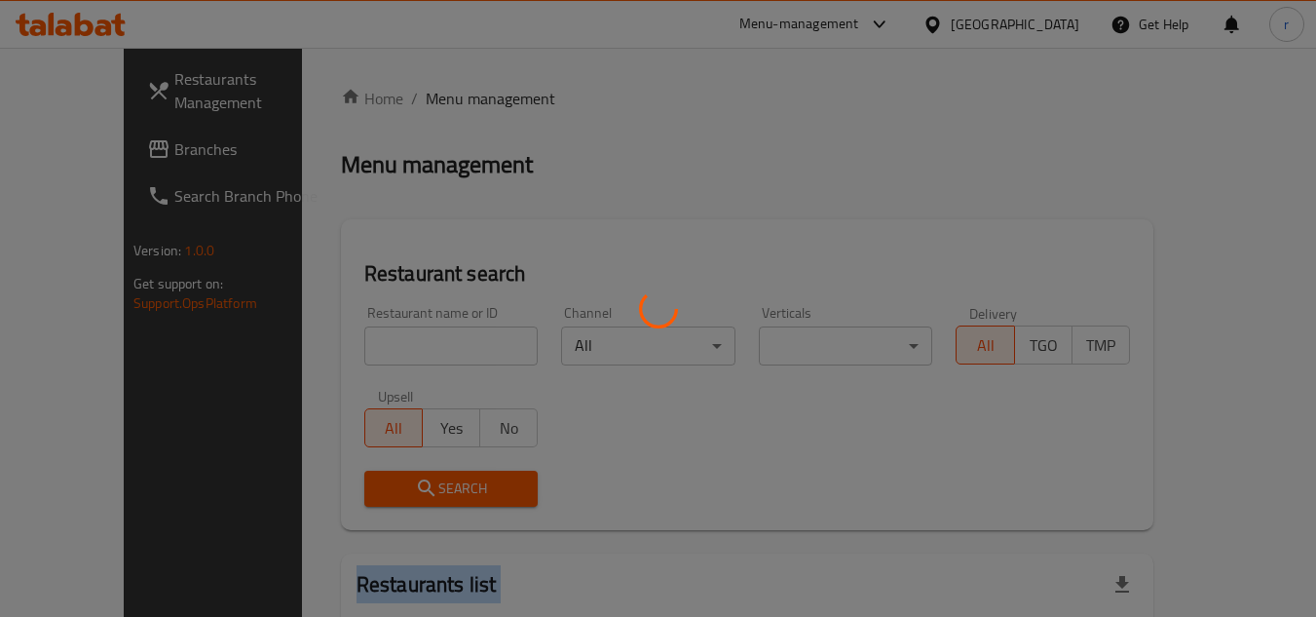
click at [392, 341] on div at bounding box center [658, 308] width 1316 height 617
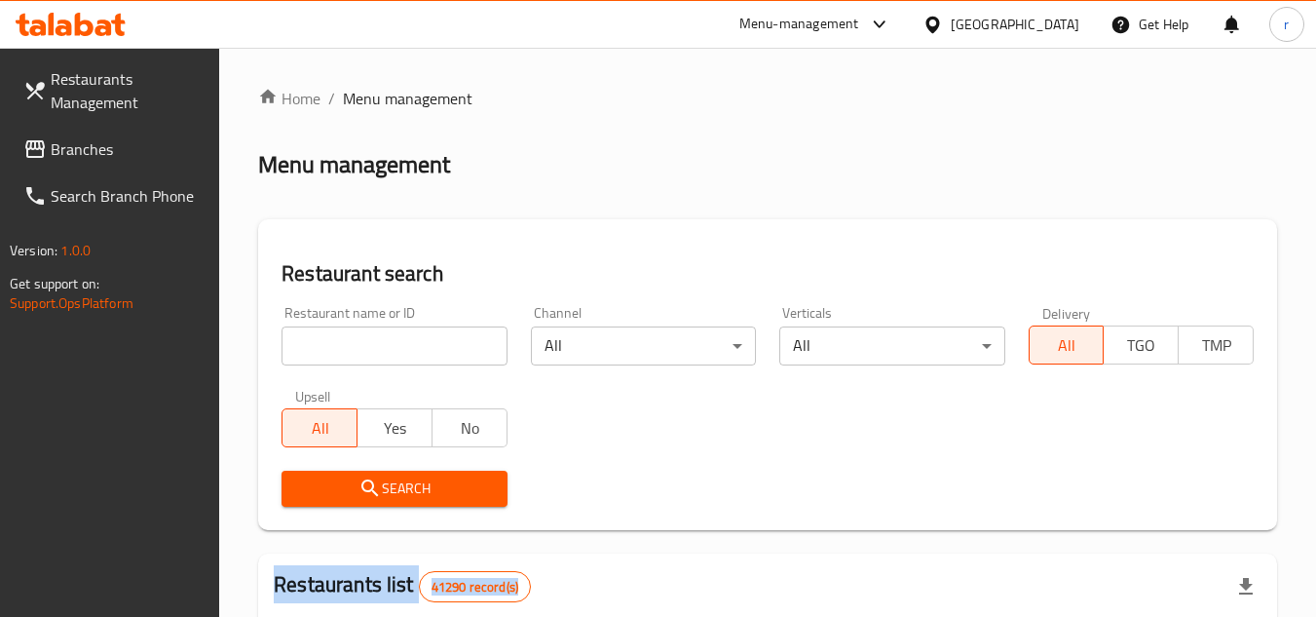
drag, startPoint x: 63, startPoint y: 152, endPoint x: 306, endPoint y: 35, distance: 269.2
click at [63, 152] on span "Branches" at bounding box center [128, 148] width 154 height 23
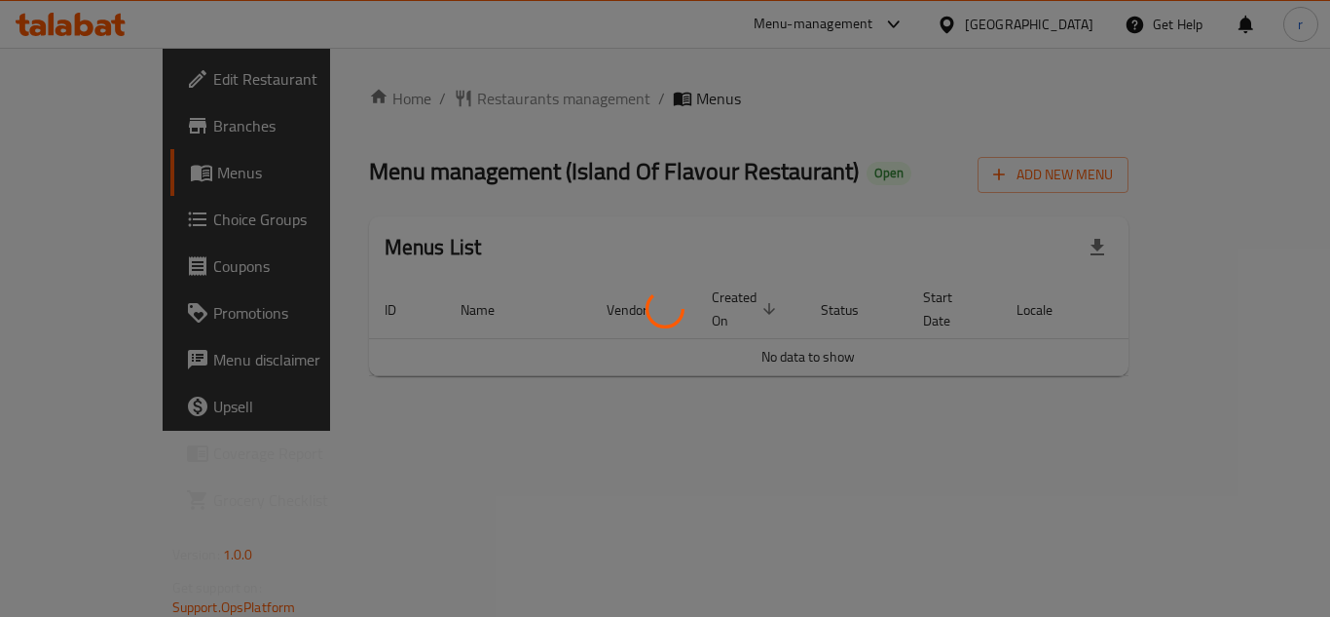
click at [417, 105] on div at bounding box center [665, 308] width 1330 height 617
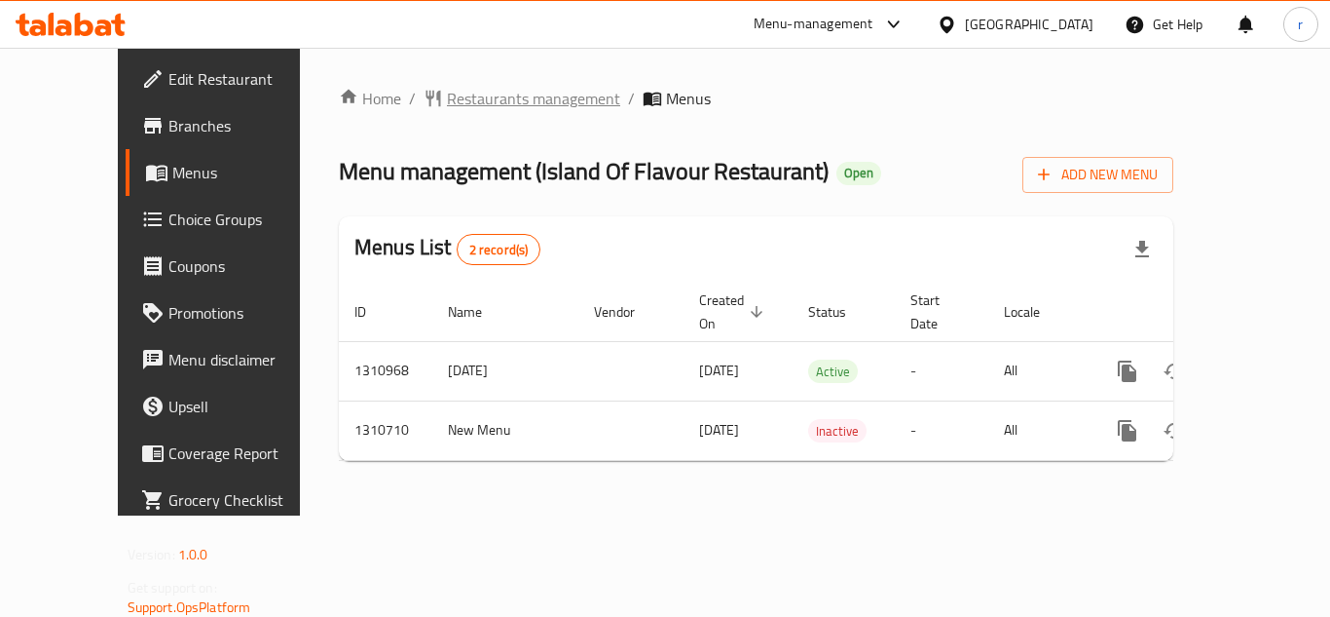
click at [447, 94] on span "Restaurants management" at bounding box center [533, 98] width 173 height 23
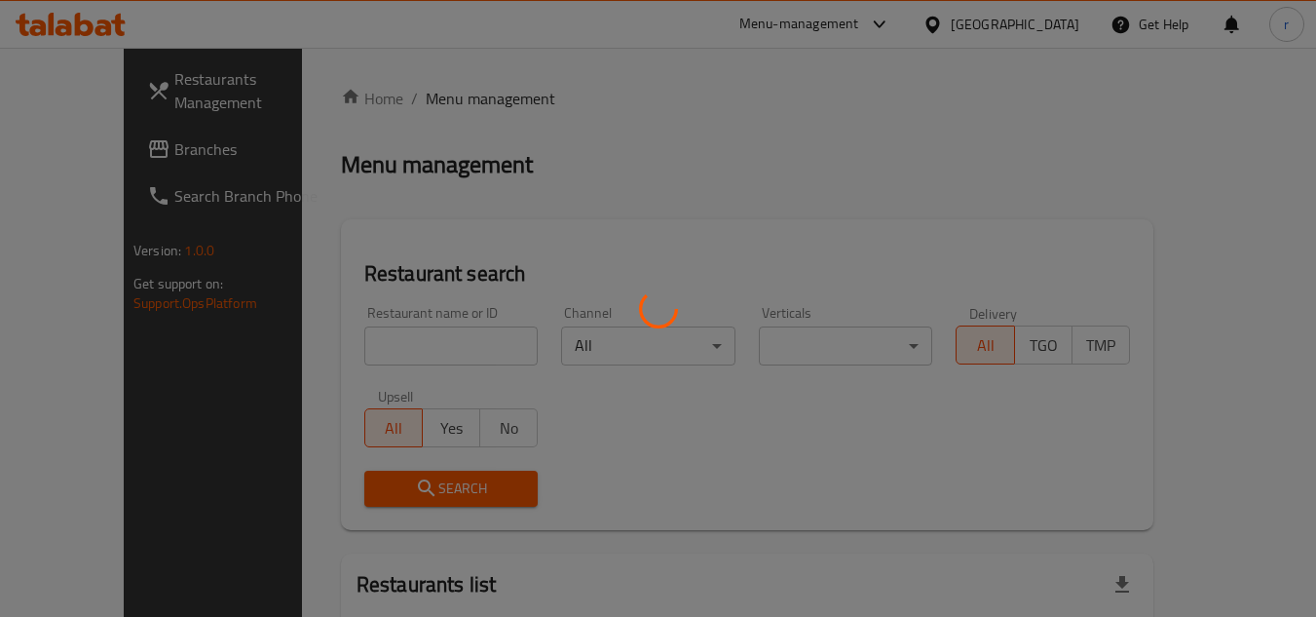
click at [362, 341] on div at bounding box center [658, 308] width 1316 height 617
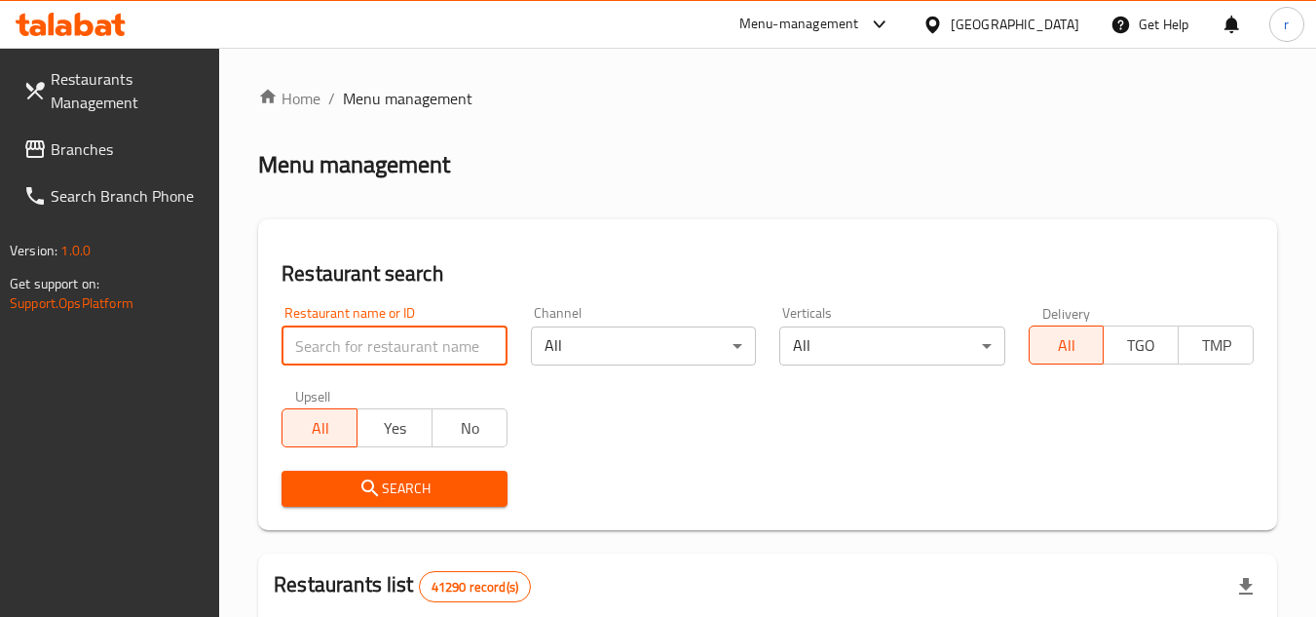
click at [362, 341] on input "search" at bounding box center [393, 345] width 225 height 39
paste input "705584"
type input "705584"
click at [399, 499] on span "Search" at bounding box center [394, 488] width 194 height 24
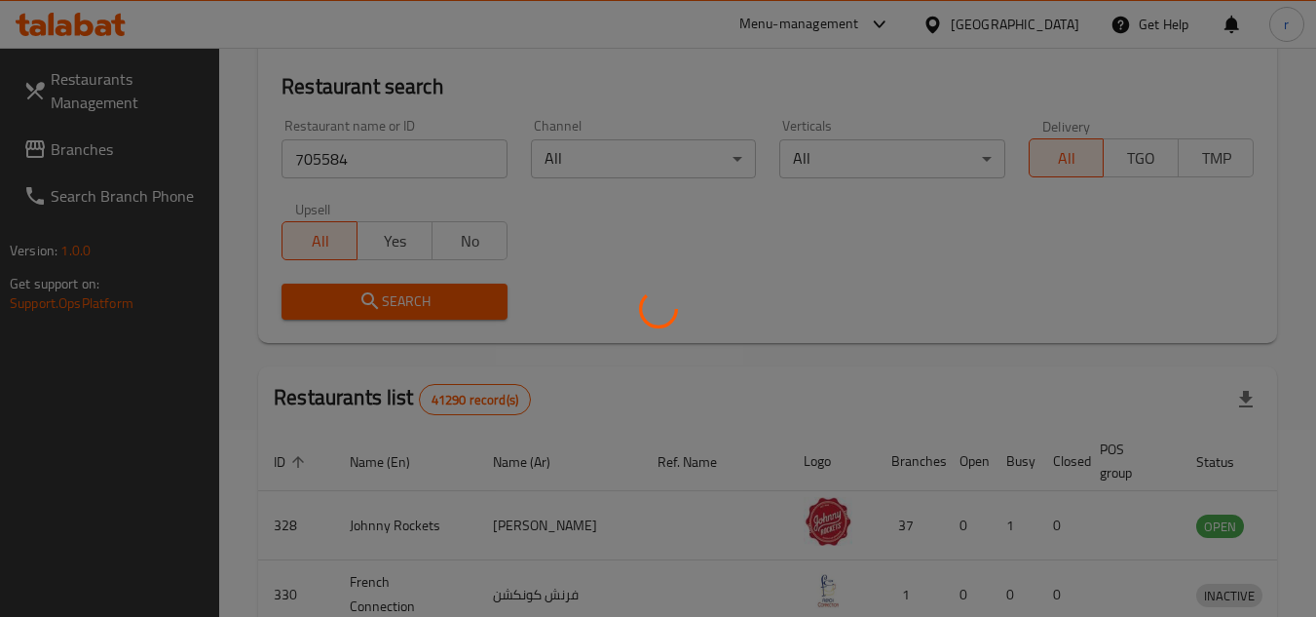
scroll to position [195, 0]
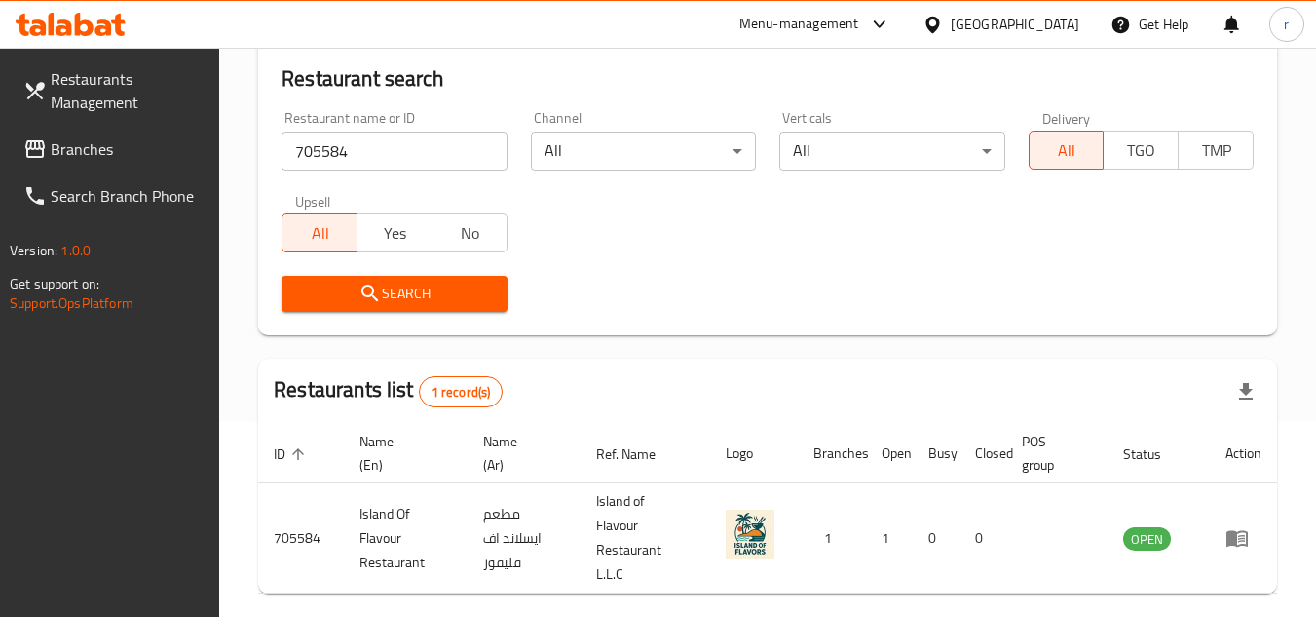
drag, startPoint x: 89, startPoint y: 148, endPoint x: 635, endPoint y: 0, distance: 566.1
click at [89, 148] on span "Branches" at bounding box center [128, 148] width 154 height 23
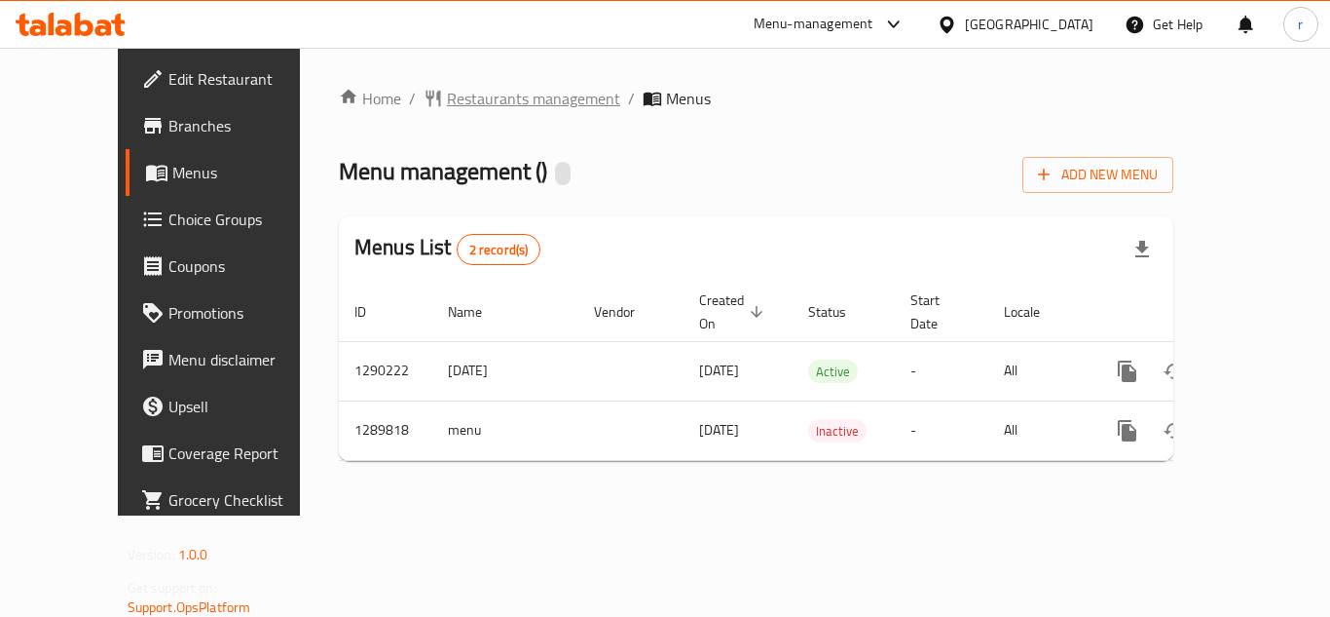
click at [454, 93] on span "Restaurants management" at bounding box center [533, 98] width 173 height 23
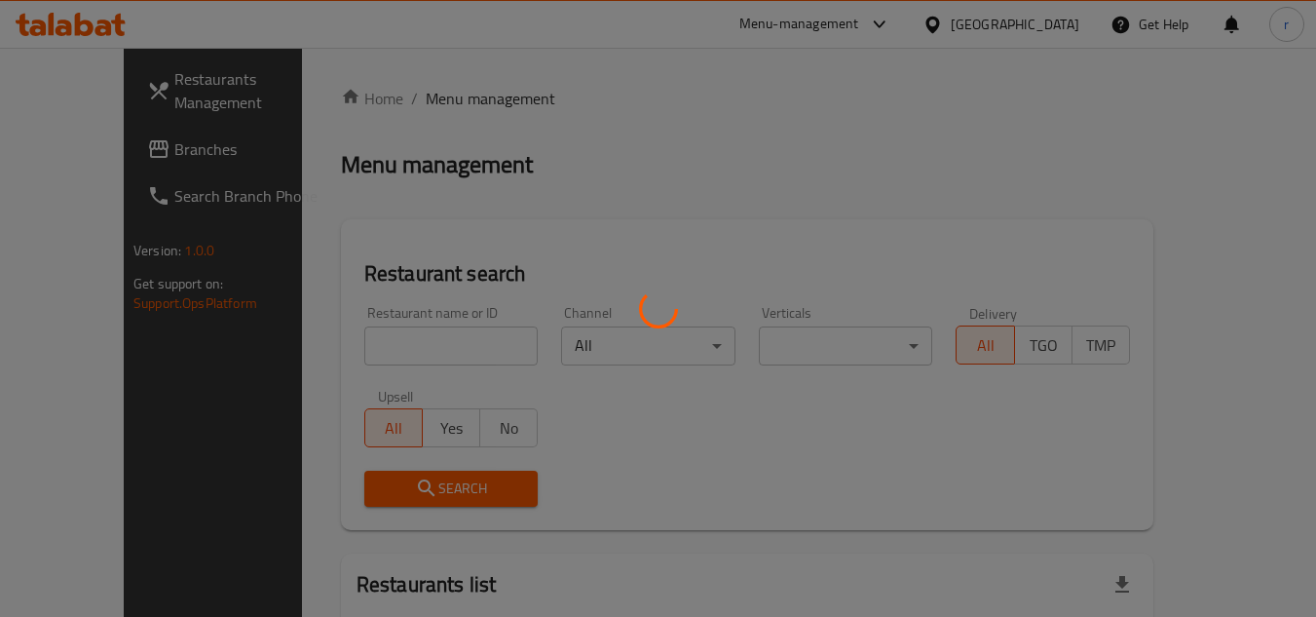
click at [379, 346] on div at bounding box center [658, 308] width 1316 height 617
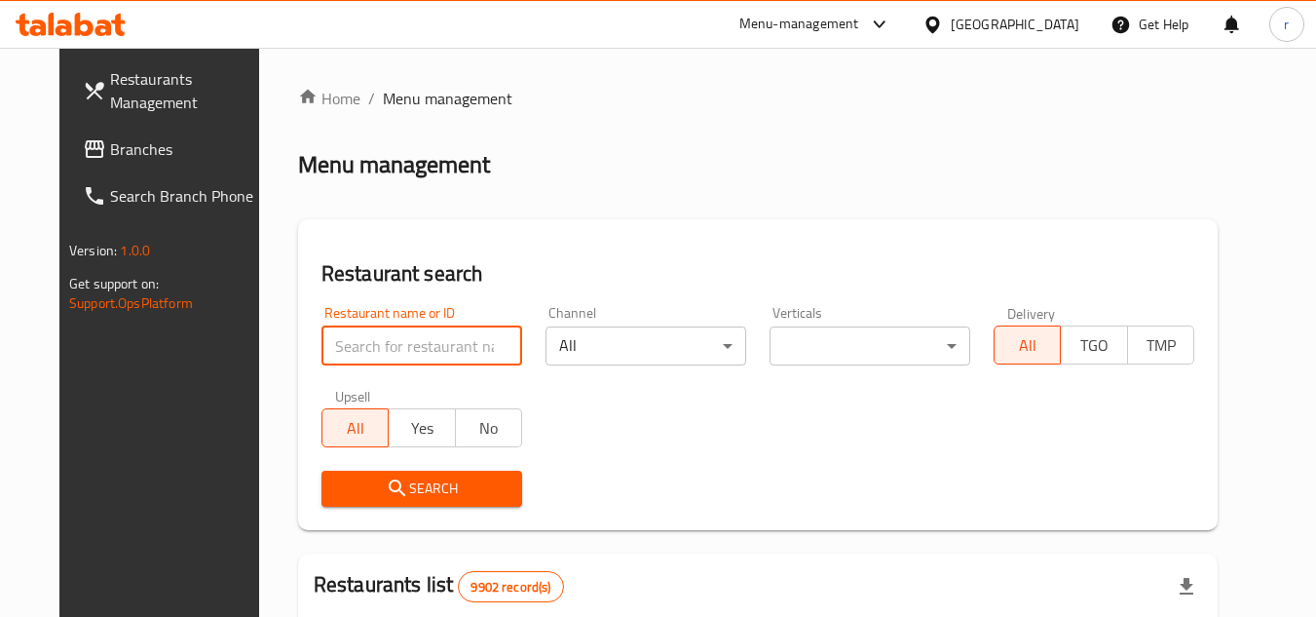
click at [379, 346] on input "search" at bounding box center [421, 345] width 201 height 39
paste input "697878"
type input "697878"
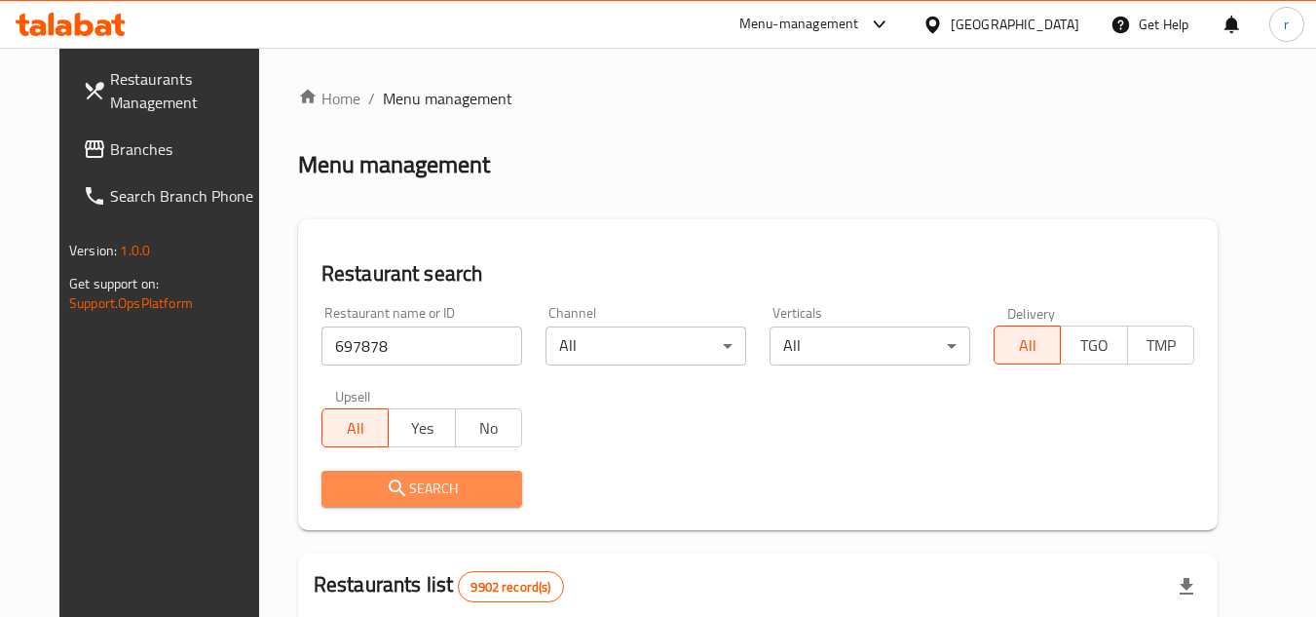
click at [389, 483] on icon "submit" at bounding box center [397, 487] width 17 height 17
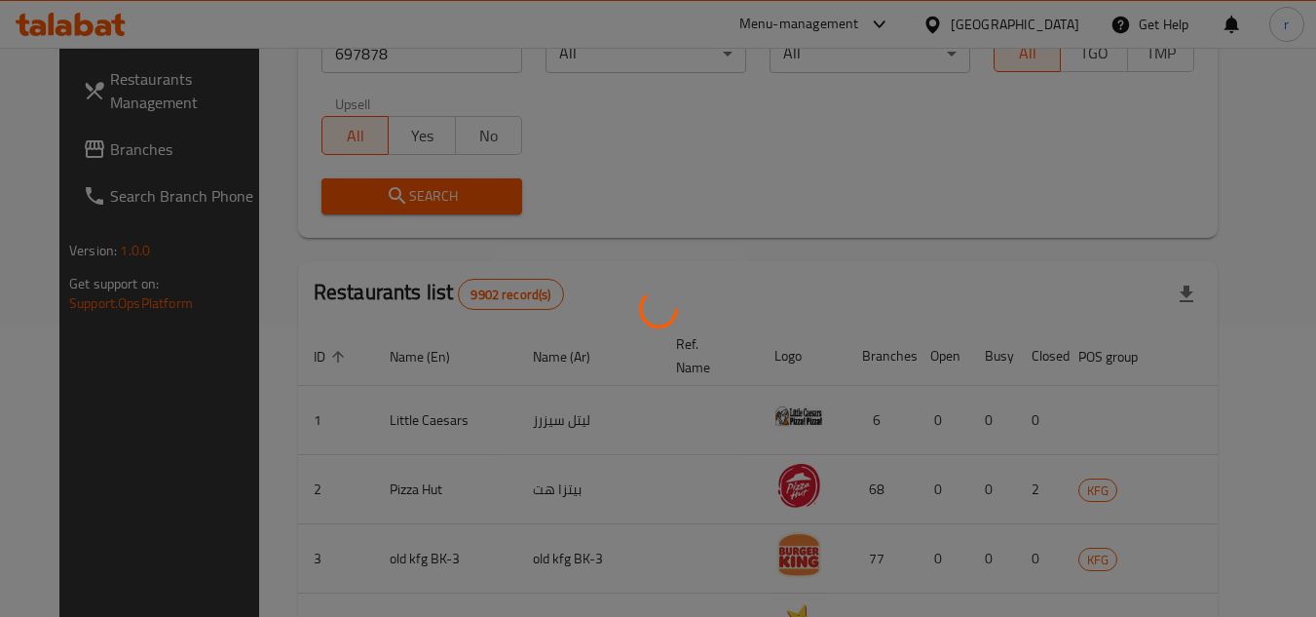
scroll to position [236, 0]
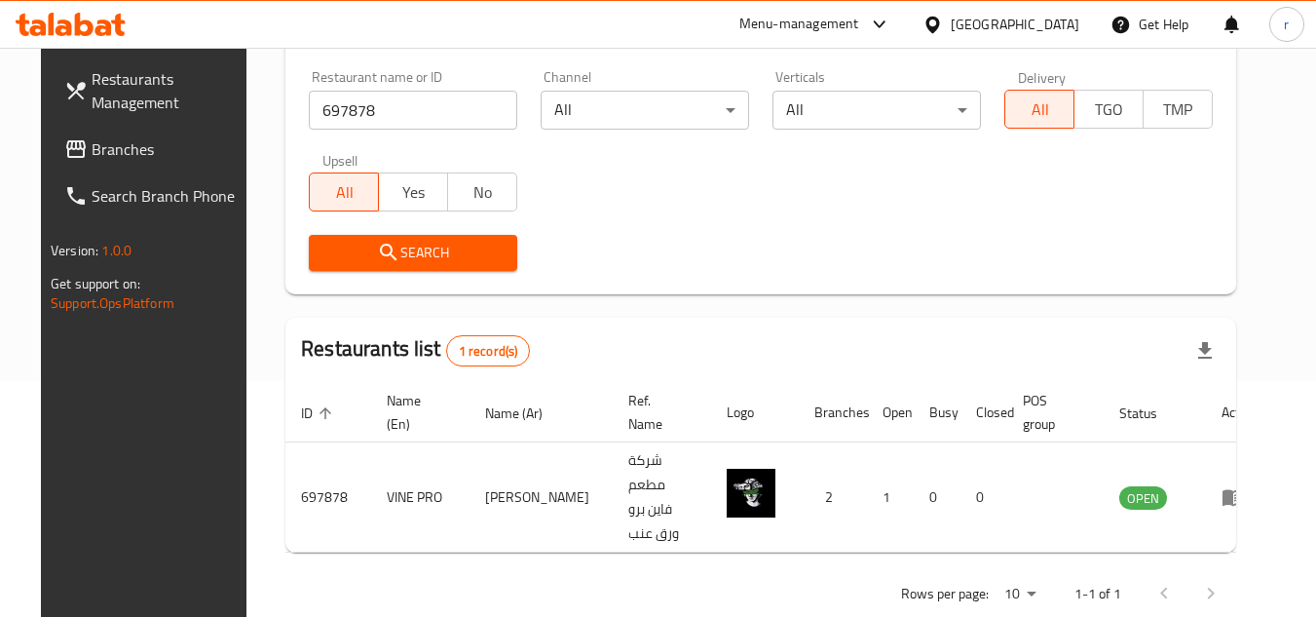
click at [1048, 26] on div "[GEOGRAPHIC_DATA]" at bounding box center [1015, 24] width 129 height 21
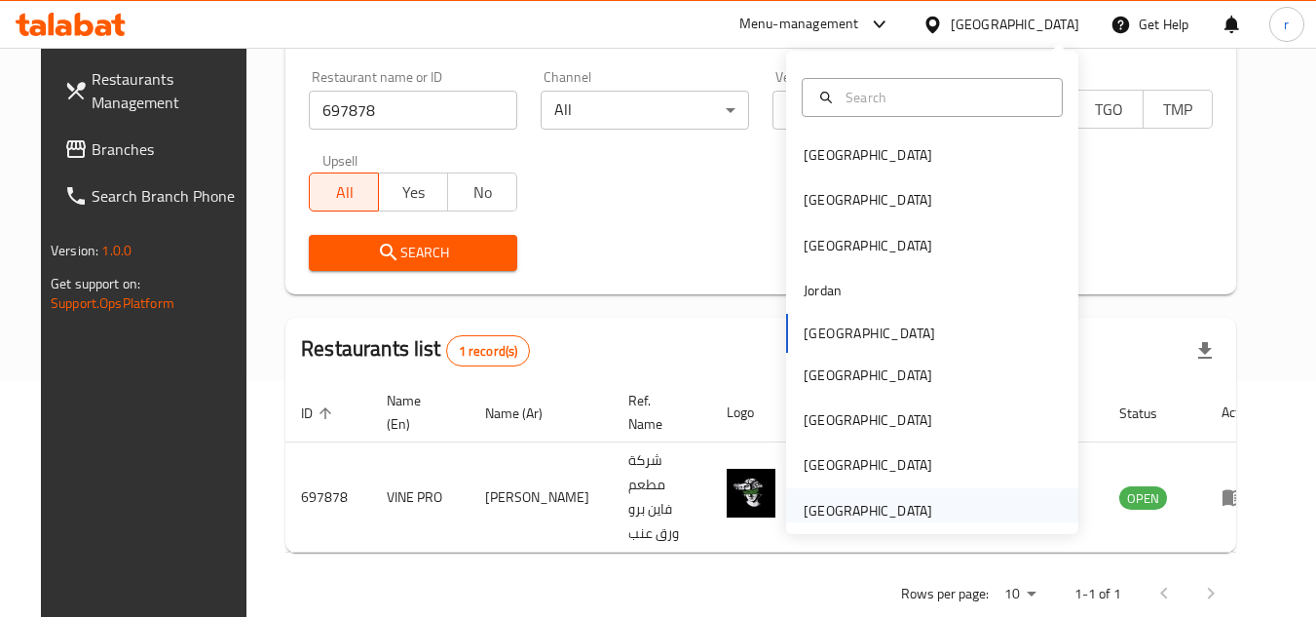
click at [828, 500] on div "[GEOGRAPHIC_DATA]" at bounding box center [868, 510] width 129 height 21
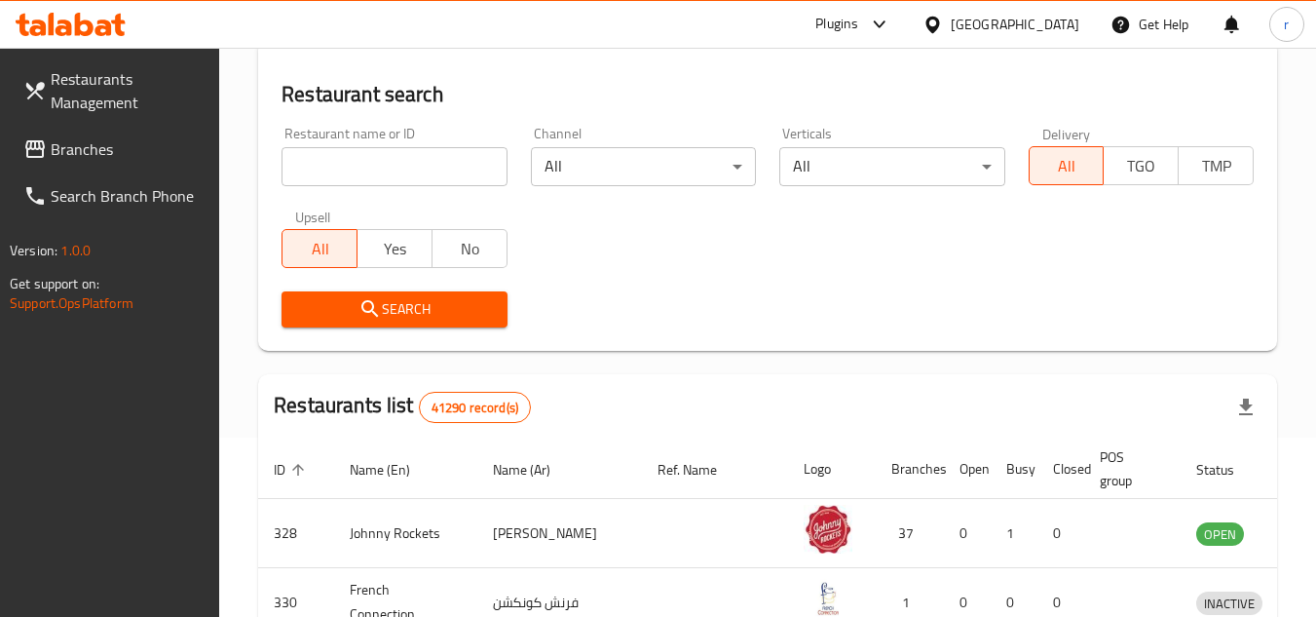
scroll to position [236, 0]
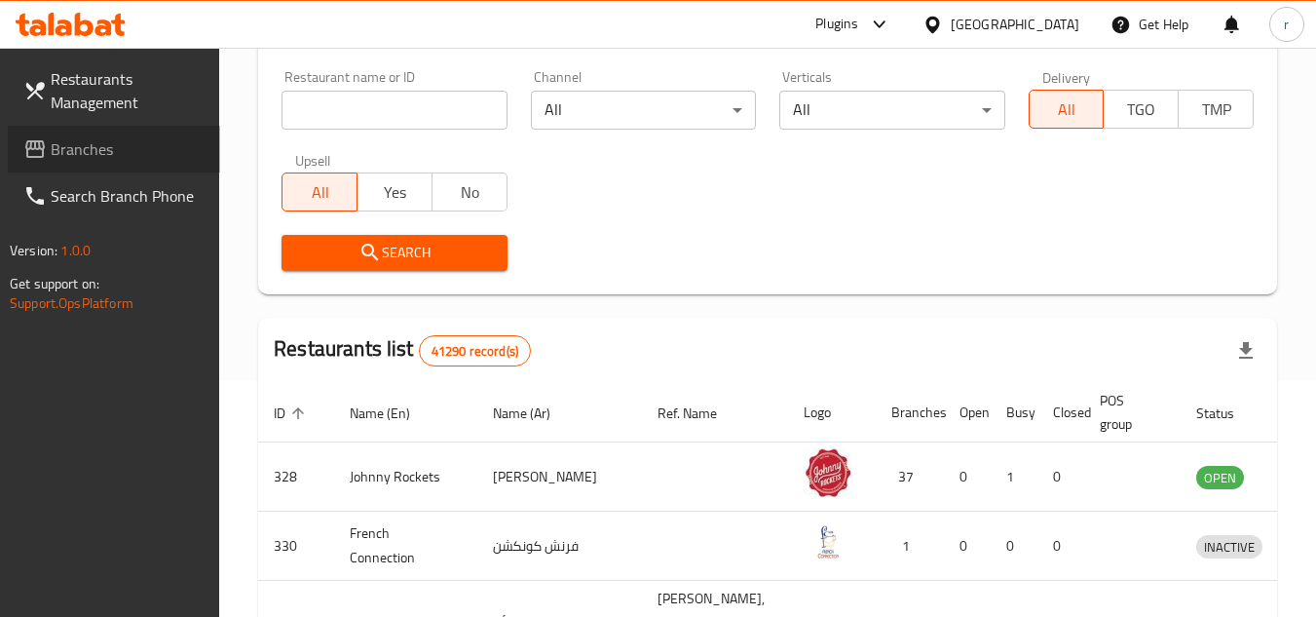
click at [52, 148] on span "Branches" at bounding box center [128, 148] width 154 height 23
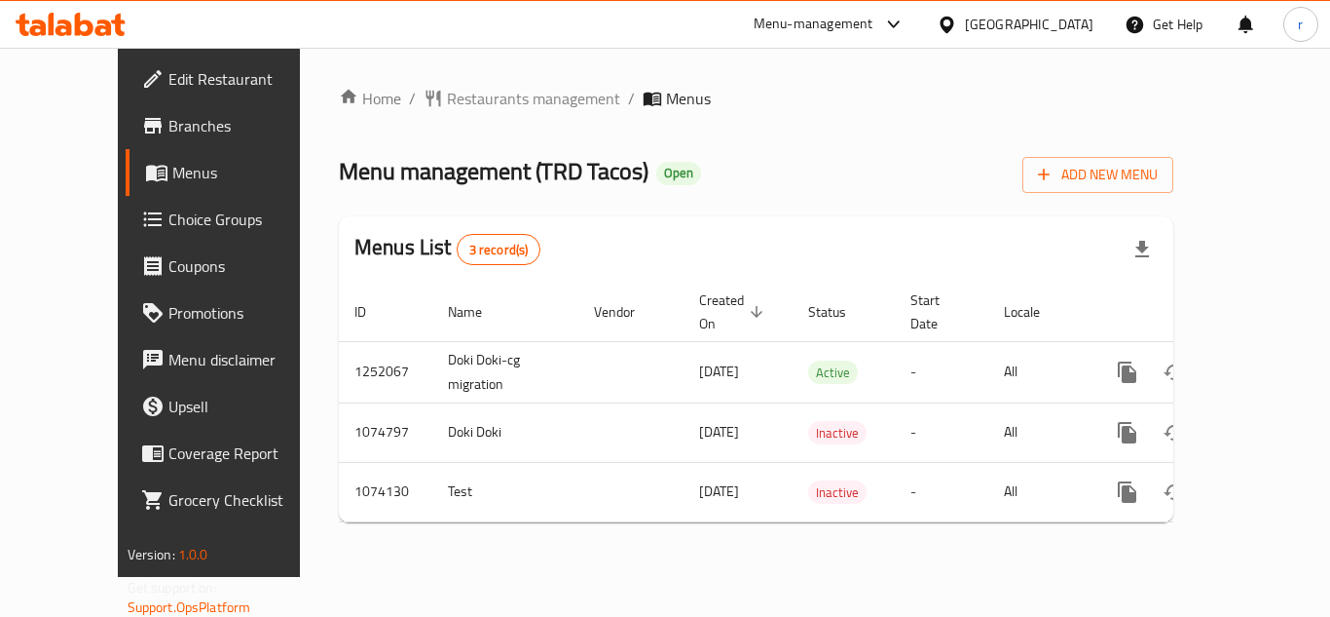
click at [447, 97] on span "Restaurants management" at bounding box center [533, 98] width 173 height 23
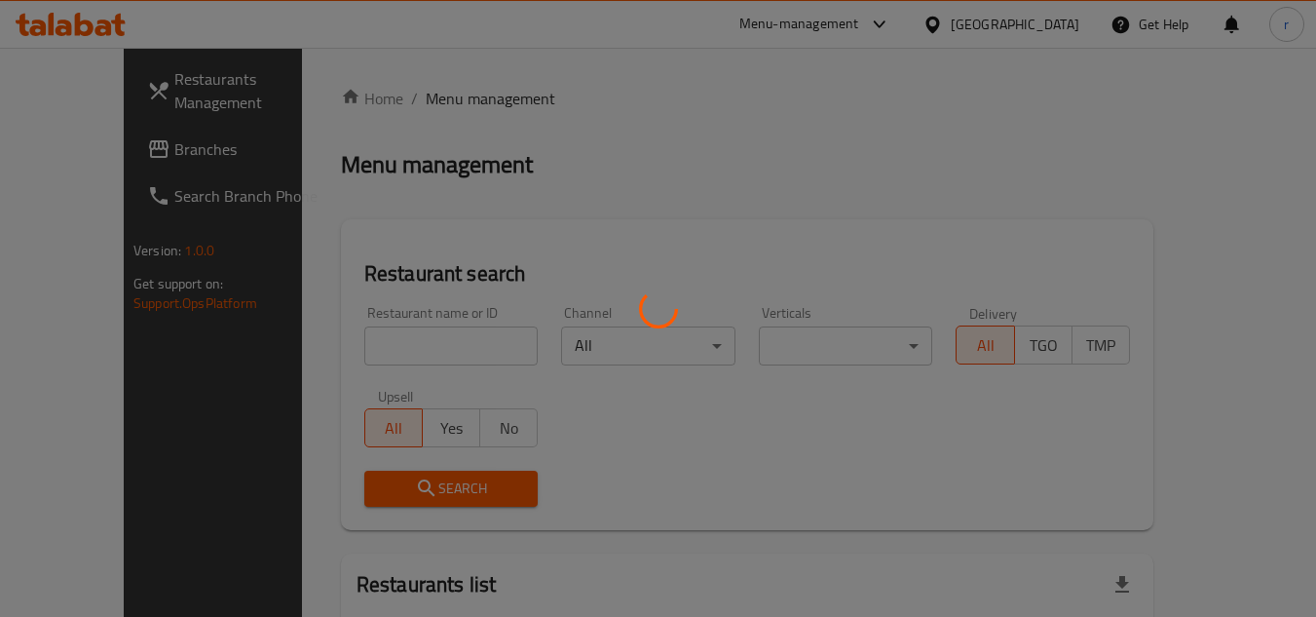
click at [367, 339] on div at bounding box center [658, 308] width 1316 height 617
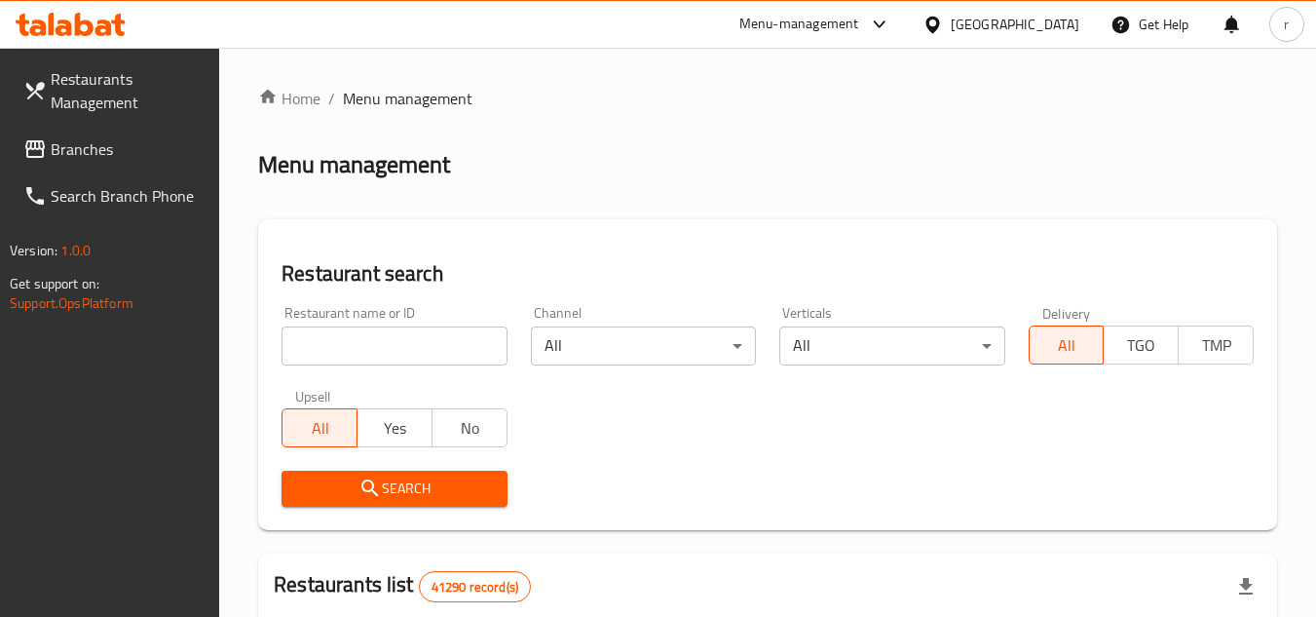
click at [367, 339] on input "search" at bounding box center [393, 345] width 225 height 39
paste input "663858"
type input "663858"
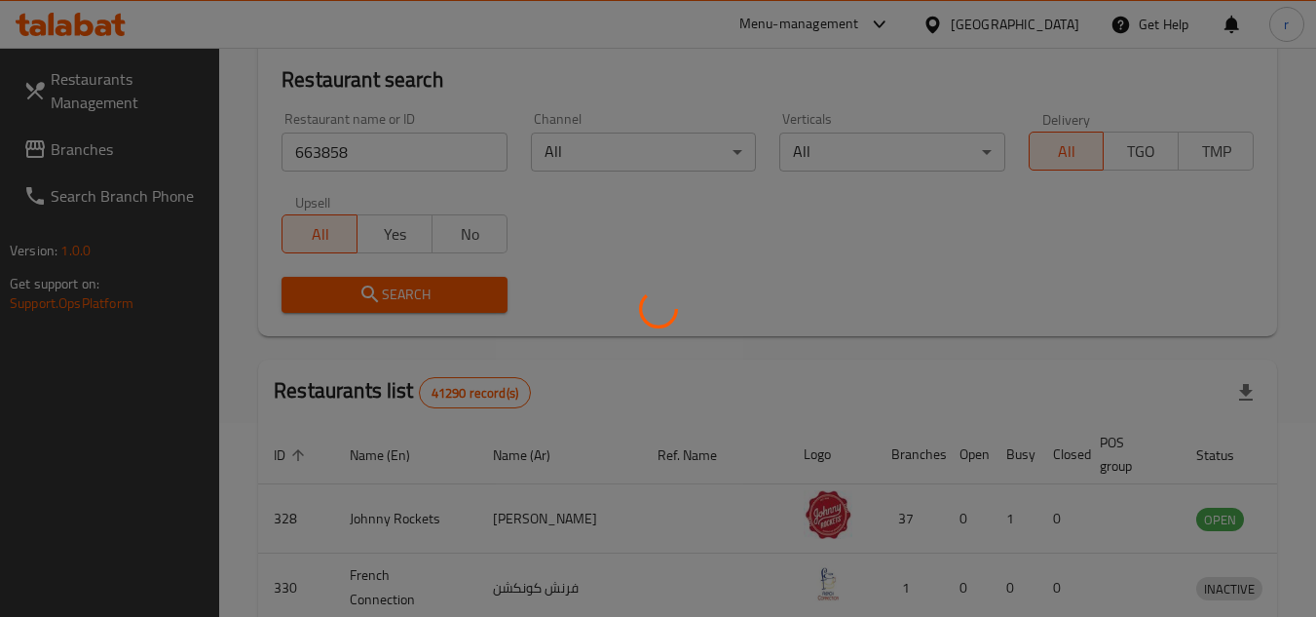
scroll to position [195, 0]
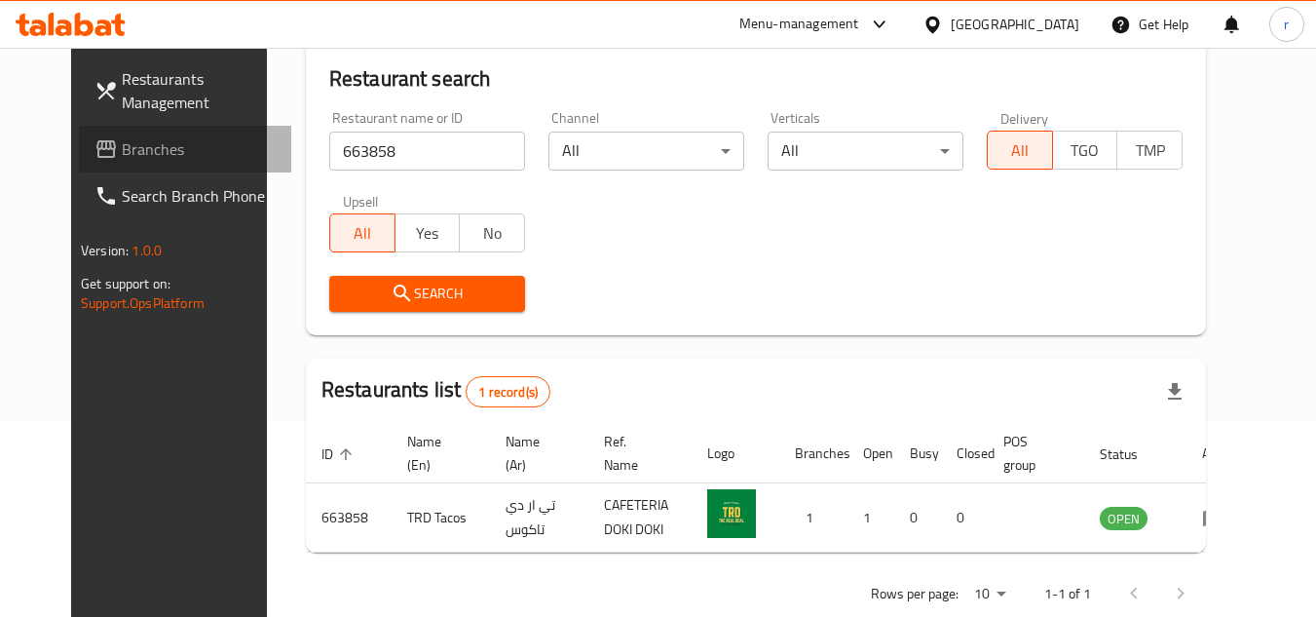
click at [122, 146] on span "Branches" at bounding box center [199, 148] width 154 height 23
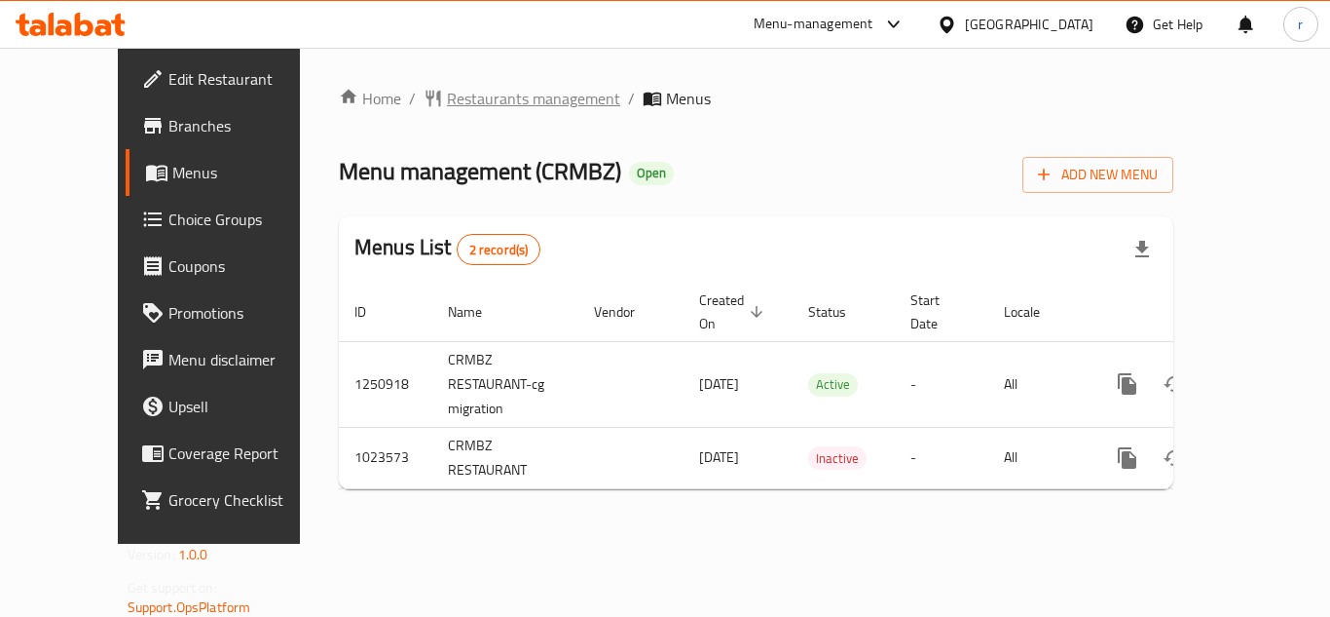
click at [464, 102] on span "Restaurants management" at bounding box center [533, 98] width 173 height 23
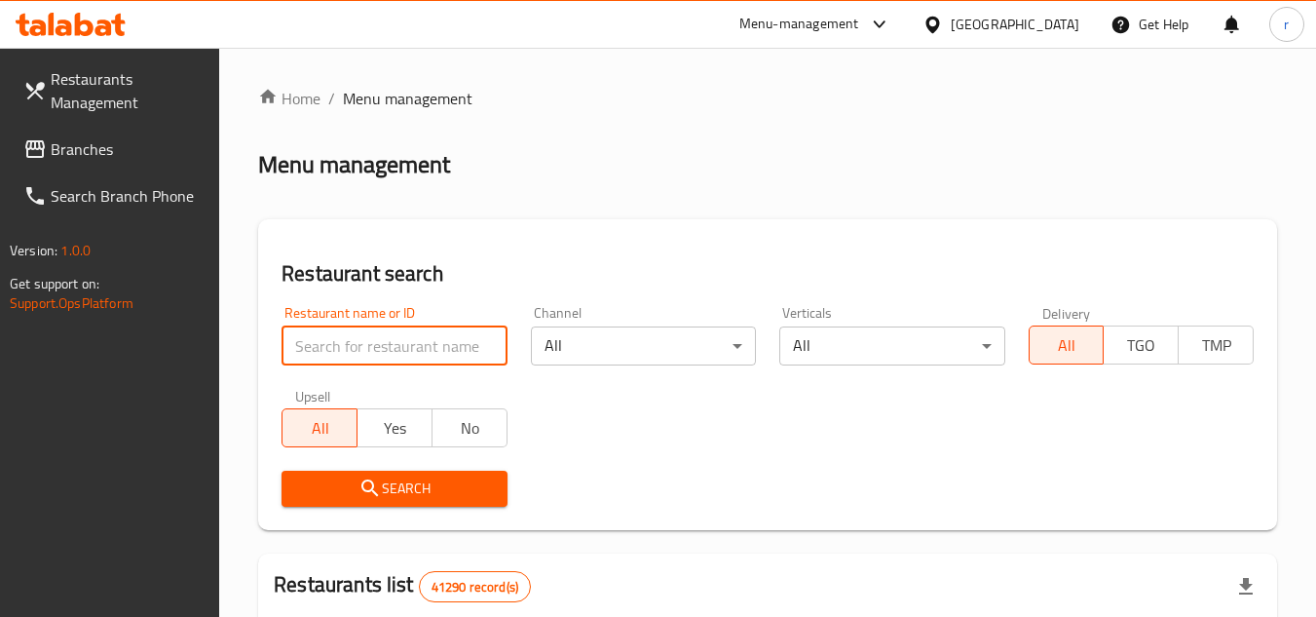
click at [348, 356] on input "search" at bounding box center [393, 345] width 225 height 39
paste input "661007"
type input "661007"
click at [401, 489] on span "Search" at bounding box center [394, 488] width 194 height 24
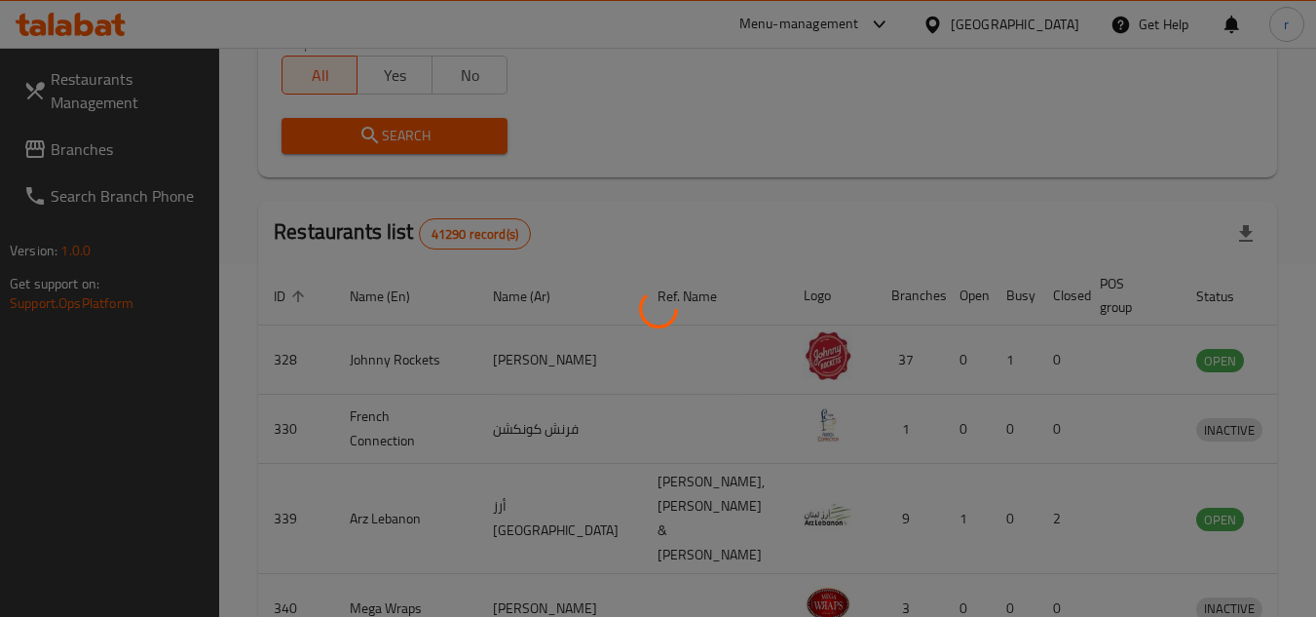
scroll to position [252, 0]
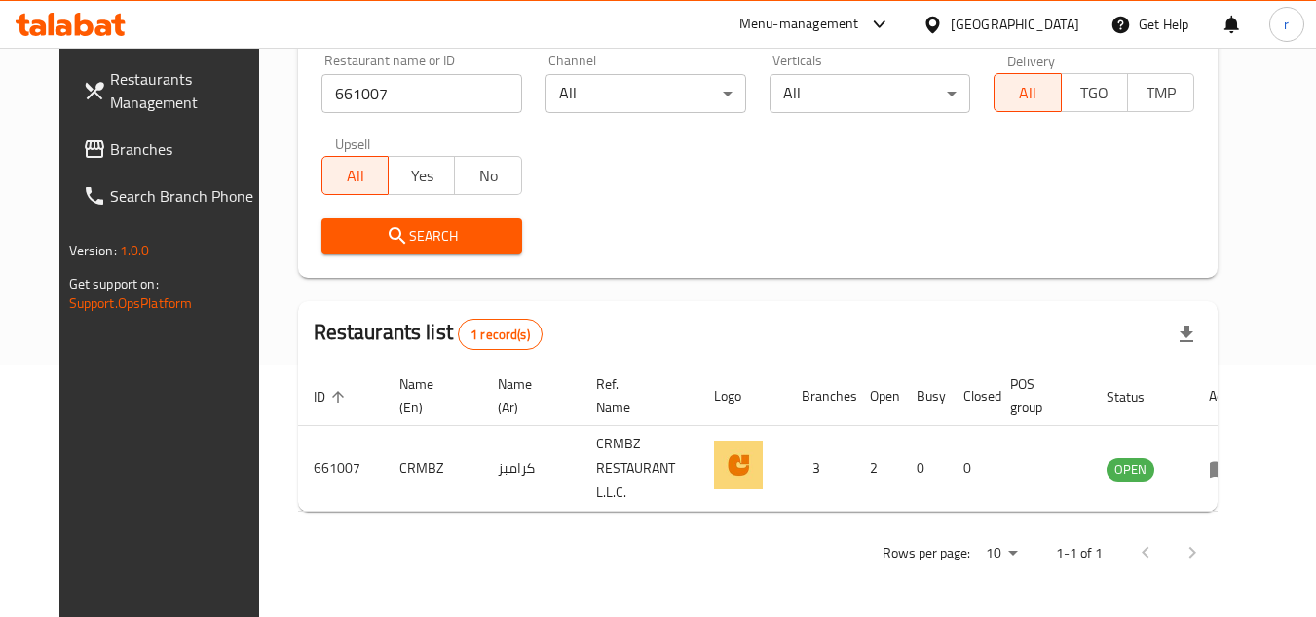
drag, startPoint x: 69, startPoint y: 154, endPoint x: 394, endPoint y: 6, distance: 357.4
click at [110, 154] on span "Branches" at bounding box center [187, 148] width 154 height 23
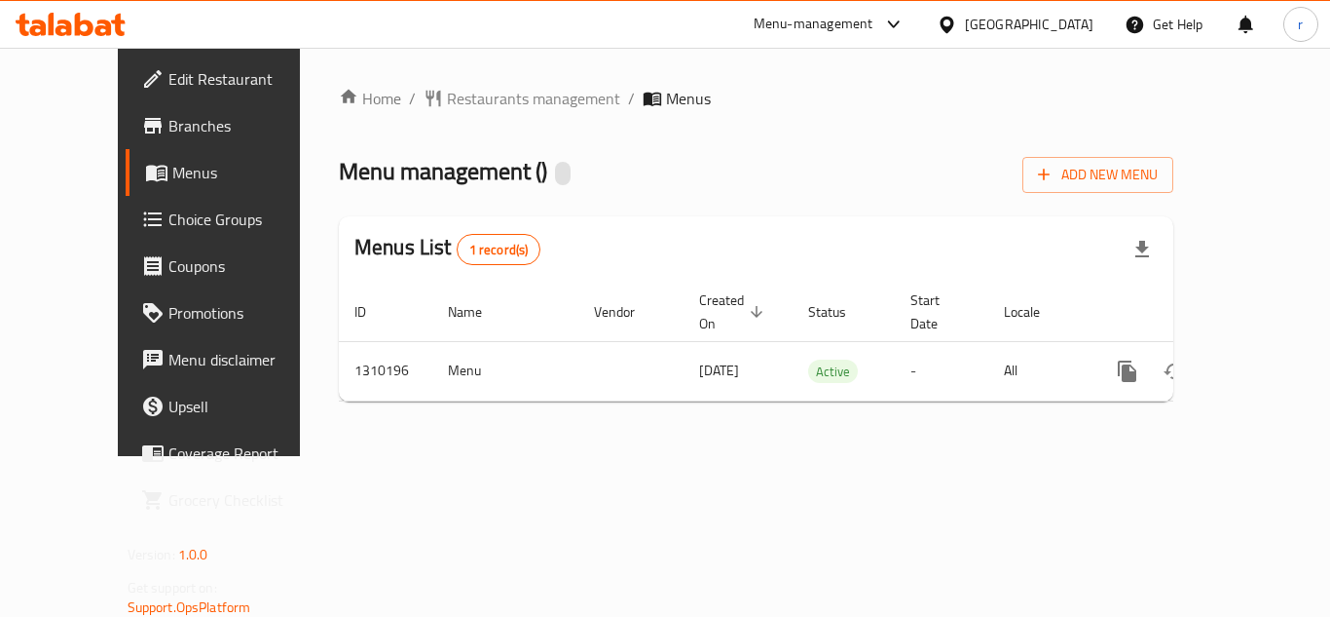
click at [447, 99] on span "Restaurants management" at bounding box center [533, 98] width 173 height 23
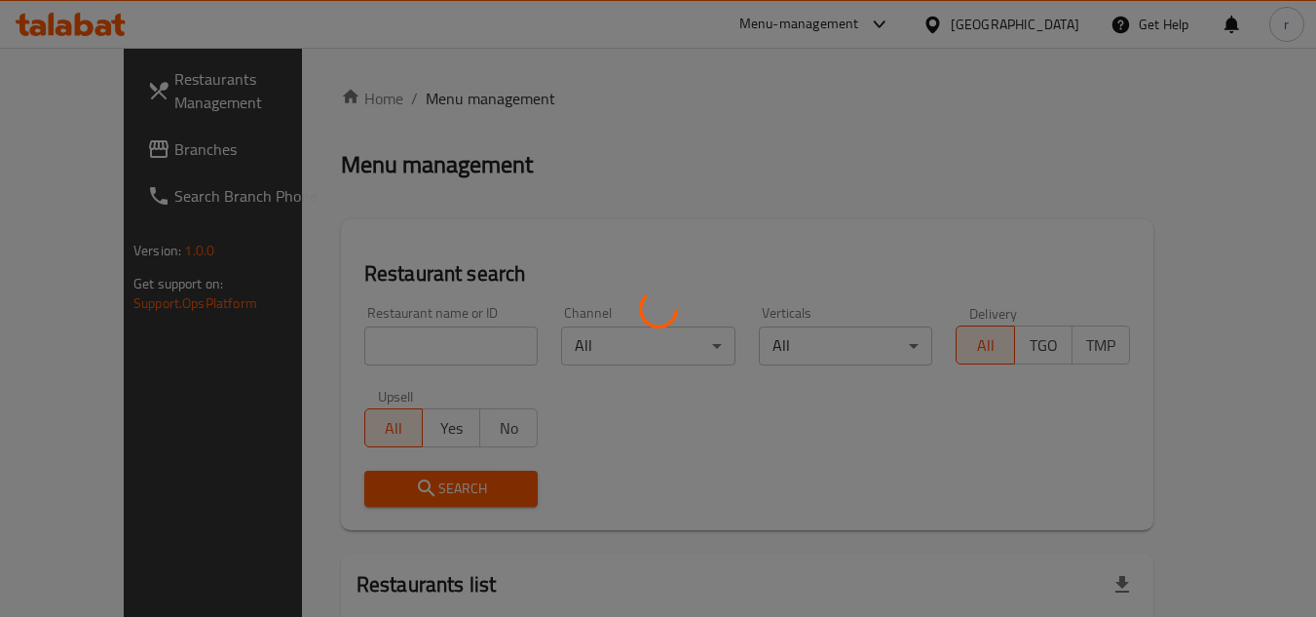
click at [345, 340] on div at bounding box center [658, 308] width 1316 height 617
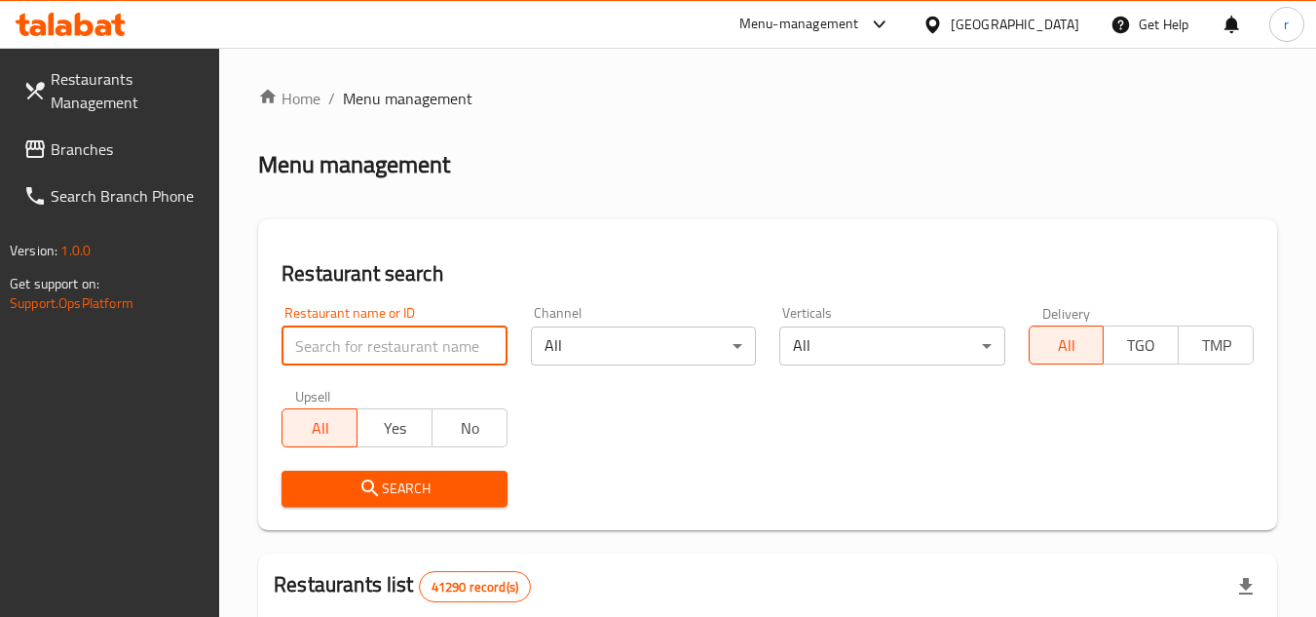
click at [345, 340] on input "search" at bounding box center [393, 345] width 225 height 39
paste input "705280"
type input "705280"
click at [414, 487] on span "Search" at bounding box center [394, 488] width 194 height 24
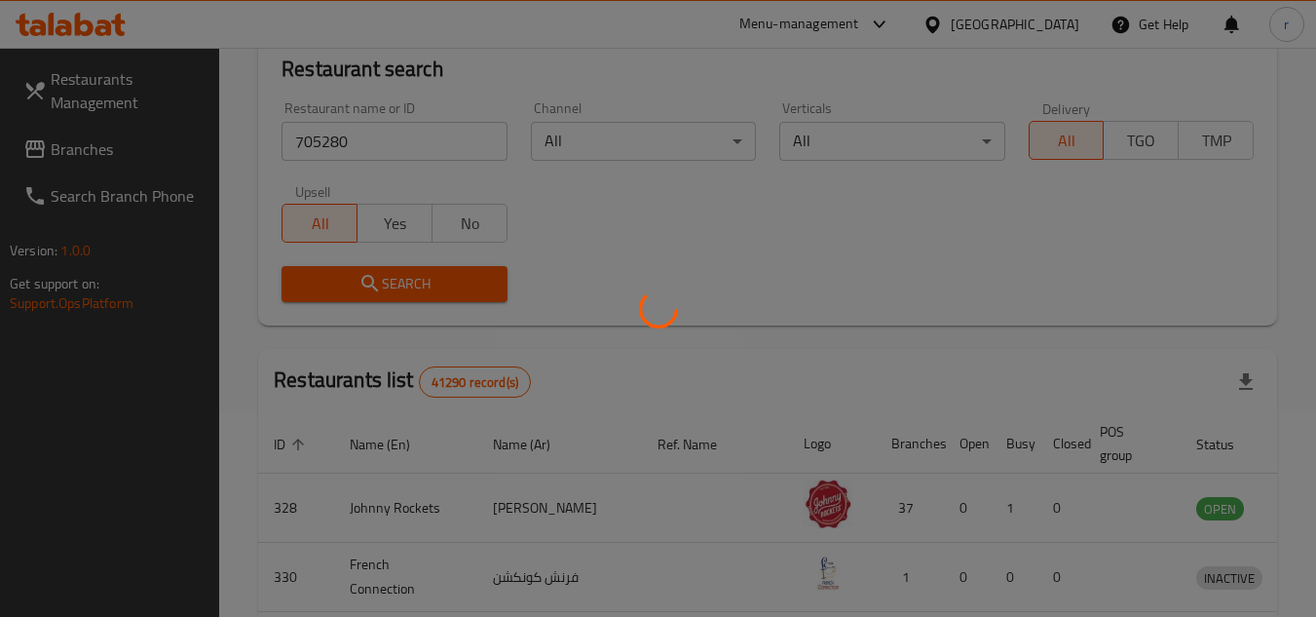
scroll to position [236, 0]
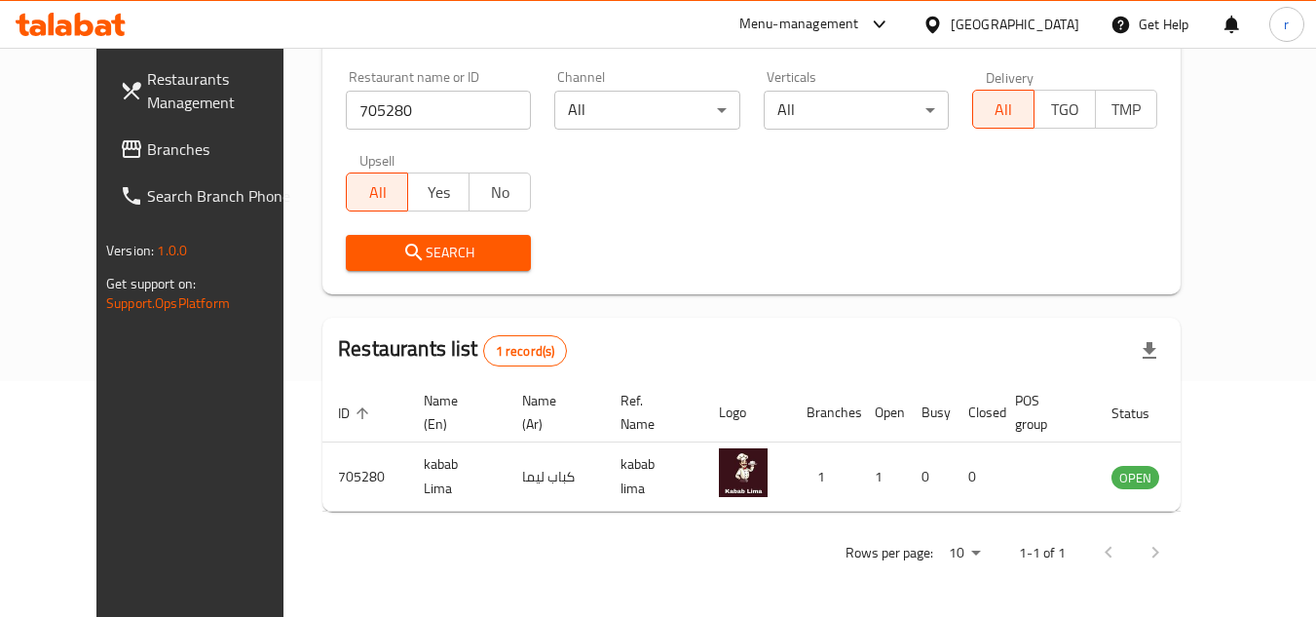
drag, startPoint x: 55, startPoint y: 157, endPoint x: 473, endPoint y: 3, distance: 446.2
click at [147, 157] on span "Branches" at bounding box center [224, 148] width 154 height 23
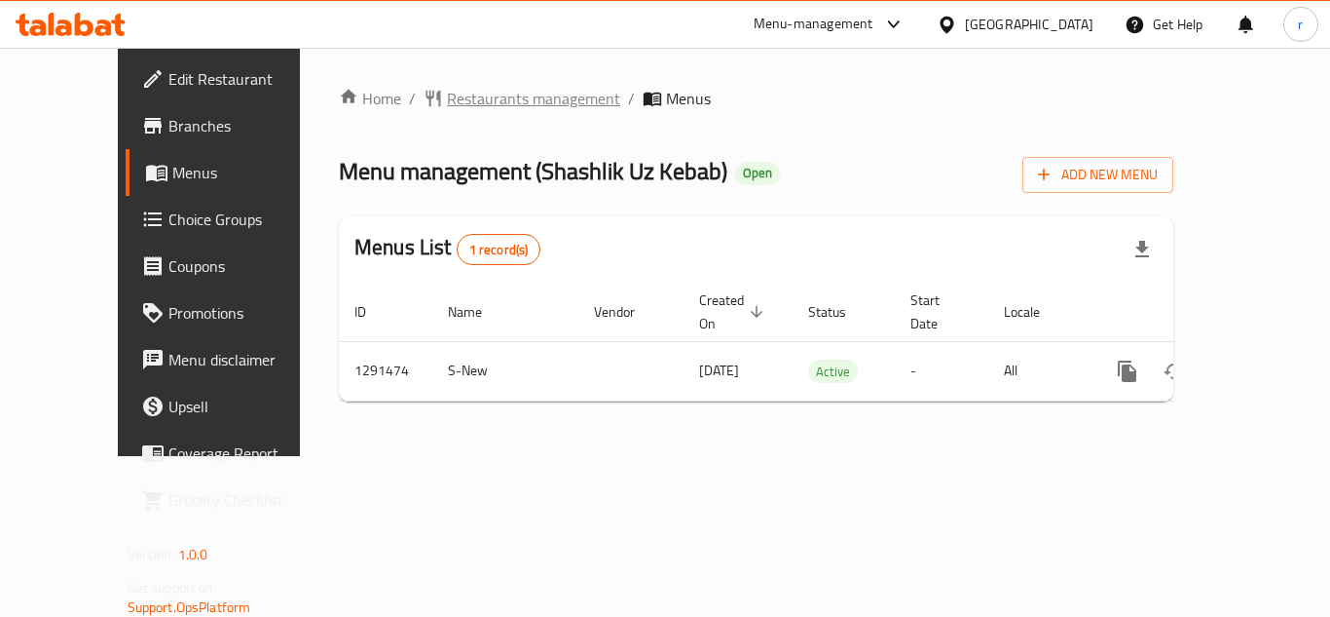
click at [480, 101] on span "Restaurants management" at bounding box center [533, 98] width 173 height 23
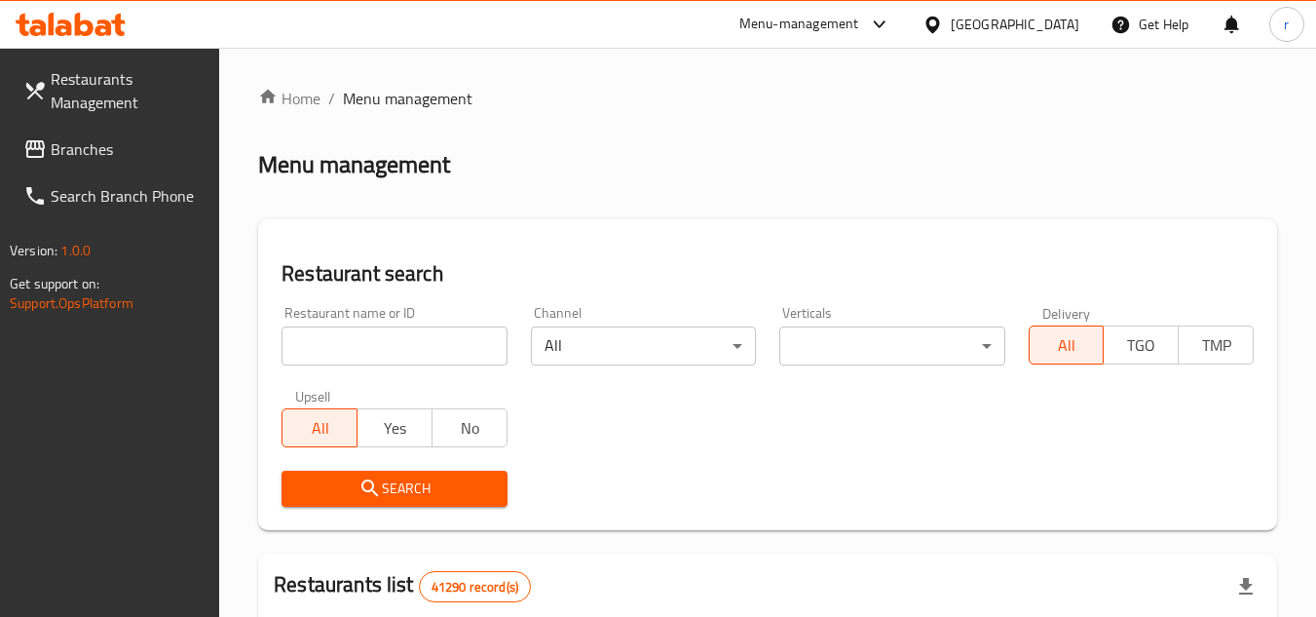
click at [346, 331] on input "search" at bounding box center [393, 345] width 225 height 39
paste input "698737"
type input "698737"
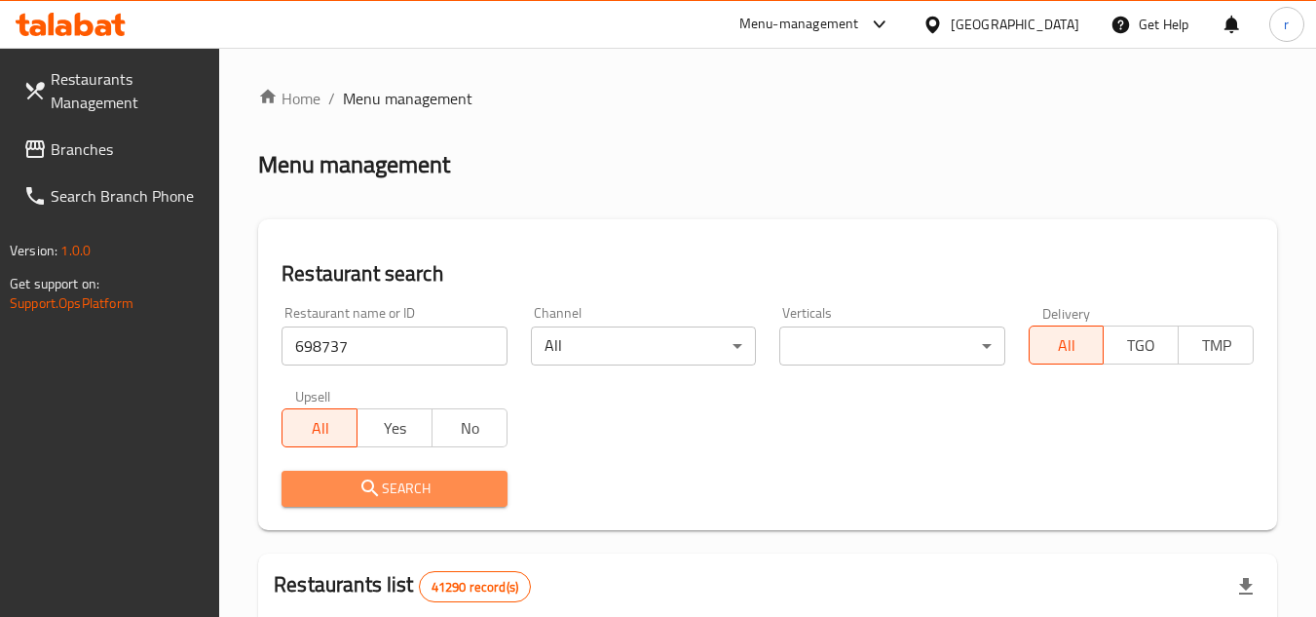
click at [393, 485] on span "Search" at bounding box center [394, 488] width 194 height 24
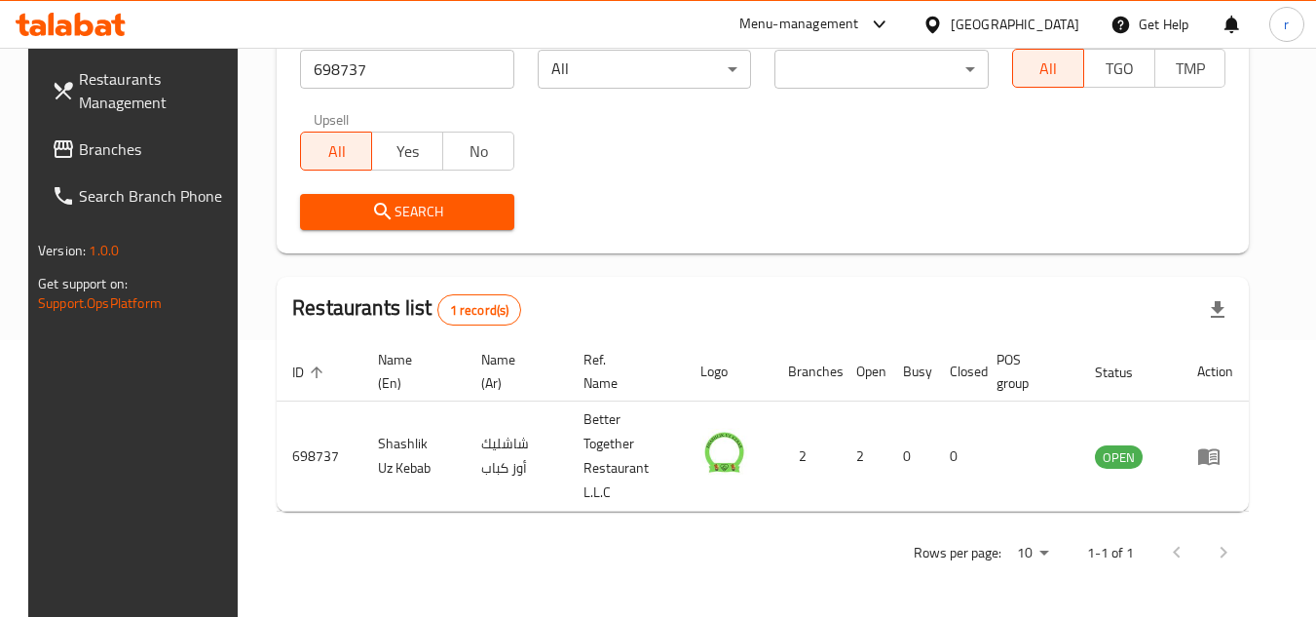
scroll to position [236, 0]
